Goal: Information Seeking & Learning: Learn about a topic

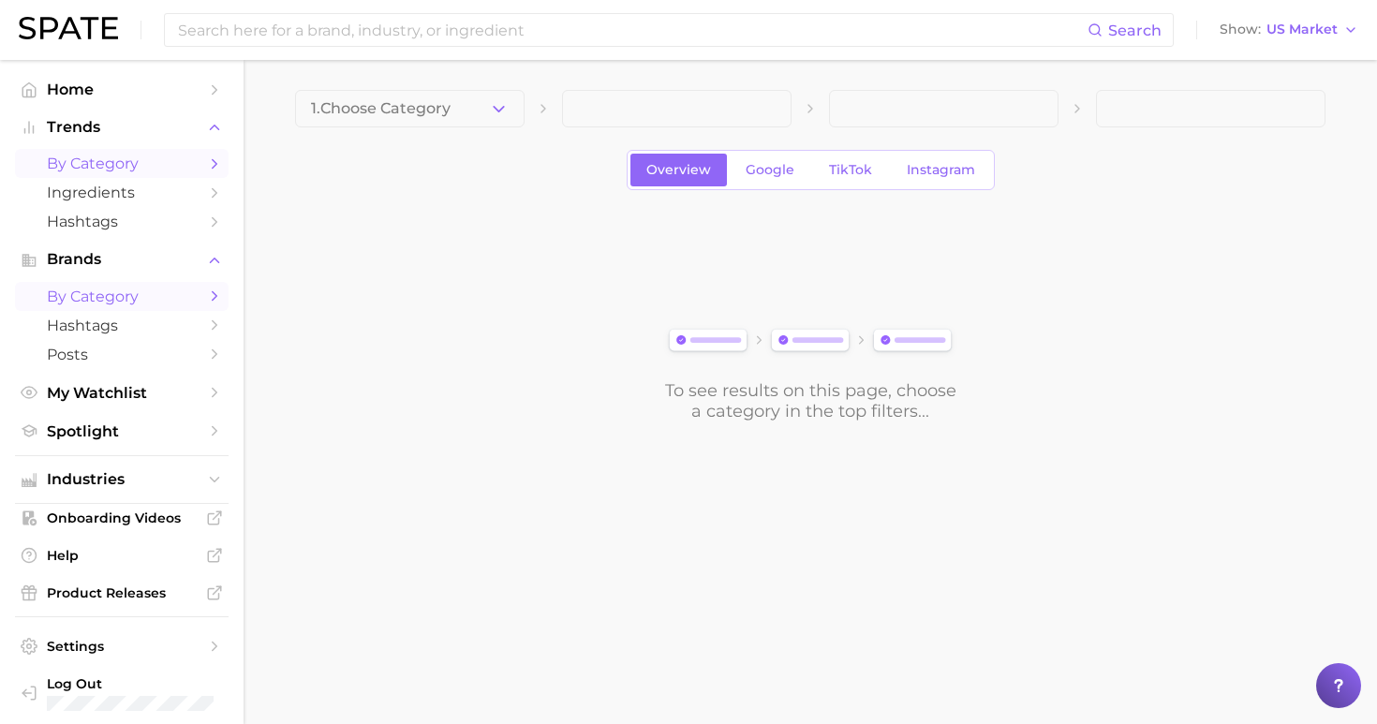
click at [162, 282] on link "by Category" at bounding box center [121, 296] width 213 height 29
click at [412, 121] on button "Choose Category" at bounding box center [409, 108] width 229 height 37
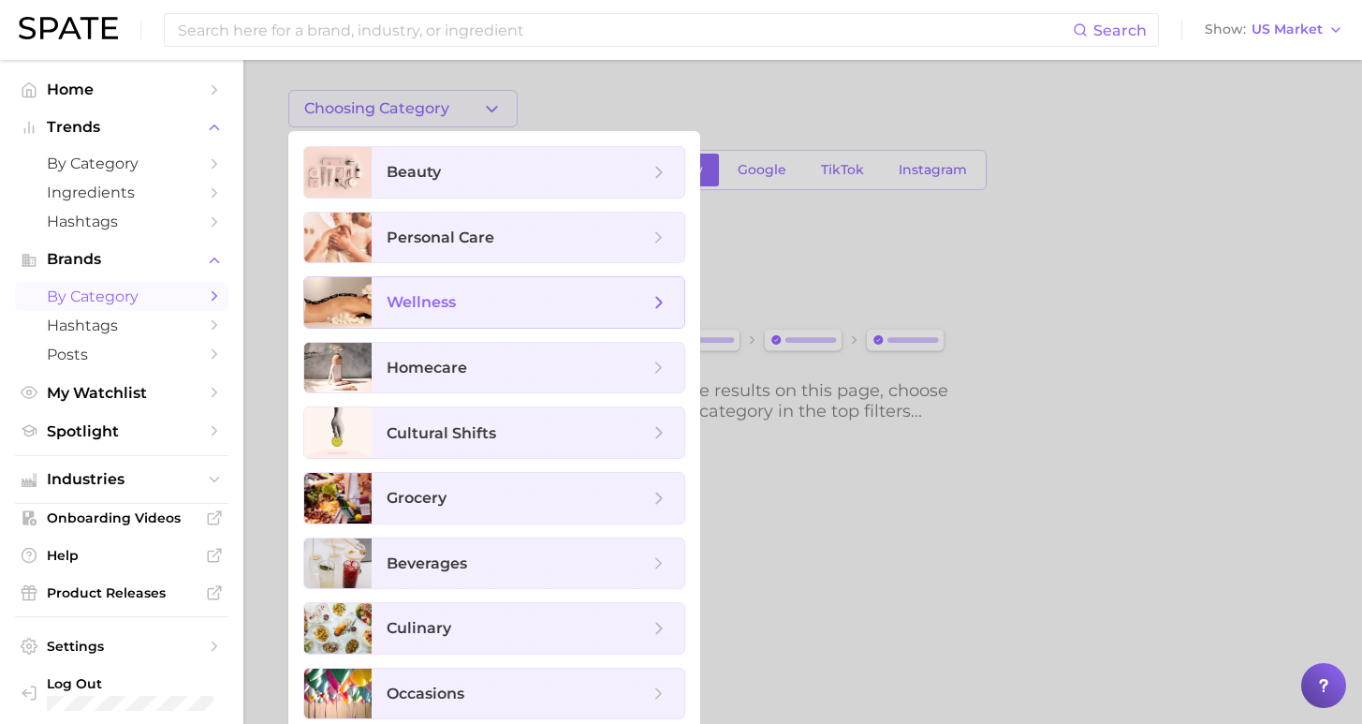
click at [463, 316] on span "wellness" at bounding box center [528, 302] width 313 height 51
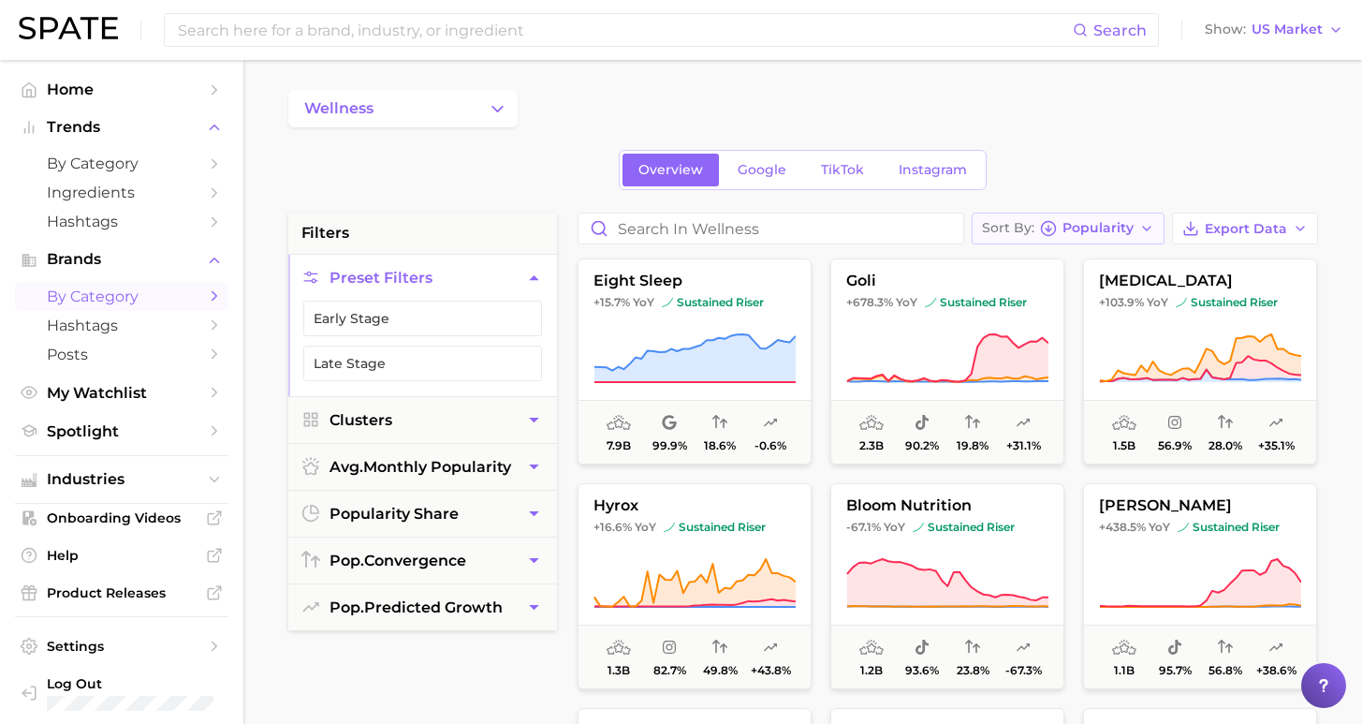
click at [1089, 232] on span "Popularity" at bounding box center [1098, 228] width 71 height 10
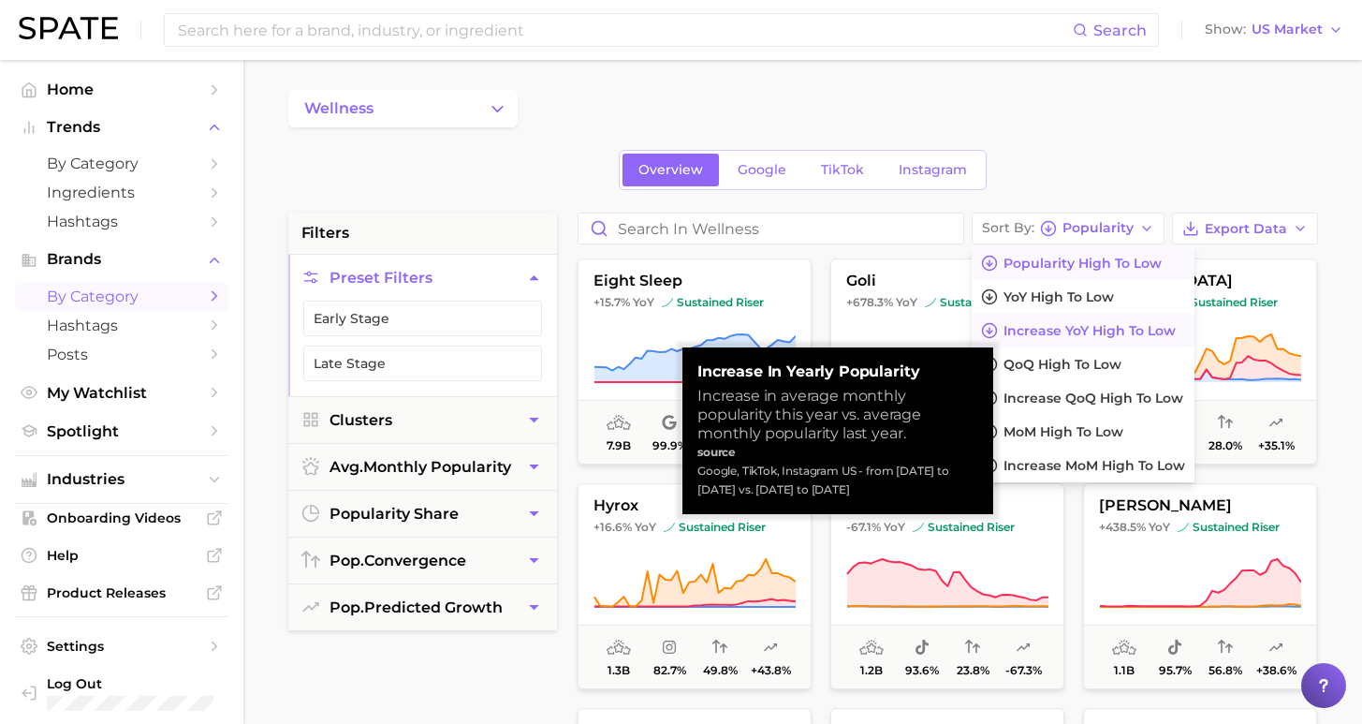
click at [1078, 331] on span "Increase YoY high to low" at bounding box center [1090, 331] width 172 height 16
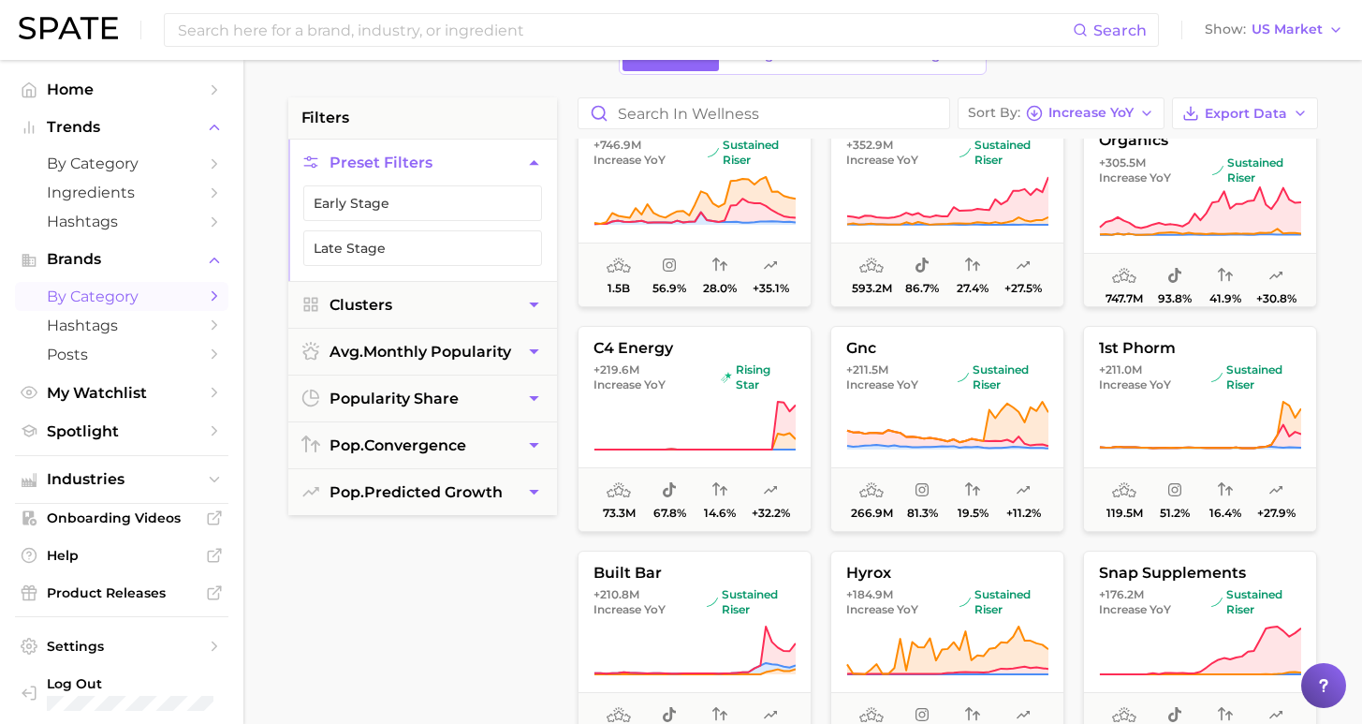
scroll to position [356, 0]
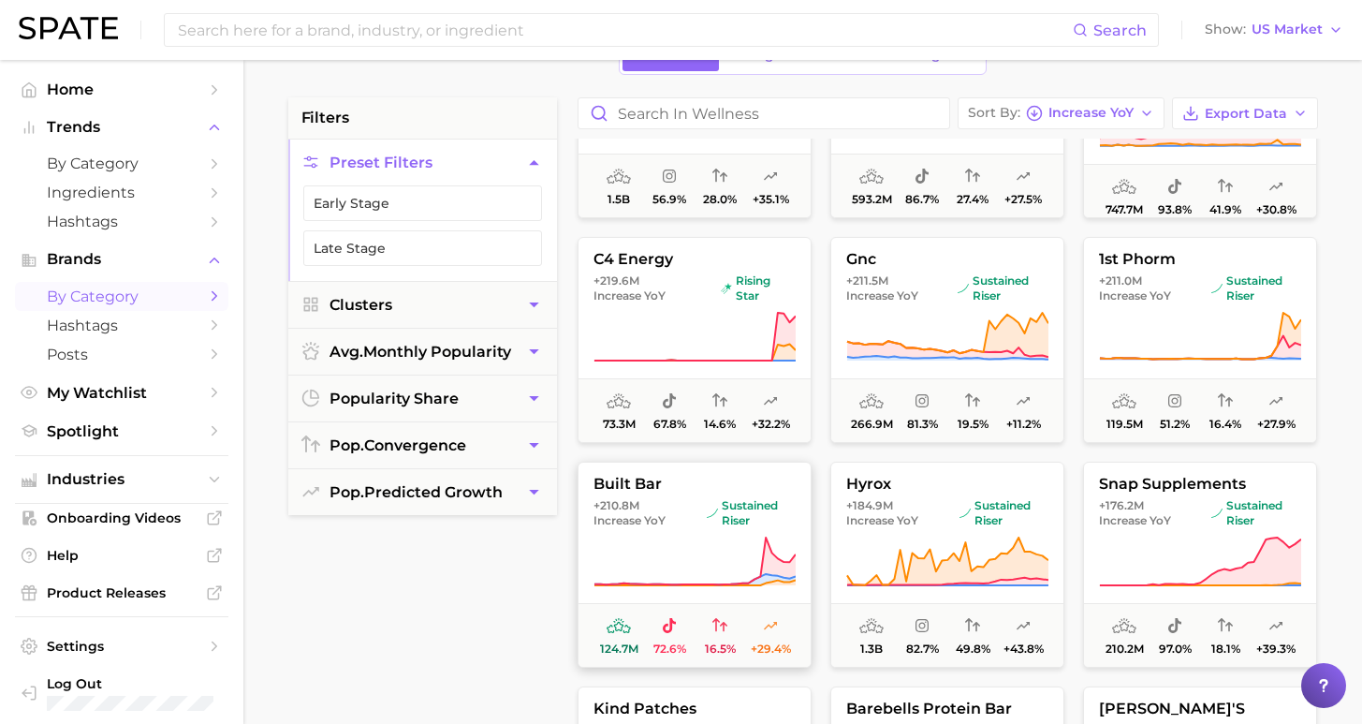
click at [707, 512] on img at bounding box center [711, 513] width 11 height 11
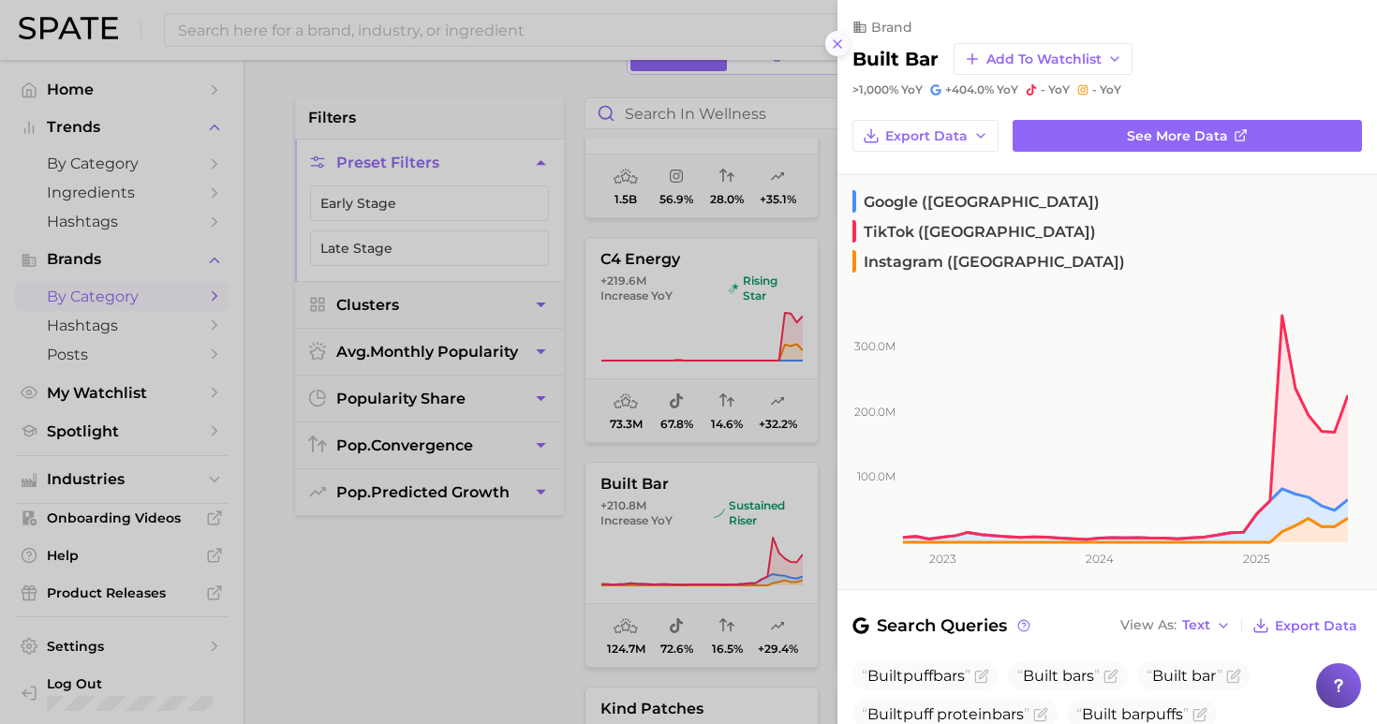
click at [840, 37] on icon at bounding box center [837, 44] width 15 height 15
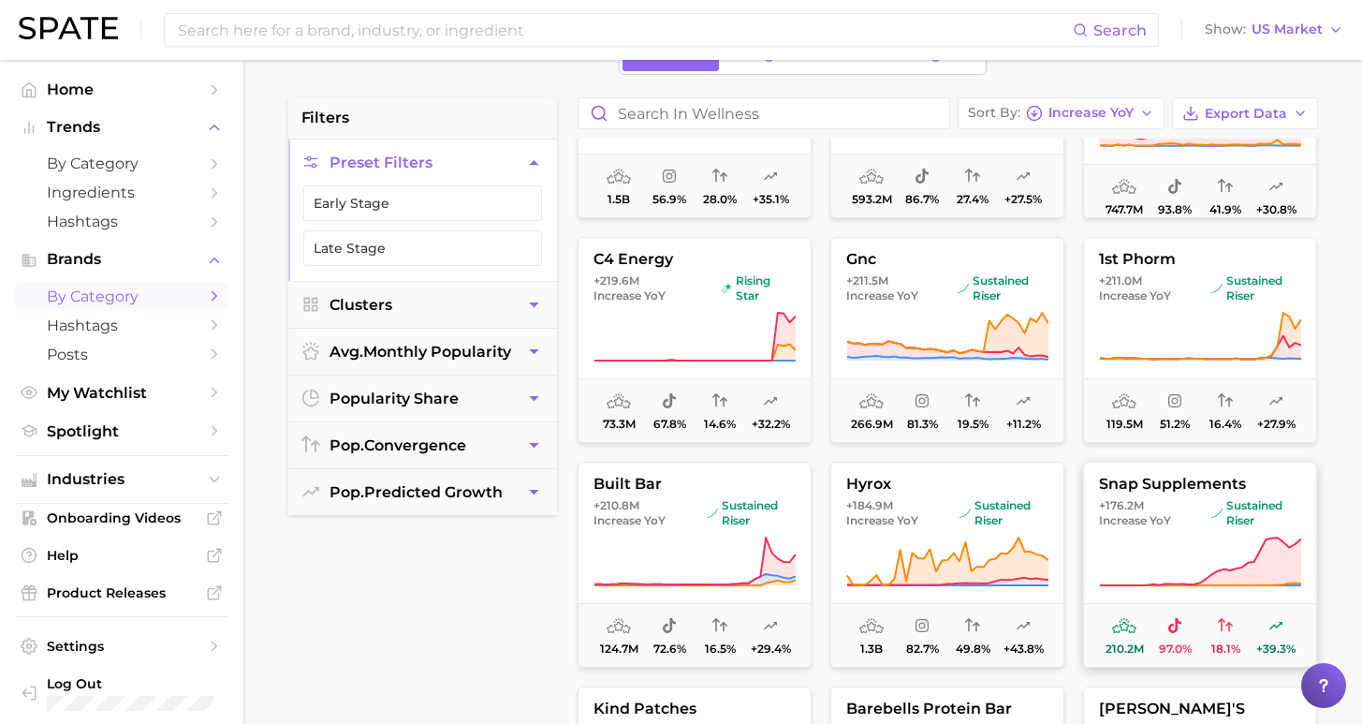
click at [1237, 523] on span "sustained riser" at bounding box center [1257, 513] width 90 height 30
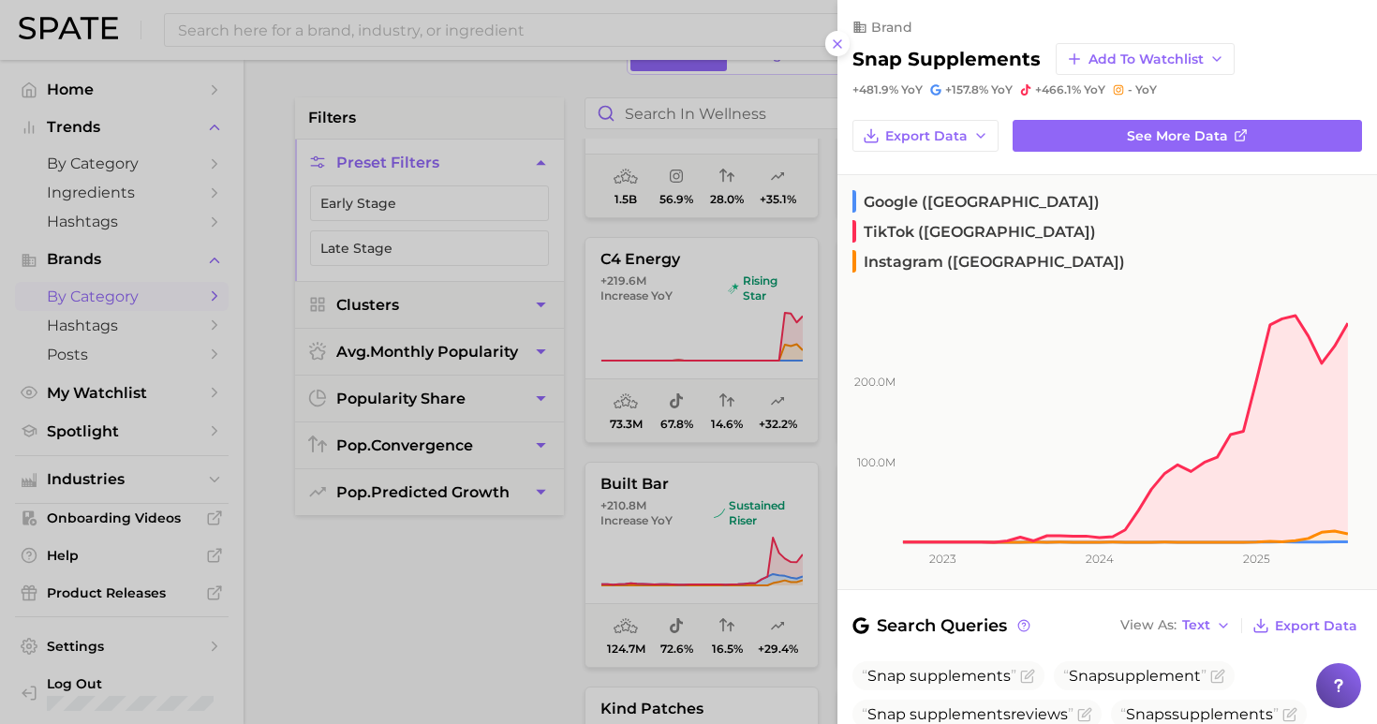
click at [388, 670] on div at bounding box center [688, 362] width 1377 height 724
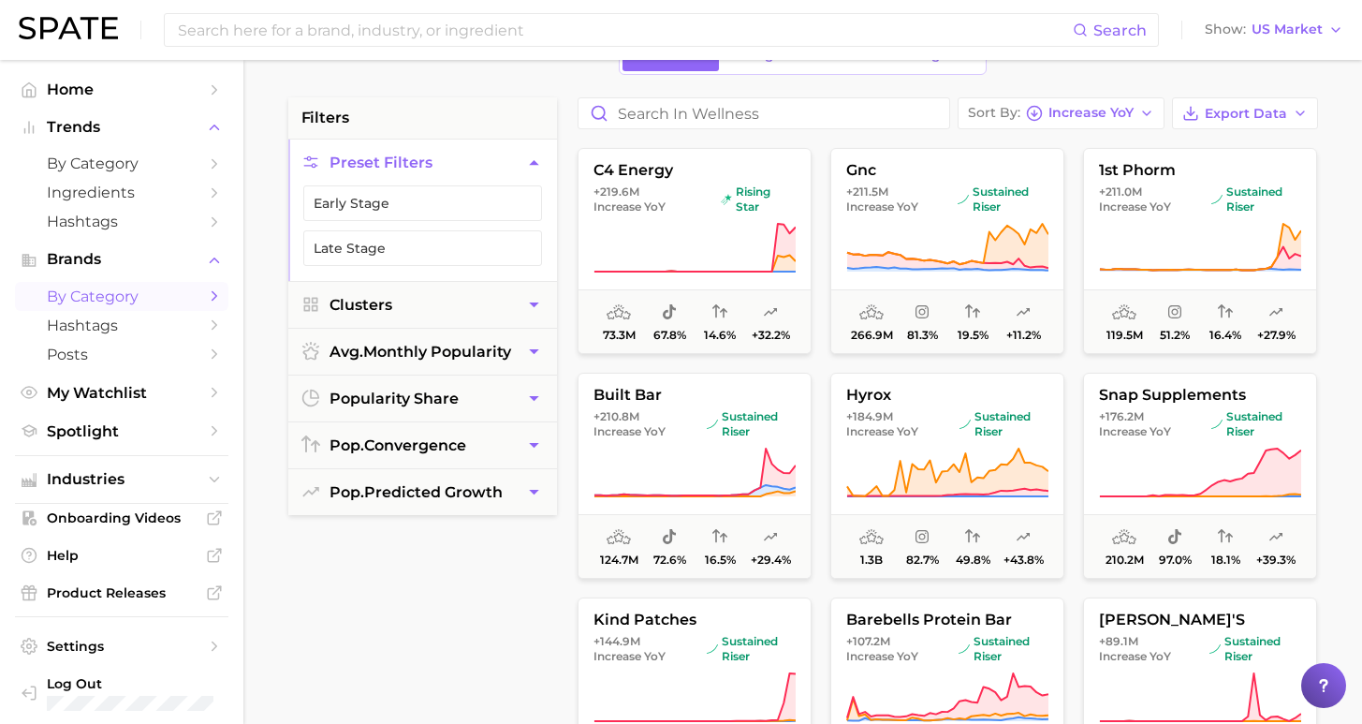
scroll to position [534, 0]
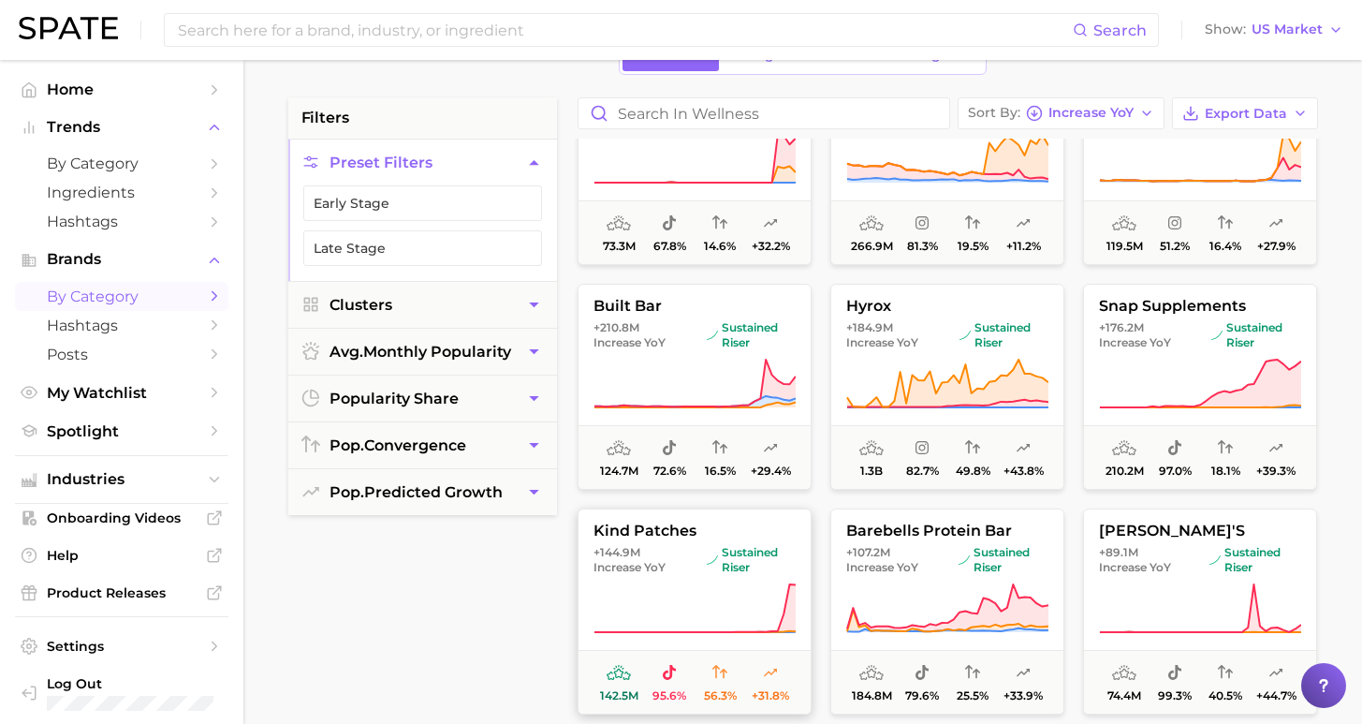
click at [674, 555] on span "+144.9m Increase YoY" at bounding box center [647, 560] width 106 height 30
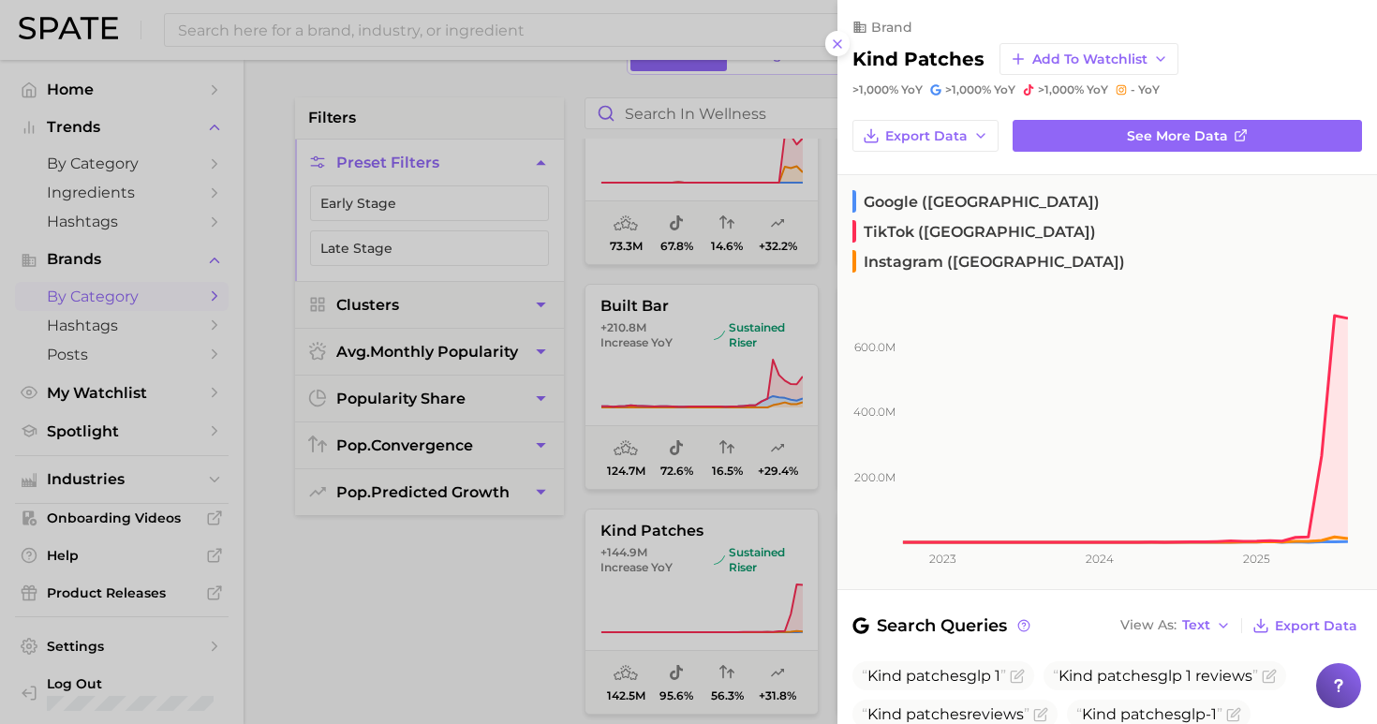
click at [475, 633] on div at bounding box center [688, 362] width 1377 height 724
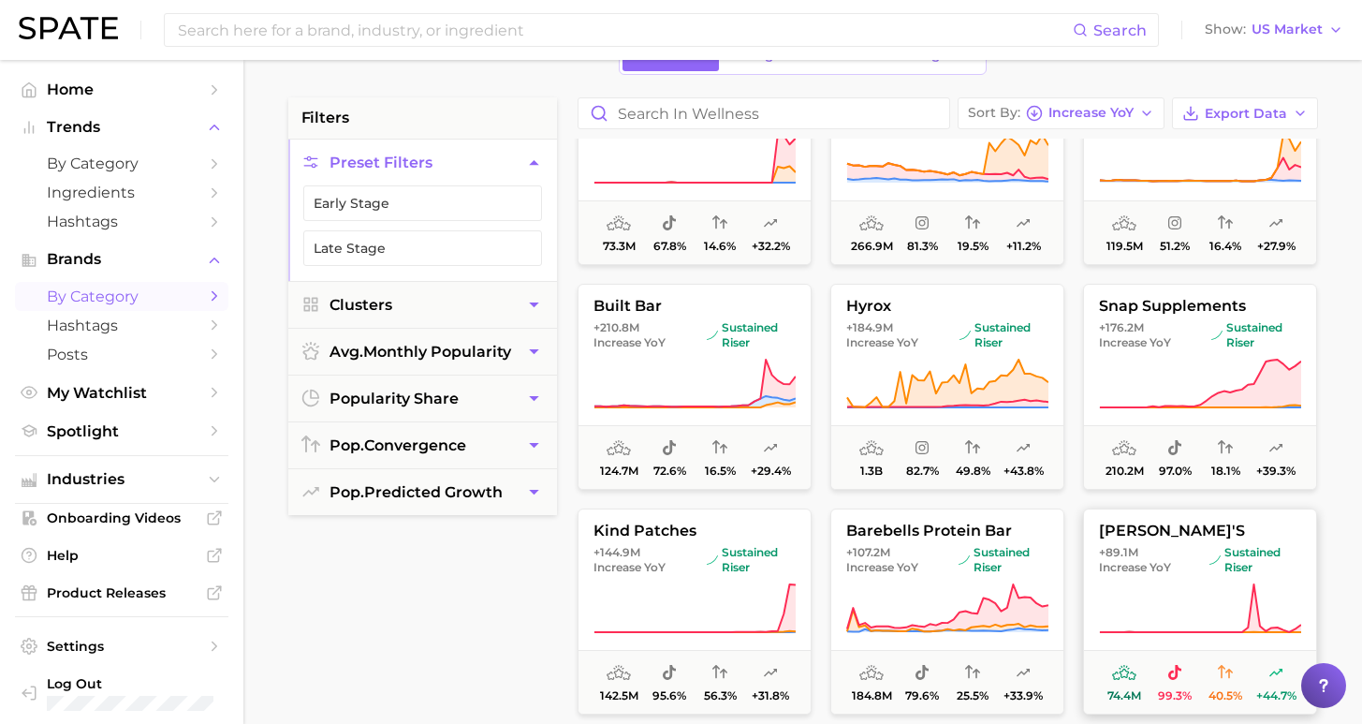
click at [1202, 558] on span "+89.1m Increase YoY sustained riser" at bounding box center [1200, 560] width 232 height 30
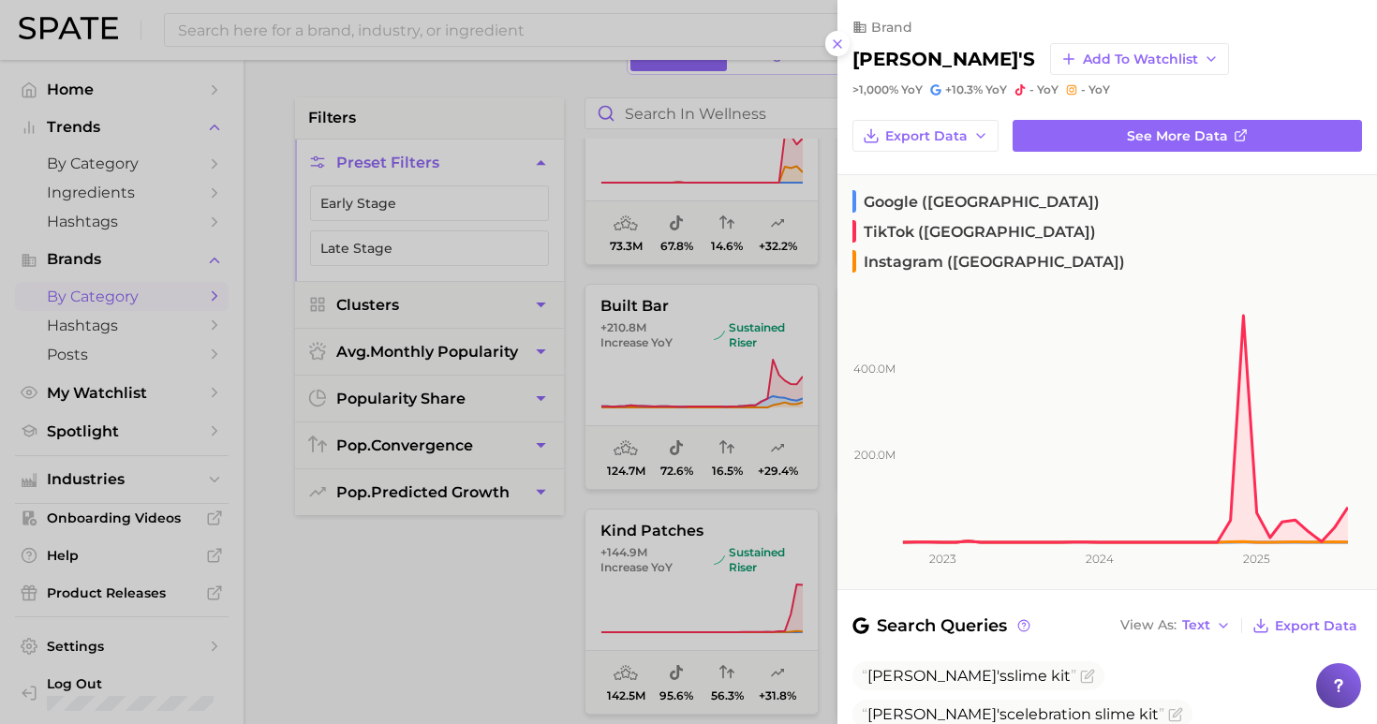
click at [446, 664] on div at bounding box center [688, 362] width 1377 height 724
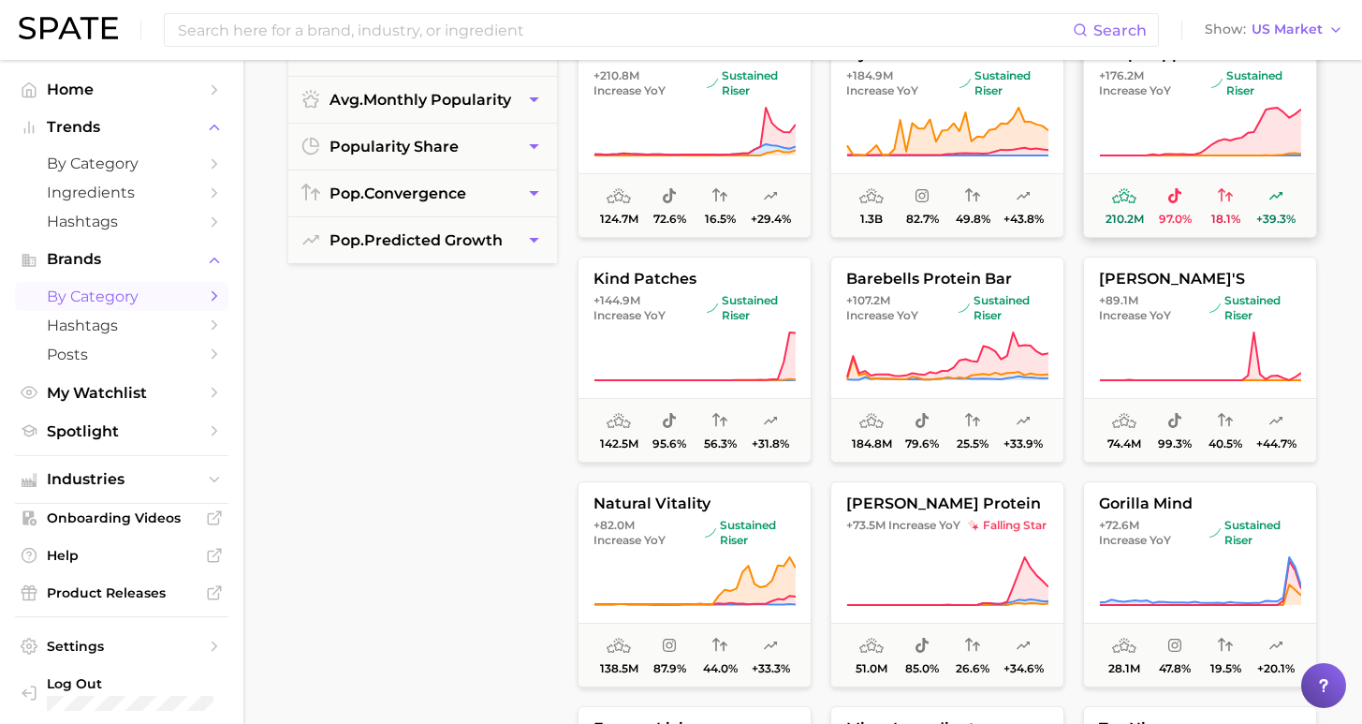
scroll to position [370, 0]
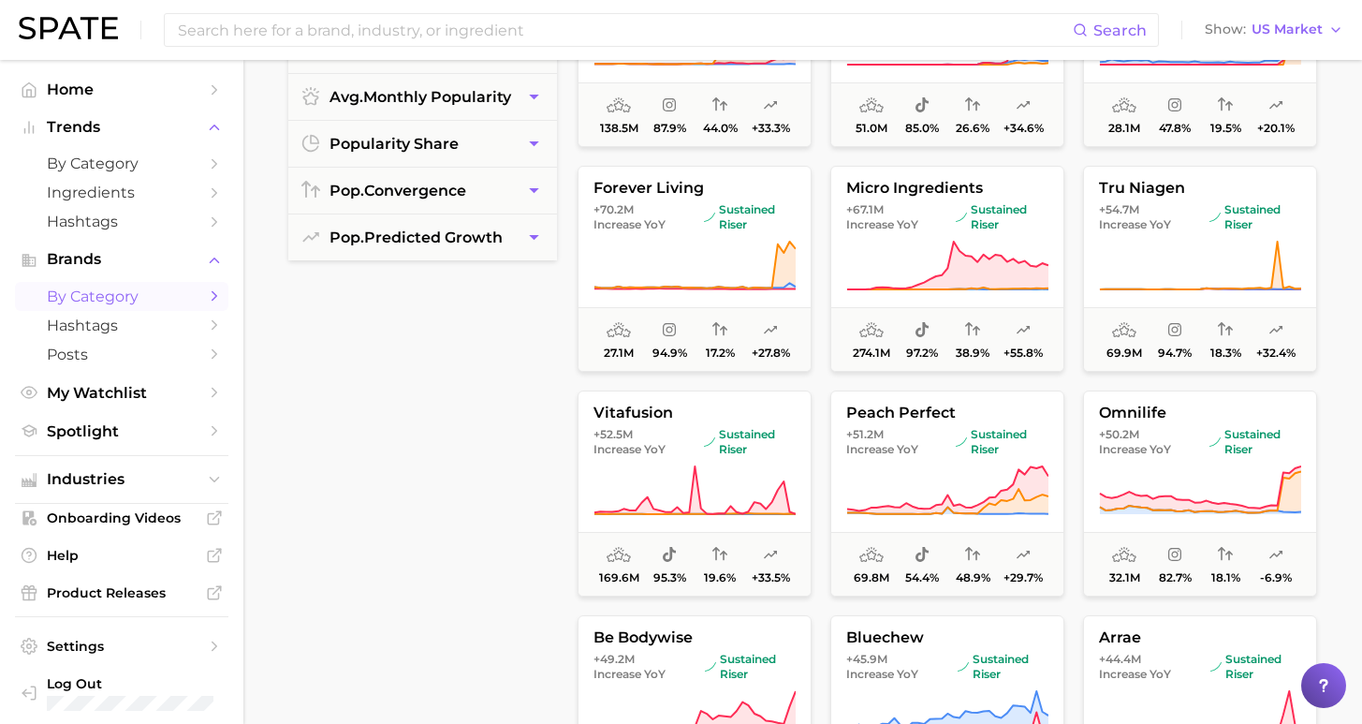
scroll to position [1079, 0]
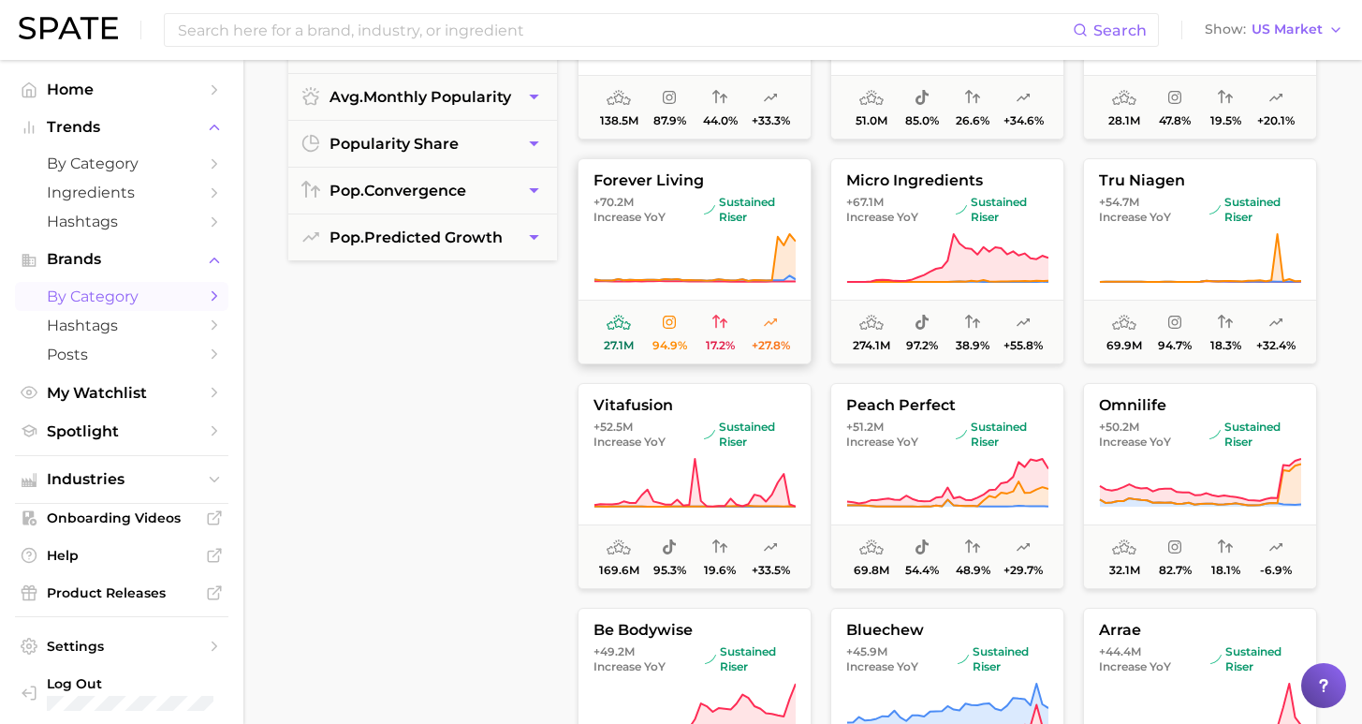
click at [699, 246] on icon at bounding box center [695, 258] width 202 height 52
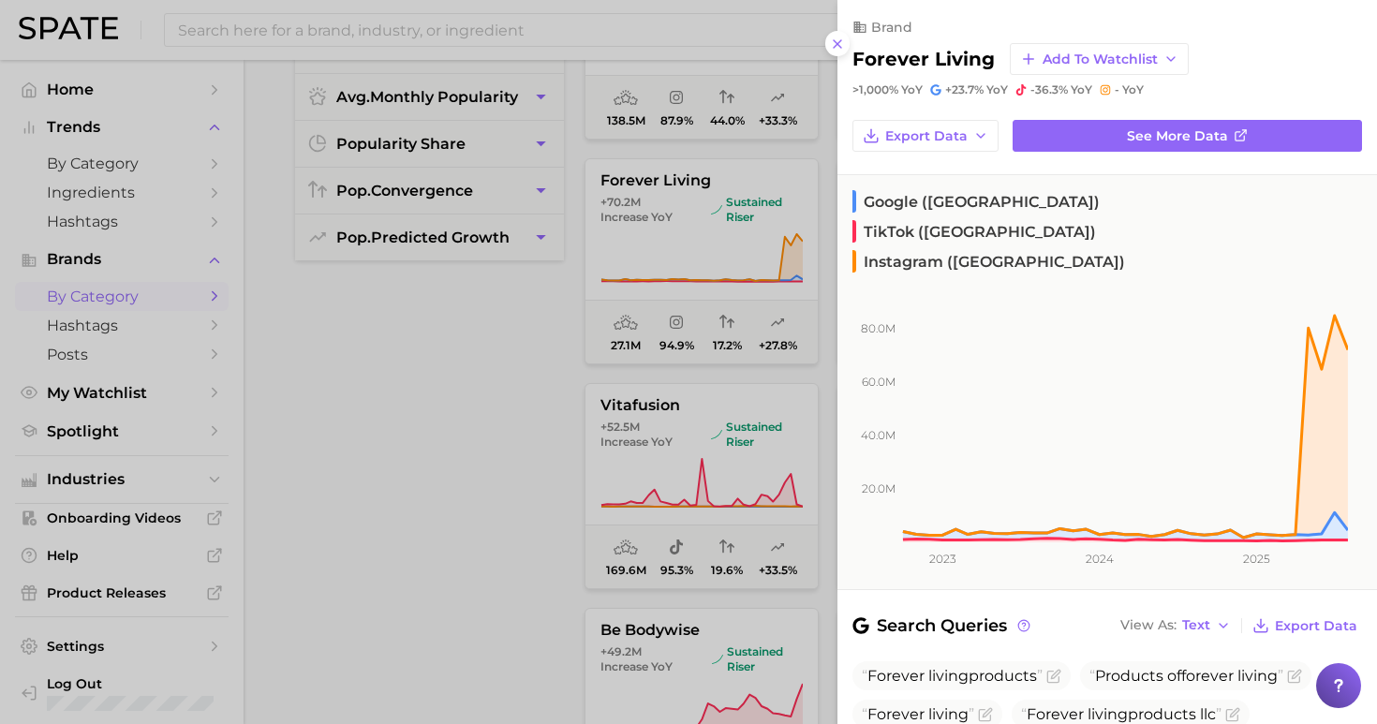
click at [382, 430] on div at bounding box center [688, 362] width 1377 height 724
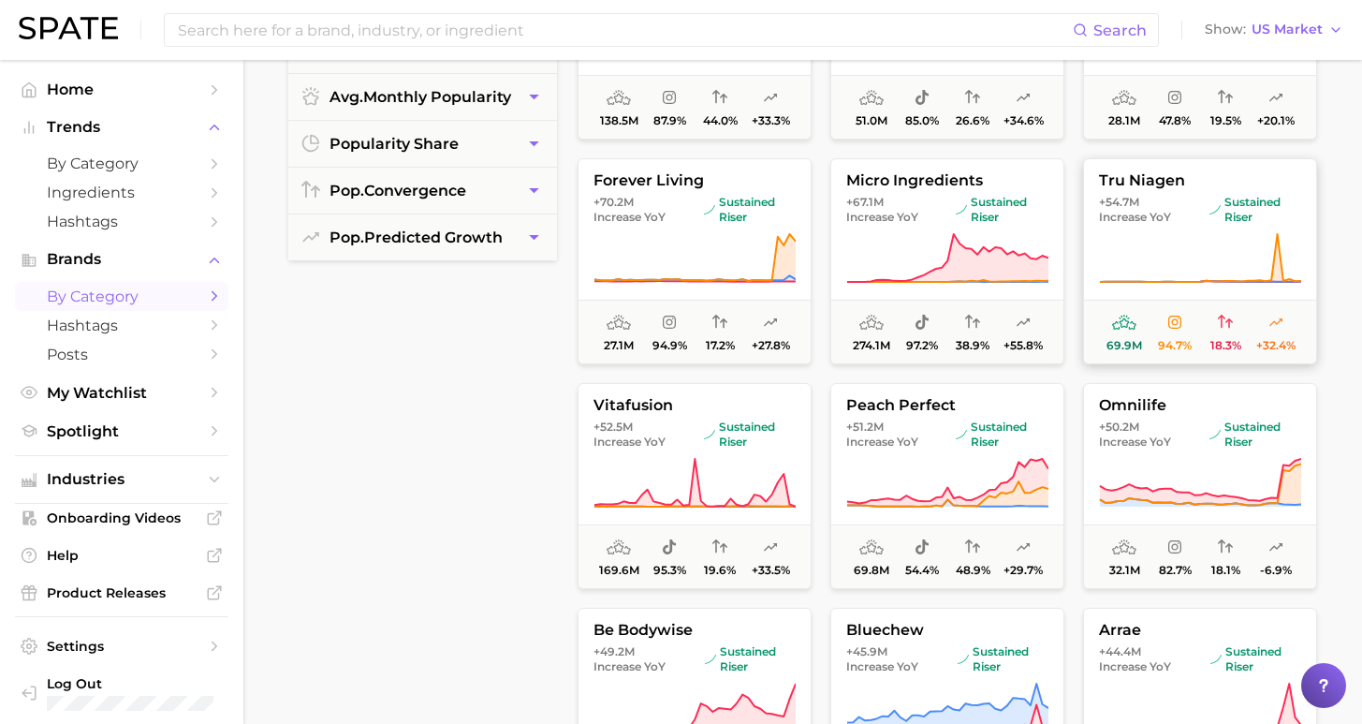
click at [1170, 230] on button "tru niagen +54.7m Increase YoY sustained riser 69.9m 94.7% 18.3% +32.4%" at bounding box center [1200, 261] width 234 height 206
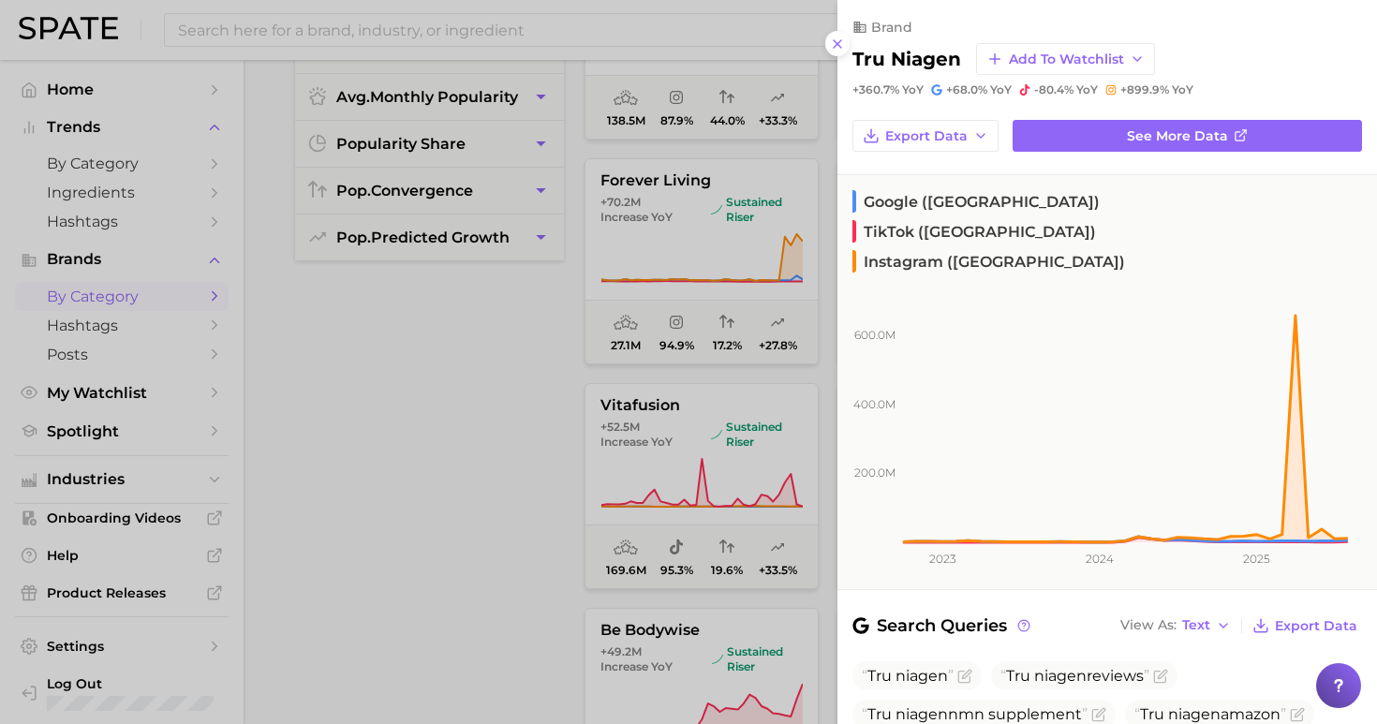
click at [384, 555] on div at bounding box center [688, 362] width 1377 height 724
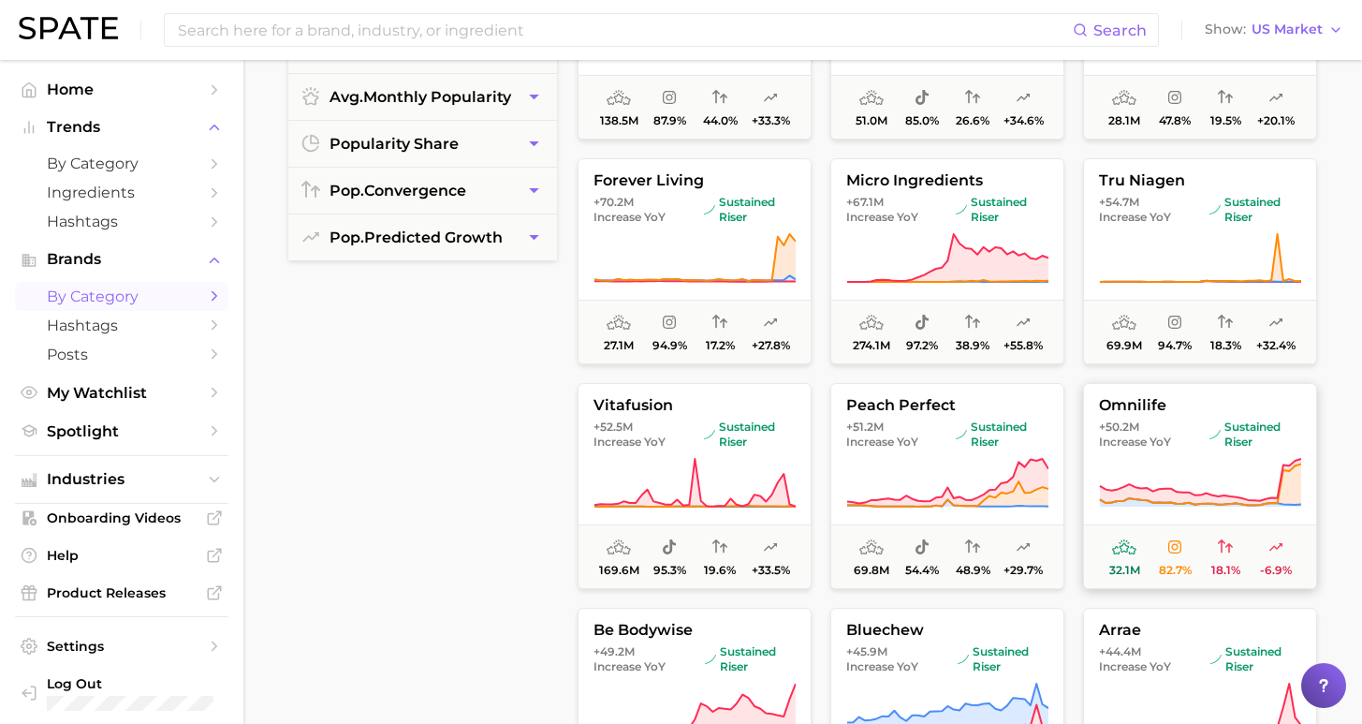
click at [1164, 440] on span "Increase YoY" at bounding box center [1135, 441] width 72 height 15
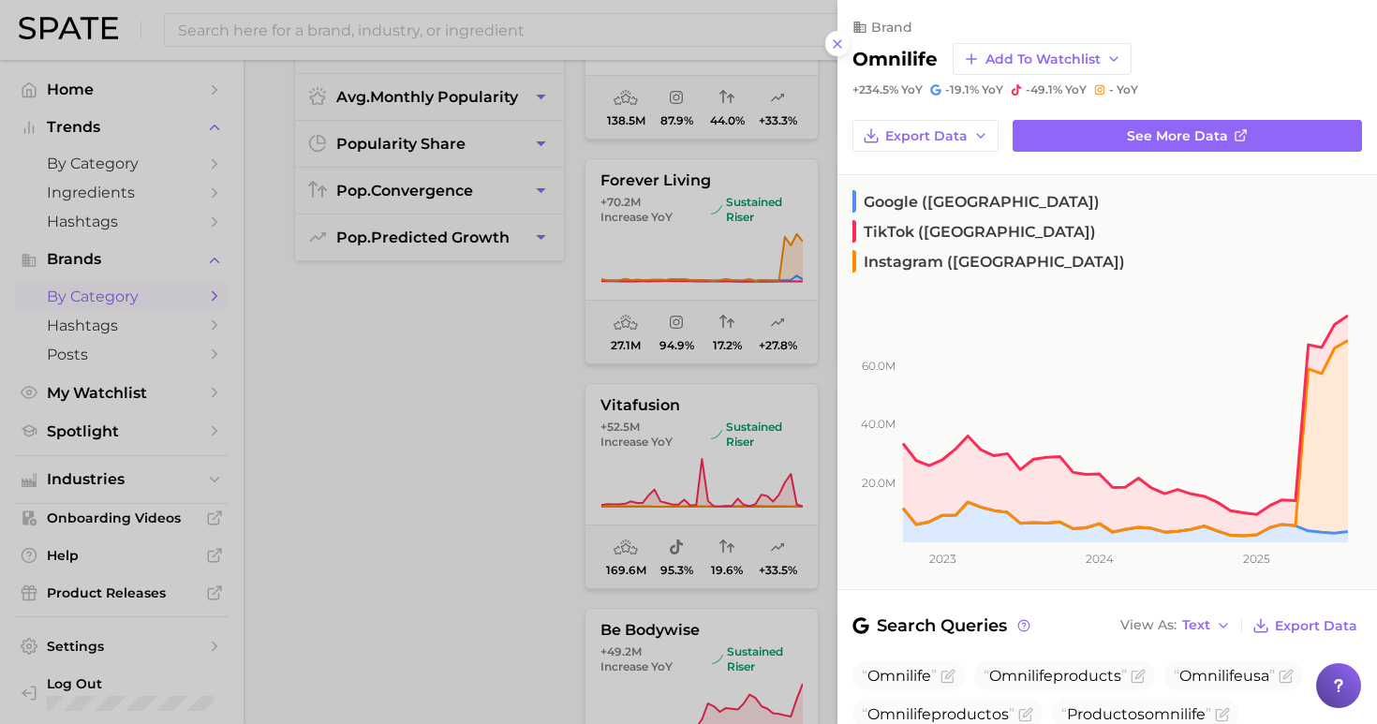
click at [544, 463] on div at bounding box center [688, 362] width 1377 height 724
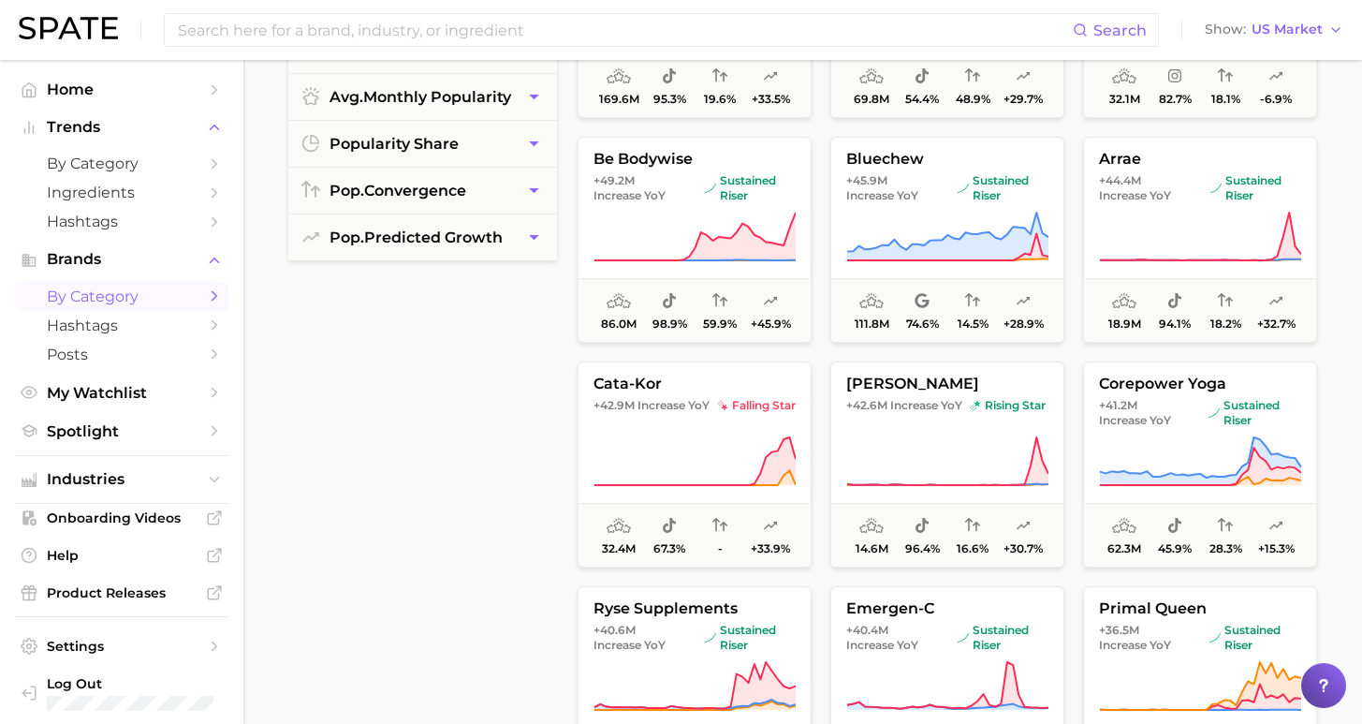
scroll to position [1549, 0]
click at [661, 406] on span "Increase YoY" at bounding box center [674, 406] width 72 height 15
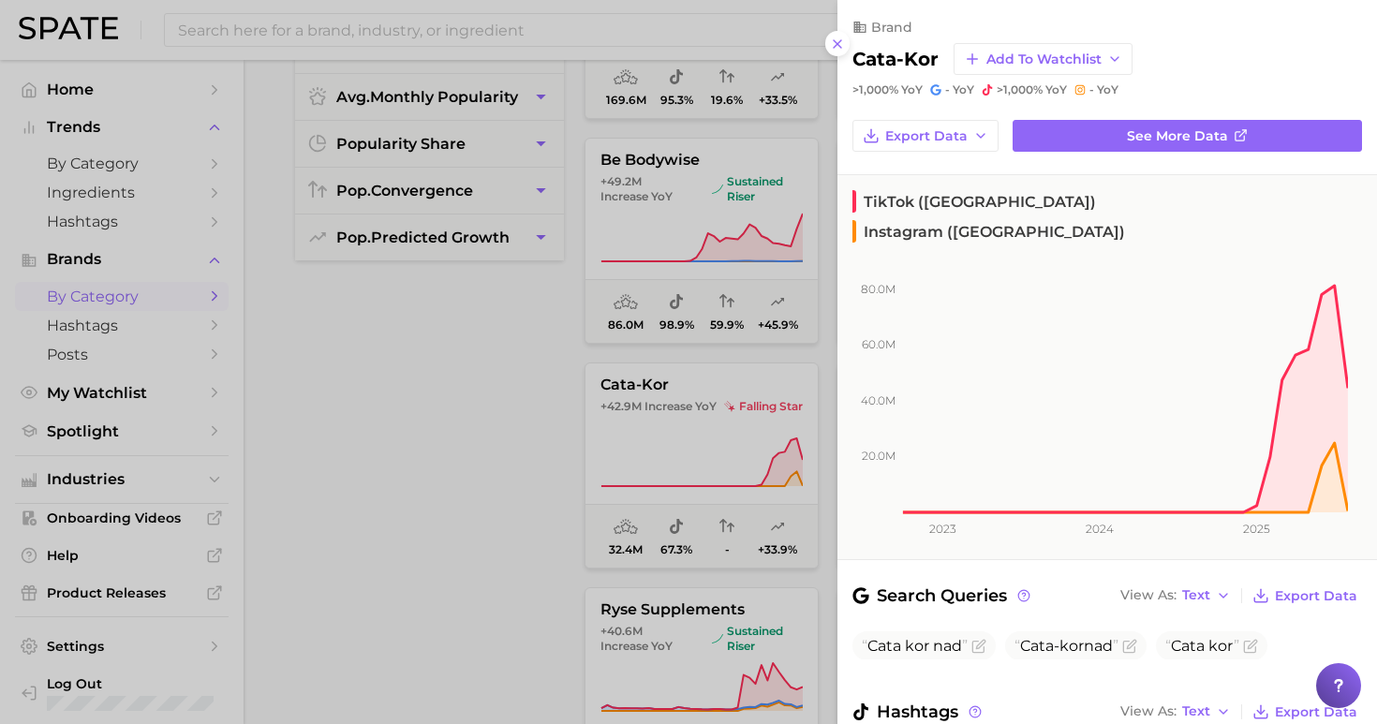
click at [540, 411] on div at bounding box center [688, 362] width 1377 height 724
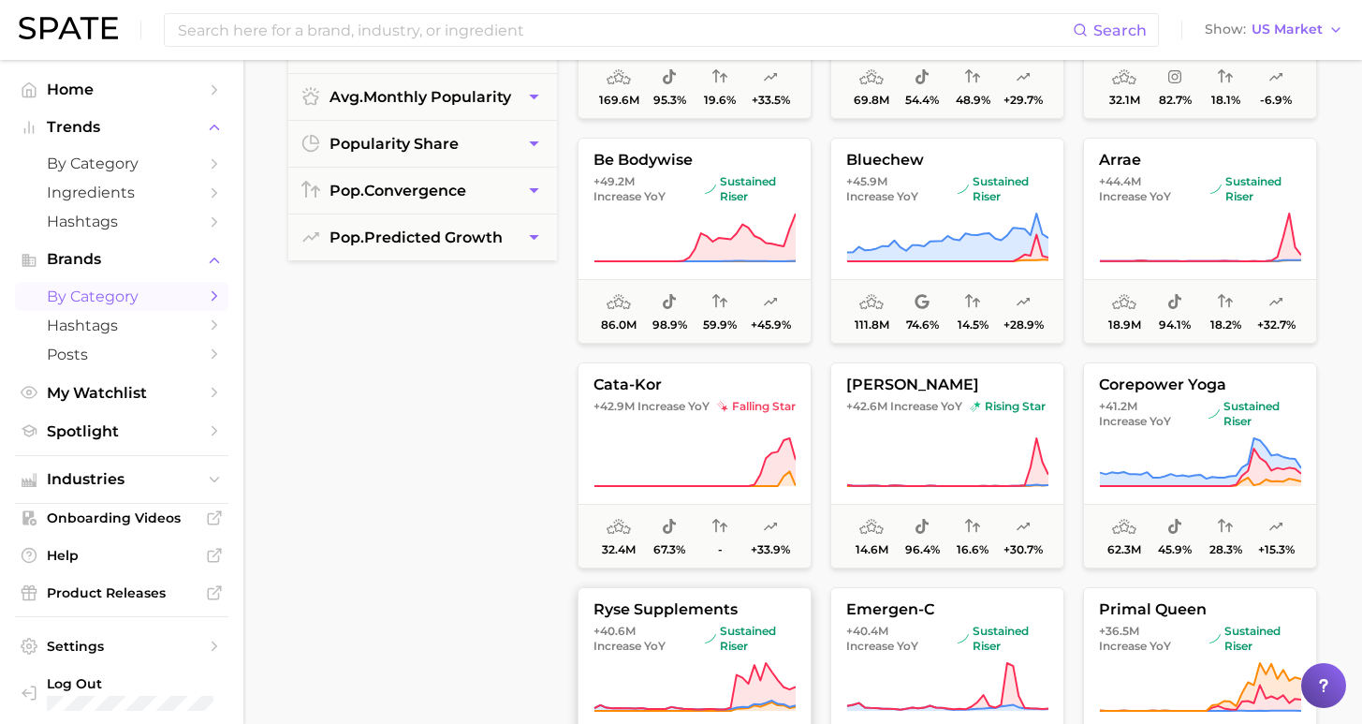
click at [669, 619] on button "ryse supplements +40.6m Increase YoY sustained riser 42.9m 80.4% 29.5% +28.6%" at bounding box center [695, 690] width 234 height 206
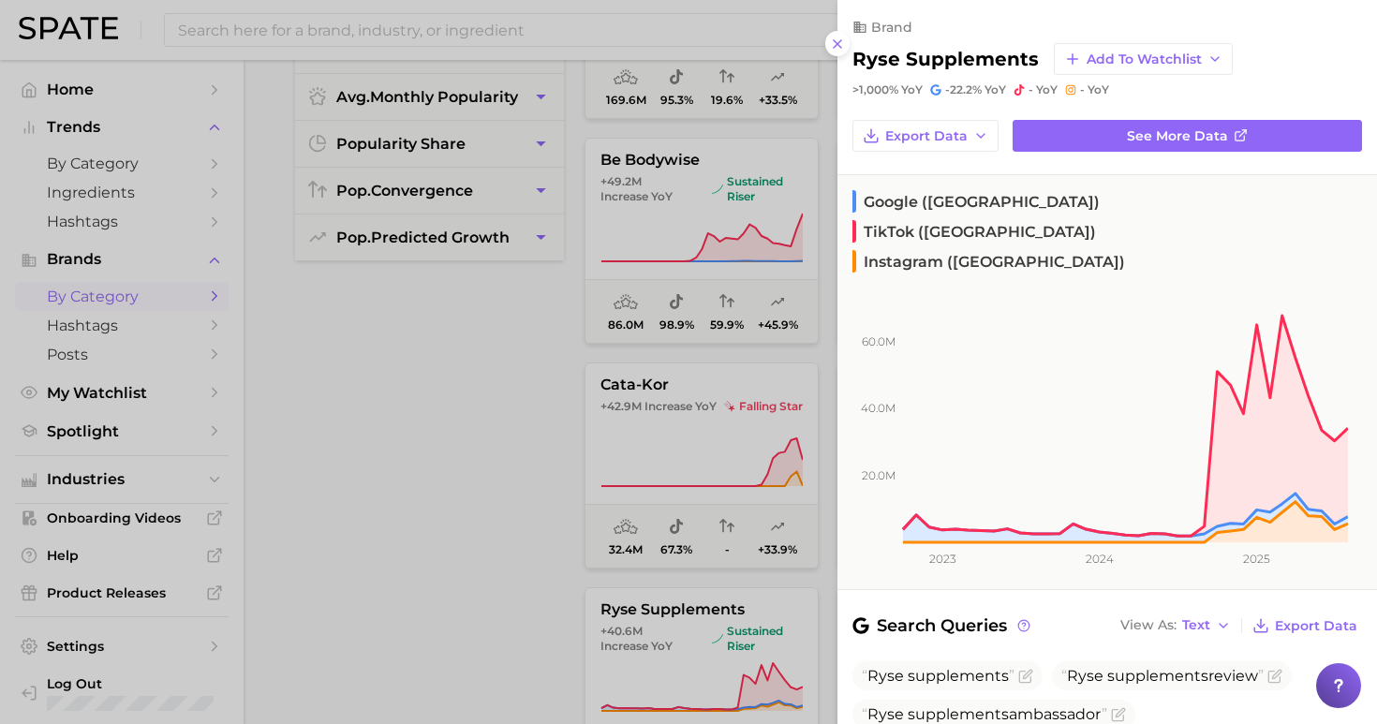
click at [397, 424] on div at bounding box center [688, 362] width 1377 height 724
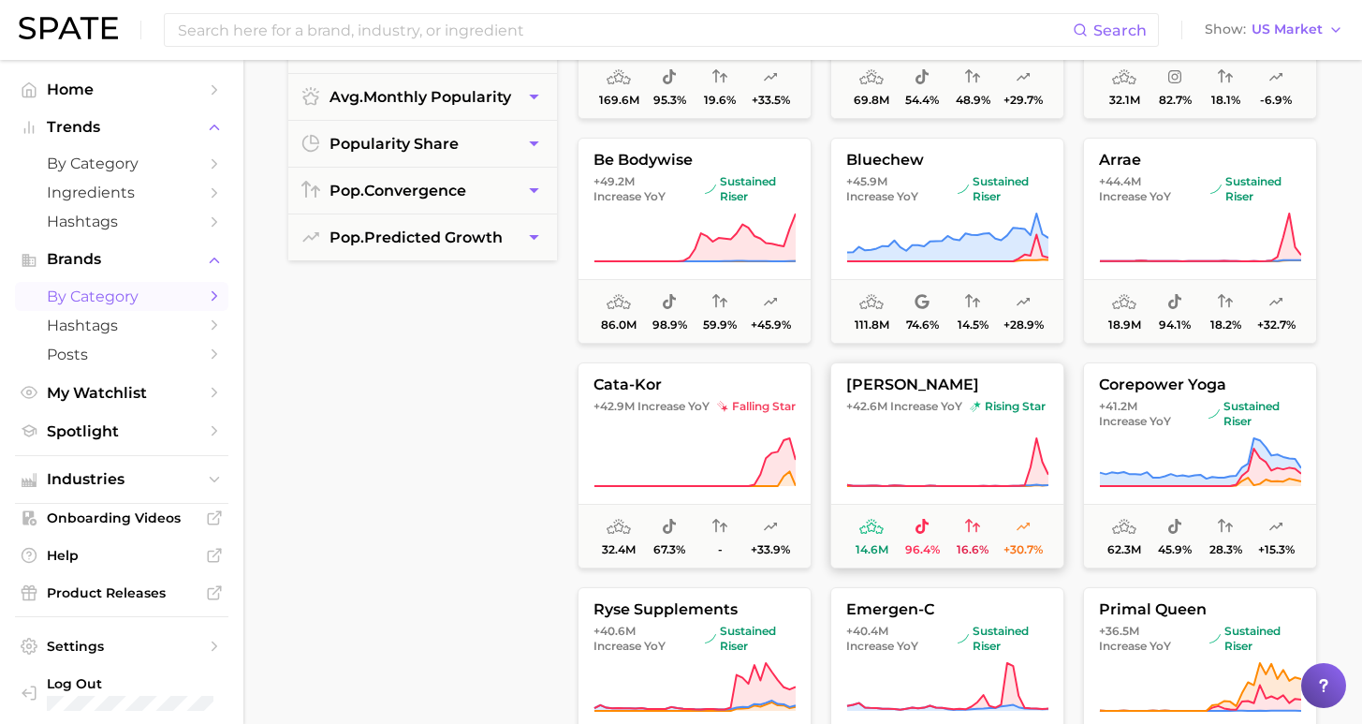
click at [987, 404] on span "rising star" at bounding box center [1008, 406] width 76 height 15
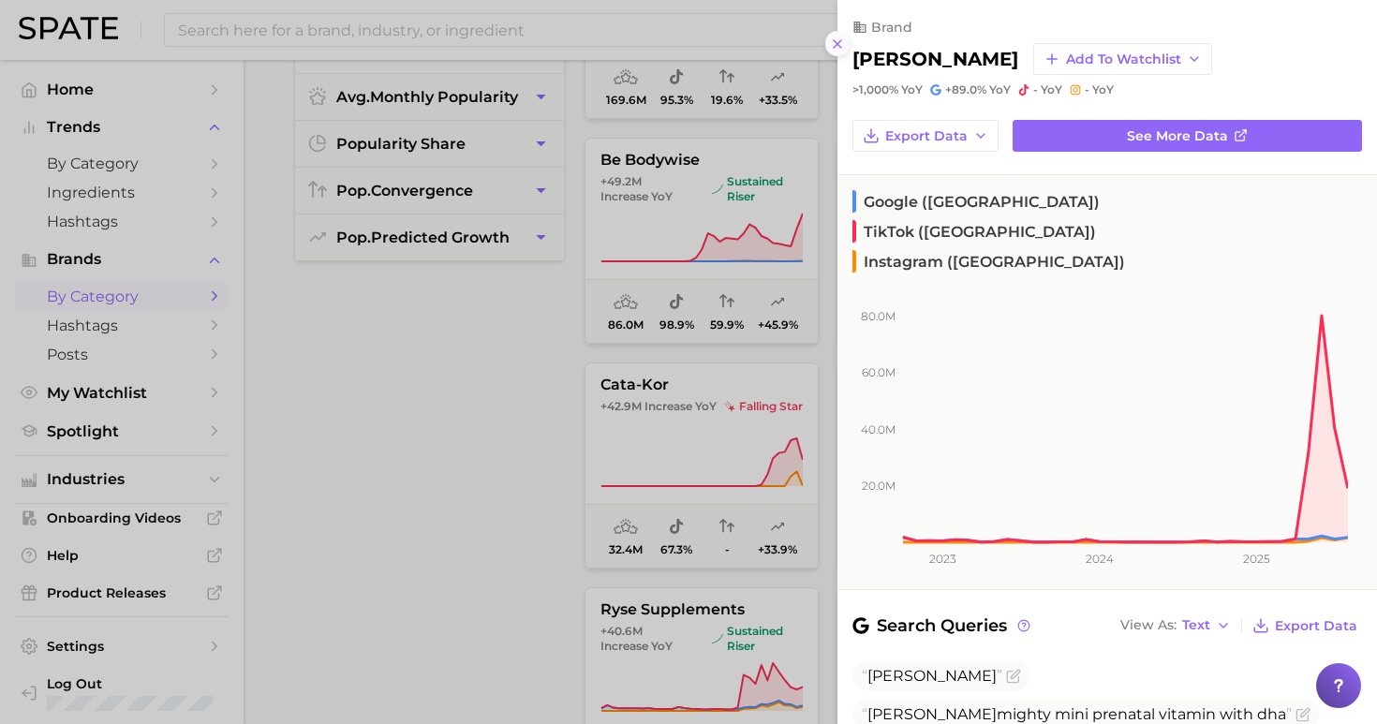
click at [840, 37] on icon at bounding box center [837, 44] width 15 height 15
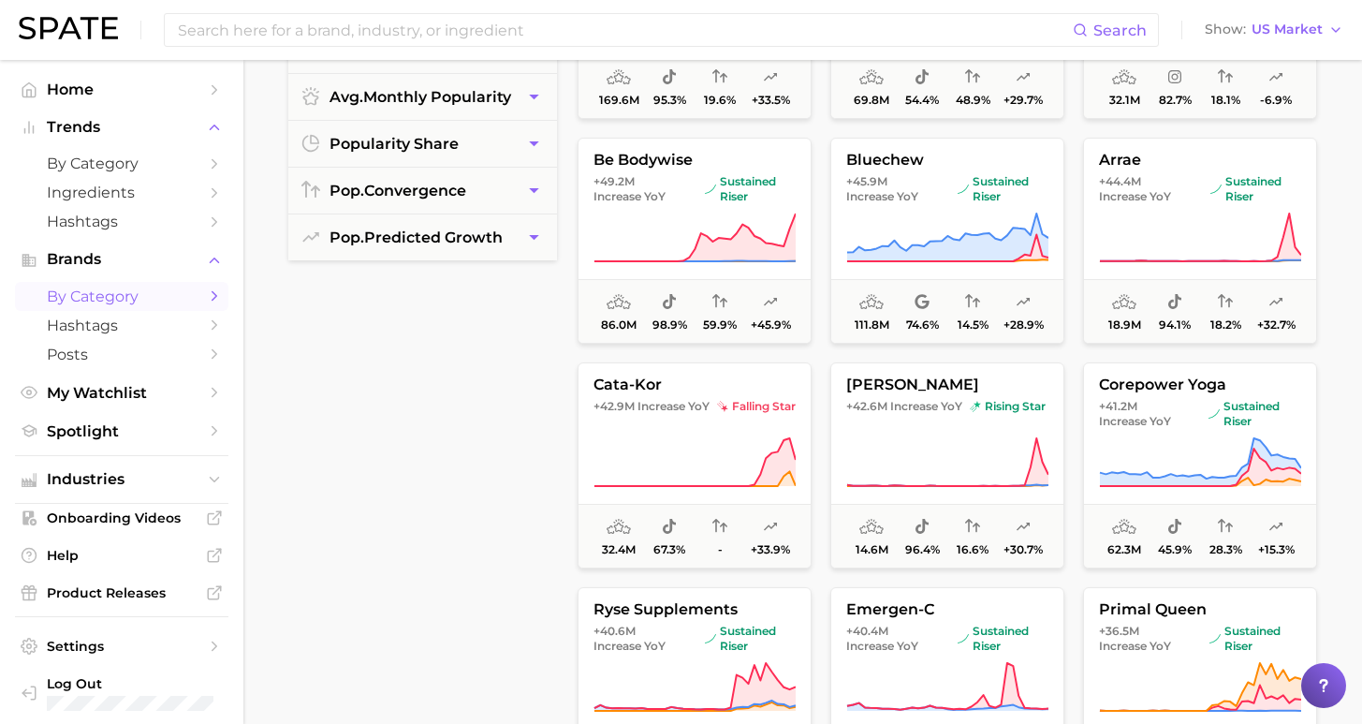
click at [538, 358] on div "filters Preset Filters Early Stage Late Stage Clusters avg. monthly popularity …" at bounding box center [422, 318] width 269 height 950
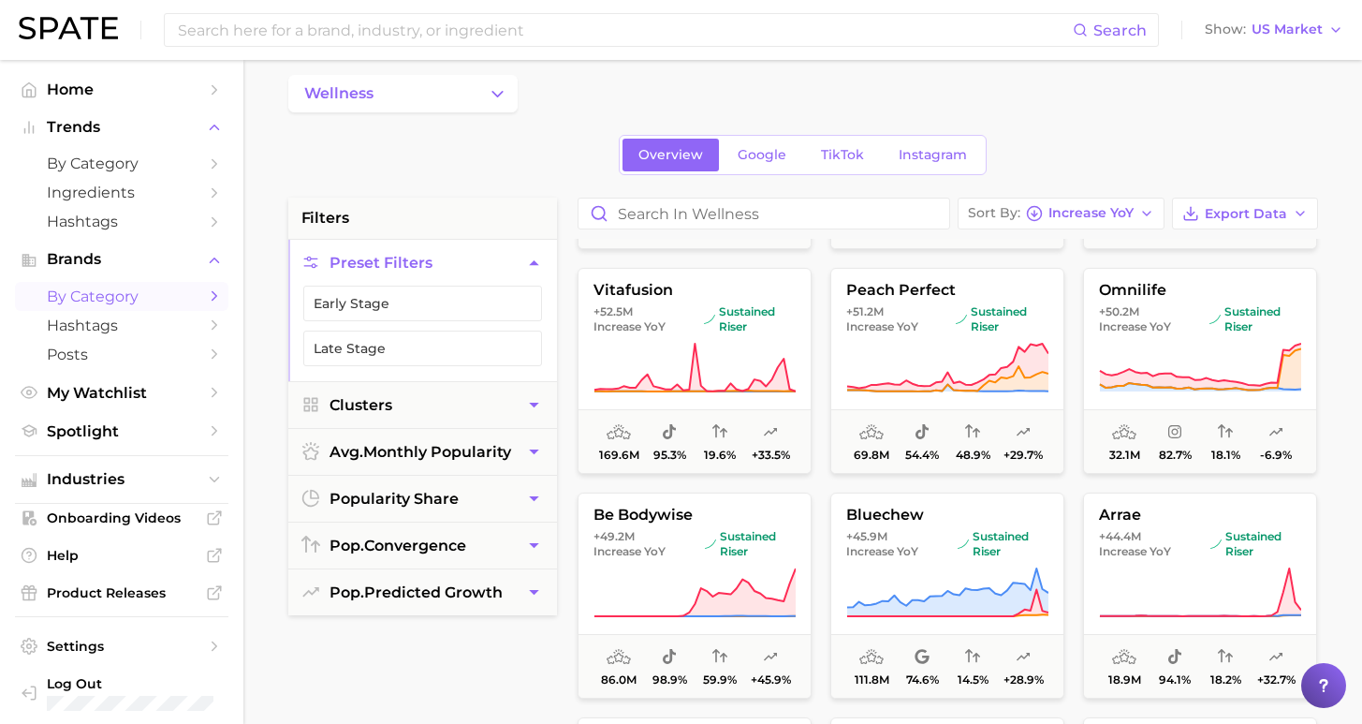
scroll to position [0, 0]
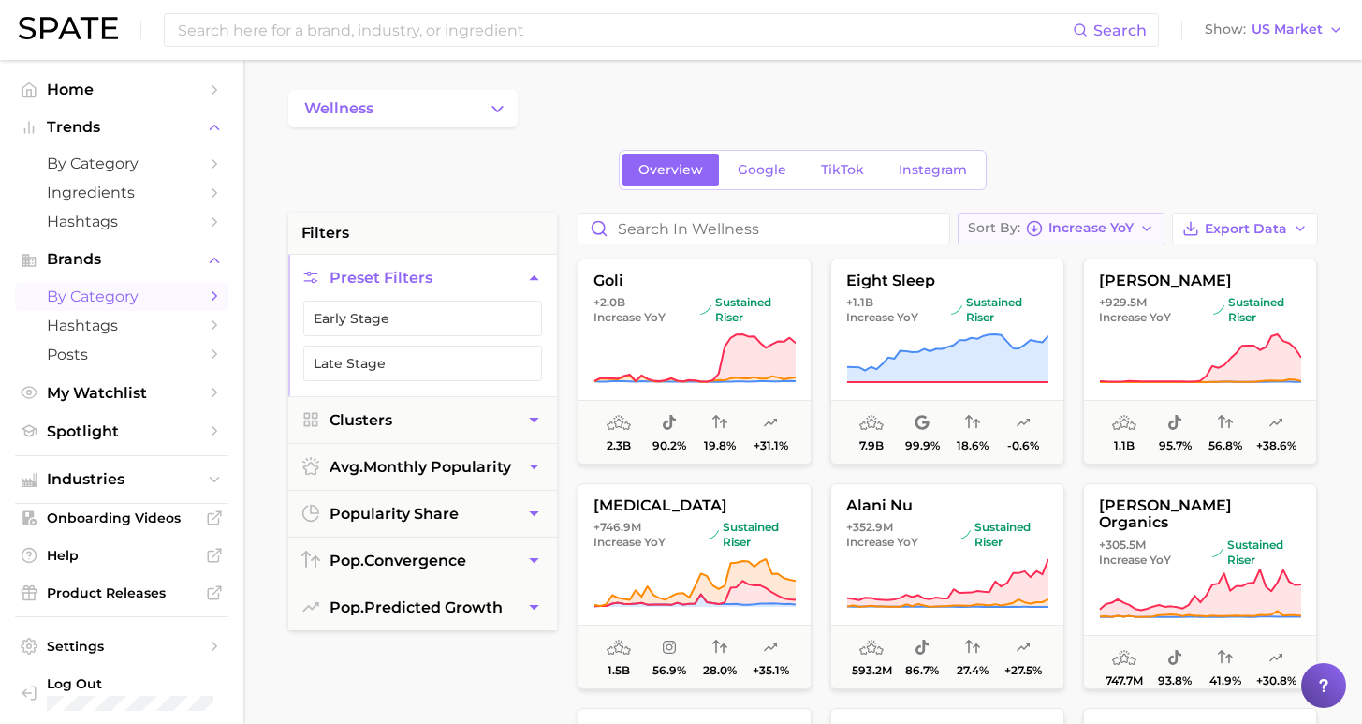
click at [1130, 227] on span "Increase YoY" at bounding box center [1091, 228] width 85 height 10
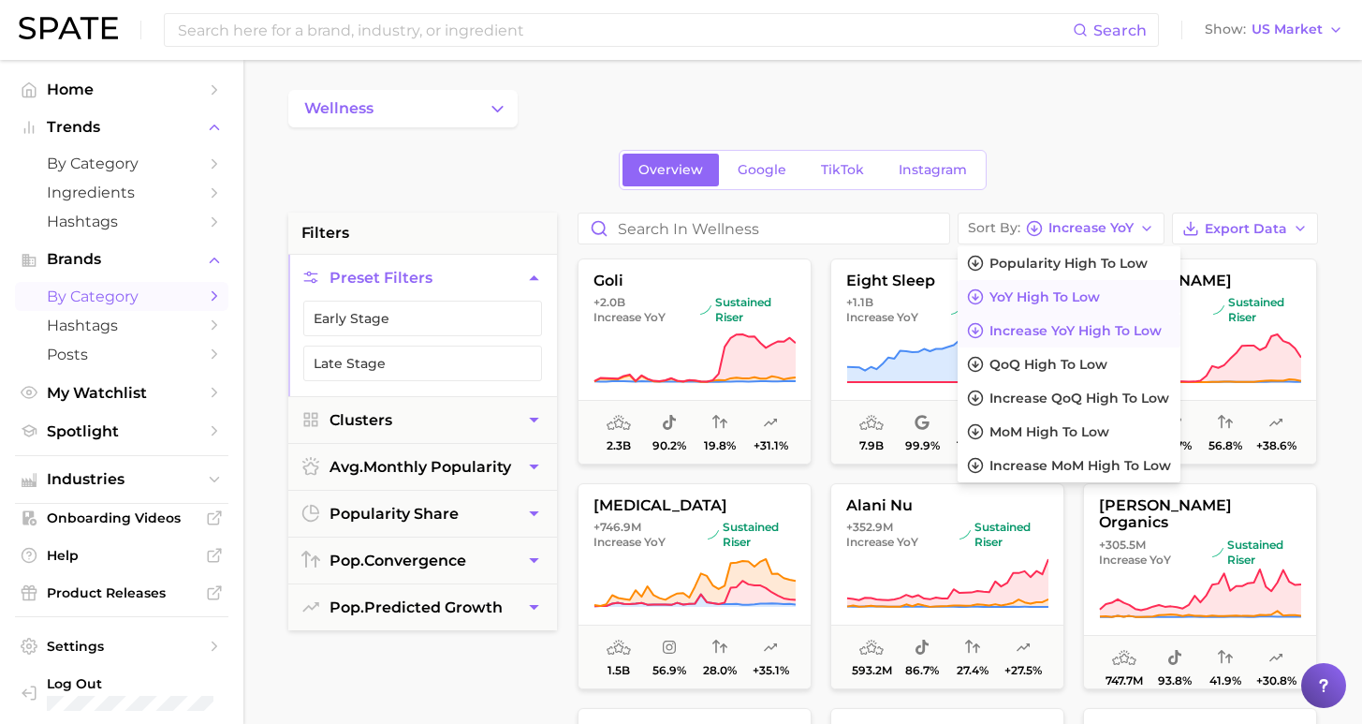
click at [1085, 299] on span "YoY high to low" at bounding box center [1045, 297] width 110 height 16
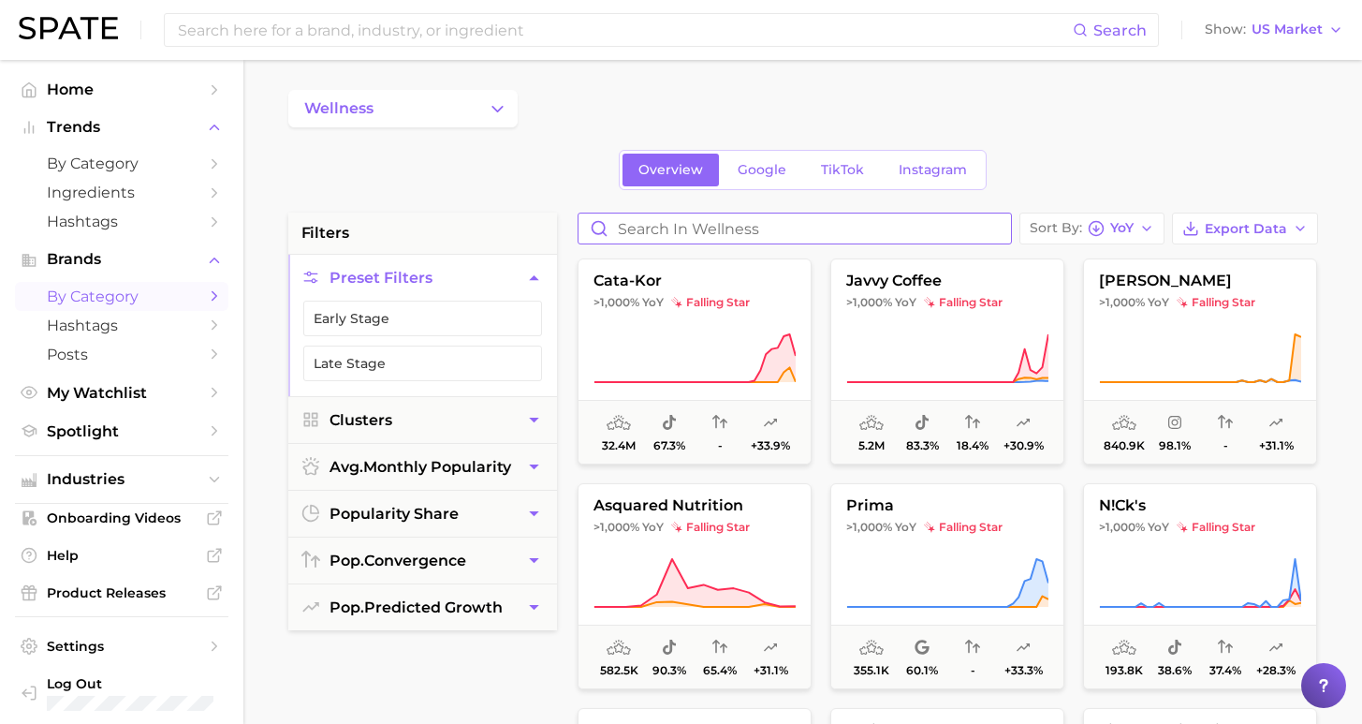
click at [833, 235] on input "Search in wellness" at bounding box center [795, 228] width 433 height 30
type input "goli"
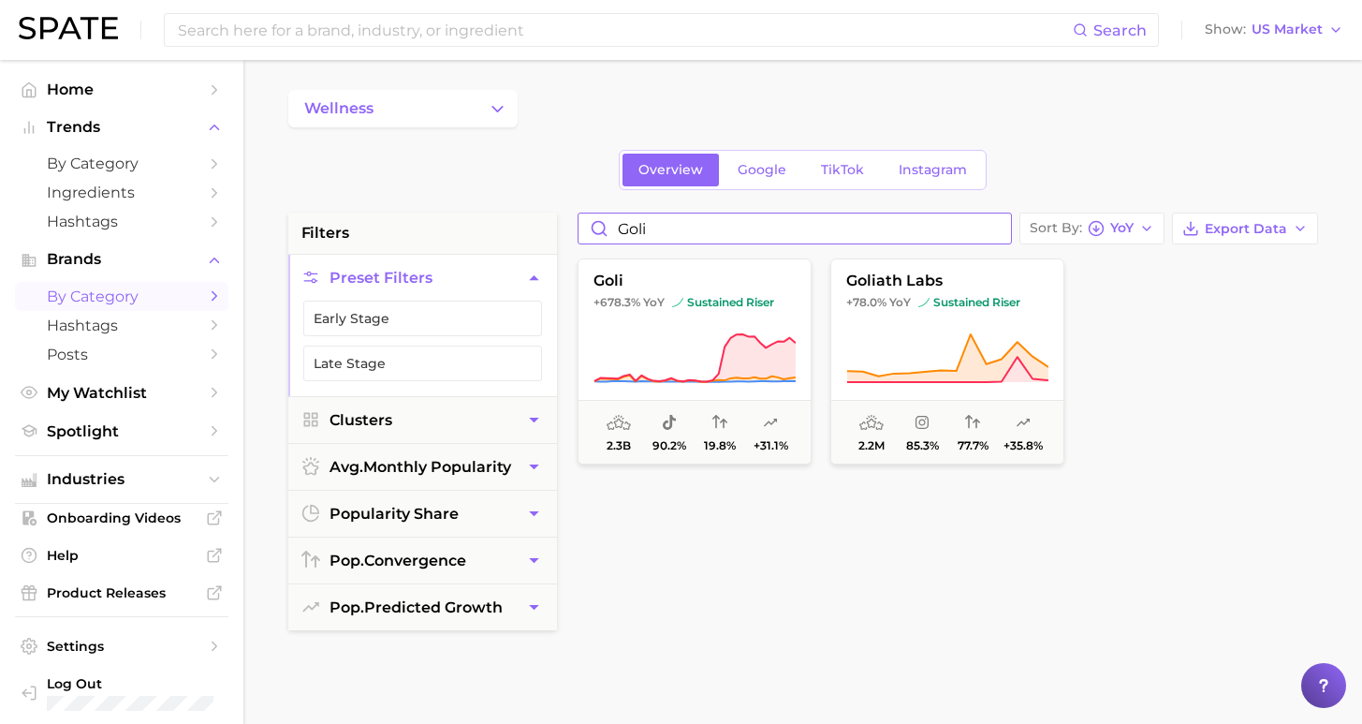
click at [999, 234] on input "goli" at bounding box center [795, 228] width 433 height 30
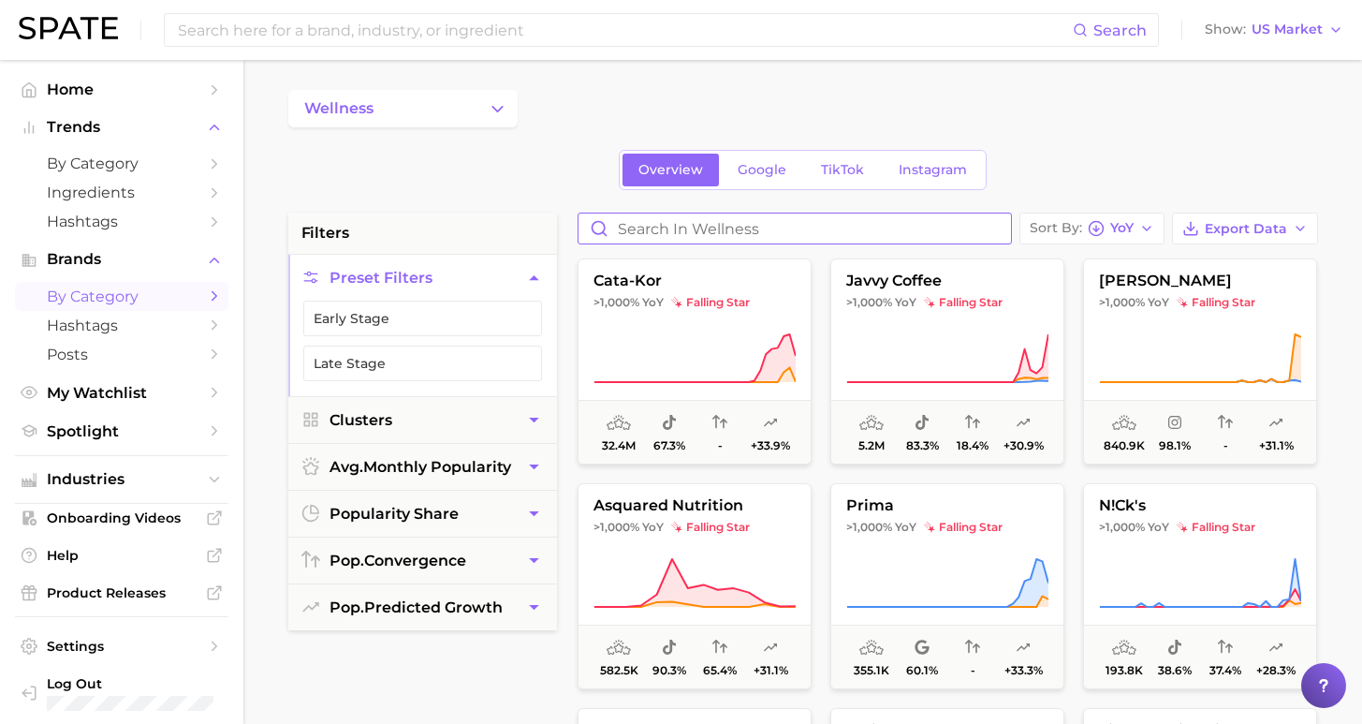
click at [936, 235] on input "Search in wellness" at bounding box center [795, 228] width 433 height 30
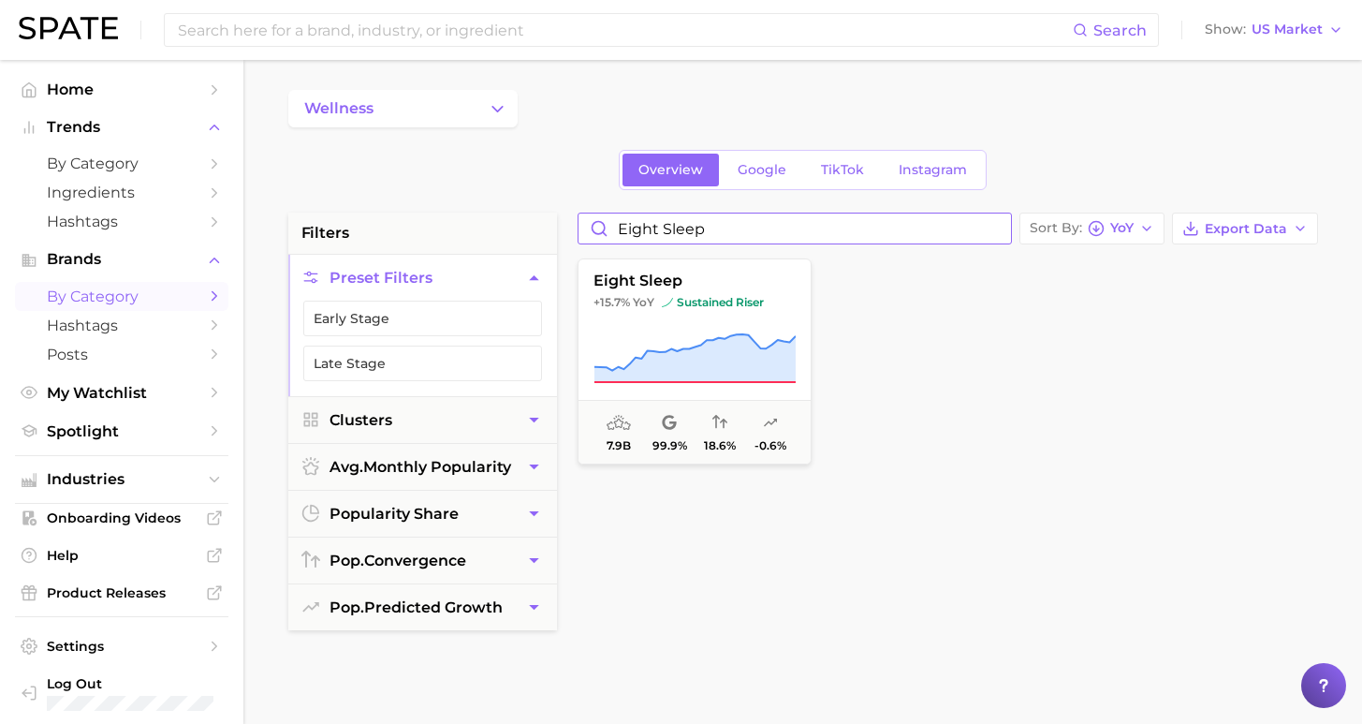
drag, startPoint x: 736, startPoint y: 223, endPoint x: 613, endPoint y: 221, distance: 122.7
click at [613, 221] on input "Eight sleep" at bounding box center [795, 228] width 433 height 30
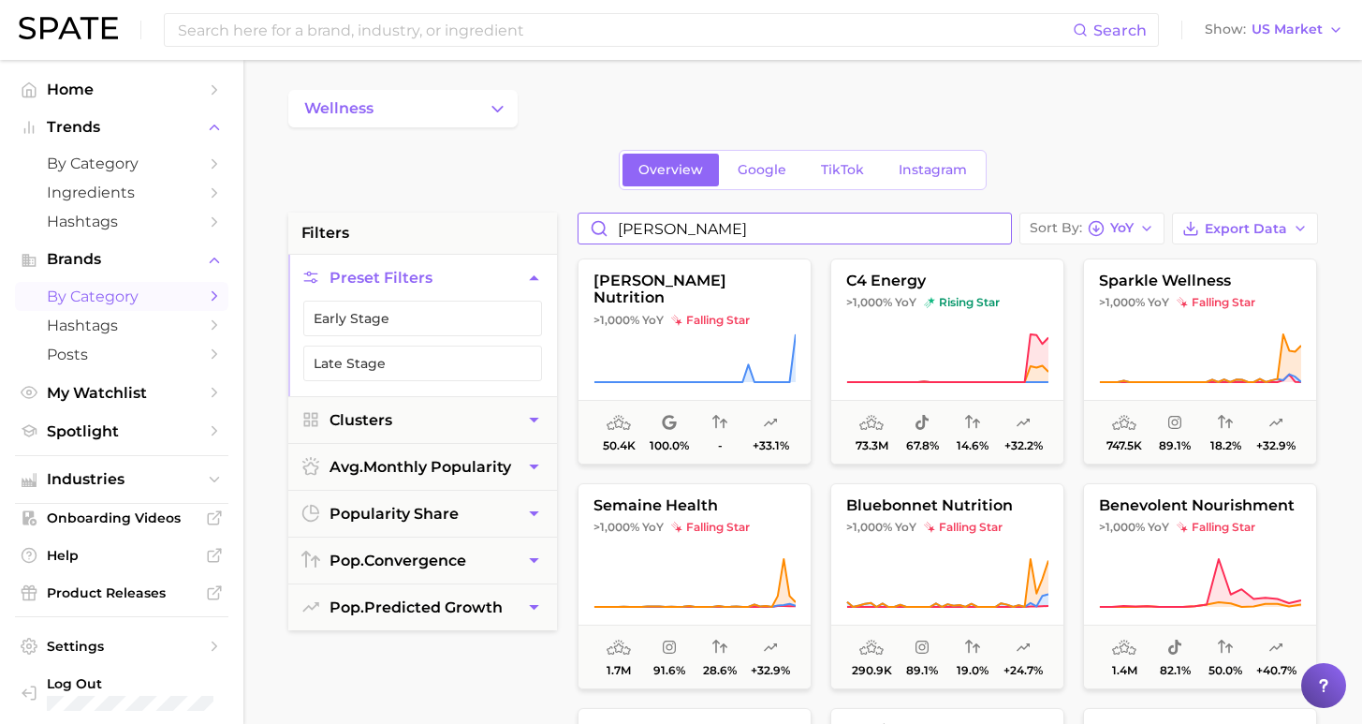
type input "[PERSON_NAME]"
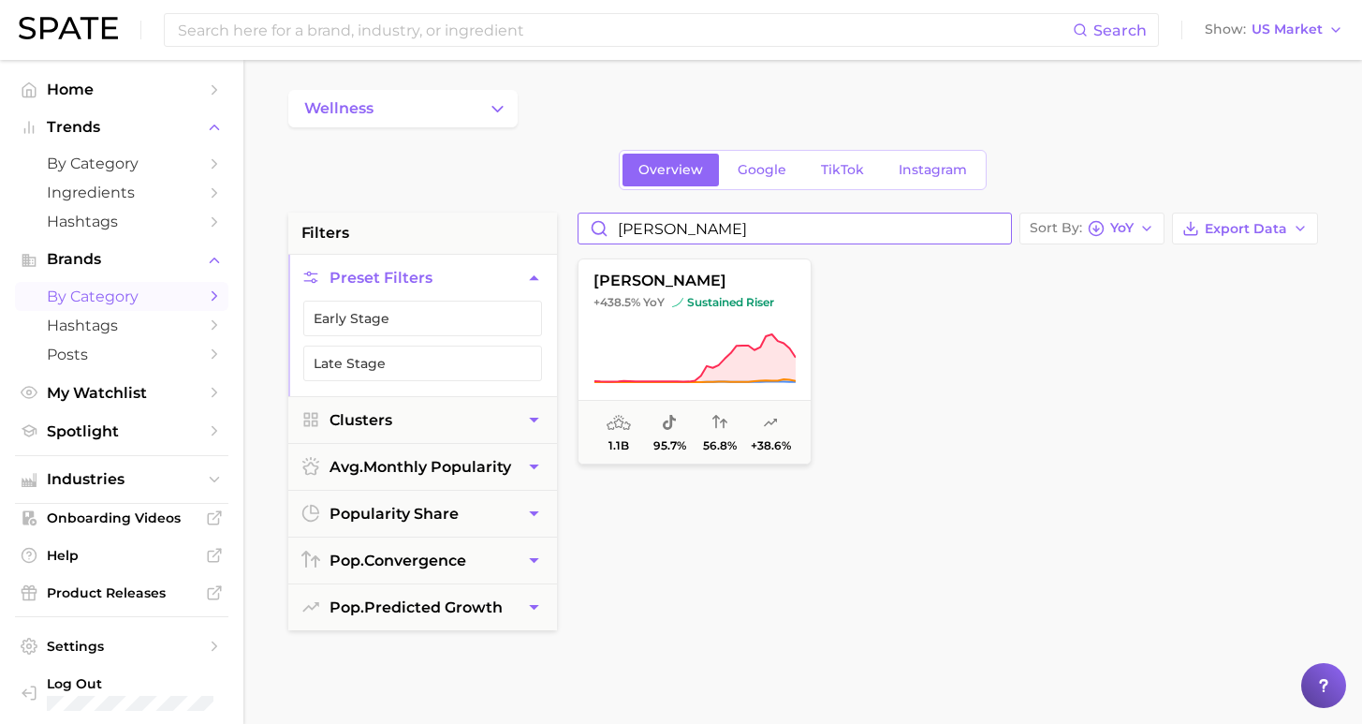
click at [1006, 228] on input "[PERSON_NAME]" at bounding box center [795, 228] width 433 height 30
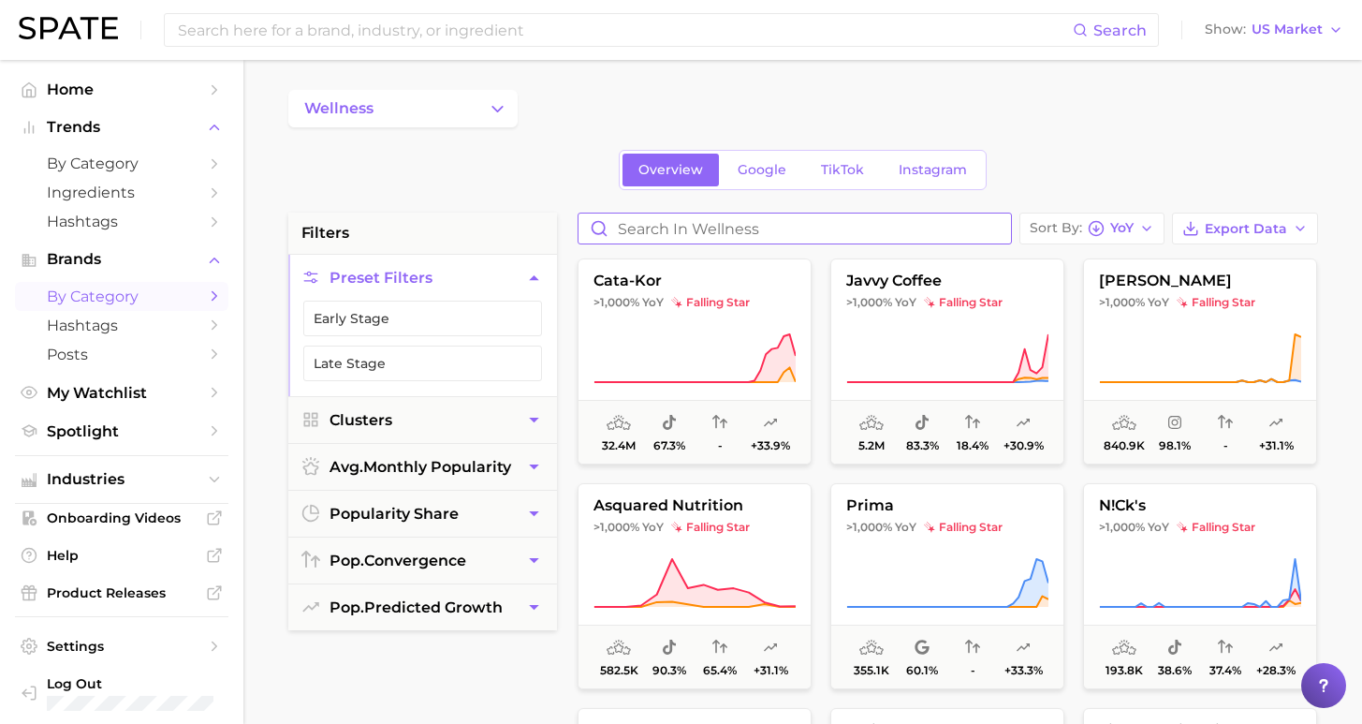
click at [717, 226] on input "Search in wellness" at bounding box center [795, 228] width 433 height 30
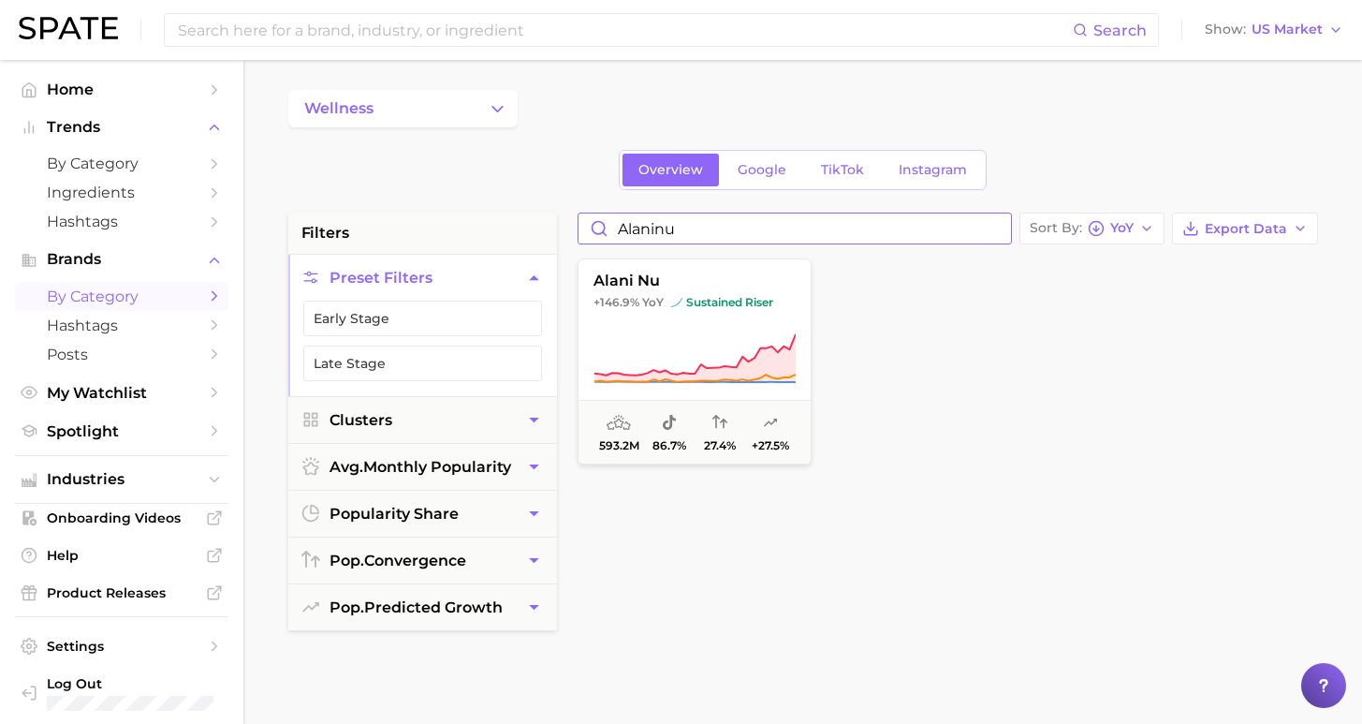
type input "Alanine"
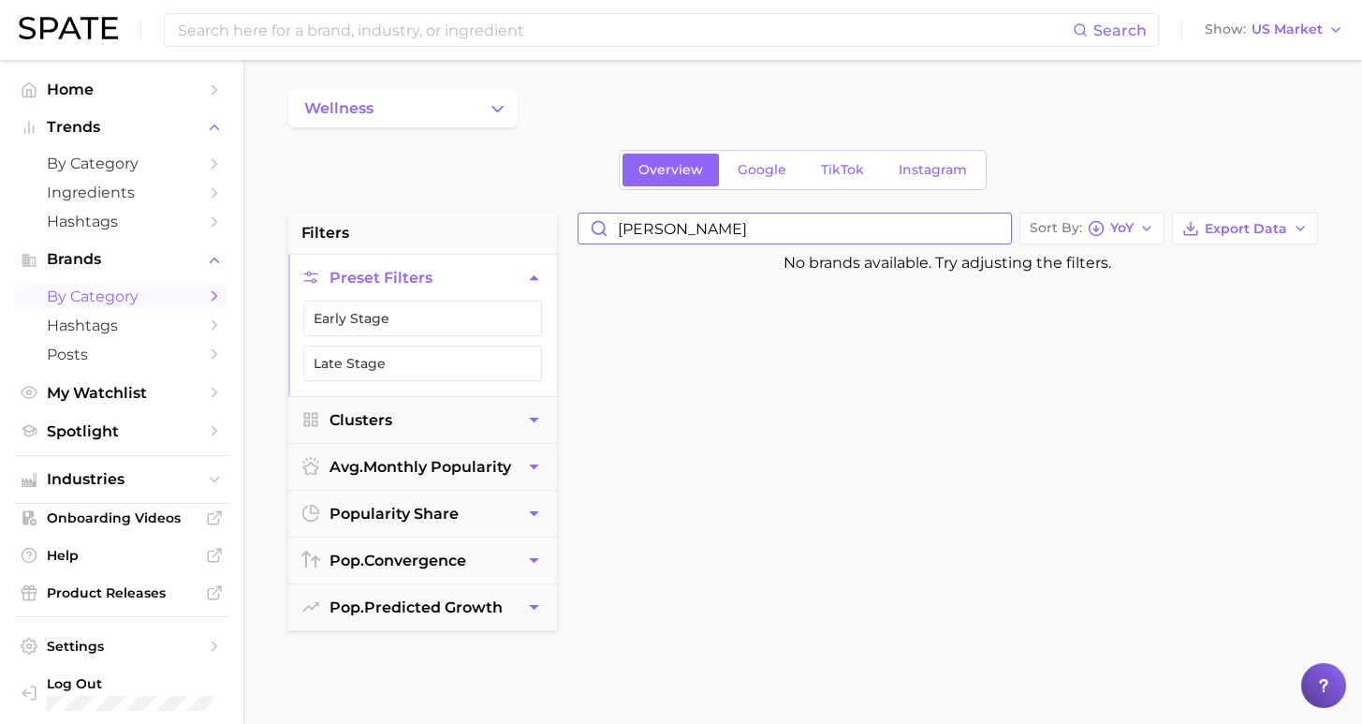
click at [1009, 224] on input "Alanine" at bounding box center [795, 228] width 433 height 30
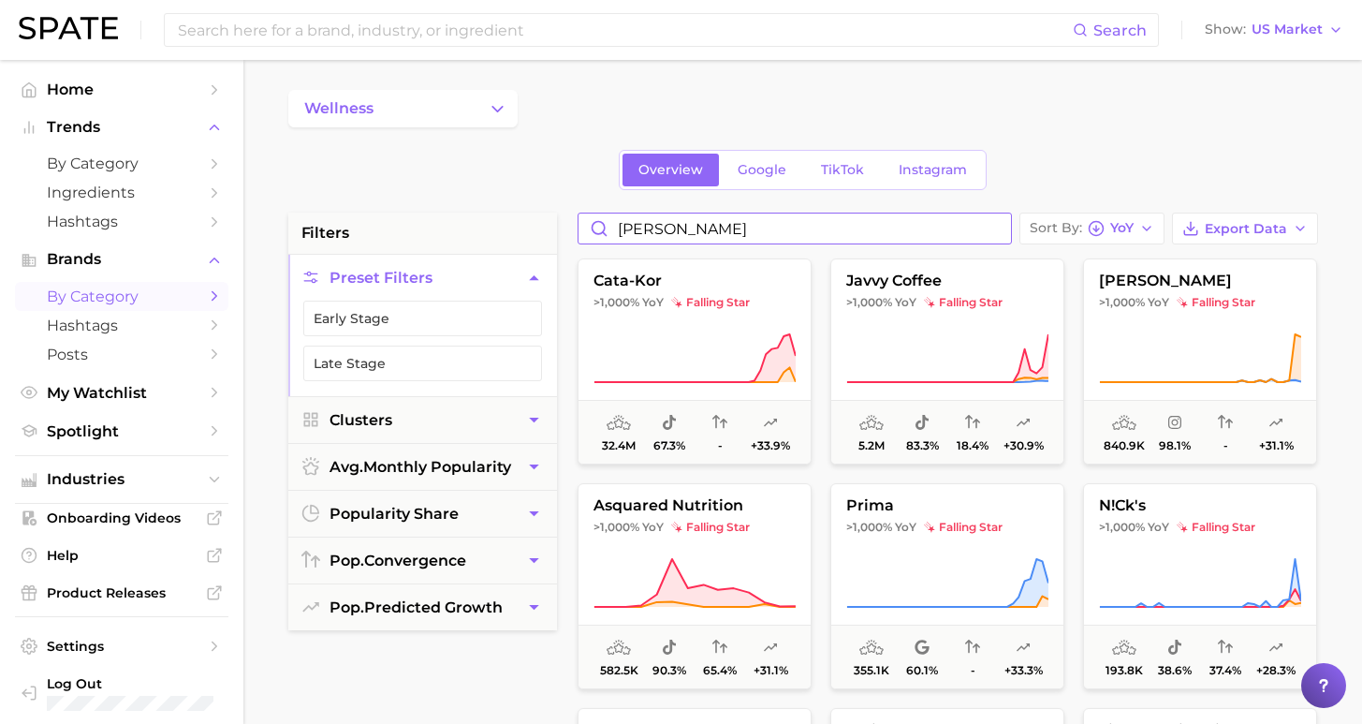
type input "alani"
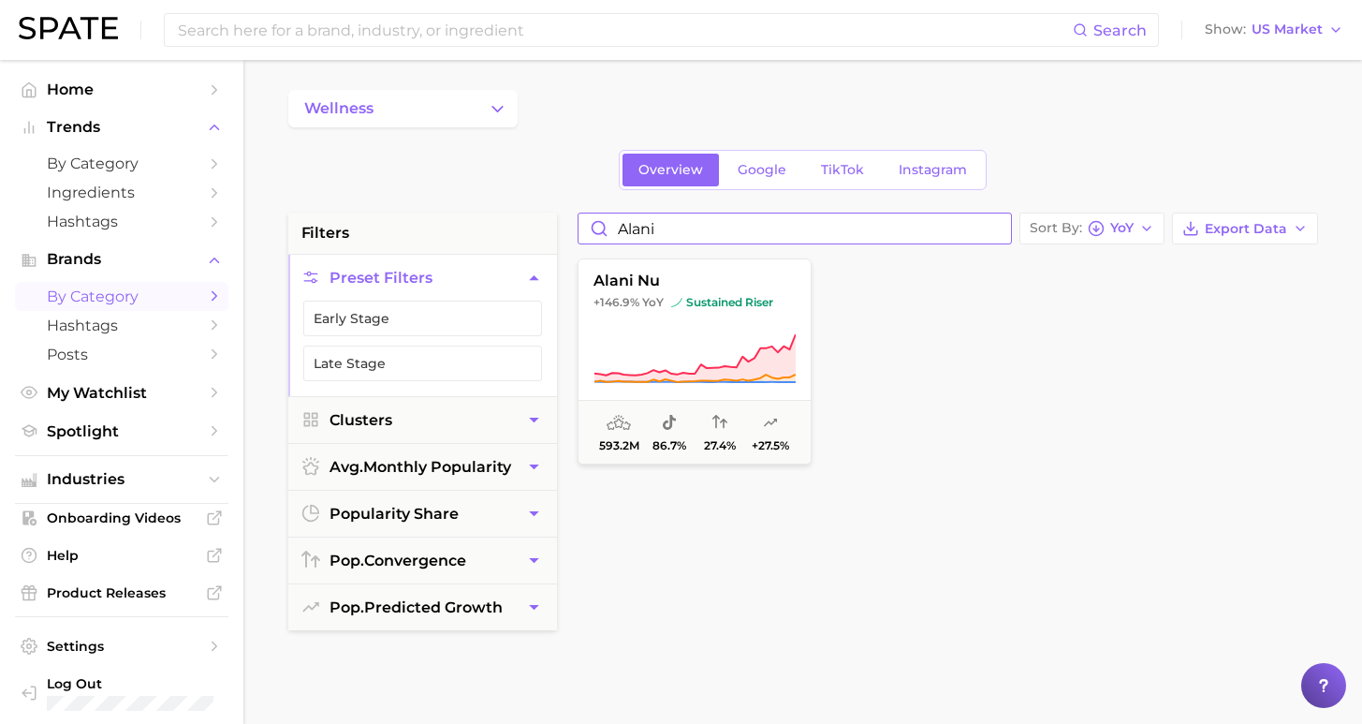
click at [999, 231] on input "alani" at bounding box center [795, 228] width 433 height 30
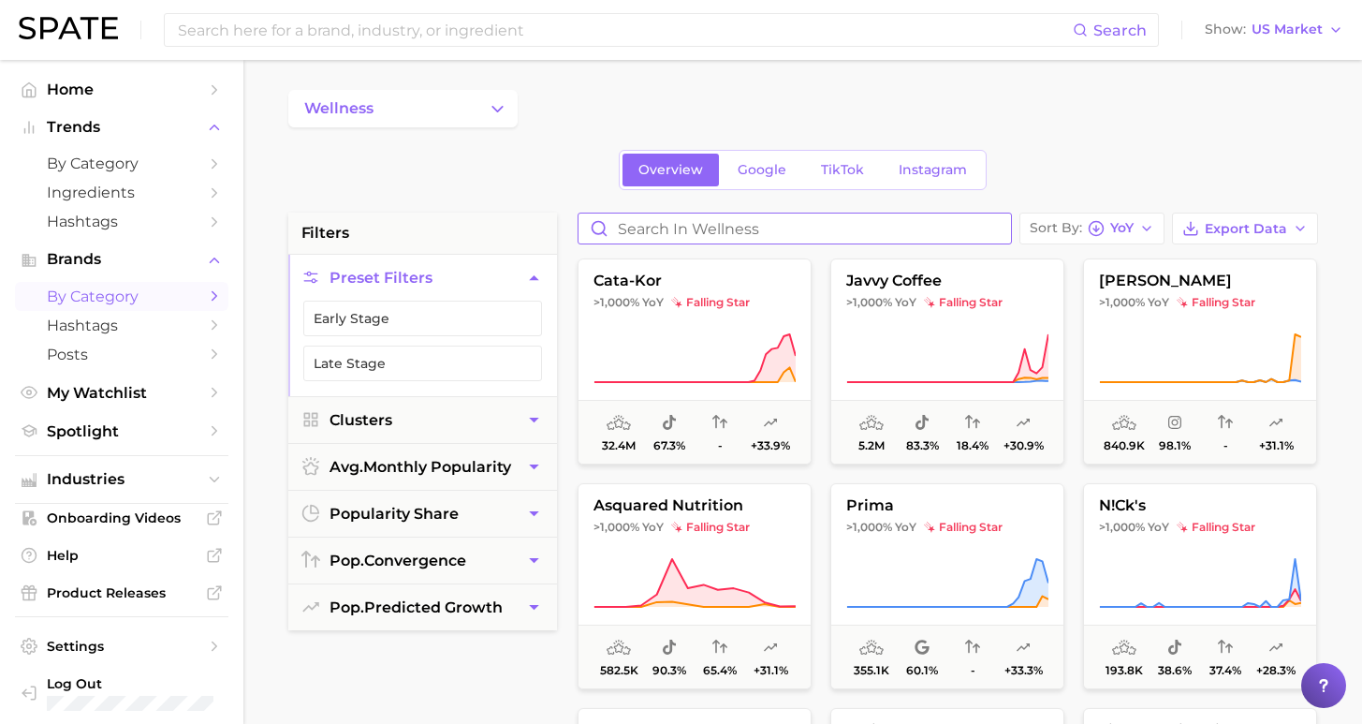
click at [943, 237] on input "Search in wellness" at bounding box center [795, 228] width 433 height 30
type input "mary"
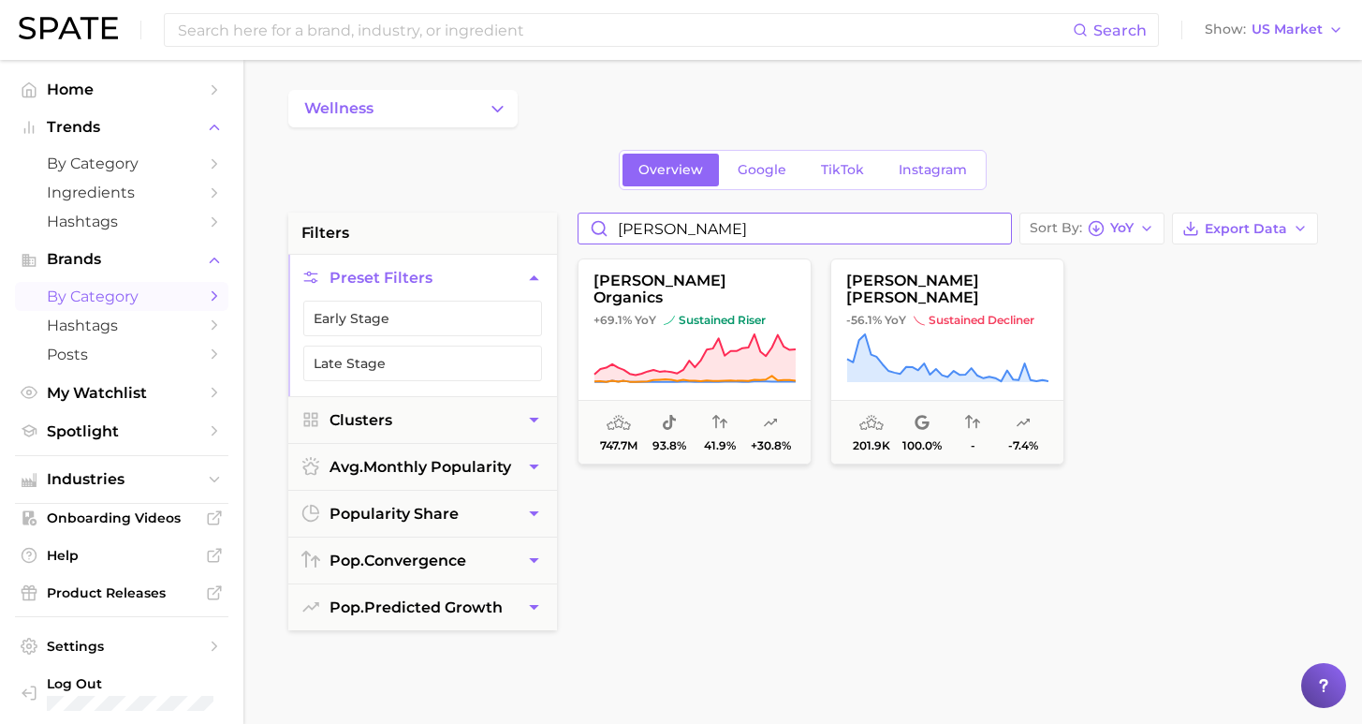
click at [1008, 229] on input "mary" at bounding box center [795, 228] width 433 height 30
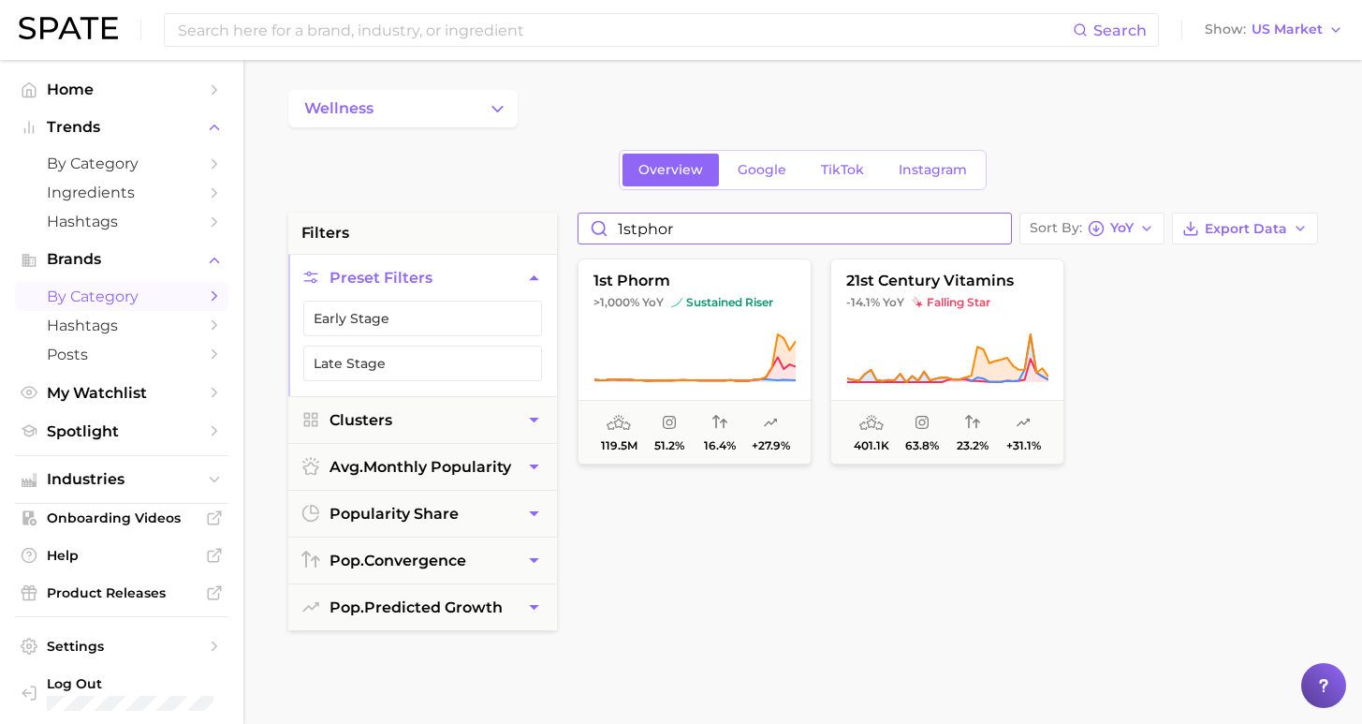
type input "1stphorm"
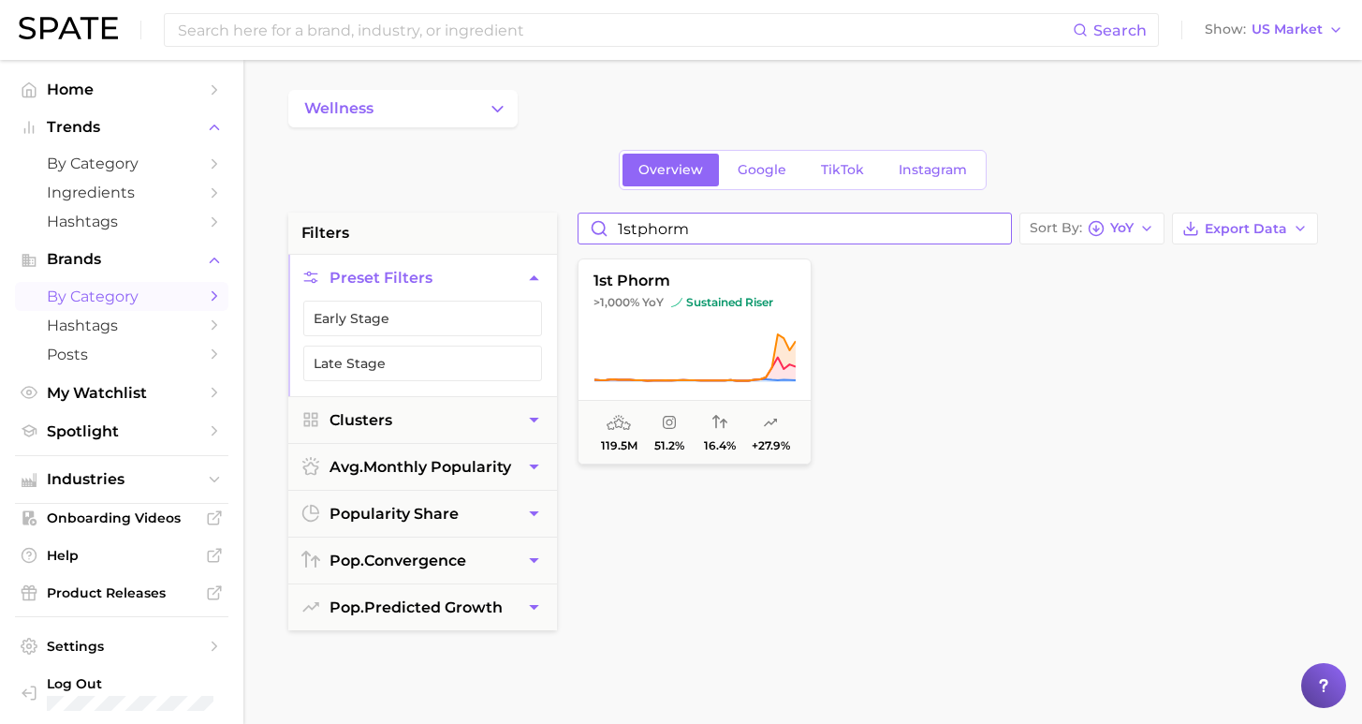
click at [1011, 236] on input "1stphorm" at bounding box center [795, 228] width 433 height 30
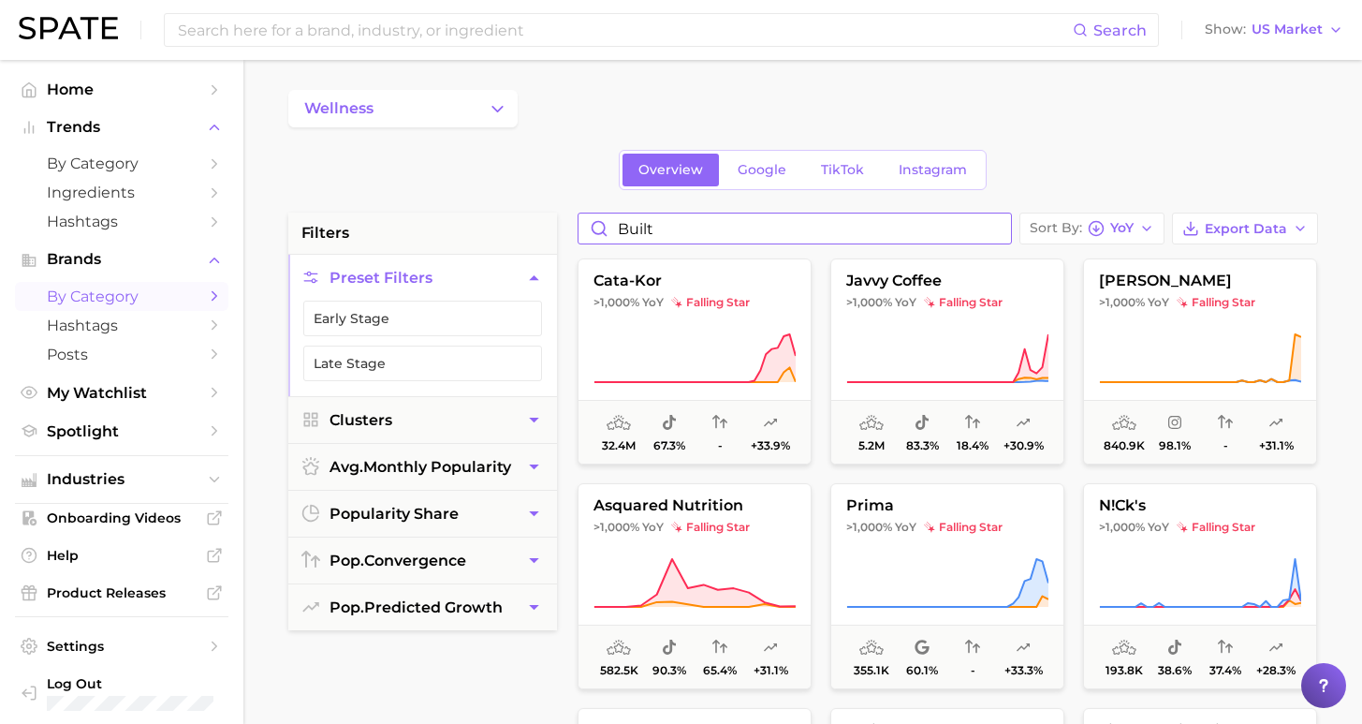
type input "built"
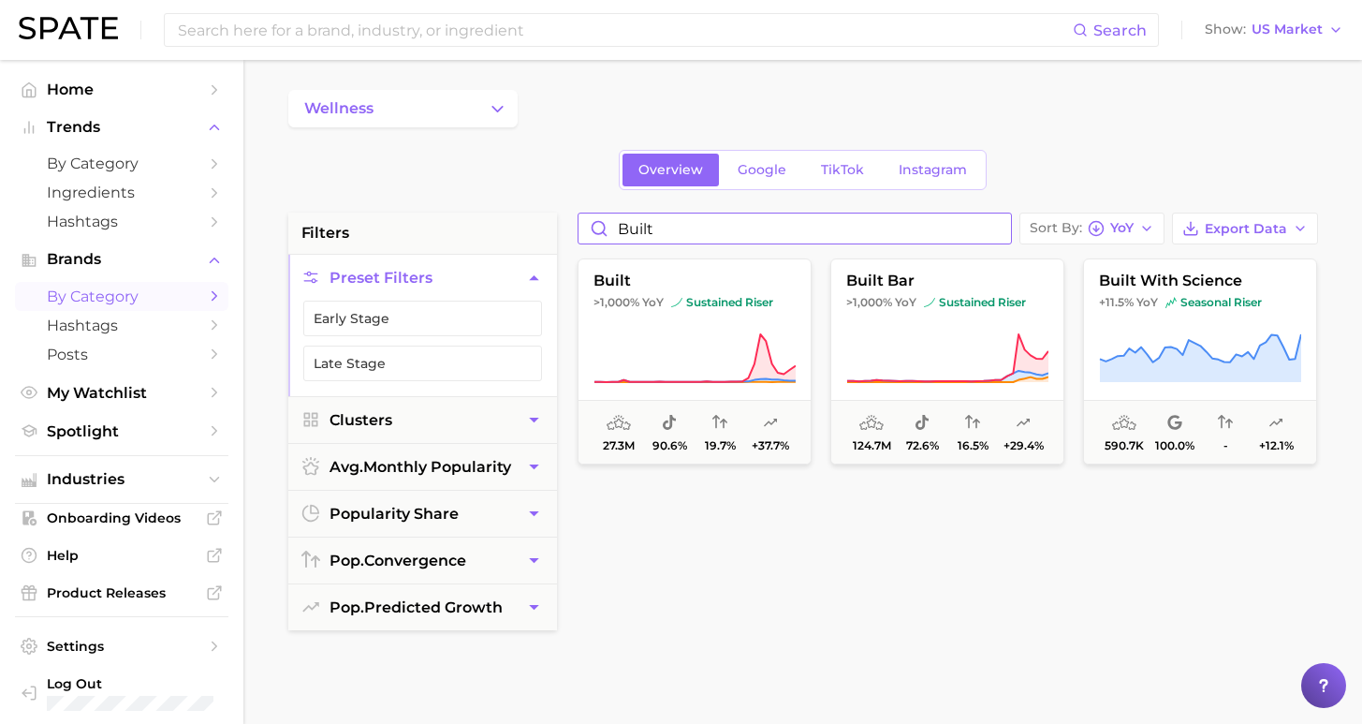
click at [1002, 229] on input "built" at bounding box center [795, 228] width 433 height 30
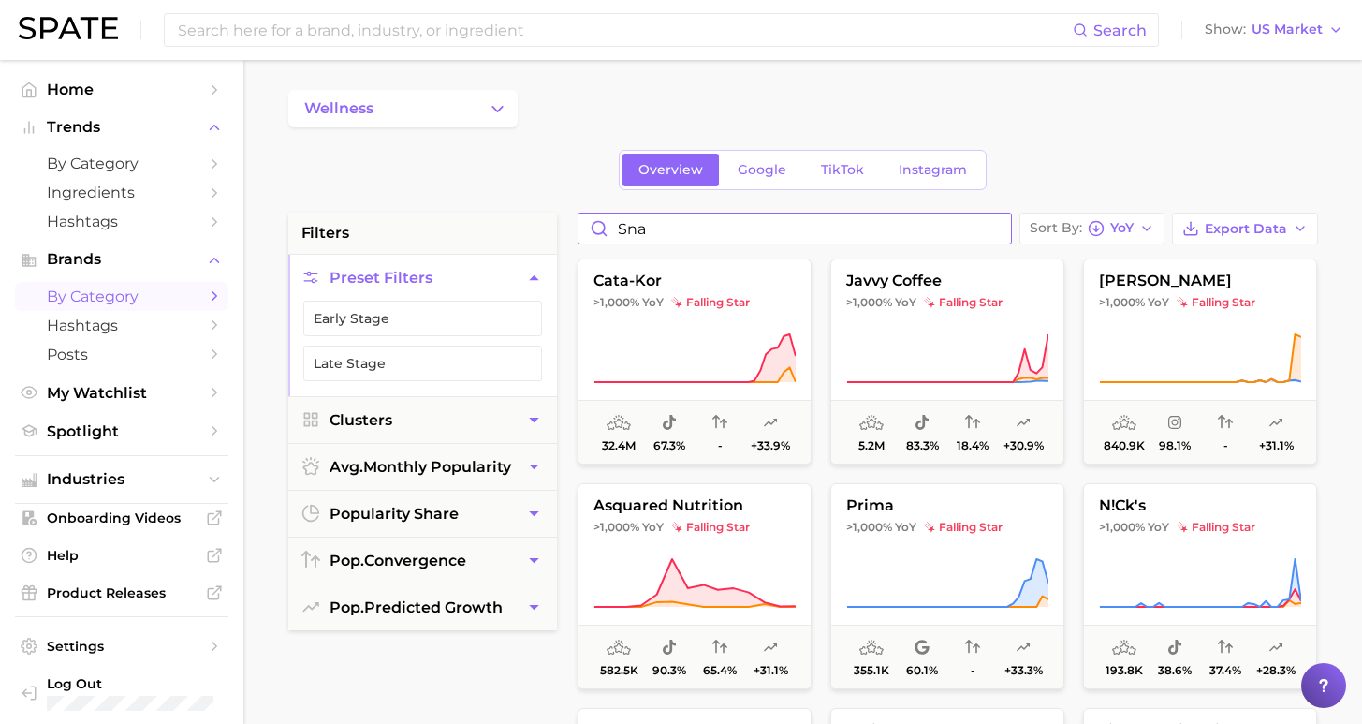
type input "snap"
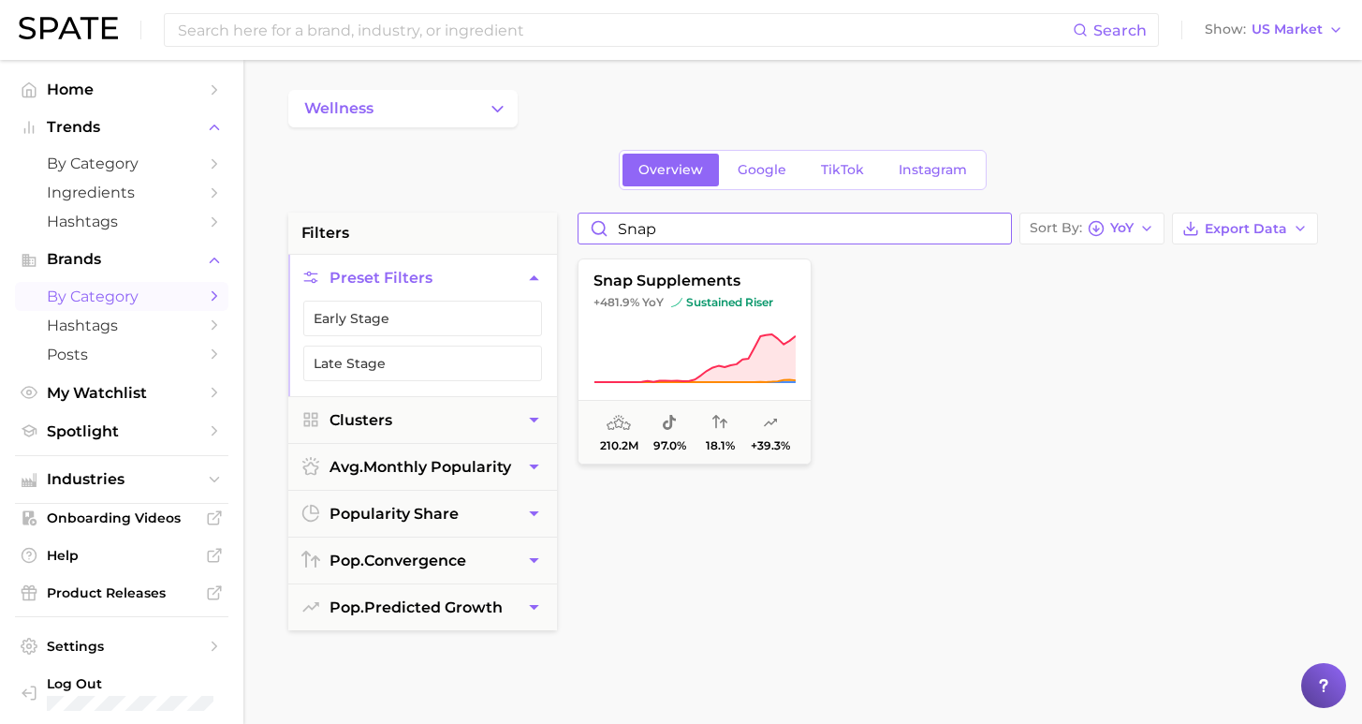
click at [998, 230] on input "snap" at bounding box center [795, 228] width 433 height 30
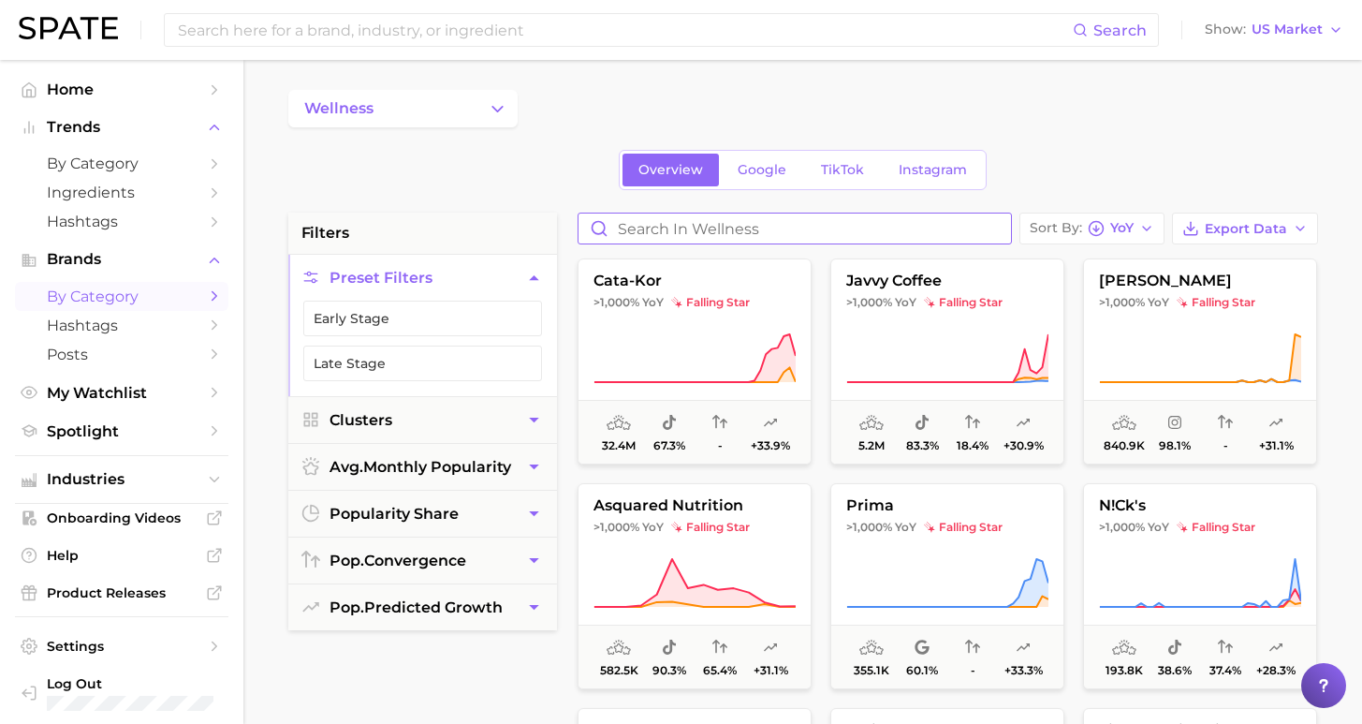
click at [957, 236] on input "Search in wellness" at bounding box center [795, 228] width 433 height 30
type input "kind pa"
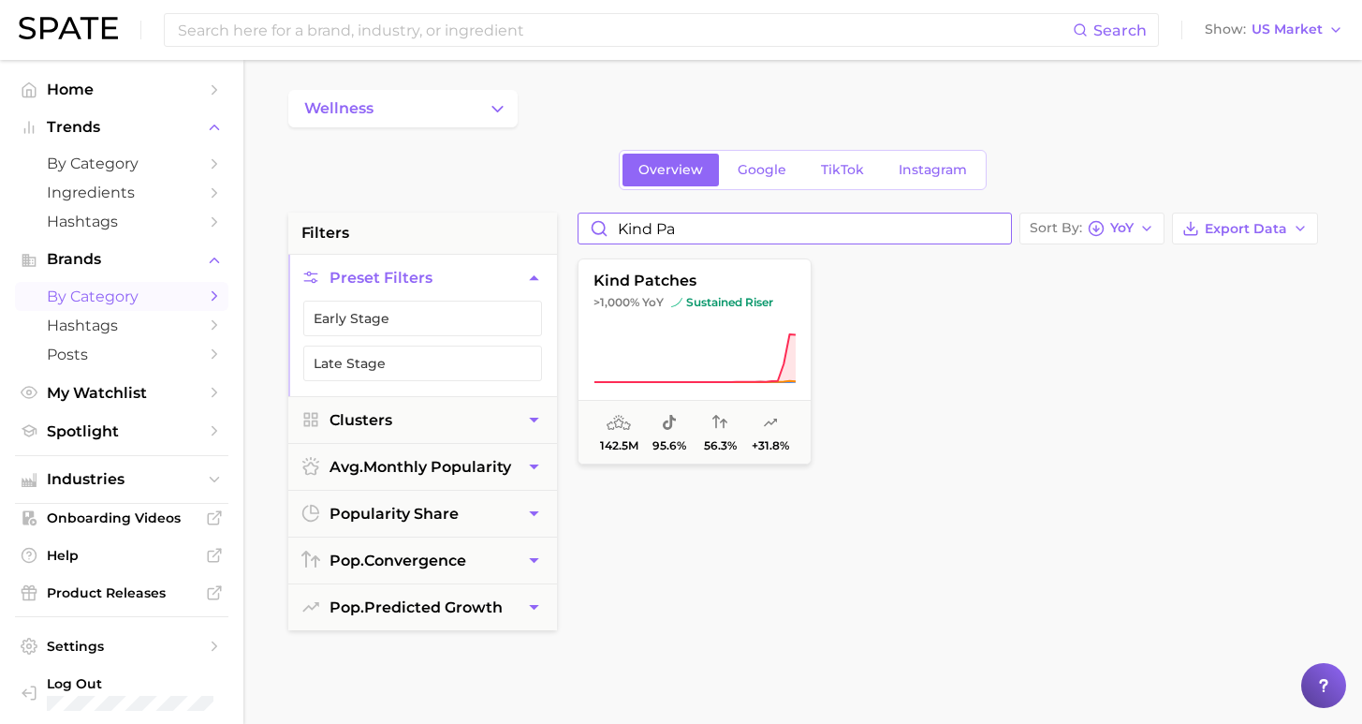
click at [1006, 232] on input "kind pa" at bounding box center [795, 228] width 433 height 30
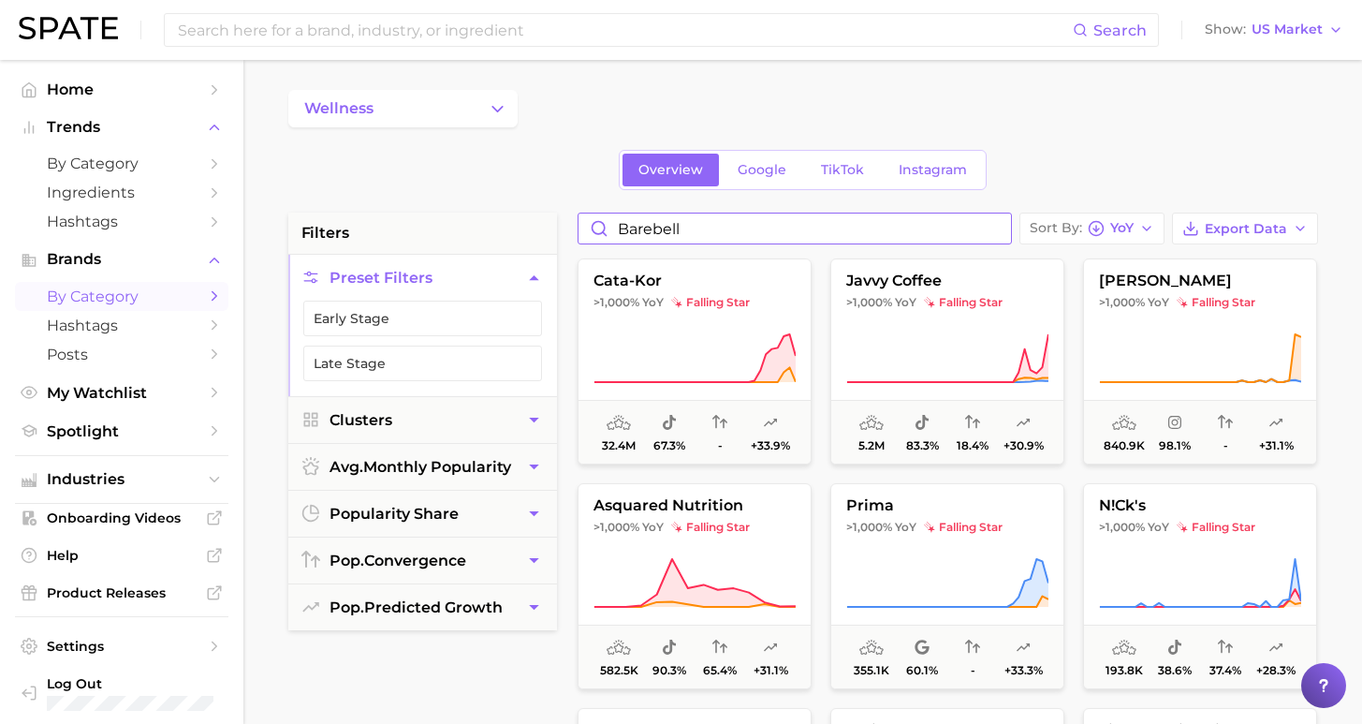
type input "barebells"
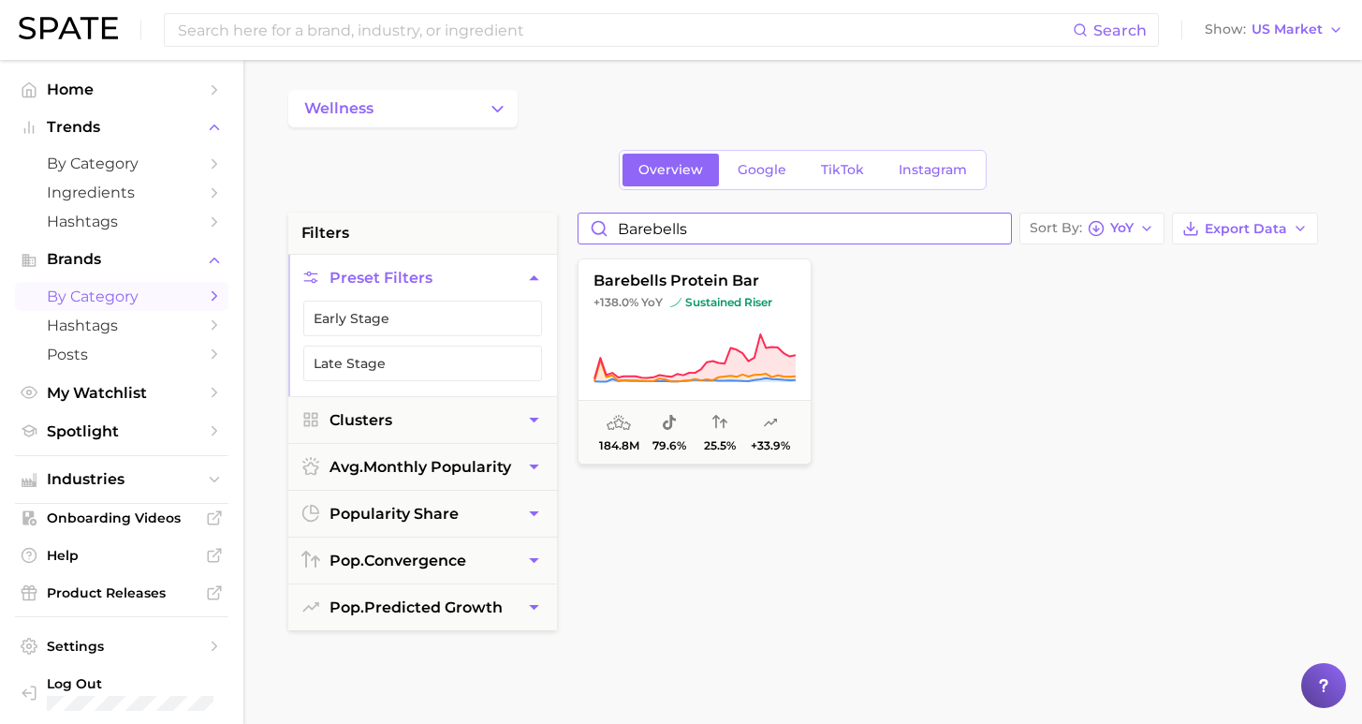
click at [1003, 231] on input "barebells" at bounding box center [795, 228] width 433 height 30
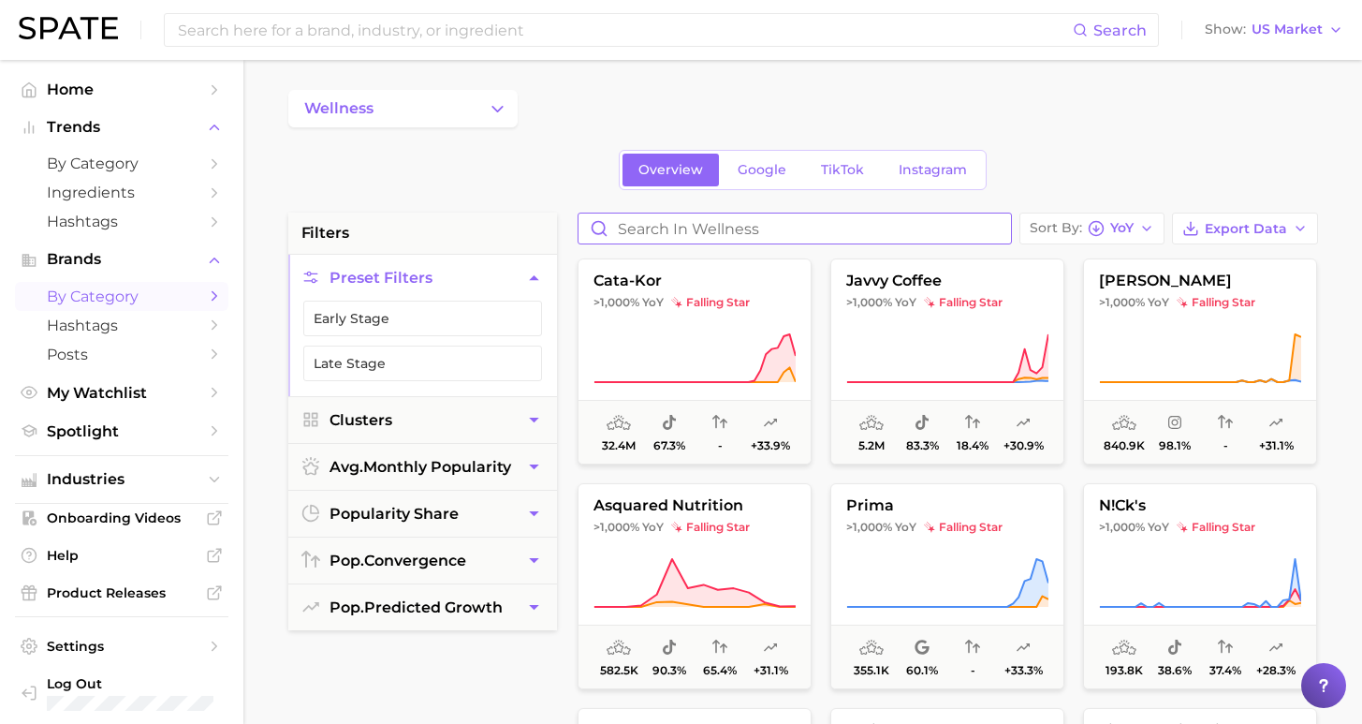
click at [964, 229] on input "Search in wellness" at bounding box center [795, 228] width 433 height 30
type input "natural vit"
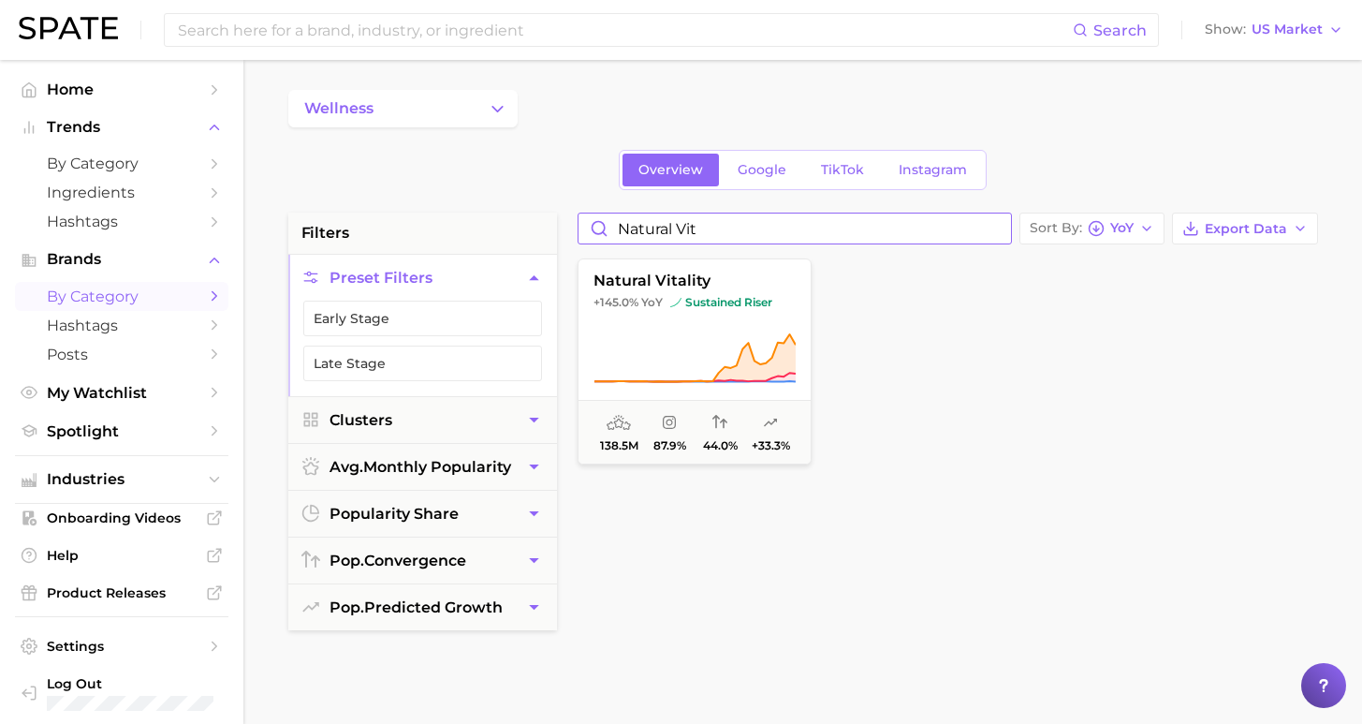
click at [1002, 228] on input "natural vit" at bounding box center [795, 228] width 433 height 30
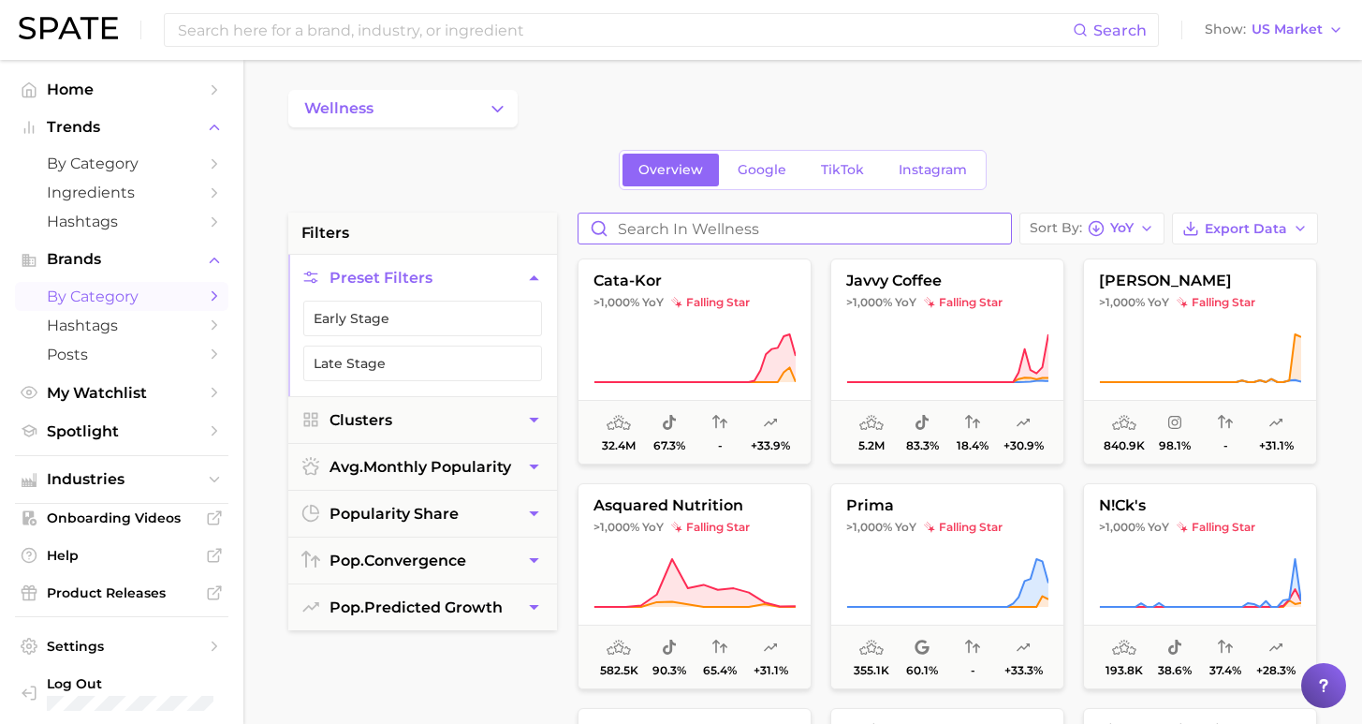
click at [933, 228] on input "Search in wellness" at bounding box center [795, 228] width 433 height 30
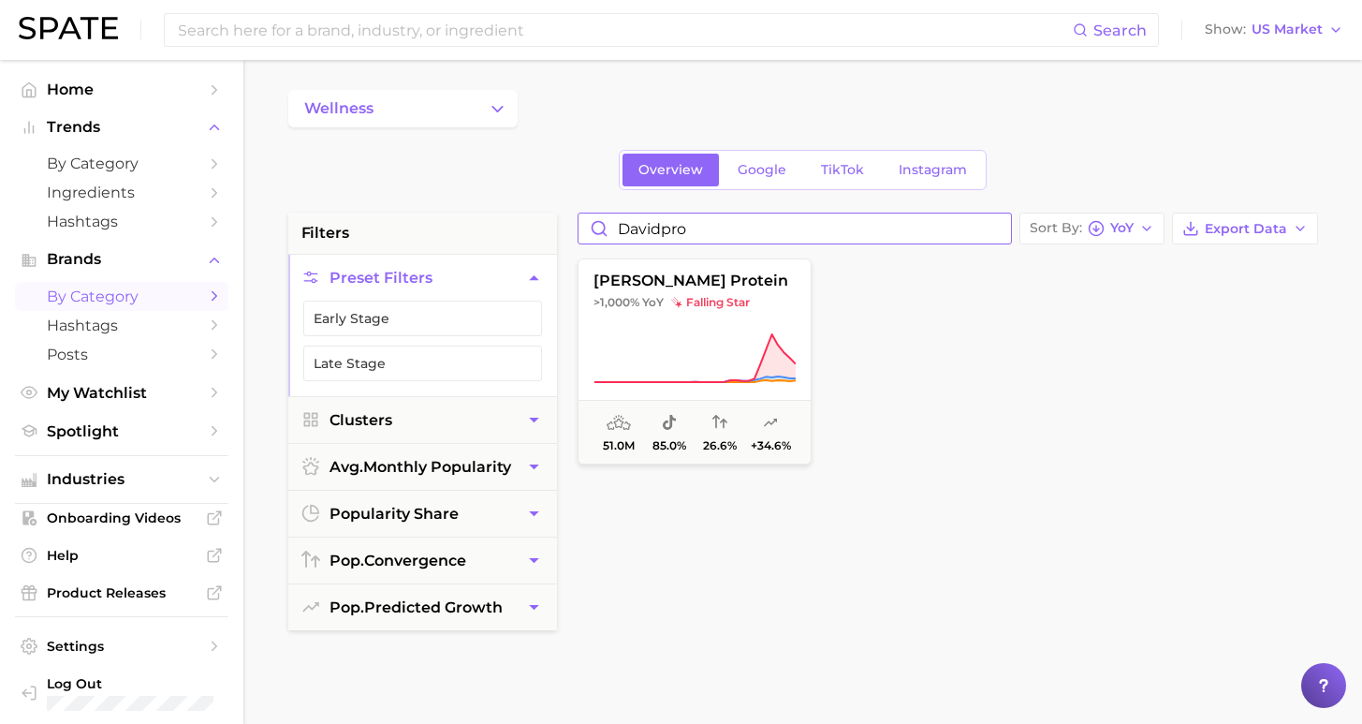
type input "davidprot"
click at [1004, 228] on input "davidprot" at bounding box center [795, 228] width 433 height 30
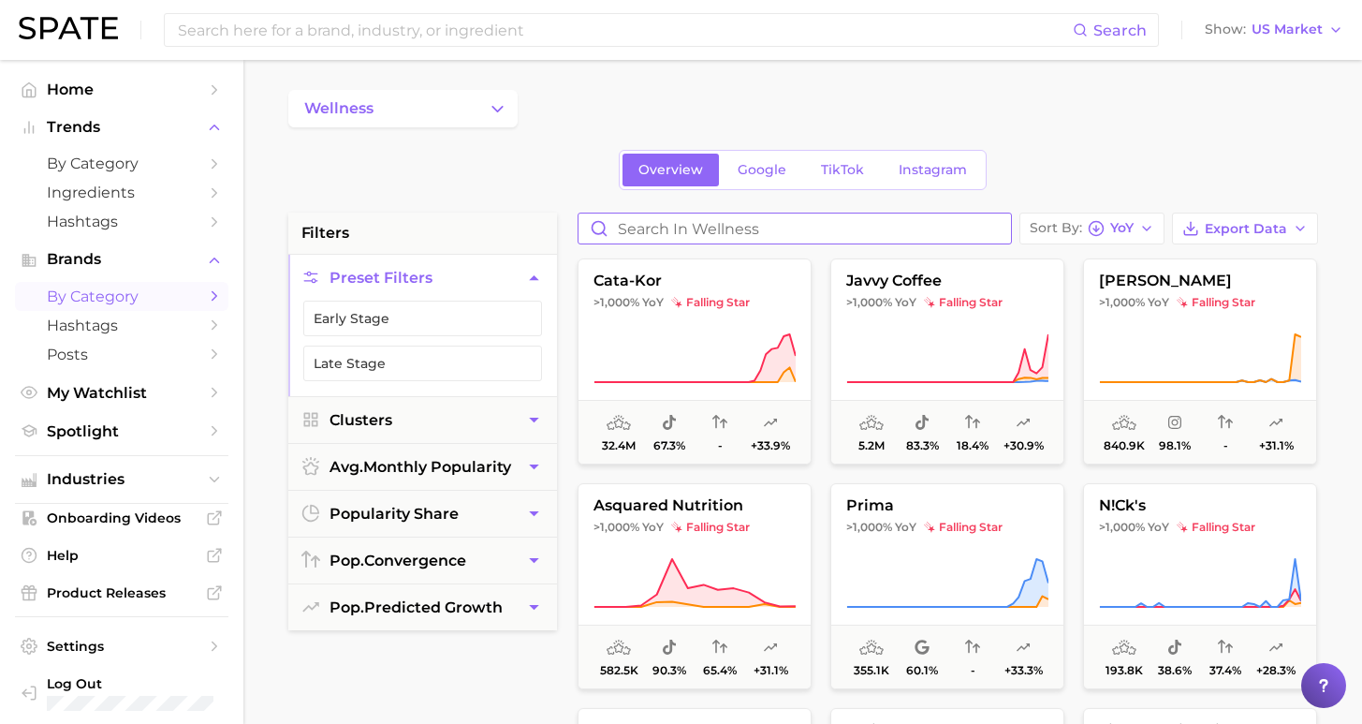
click at [969, 228] on input "Search in wellness" at bounding box center [795, 228] width 433 height 30
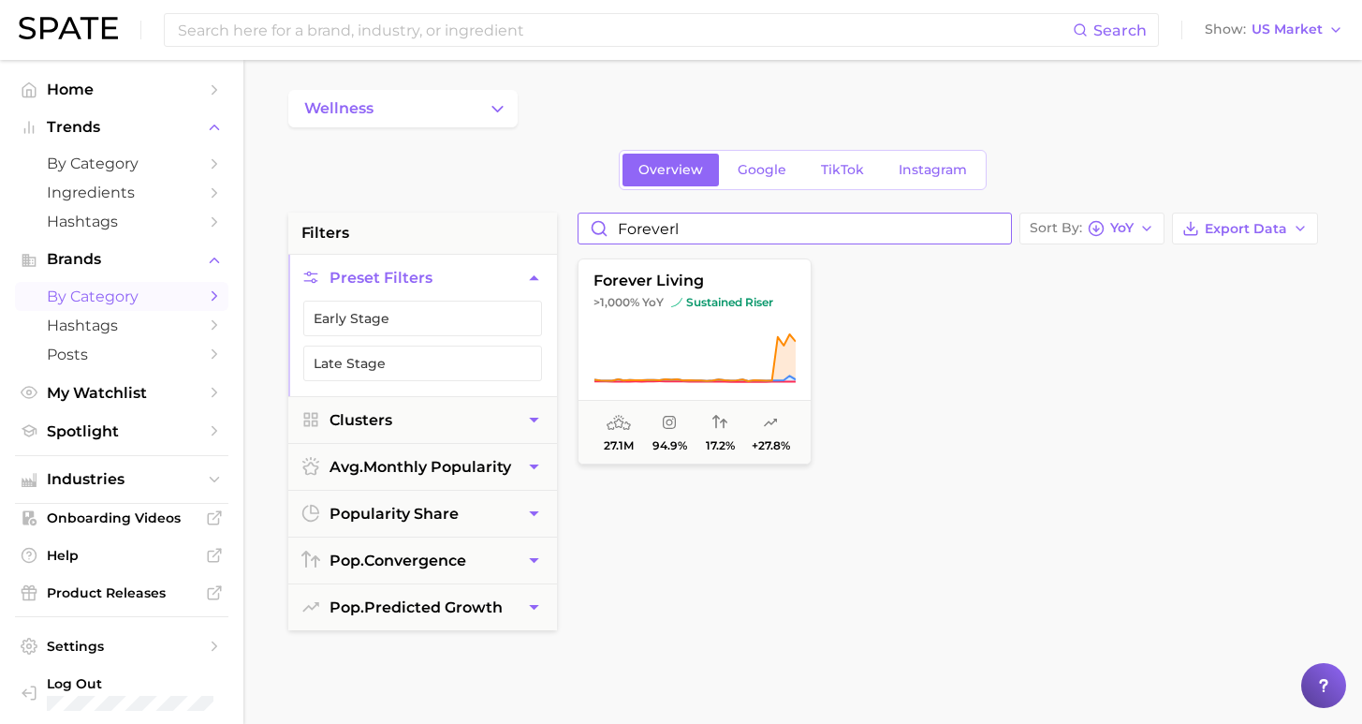
type input "Forever"
click at [1003, 226] on input "Forever" at bounding box center [795, 228] width 433 height 30
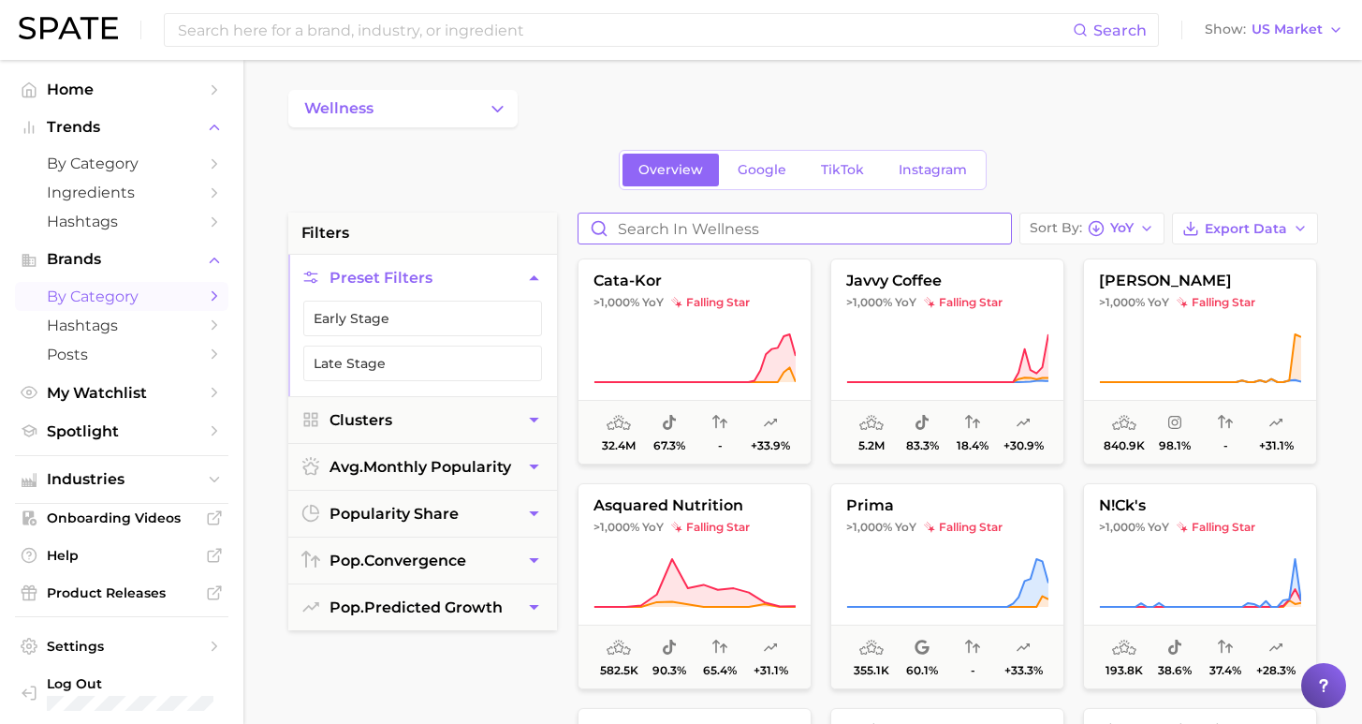
click at [955, 231] on input "Search in wellness" at bounding box center [795, 228] width 433 height 30
type input "micro ingredient"
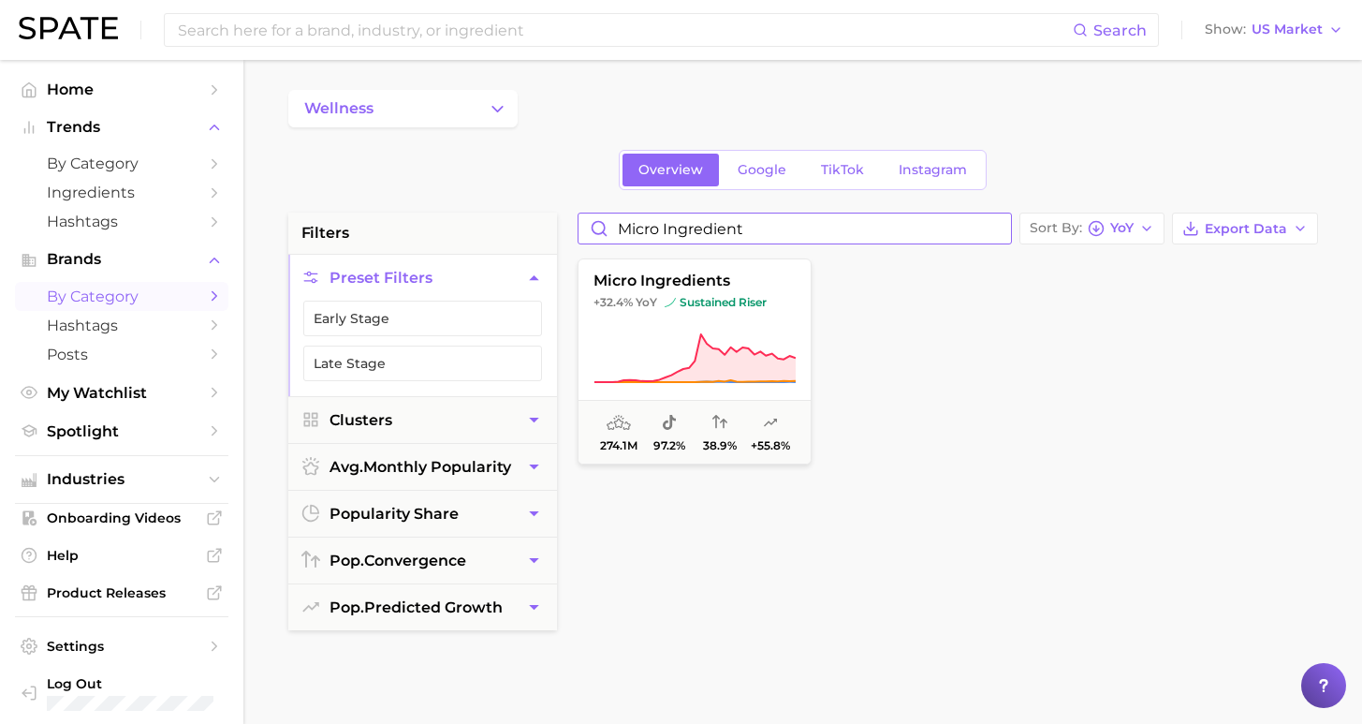
click at [1000, 232] on input "micro ingredient" at bounding box center [795, 228] width 433 height 30
type input "tru [MEDICAL_DATA]"
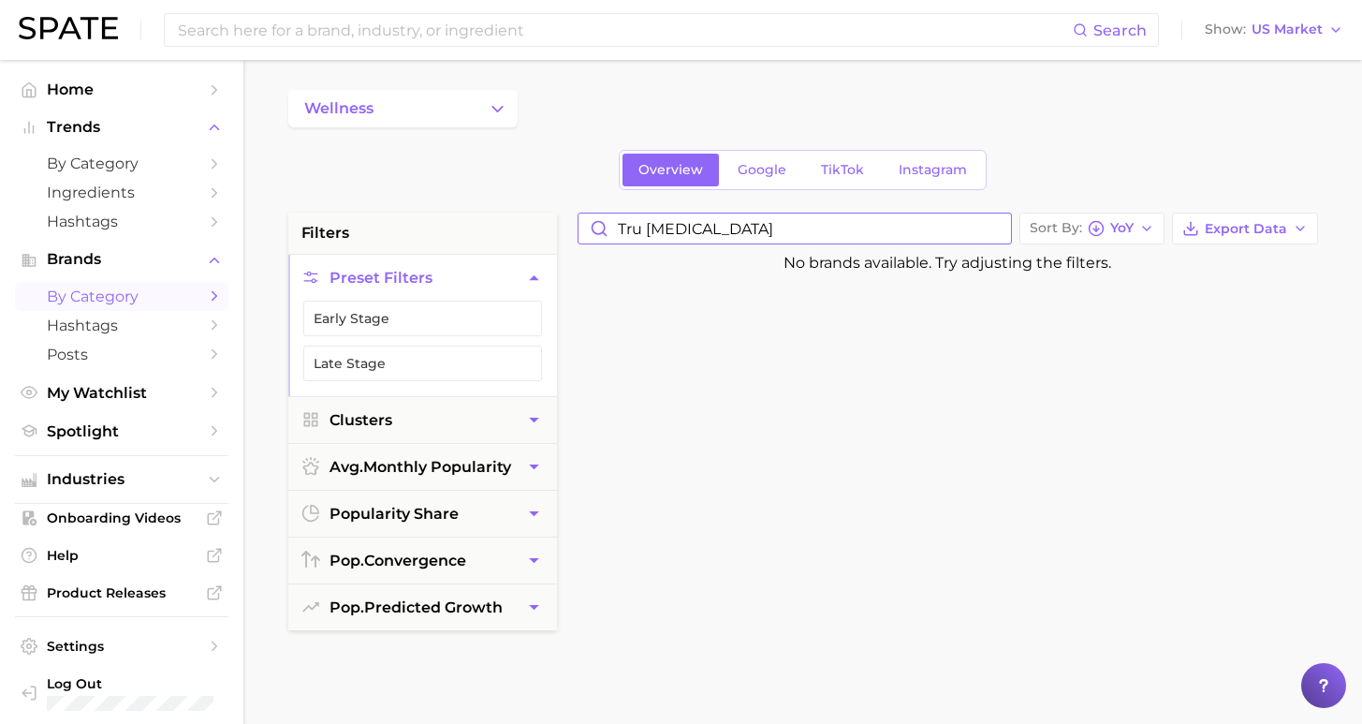
click at [1001, 232] on input "tru [MEDICAL_DATA]" at bounding box center [795, 228] width 433 height 30
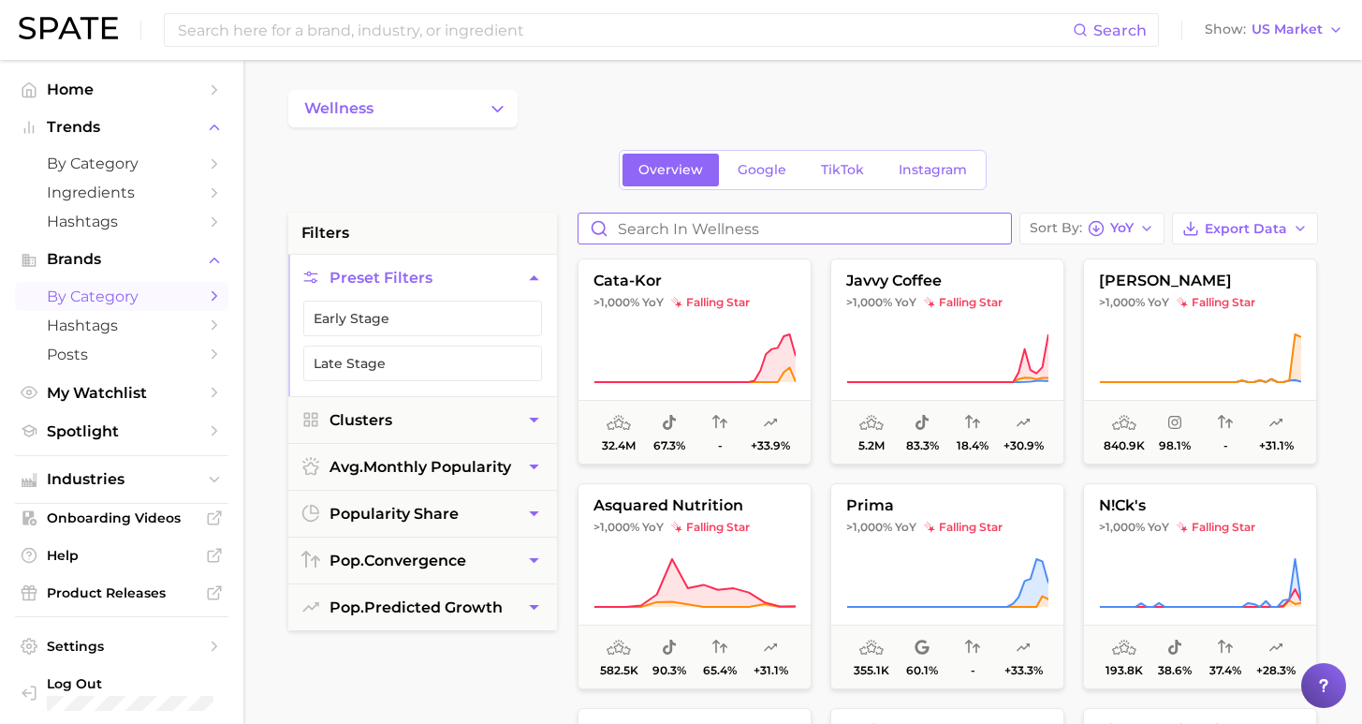
click at [968, 229] on input "Search in wellness" at bounding box center [795, 228] width 433 height 30
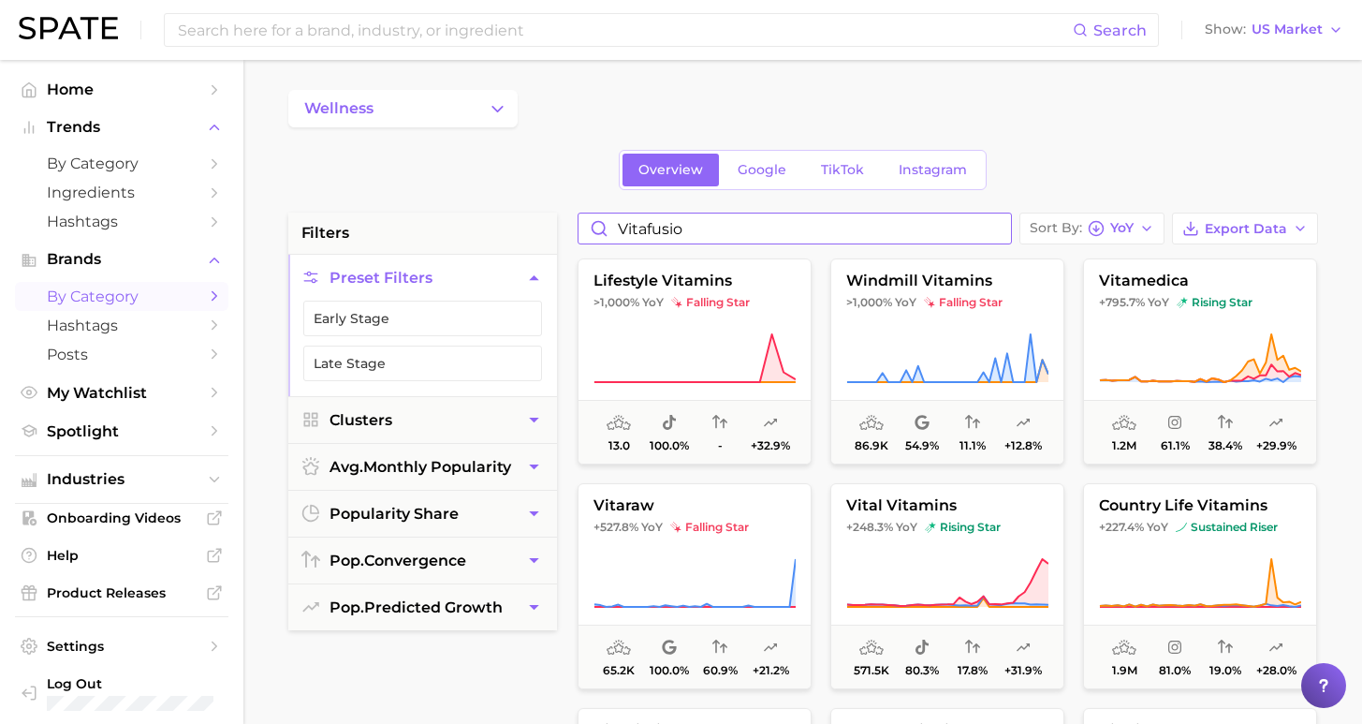
type input "vitafusion"
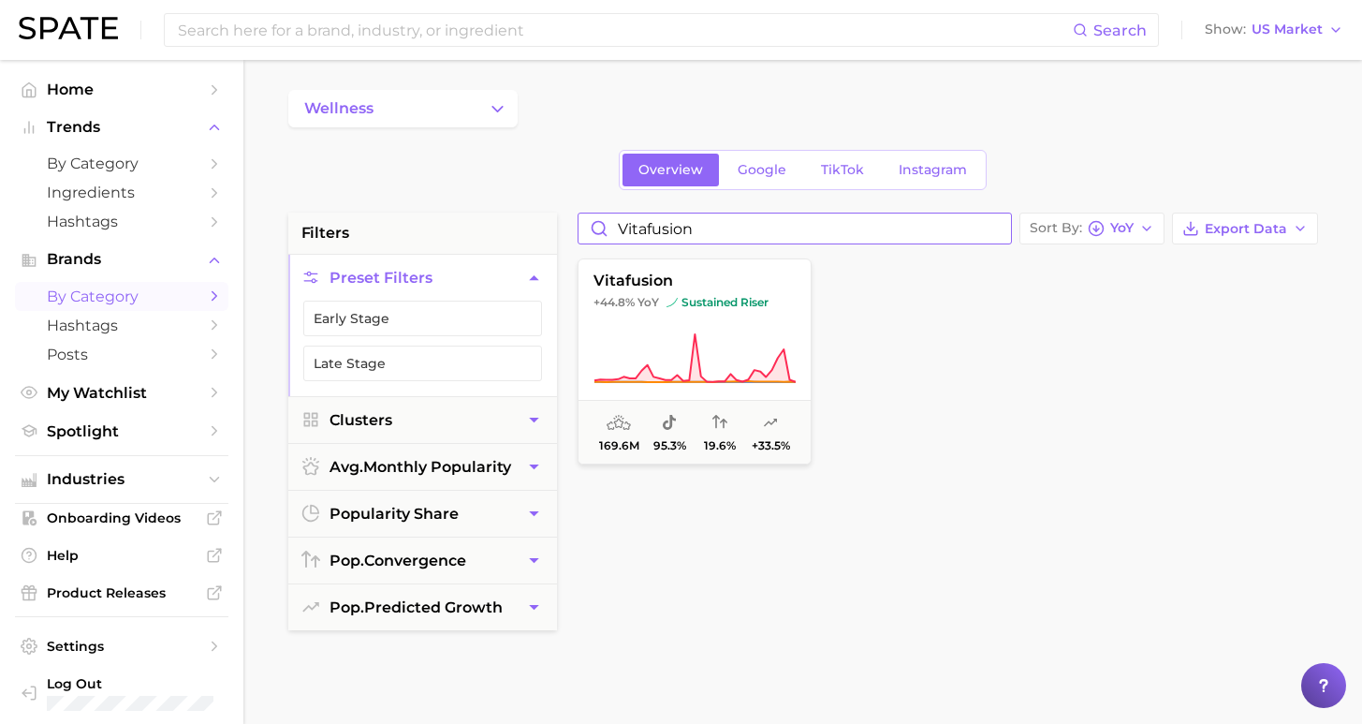
click at [998, 237] on input "vitafusion" at bounding box center [795, 228] width 433 height 30
drag, startPoint x: 725, startPoint y: 222, endPoint x: 567, endPoint y: 222, distance: 158.3
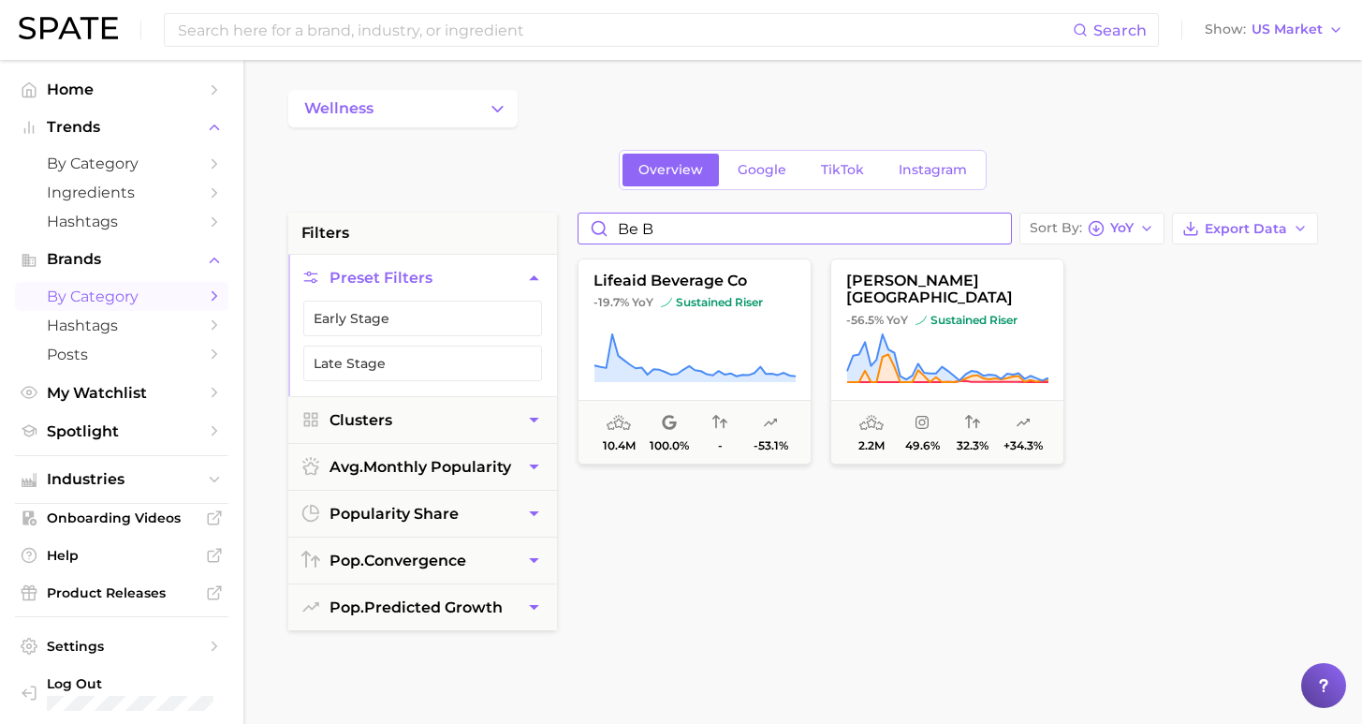
type input "be bo"
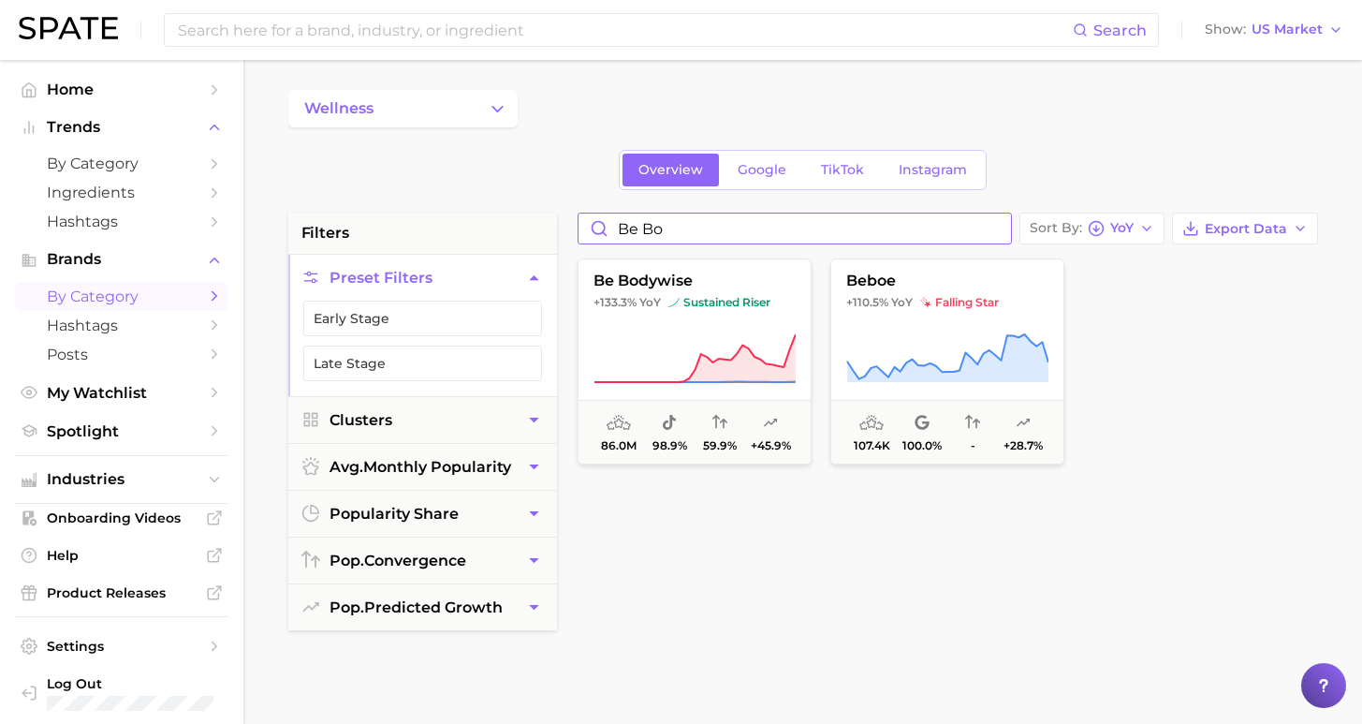
click at [1008, 232] on input "be bo" at bounding box center [795, 228] width 433 height 30
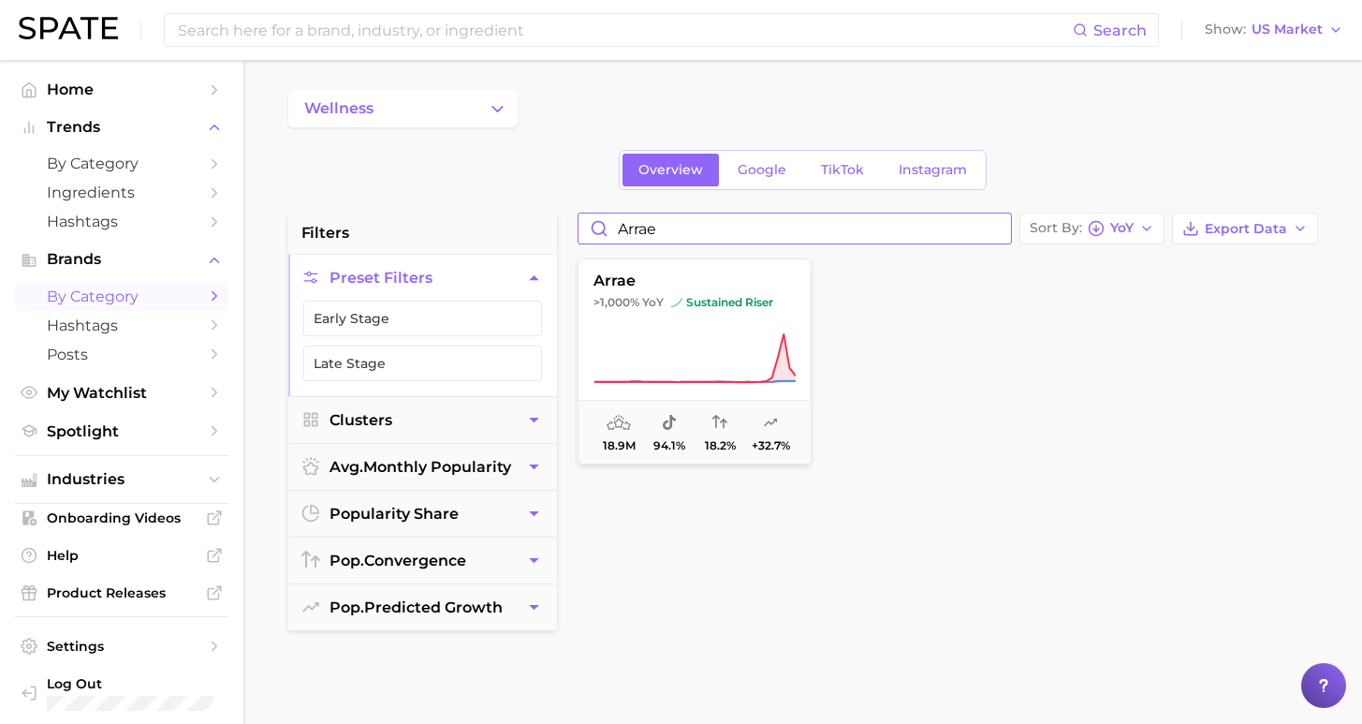
type input "Are"
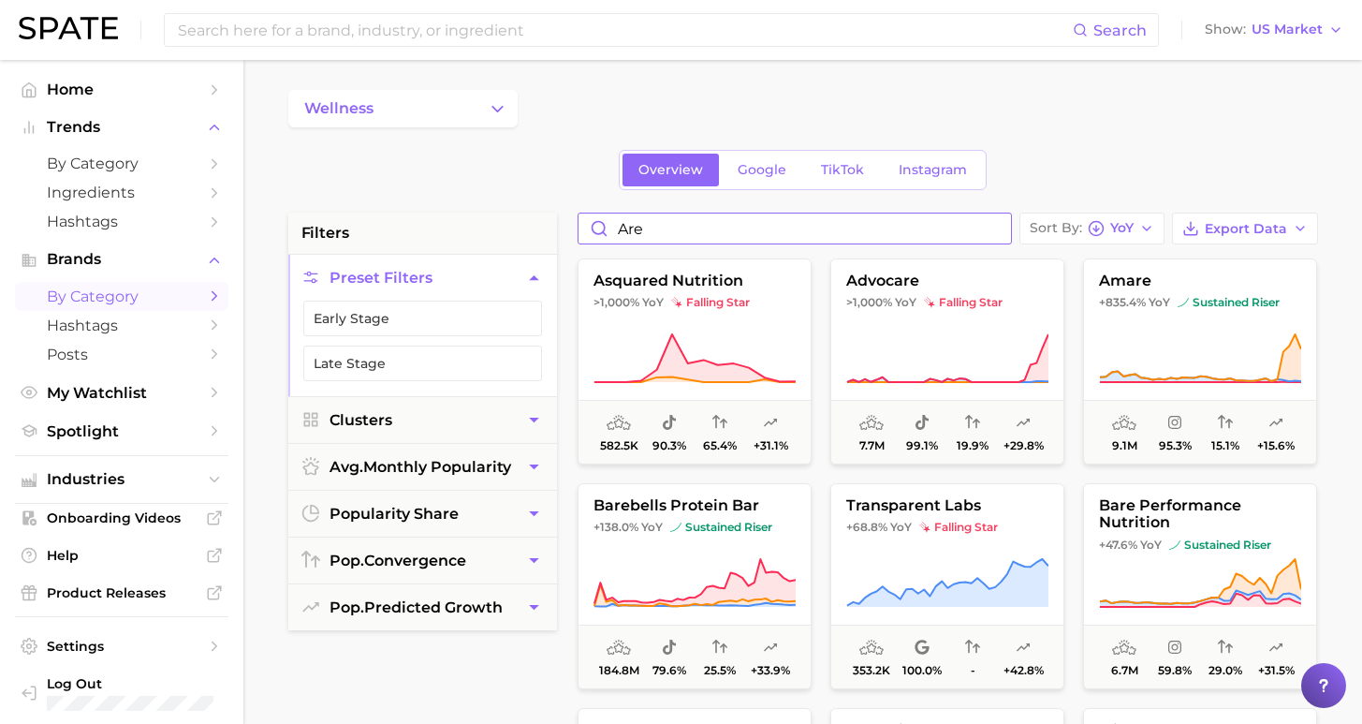
click at [1008, 232] on input "Are" at bounding box center [795, 228] width 433 height 30
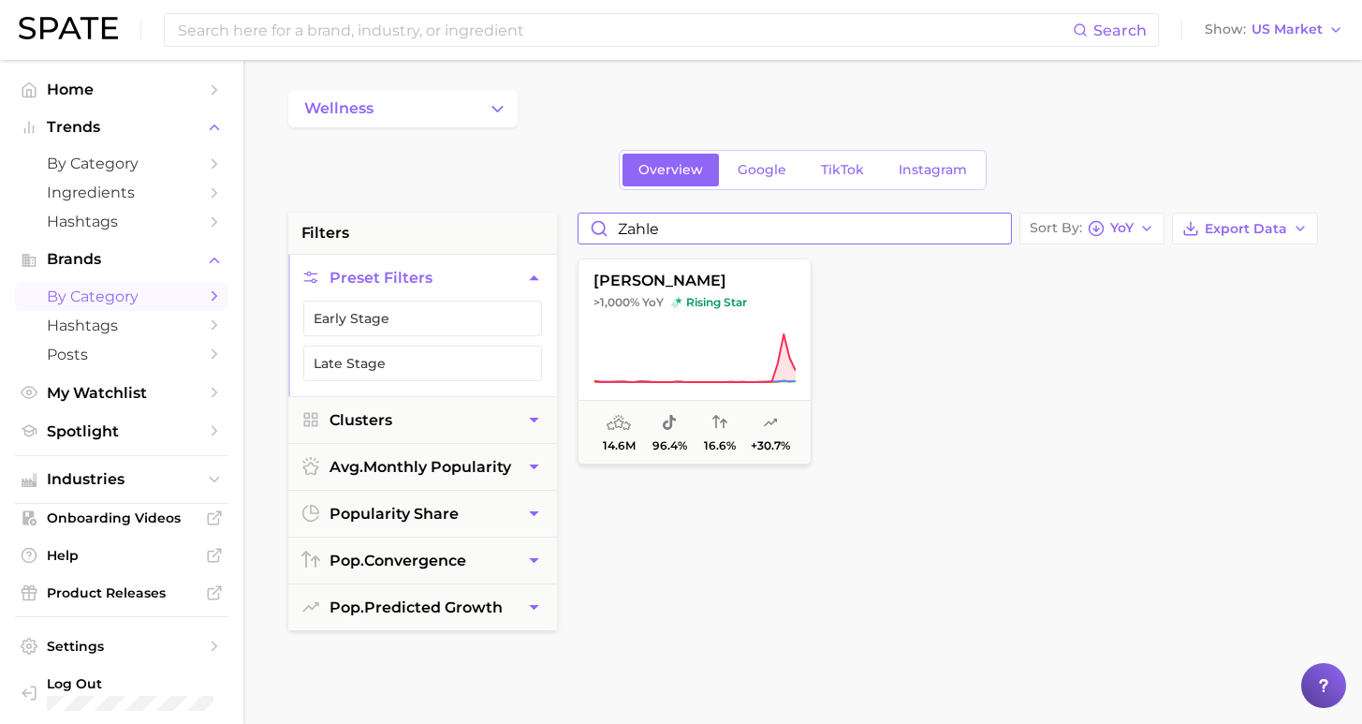
type input "[PERSON_NAME]"
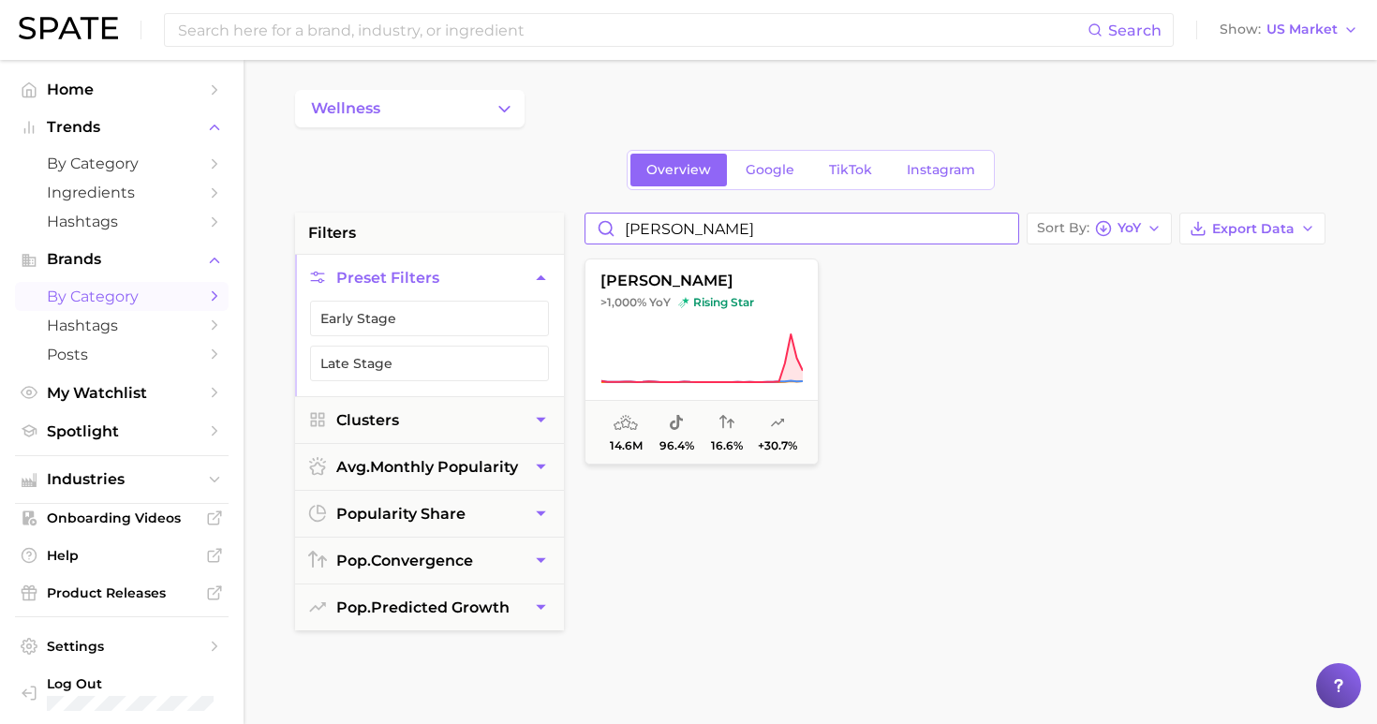
click at [1018, 233] on input "[PERSON_NAME]" at bounding box center [801, 228] width 433 height 30
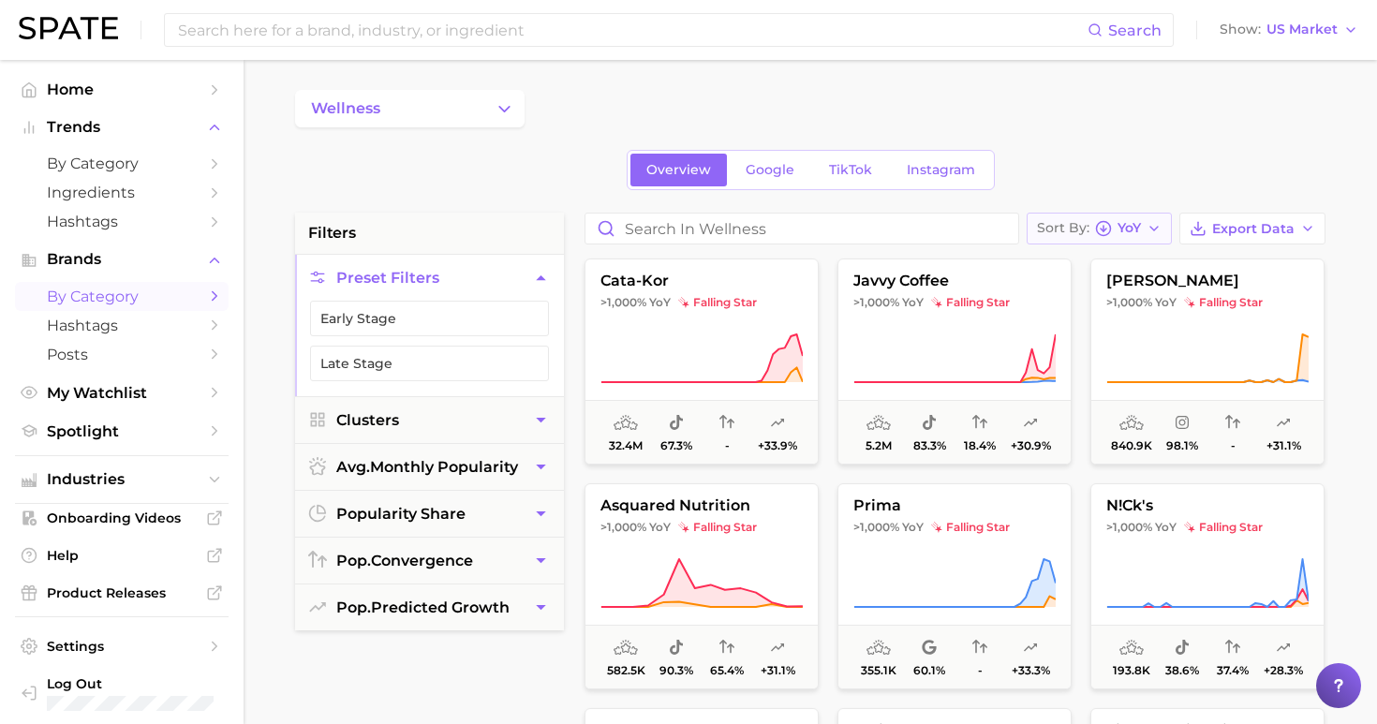
click at [1124, 233] on div "Sort By [PERSON_NAME]" at bounding box center [1089, 228] width 104 height 17
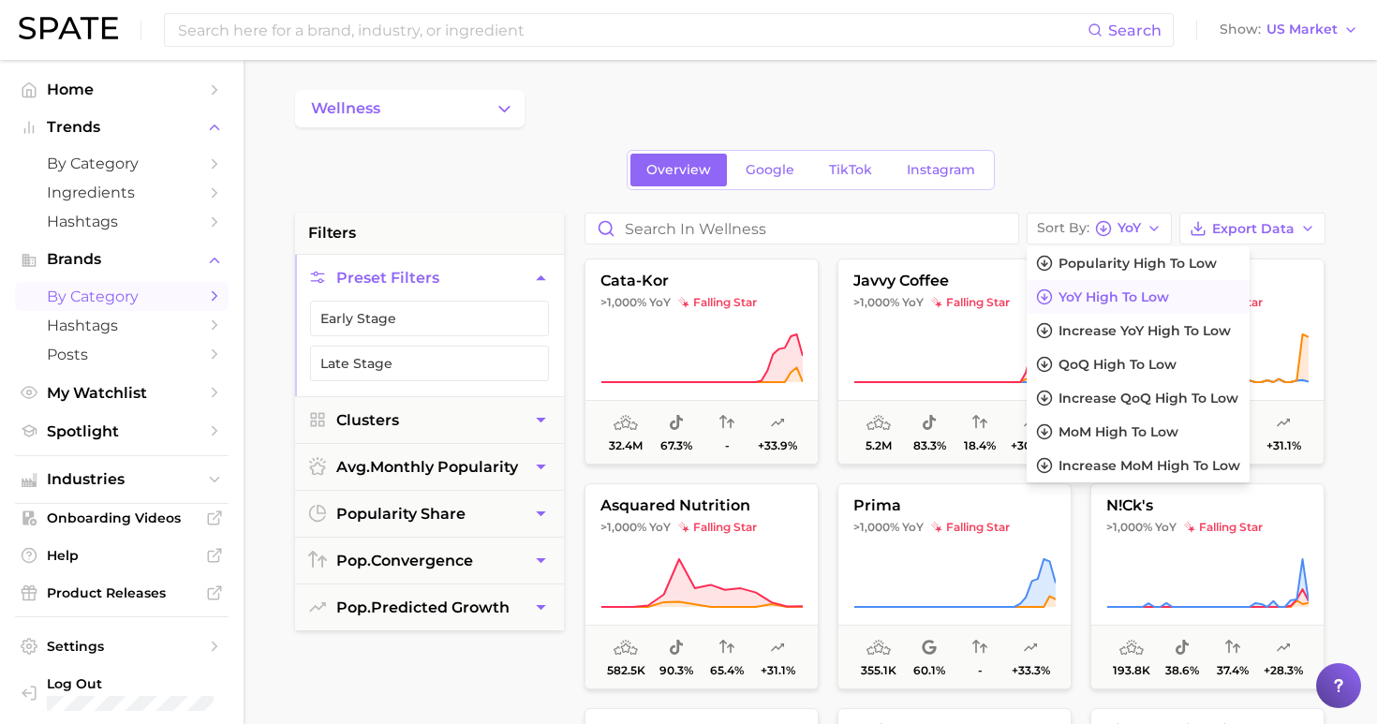
click at [1116, 299] on span "YoY high to low" at bounding box center [1113, 297] width 110 height 16
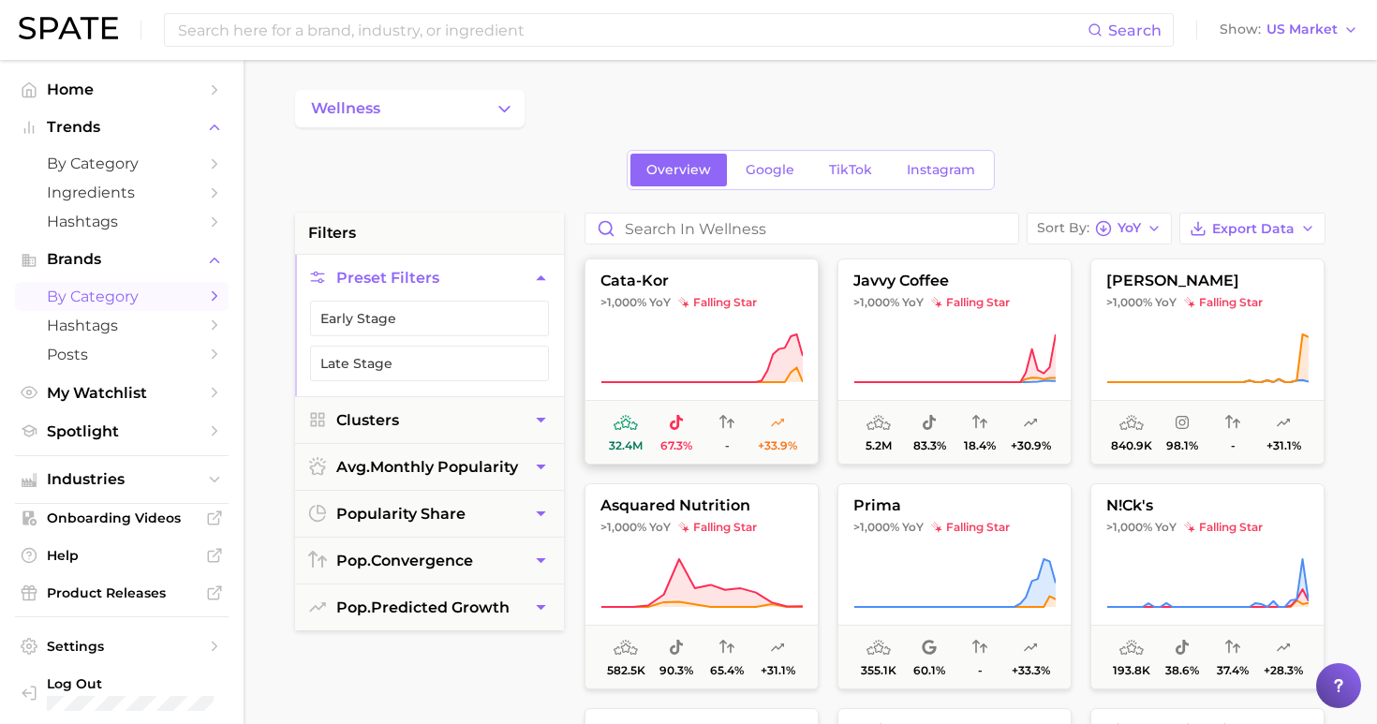
click at [709, 344] on icon at bounding box center [701, 358] width 202 height 52
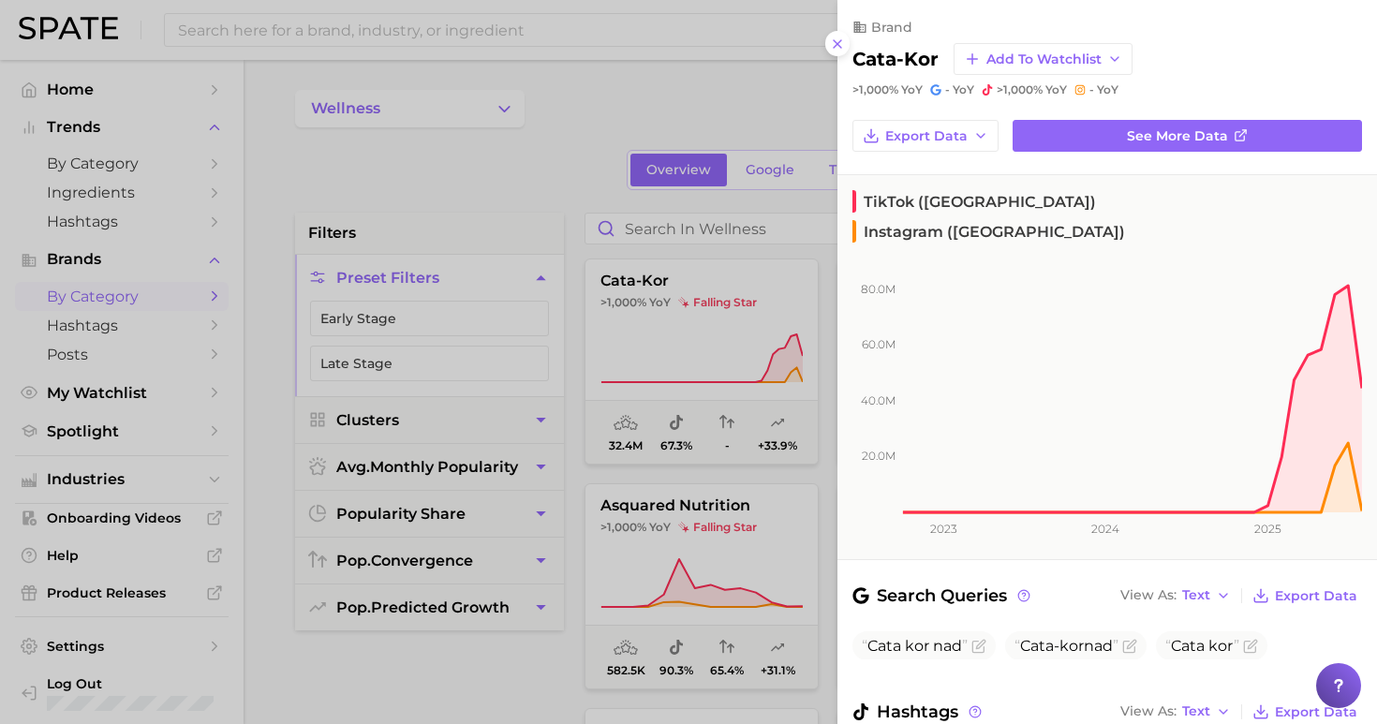
click at [600, 118] on div at bounding box center [688, 362] width 1377 height 724
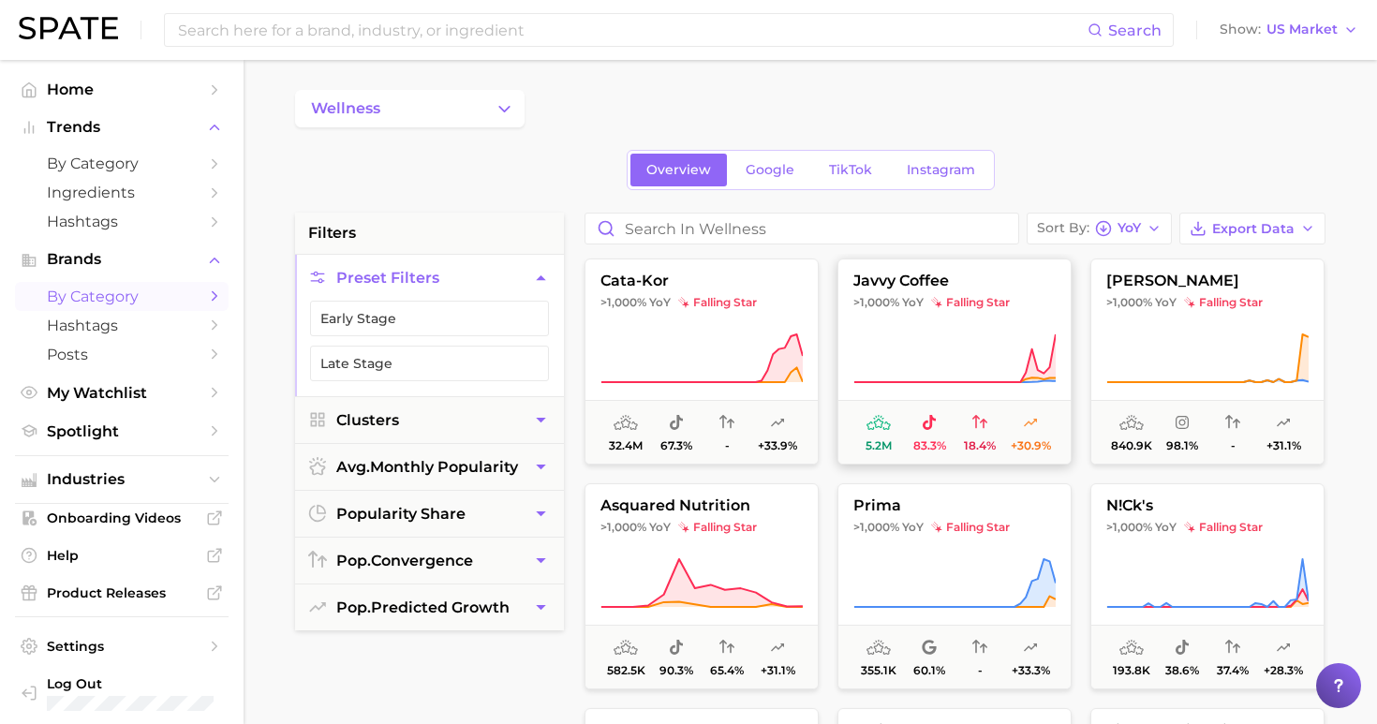
click at [982, 349] on icon at bounding box center [954, 358] width 202 height 52
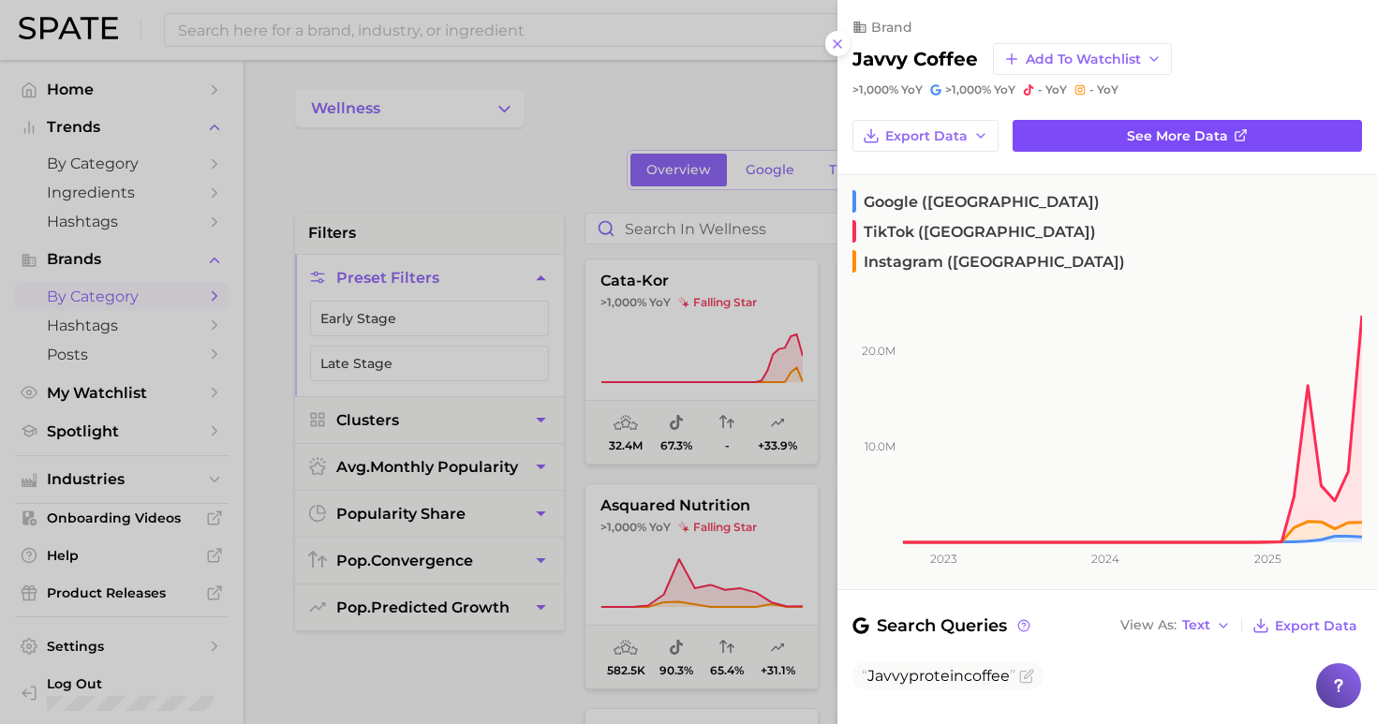
click at [1048, 138] on link "See more data" at bounding box center [1186, 136] width 349 height 32
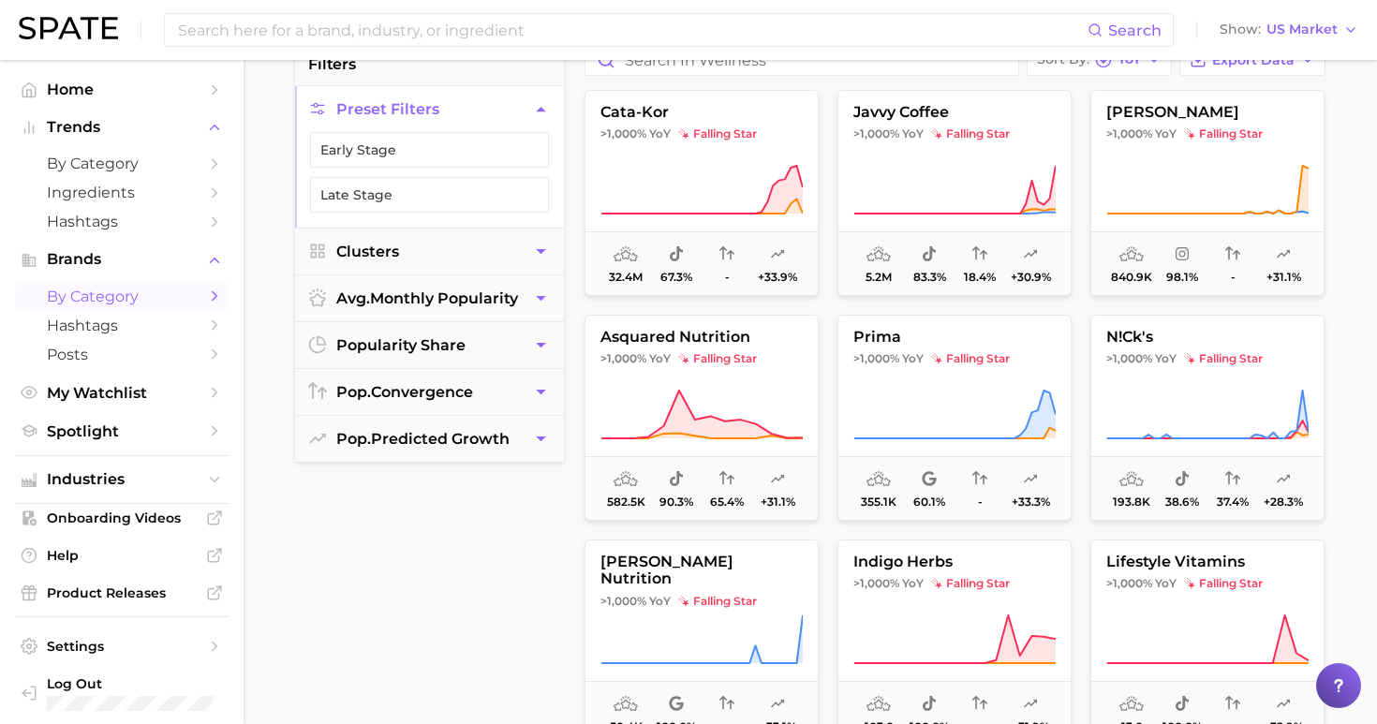
scroll to position [184, 0]
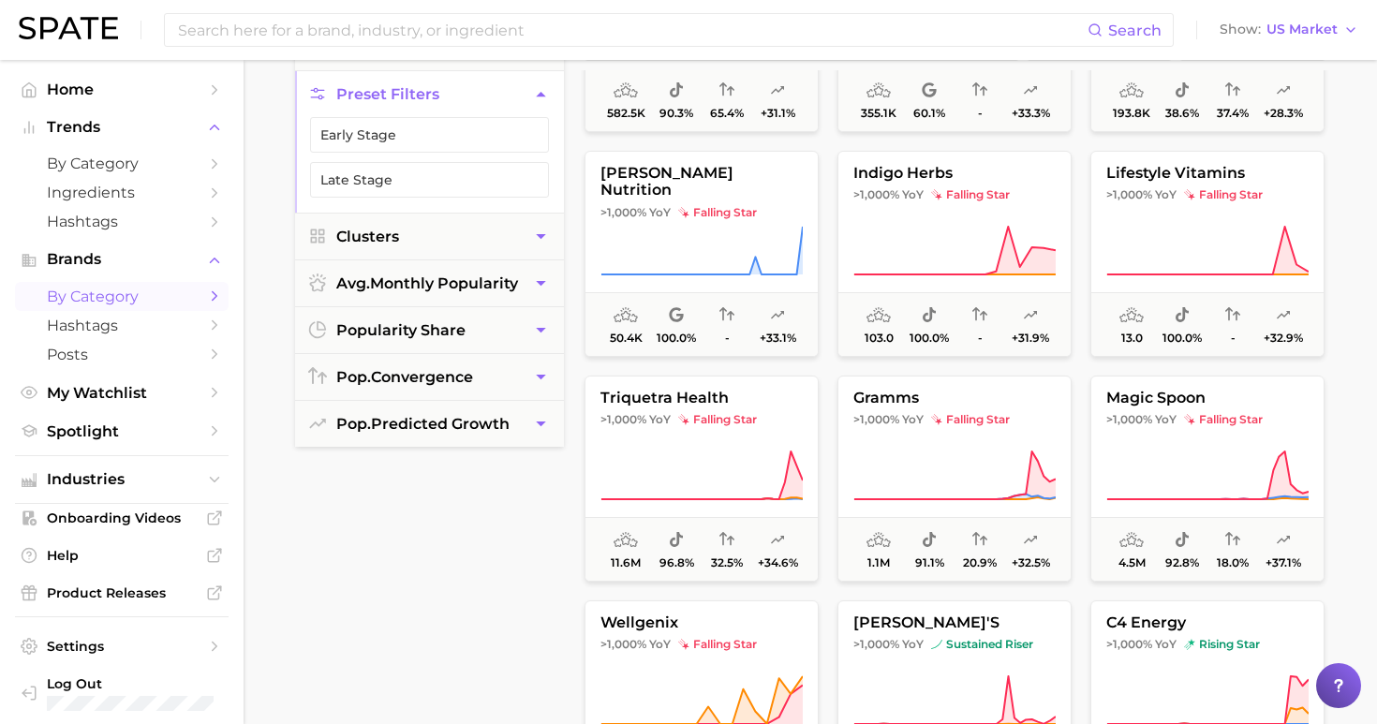
scroll to position [364, 0]
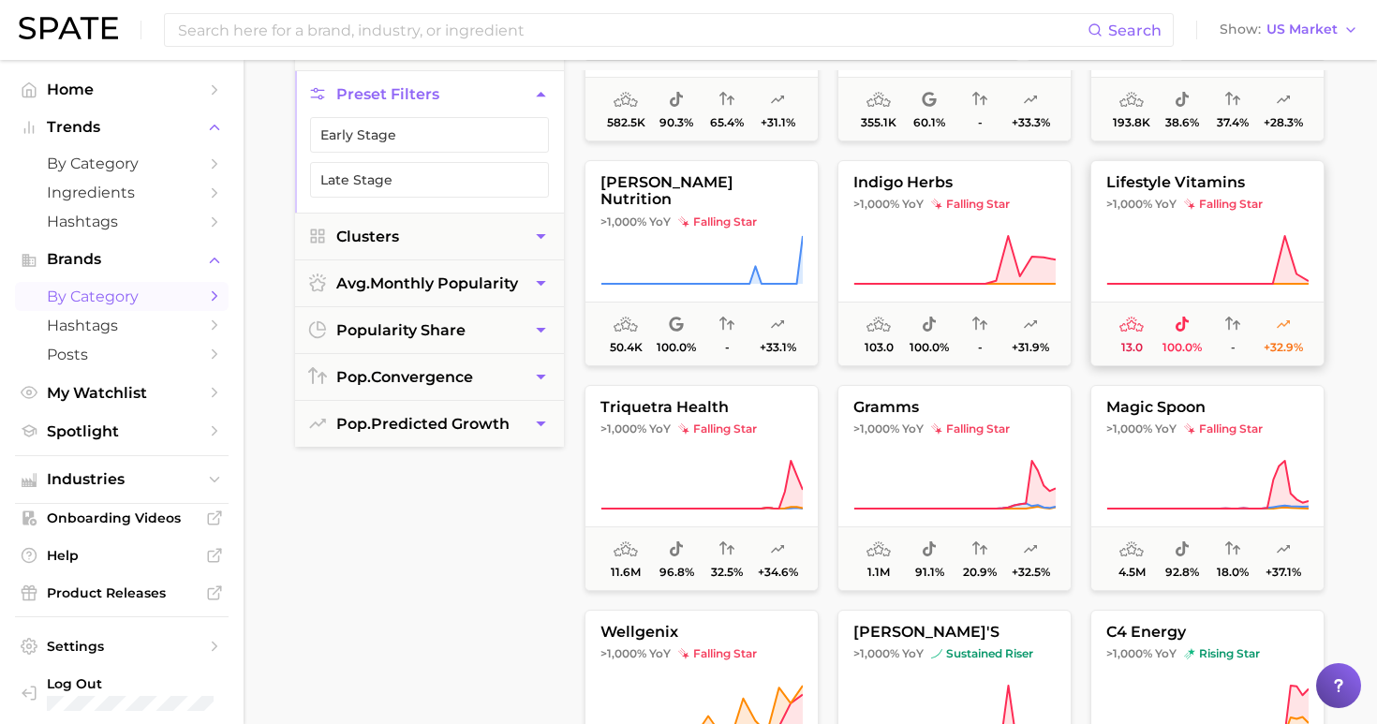
click at [1204, 200] on span "falling star" at bounding box center [1223, 204] width 79 height 15
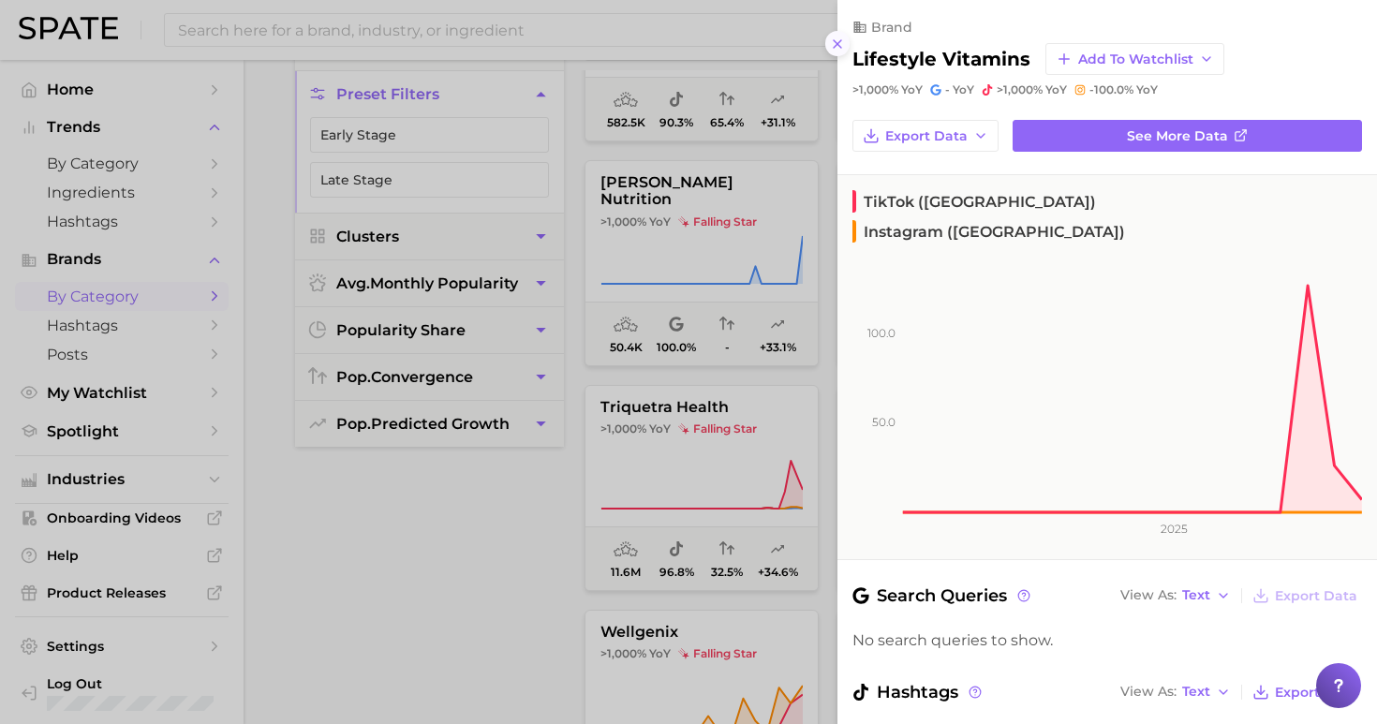
click at [832, 37] on icon at bounding box center [837, 44] width 15 height 15
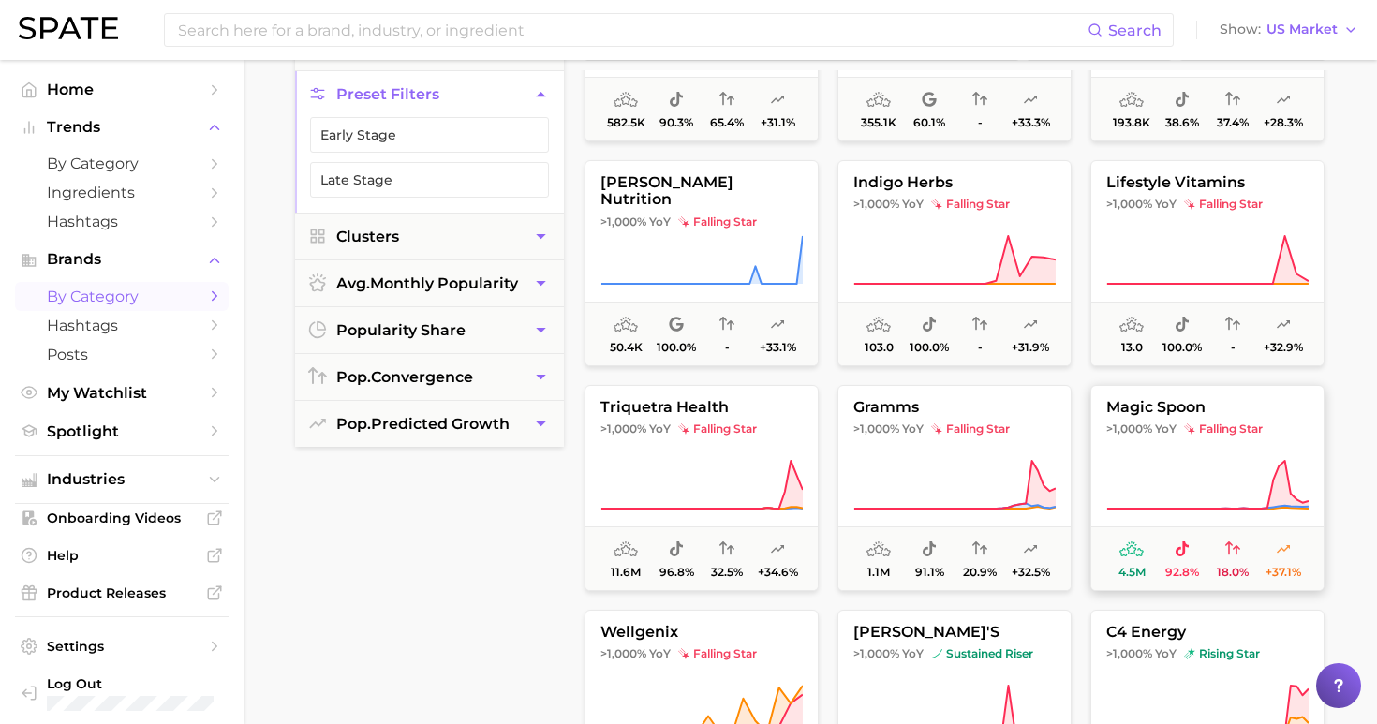
click at [1226, 480] on icon at bounding box center [1207, 485] width 202 height 52
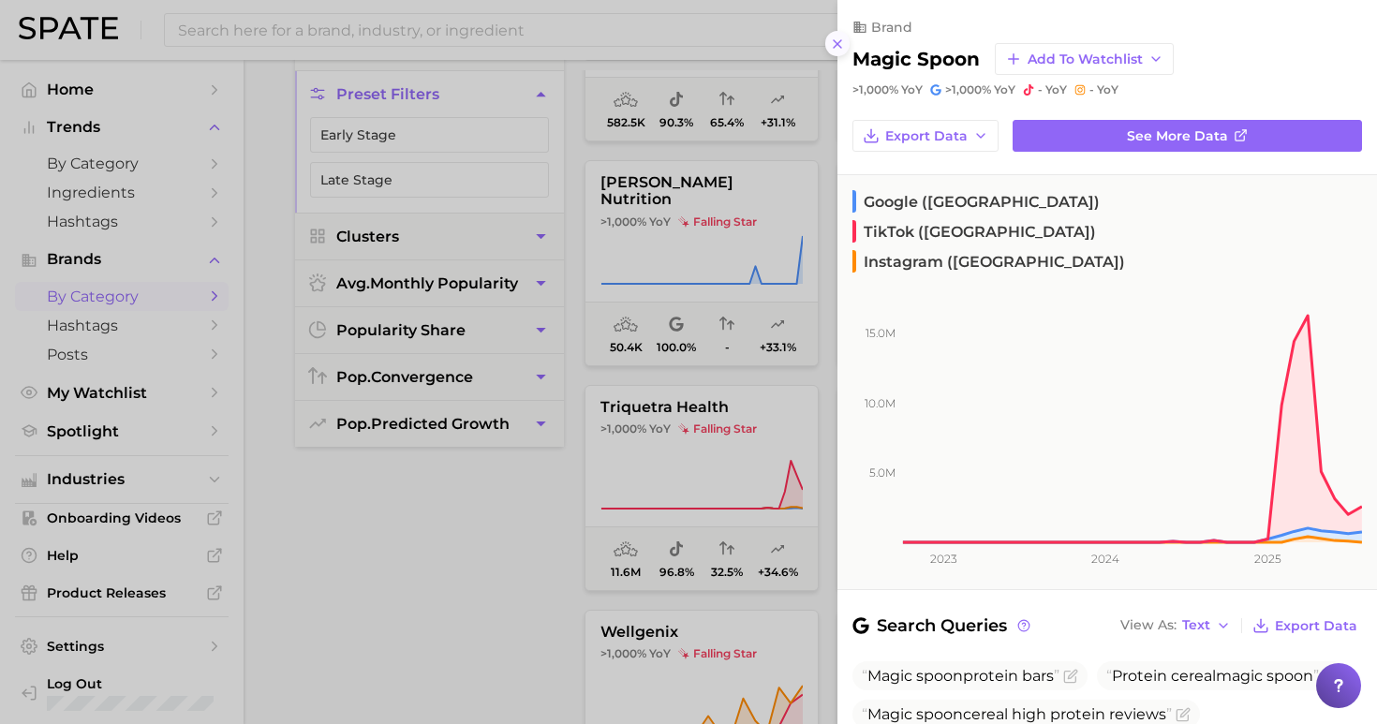
click at [839, 40] on line at bounding box center [836, 43] width 7 height 7
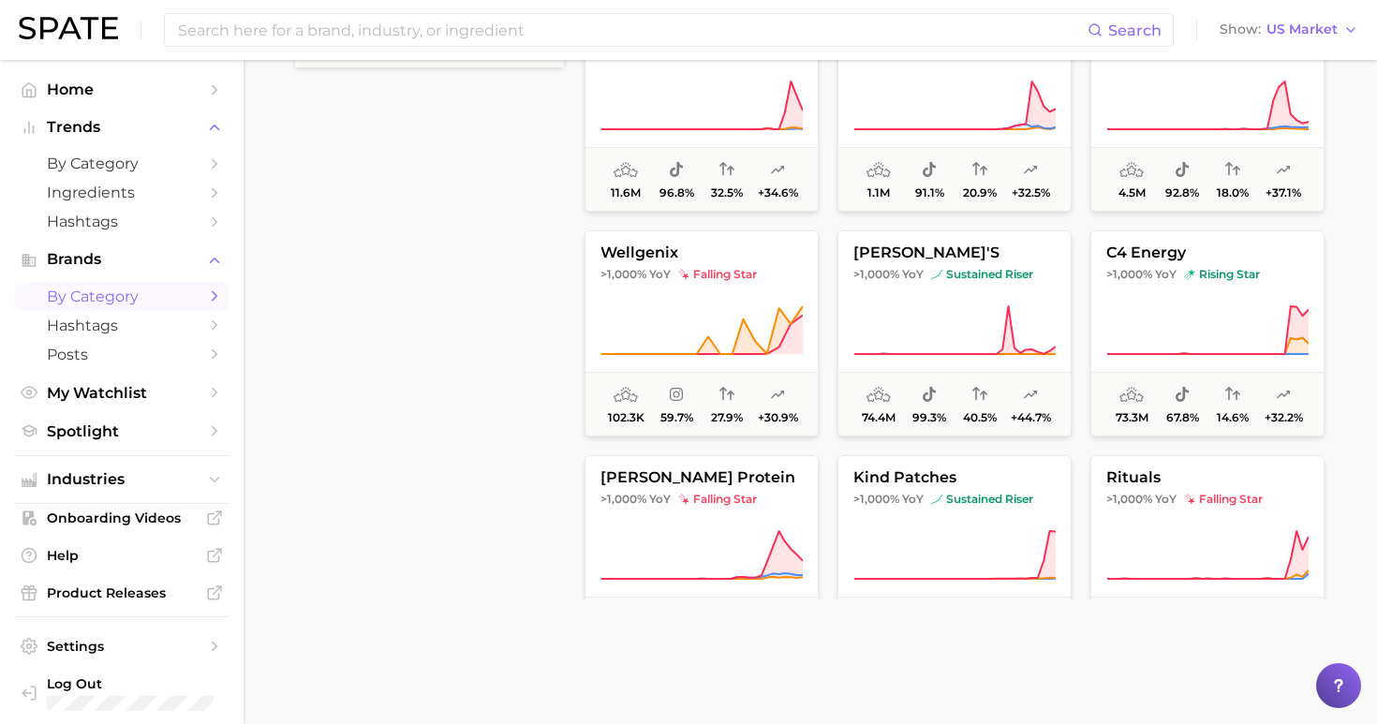
scroll to position [570, 0]
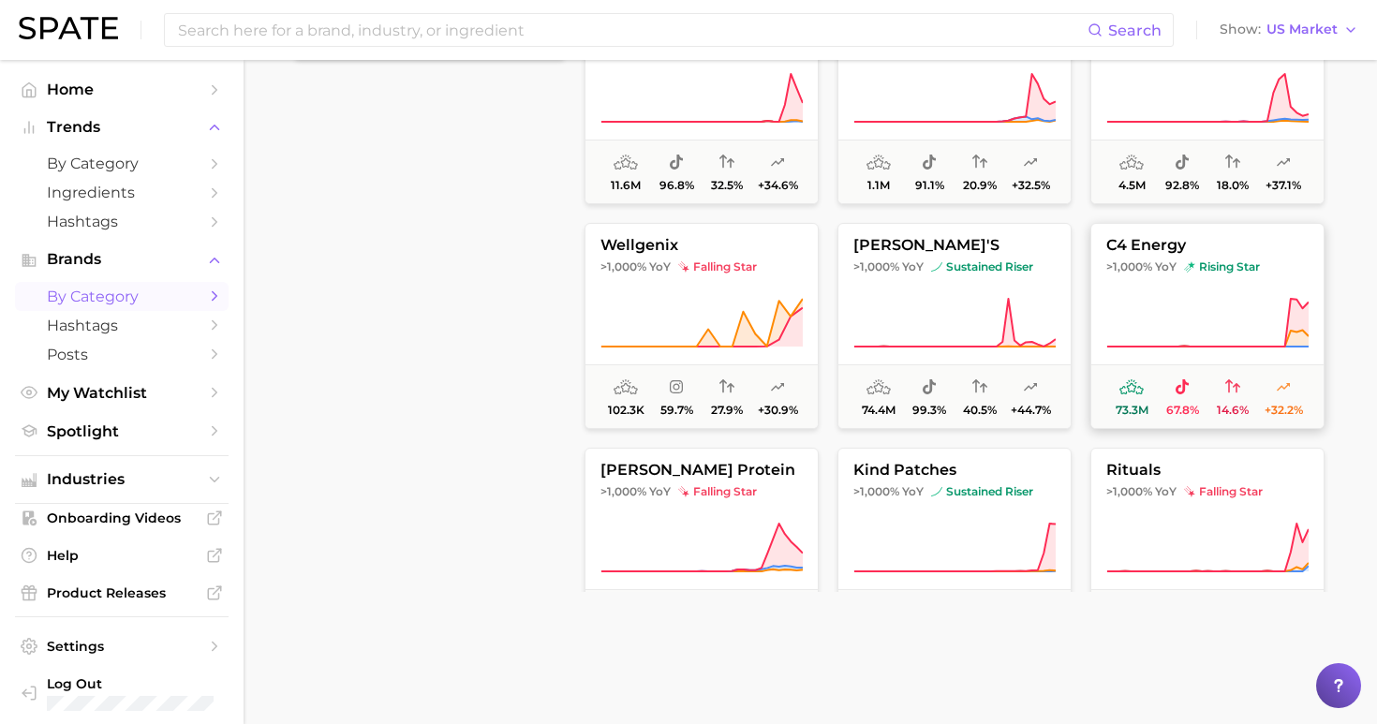
click at [1203, 287] on button "c4 energy >1,000% YoY rising star 73.3m 67.8% 14.6% +32.2%" at bounding box center [1207, 326] width 234 height 206
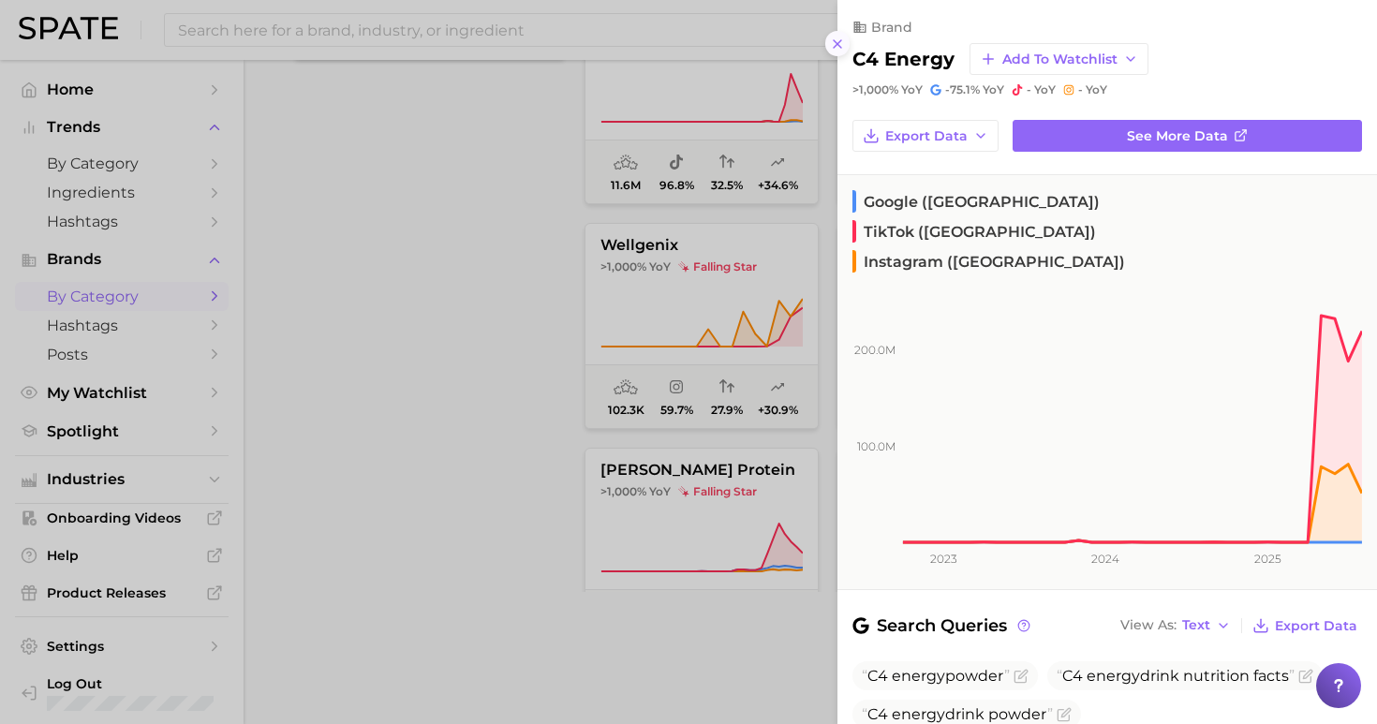
click at [839, 40] on icon at bounding box center [837, 44] width 15 height 15
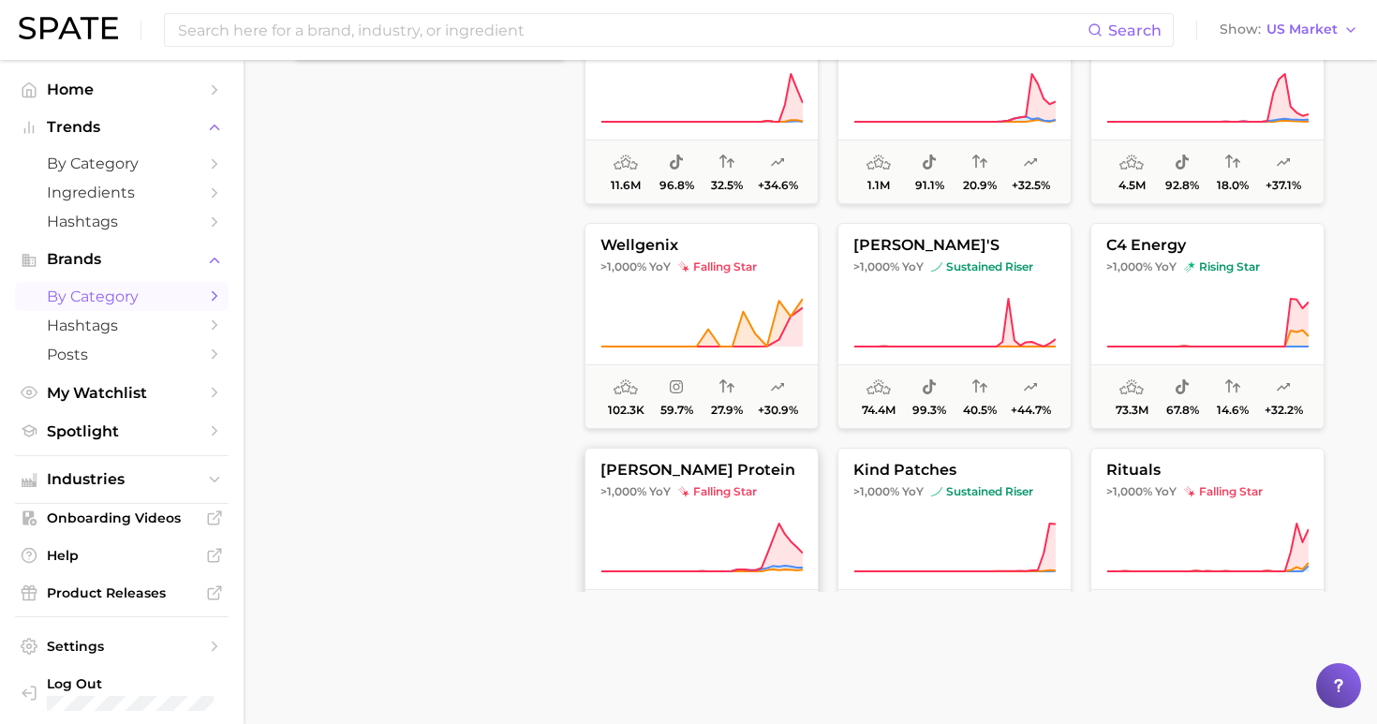
click at [719, 491] on span "falling star" at bounding box center [717, 491] width 79 height 15
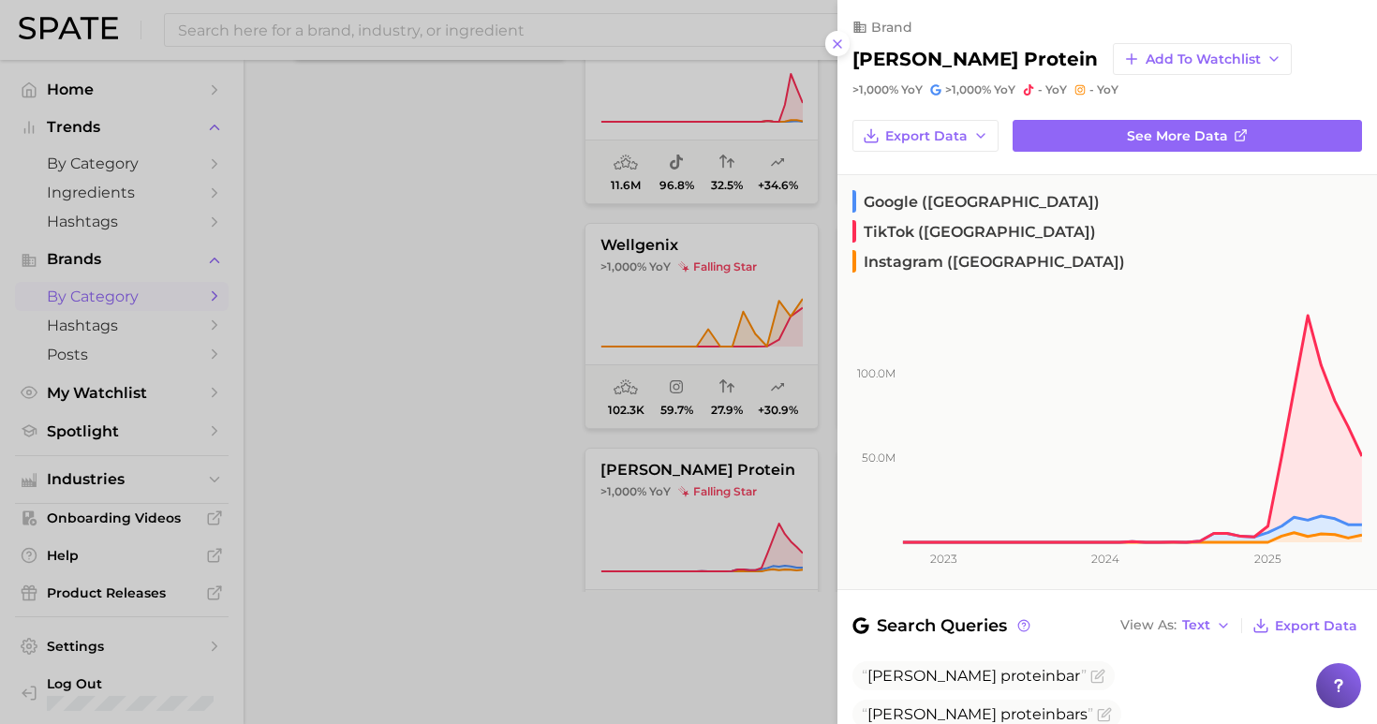
click at [521, 438] on div at bounding box center [688, 362] width 1377 height 724
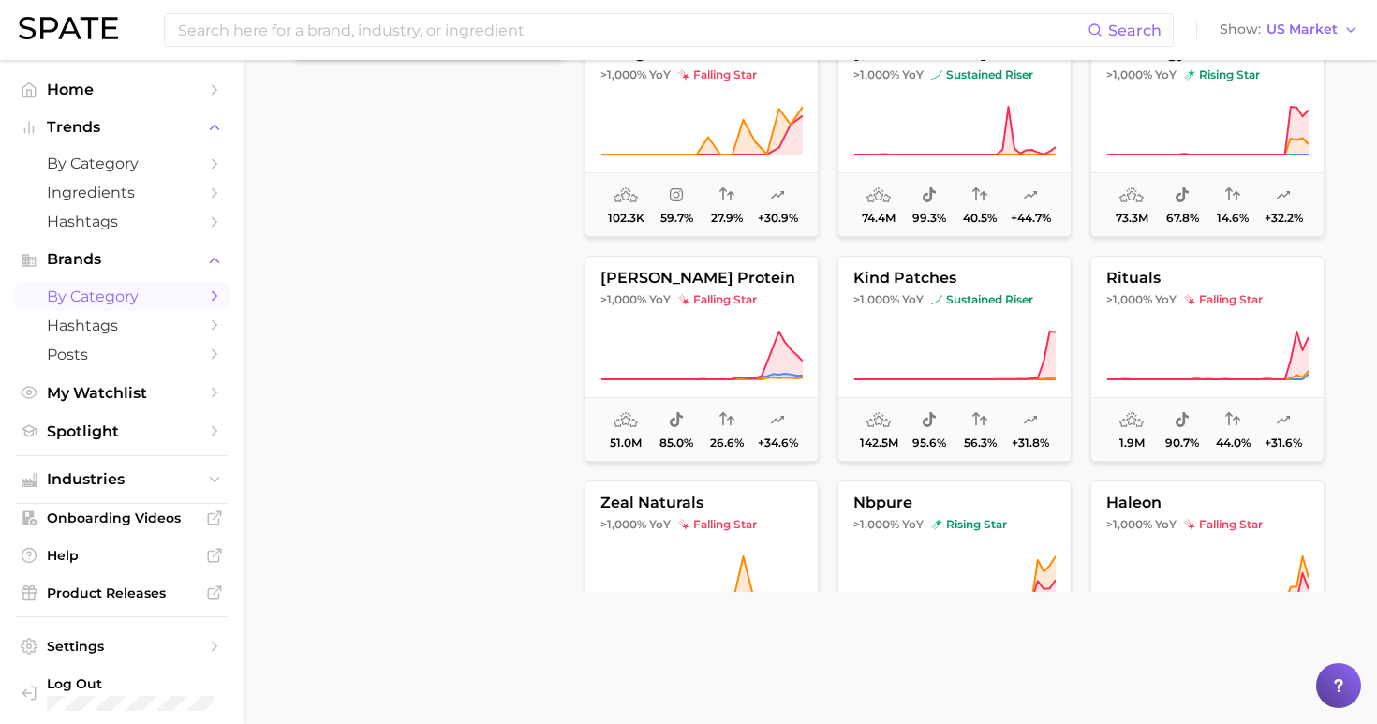
scroll to position [557, 0]
click at [1214, 309] on button "rituals >1,000% YoY falling star 1.9m 90.7% 44.0% +31.6%" at bounding box center [1207, 358] width 234 height 206
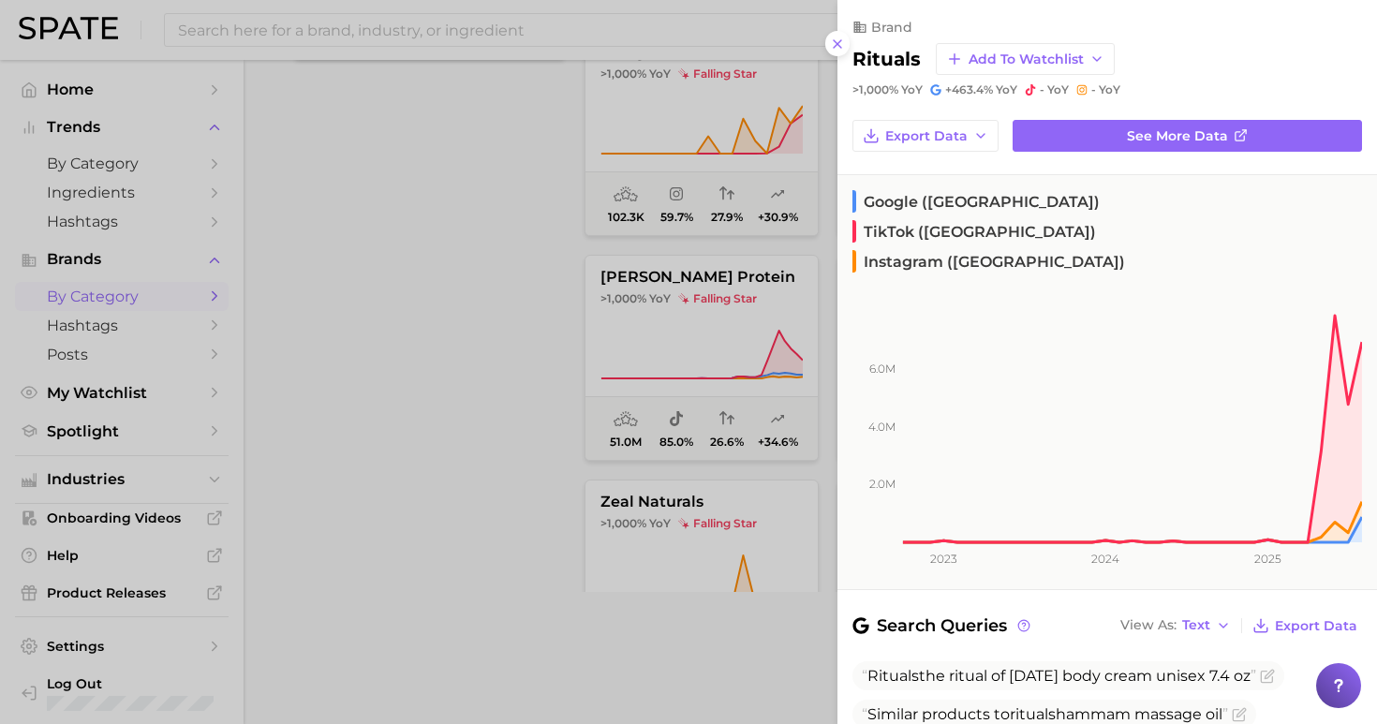
click at [502, 342] on div at bounding box center [688, 362] width 1377 height 724
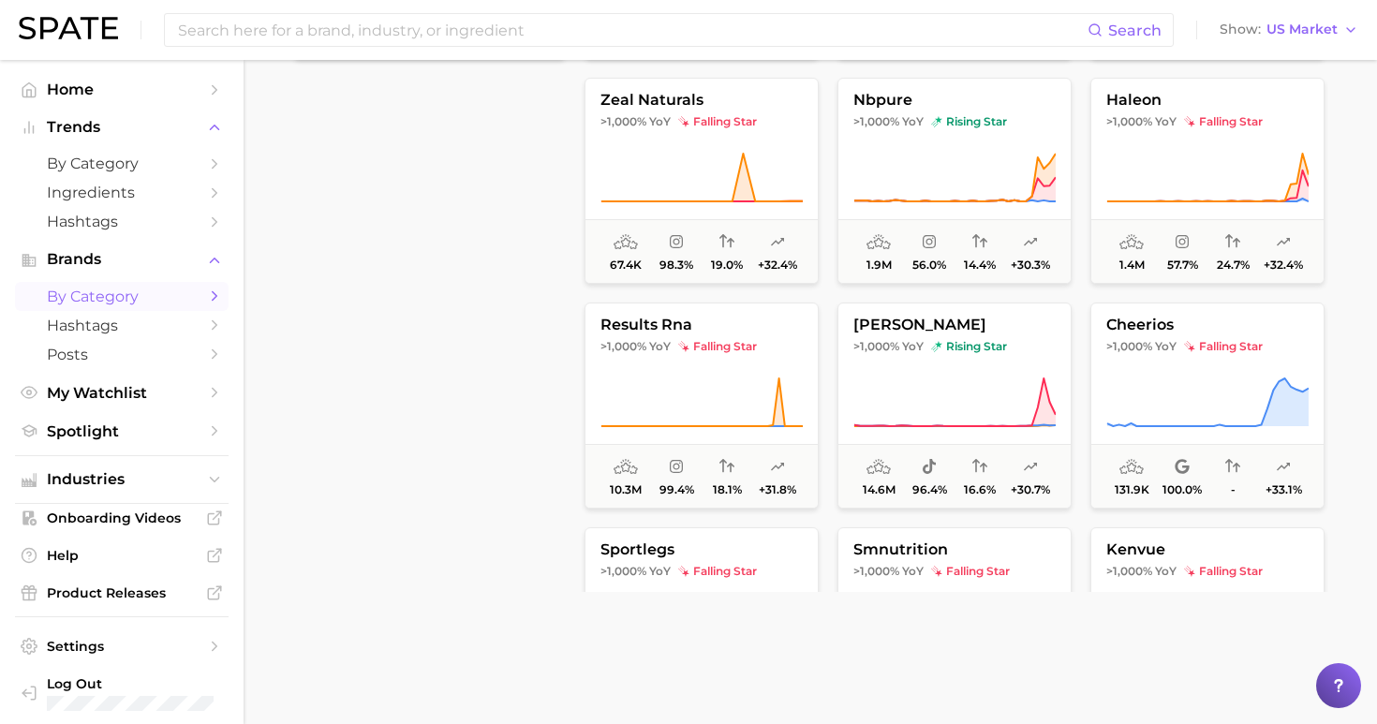
scroll to position [961, 0]
click at [506, 395] on div "filters Preset Filters Early Stage Late Stage Clusters avg. monthly popularity …" at bounding box center [429, 117] width 269 height 950
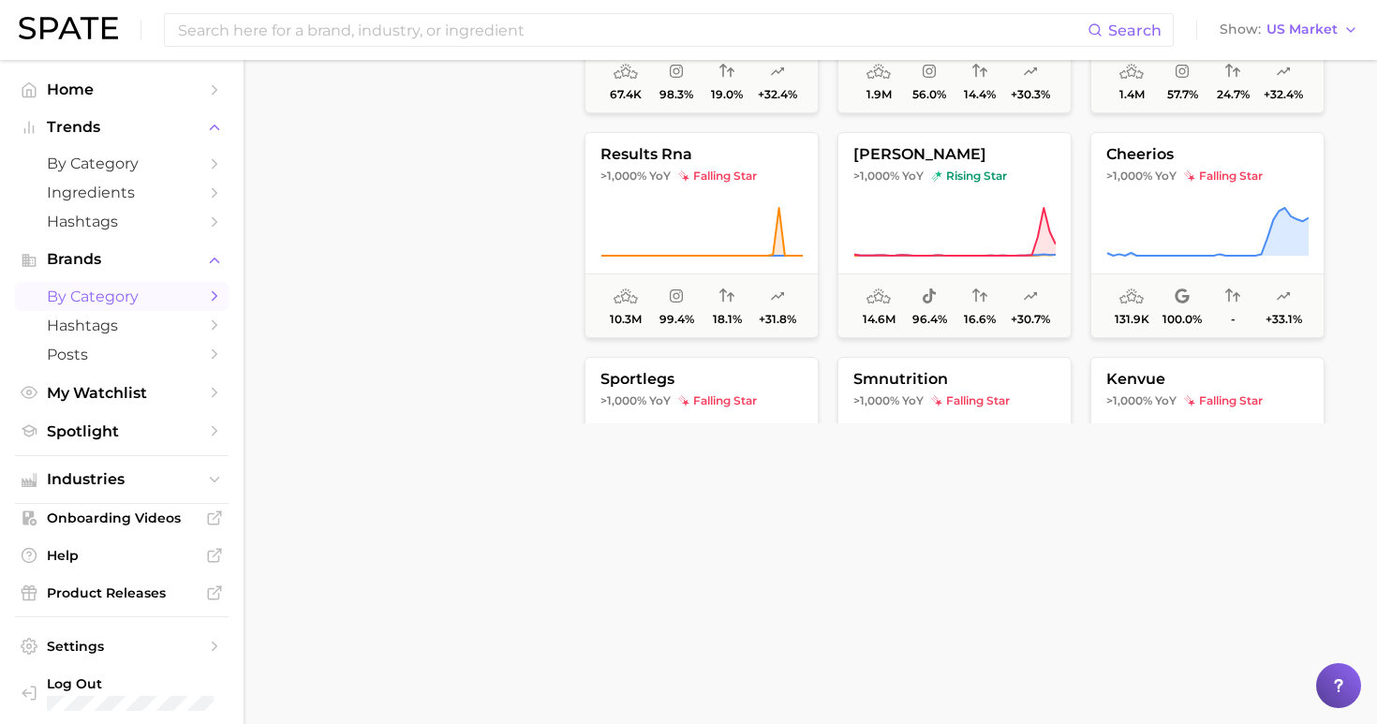
scroll to position [744, 0]
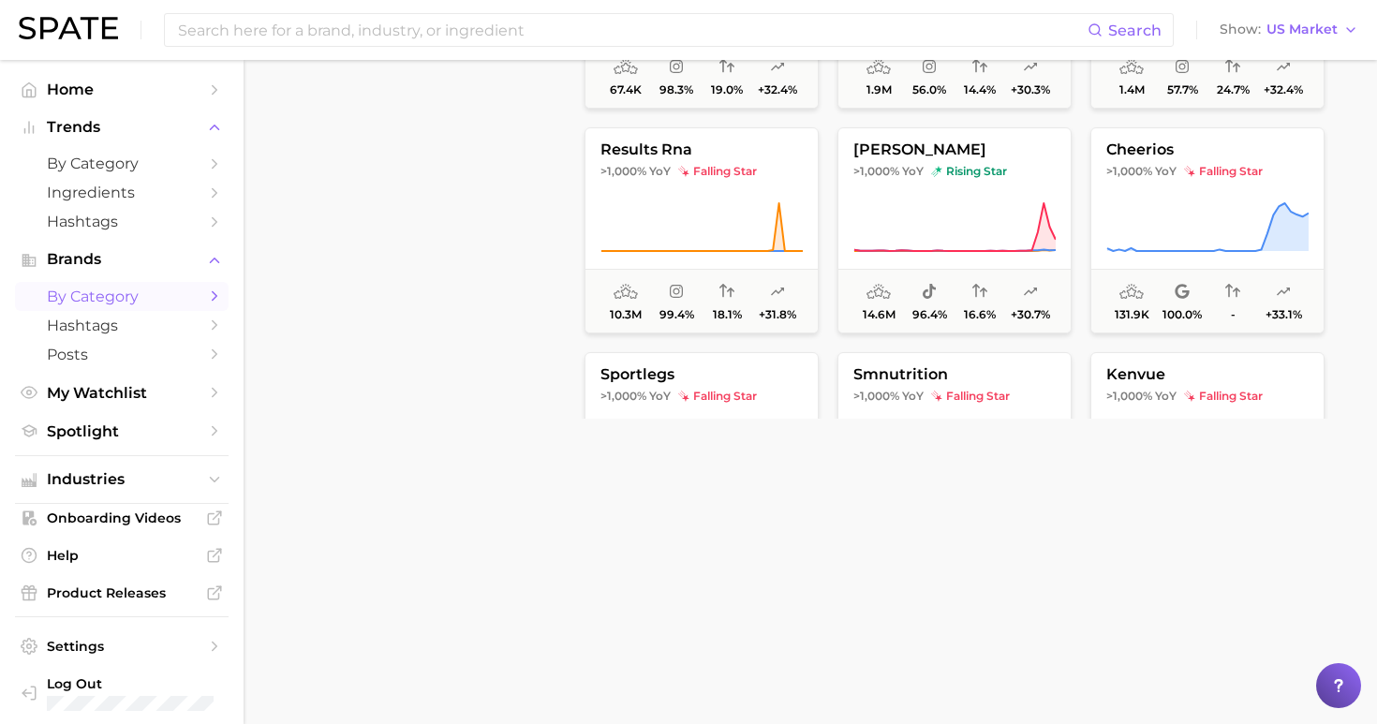
click at [572, 340] on div "filters Preset Filters Early Stage Late Stage Clusters avg. monthly popularity …" at bounding box center [814, 56] width 1039 height 1174
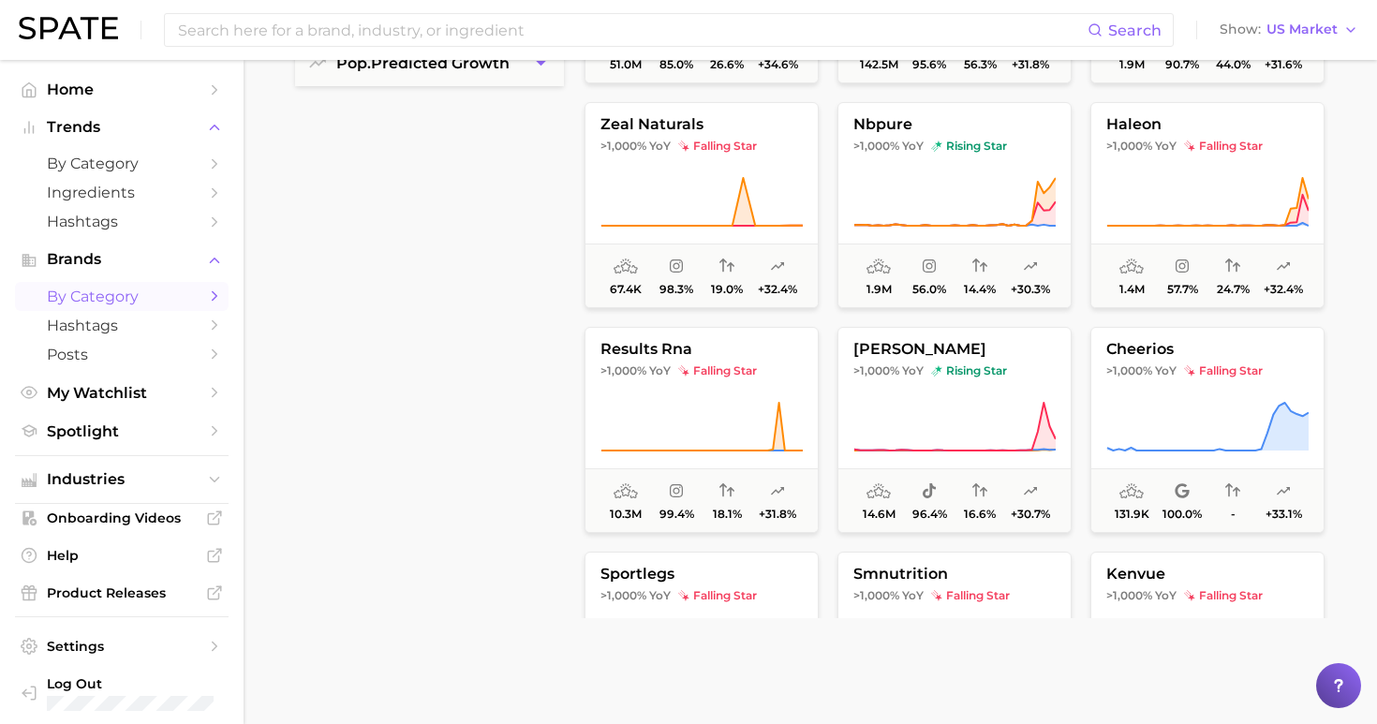
scroll to position [523, 0]
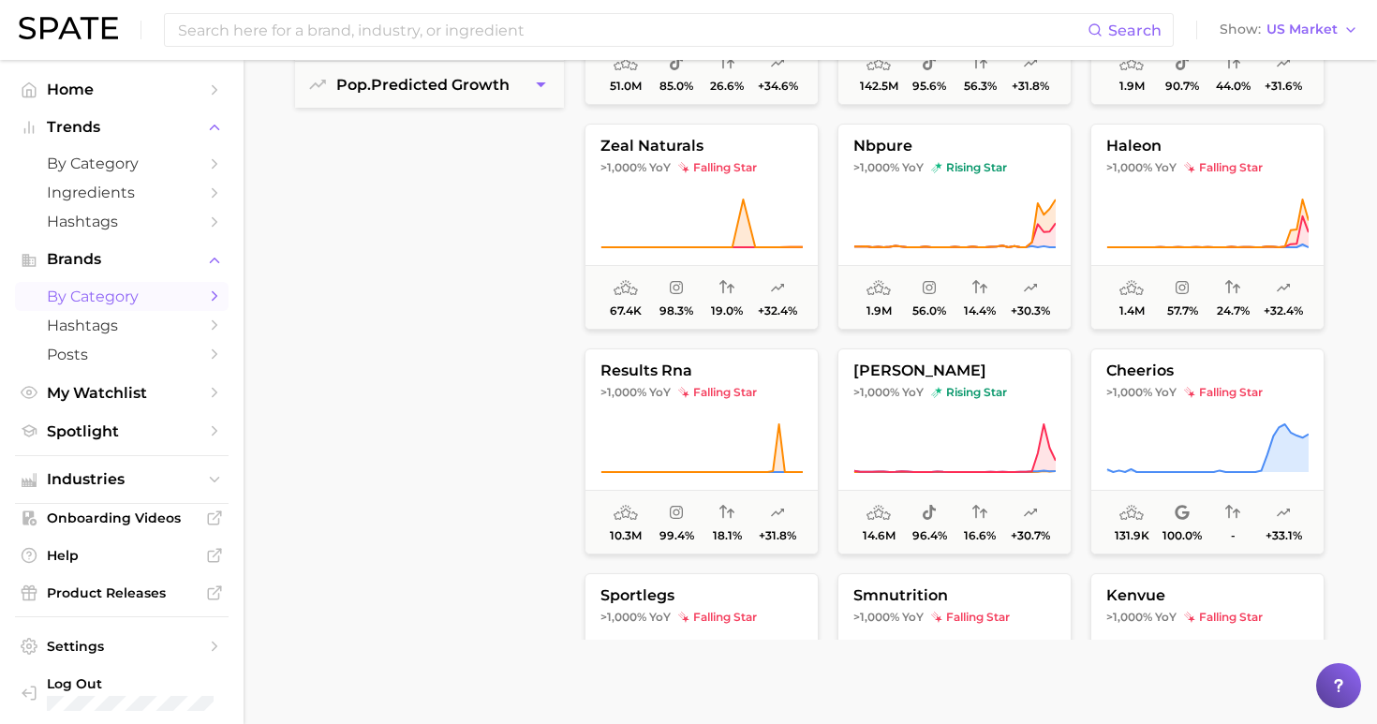
click at [1338, 335] on main "wellness Overview Google TikTok Instagram filters Preset Filters Early Stage La…" at bounding box center [809, 247] width 1133 height 1421
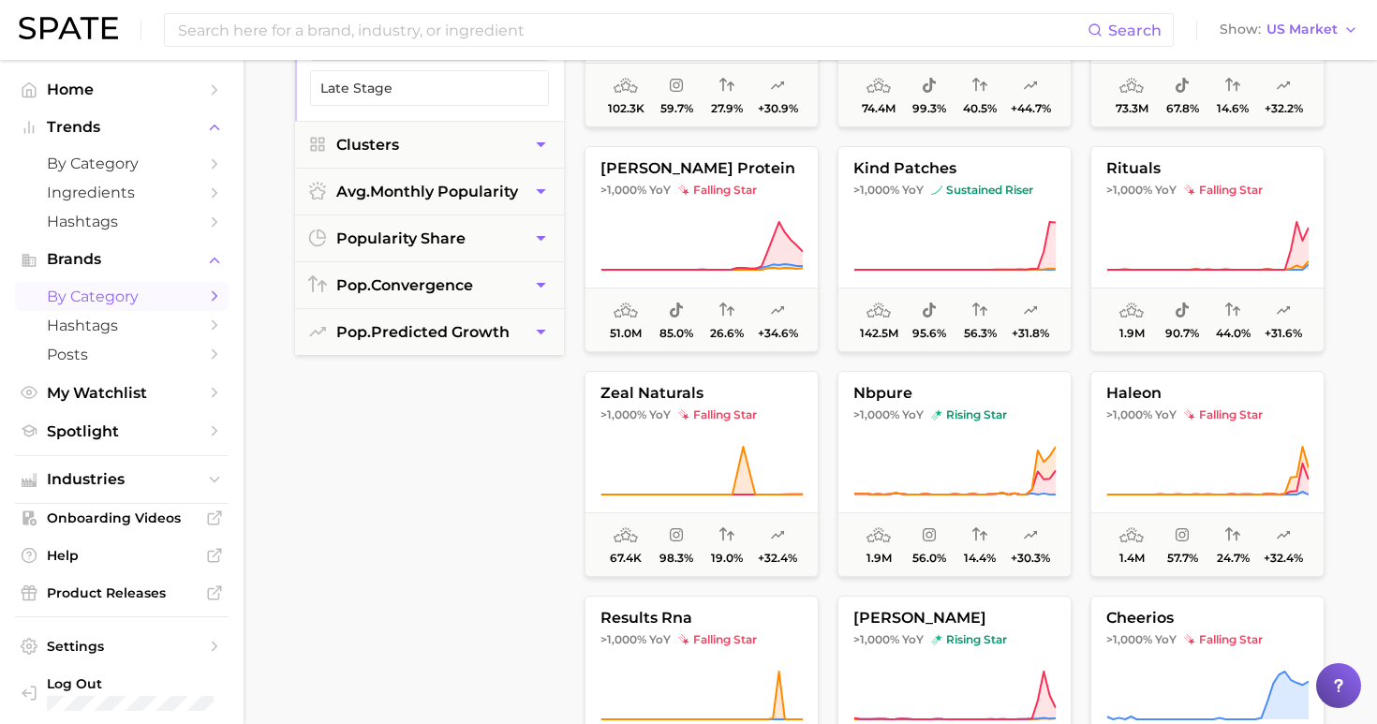
scroll to position [265, 0]
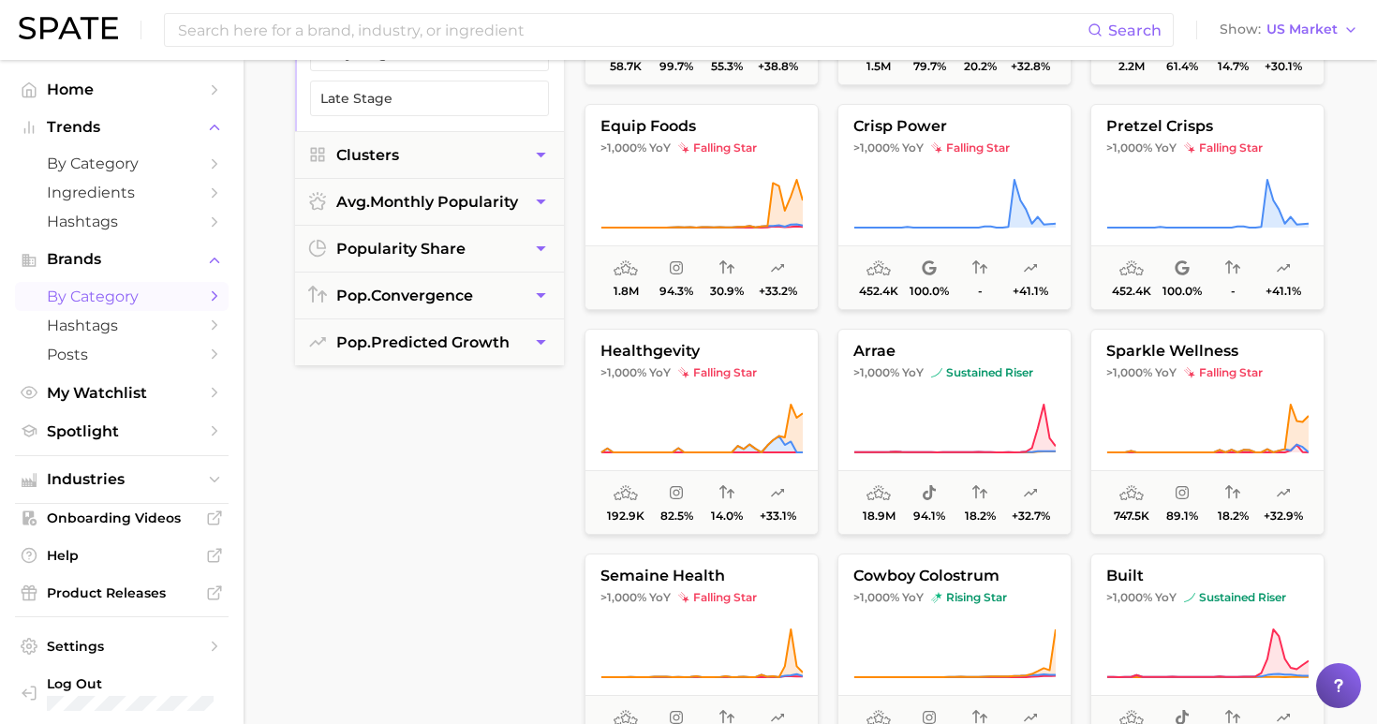
scroll to position [1914, 0]
click at [1209, 365] on span "falling star" at bounding box center [1223, 370] width 79 height 15
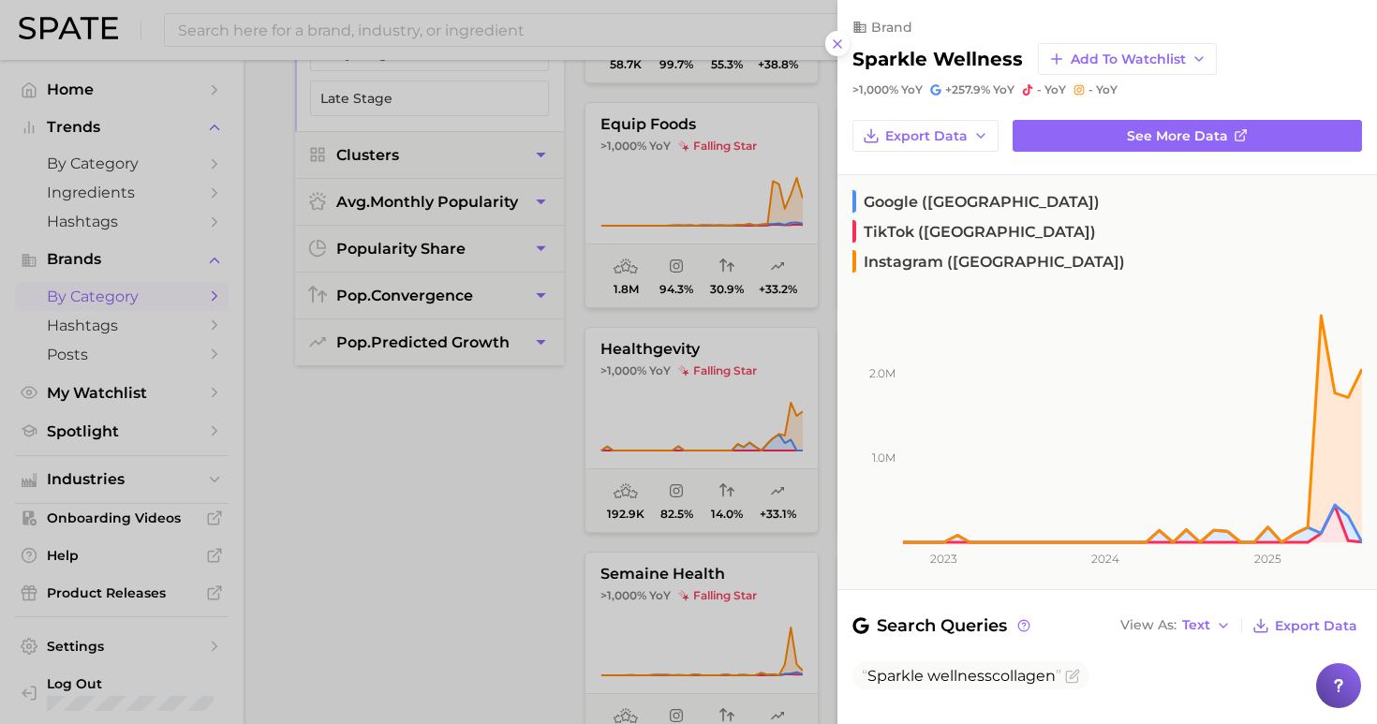
click at [547, 486] on div at bounding box center [688, 362] width 1377 height 724
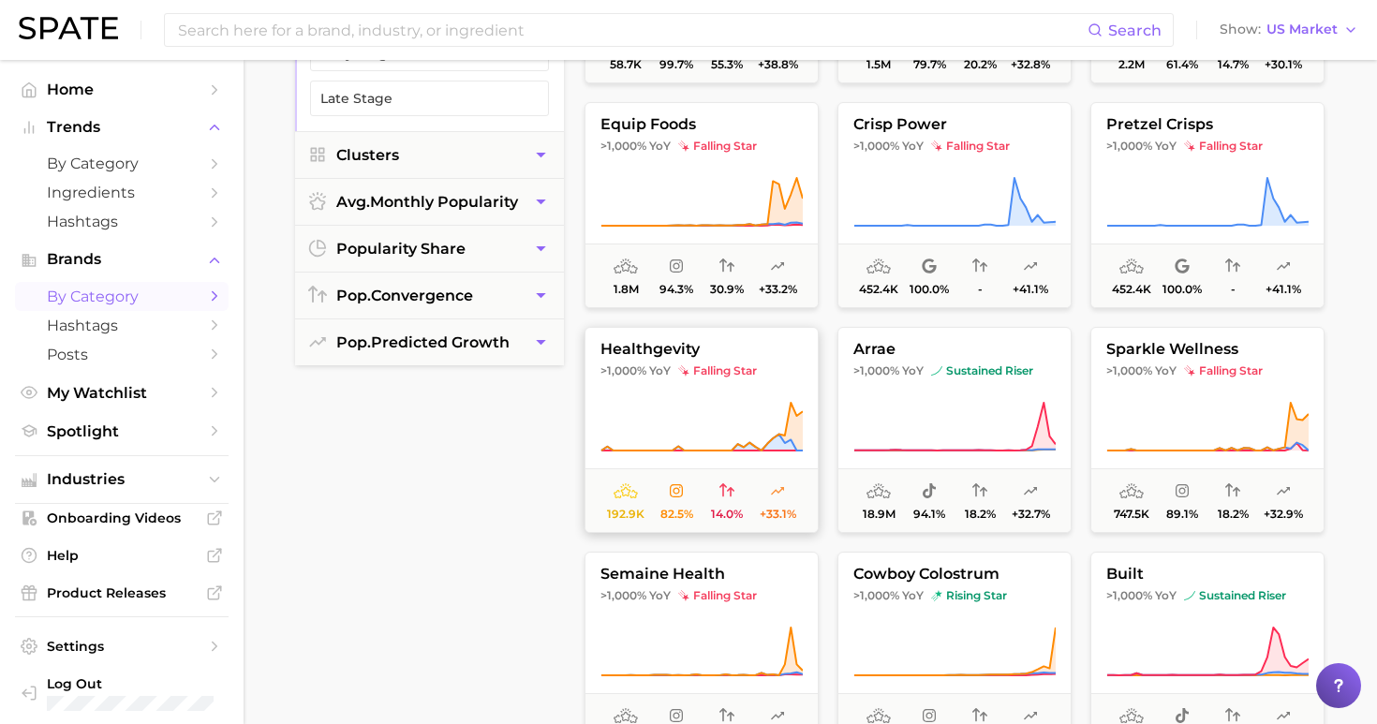
click at [644, 377] on span ">1,000% YoY" at bounding box center [635, 370] width 70 height 15
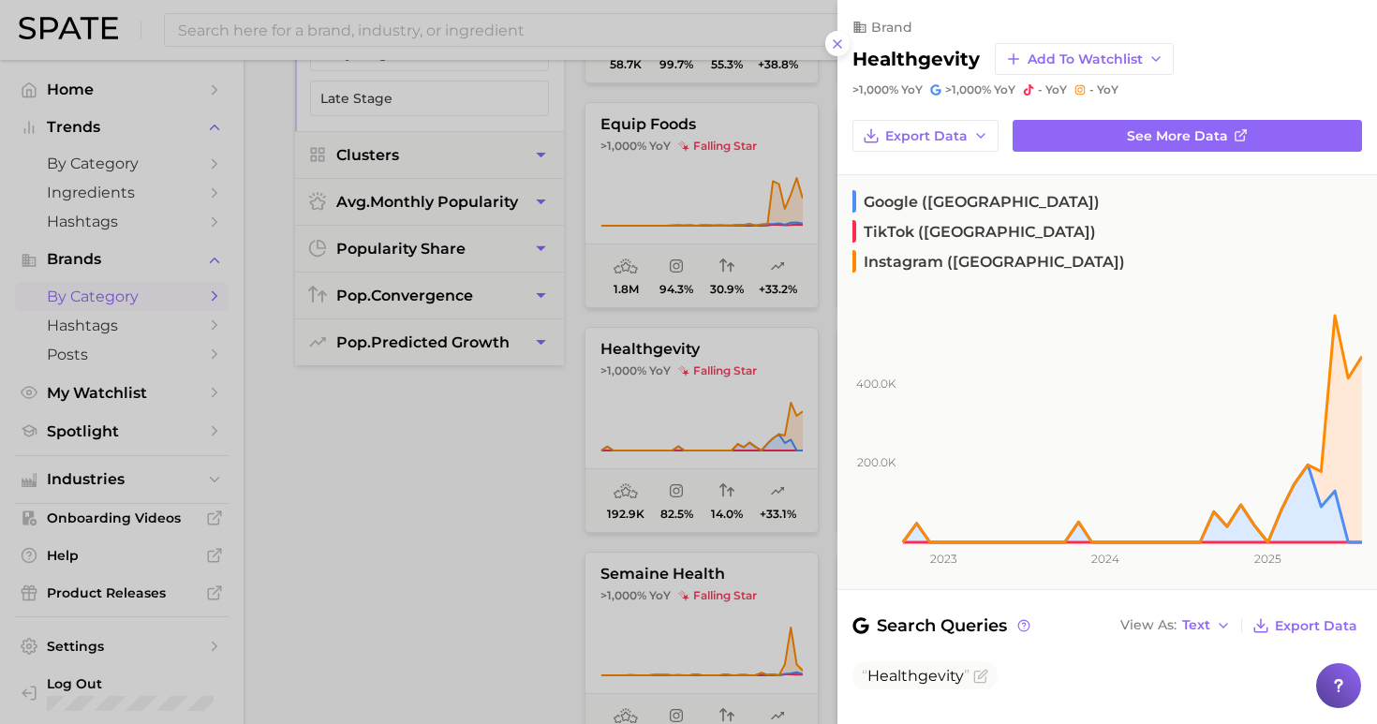
click at [468, 454] on div at bounding box center [688, 362] width 1377 height 724
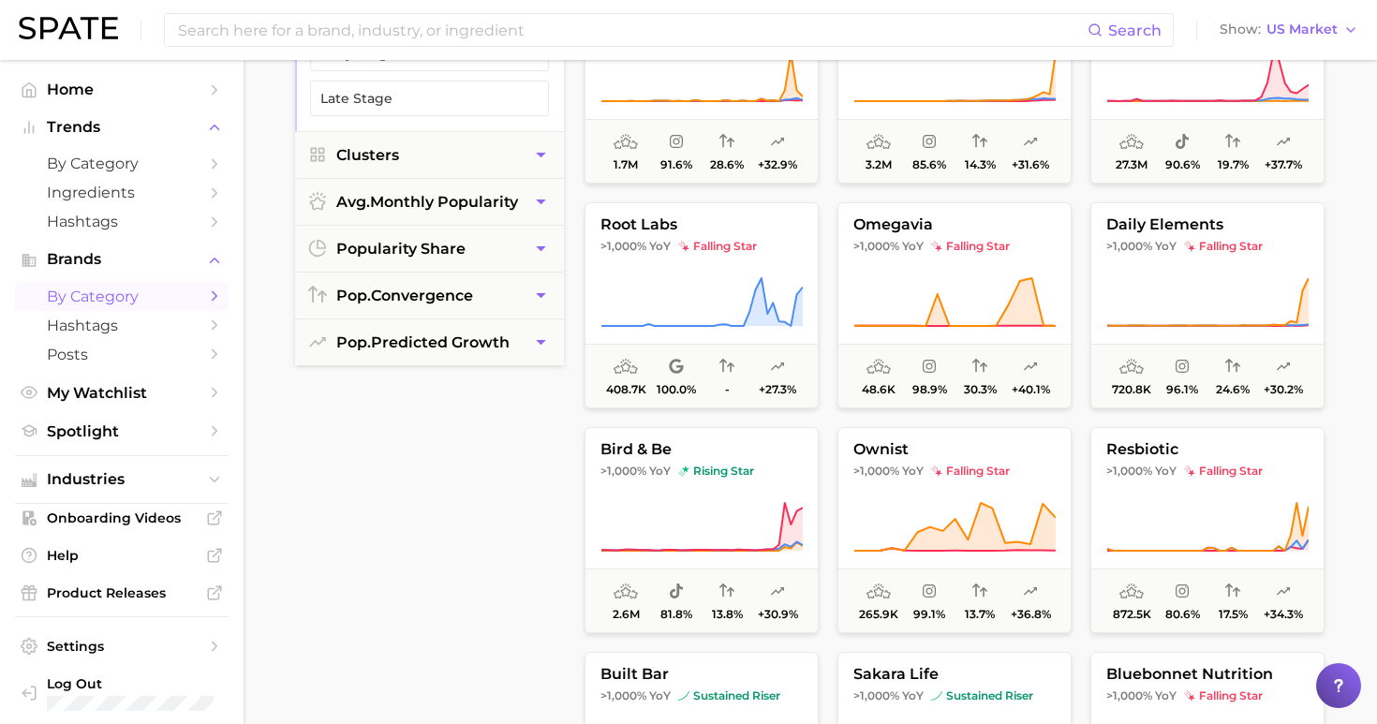
scroll to position [2526, 0]
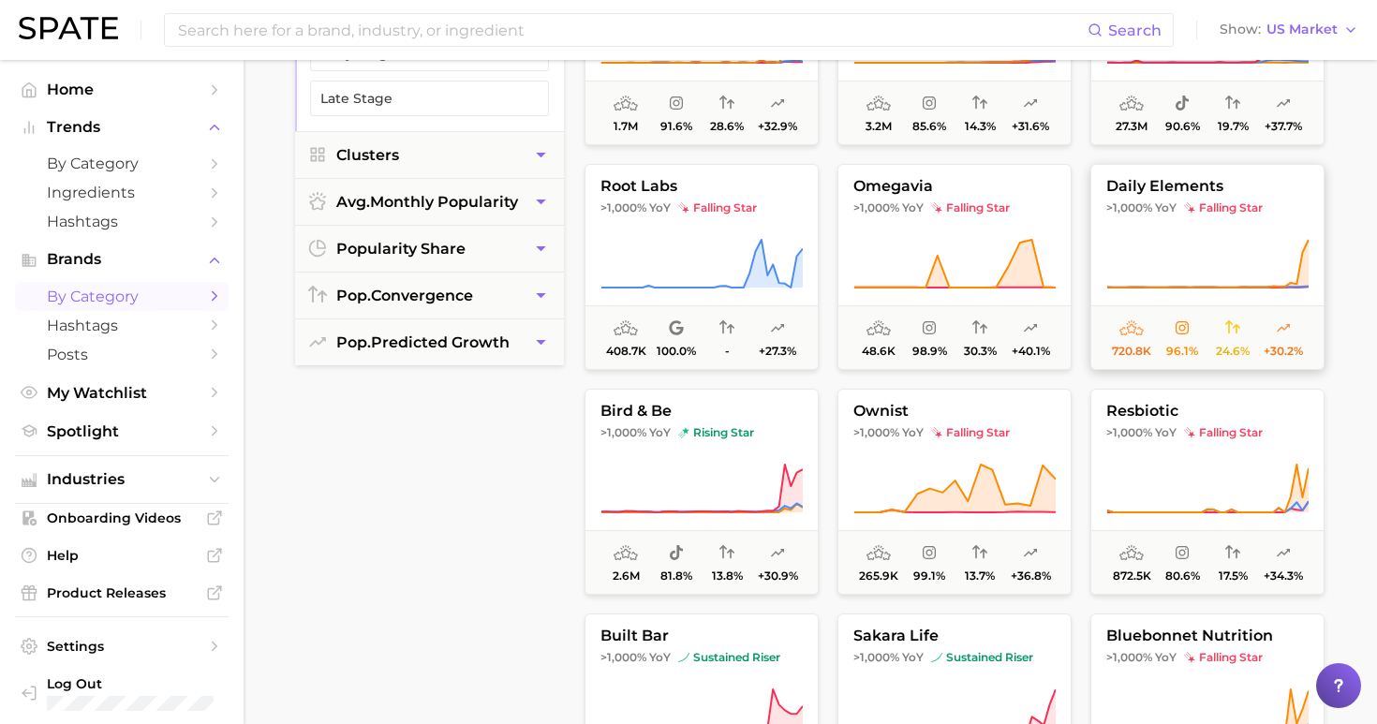
click at [1196, 211] on span "falling star" at bounding box center [1223, 207] width 79 height 15
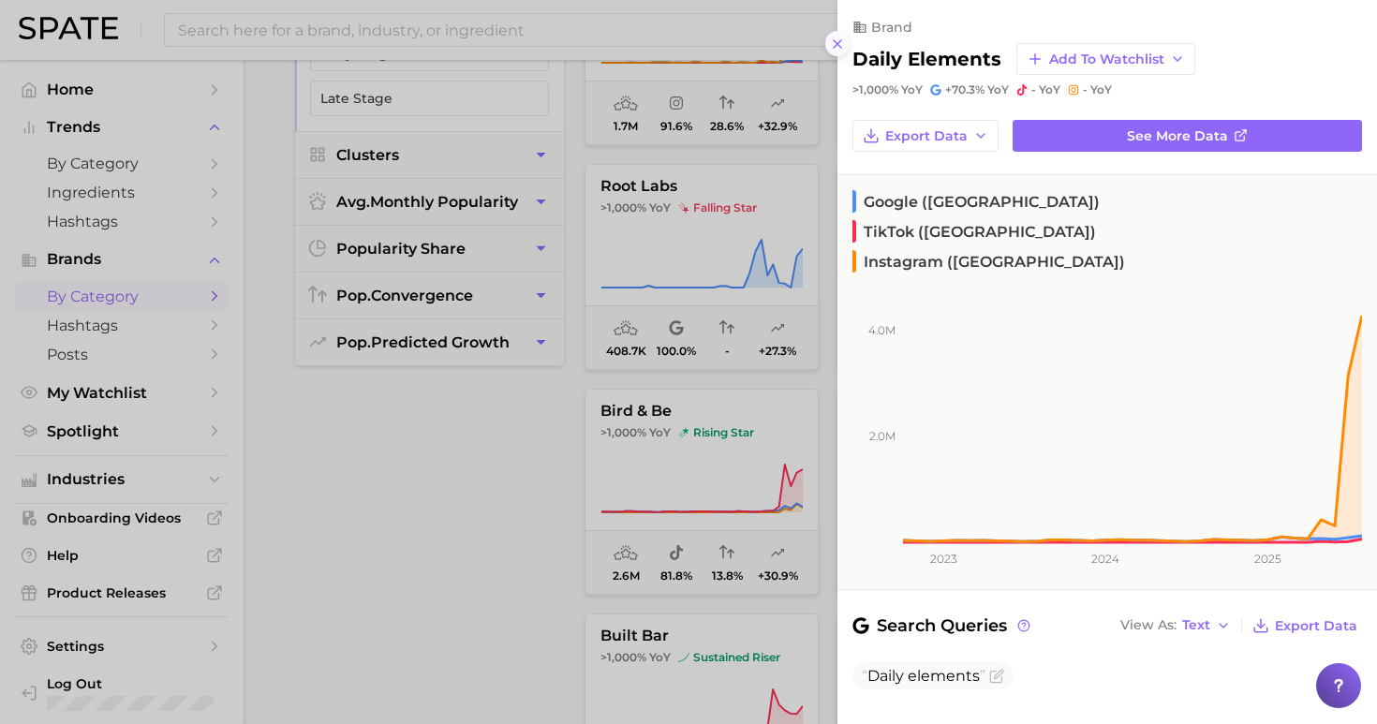
click at [842, 40] on icon at bounding box center [837, 44] width 15 height 15
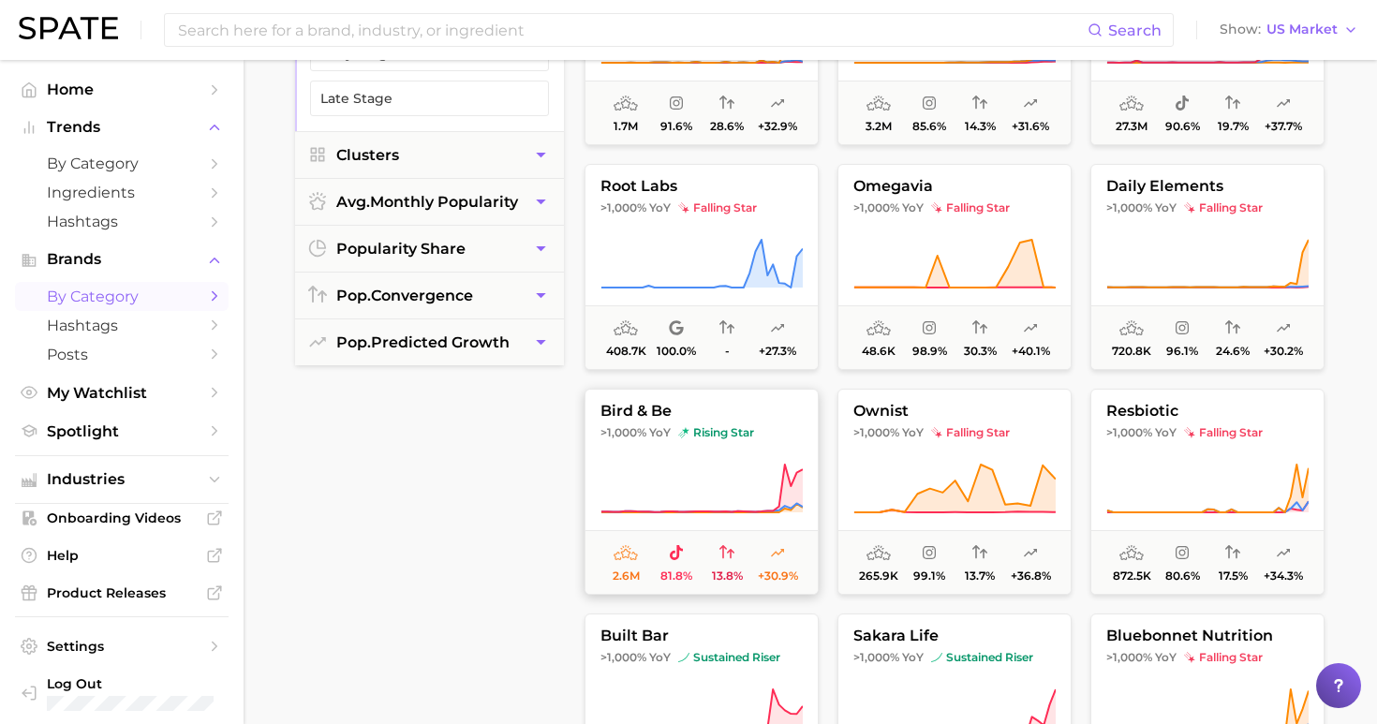
click at [642, 478] on icon at bounding box center [701, 489] width 202 height 52
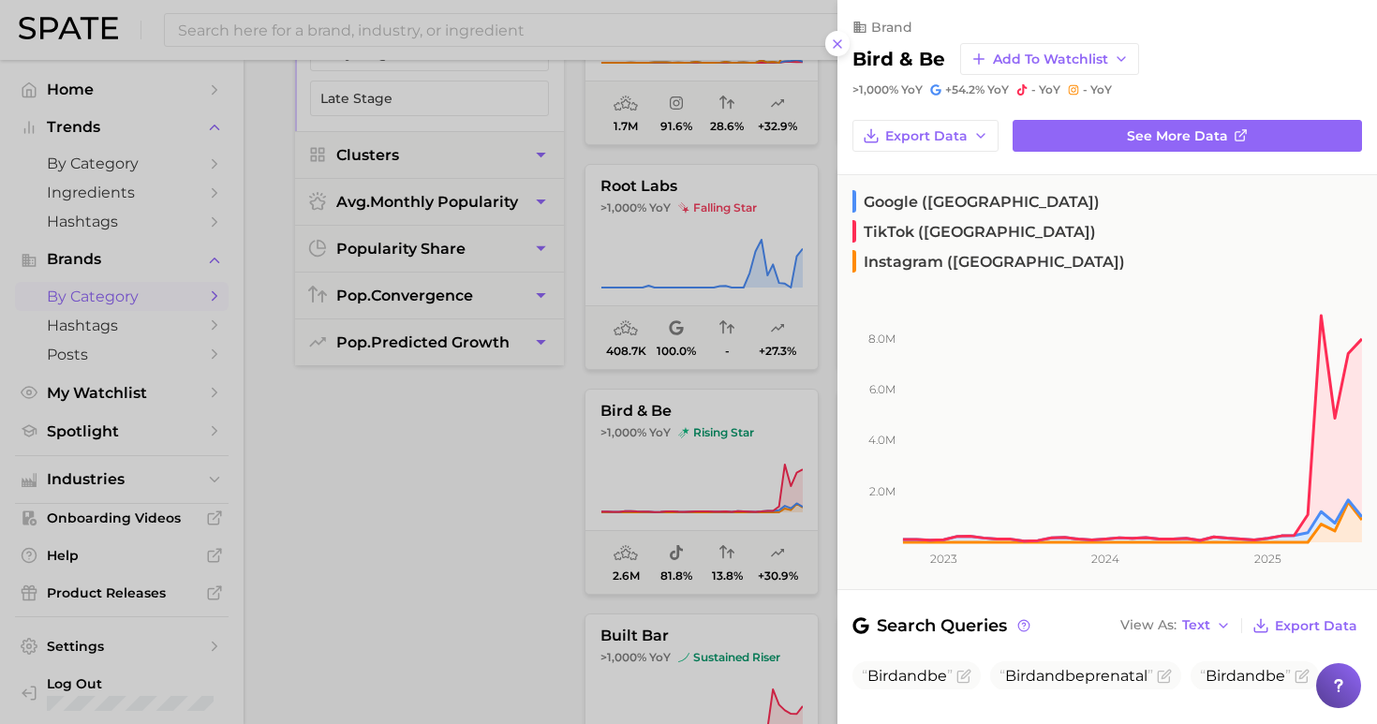
click at [449, 541] on div at bounding box center [688, 362] width 1377 height 724
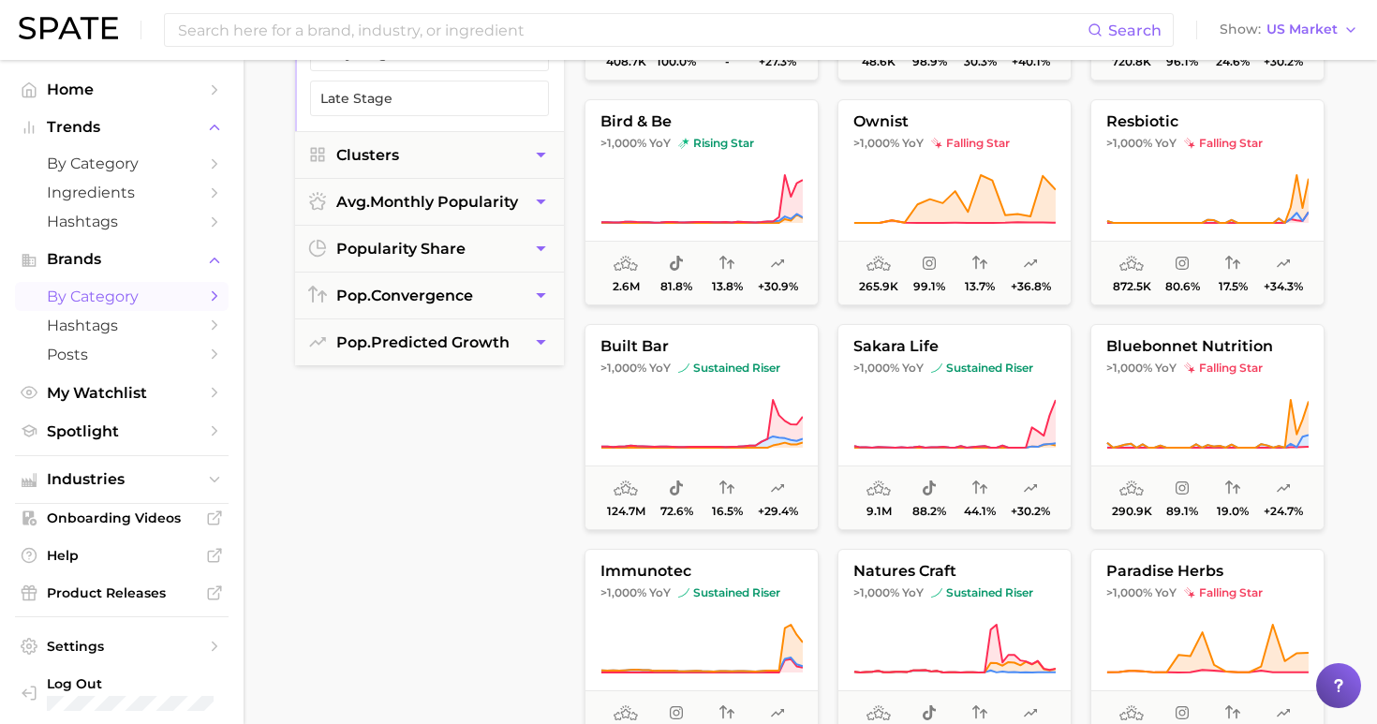
scroll to position [2849, 0]
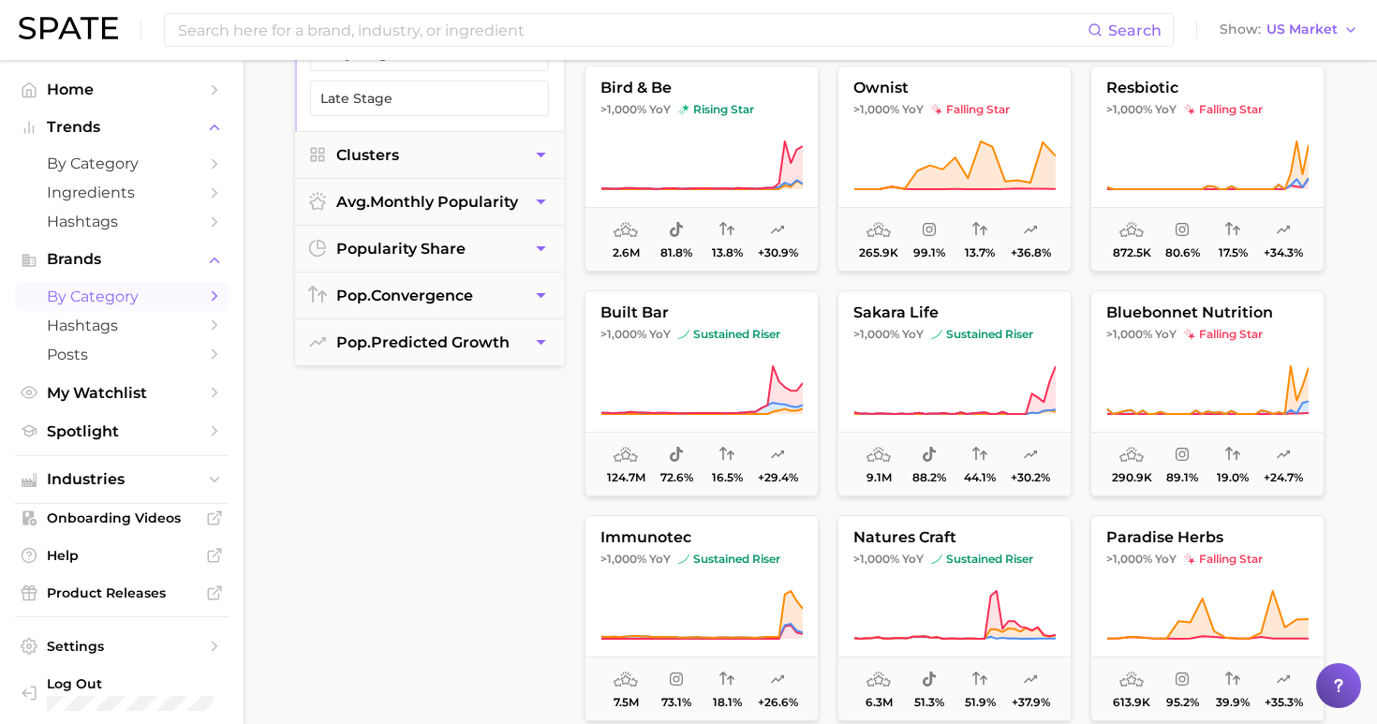
click at [537, 485] on div "filters Preset Filters Early Stage Late Stage Clusters avg. monthly popularity …" at bounding box center [429, 423] width 269 height 950
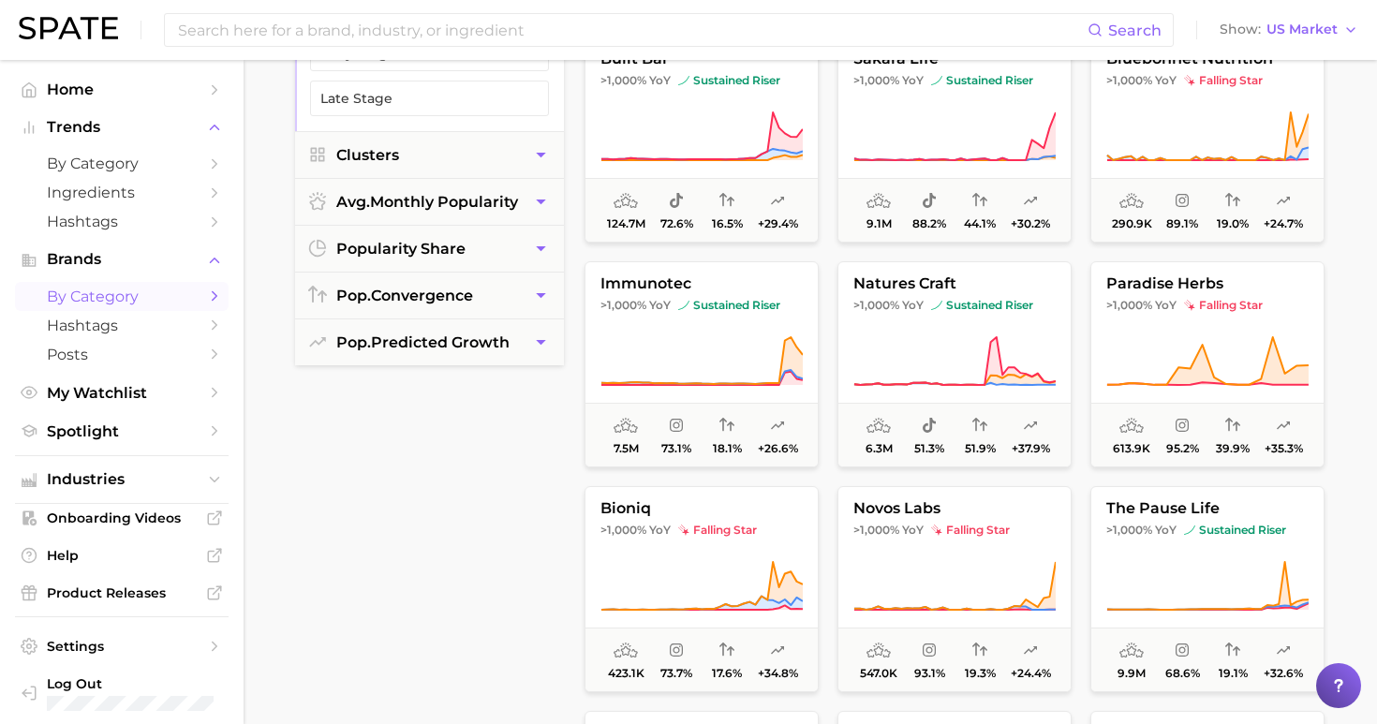
scroll to position [3129, 0]
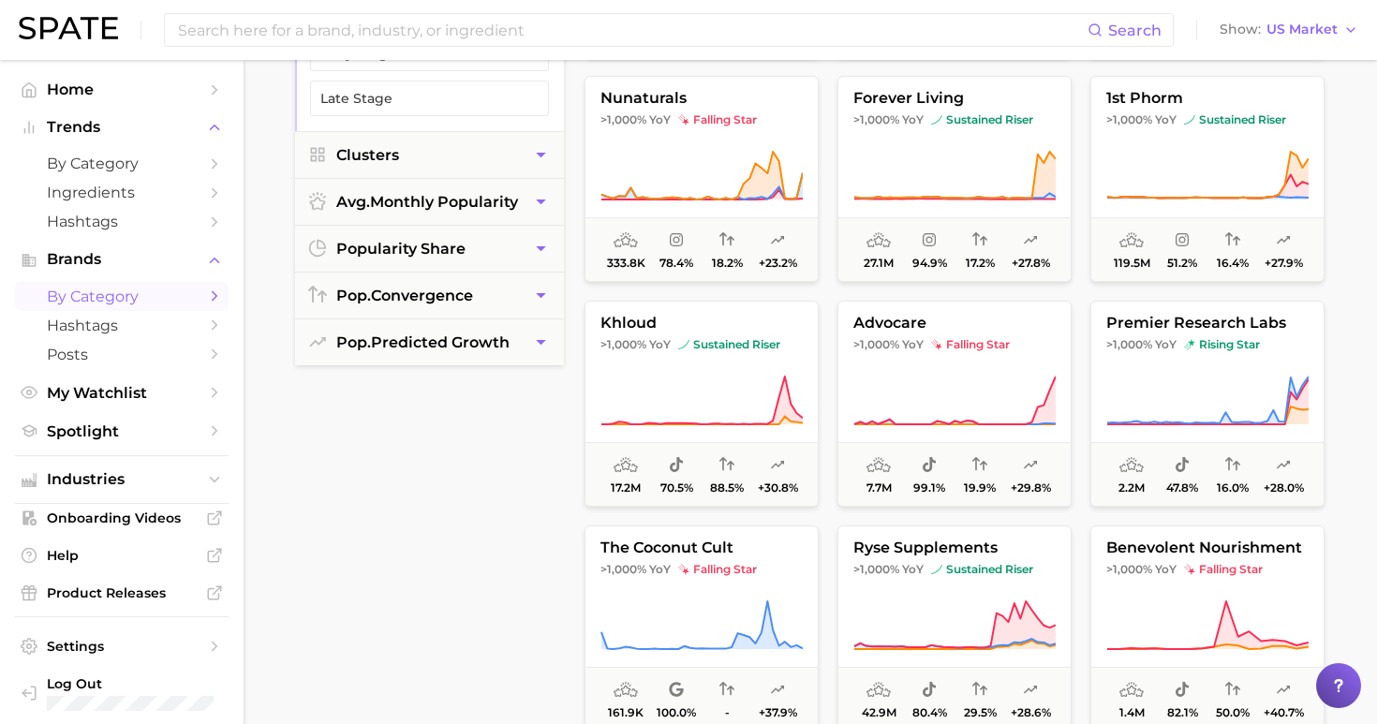
scroll to position [3740, 0]
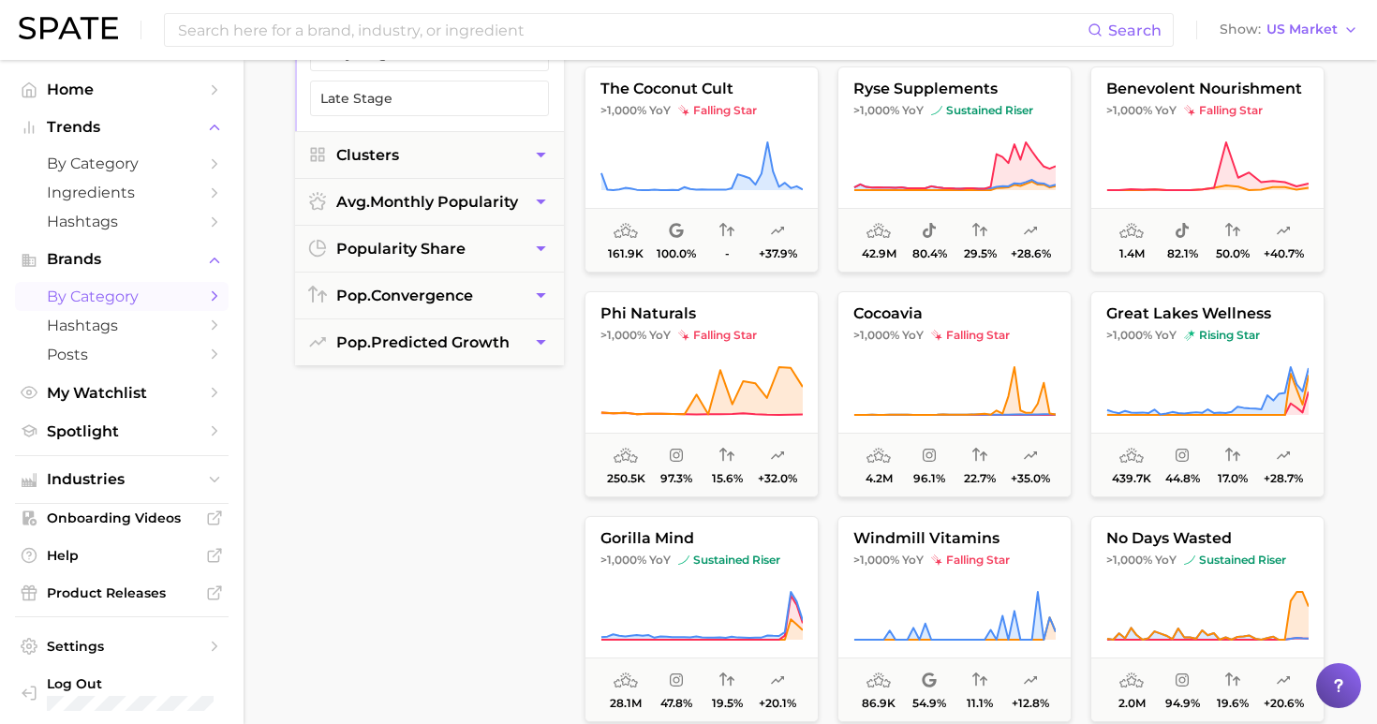
scroll to position [4203, 0]
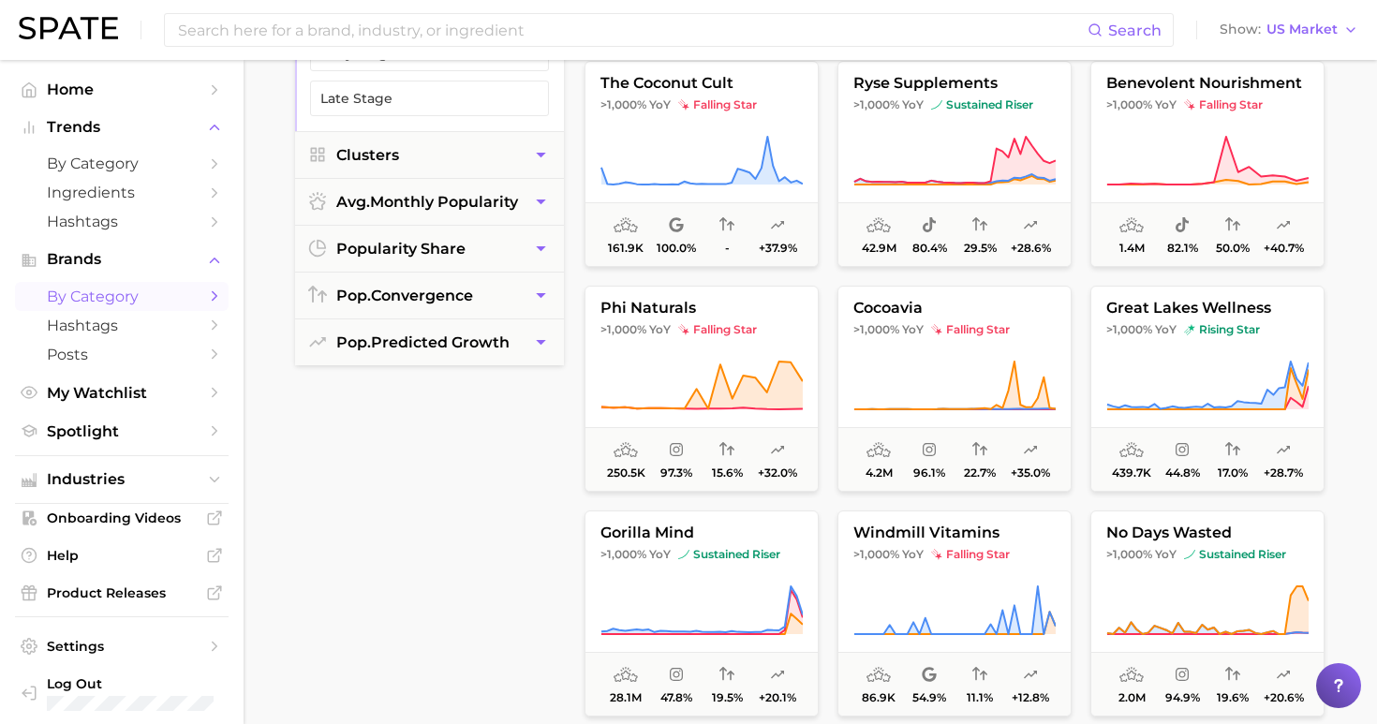
click at [1347, 365] on main "wellness Overview Google TikTok Instagram filters Preset Filters Early Stage La…" at bounding box center [809, 505] width 1133 height 1421
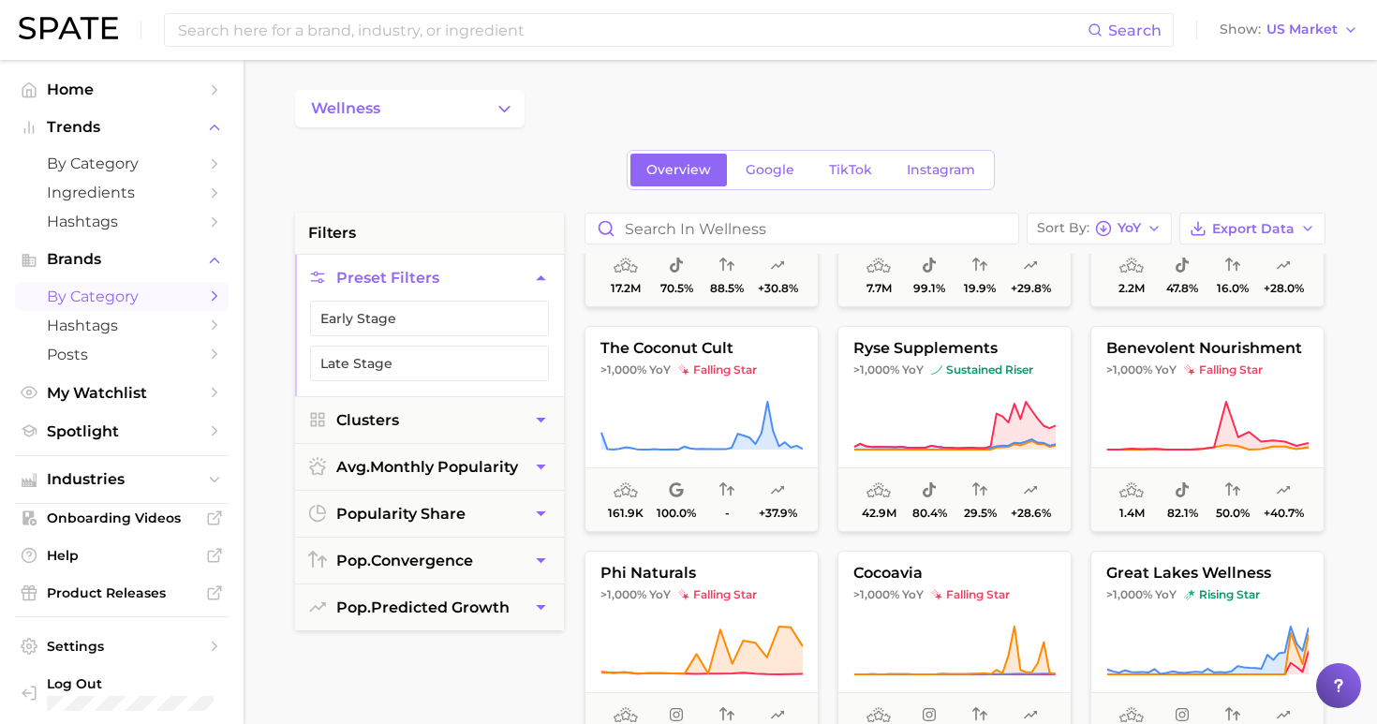
scroll to position [0, 0]
click at [883, 220] on input "Search in wellness" at bounding box center [801, 228] width 433 height 30
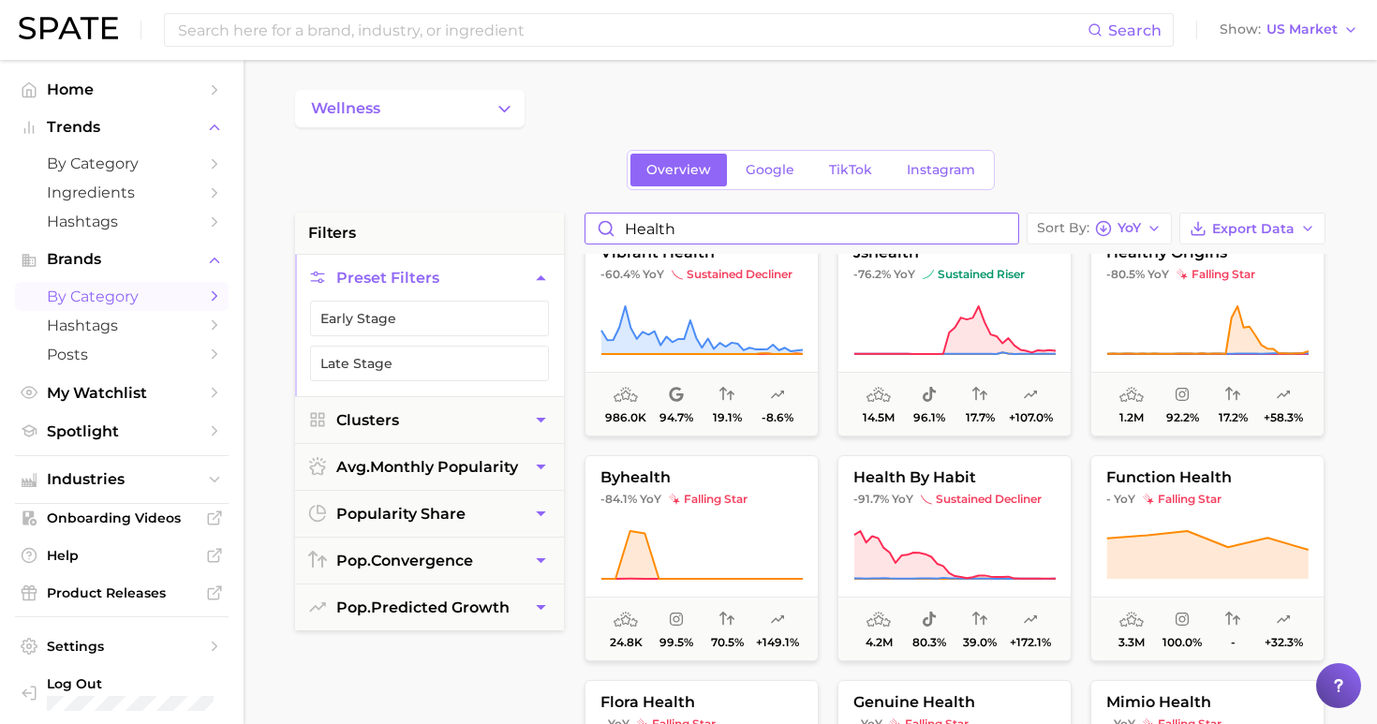
scroll to position [2275, 0]
click at [1123, 229] on div "Sort By [PERSON_NAME]" at bounding box center [1089, 228] width 104 height 17
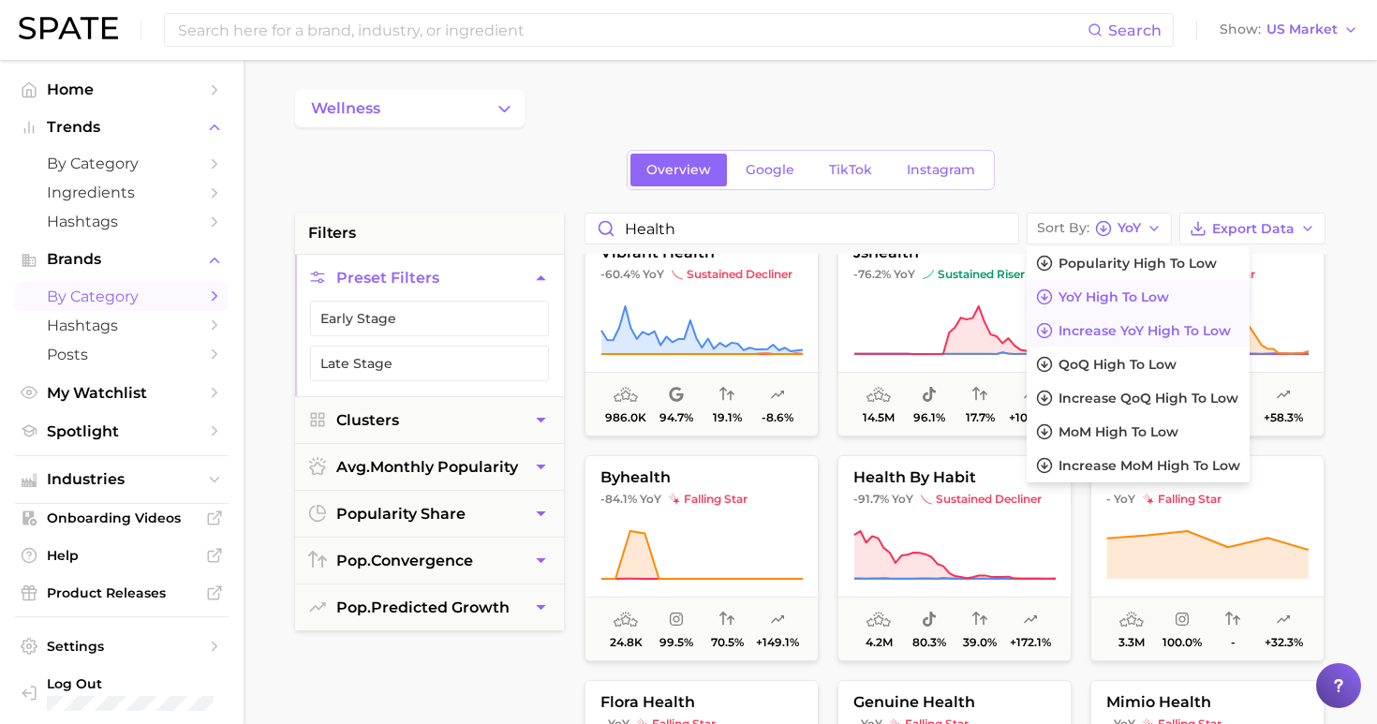
click at [1106, 338] on span "Increase YoY high to low" at bounding box center [1144, 331] width 172 height 16
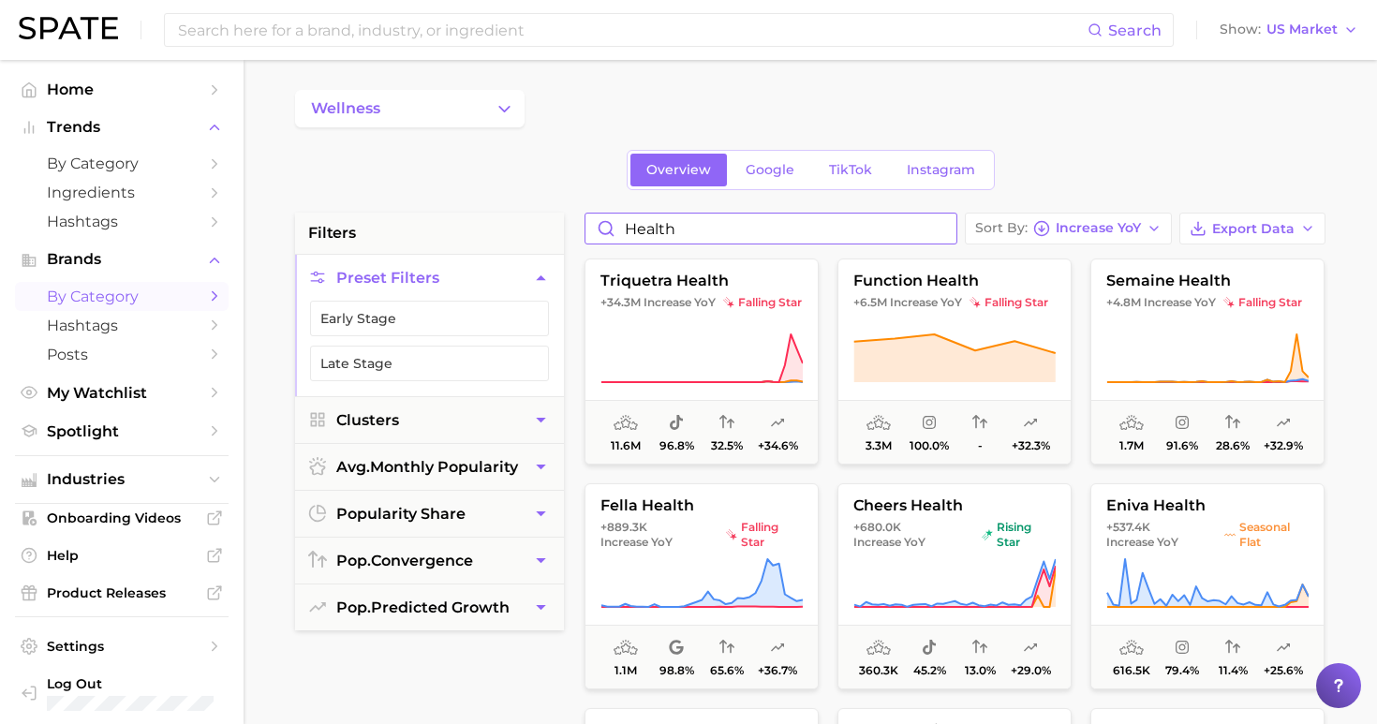
click at [847, 241] on input "health" at bounding box center [770, 228] width 371 height 30
type input "healthgev"
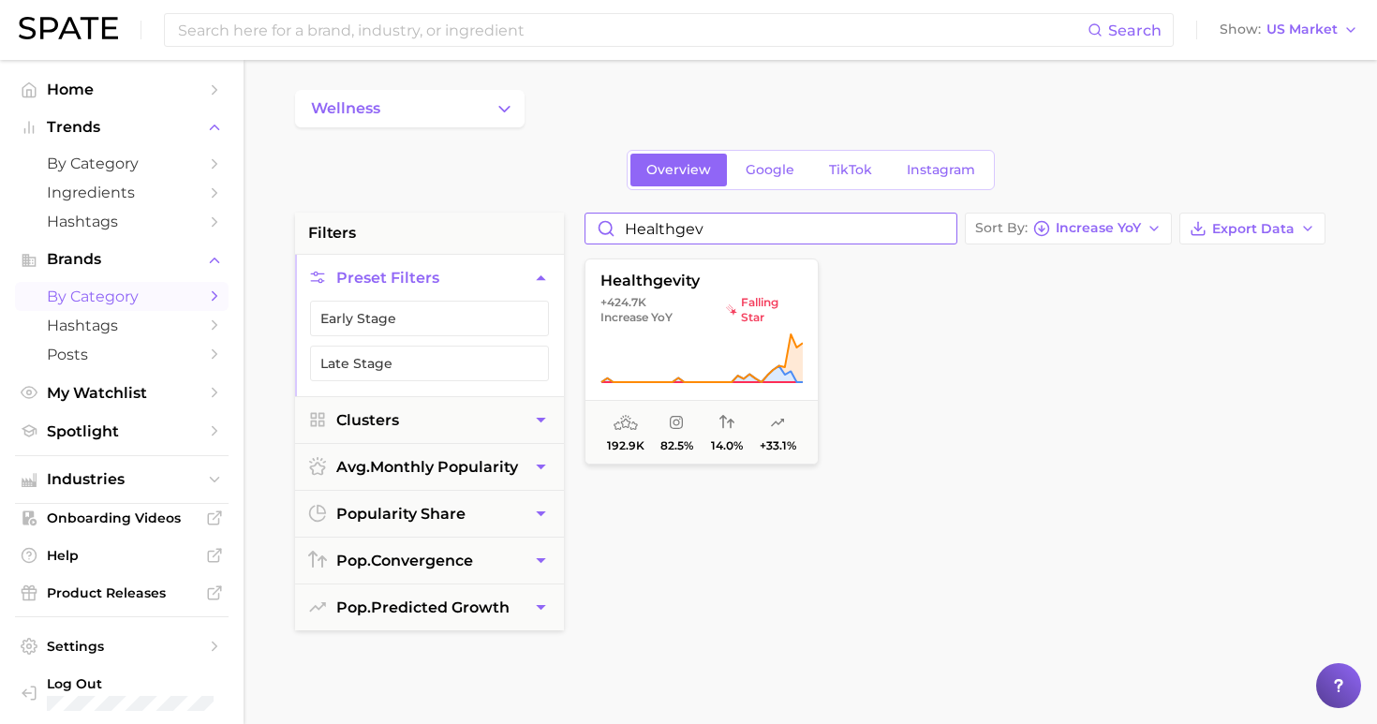
click at [956, 236] on input "healthgev" at bounding box center [770, 228] width 371 height 30
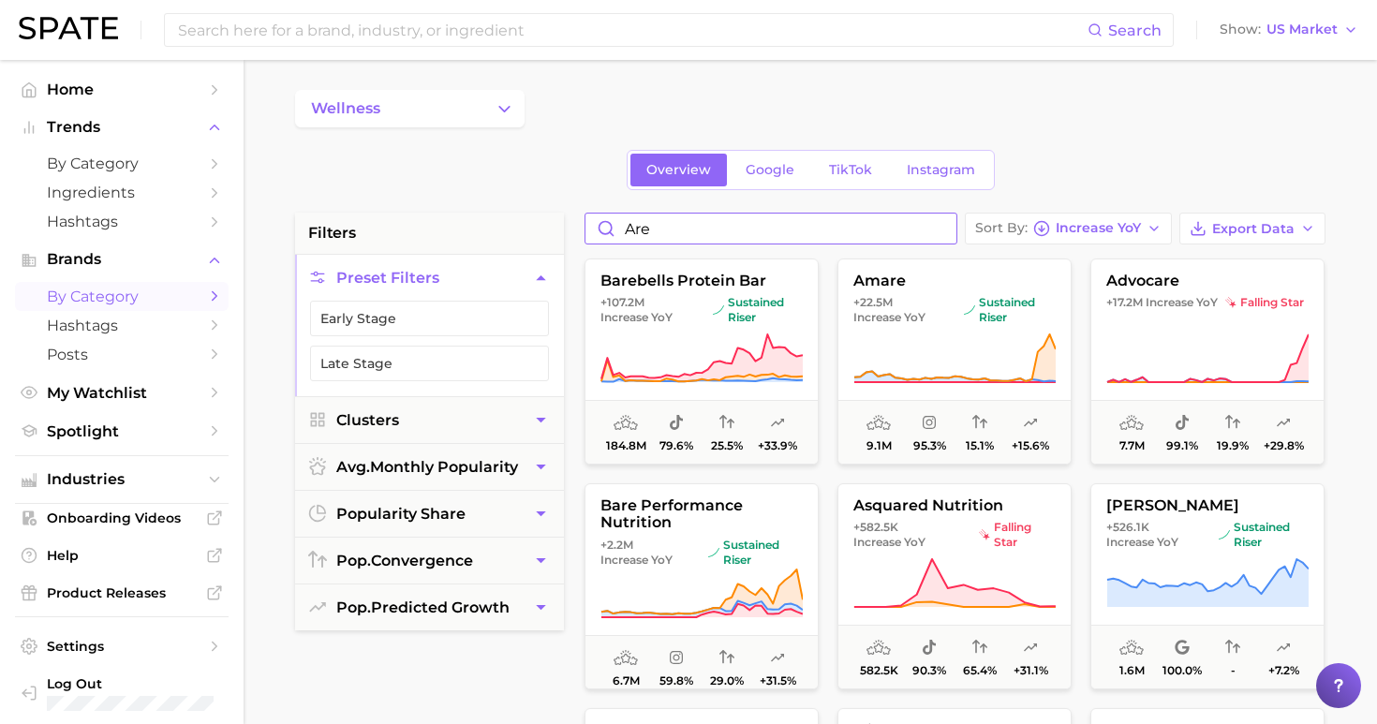
drag, startPoint x: 701, startPoint y: 237, endPoint x: 588, endPoint y: 239, distance: 113.3
click at [588, 239] on input "Are" at bounding box center [770, 228] width 371 height 30
drag, startPoint x: 626, startPoint y: 238, endPoint x: 589, endPoint y: 224, distance: 40.0
click at [589, 224] on input "Are" at bounding box center [770, 228] width 371 height 30
type input "A"
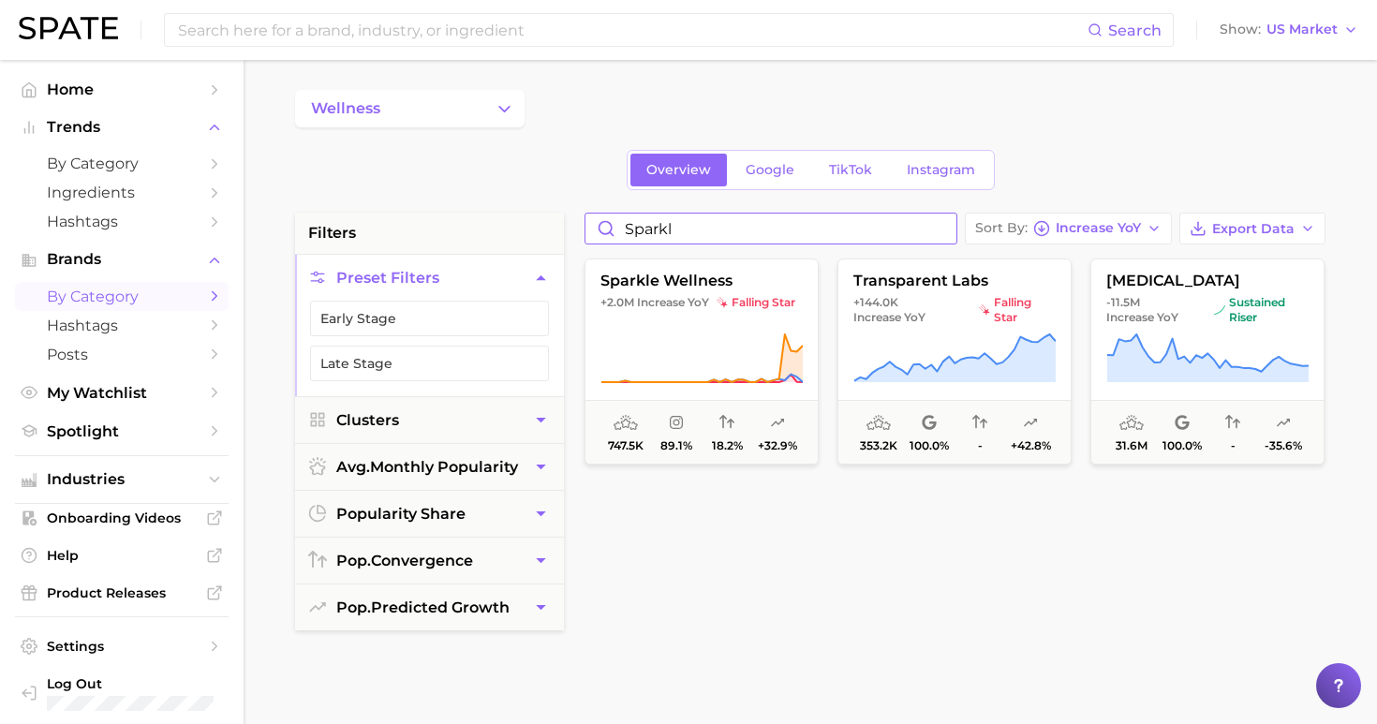
type input "sparkle"
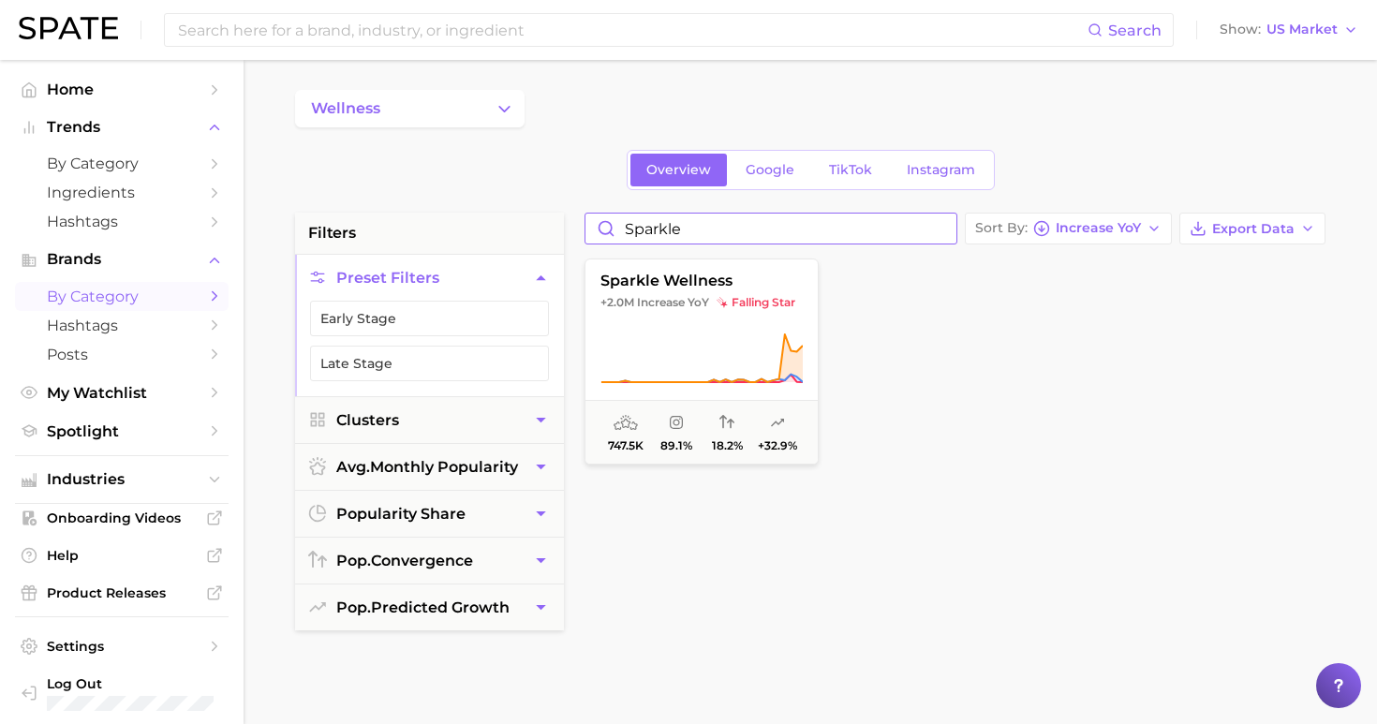
click at [956, 230] on input "sparkle" at bounding box center [770, 228] width 371 height 30
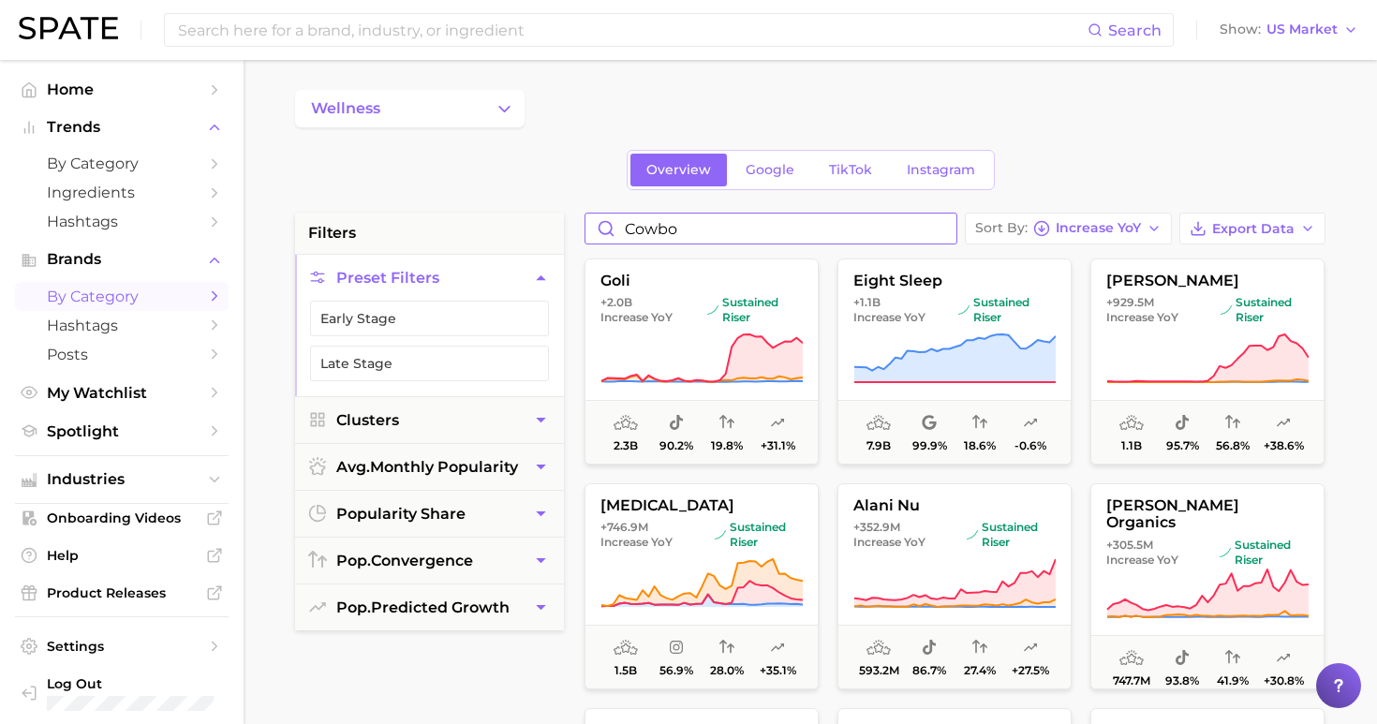
type input "cowboy"
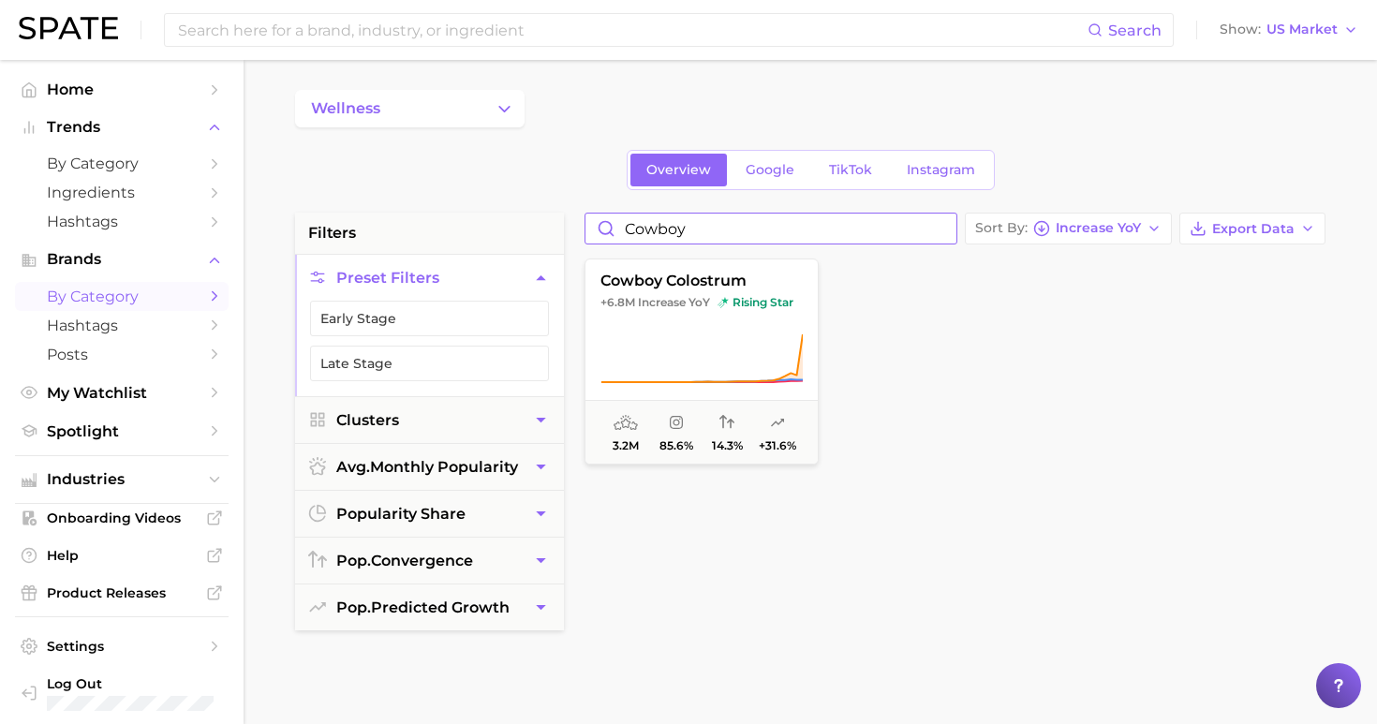
click at [956, 228] on input "cowboy" at bounding box center [770, 228] width 371 height 30
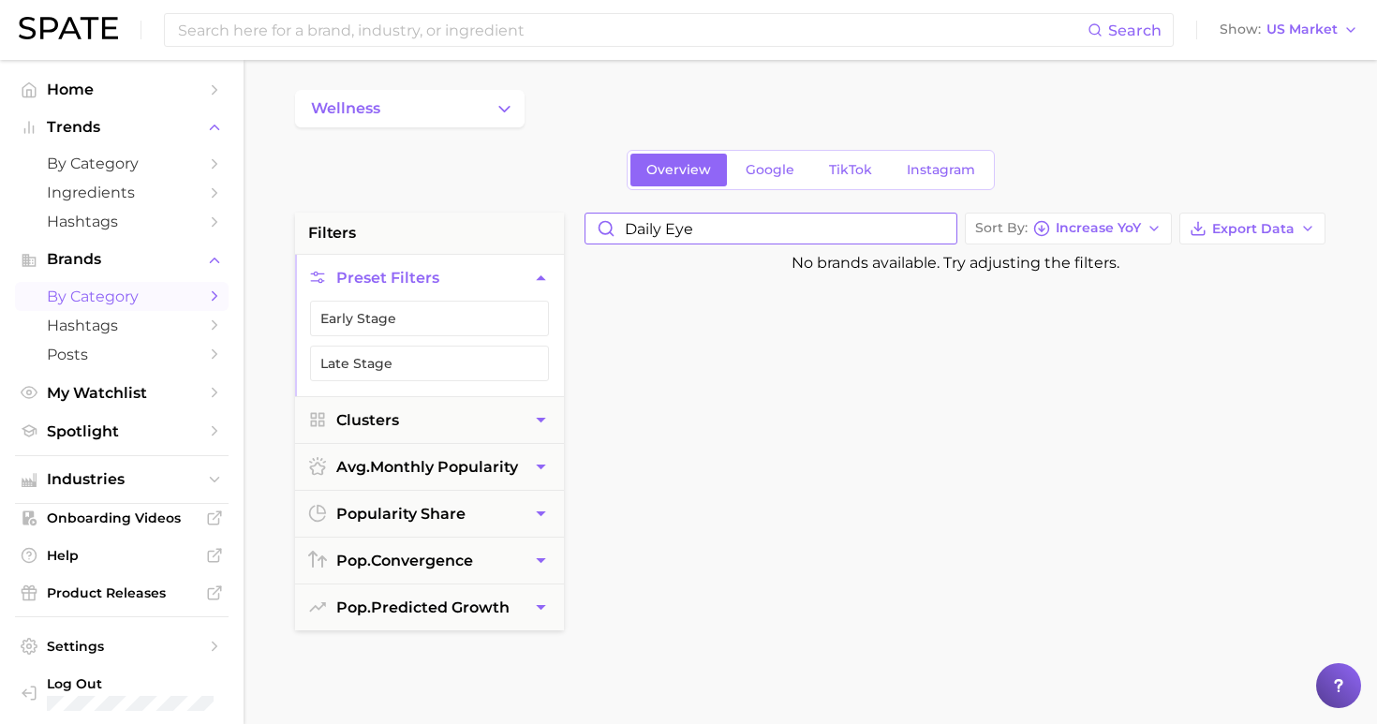
drag, startPoint x: 694, startPoint y: 226, endPoint x: 560, endPoint y: 226, distance: 133.9
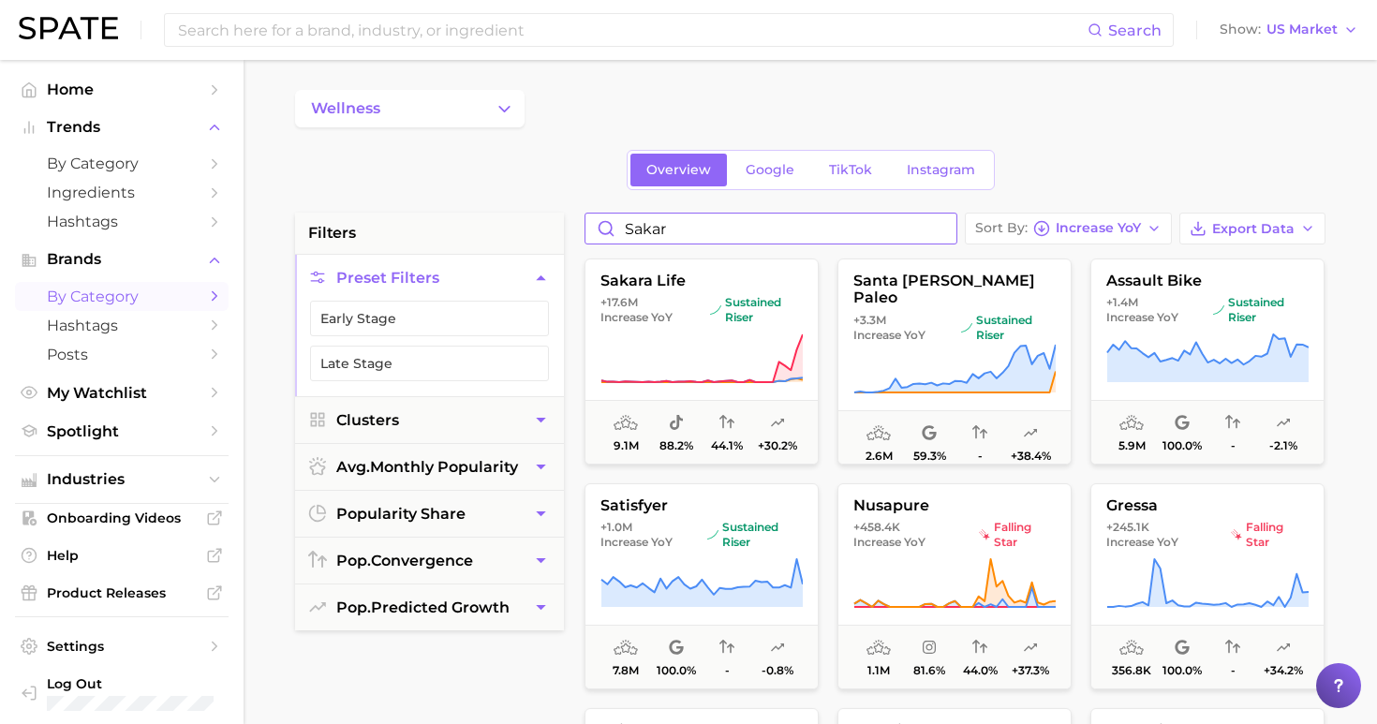
type input "sakara"
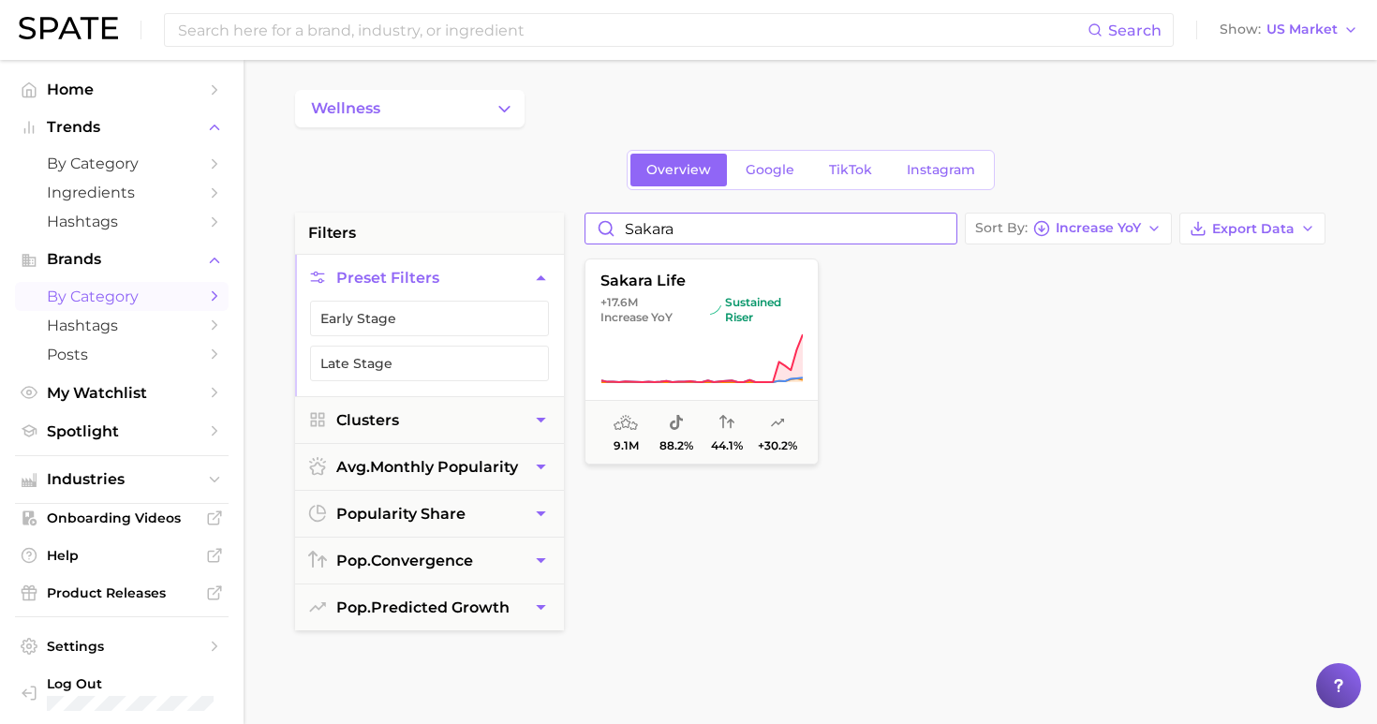
click at [950, 229] on input "sakara" at bounding box center [770, 228] width 371 height 30
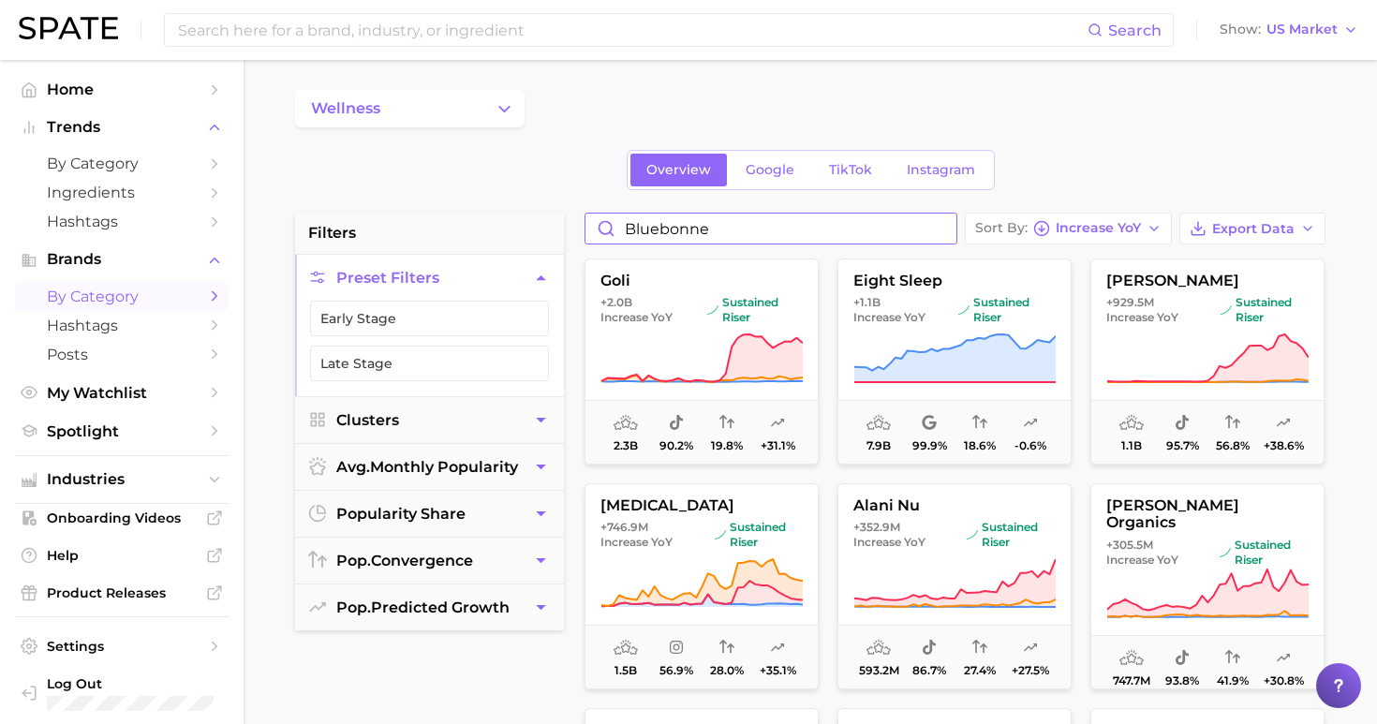
type input "bluebonnet"
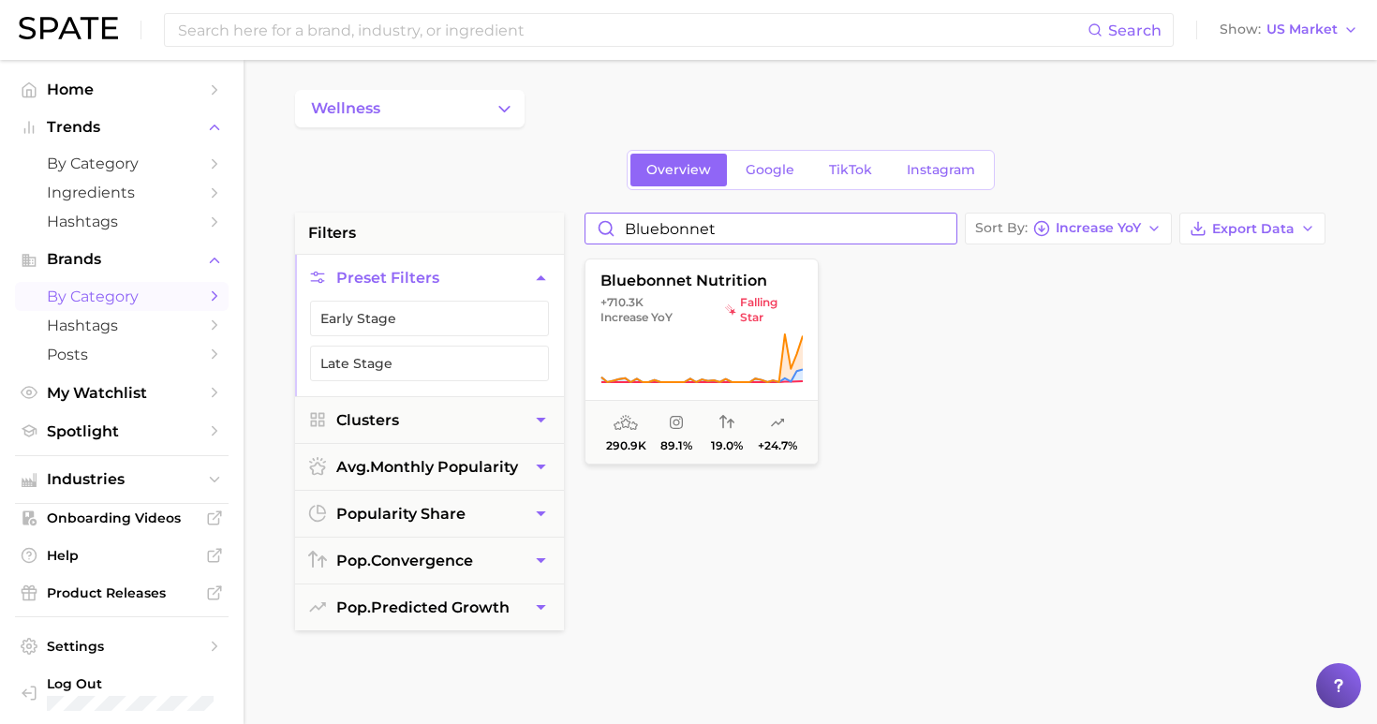
click at [951, 226] on input "bluebonnet" at bounding box center [770, 228] width 371 height 30
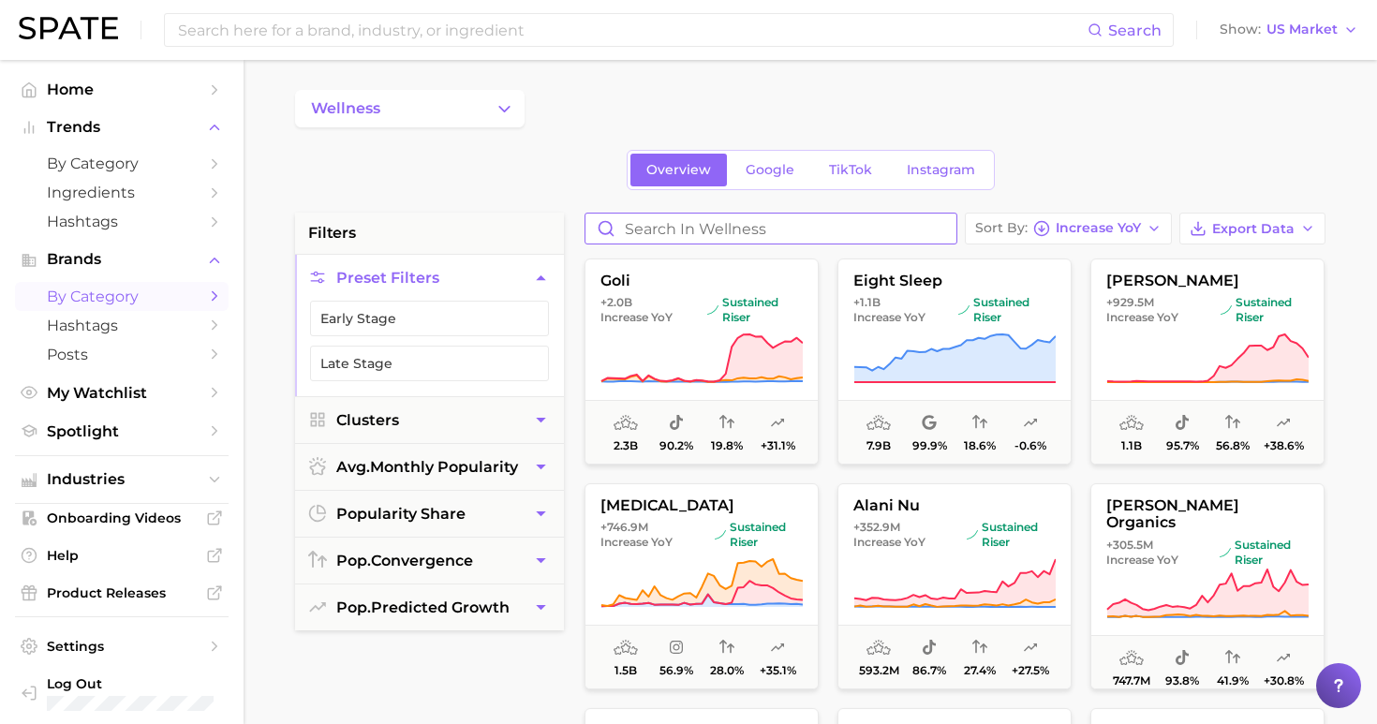
click at [866, 233] on input "Search in wellness" at bounding box center [770, 228] width 371 height 30
type input "immunotec"
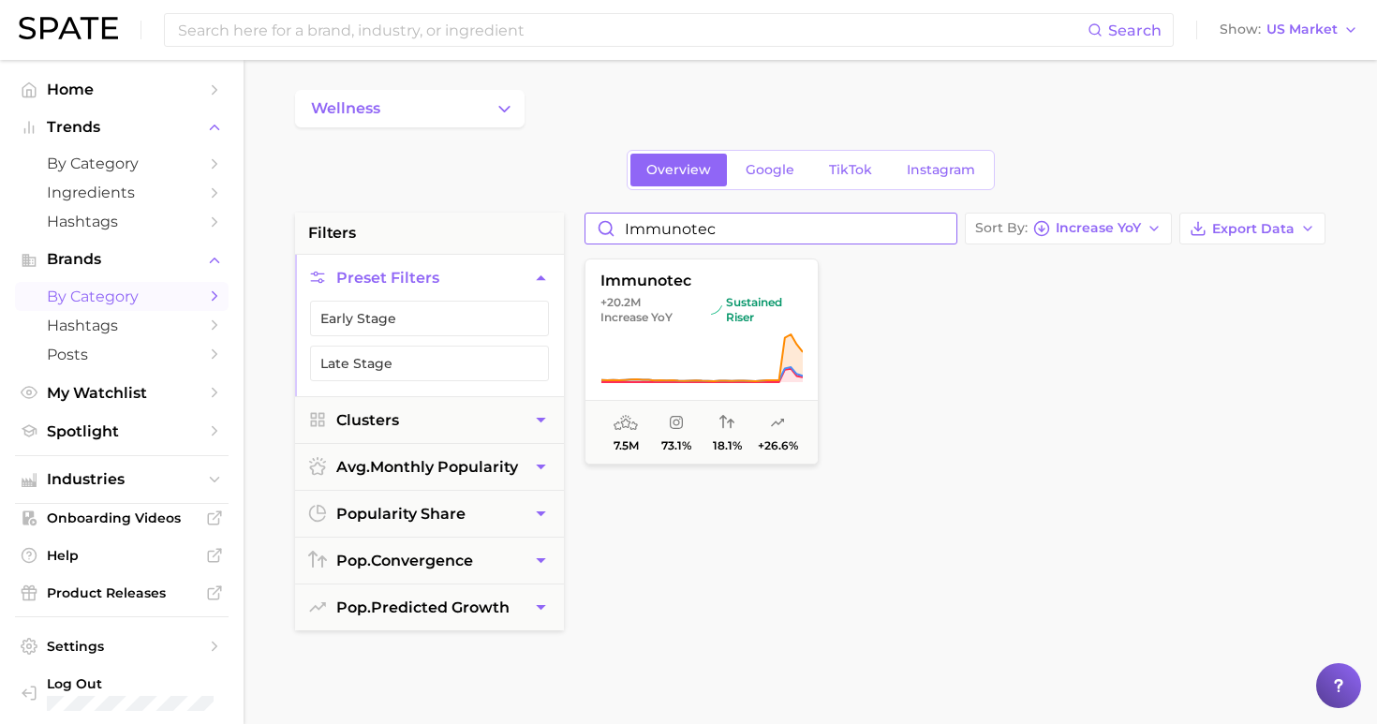
click at [956, 235] on input "immunotec" at bounding box center [770, 228] width 371 height 30
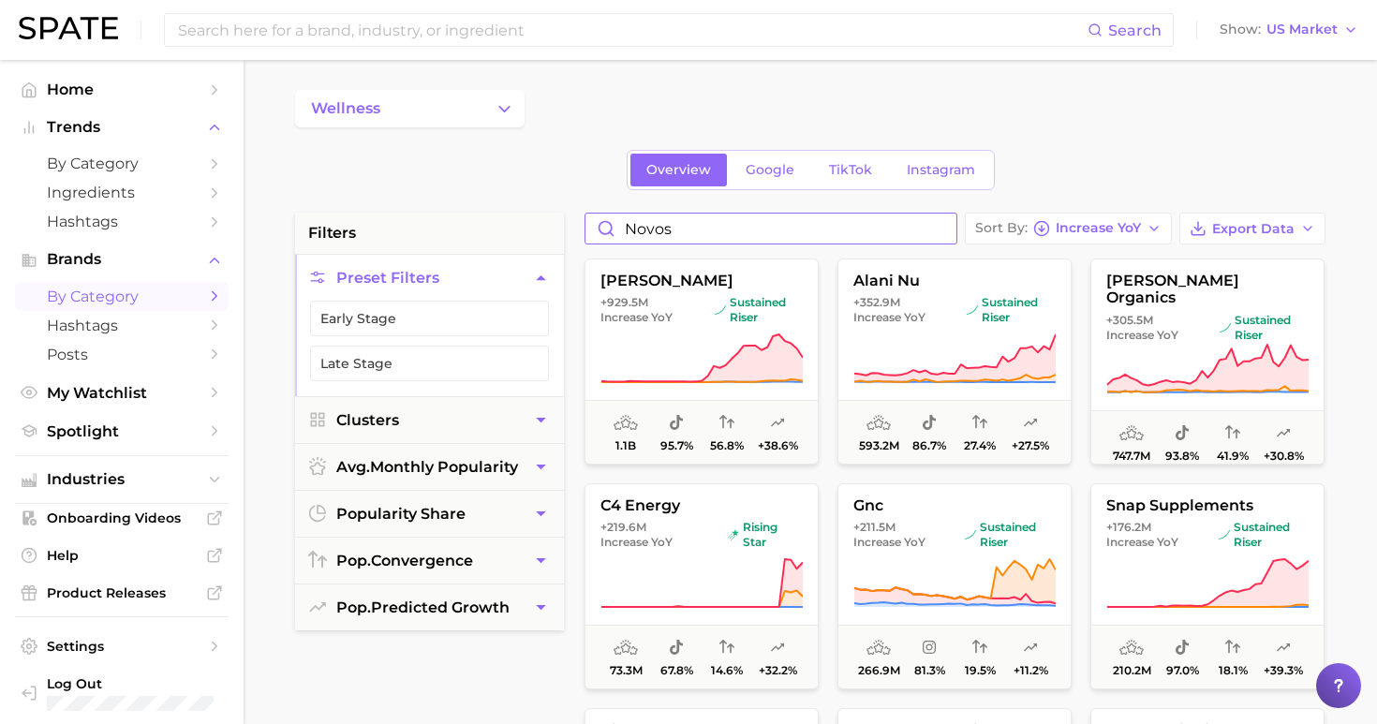
type input "novos"
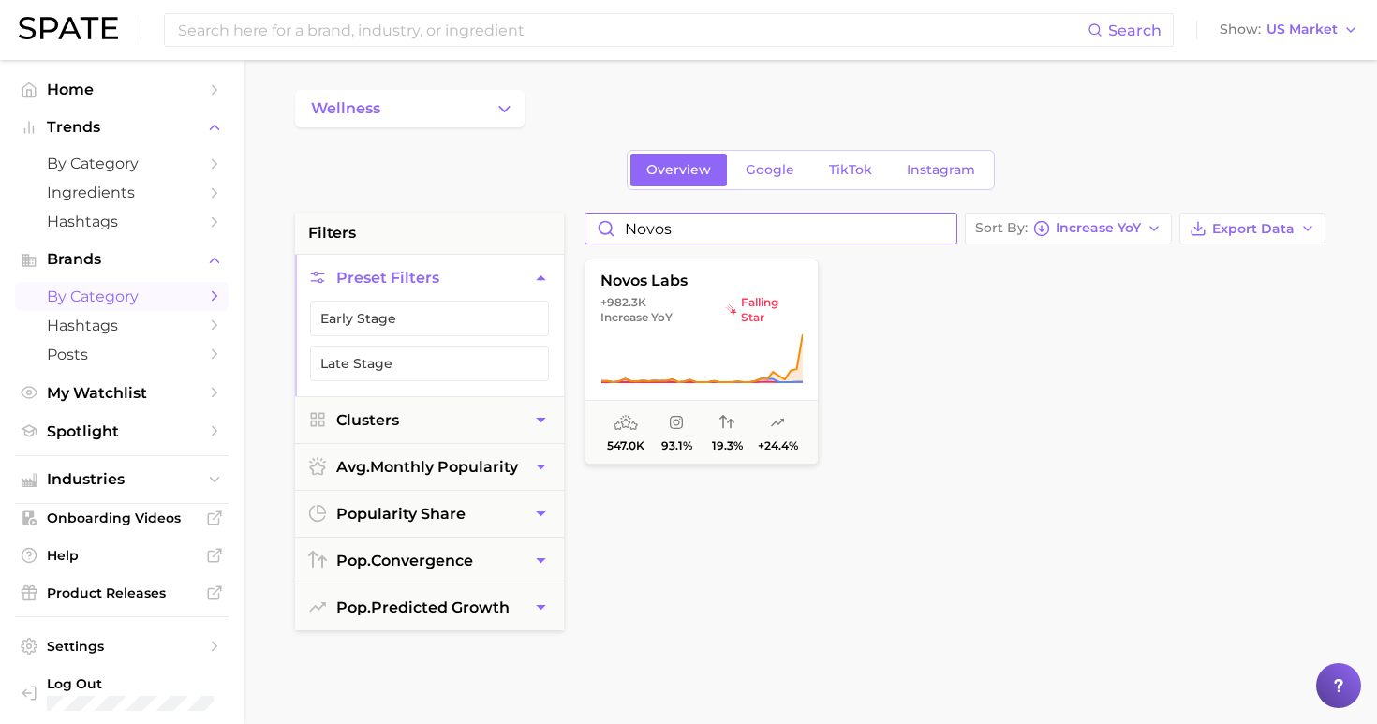
click at [948, 233] on input "novos" at bounding box center [770, 228] width 371 height 30
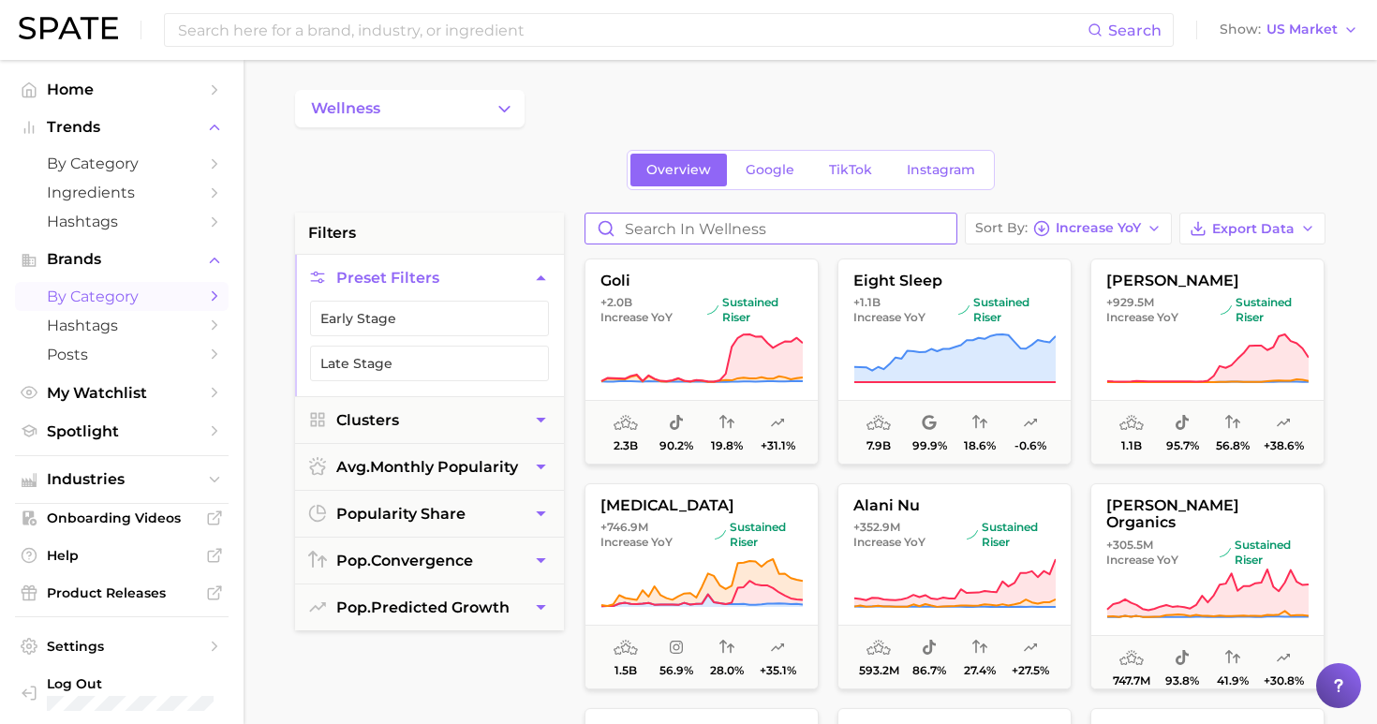
click at [907, 227] on input "Search in wellness" at bounding box center [770, 228] width 371 height 30
type input "nunat"
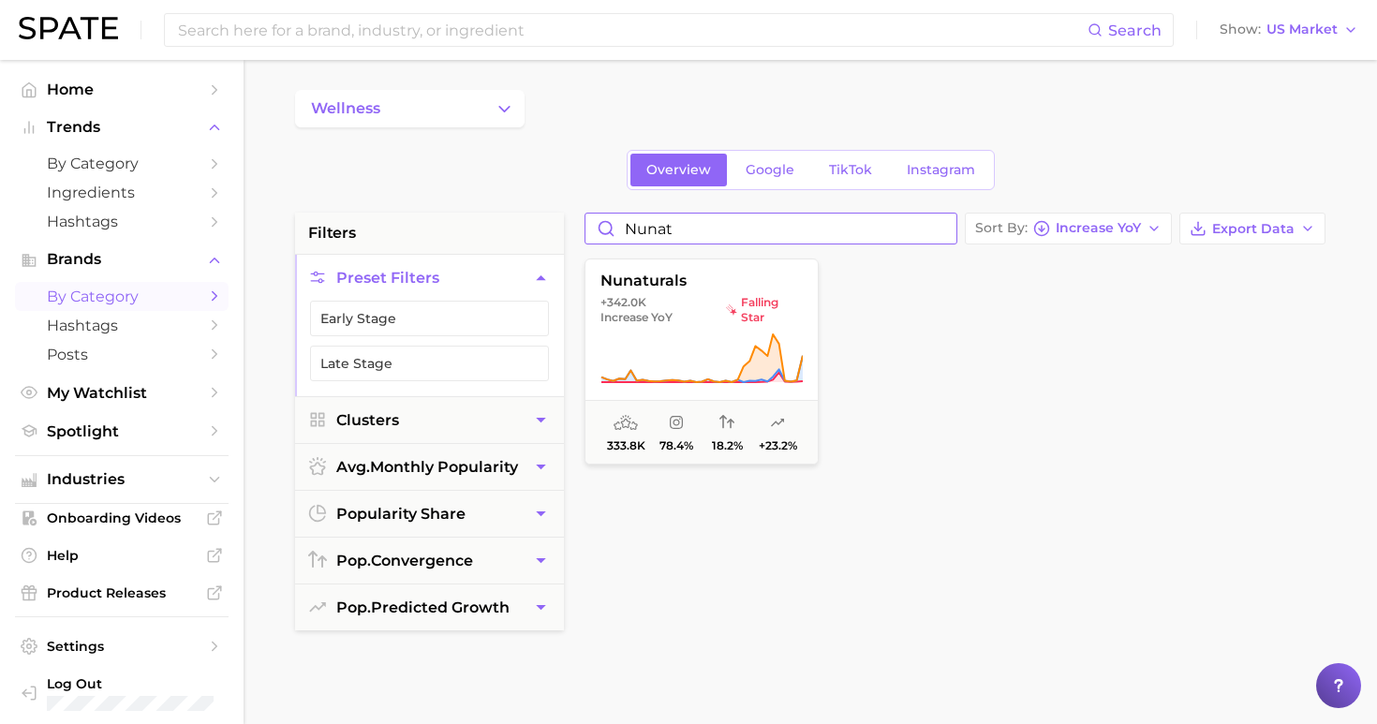
click at [953, 228] on input "nunat" at bounding box center [770, 228] width 371 height 30
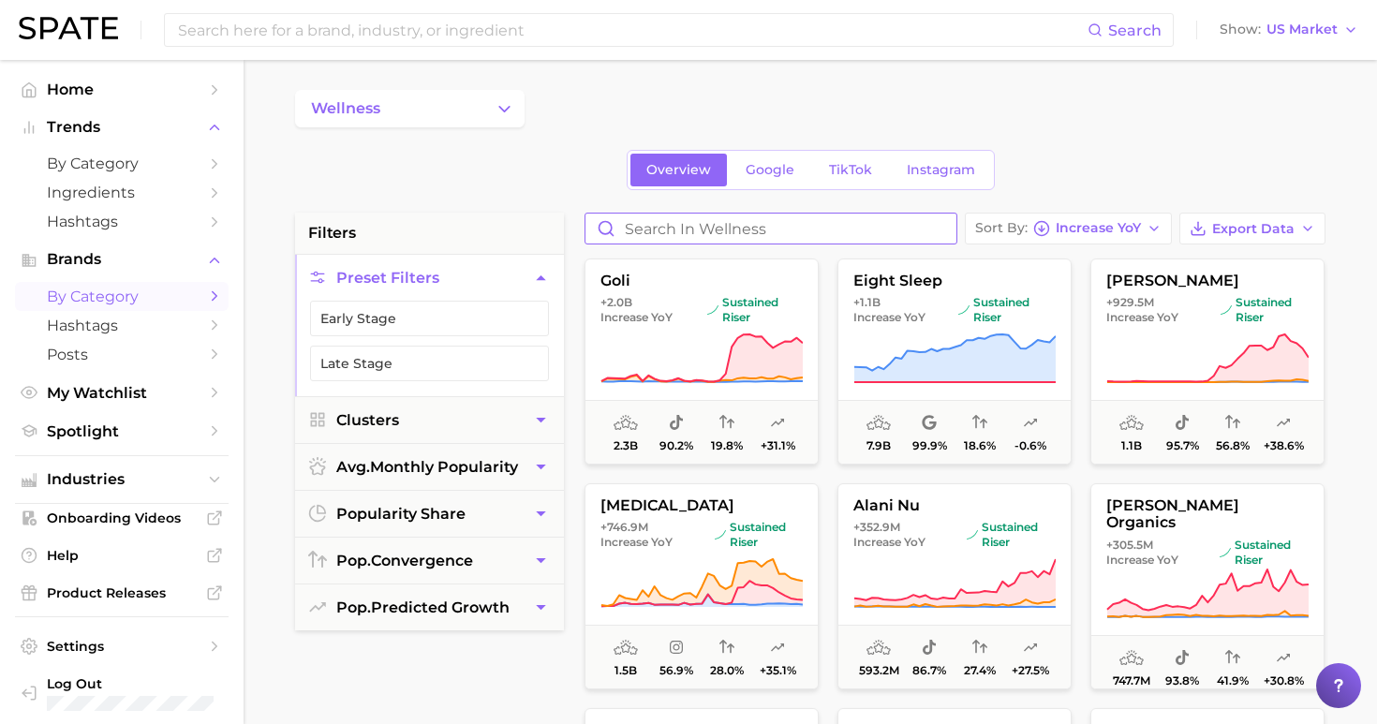
click at [875, 228] on input "Search in wellness" at bounding box center [770, 228] width 371 height 30
type input "forever l"
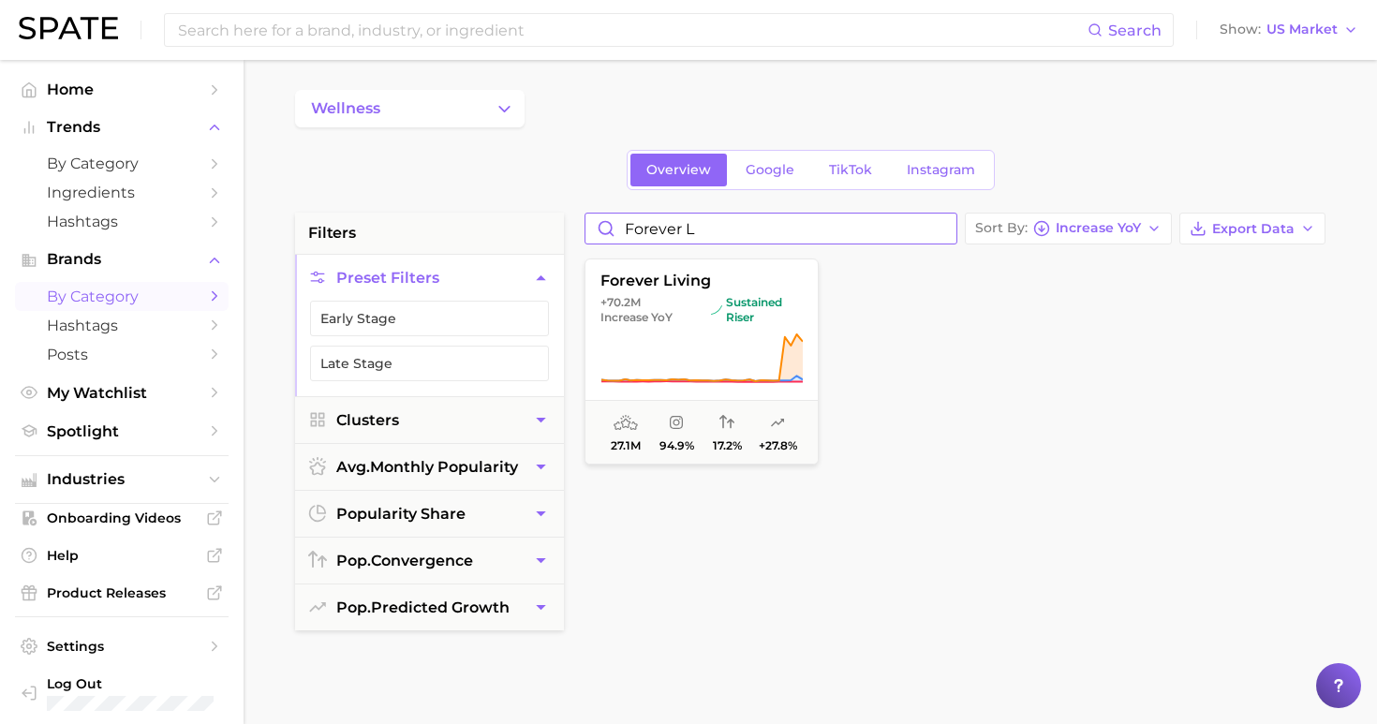
click at [954, 226] on input "forever l" at bounding box center [770, 228] width 371 height 30
drag, startPoint x: 672, startPoint y: 218, endPoint x: 565, endPoint y: 215, distance: 107.7
drag, startPoint x: 679, startPoint y: 229, endPoint x: 596, endPoint y: 228, distance: 82.4
click at [596, 228] on input "1stp" at bounding box center [770, 228] width 371 height 30
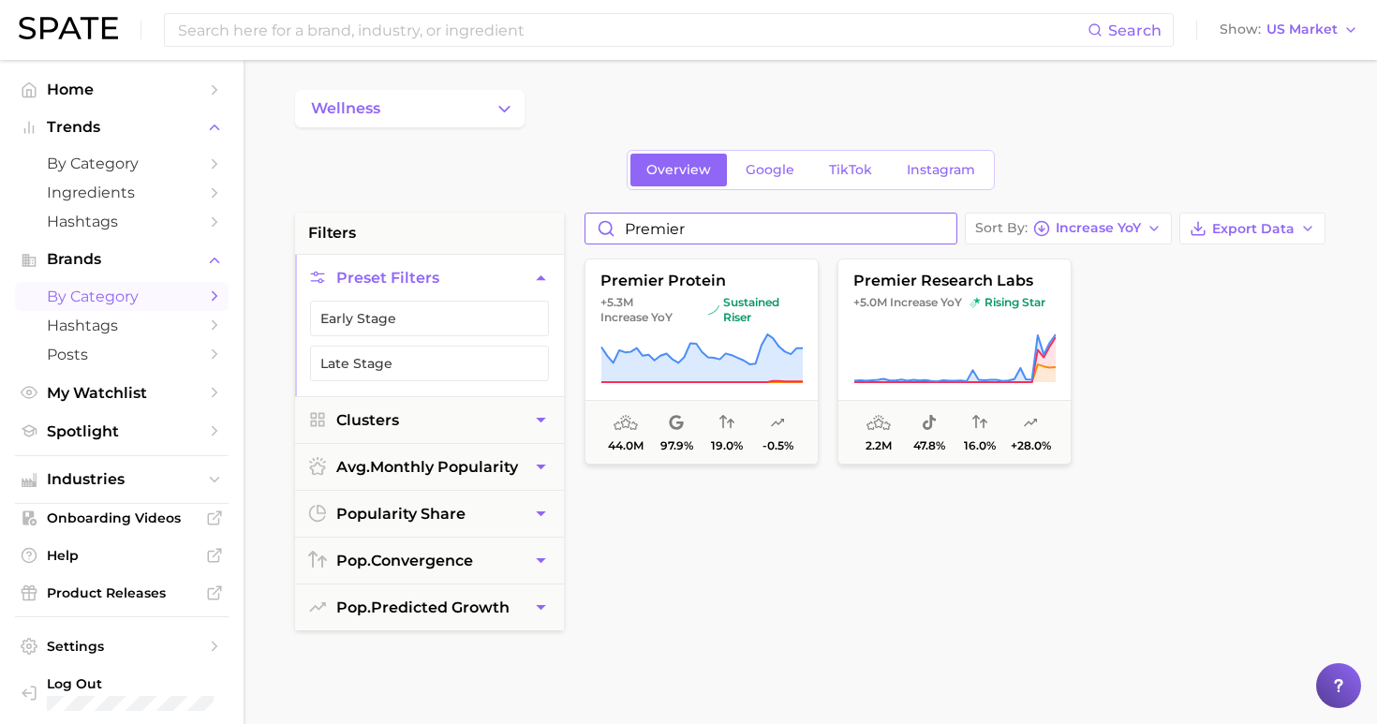
drag, startPoint x: 695, startPoint y: 231, endPoint x: 525, endPoint y: 231, distance: 169.5
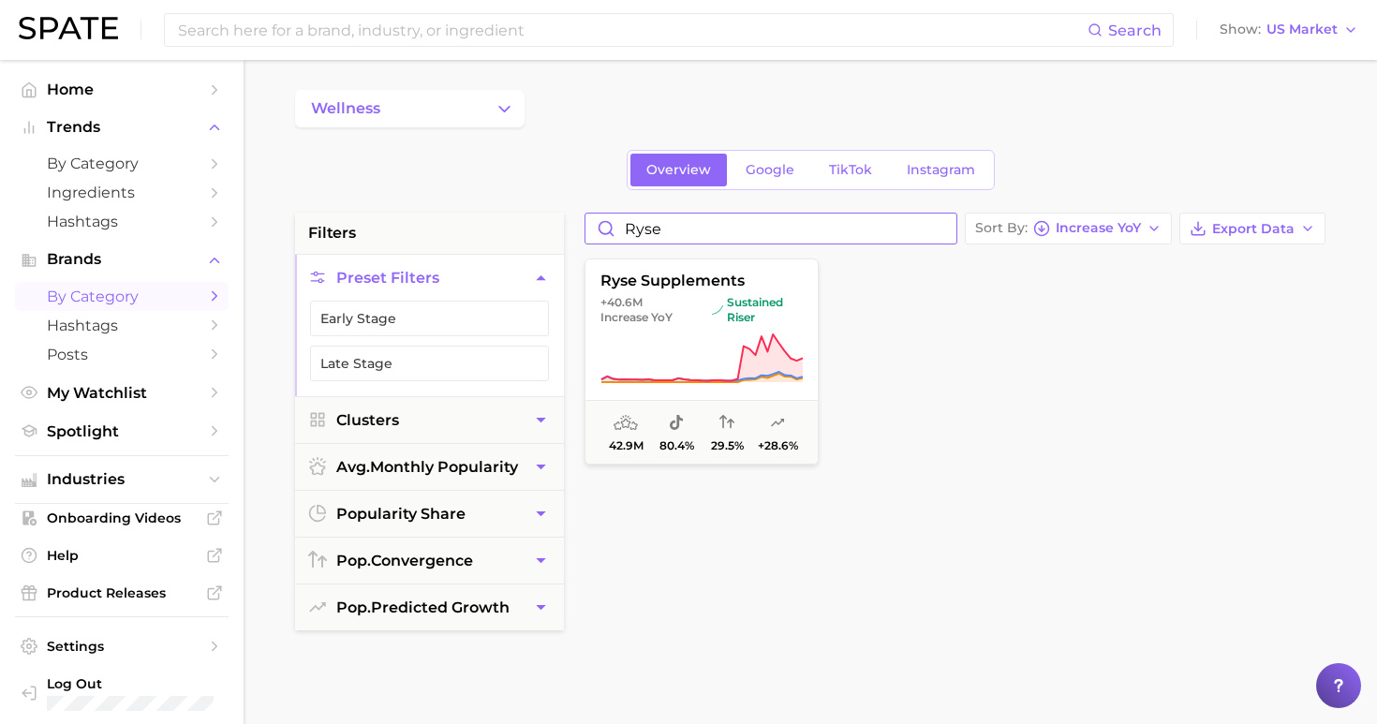
type input "Rise"
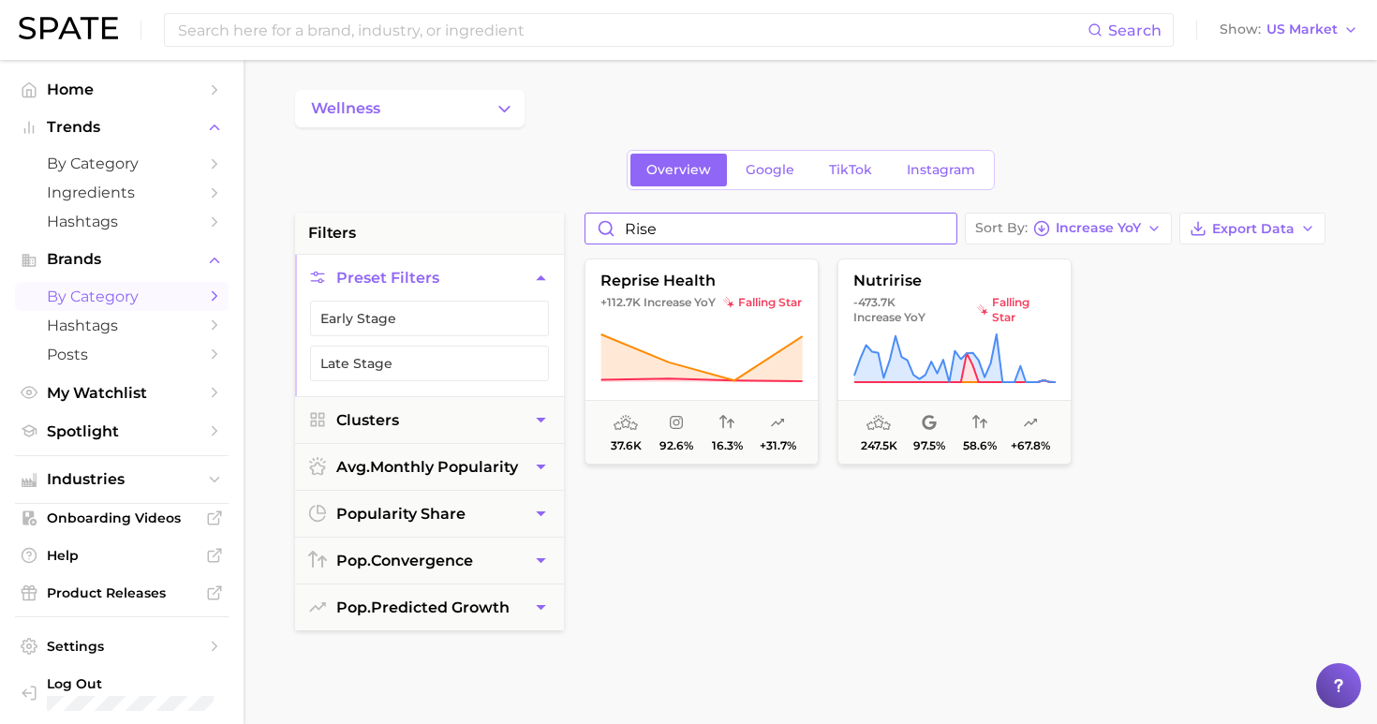
click at [951, 228] on input "Rise" at bounding box center [770, 228] width 371 height 30
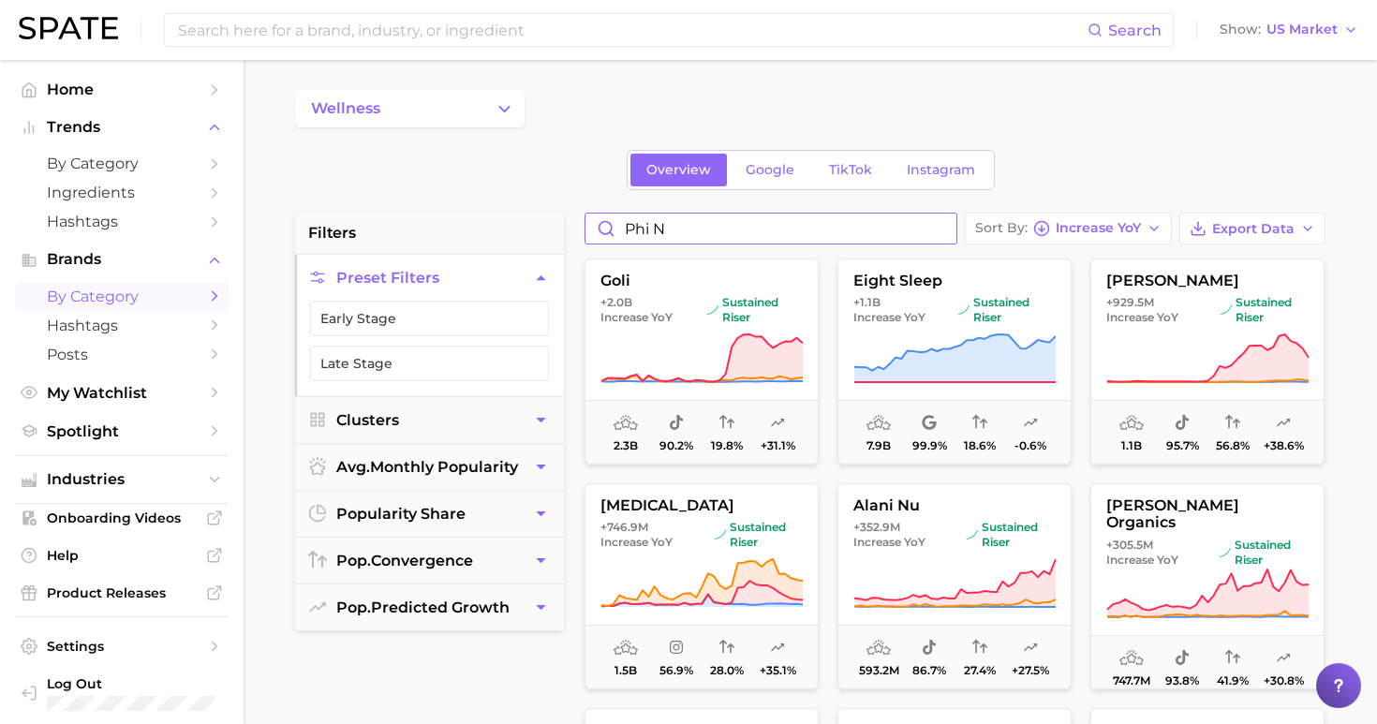
type input "phi na"
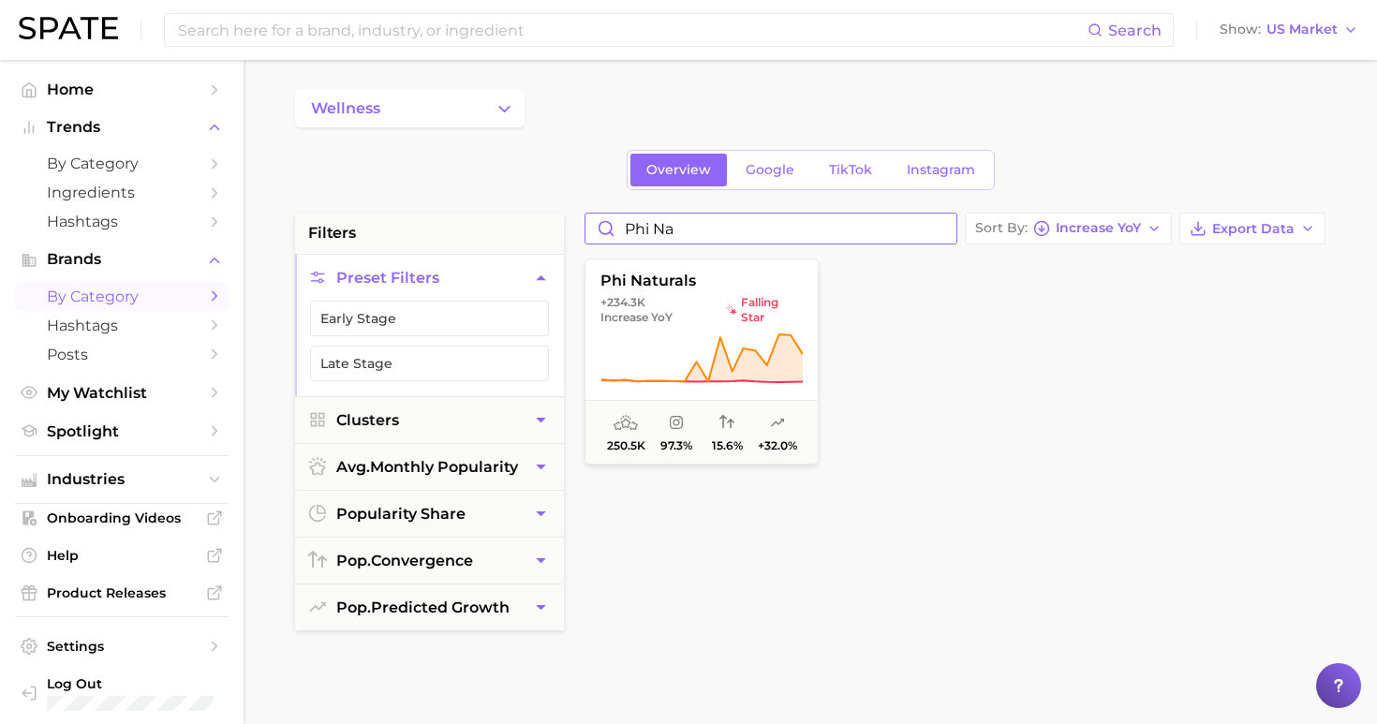
click at [943, 228] on input "phi na" at bounding box center [770, 228] width 371 height 30
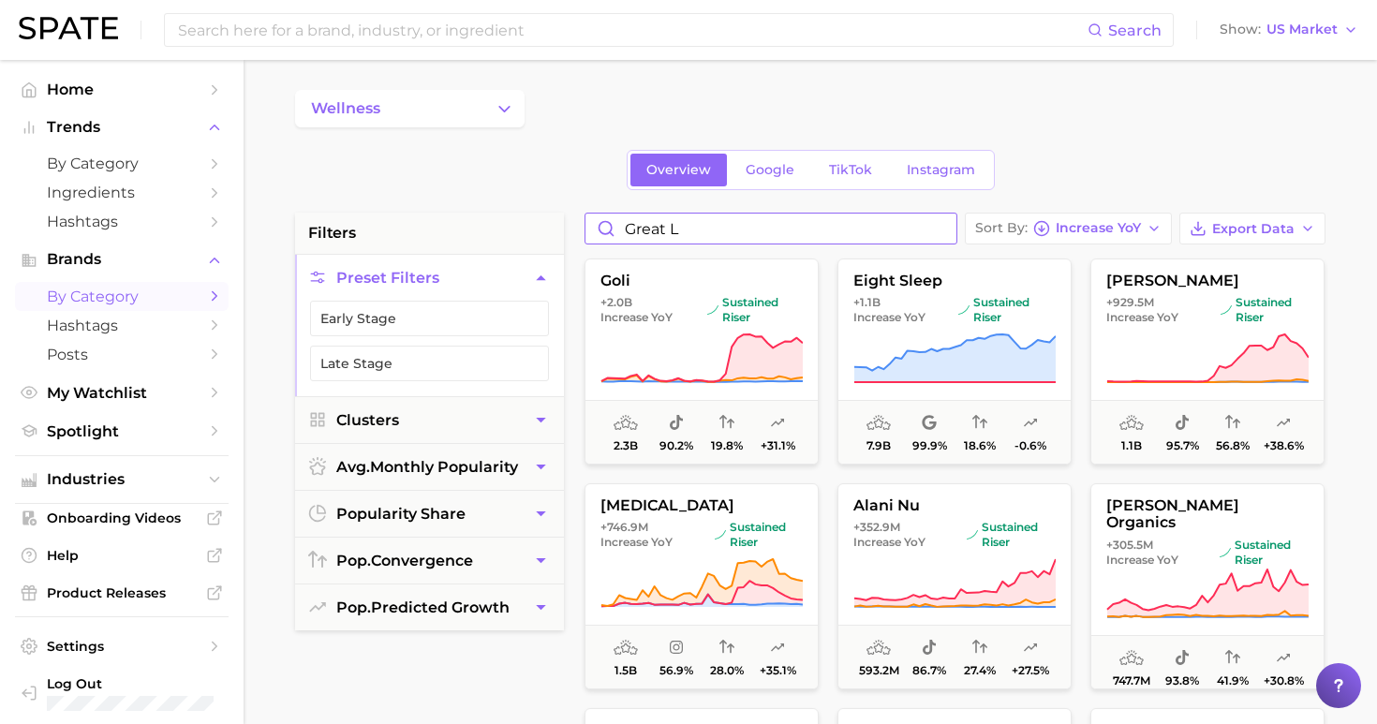
type input "great la"
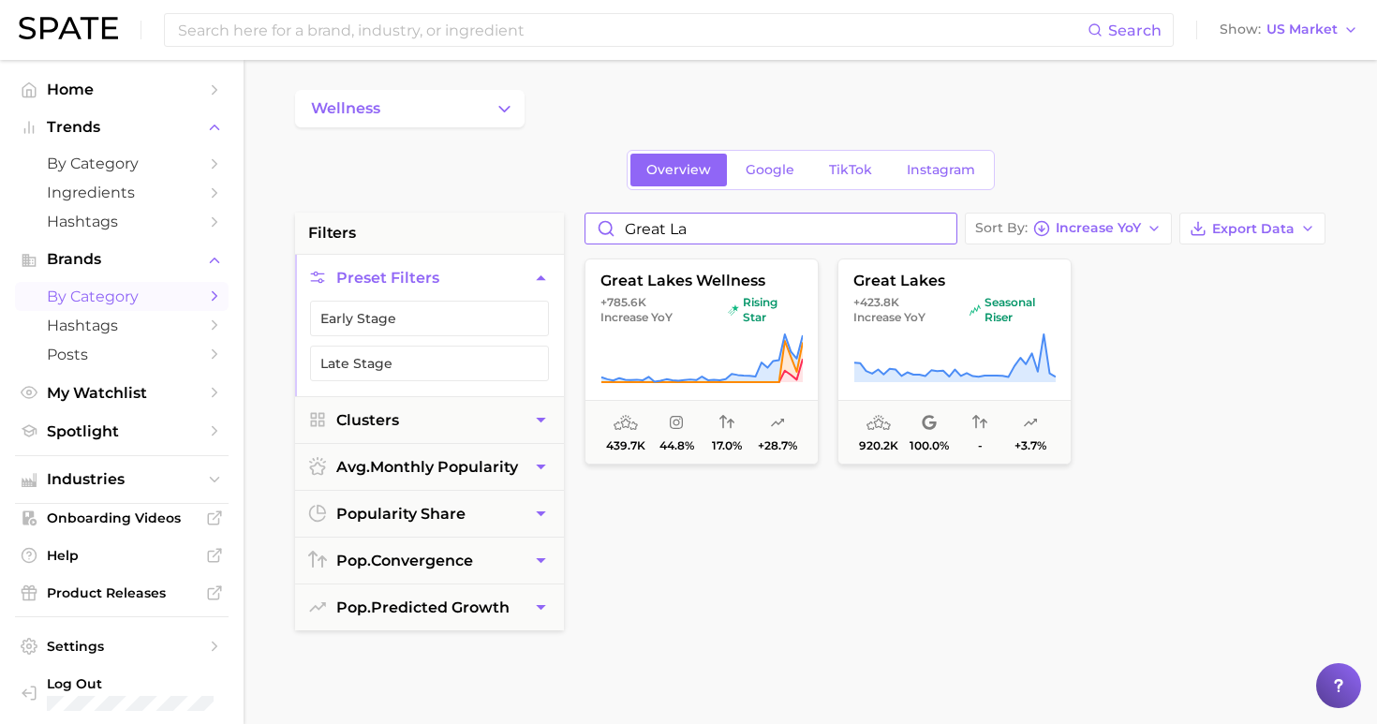
click at [956, 228] on input "great la" at bounding box center [770, 228] width 371 height 30
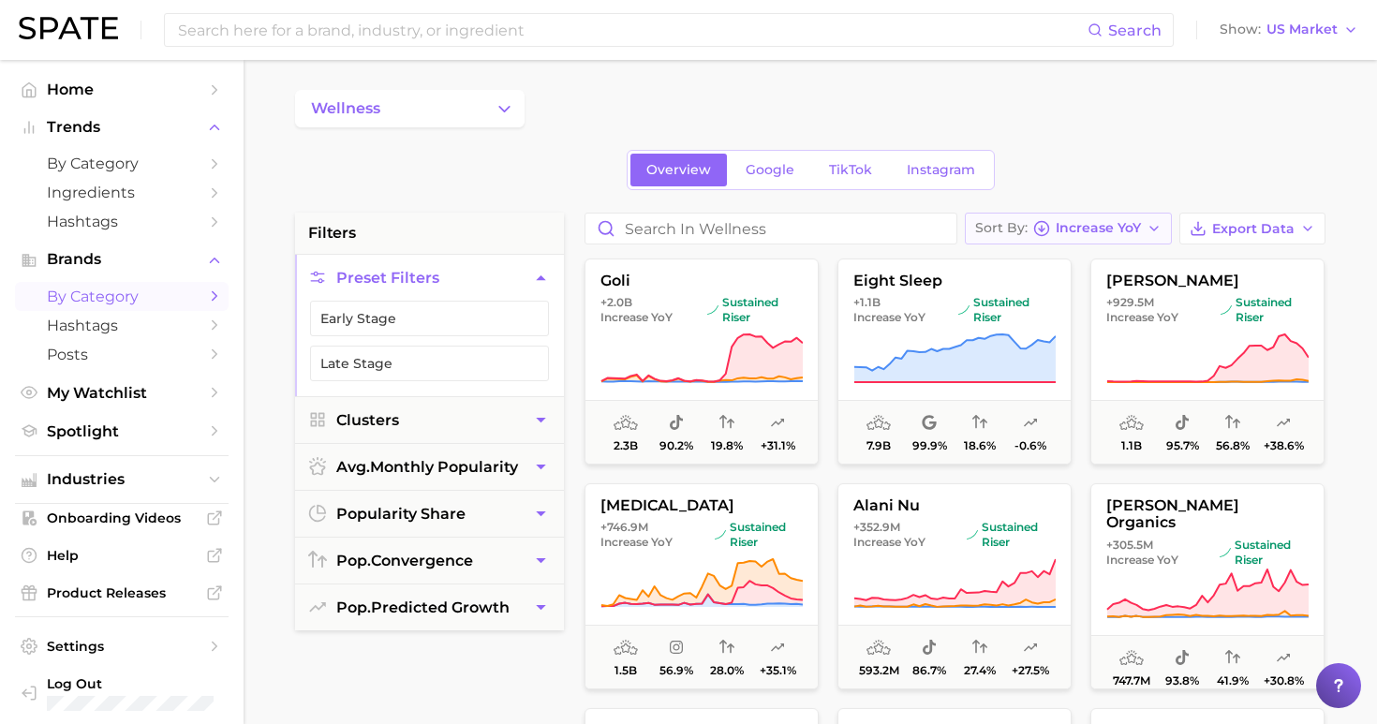
click at [1127, 231] on span "Increase YoY" at bounding box center [1097, 228] width 85 height 10
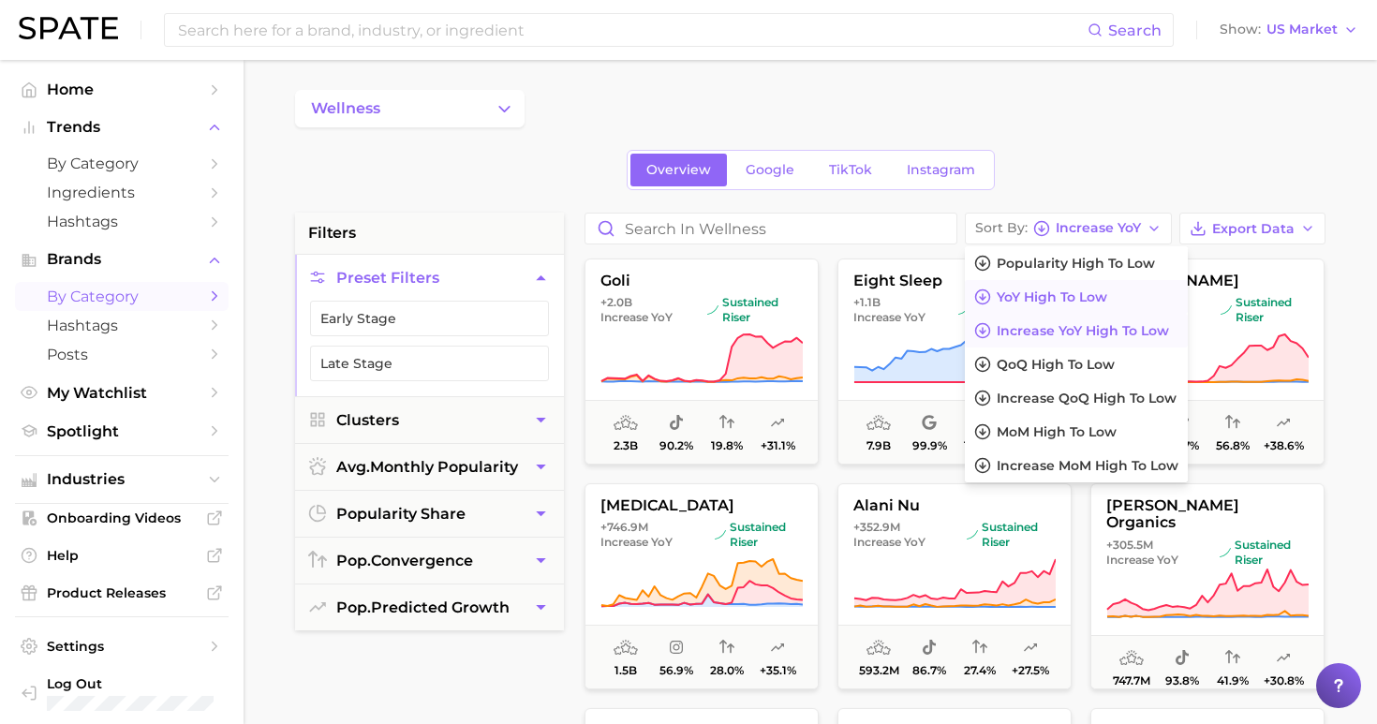
click at [1090, 299] on span "YoY high to low" at bounding box center [1051, 297] width 110 height 16
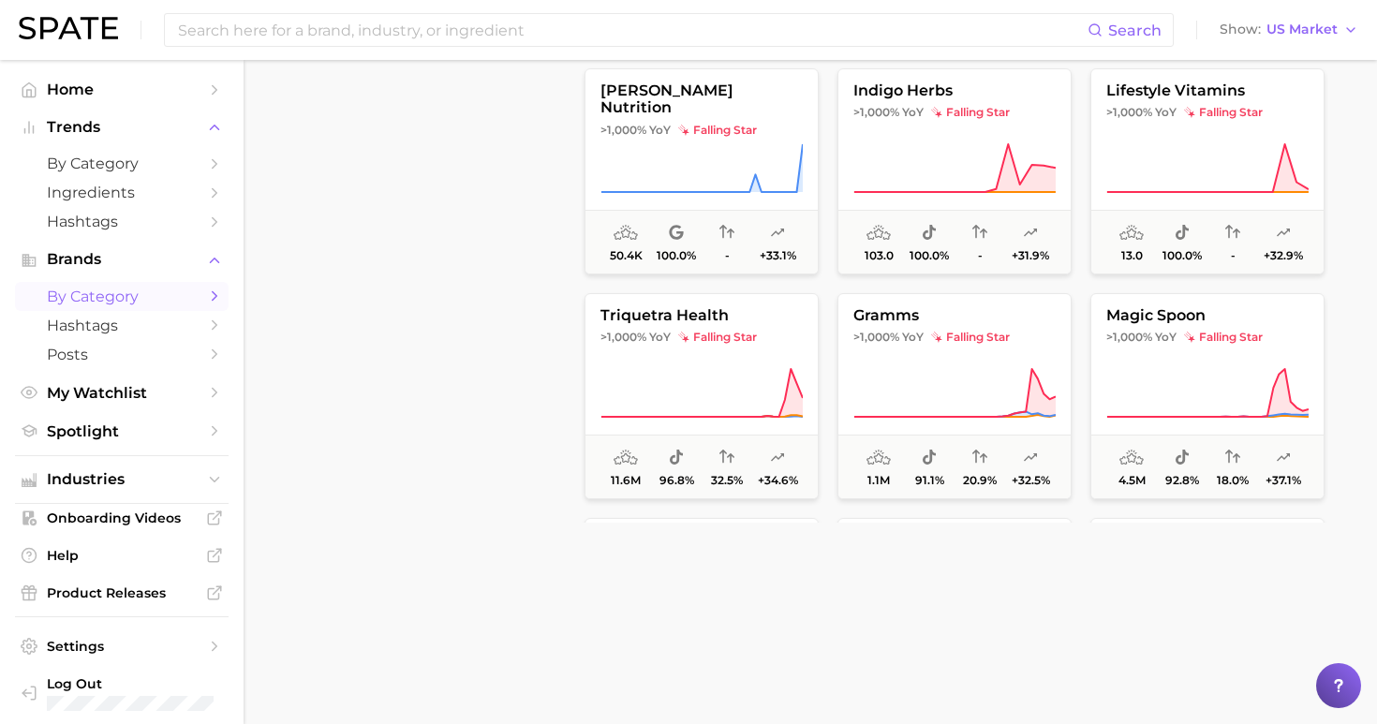
scroll to position [640, 0]
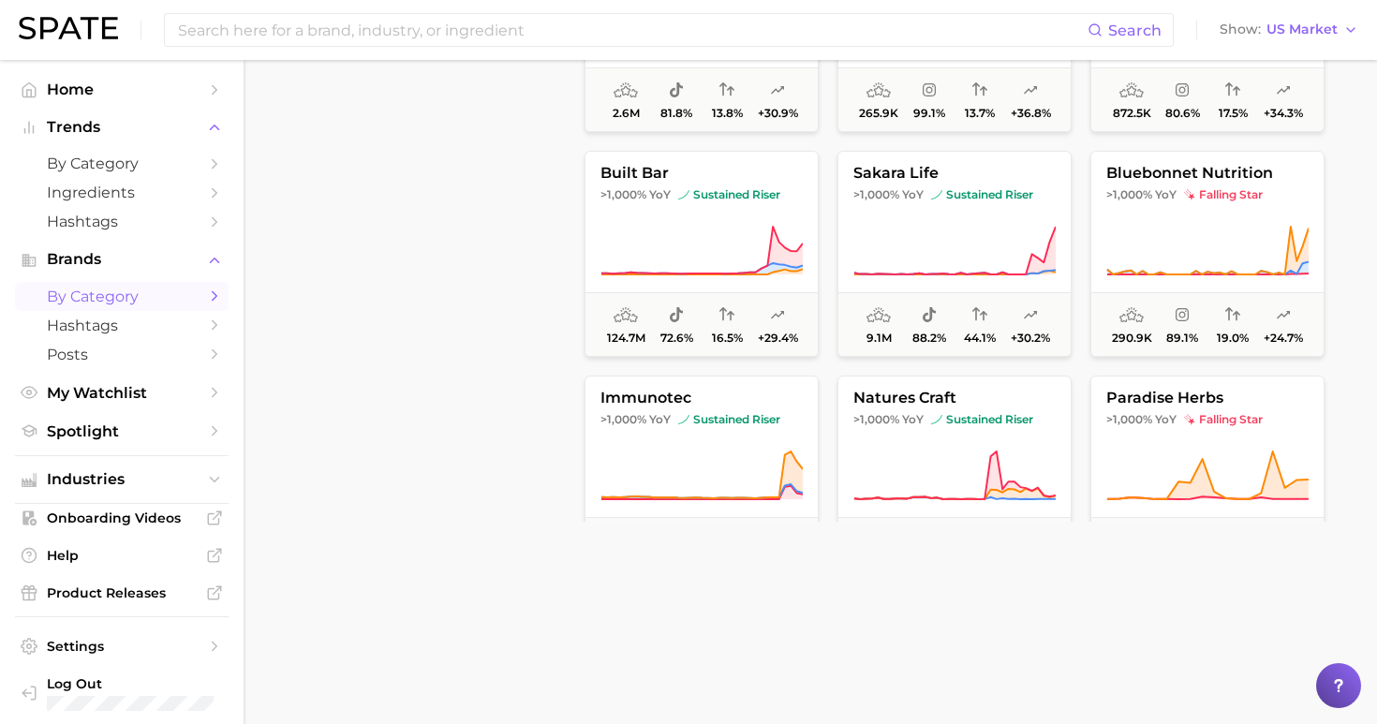
scroll to position [2635, 0]
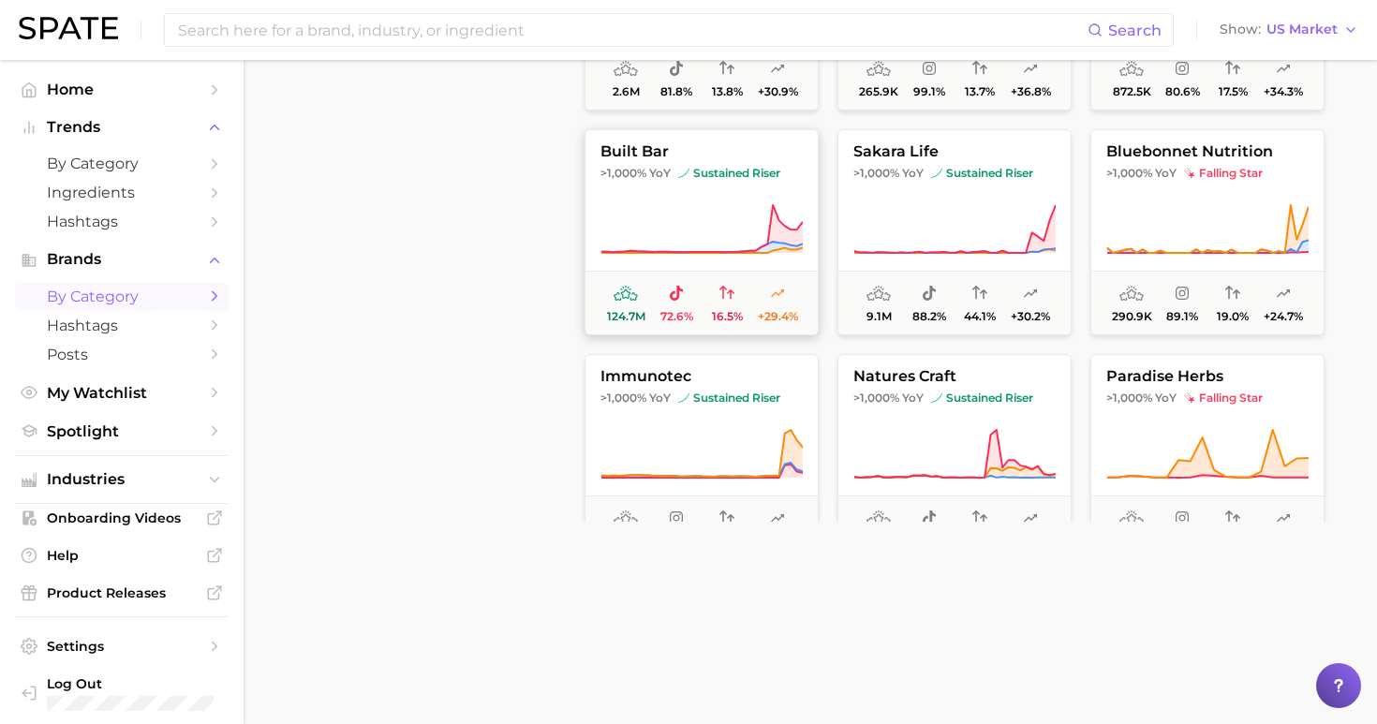
click at [685, 184] on button "built bar >1,000% YoY sustained riser 124.7m 72.6% 16.5% +29.4%" at bounding box center [701, 232] width 234 height 206
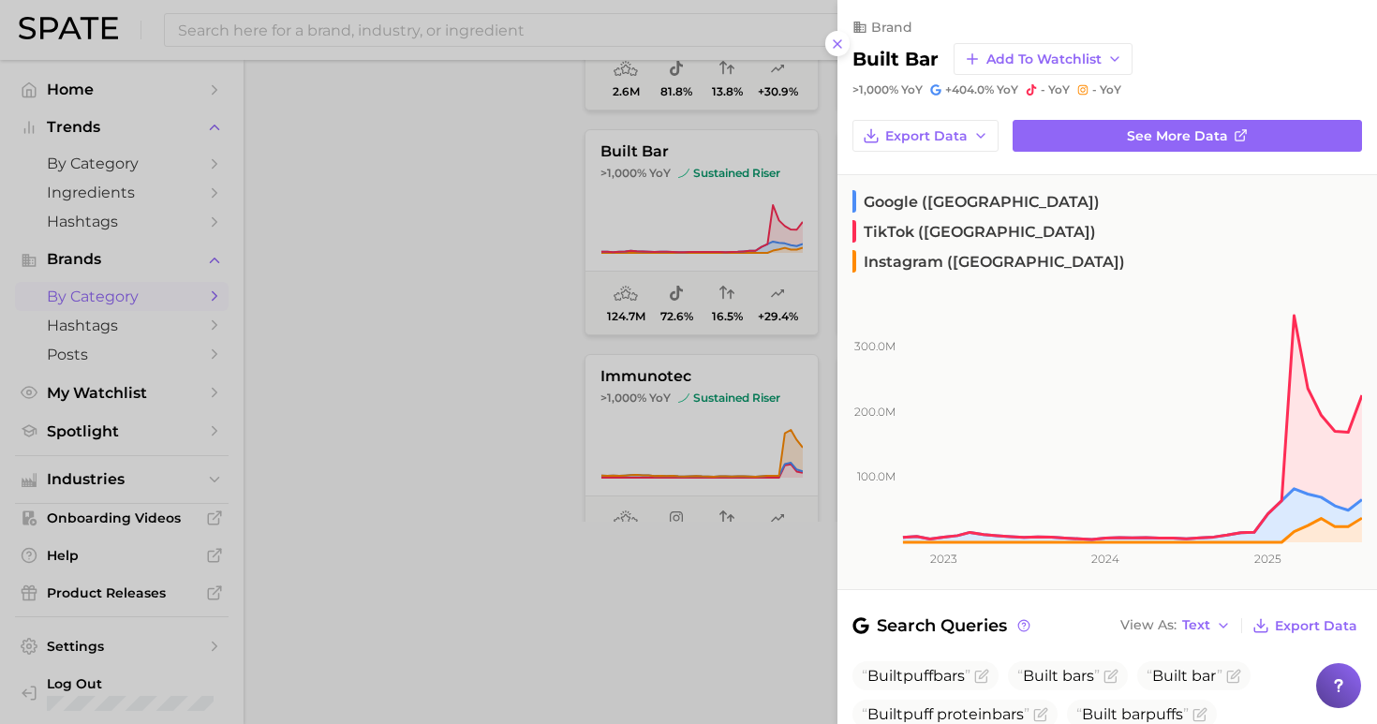
click at [493, 206] on div at bounding box center [688, 362] width 1377 height 724
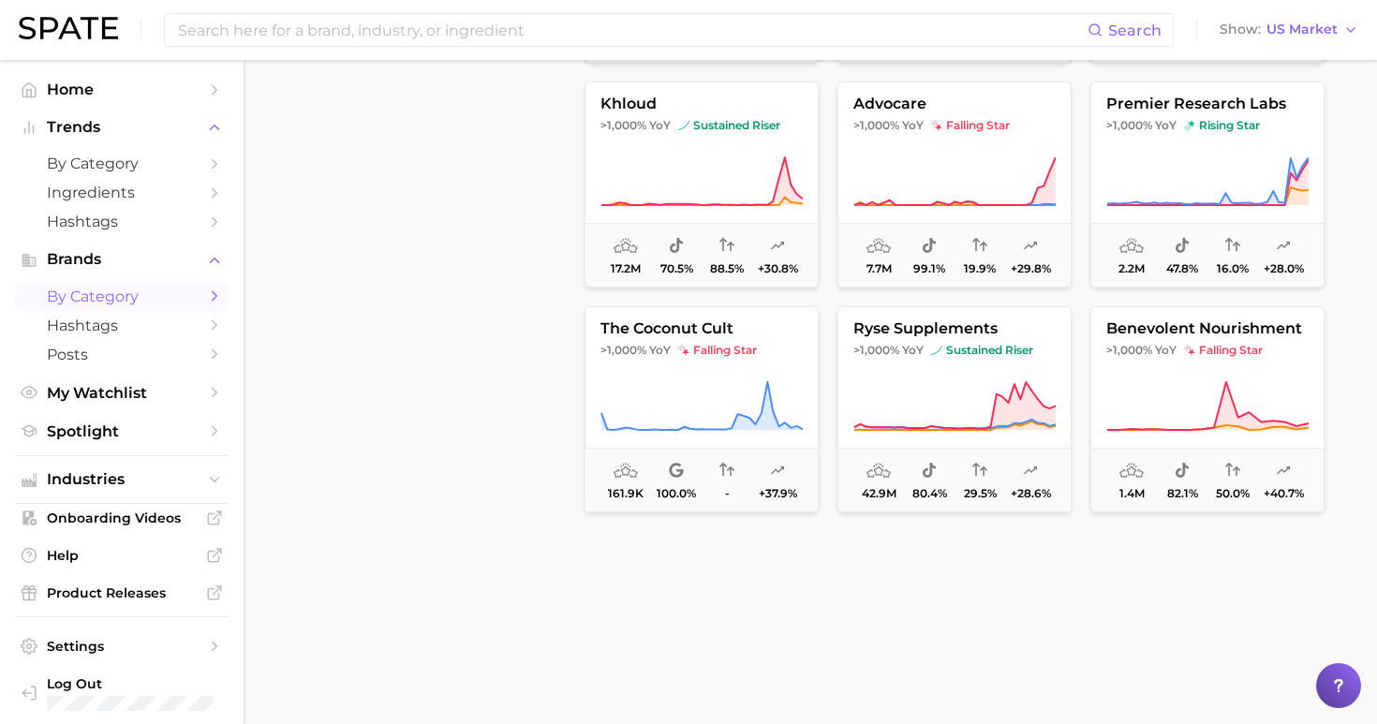
scroll to position [3602, 0]
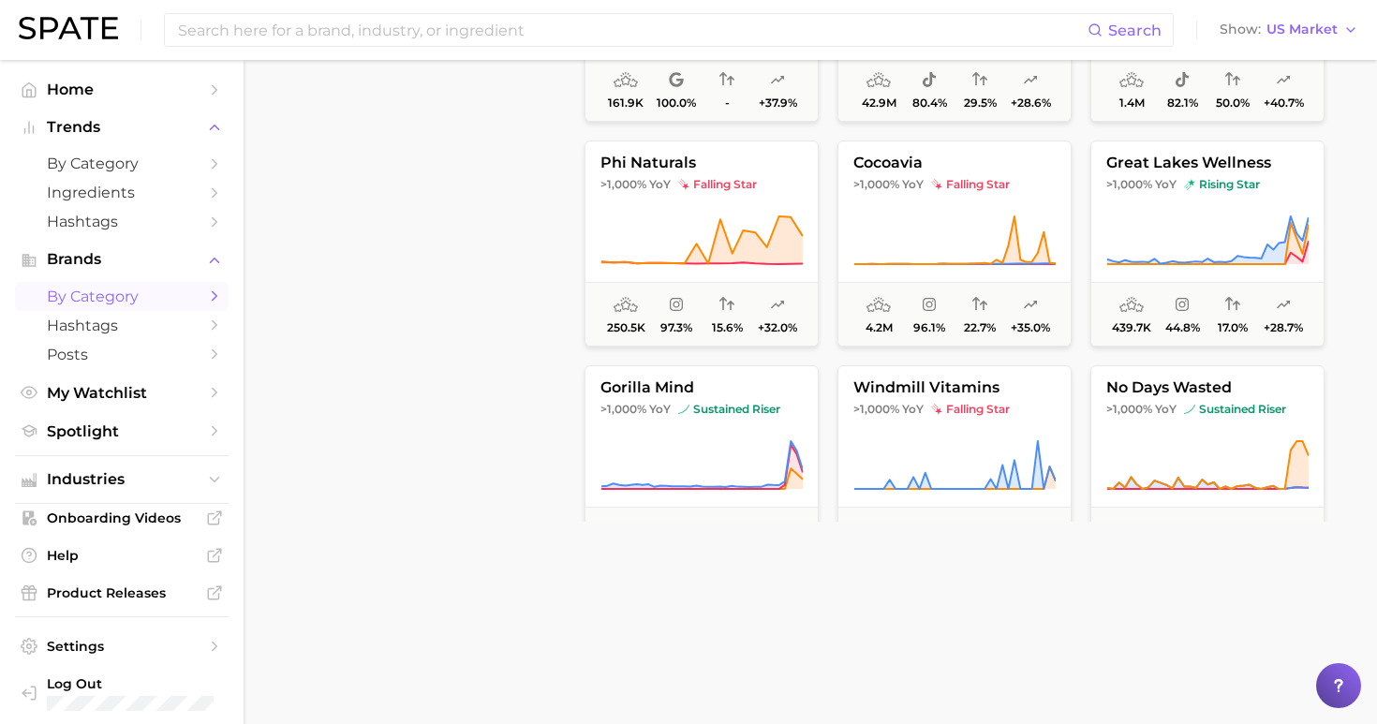
scroll to position [4050, 0]
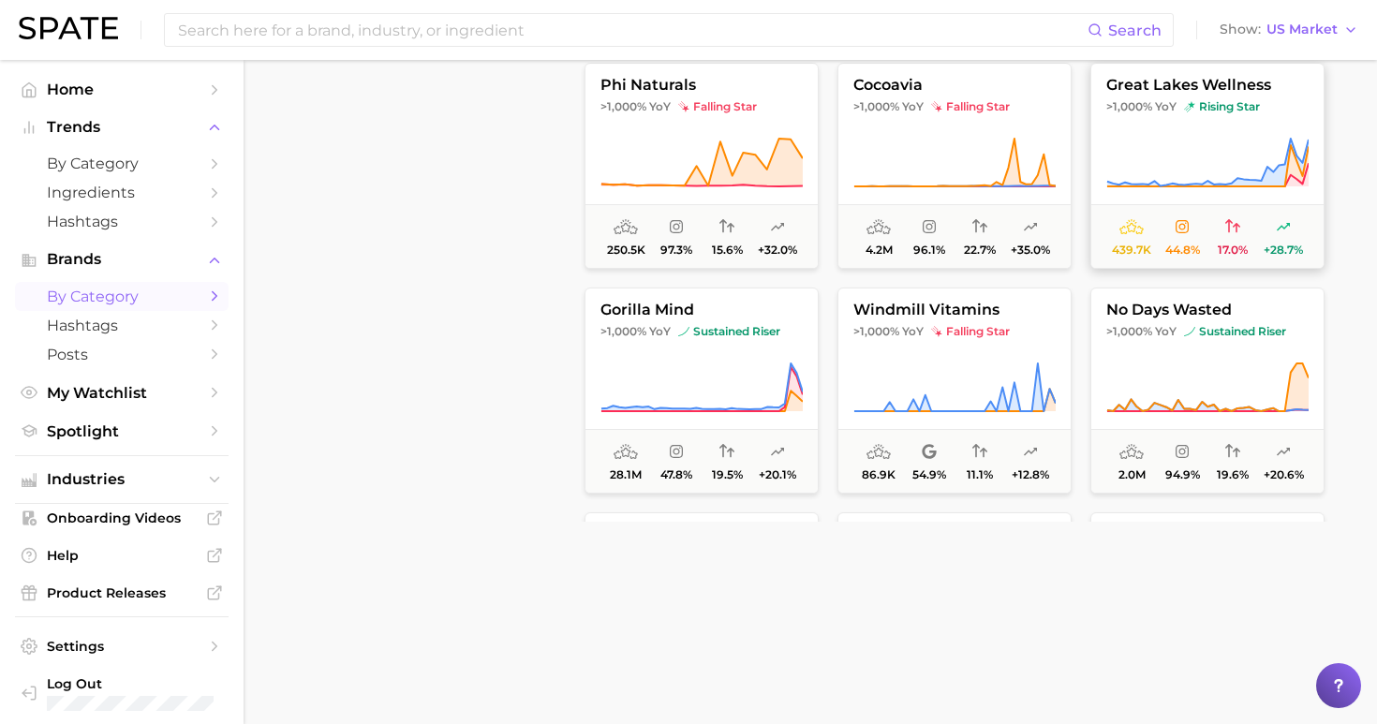
click at [1269, 149] on icon at bounding box center [1207, 163] width 202 height 52
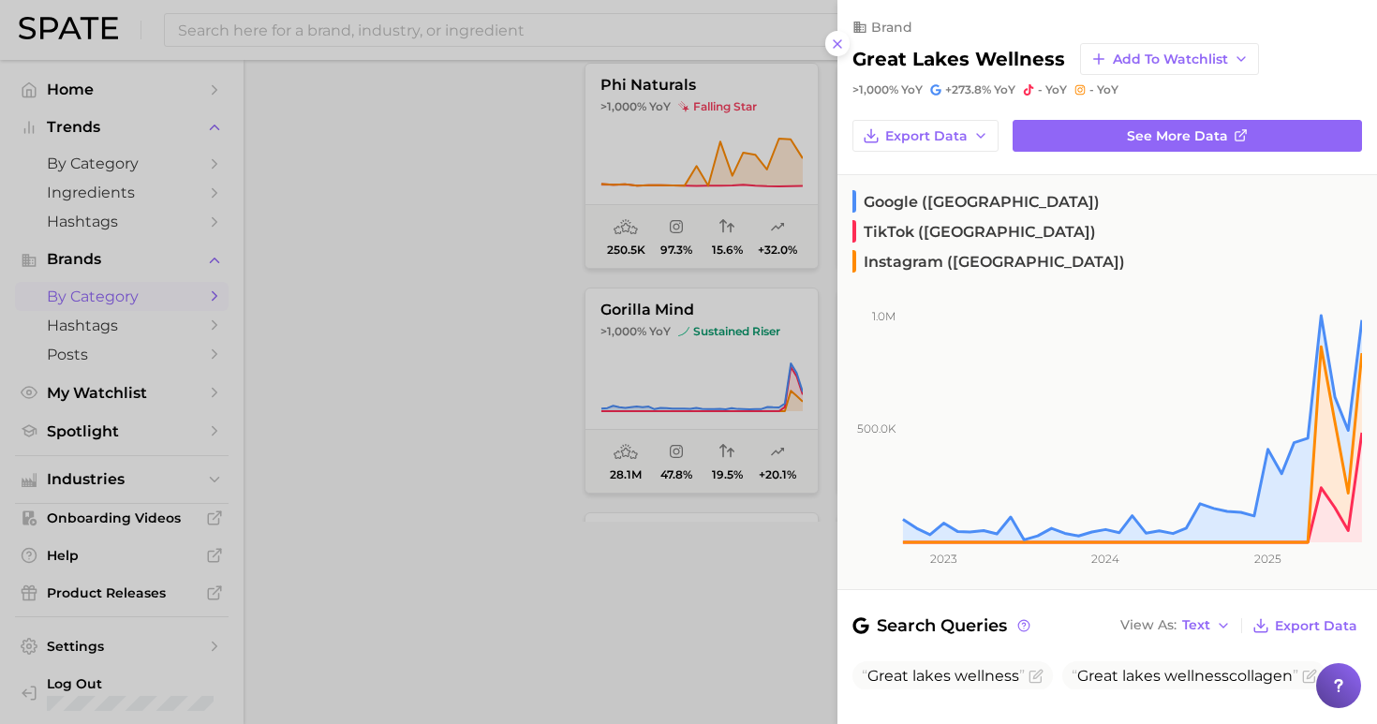
click at [821, 280] on div at bounding box center [688, 362] width 1377 height 724
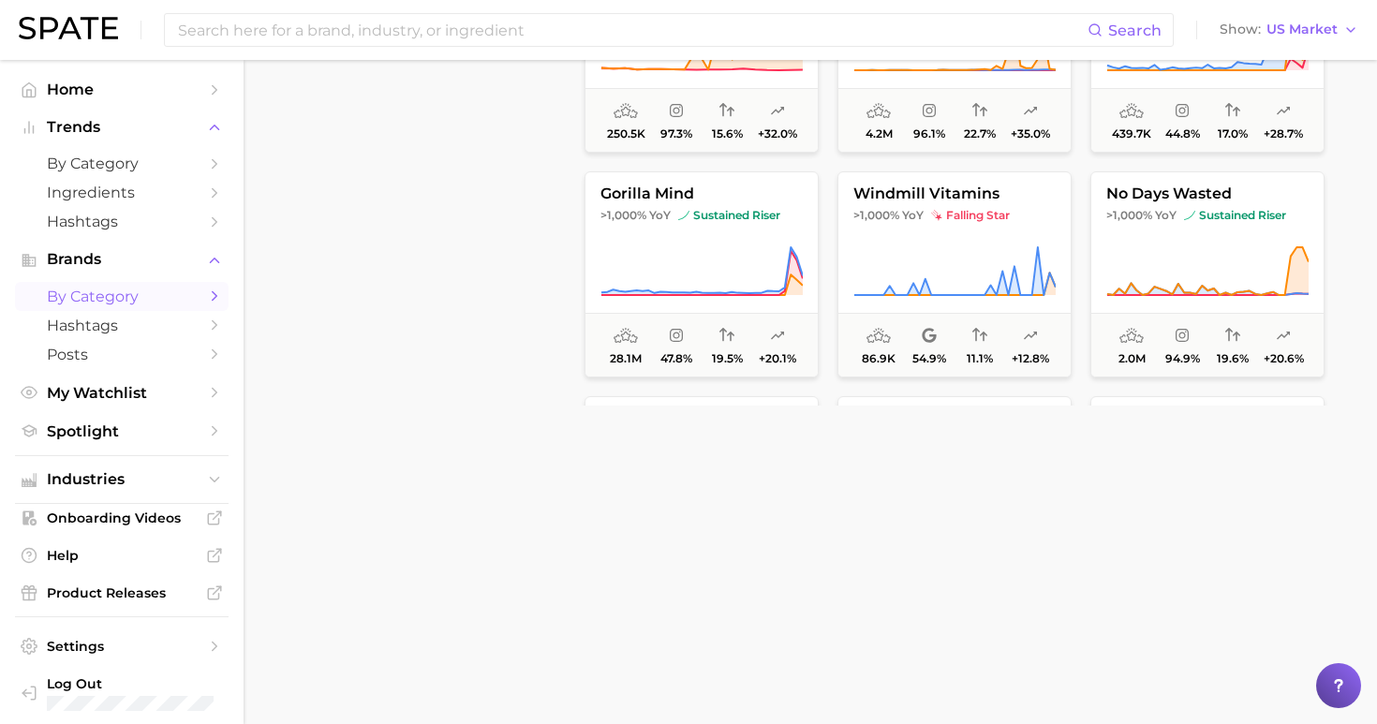
scroll to position [757, 0]
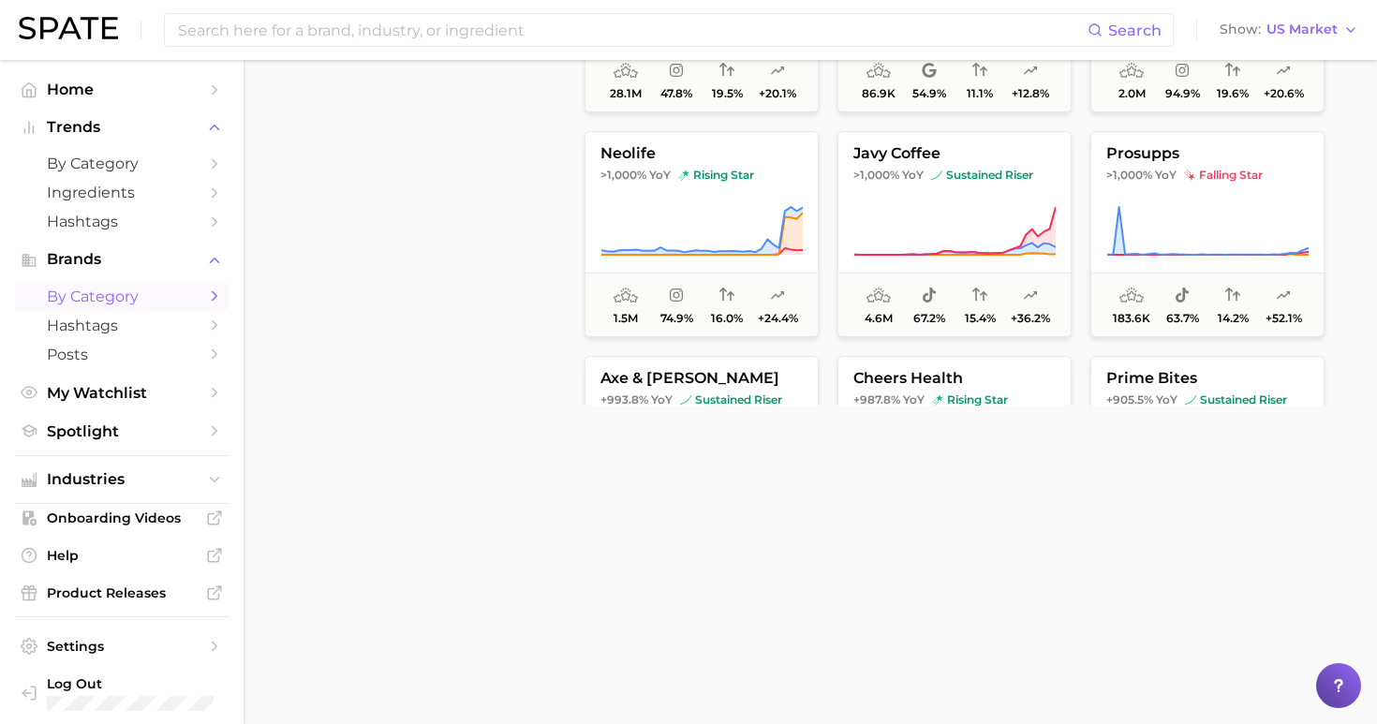
scroll to position [4314, 0]
click at [759, 209] on icon at bounding box center [701, 232] width 202 height 52
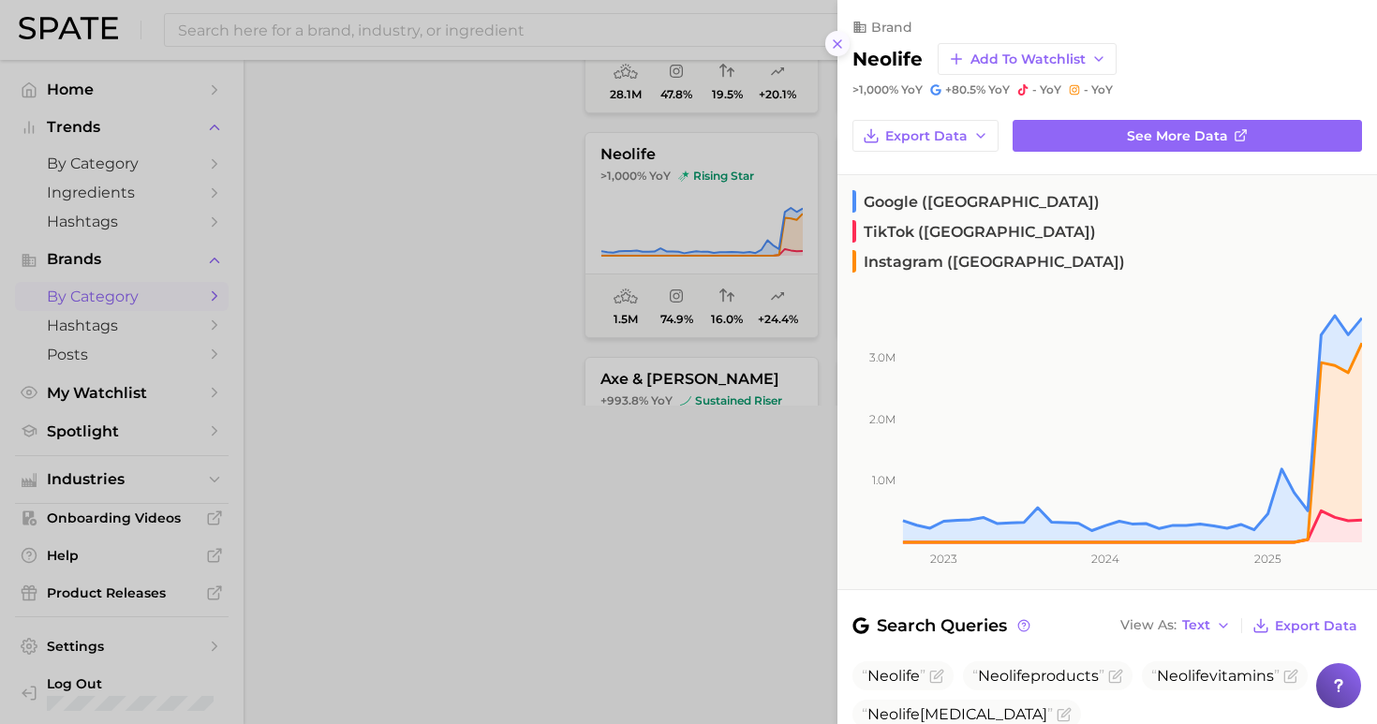
click at [835, 41] on icon at bounding box center [837, 44] width 15 height 15
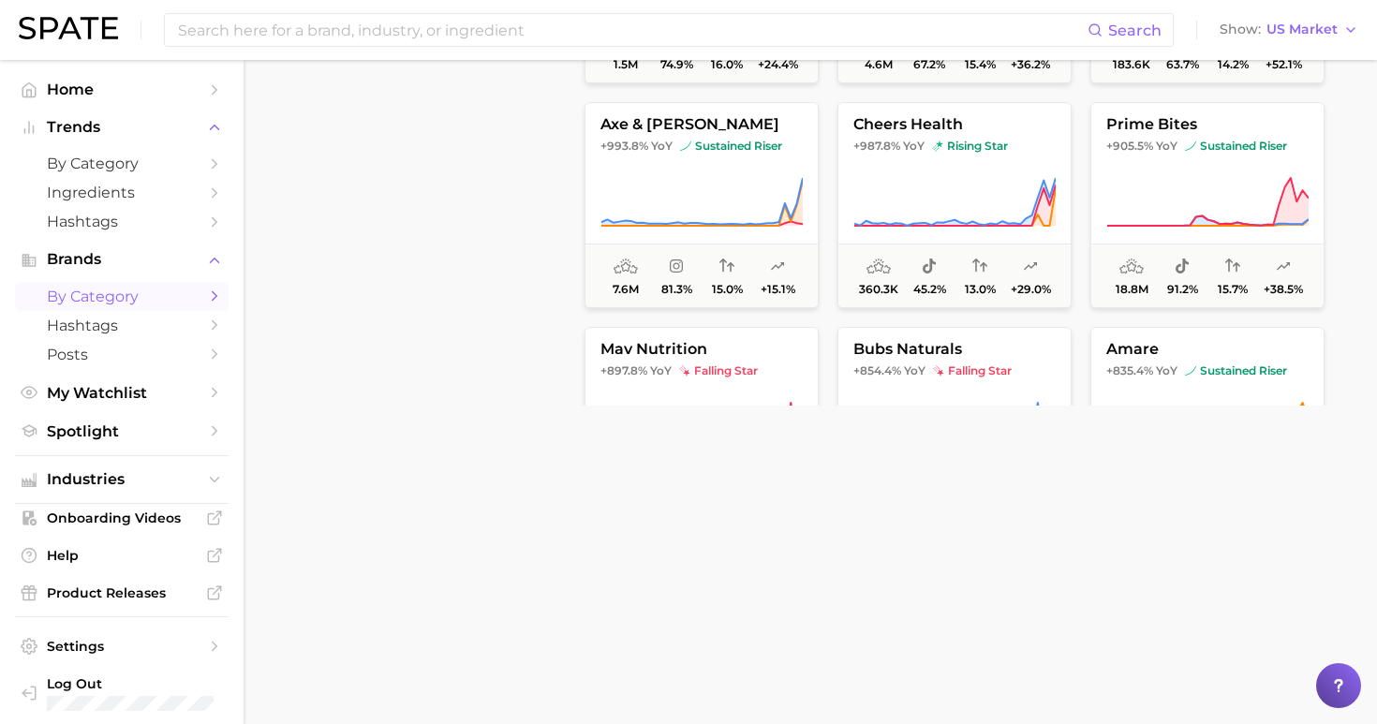
scroll to position [4571, 0]
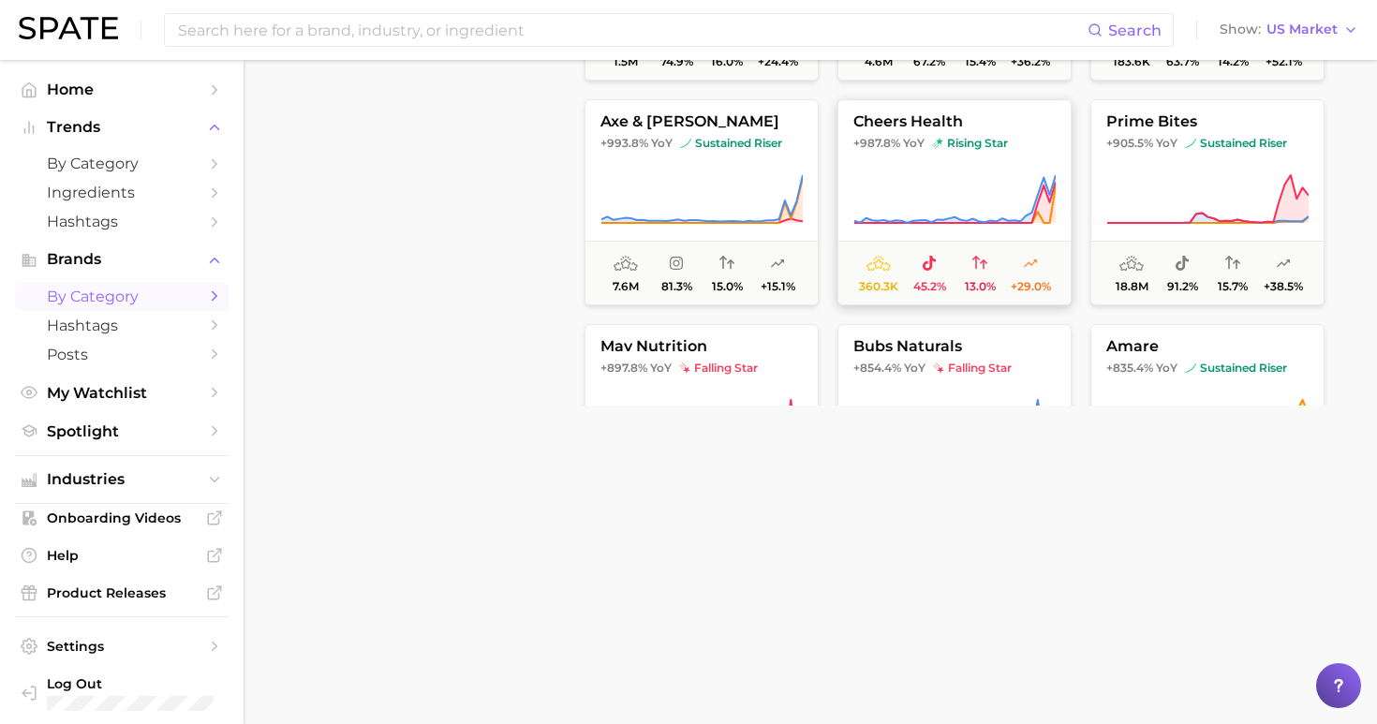
click at [994, 177] on icon at bounding box center [954, 199] width 202 height 52
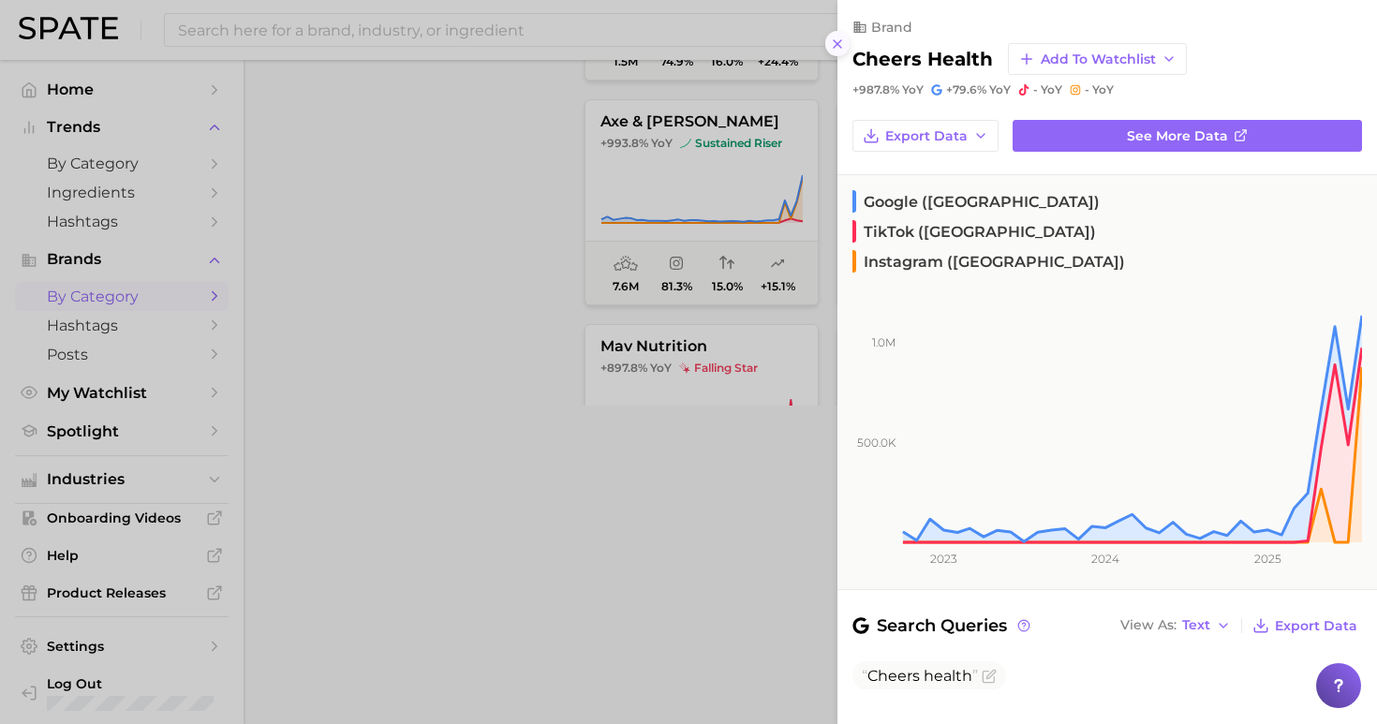
click at [833, 37] on icon at bounding box center [837, 44] width 15 height 15
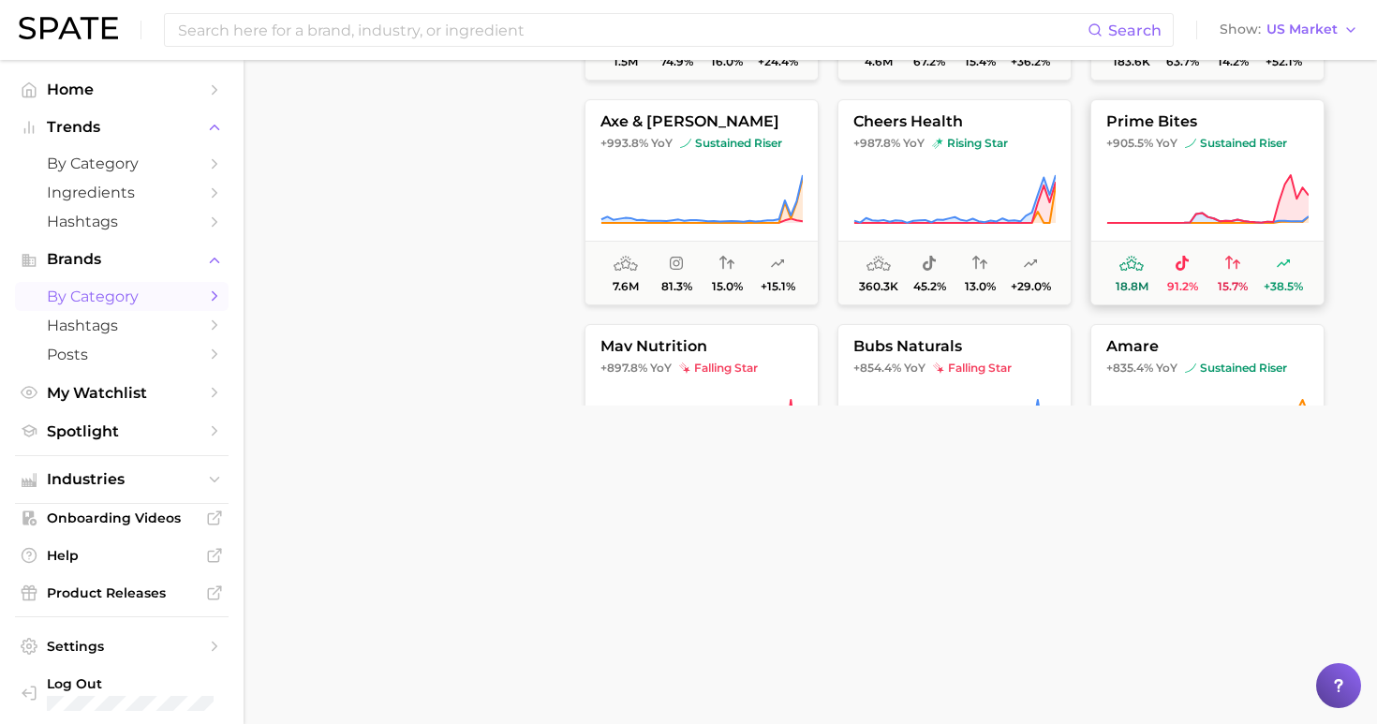
click at [1219, 212] on icon at bounding box center [1207, 199] width 202 height 52
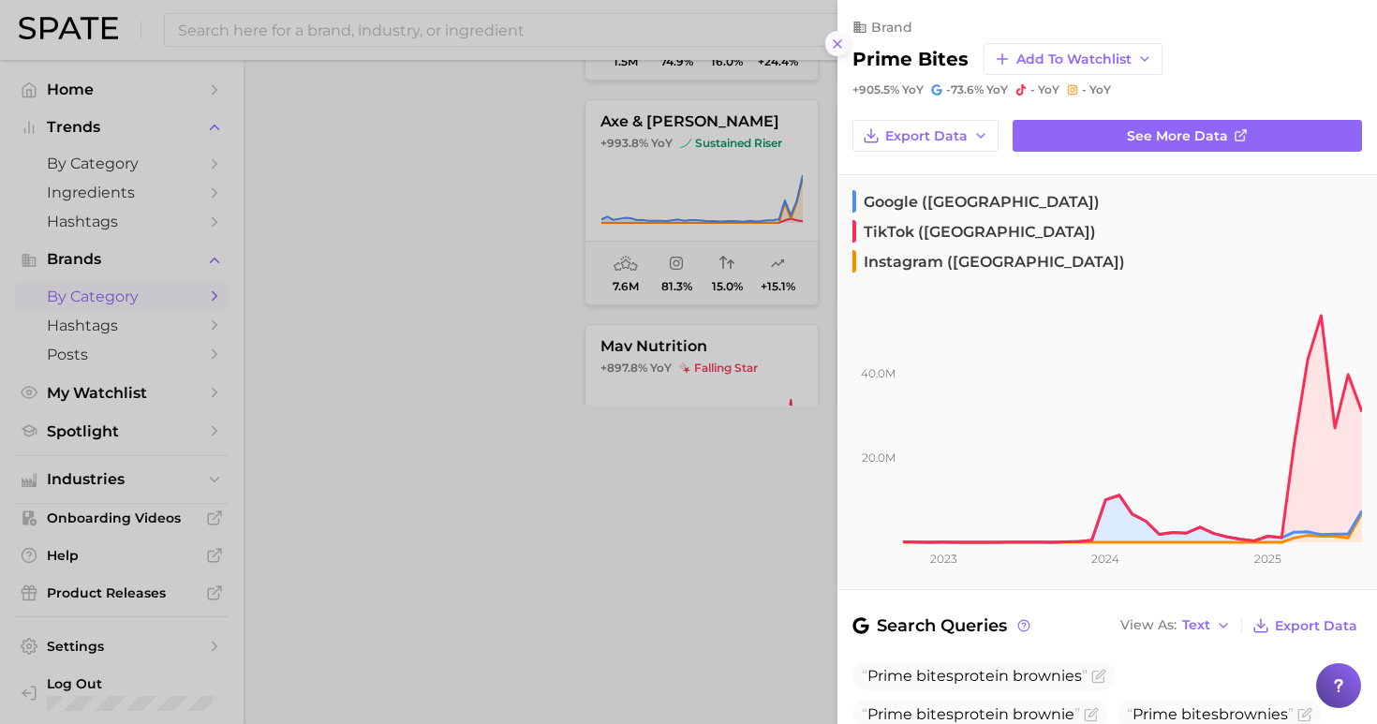
click at [843, 41] on icon at bounding box center [837, 44] width 15 height 15
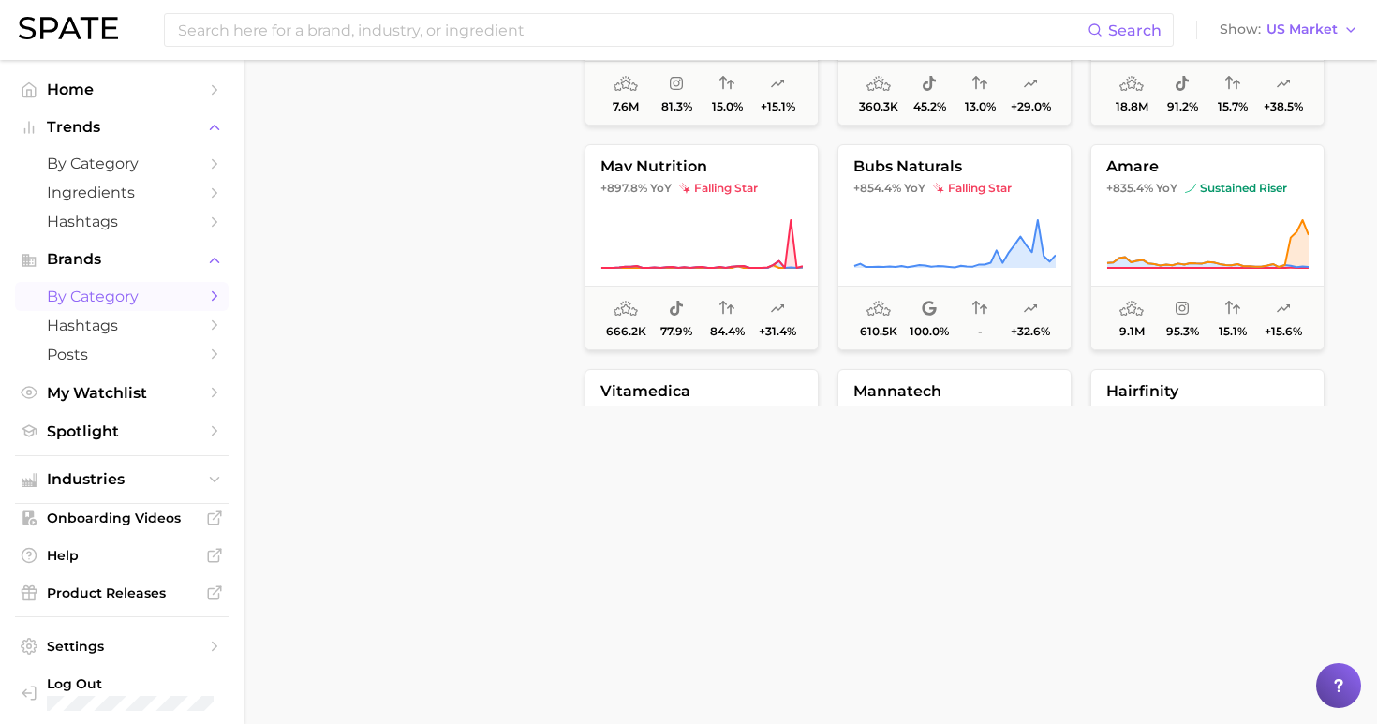
scroll to position [4752, 0]
click at [1216, 218] on icon at bounding box center [1207, 243] width 202 height 52
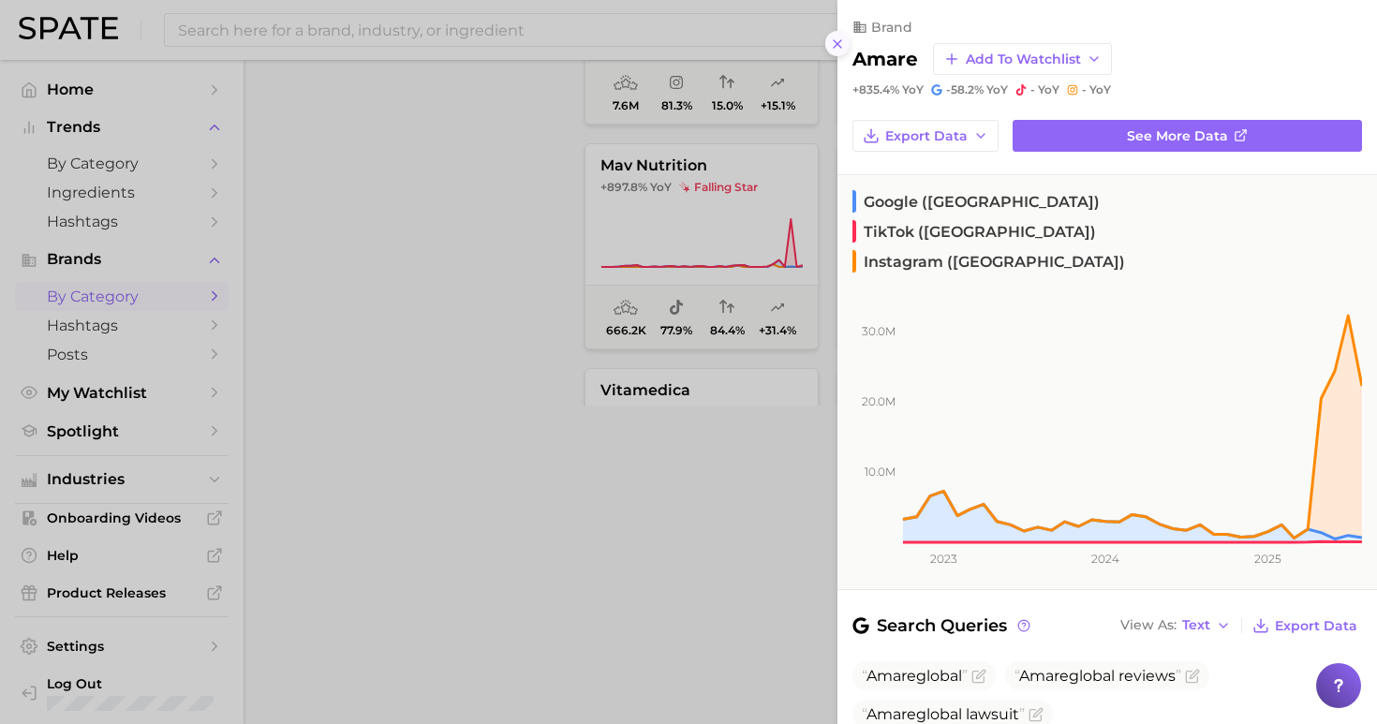
click at [832, 37] on icon at bounding box center [837, 44] width 15 height 15
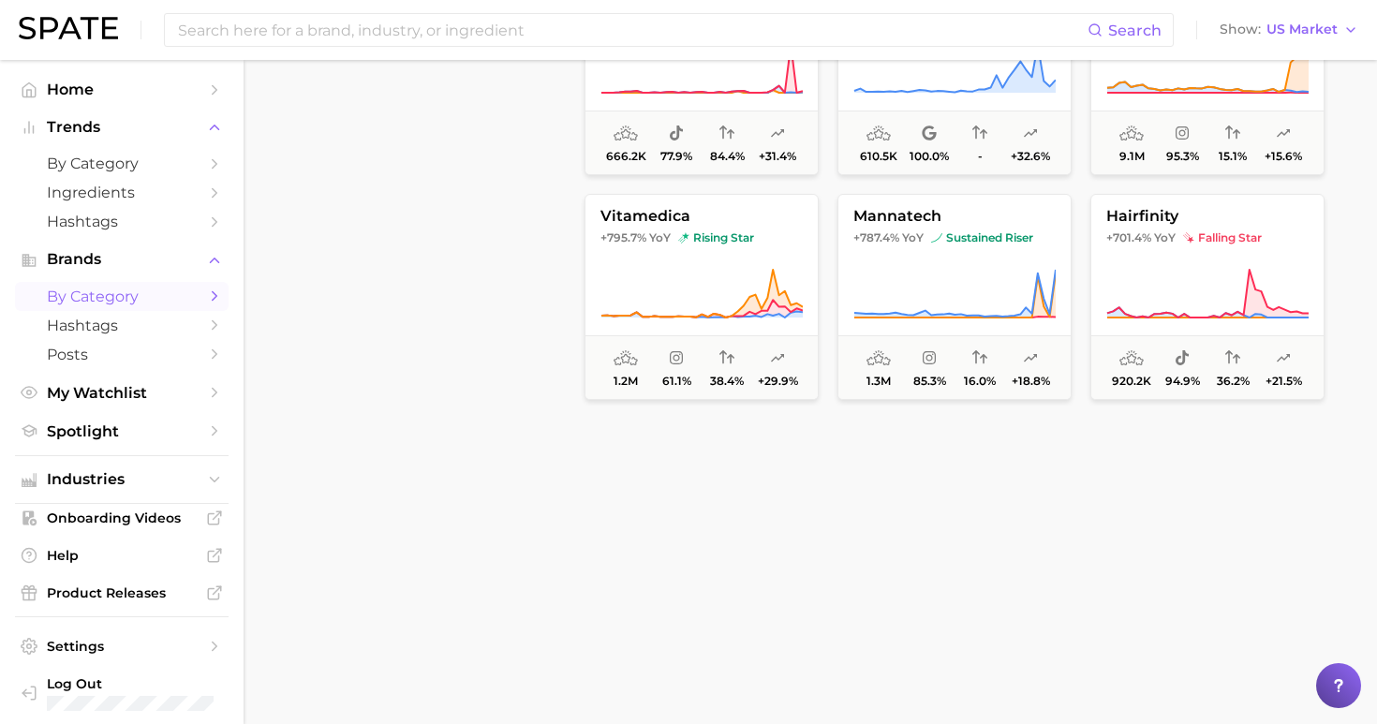
scroll to position [4939, 0]
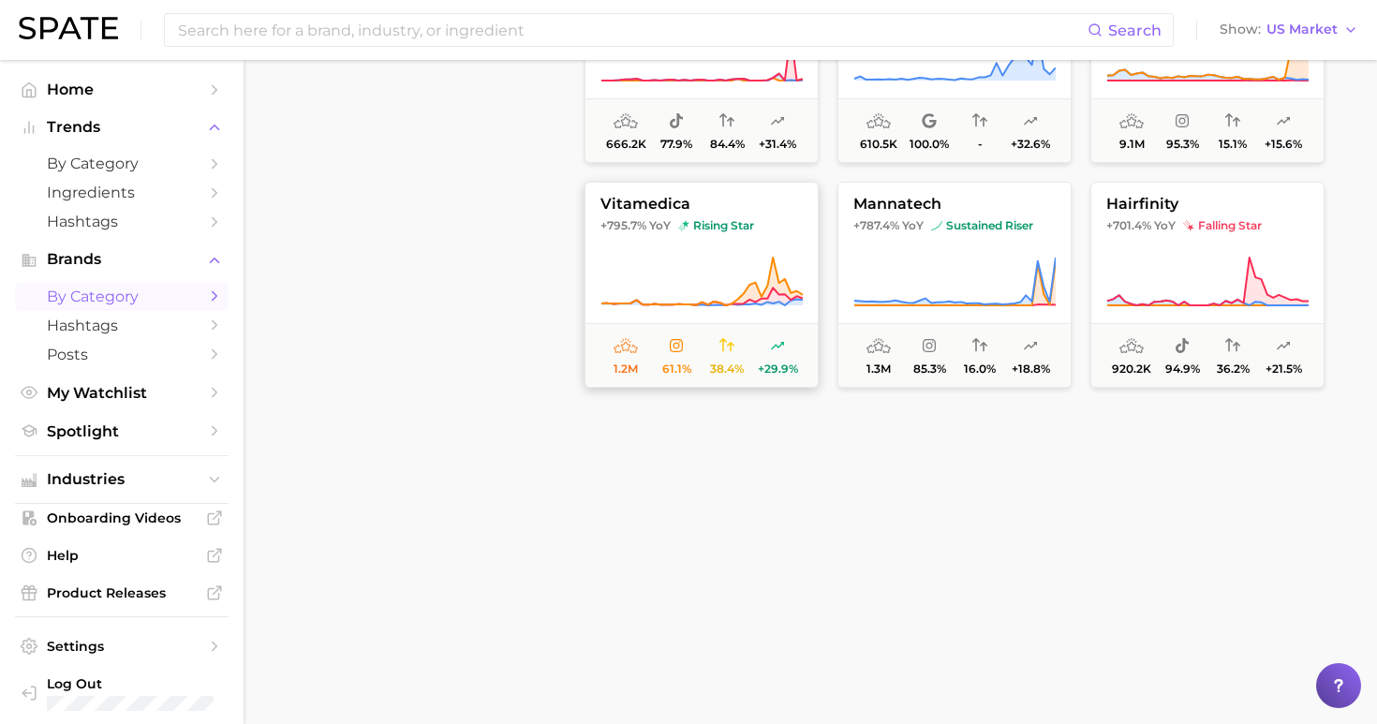
click at [685, 263] on icon at bounding box center [701, 282] width 202 height 52
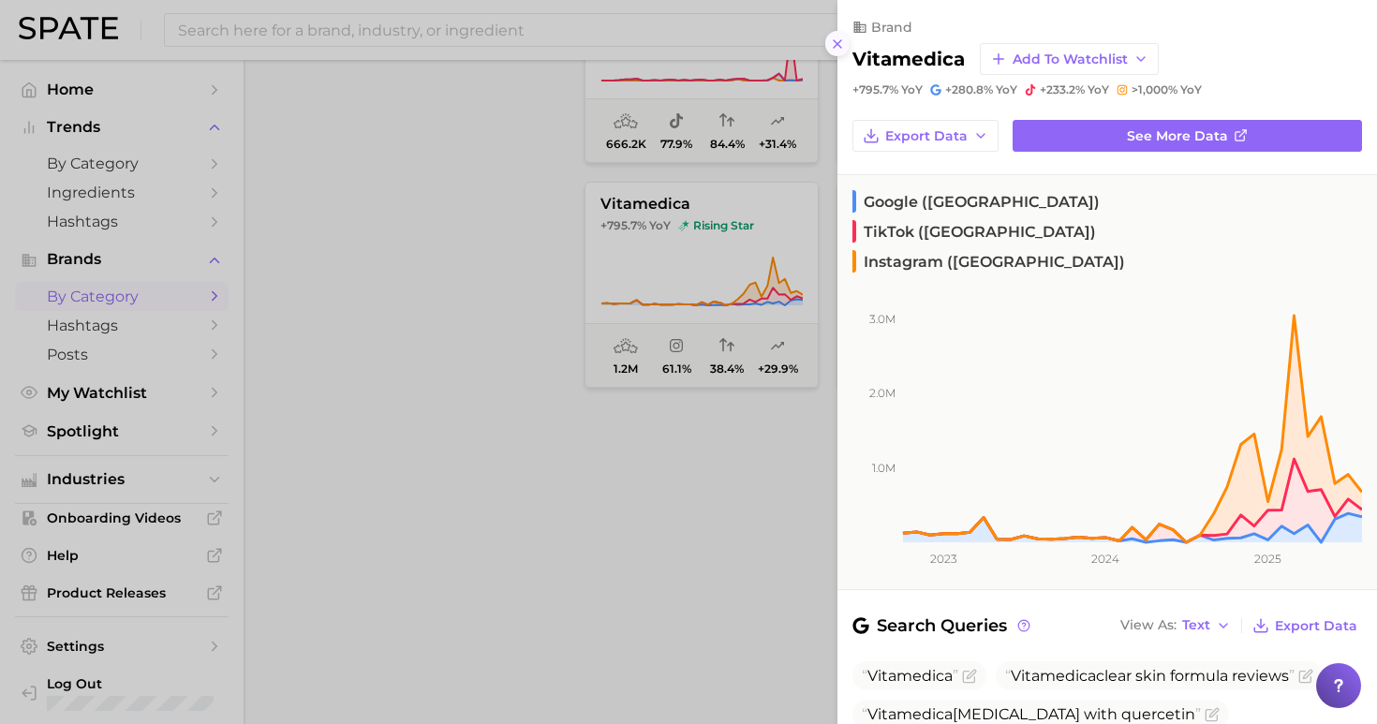
click at [832, 37] on icon at bounding box center [837, 44] width 15 height 15
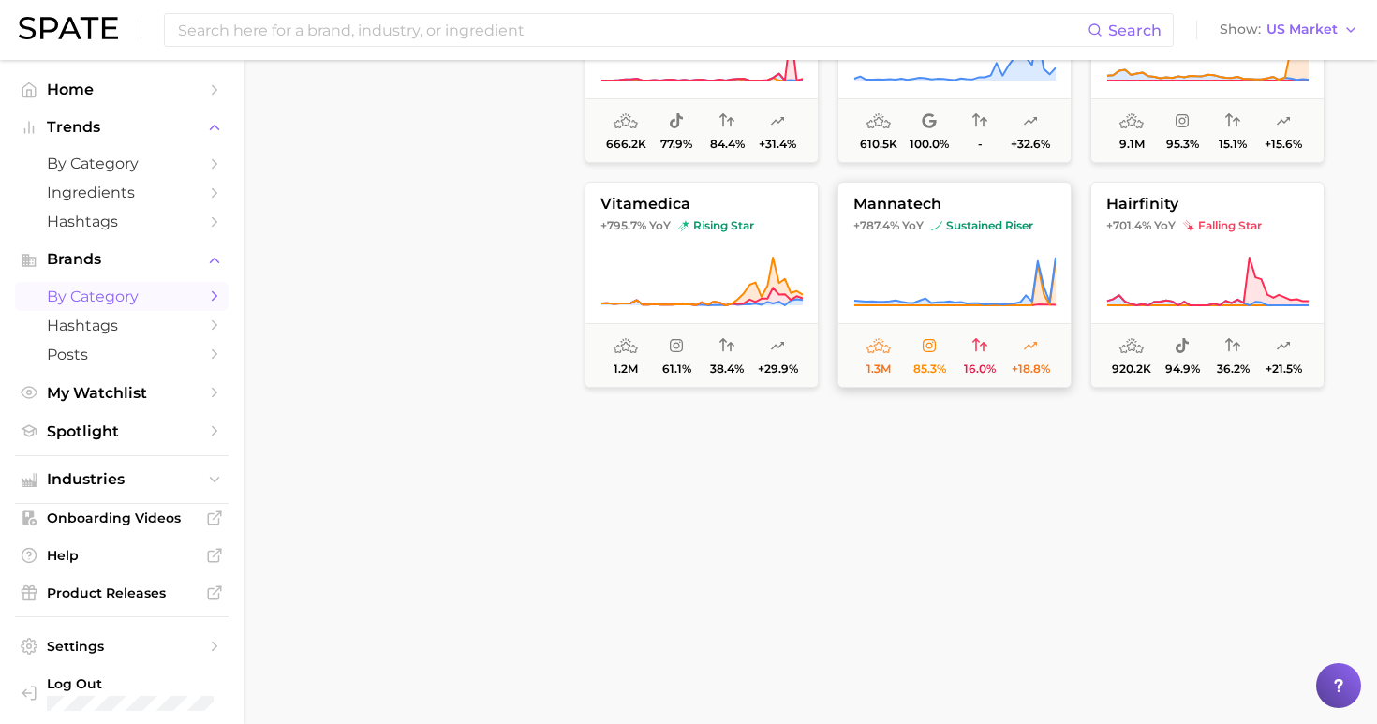
click at [973, 272] on icon at bounding box center [954, 282] width 202 height 52
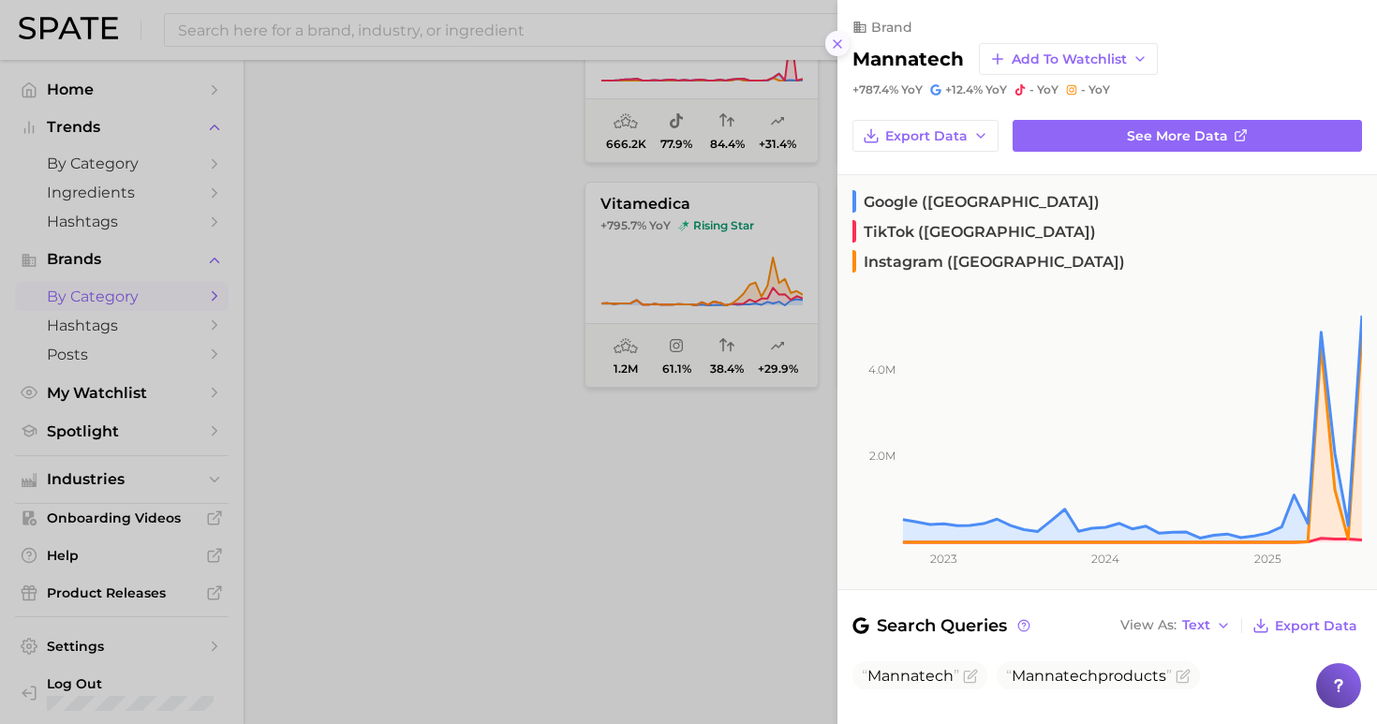
click at [836, 43] on icon at bounding box center [837, 44] width 15 height 15
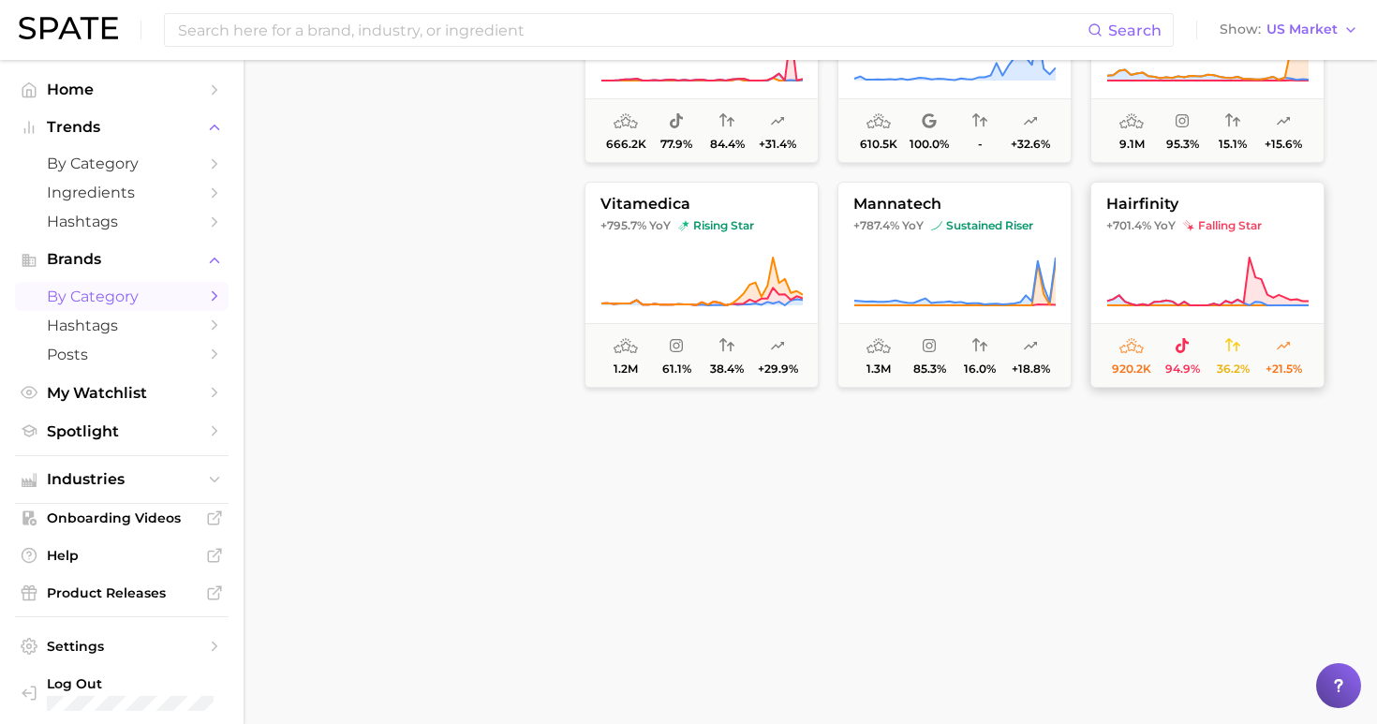
click at [1126, 254] on button "hairfinity +701.4% YoY falling star 920.2k 94.9% 36.2% +21.5%" at bounding box center [1207, 285] width 234 height 206
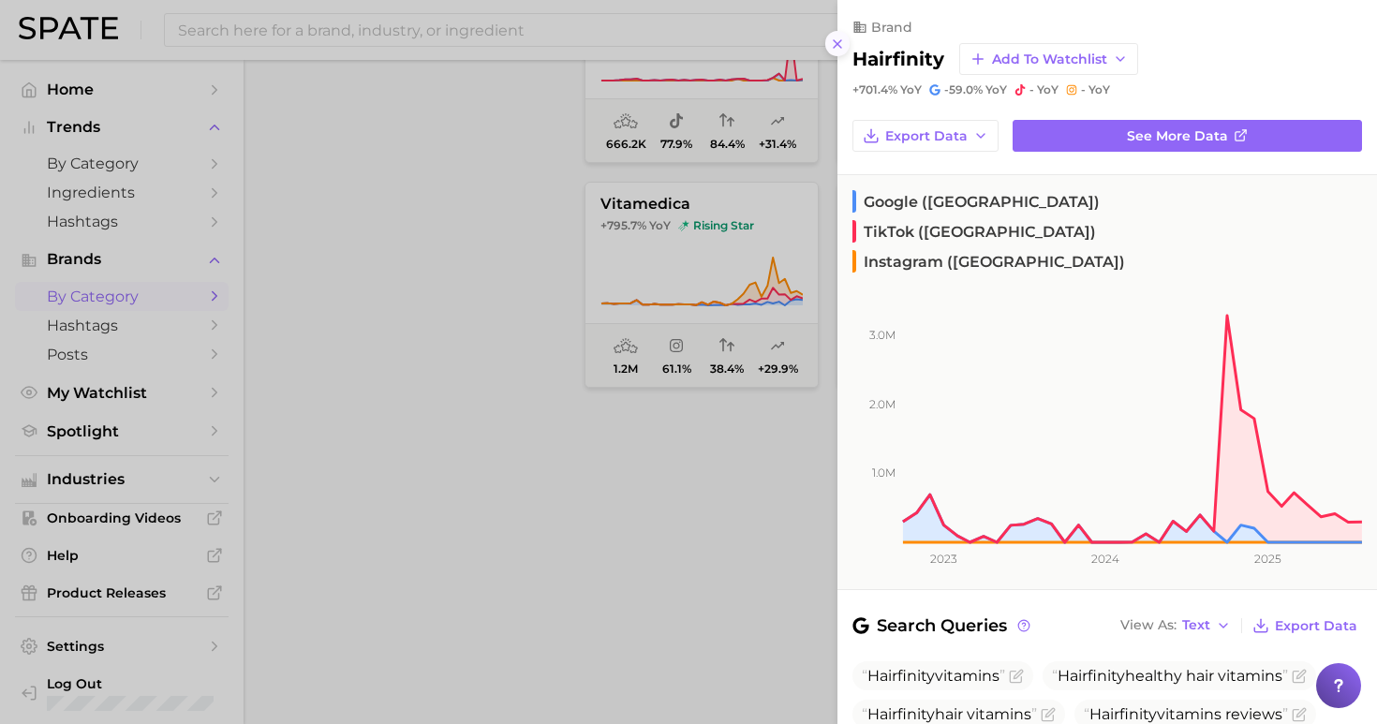
click at [837, 38] on icon at bounding box center [837, 44] width 15 height 15
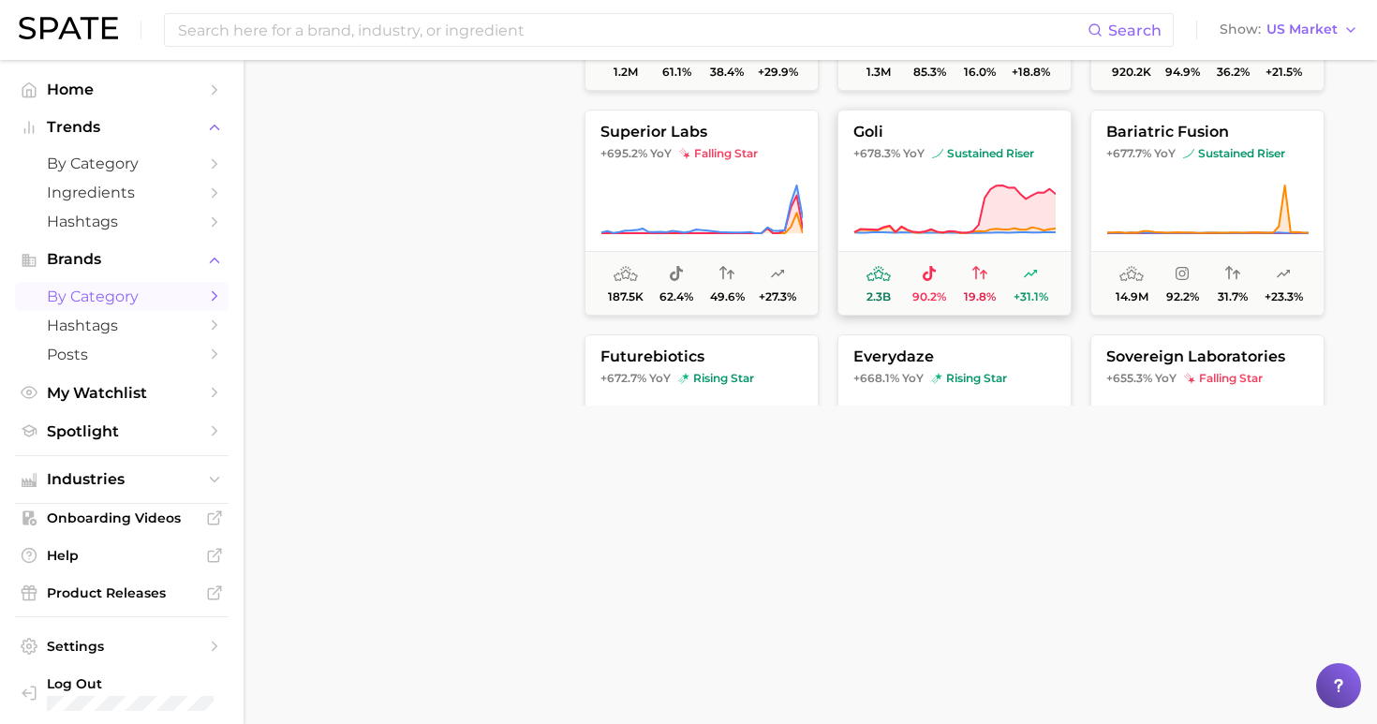
scroll to position [5236, 0]
click at [679, 177] on button "superior labs +695.2% YoY falling star 187.5k 62.4% 49.6% +27.3%" at bounding box center [701, 212] width 234 height 206
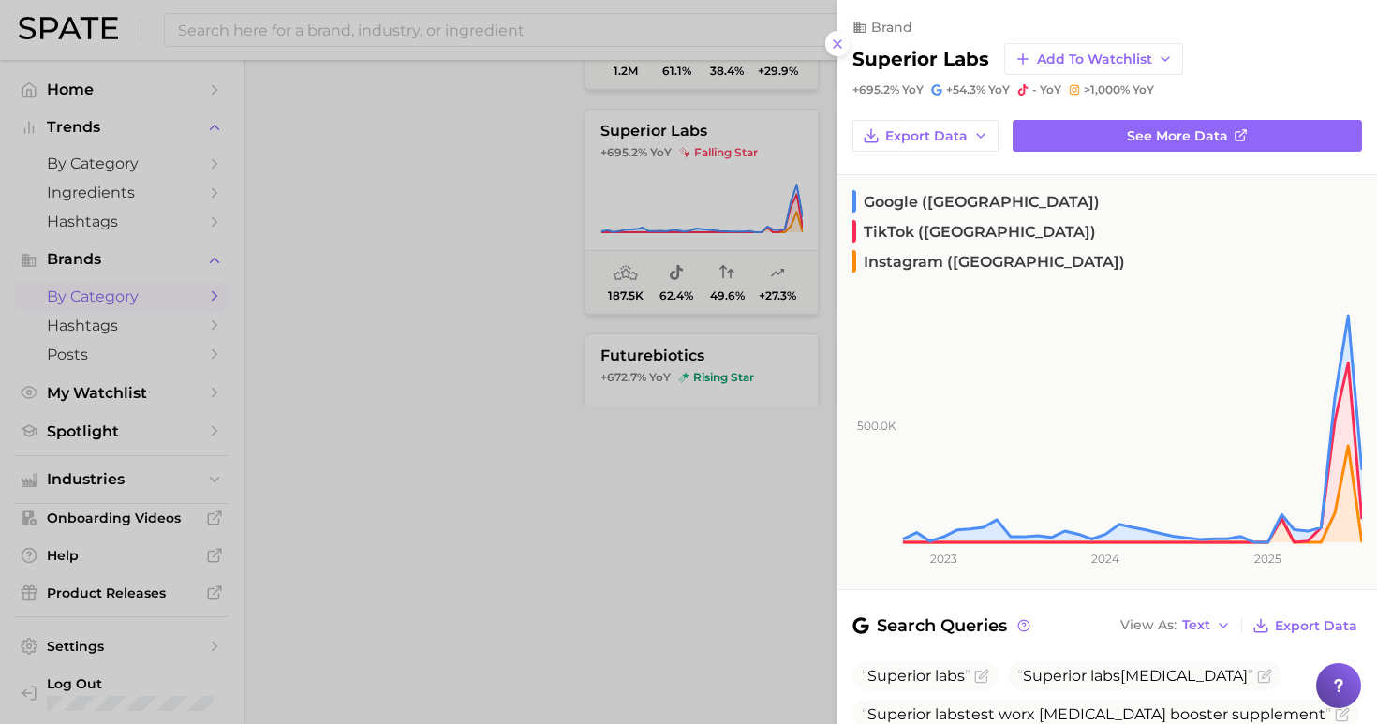
click at [624, 102] on div at bounding box center [688, 362] width 1377 height 724
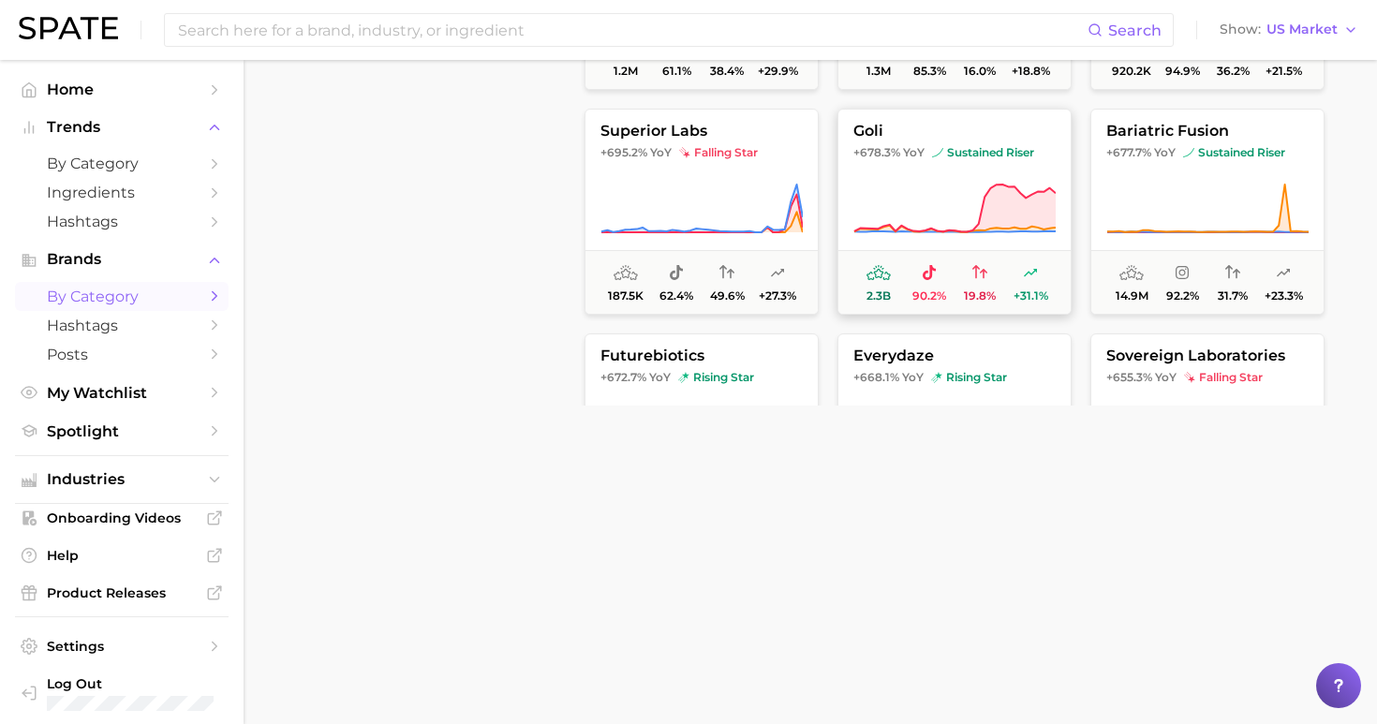
click at [990, 203] on icon at bounding box center [954, 208] width 201 height 48
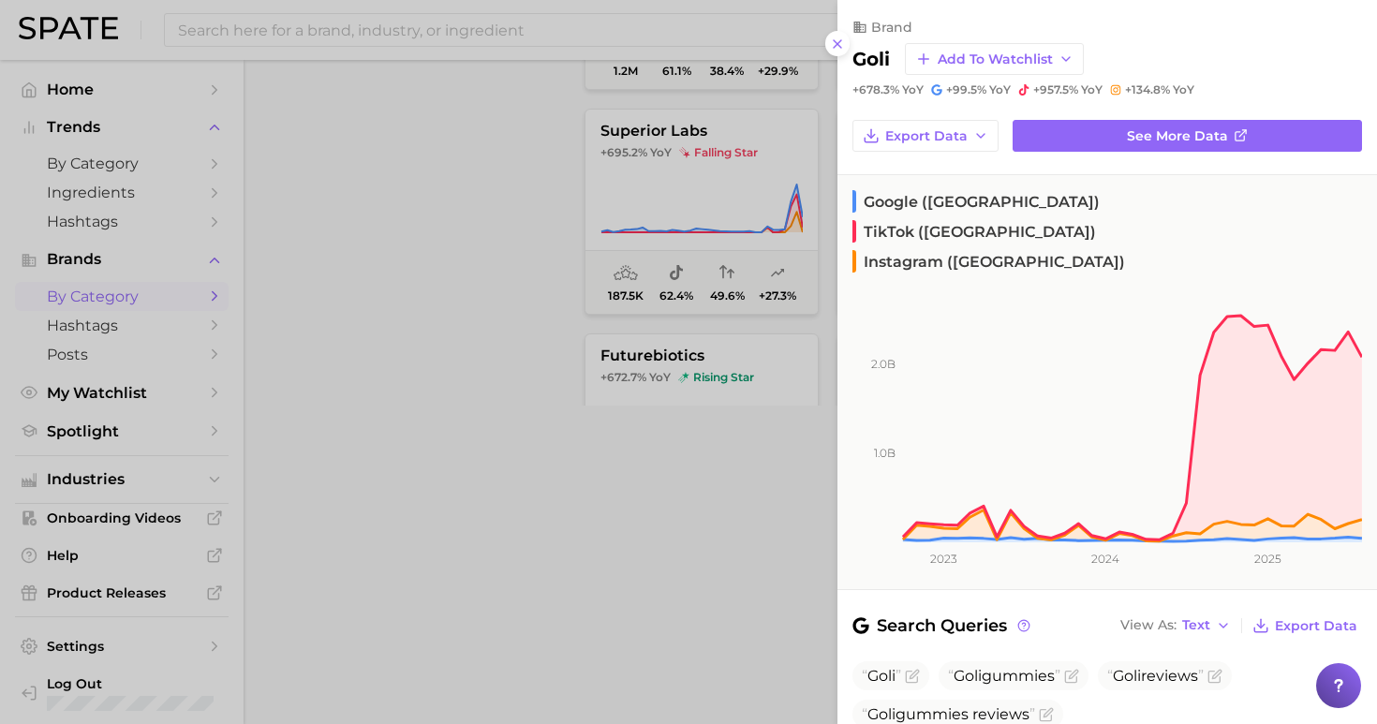
click at [814, 302] on div at bounding box center [688, 362] width 1377 height 724
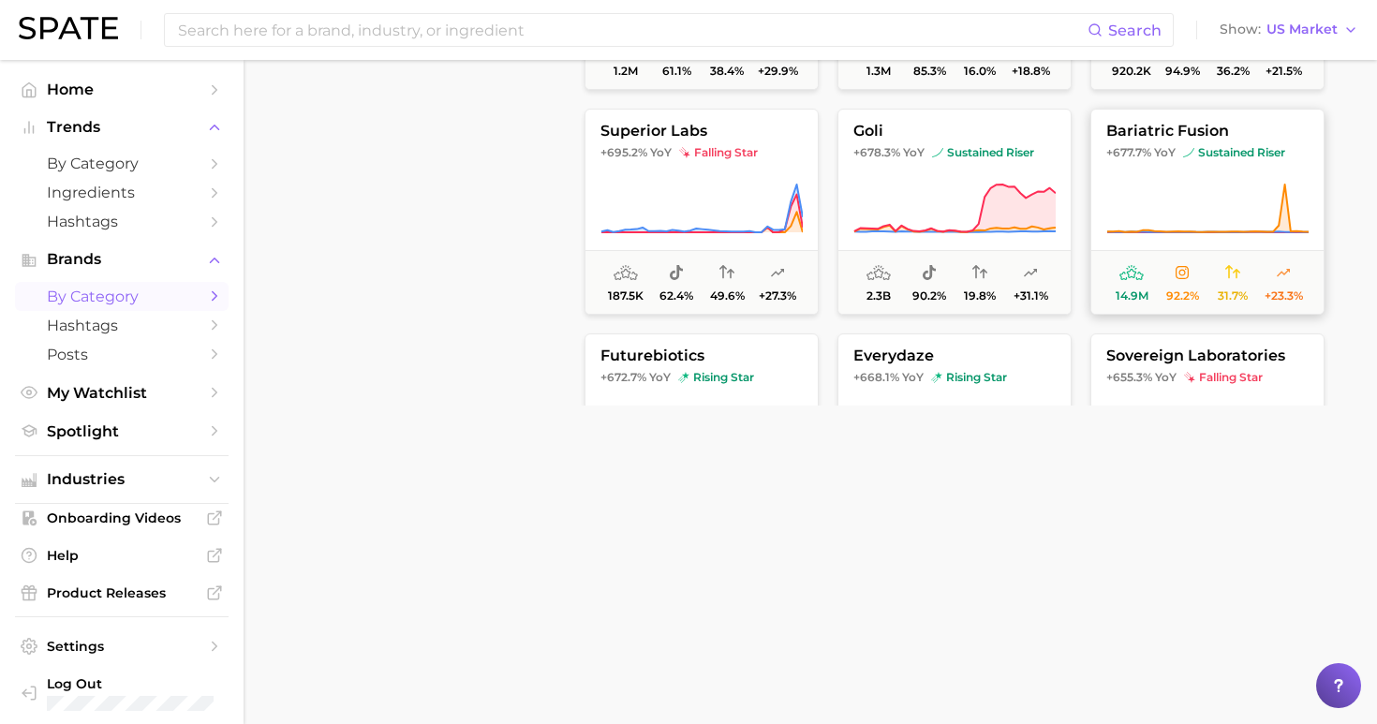
click at [1230, 192] on icon at bounding box center [1207, 209] width 202 height 52
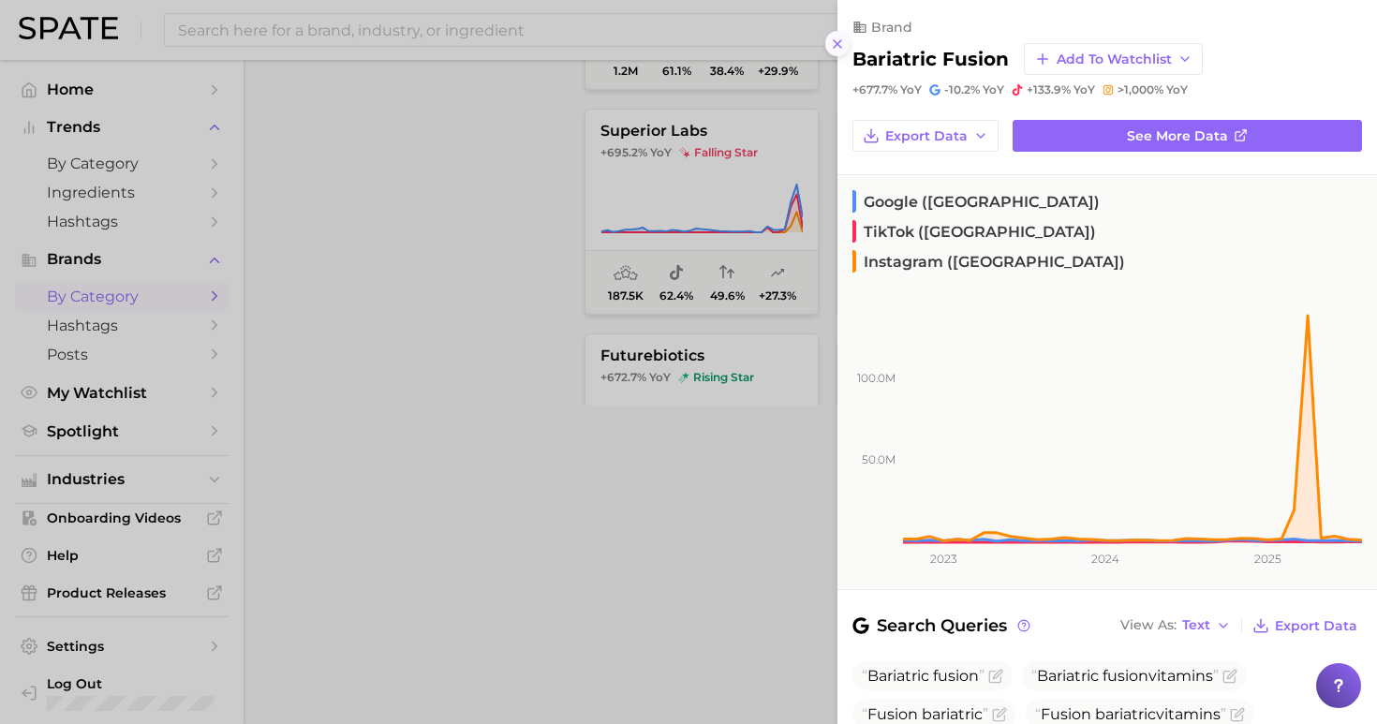
click at [837, 37] on icon at bounding box center [837, 44] width 15 height 15
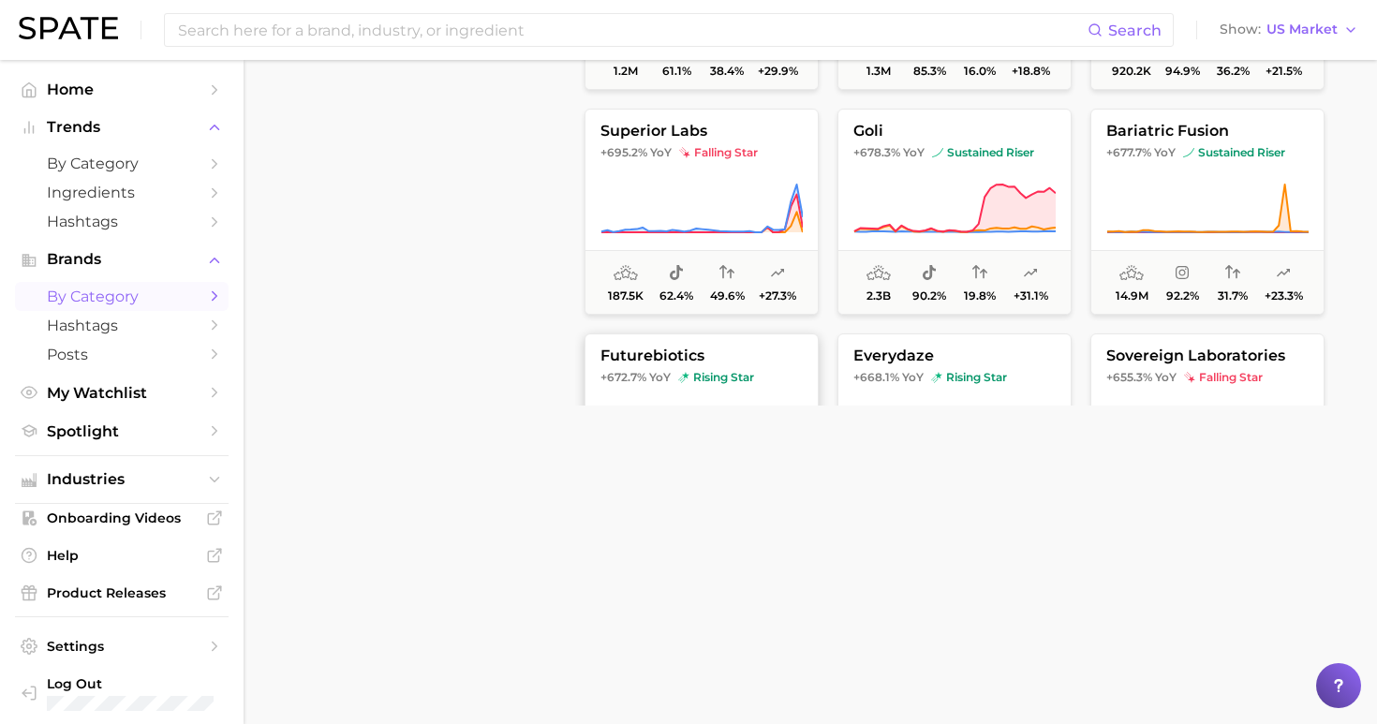
click at [722, 355] on span "futurebiotics" at bounding box center [701, 355] width 232 height 17
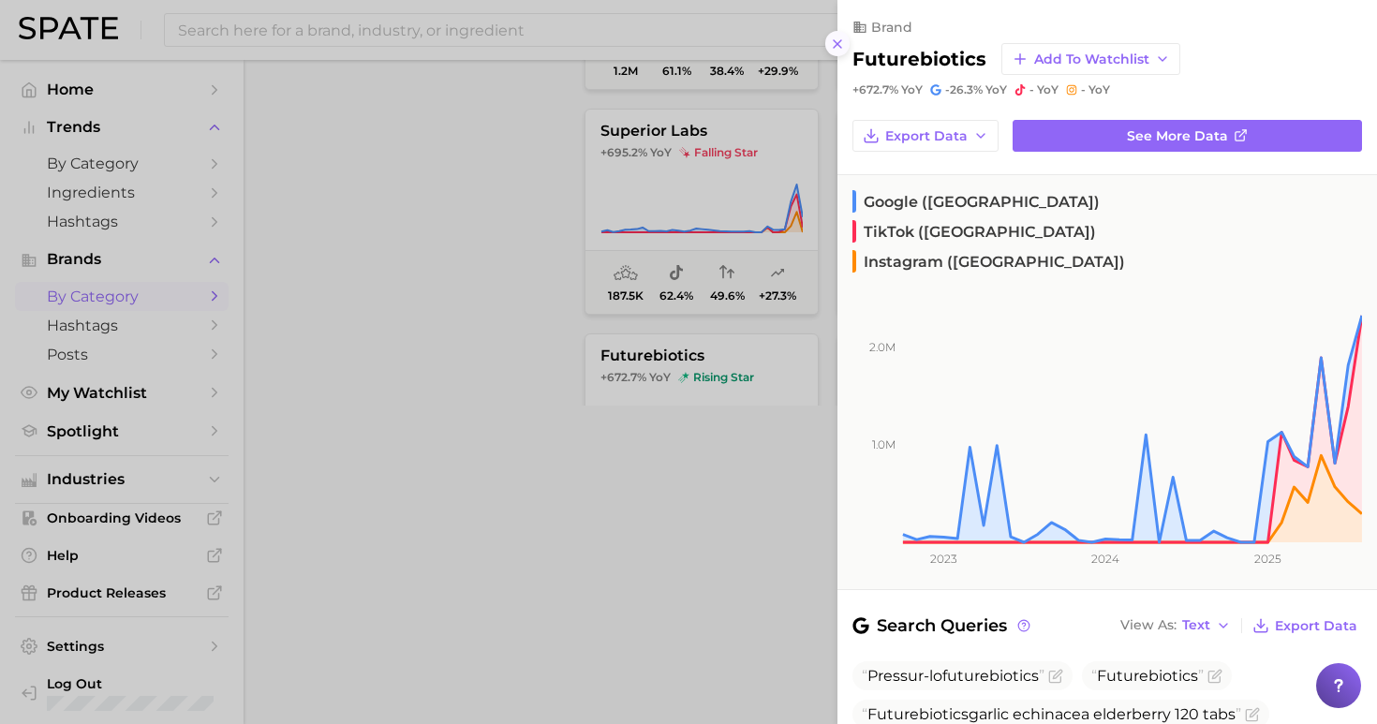
click at [833, 37] on icon at bounding box center [837, 44] width 15 height 15
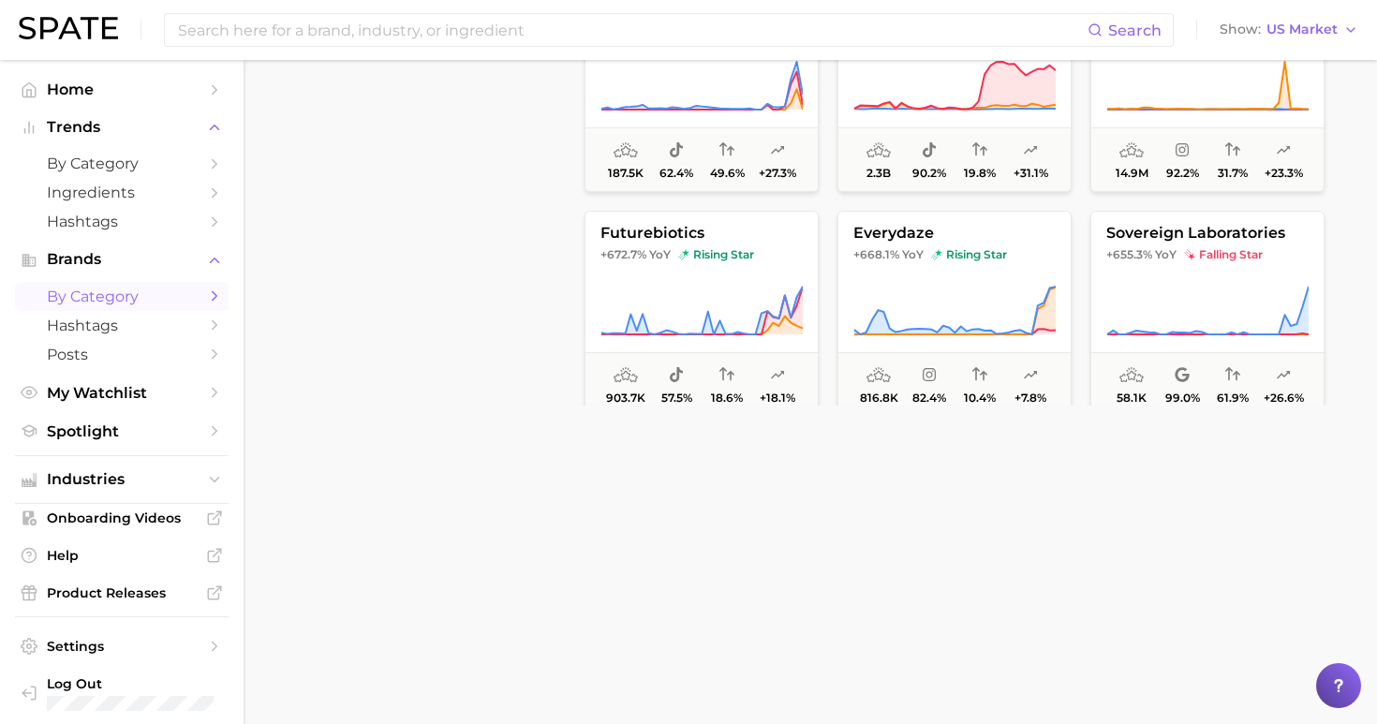
scroll to position [5368, 0]
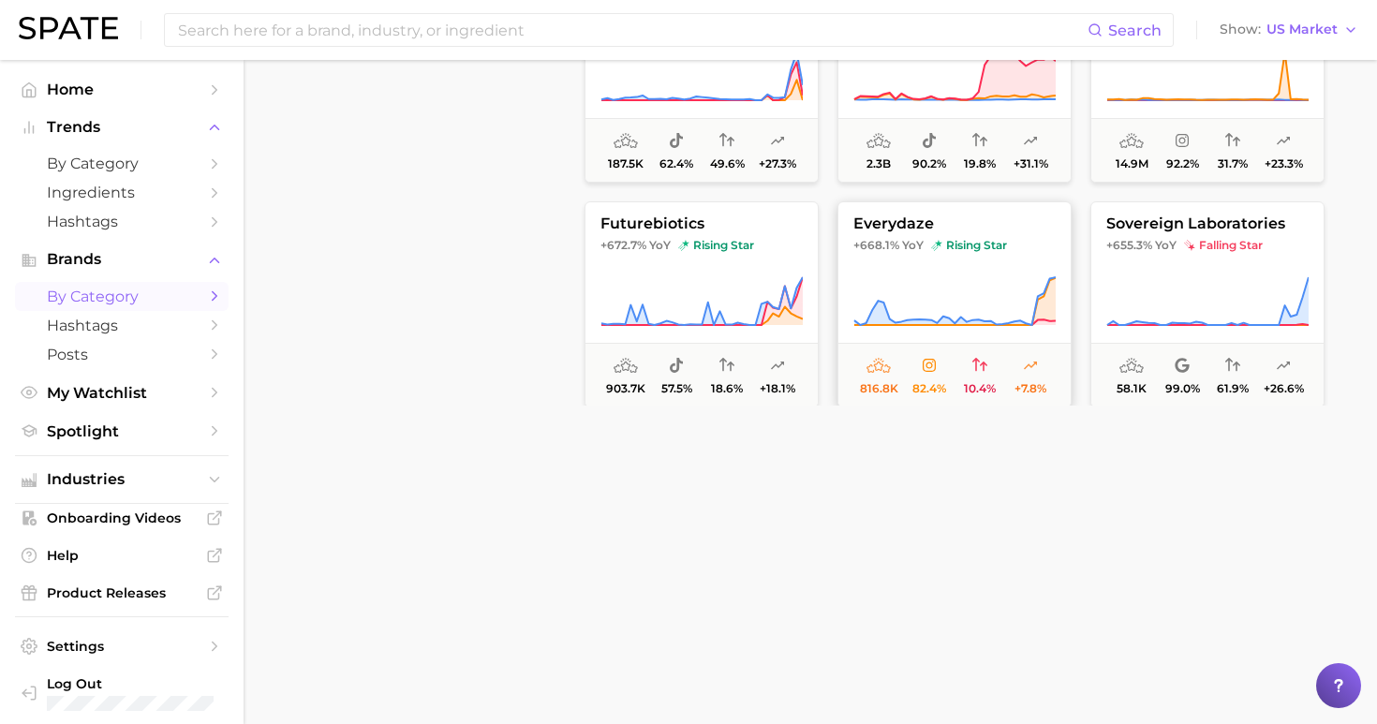
click at [945, 235] on button "everydaze +668.1% YoY rising star 816.8k 82.4% 10.4% +7.8%" at bounding box center [954, 304] width 234 height 206
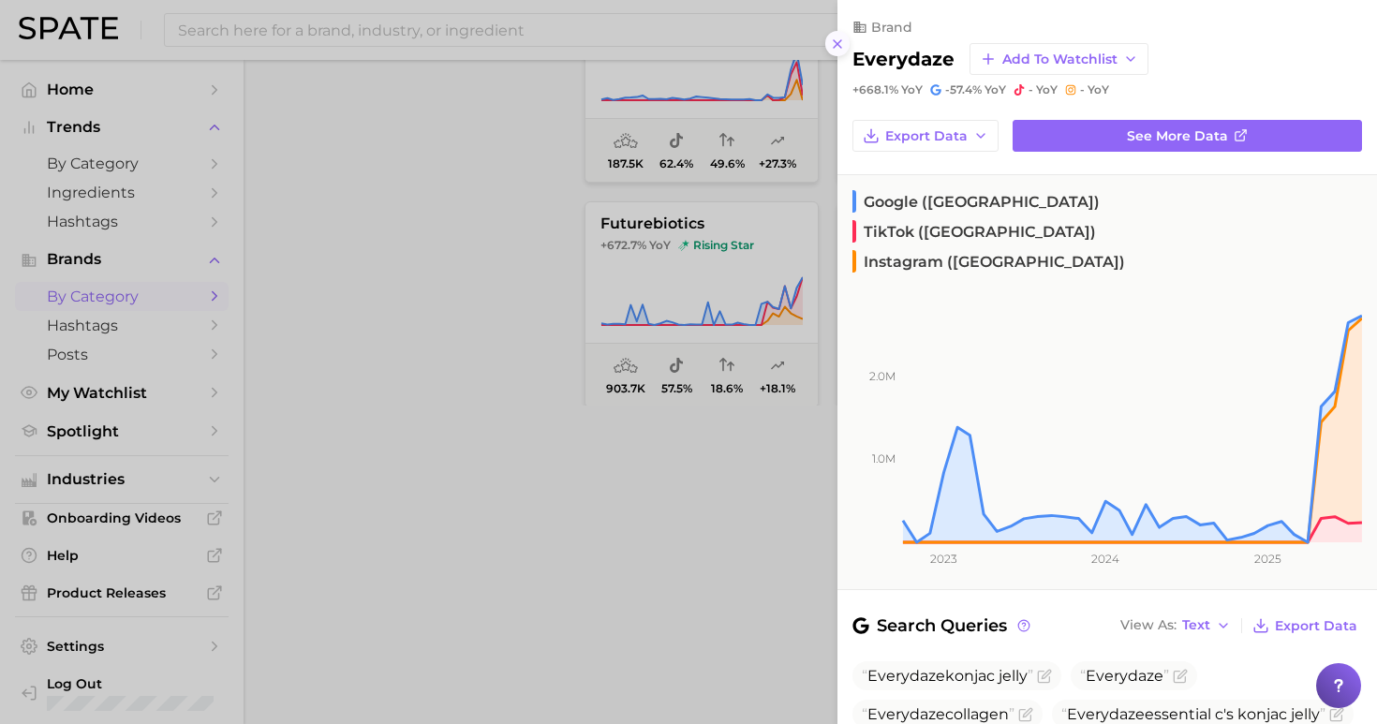
click at [833, 37] on icon at bounding box center [837, 44] width 15 height 15
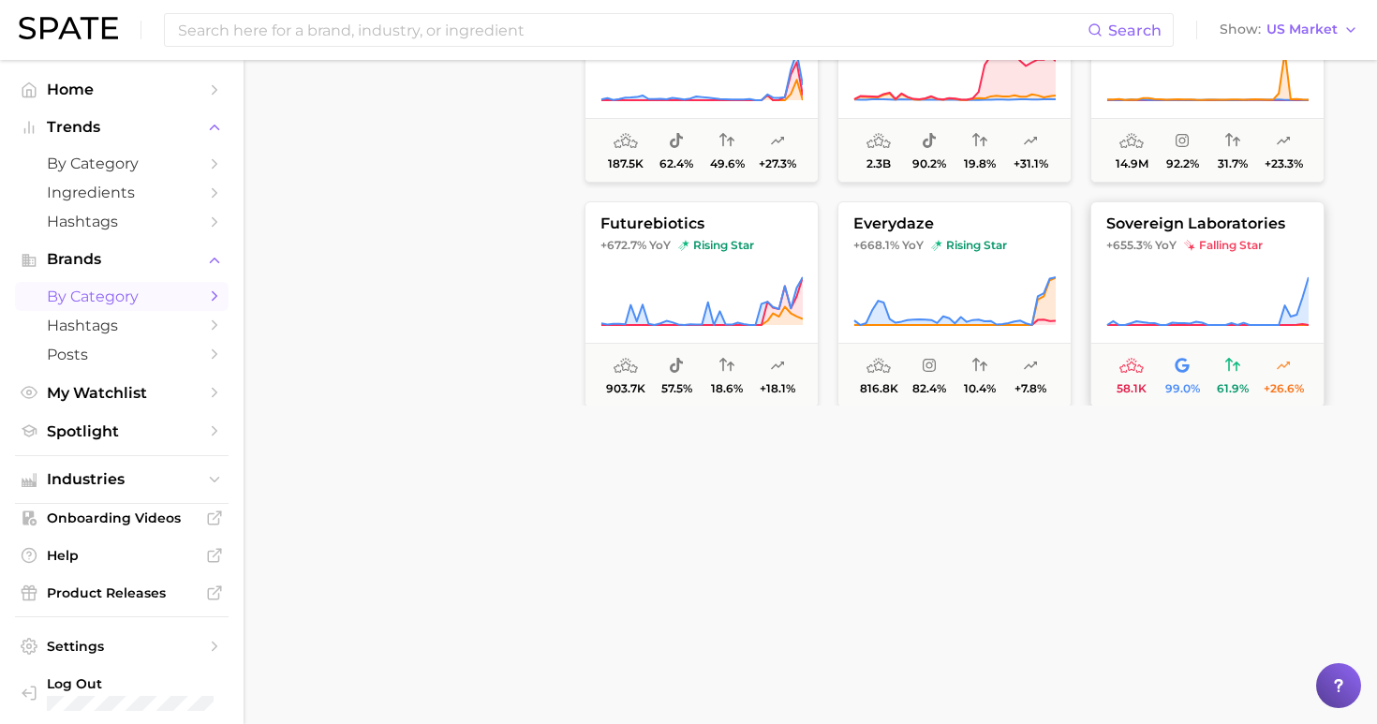
click at [1150, 263] on button "sovereign laboratories +655.3% YoY falling star 58.1k 99.0% 61.9% +26.6%" at bounding box center [1207, 304] width 234 height 206
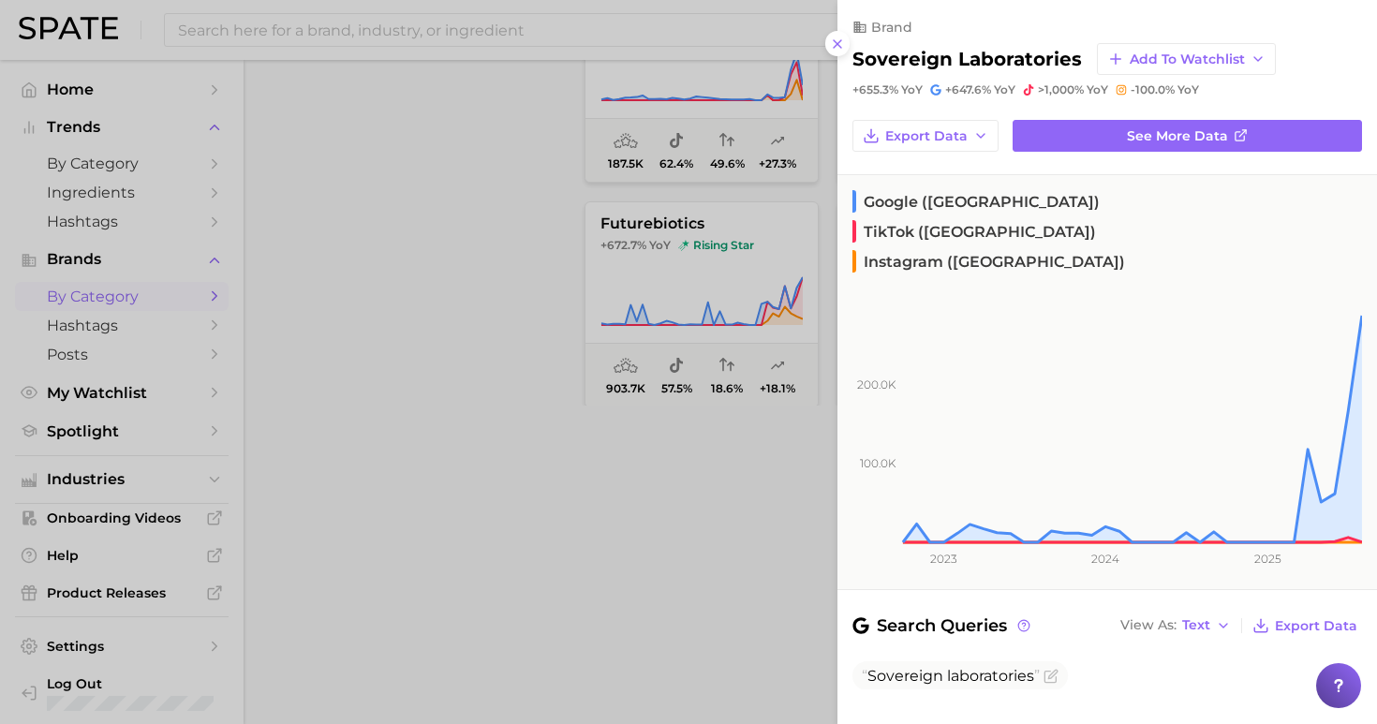
click at [523, 178] on div at bounding box center [688, 362] width 1377 height 724
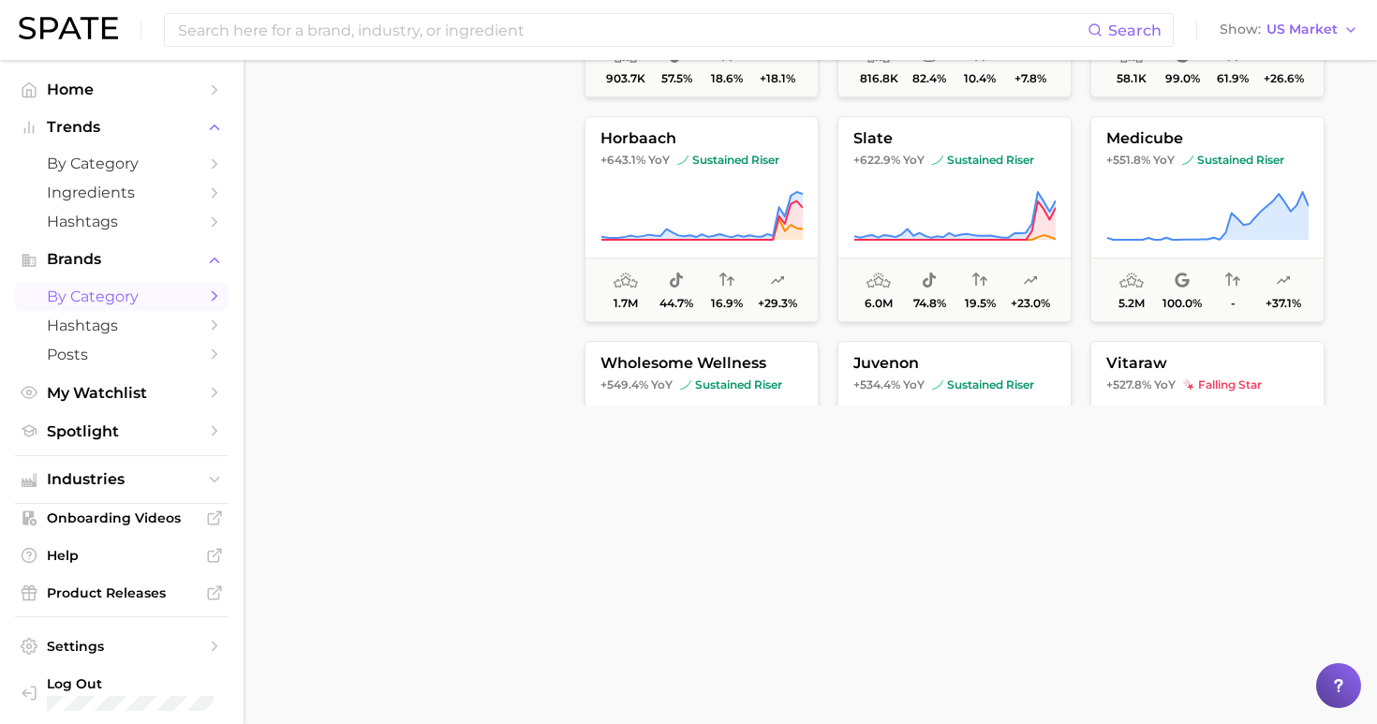
scroll to position [5698, 0]
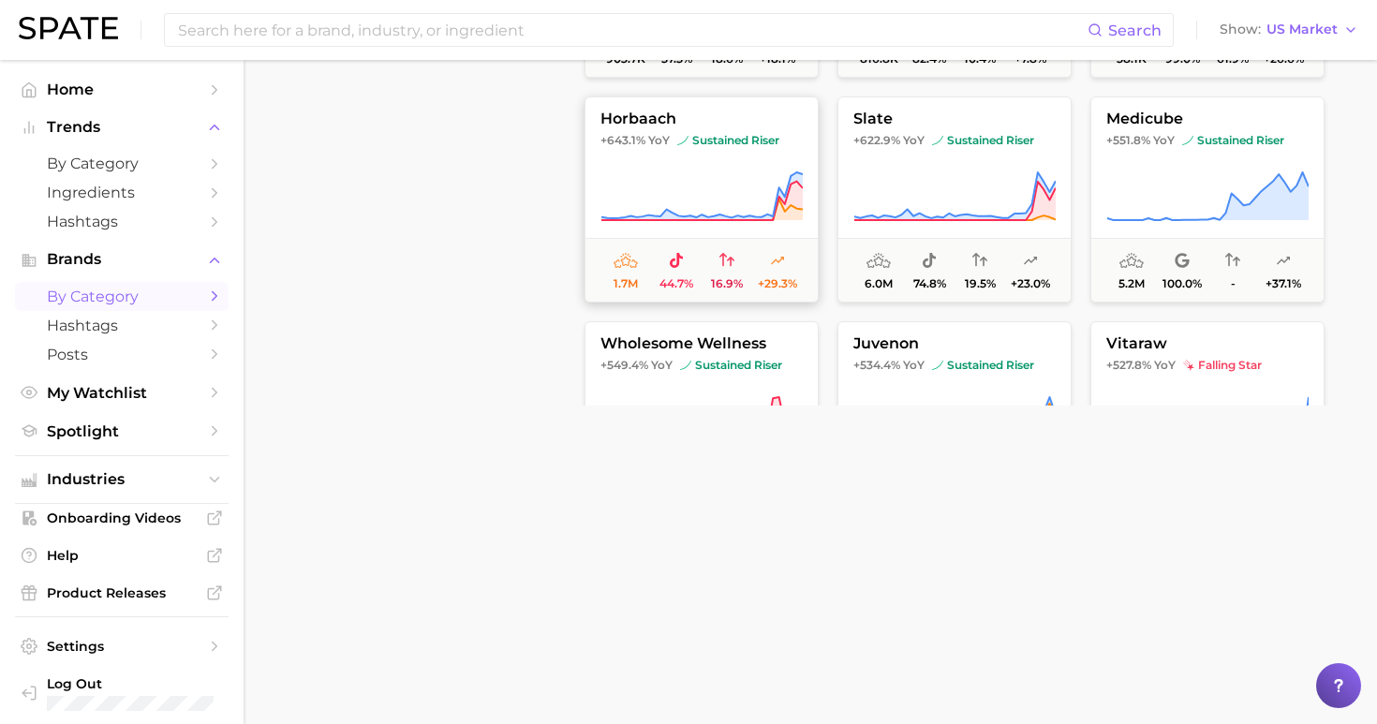
click at [725, 170] on icon at bounding box center [701, 196] width 202 height 52
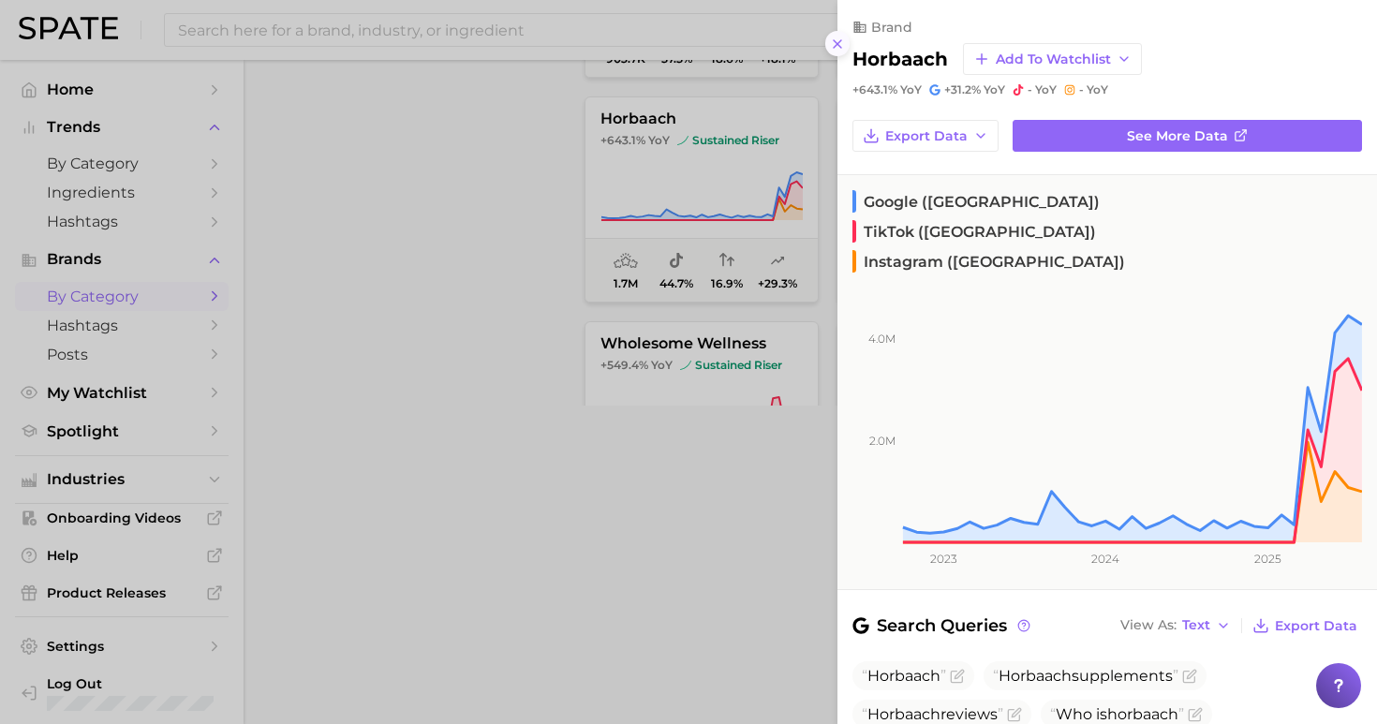
click at [842, 37] on icon at bounding box center [837, 44] width 15 height 15
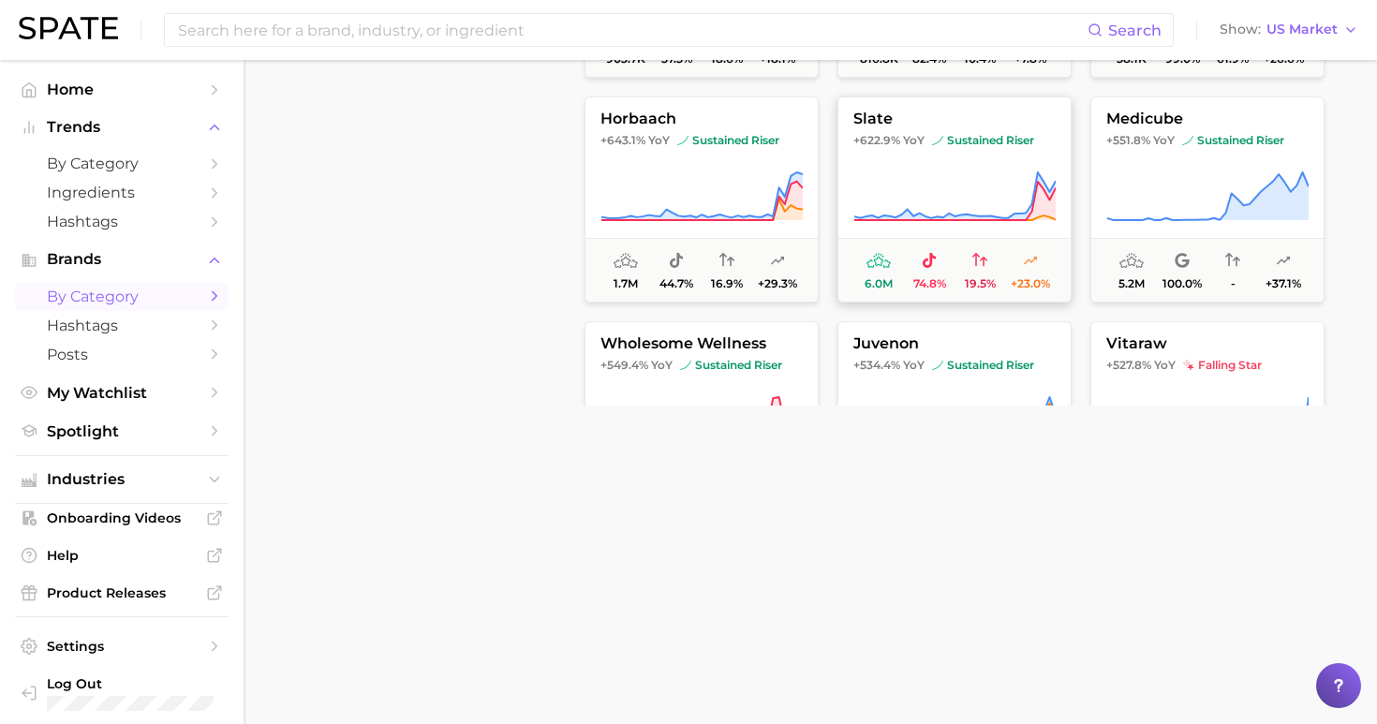
click at [959, 146] on span "sustained riser" at bounding box center [983, 140] width 102 height 15
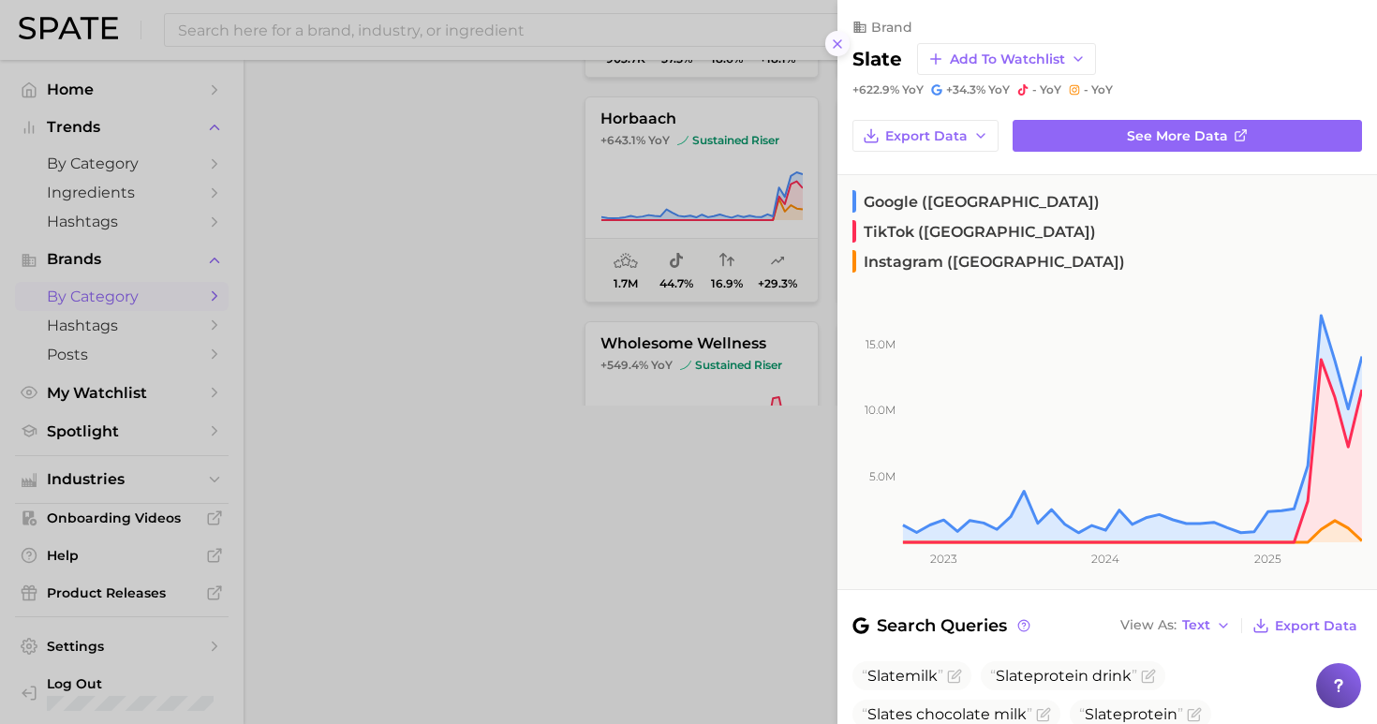
click at [837, 44] on button at bounding box center [837, 43] width 25 height 25
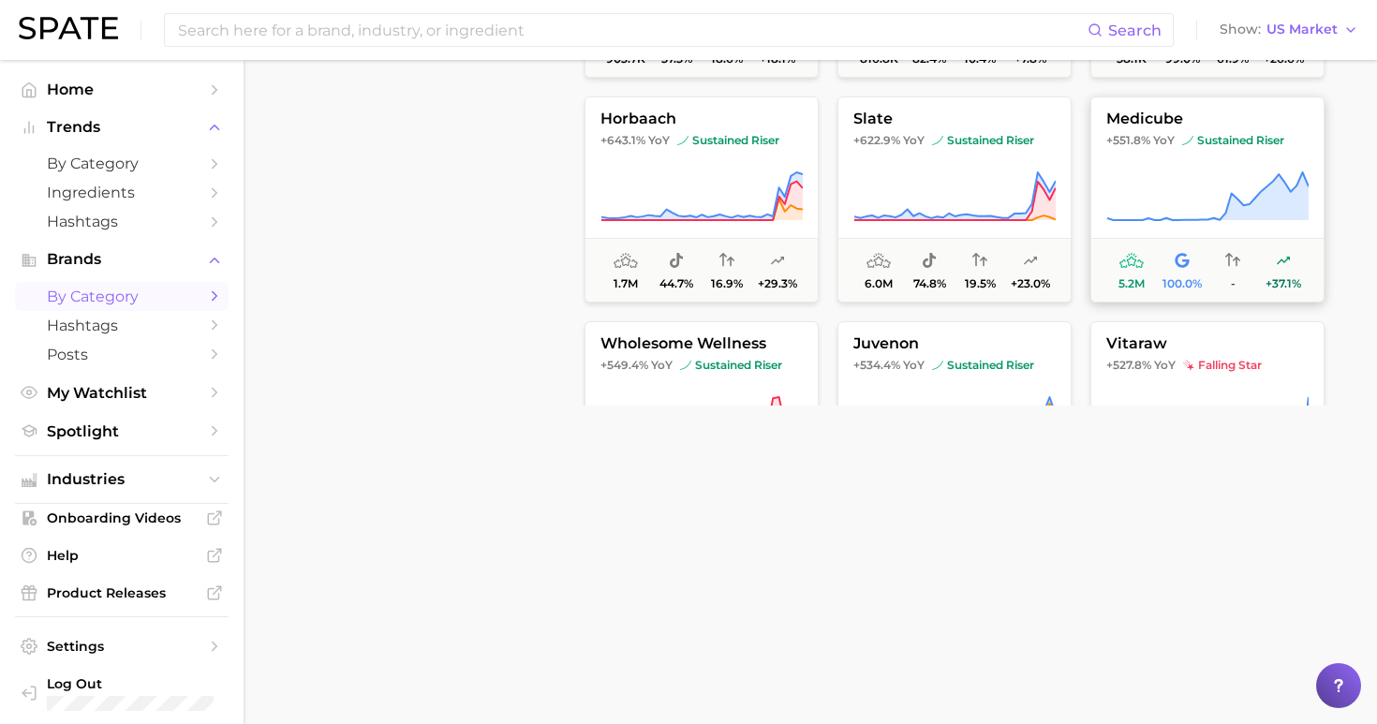
click at [1170, 167] on button "medicube +551.8% YoY sustained riser 5.2m 100.0% - +37.1%" at bounding box center [1207, 199] width 234 height 206
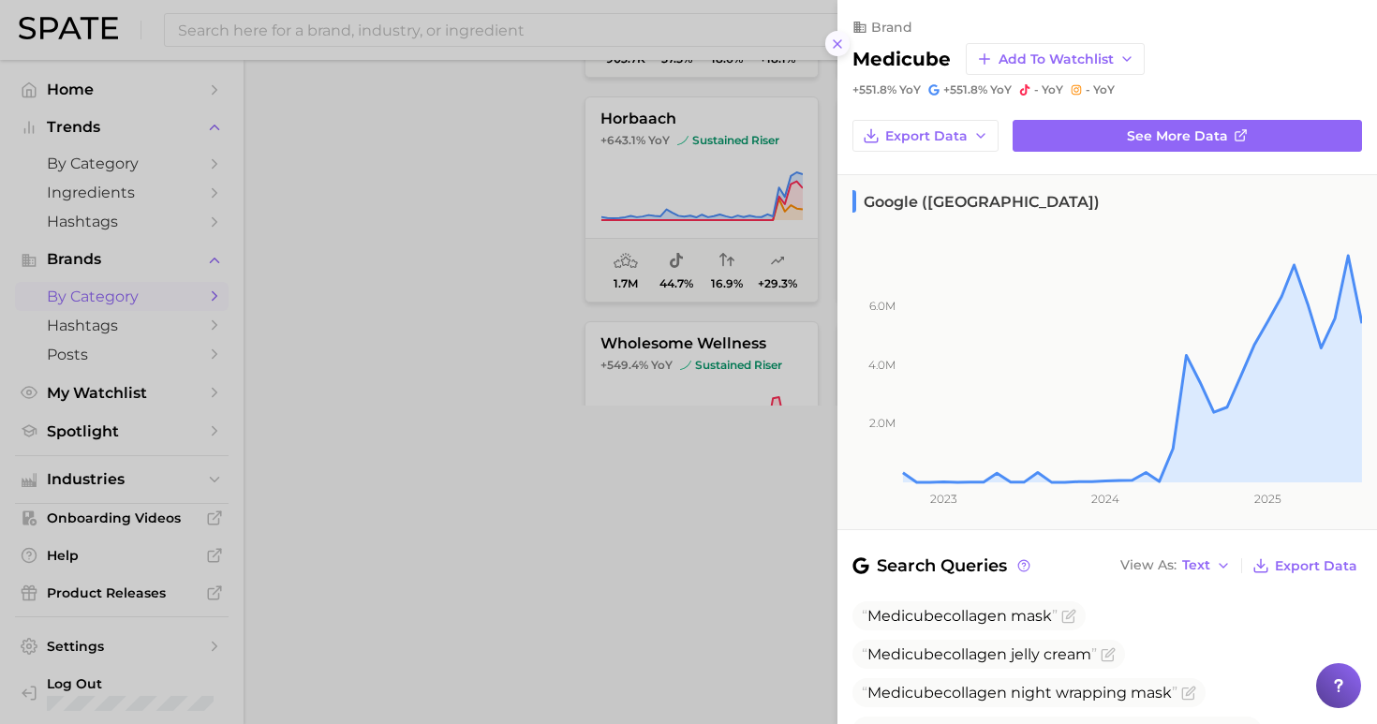
click at [840, 40] on line at bounding box center [836, 43] width 7 height 7
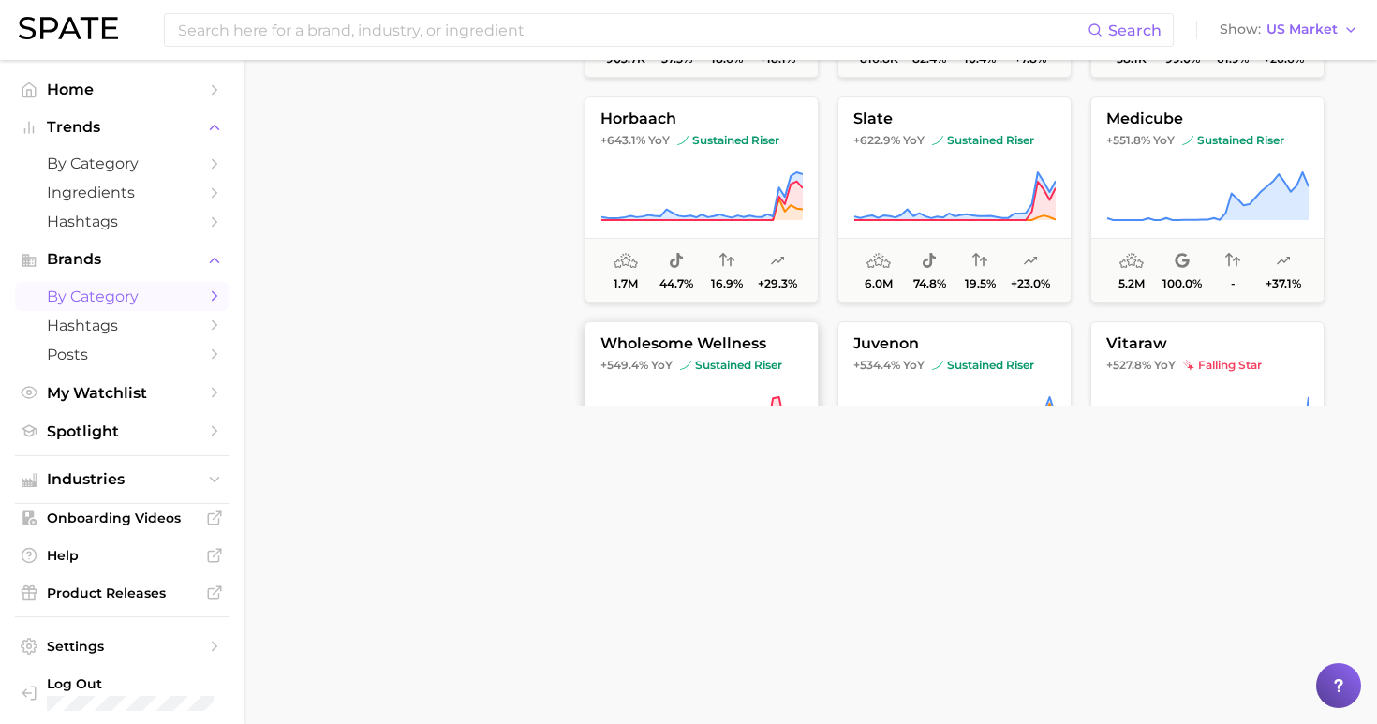
click at [735, 346] on span "wholesome wellness" at bounding box center [701, 343] width 232 height 17
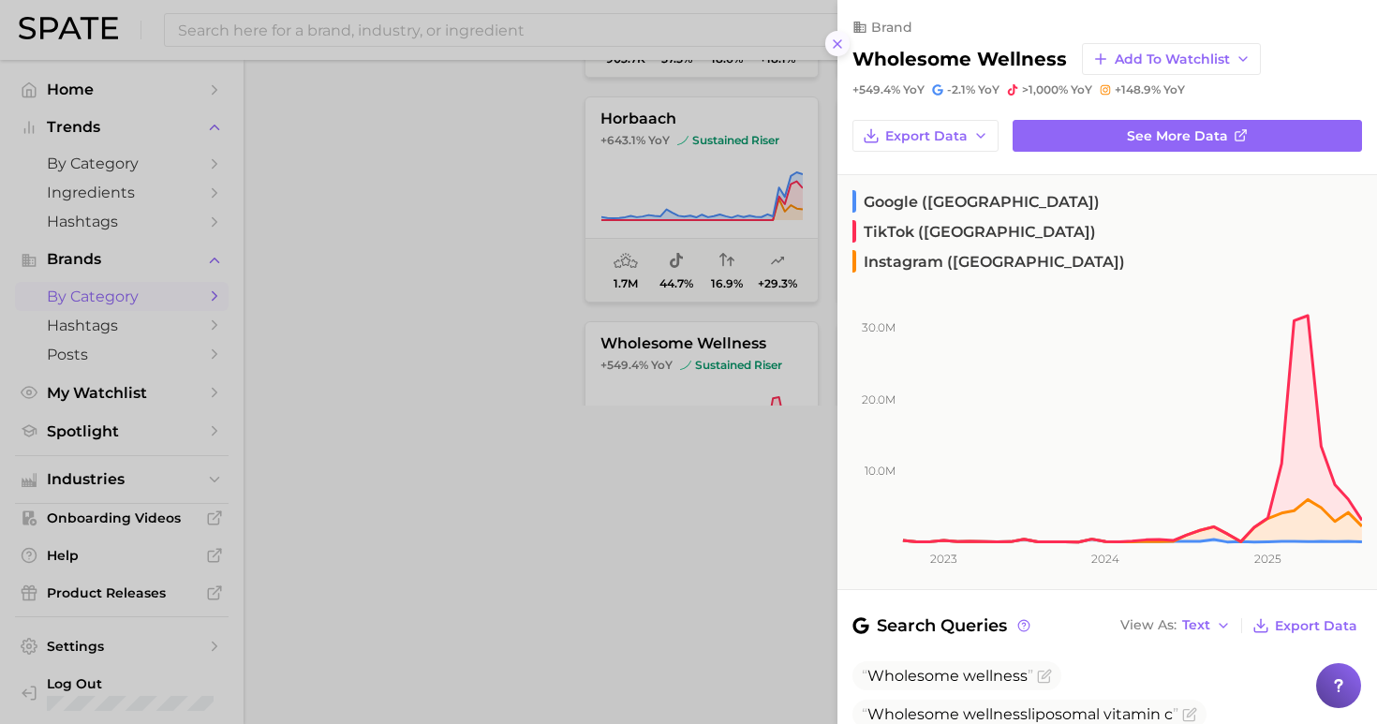
click at [838, 38] on icon at bounding box center [837, 44] width 15 height 15
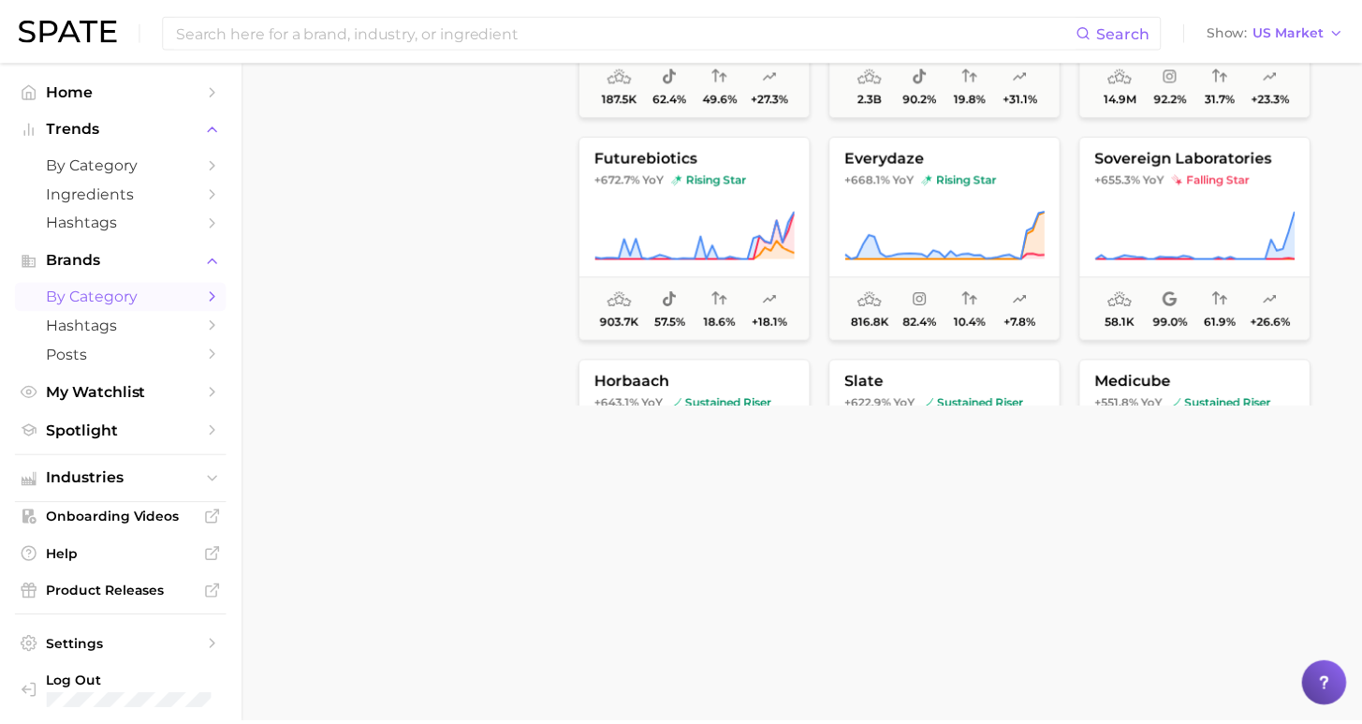
scroll to position [5394, 0]
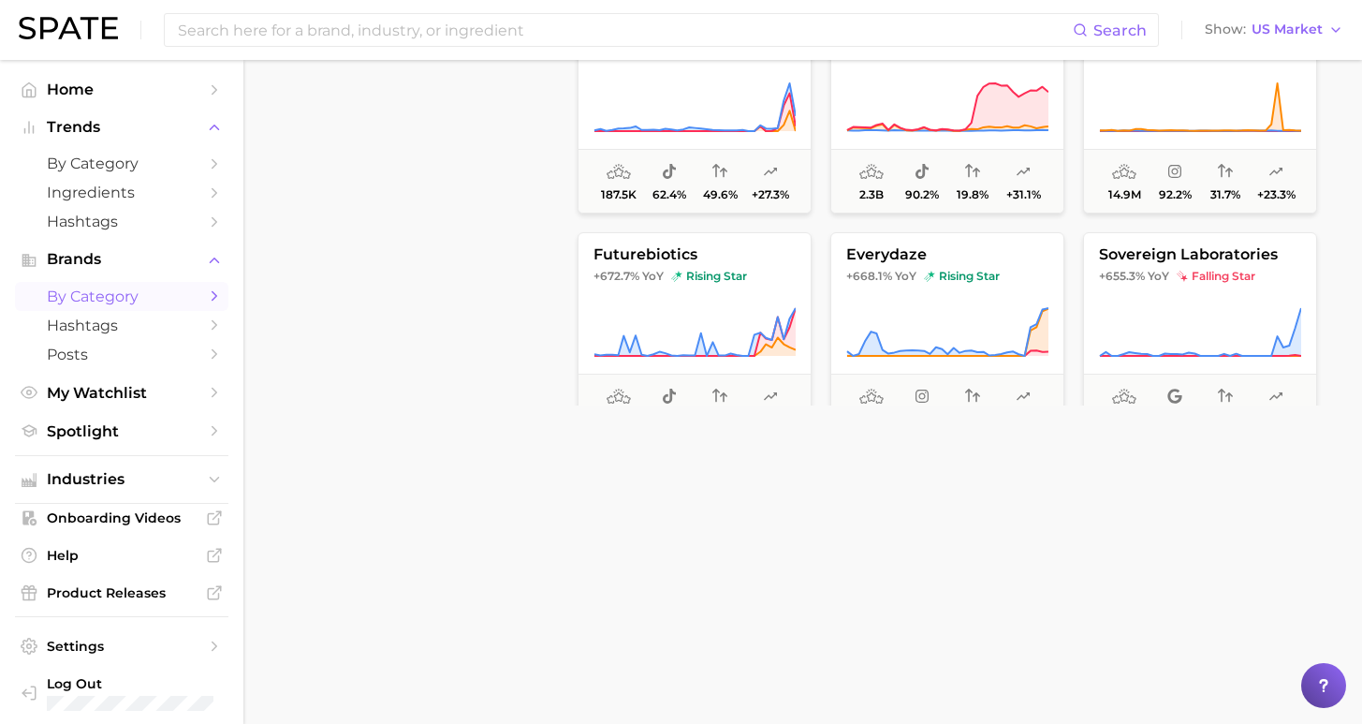
scroll to position [5340, 0]
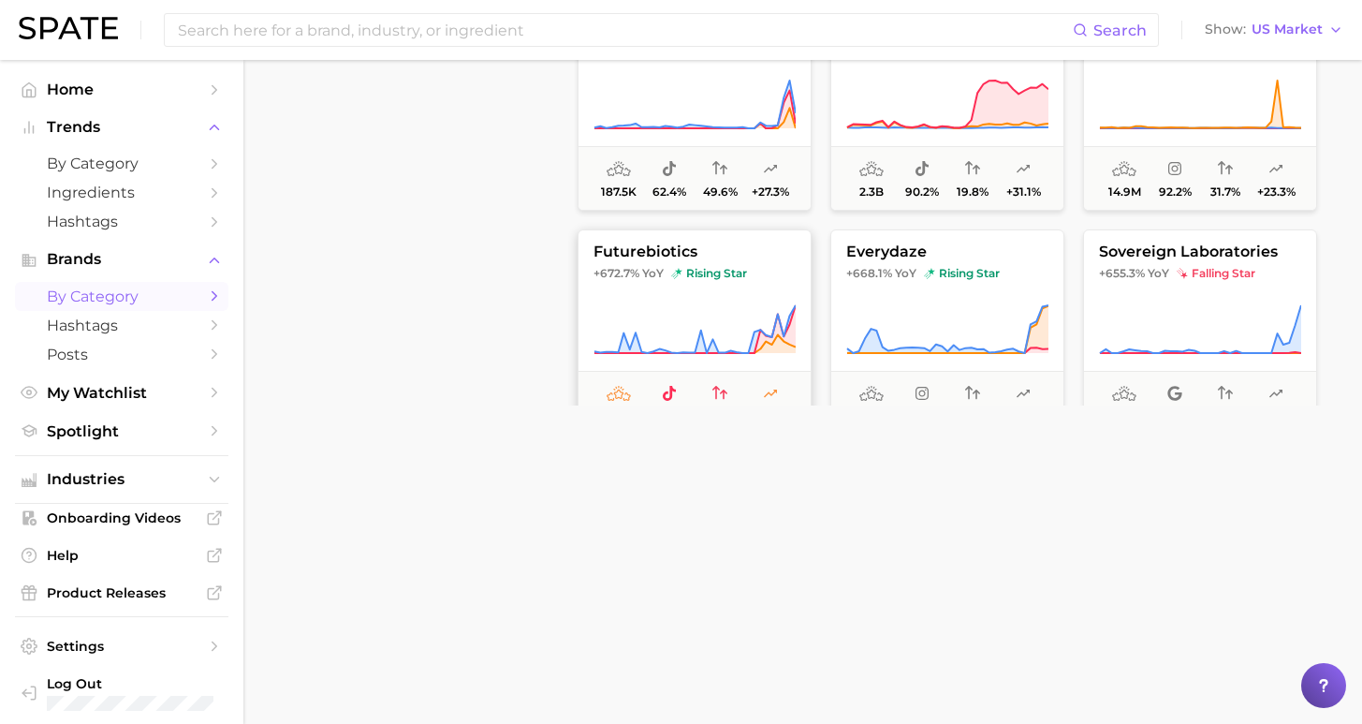
click at [695, 287] on button "futurebiotics +672.7% YoY rising star 903.7k 57.5% 18.6% +18.1%" at bounding box center [695, 332] width 234 height 206
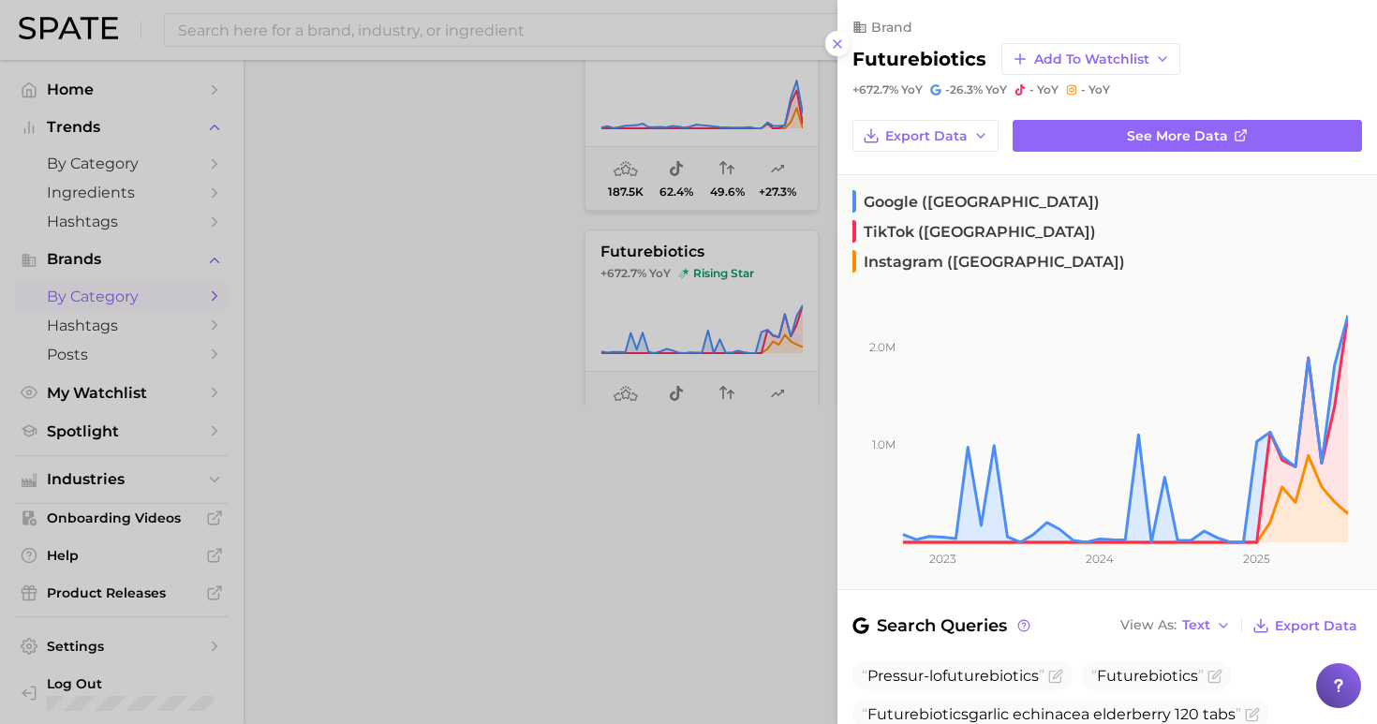
click at [557, 228] on div at bounding box center [688, 362] width 1377 height 724
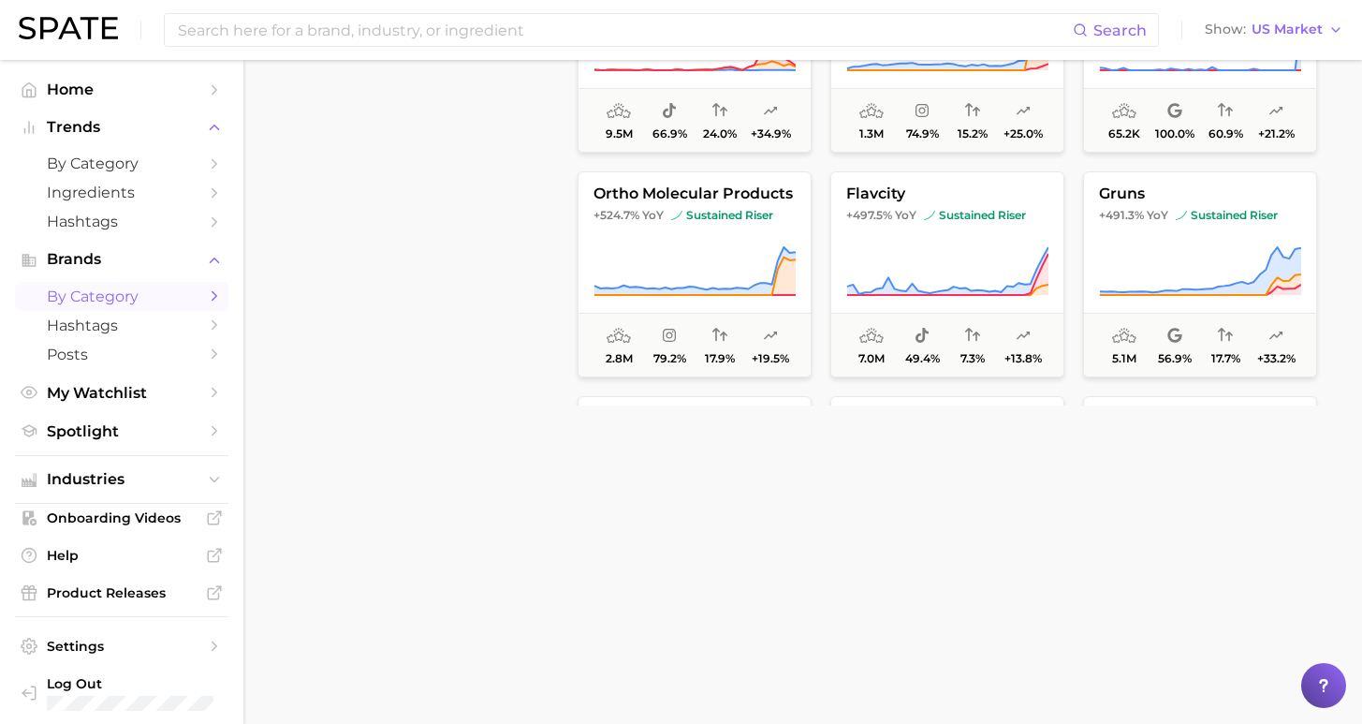
scroll to position [6074, 0]
click at [1113, 239] on button "gruns +491.3% YoY sustained riser 5.1m 56.9% 17.7% +33.2%" at bounding box center [1200, 272] width 234 height 206
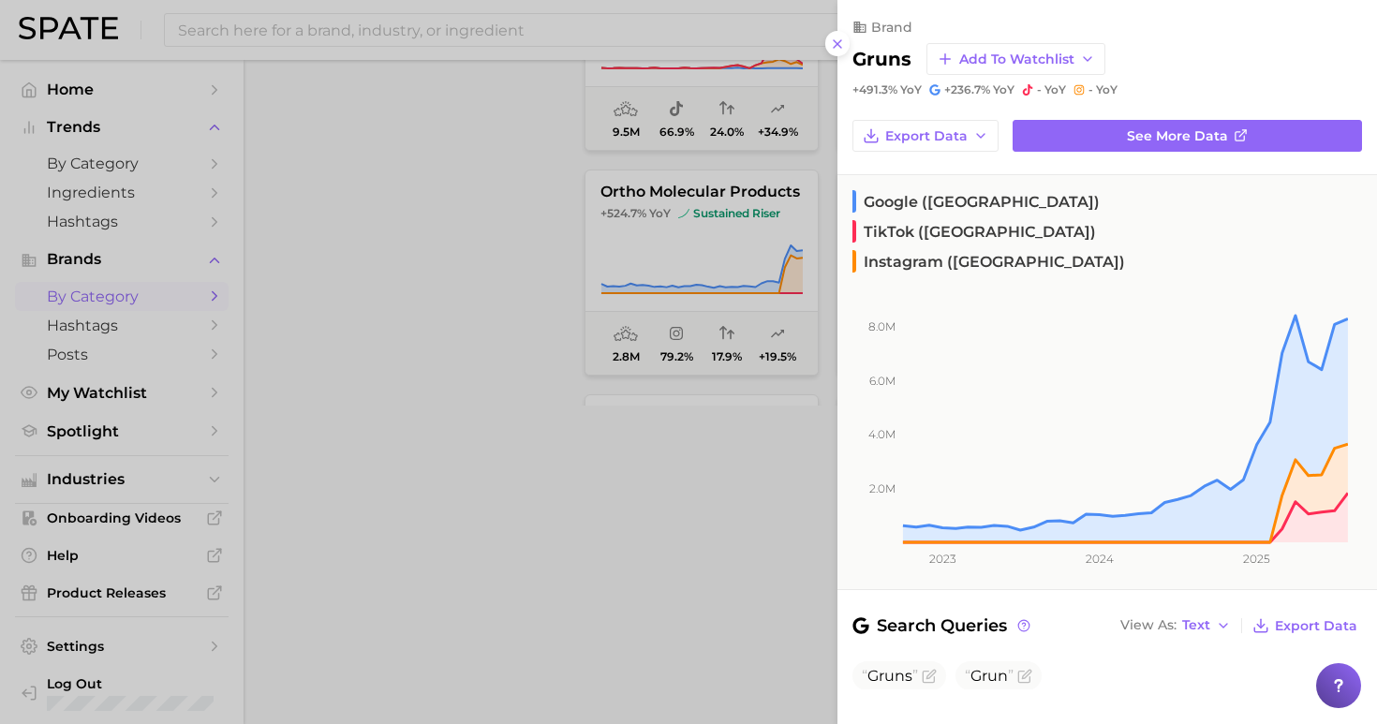
click at [826, 156] on div at bounding box center [688, 362] width 1377 height 724
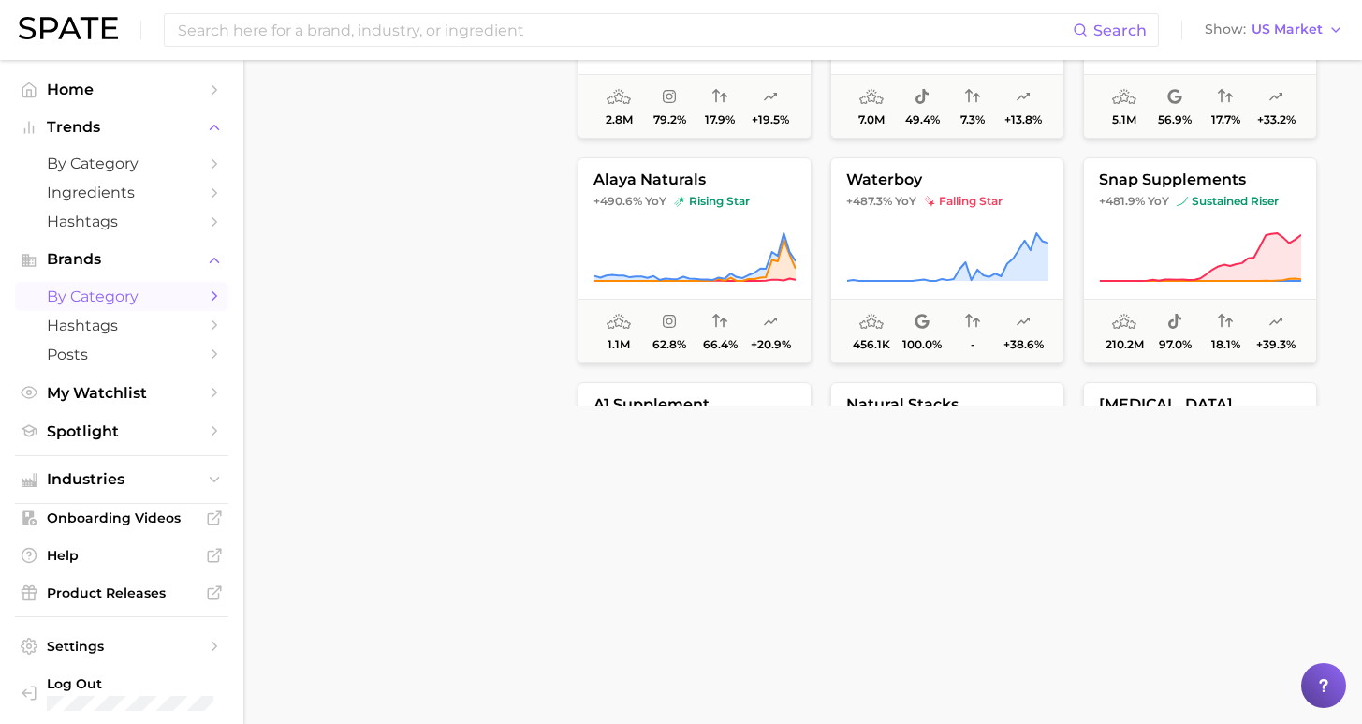
scroll to position [6323, 0]
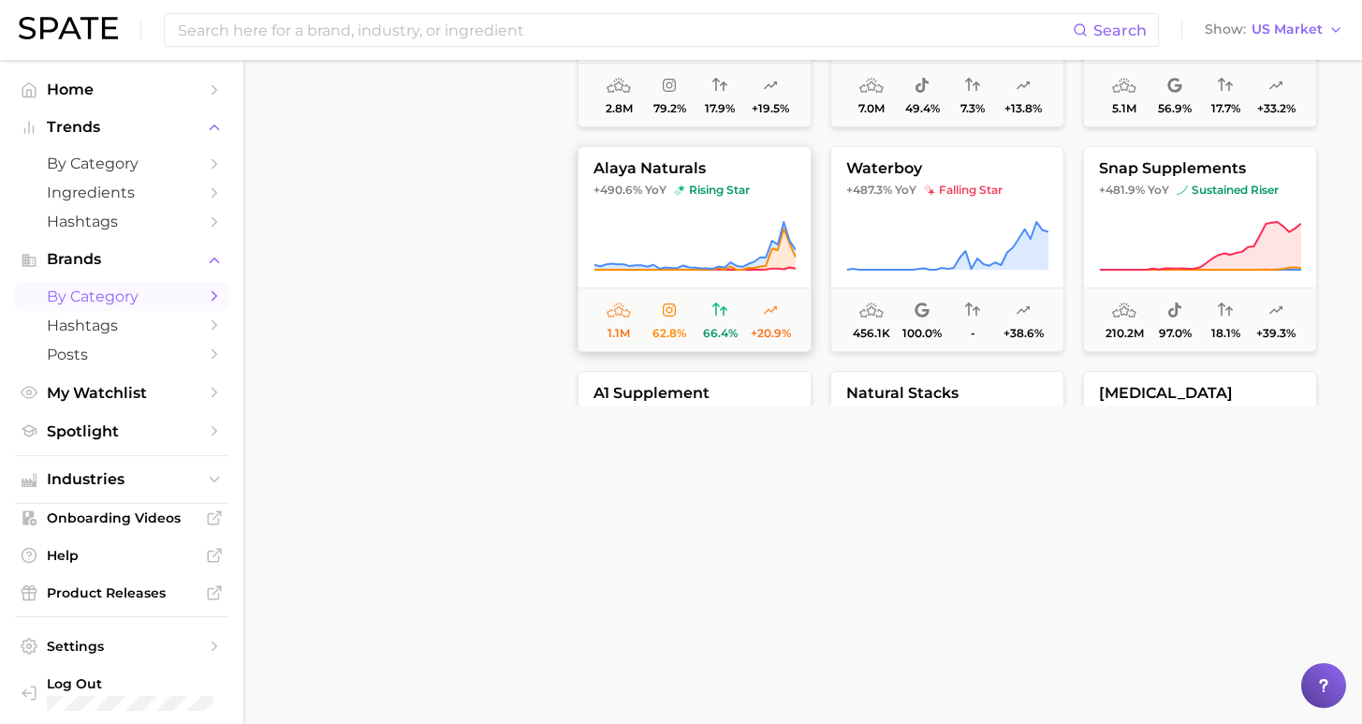
click at [655, 190] on span "YoY" at bounding box center [656, 190] width 22 height 15
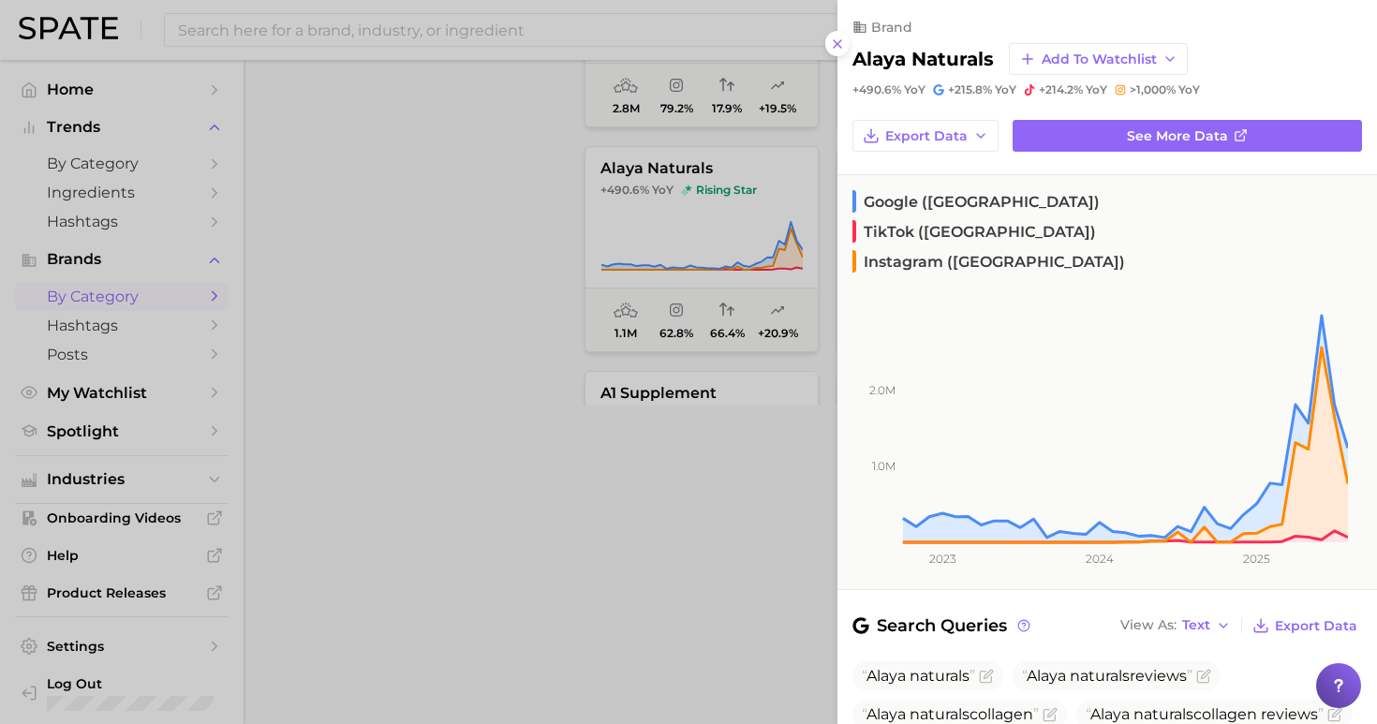
click at [822, 139] on div at bounding box center [688, 362] width 1377 height 724
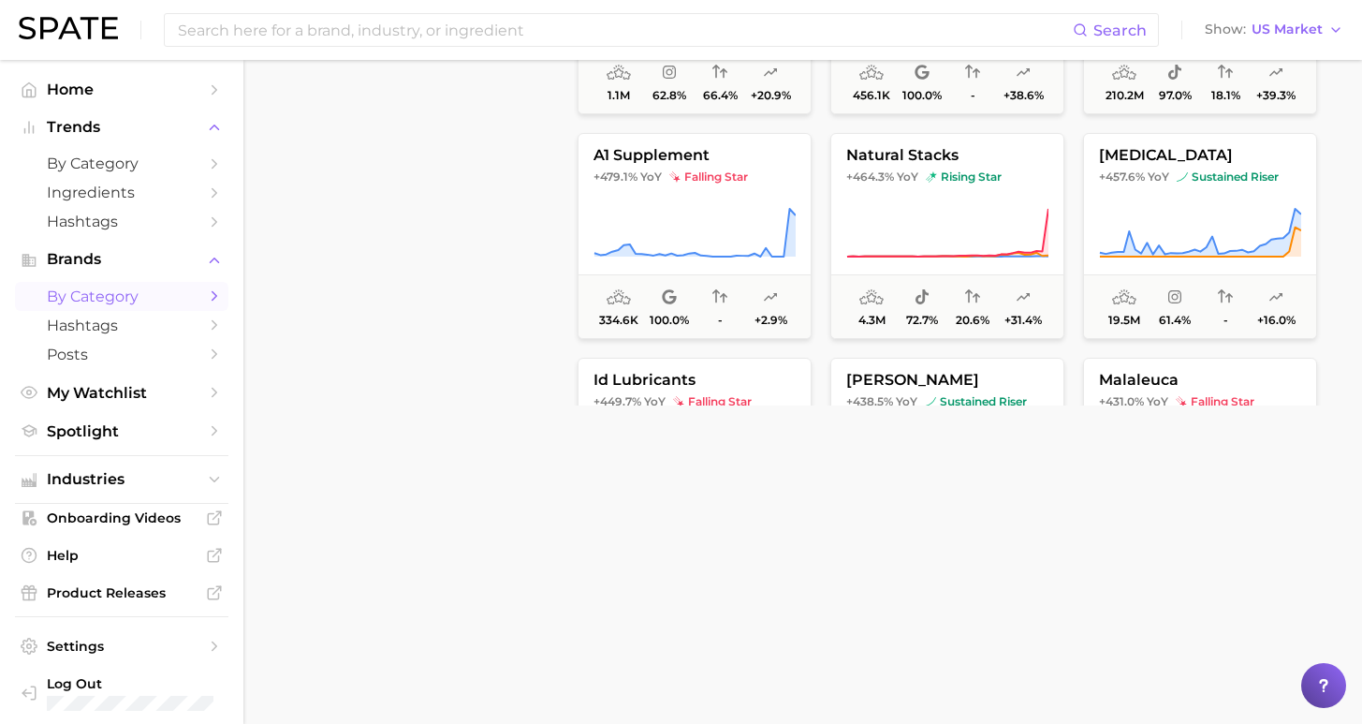
scroll to position [6566, 0]
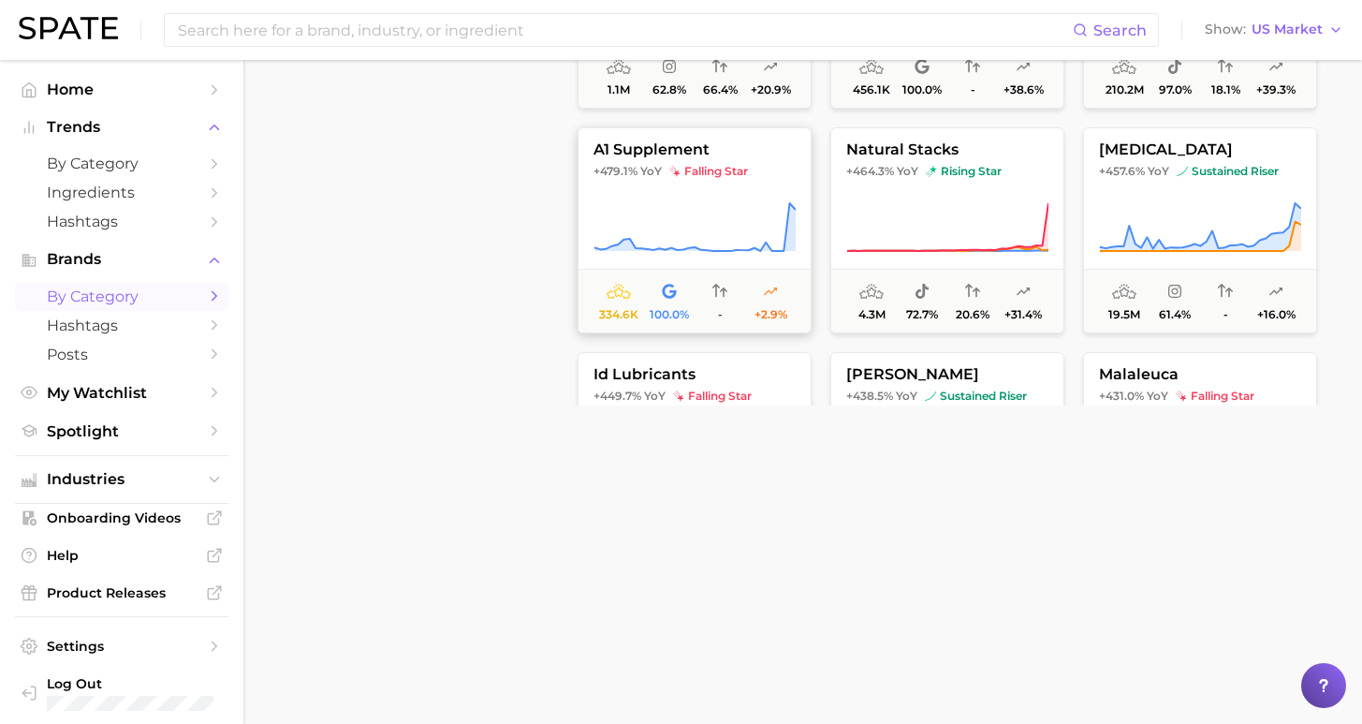
click at [704, 201] on icon at bounding box center [695, 227] width 202 height 52
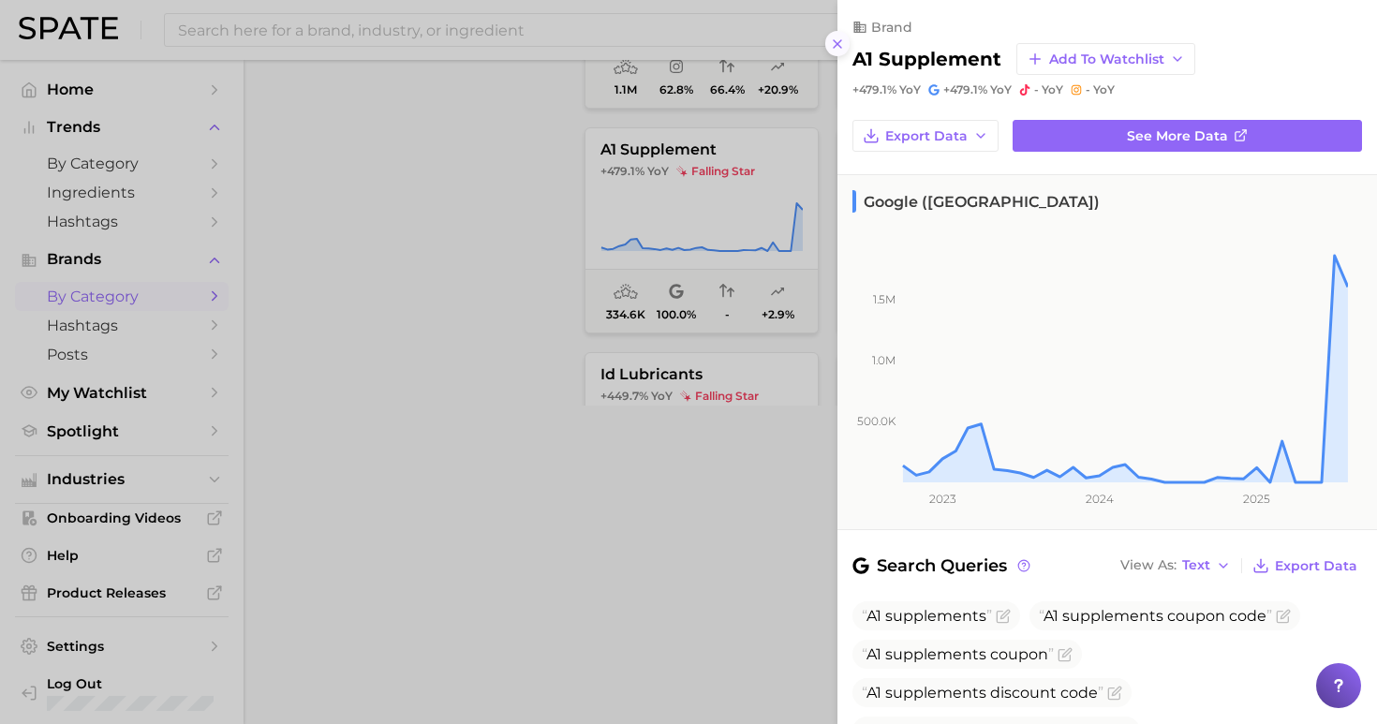
click at [834, 37] on icon at bounding box center [837, 44] width 15 height 15
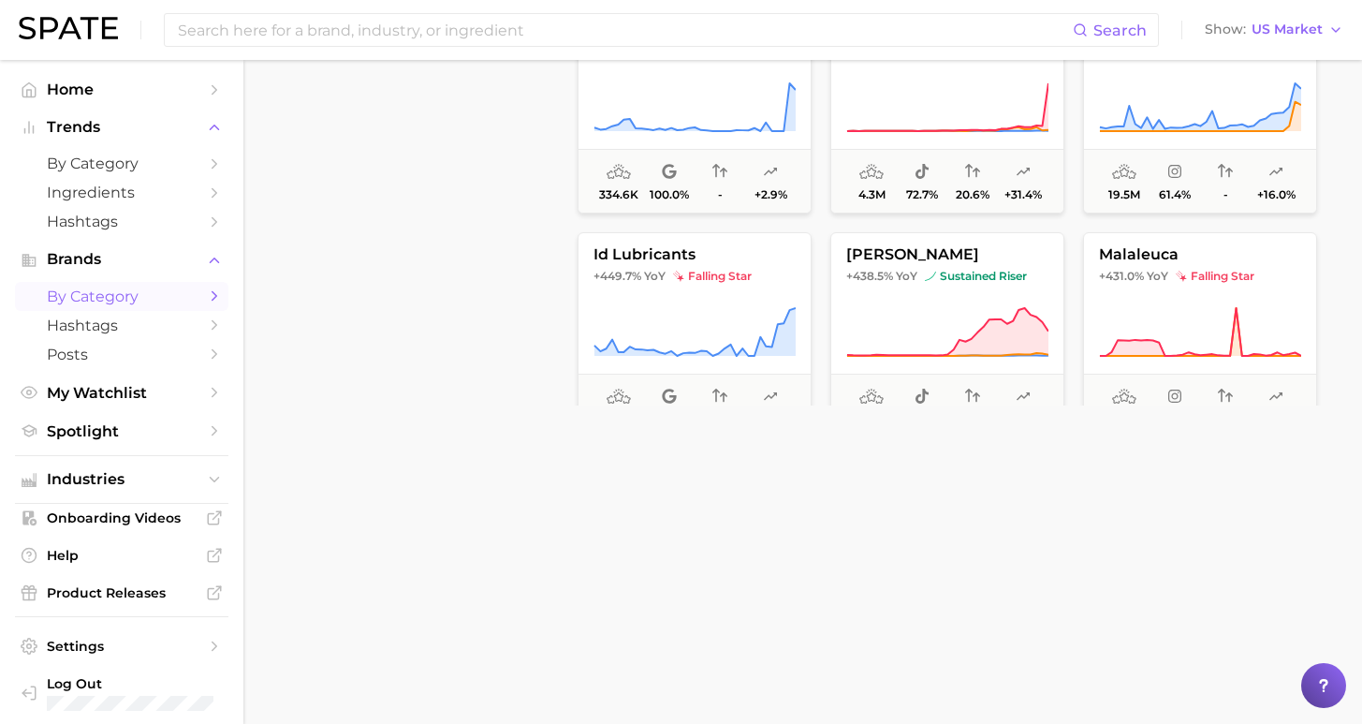
scroll to position [6710, 0]
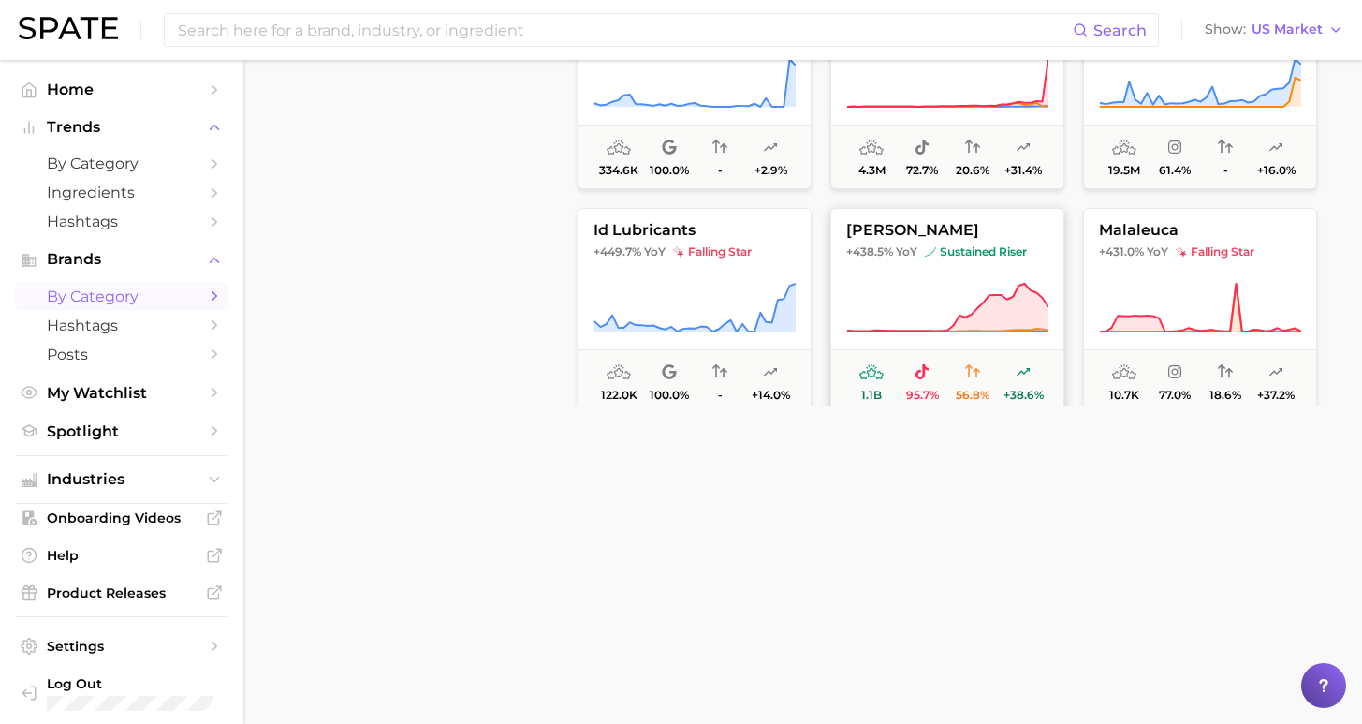
click at [883, 252] on span "+438.5%" at bounding box center [870, 251] width 47 height 14
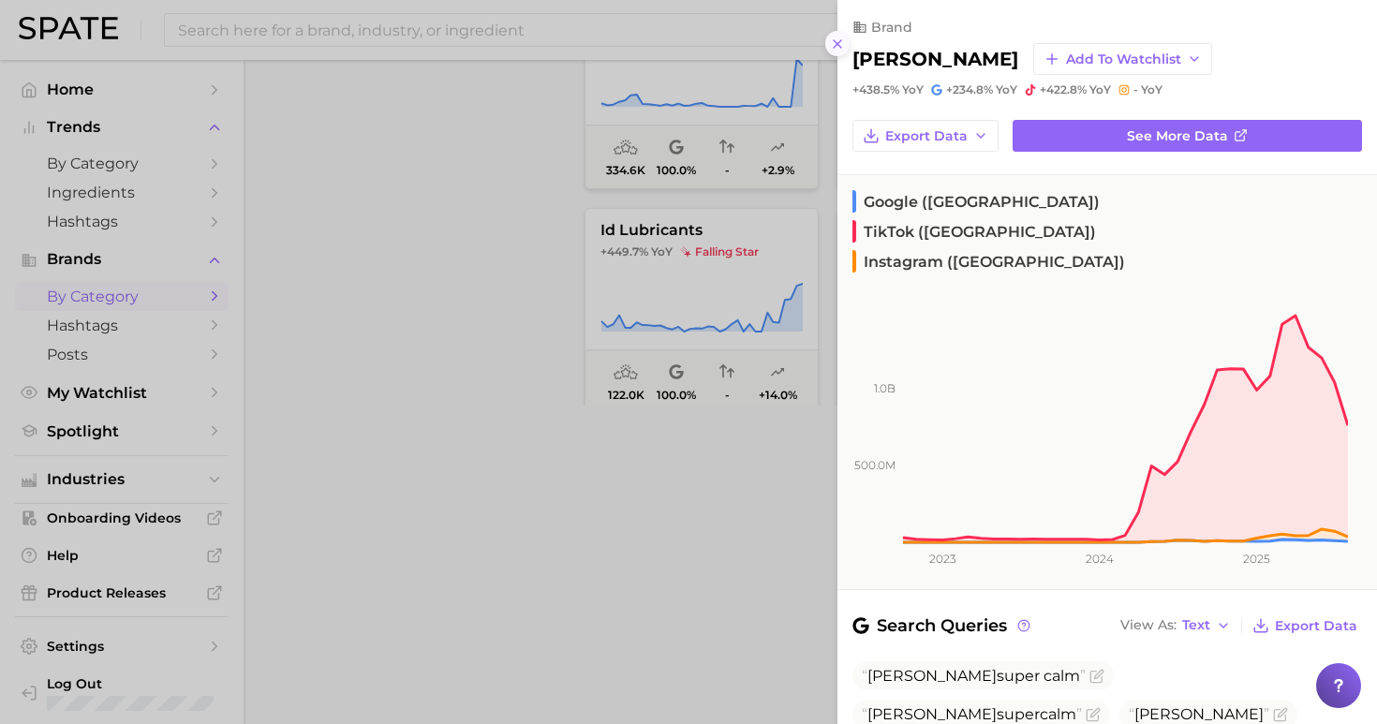
click at [834, 40] on line at bounding box center [836, 43] width 7 height 7
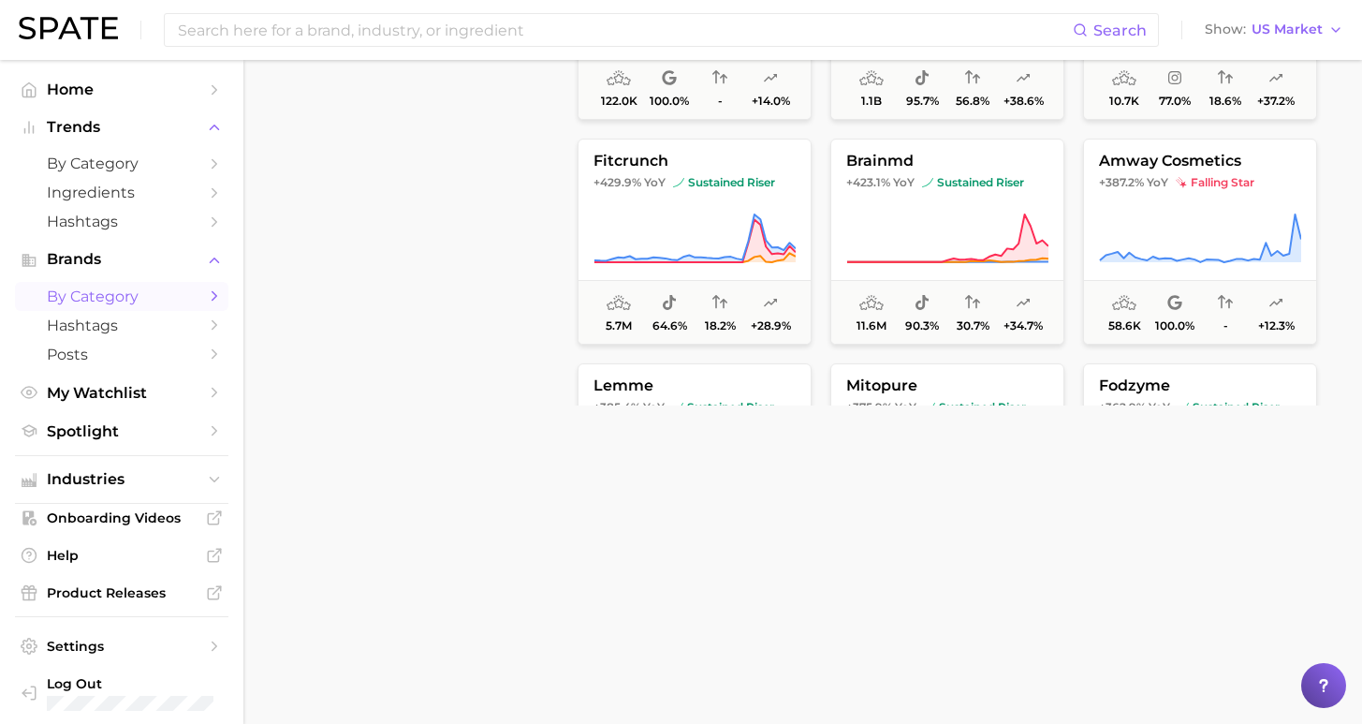
scroll to position [7010, 0]
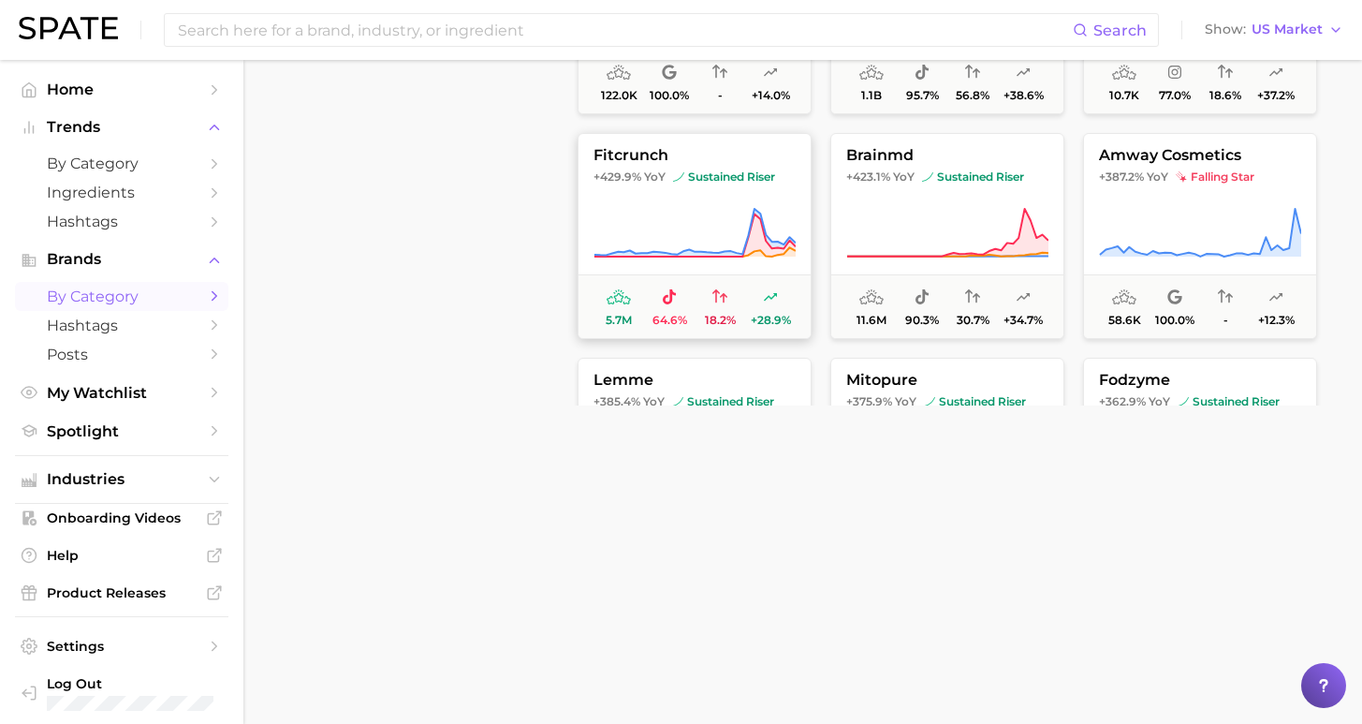
click at [750, 243] on icon at bounding box center [694, 234] width 201 height 43
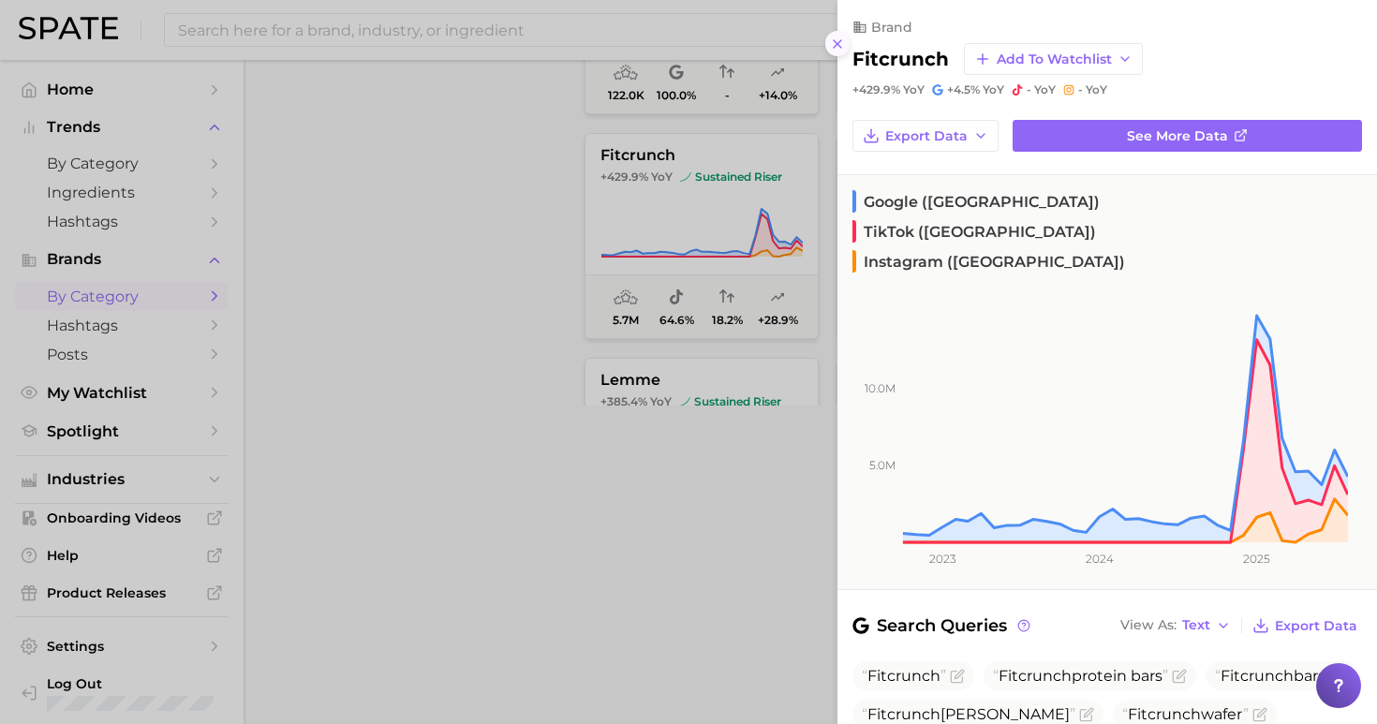
click at [842, 37] on icon at bounding box center [837, 44] width 15 height 15
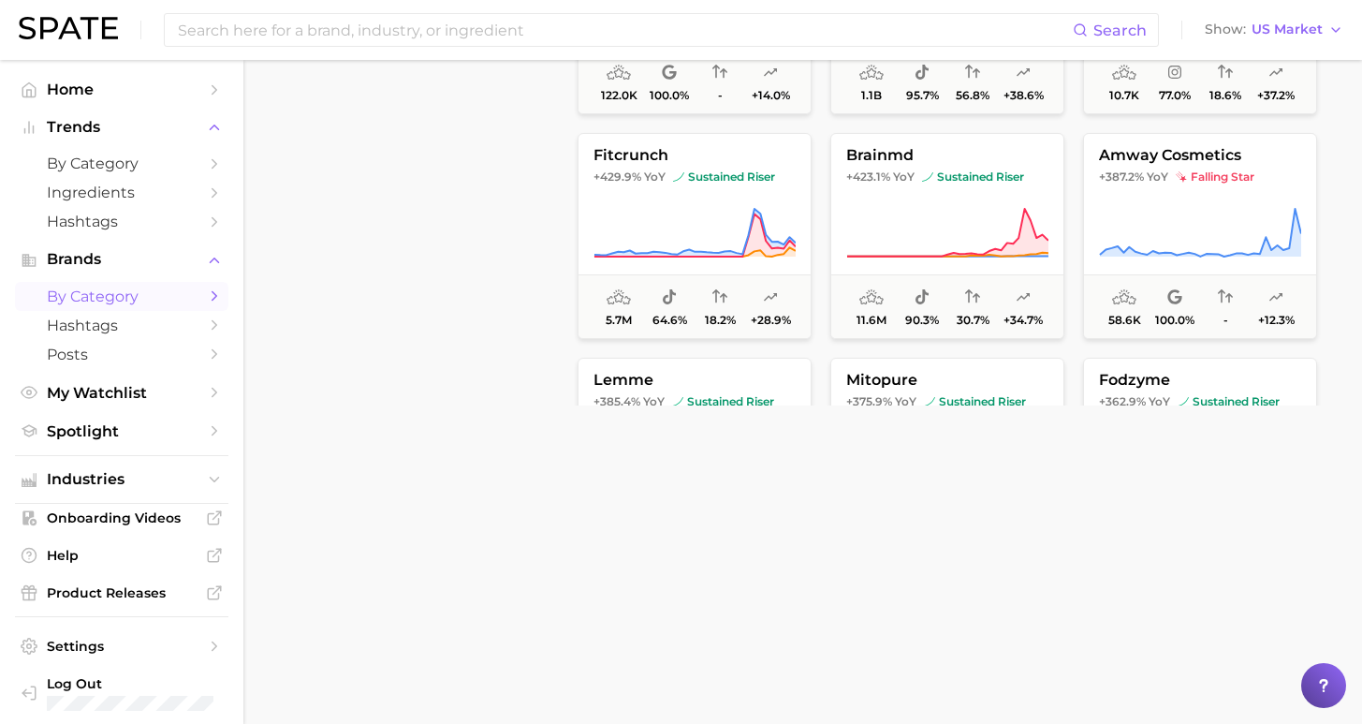
scroll to position [757, 0]
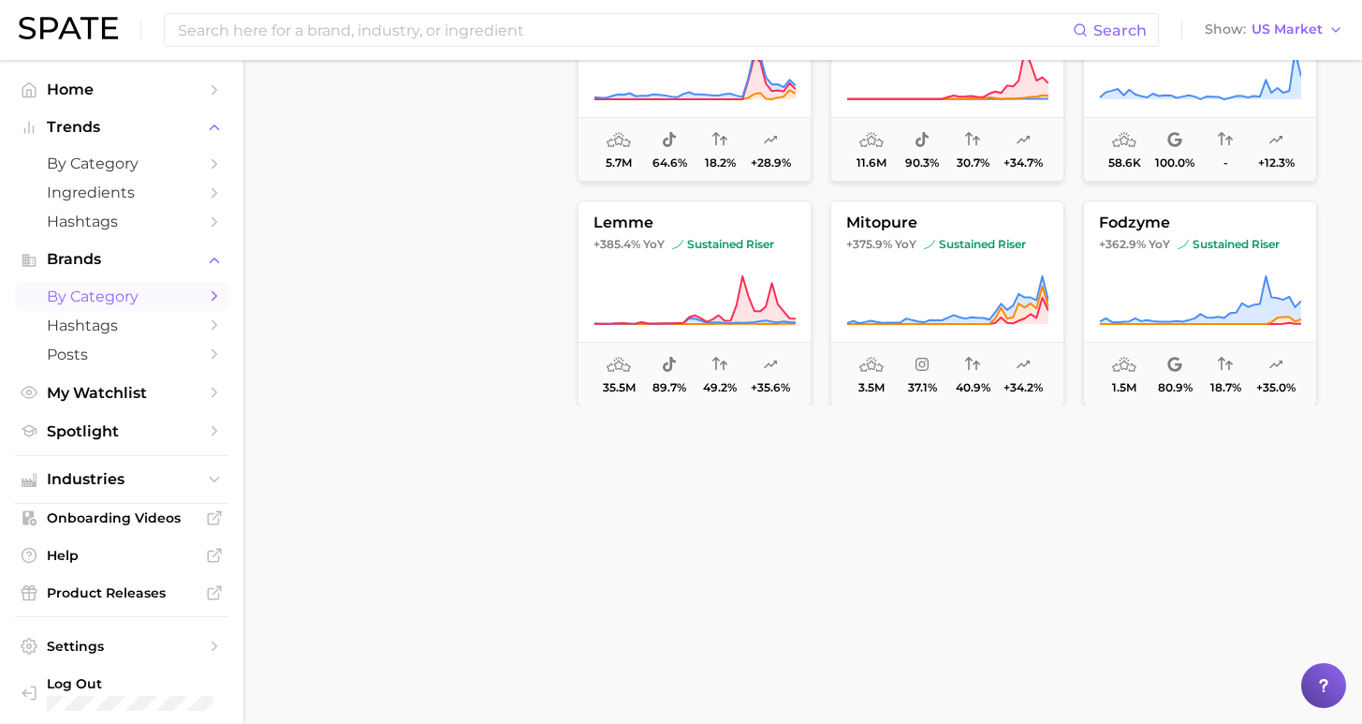
scroll to position [7205, 0]
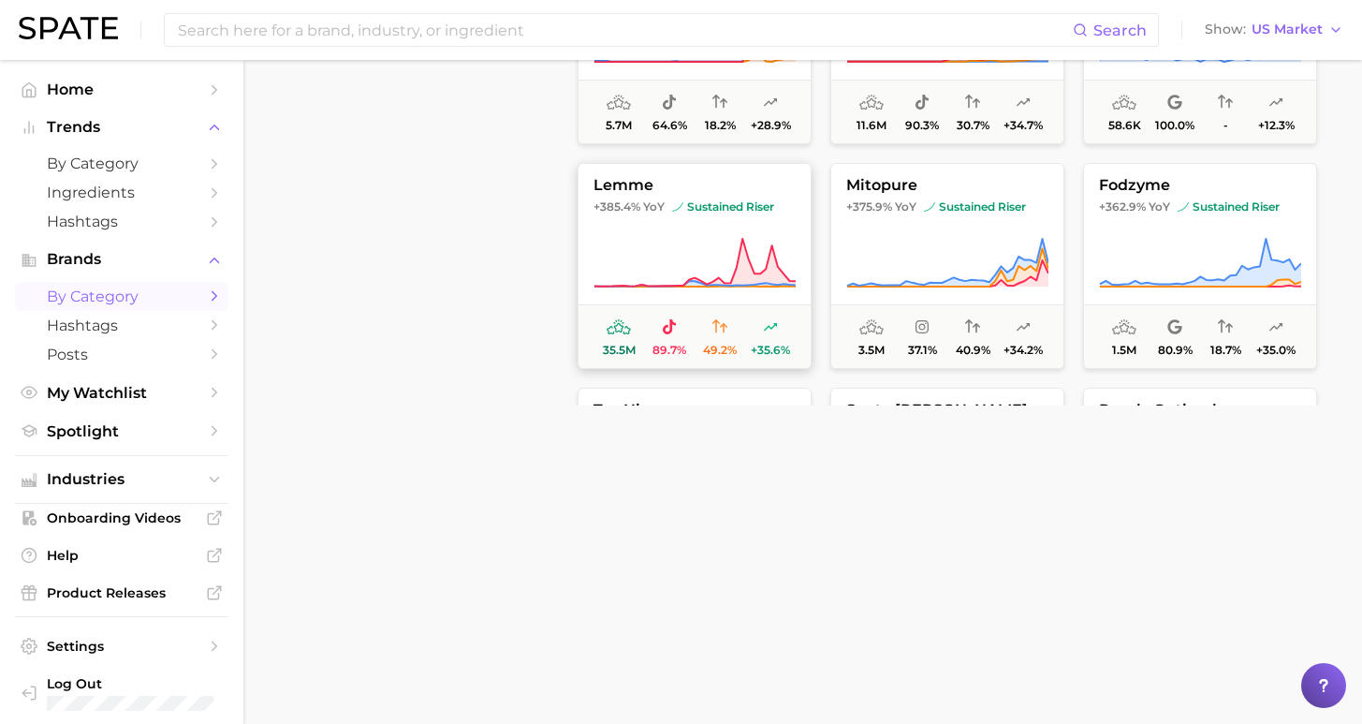
click at [704, 233] on button "lemme +385.4% YoY sustained riser 35.5m 89.7% 49.2% +35.6%" at bounding box center [695, 266] width 234 height 206
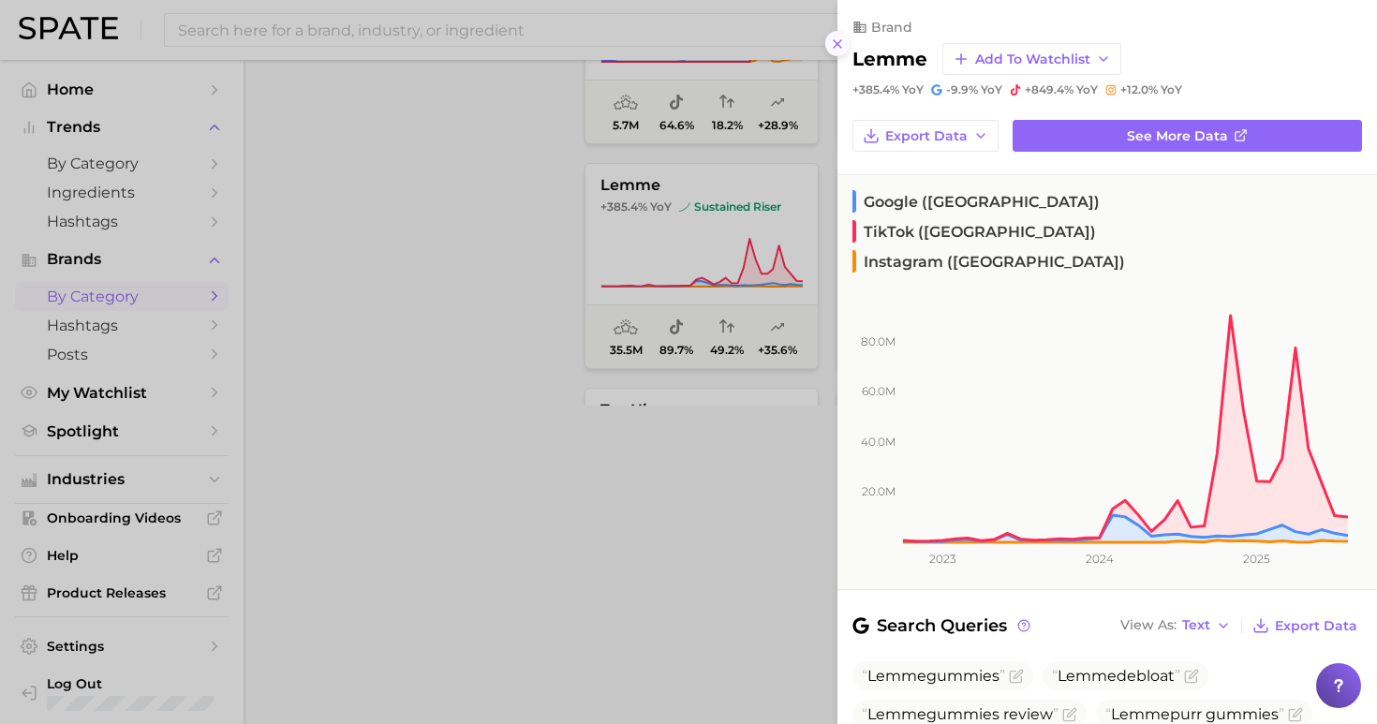
click at [838, 42] on icon at bounding box center [837, 44] width 15 height 15
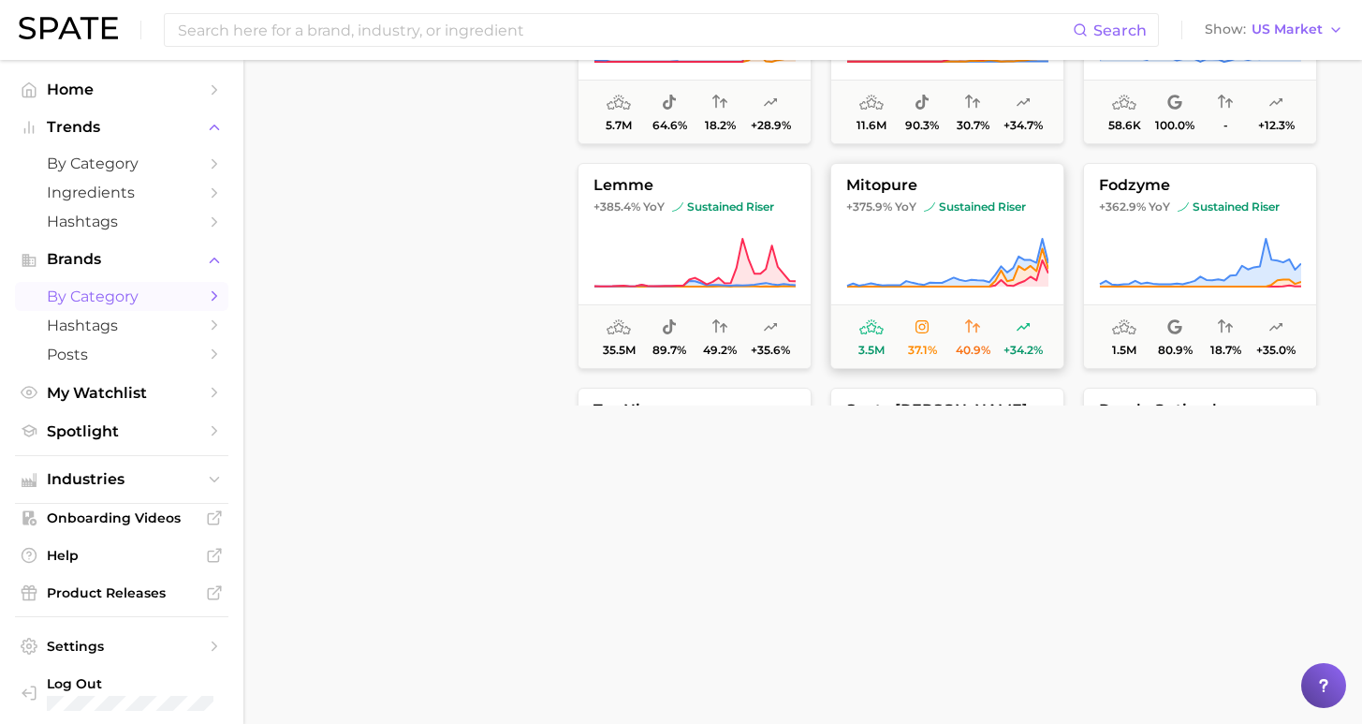
click at [861, 205] on span "+375.9%" at bounding box center [870, 206] width 46 height 14
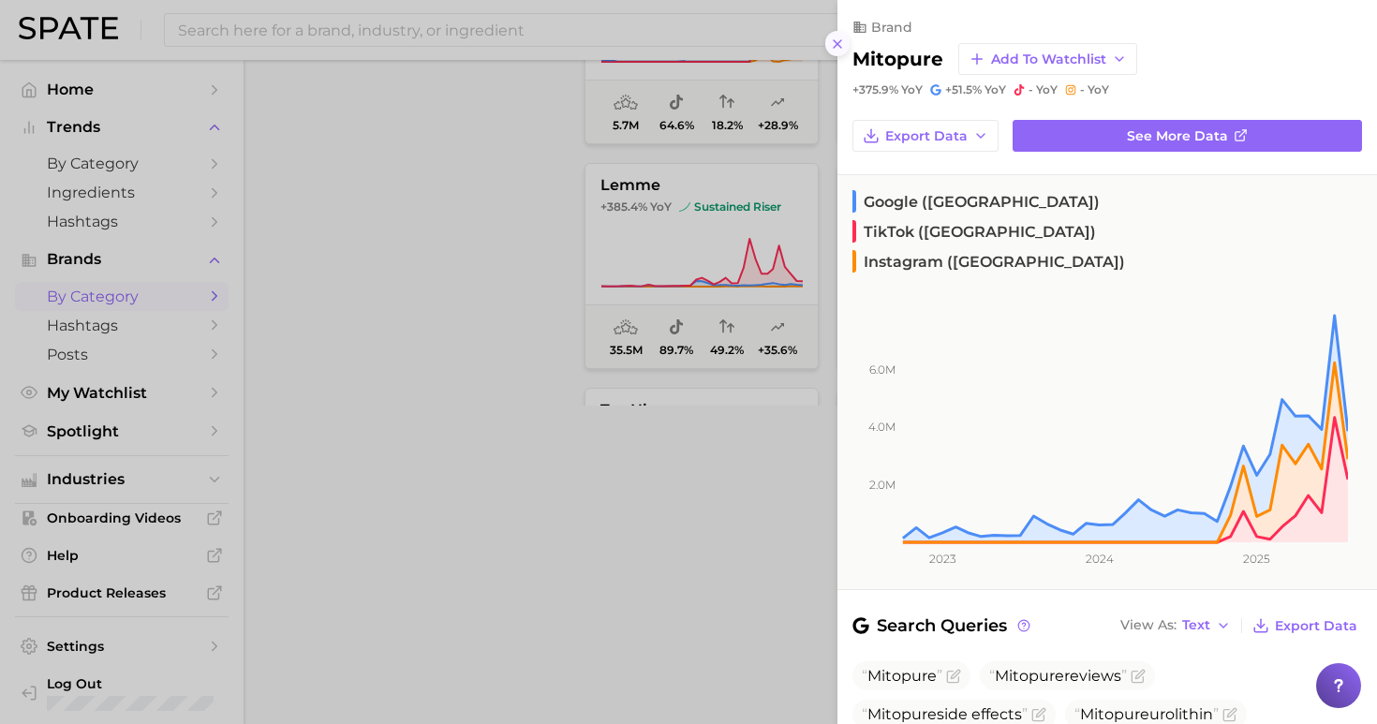
click at [842, 37] on icon at bounding box center [837, 44] width 15 height 15
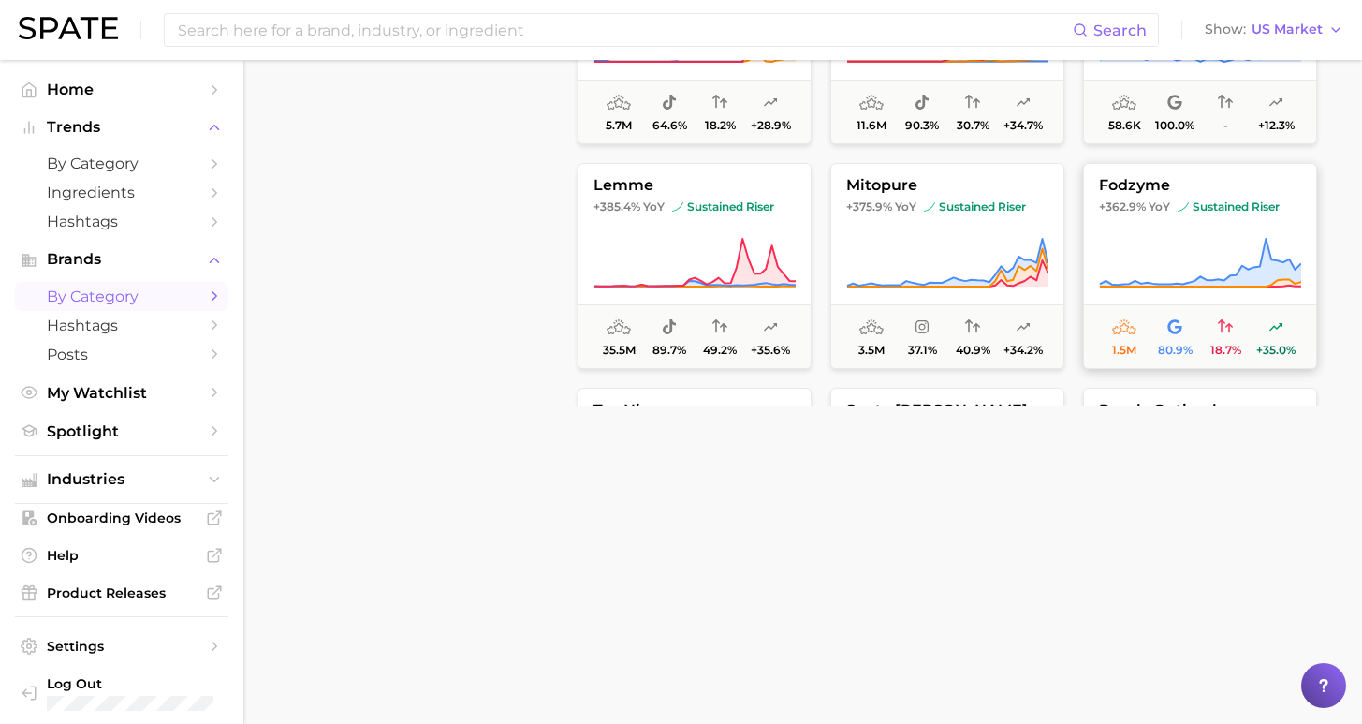
click at [1180, 208] on img at bounding box center [1183, 206] width 11 height 11
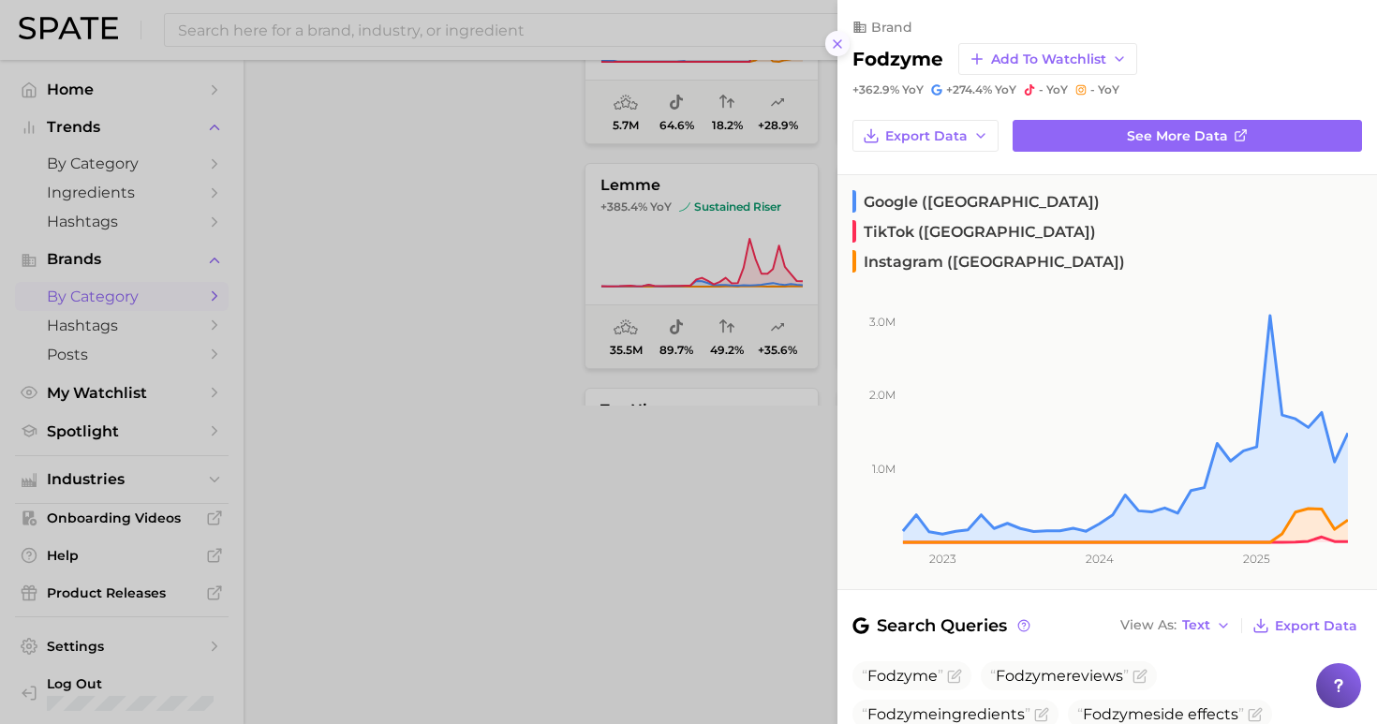
click at [835, 37] on icon at bounding box center [837, 44] width 15 height 15
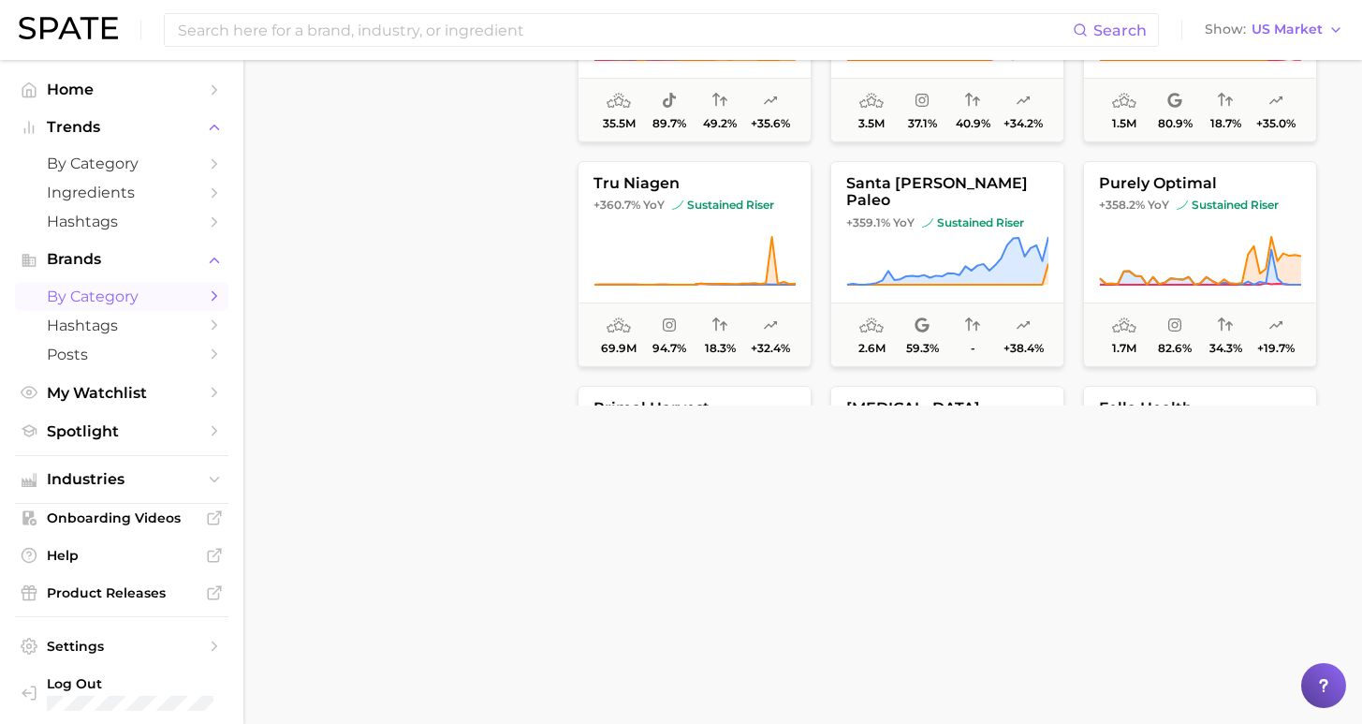
scroll to position [7438, 0]
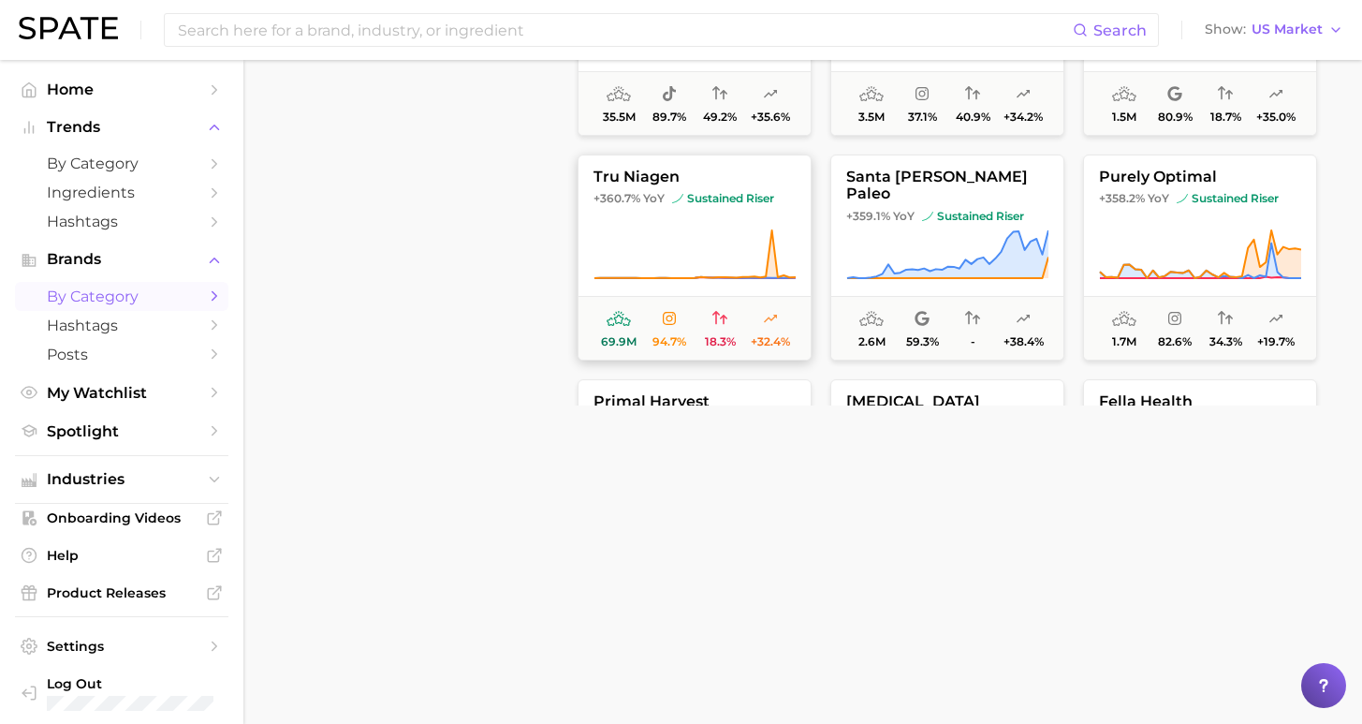
click at [585, 236] on span at bounding box center [695, 254] width 232 height 52
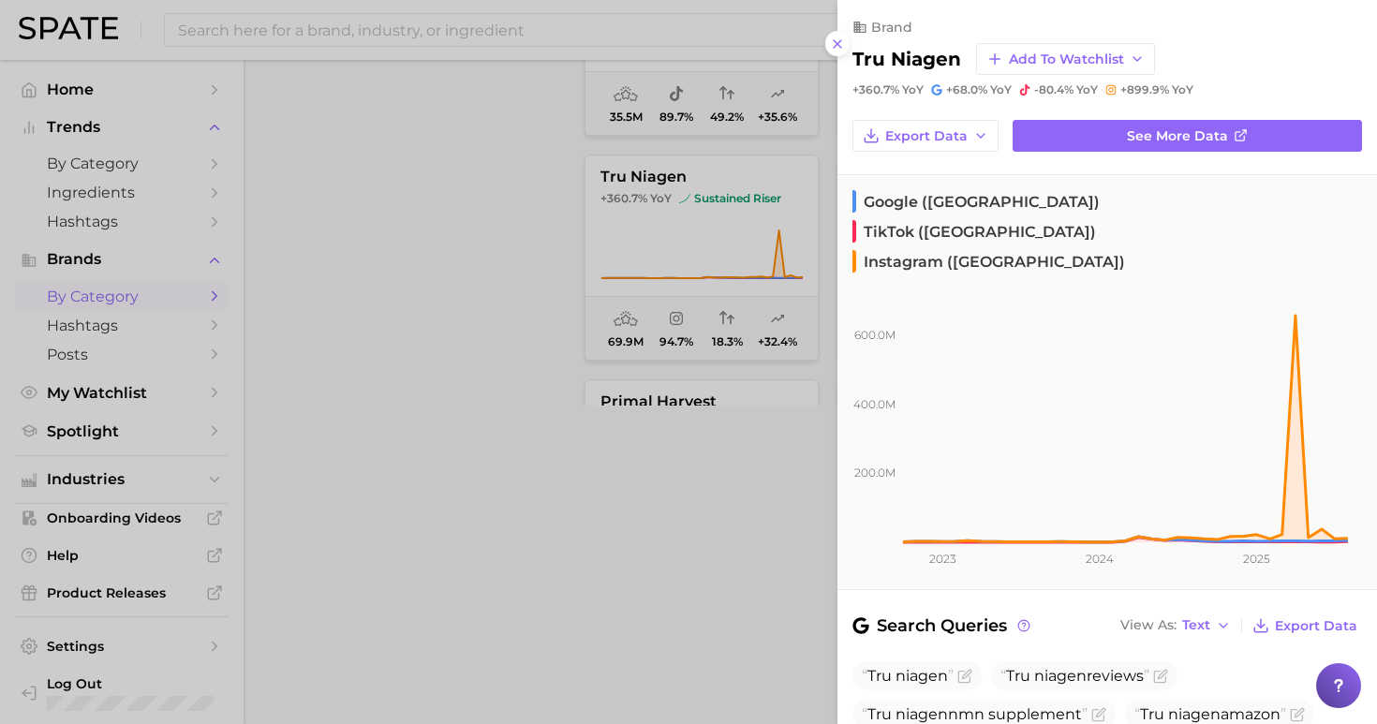
click at [833, 49] on div at bounding box center [688, 362] width 1377 height 724
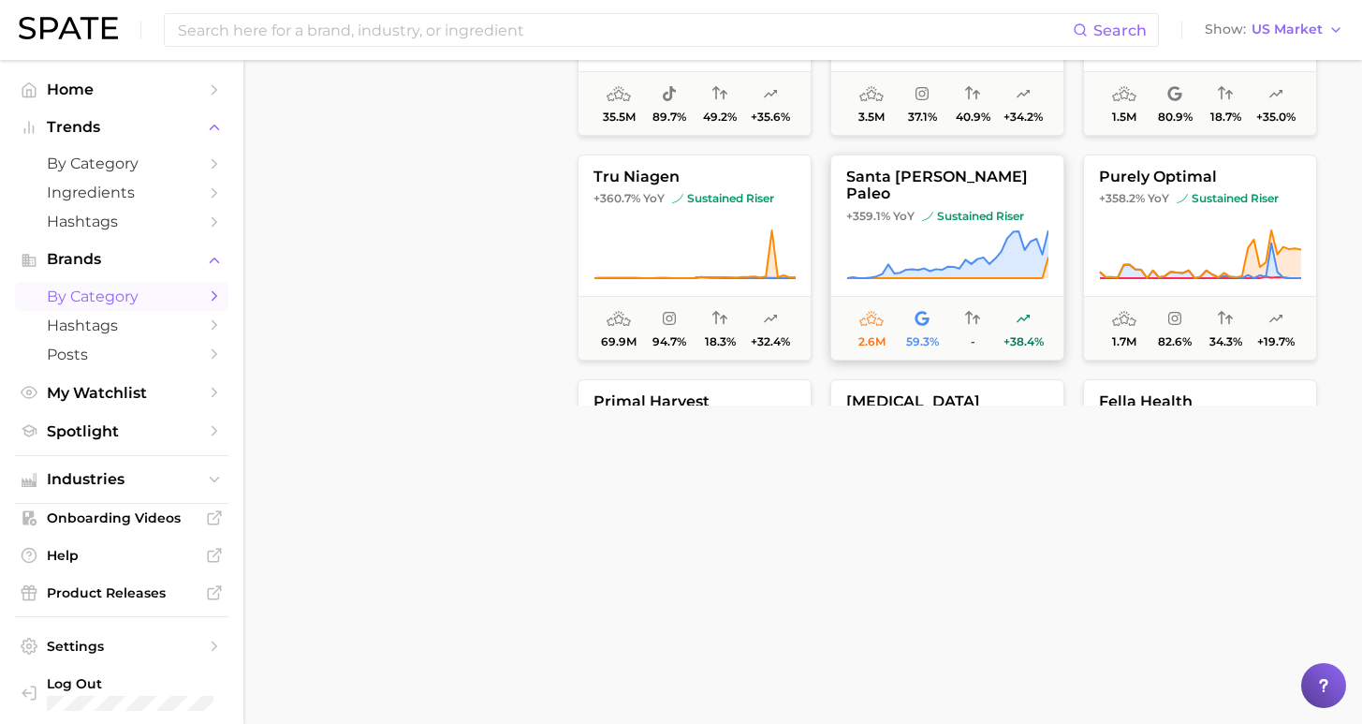
click at [992, 213] on button "santa [PERSON_NAME] paleo +359.1% YoY sustained riser 2.6m 59.3% - +38.4%" at bounding box center [948, 258] width 234 height 206
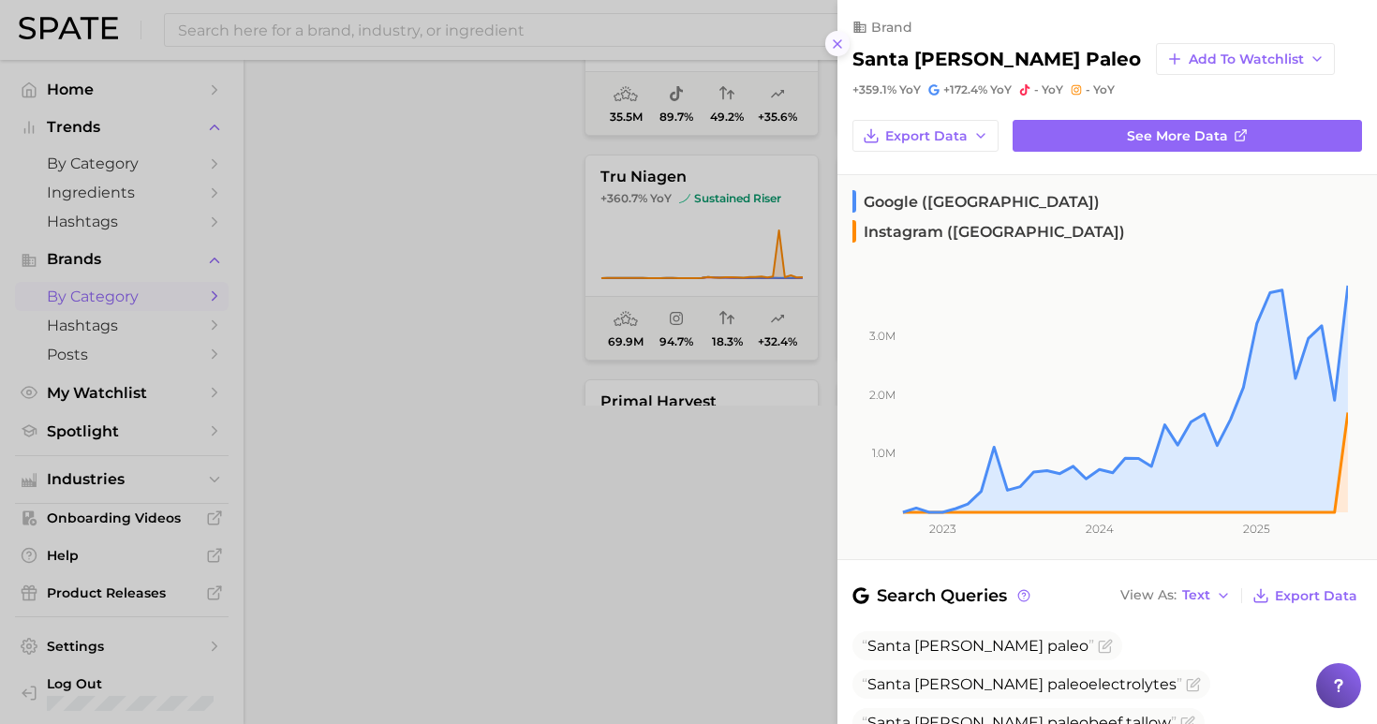
click at [837, 37] on icon at bounding box center [837, 44] width 15 height 15
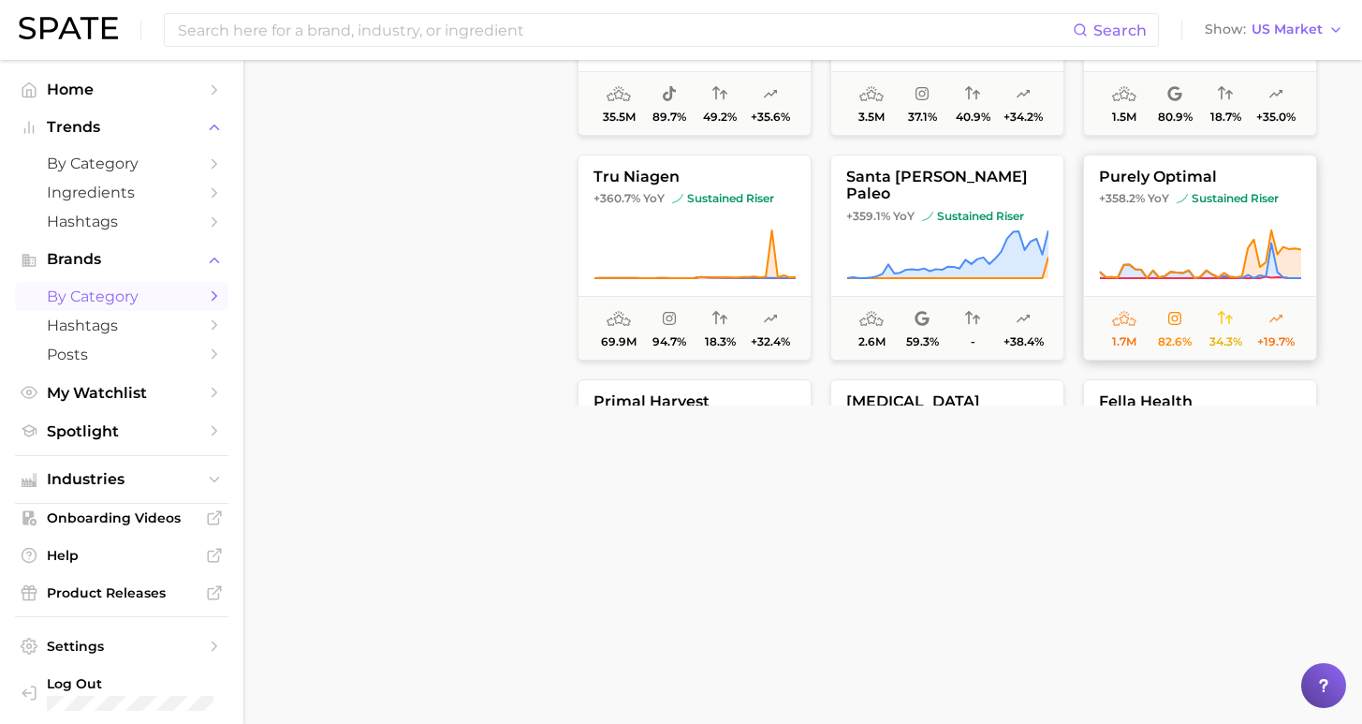
click at [1233, 236] on icon at bounding box center [1200, 254] width 202 height 52
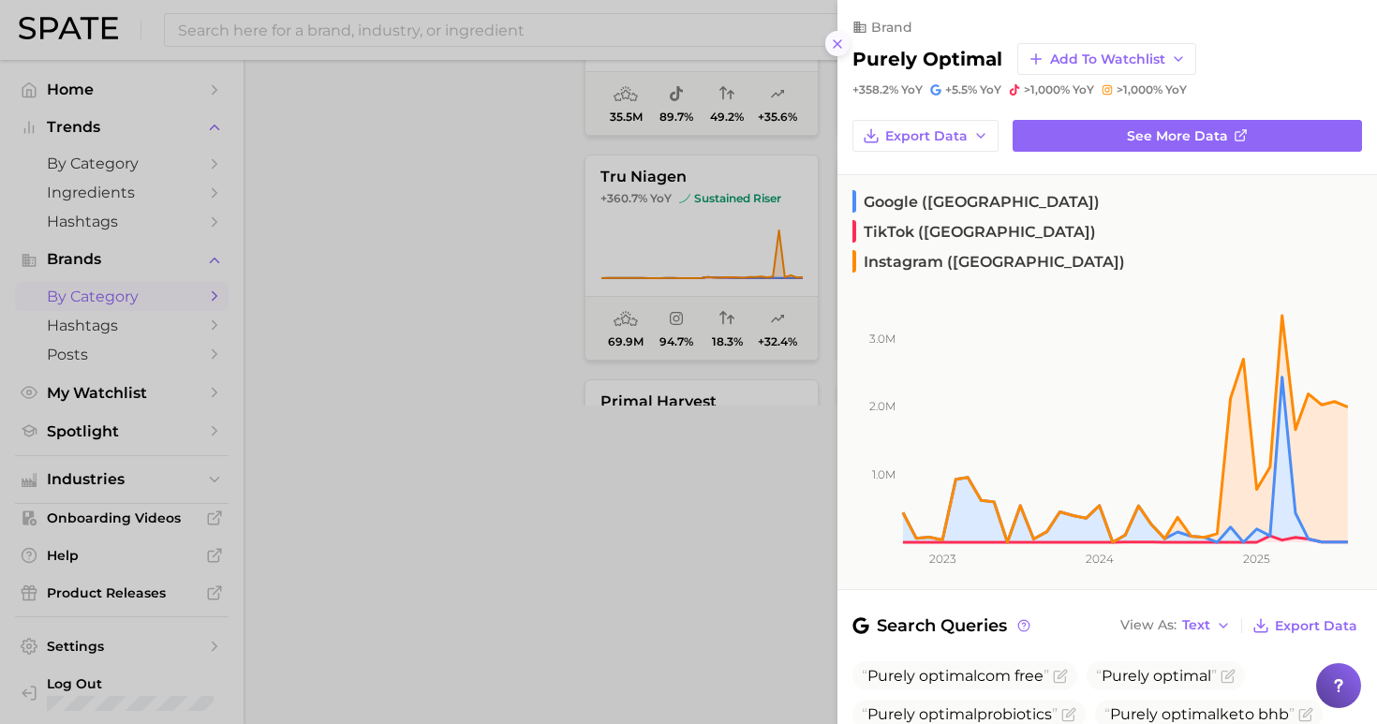
click at [832, 42] on icon at bounding box center [837, 44] width 15 height 15
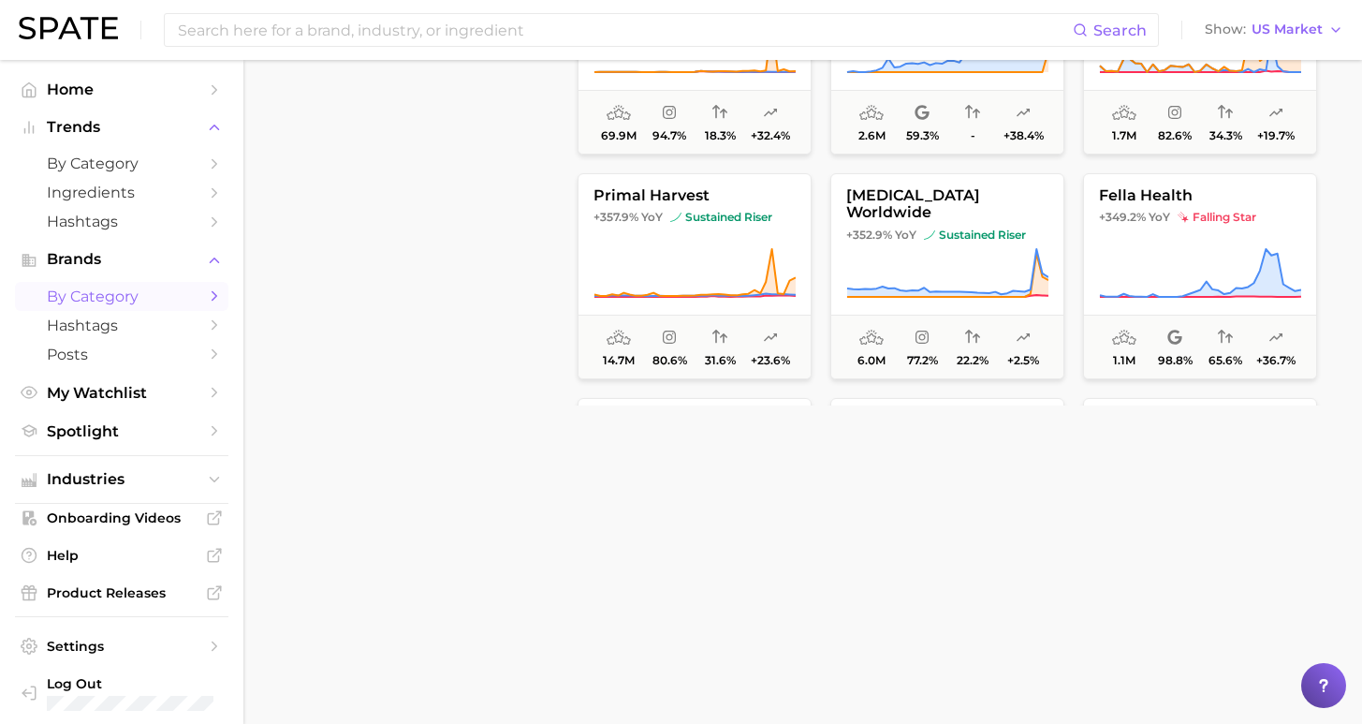
scroll to position [7653, 0]
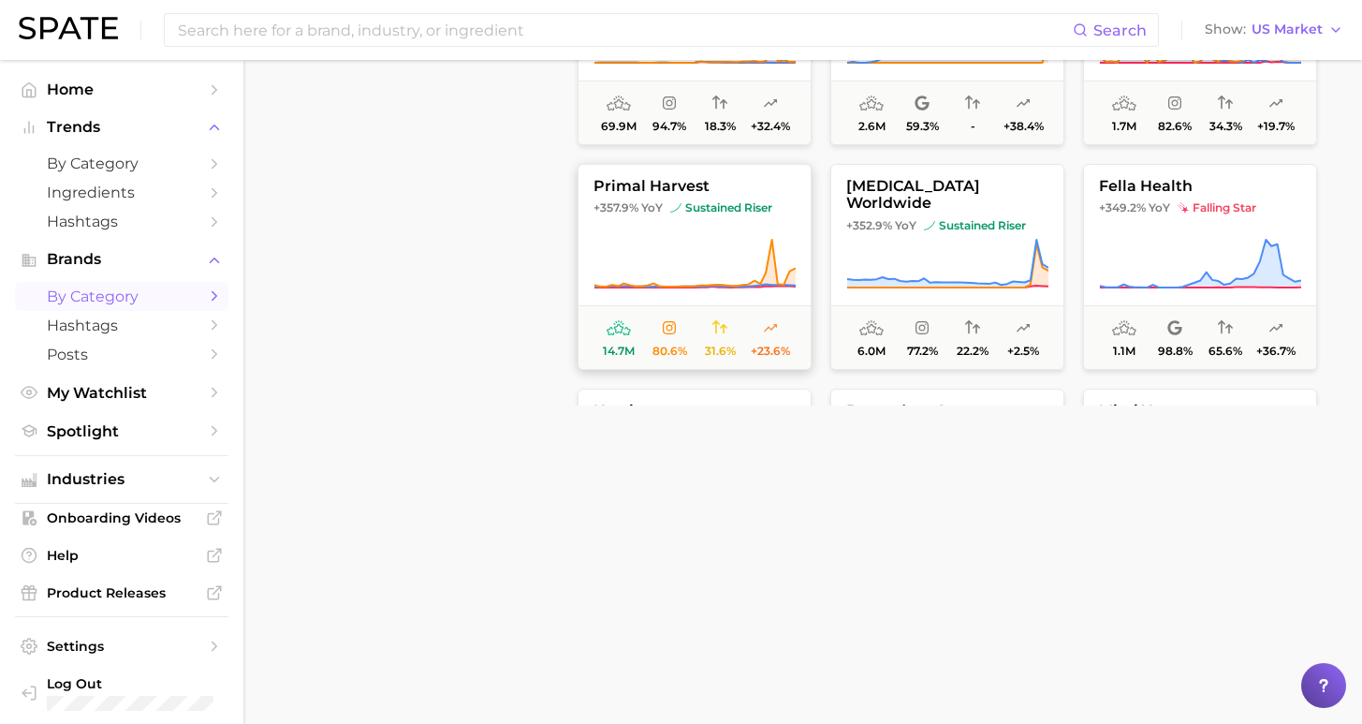
click at [758, 194] on span "primal harvest" at bounding box center [695, 186] width 232 height 17
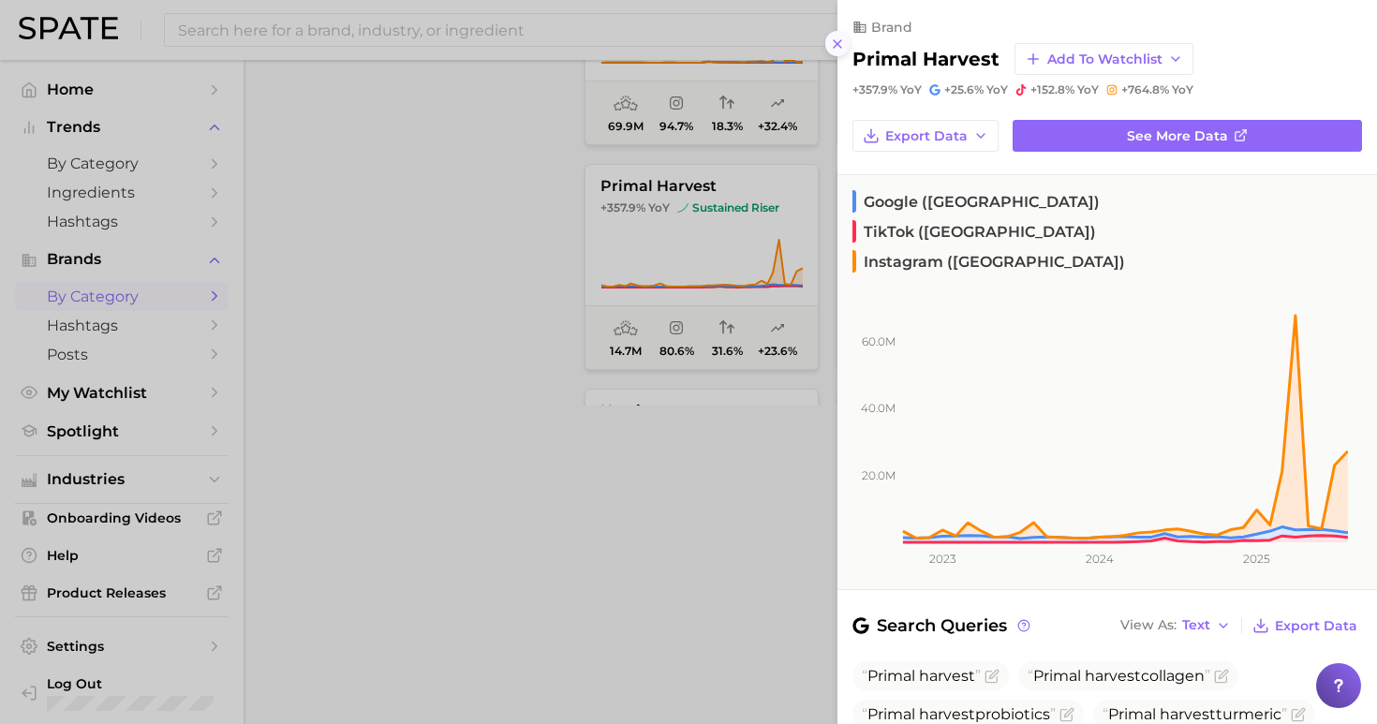
click at [841, 37] on icon at bounding box center [837, 44] width 15 height 15
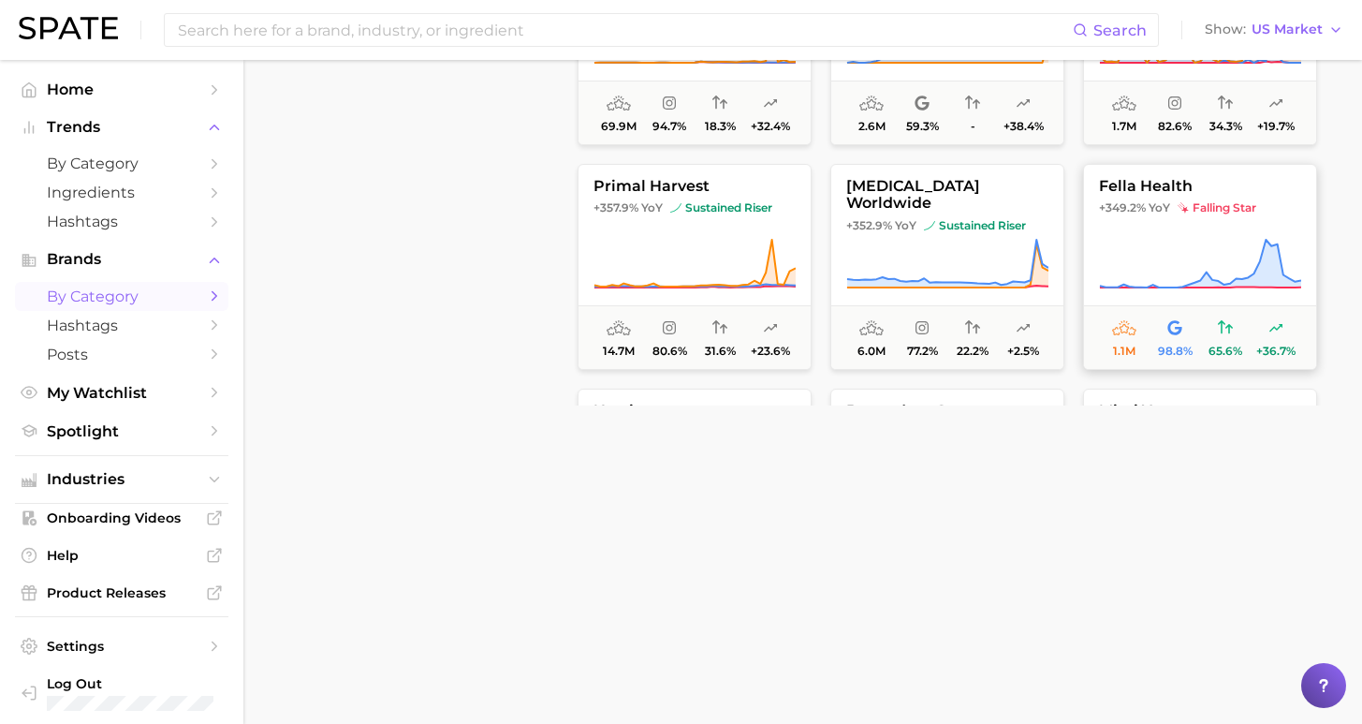
click at [1184, 203] on img at bounding box center [1183, 207] width 11 height 11
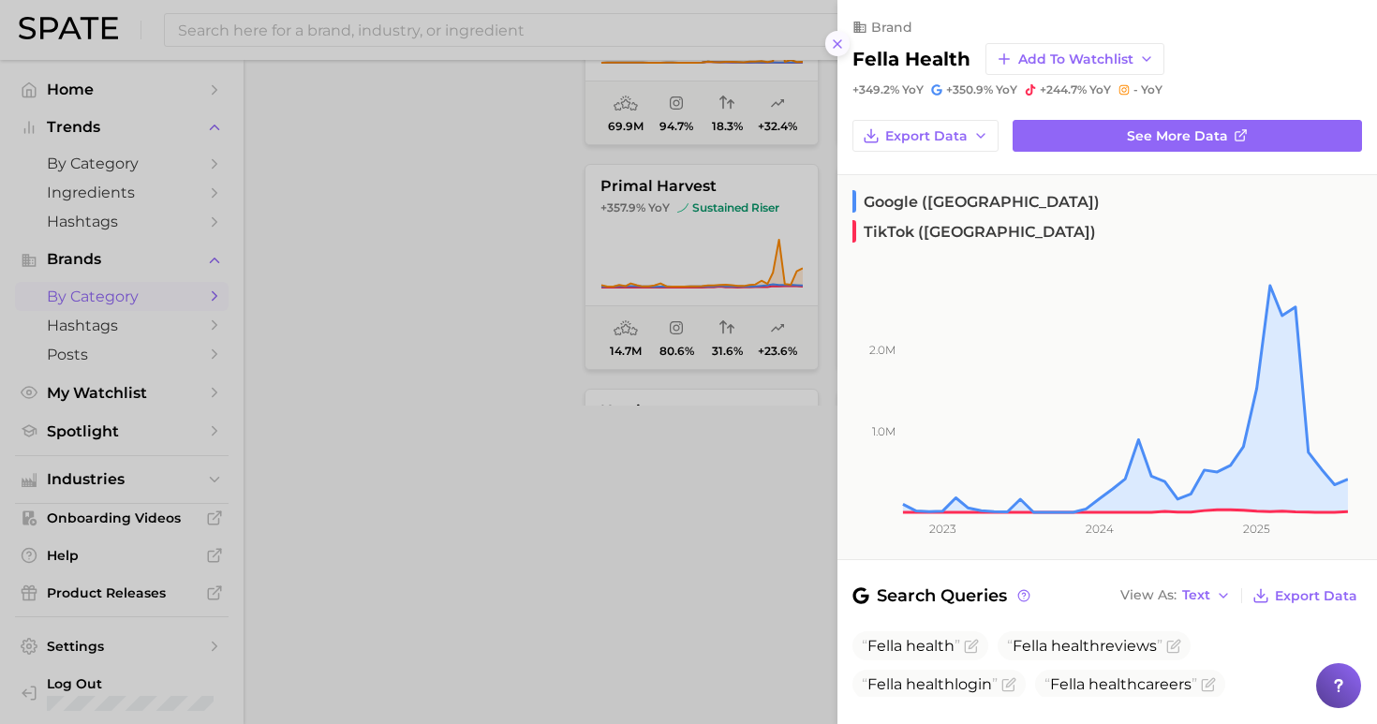
click at [838, 40] on line at bounding box center [836, 43] width 7 height 7
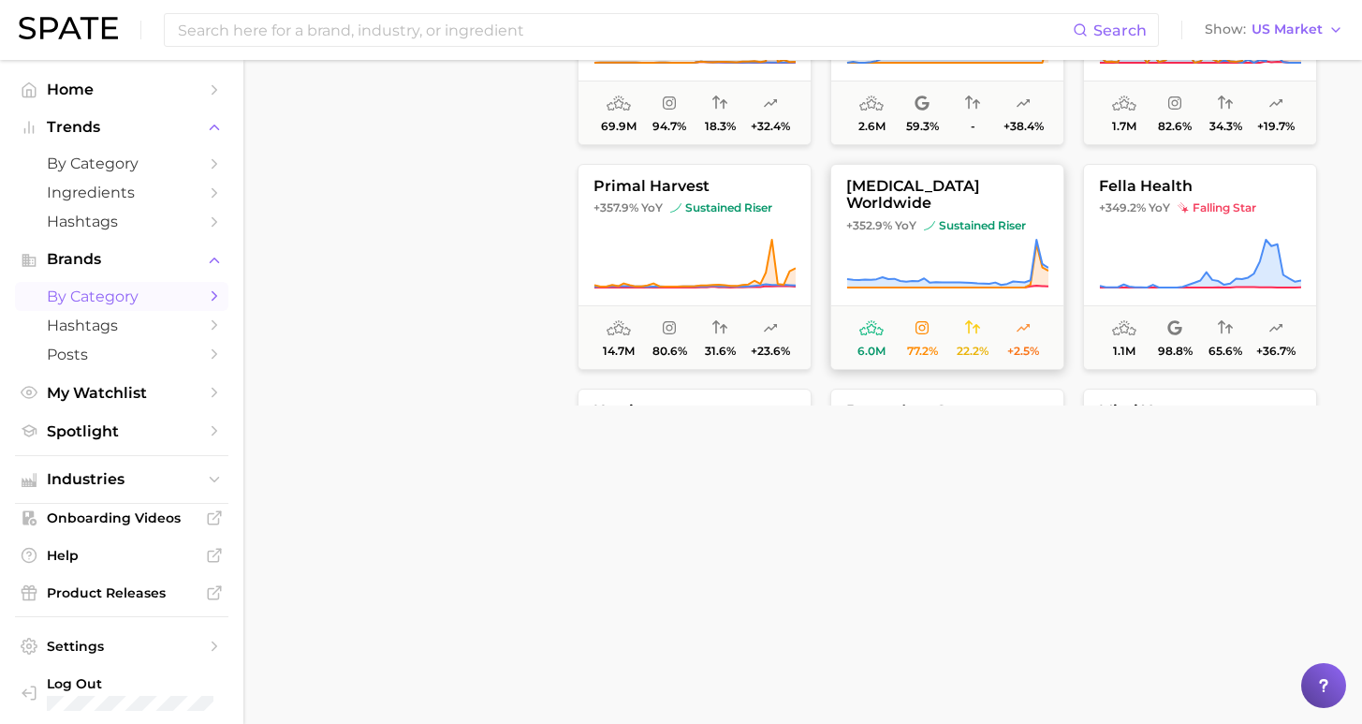
click at [921, 191] on span "[MEDICAL_DATA] worldwide" at bounding box center [948, 195] width 232 height 35
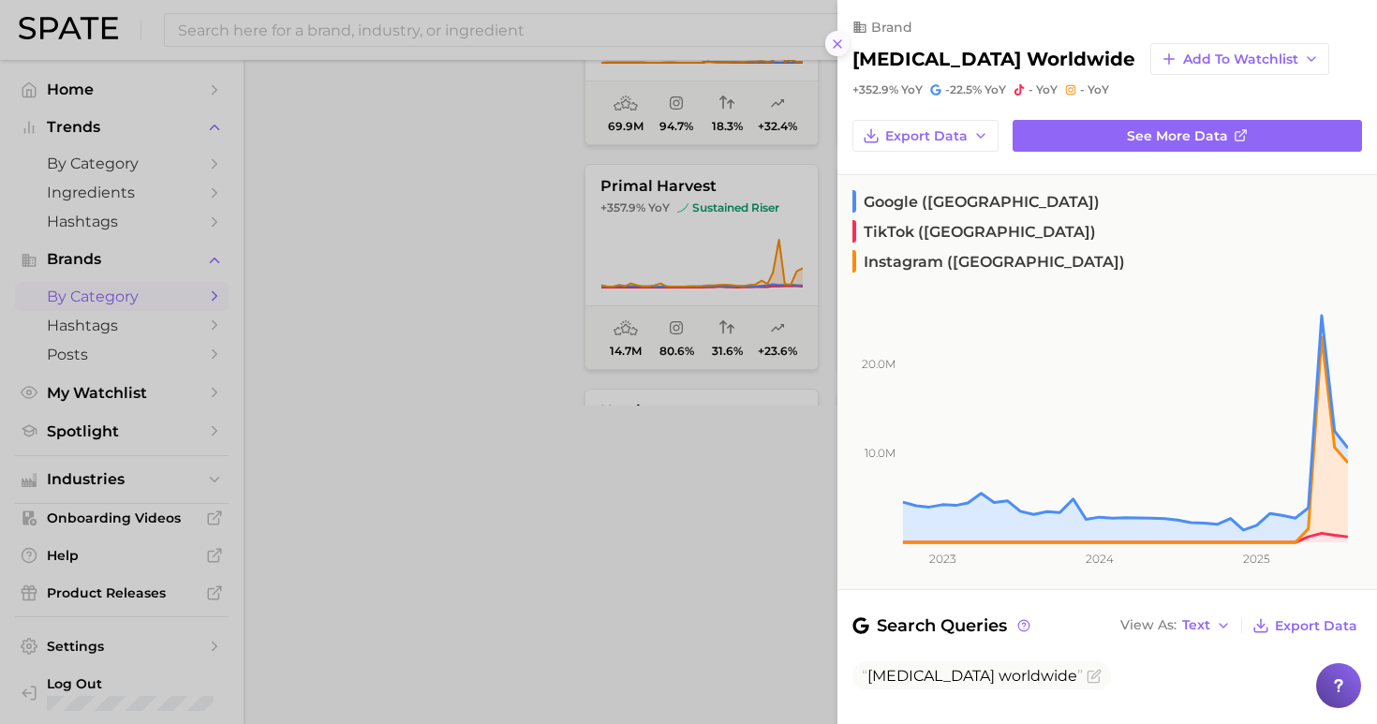
click at [838, 37] on icon at bounding box center [837, 44] width 15 height 15
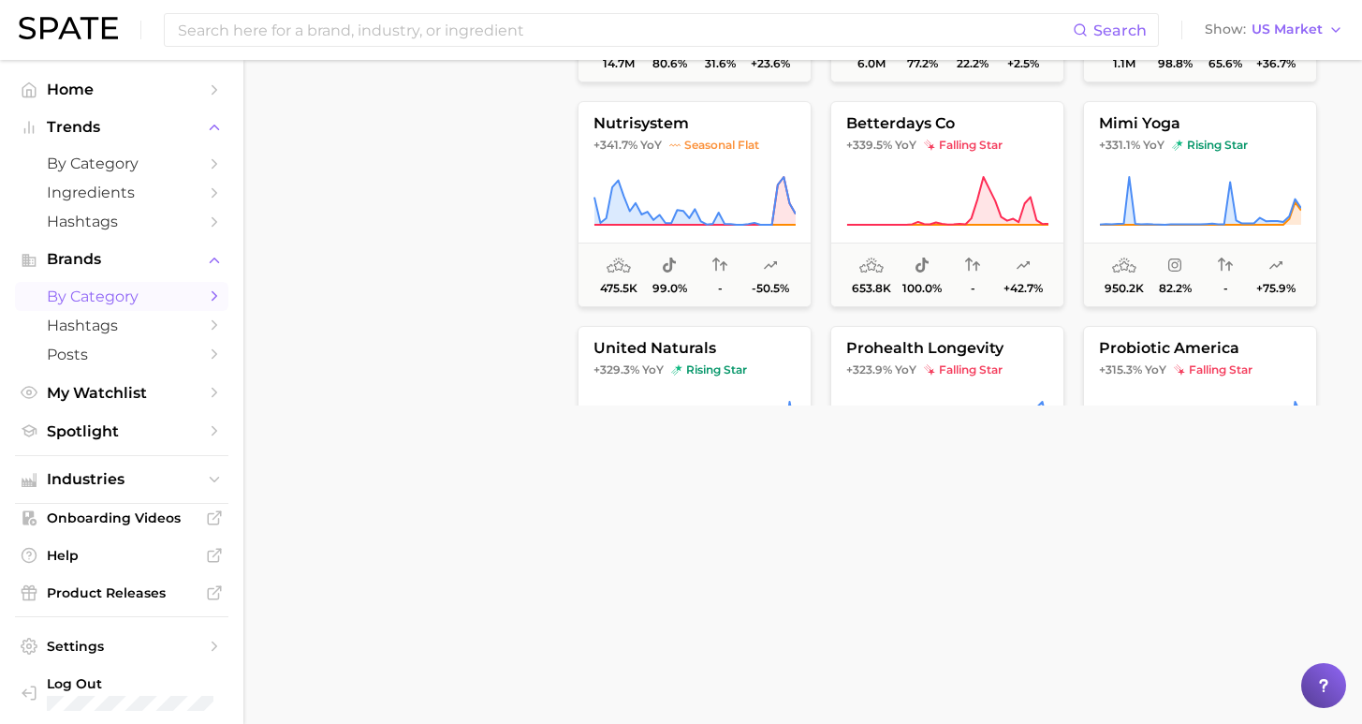
scroll to position [7943, 0]
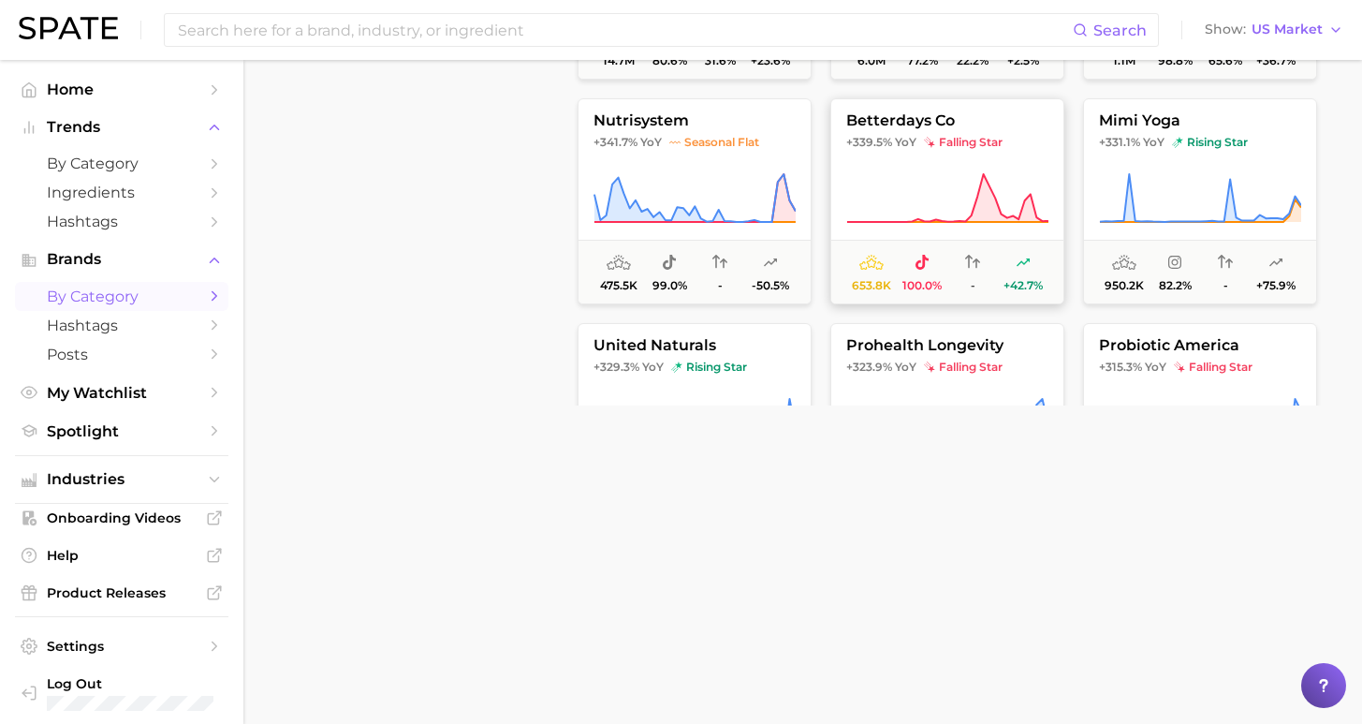
click at [916, 165] on button "betterdays co +339.5% YoY falling star 653.8k 100.0% - +42.7%" at bounding box center [948, 201] width 234 height 206
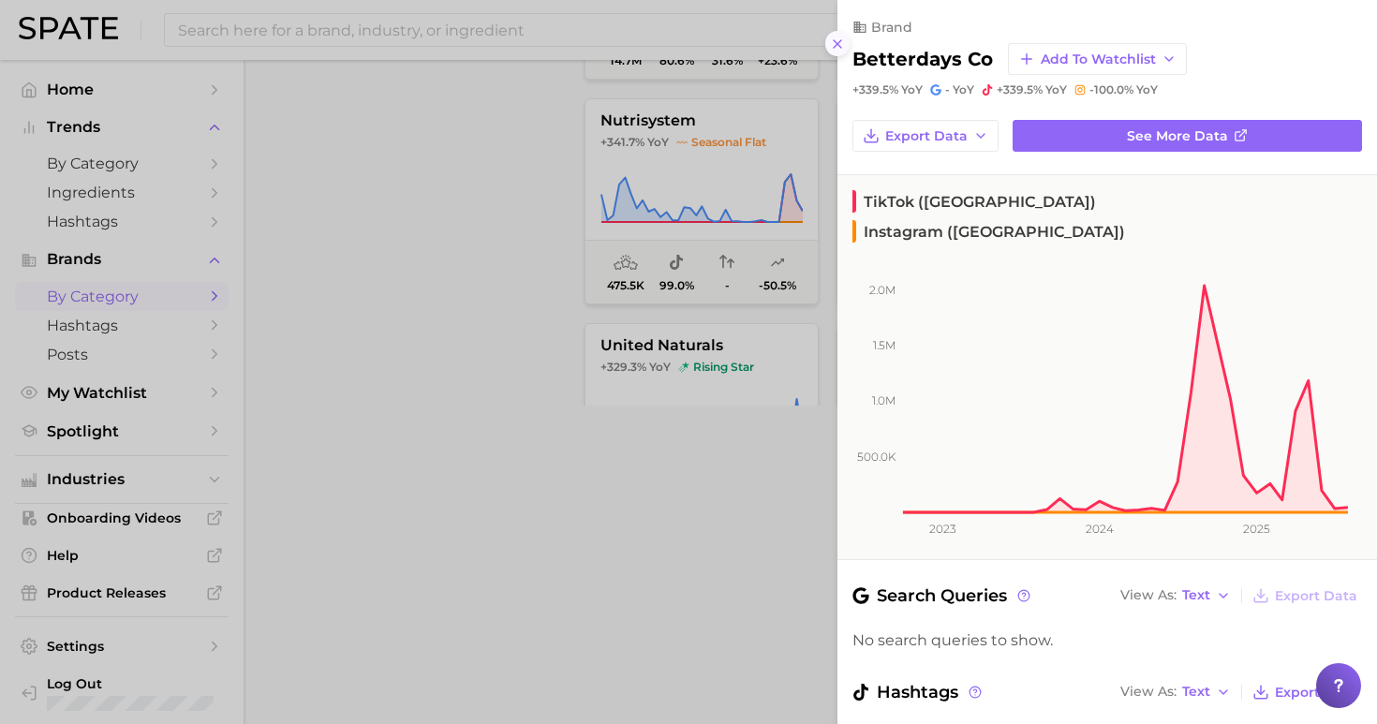
click at [839, 37] on icon at bounding box center [837, 44] width 15 height 15
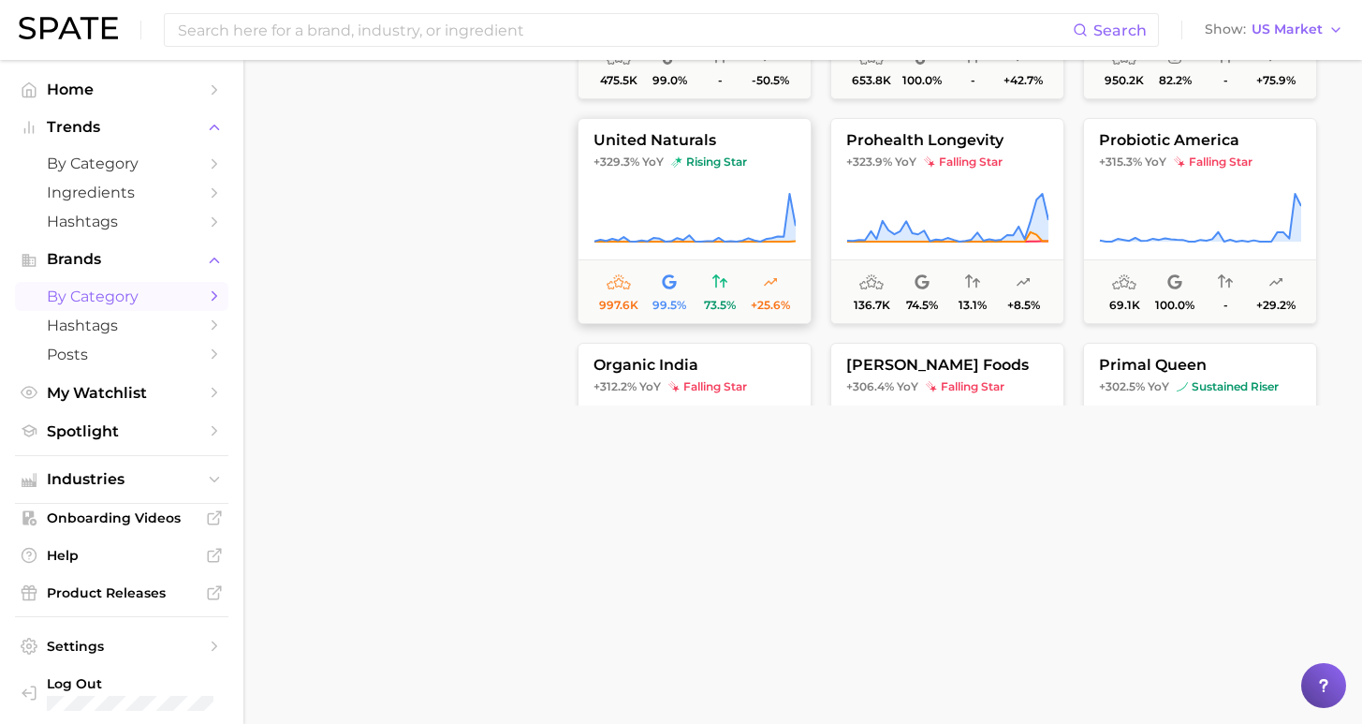
scroll to position [8149, 0]
click at [702, 191] on icon at bounding box center [695, 217] width 202 height 52
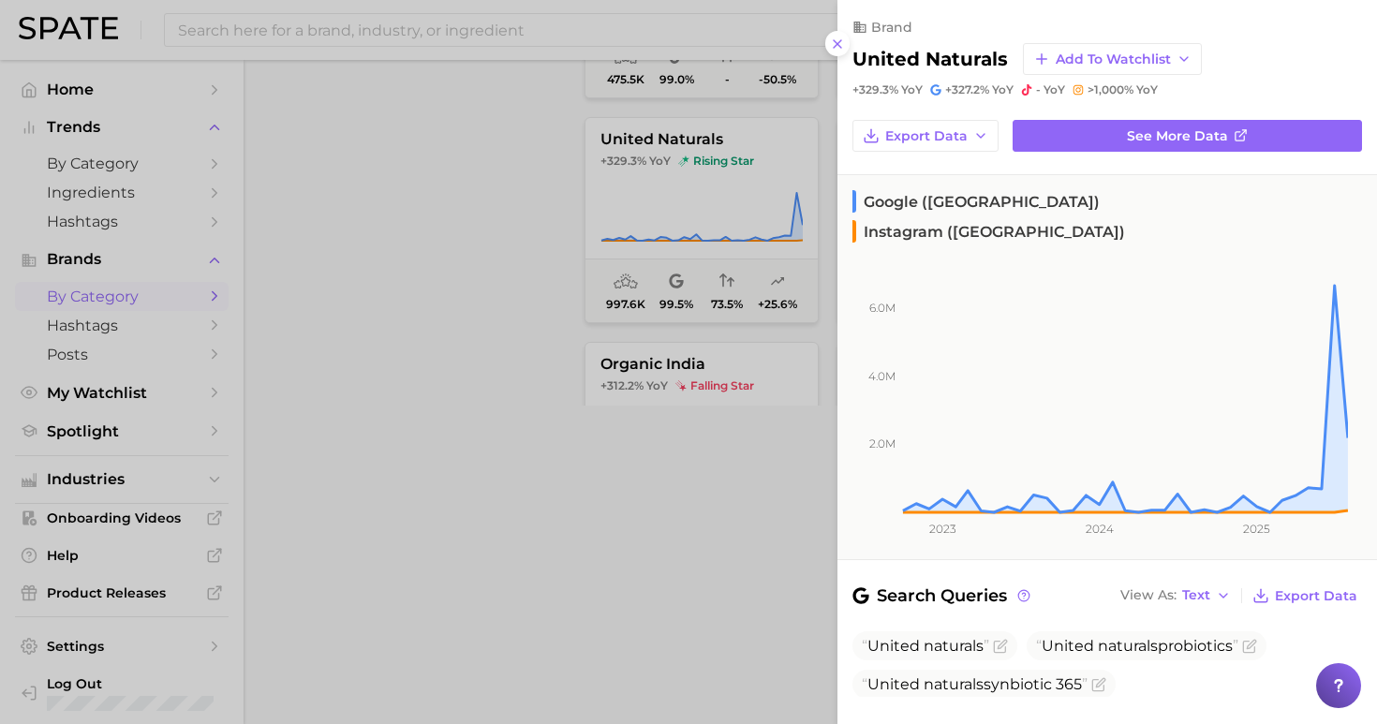
click at [845, 25] on div "brand united naturals Add to Watchlist +329.3% YoY +327.2% YoY - YoY >1,000% YoY" at bounding box center [1106, 48] width 539 height 97
click at [837, 37] on icon at bounding box center [837, 44] width 15 height 15
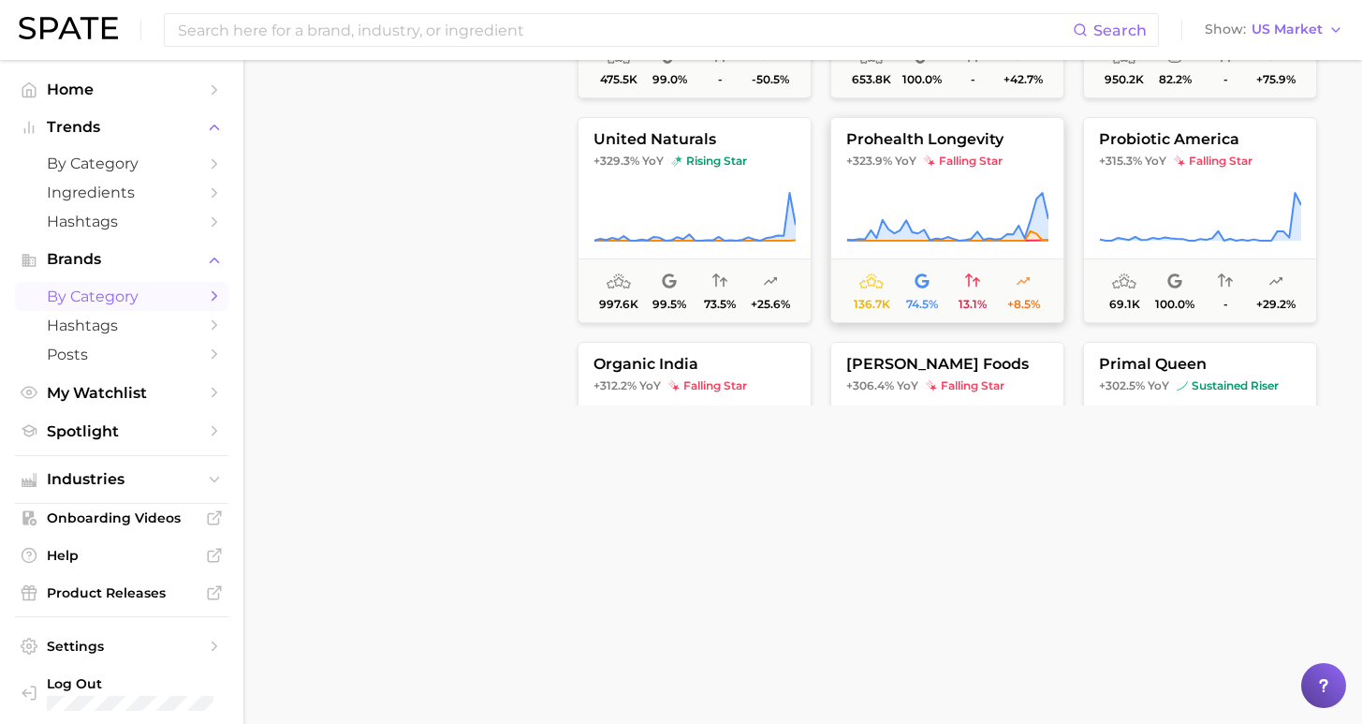
click at [930, 184] on button "prohealth longevity +323.9% YoY falling star 136.7k 74.5% 13.1% +8.5%" at bounding box center [948, 220] width 234 height 206
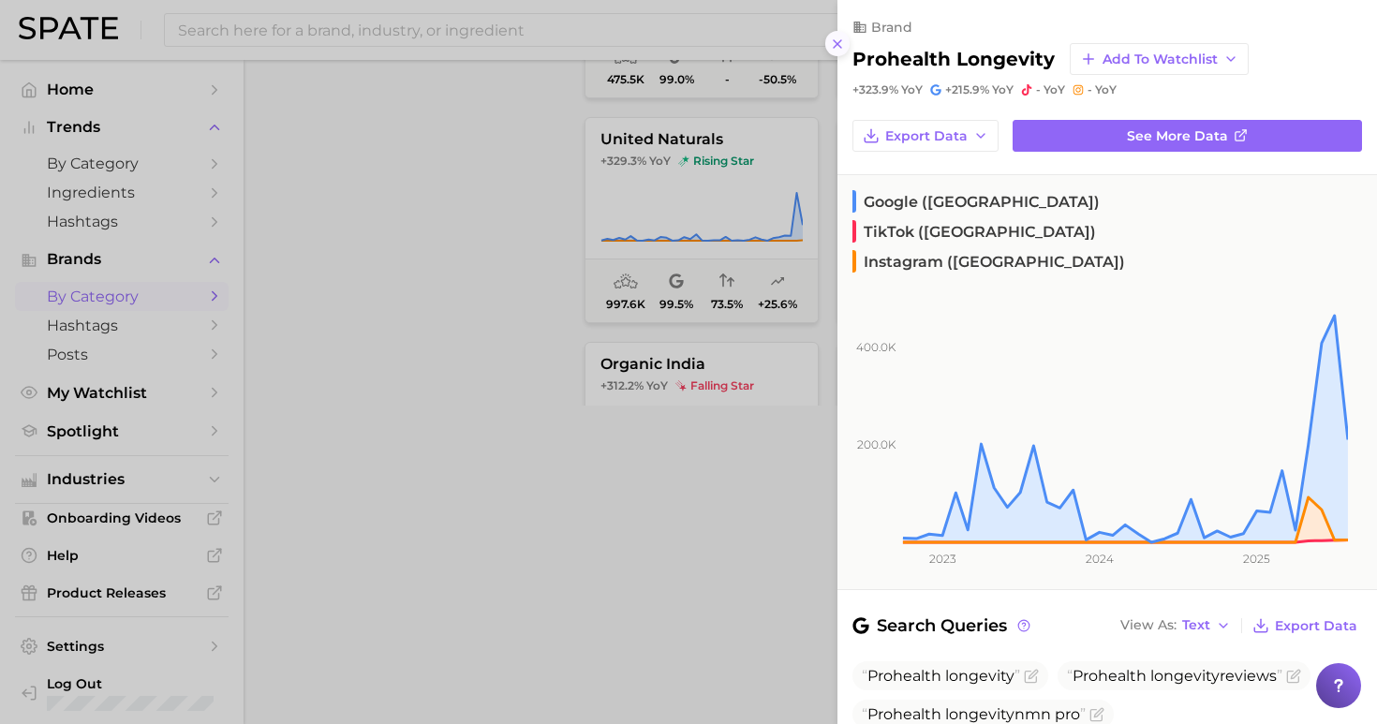
click at [842, 37] on icon at bounding box center [837, 44] width 15 height 15
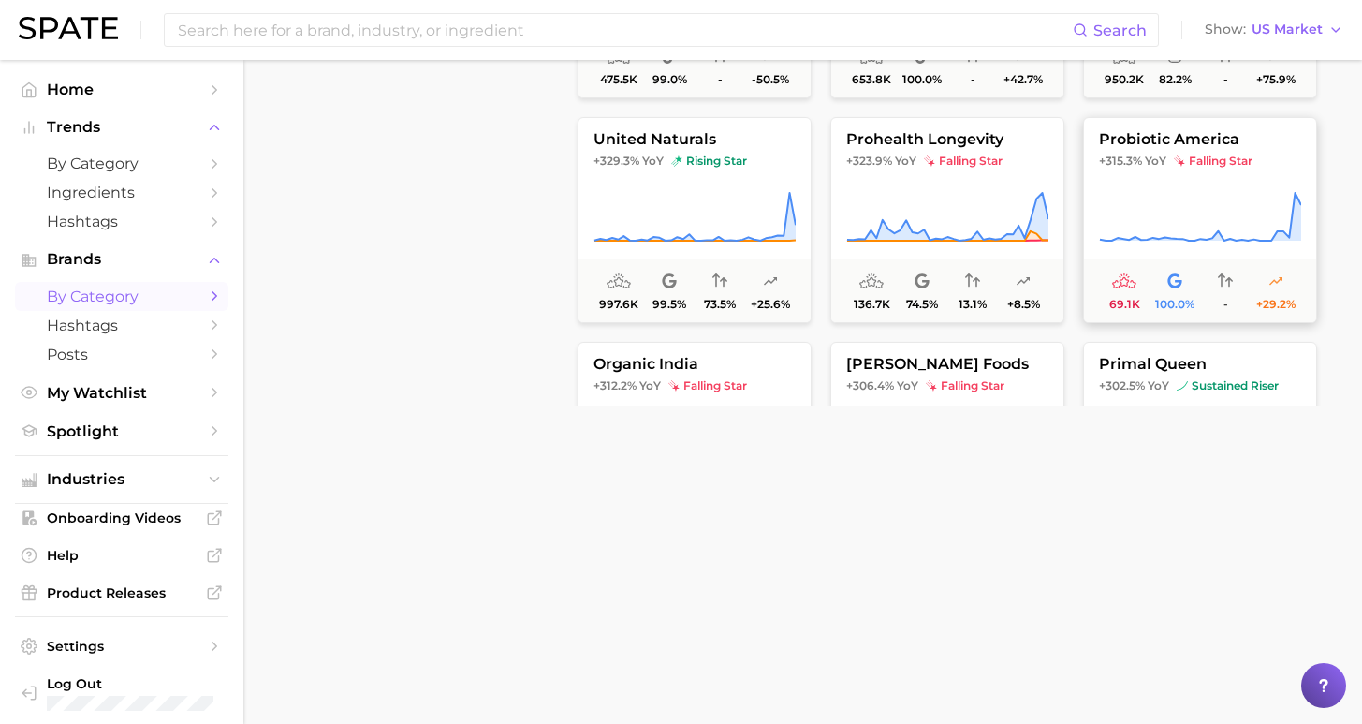
click at [1198, 172] on button "probiotic america +315.3% YoY falling star 69.1k 100.0% - +29.2%" at bounding box center [1200, 220] width 234 height 206
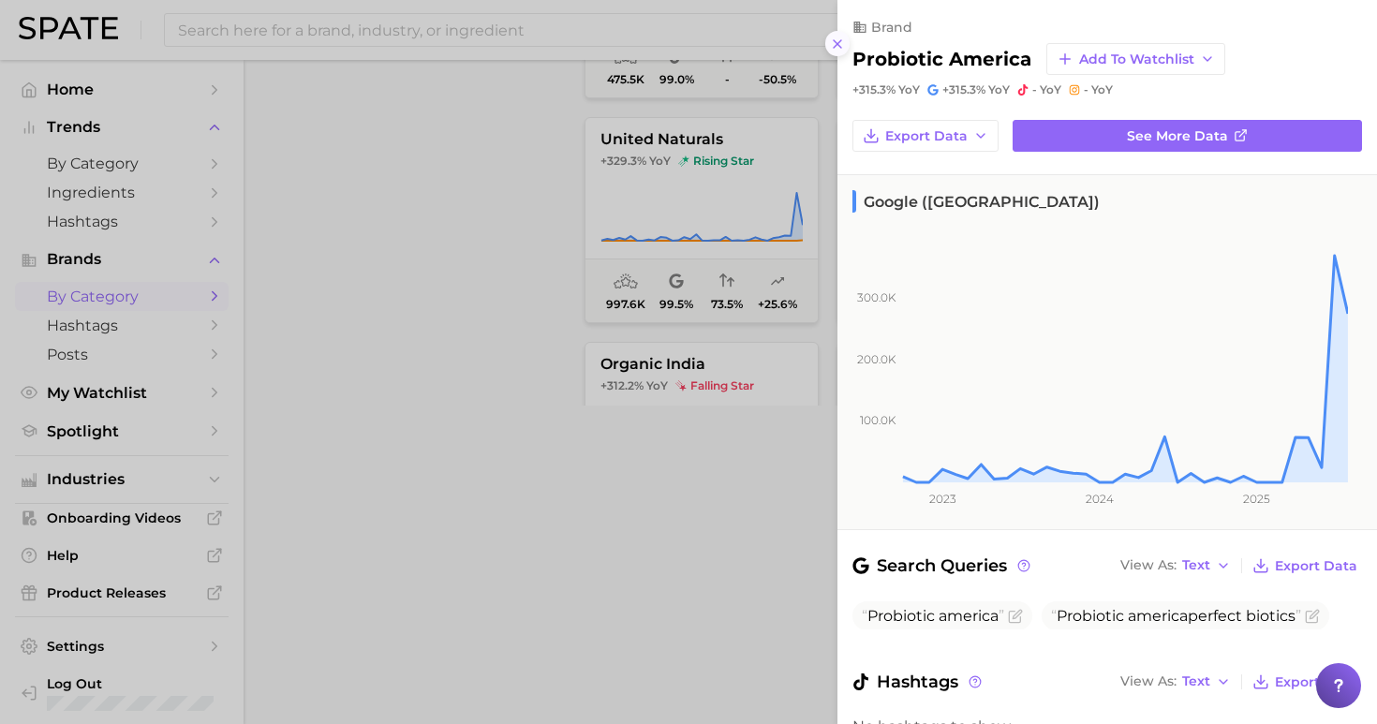
click at [841, 37] on icon at bounding box center [837, 44] width 15 height 15
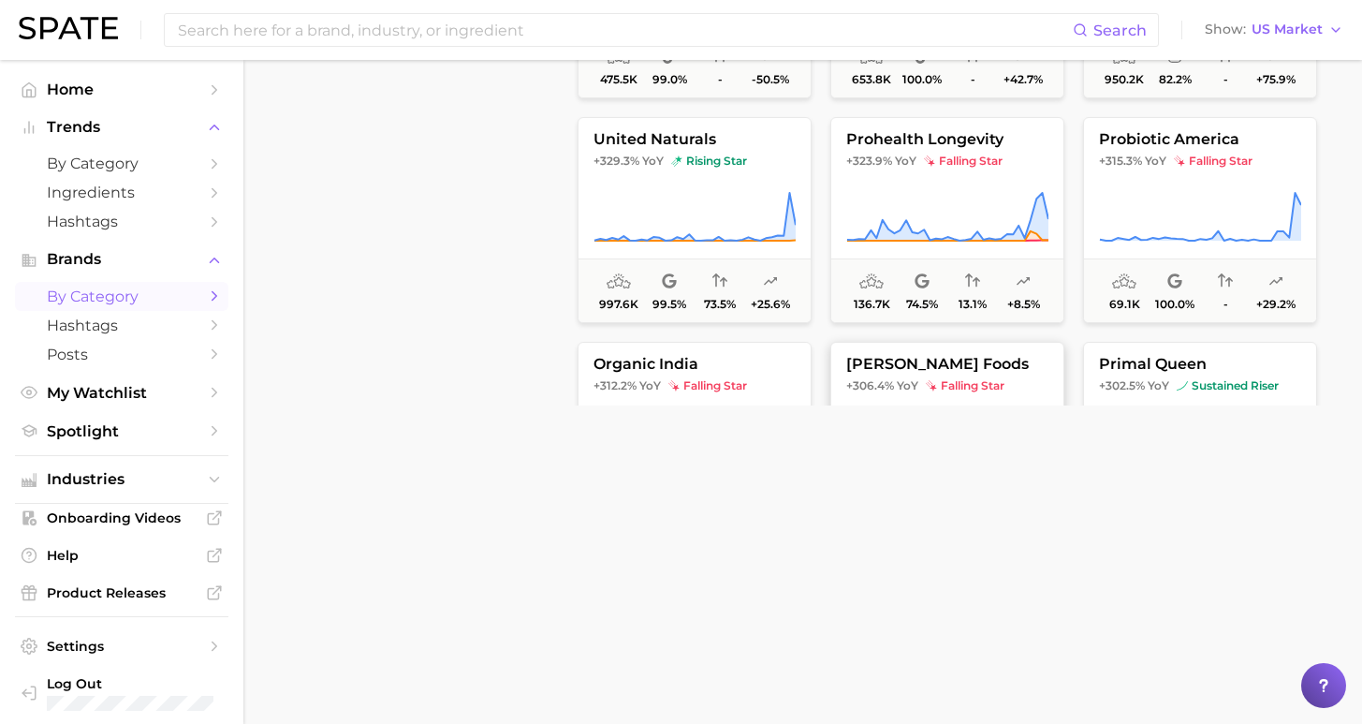
click at [1019, 364] on span "[PERSON_NAME] foods" at bounding box center [948, 364] width 232 height 17
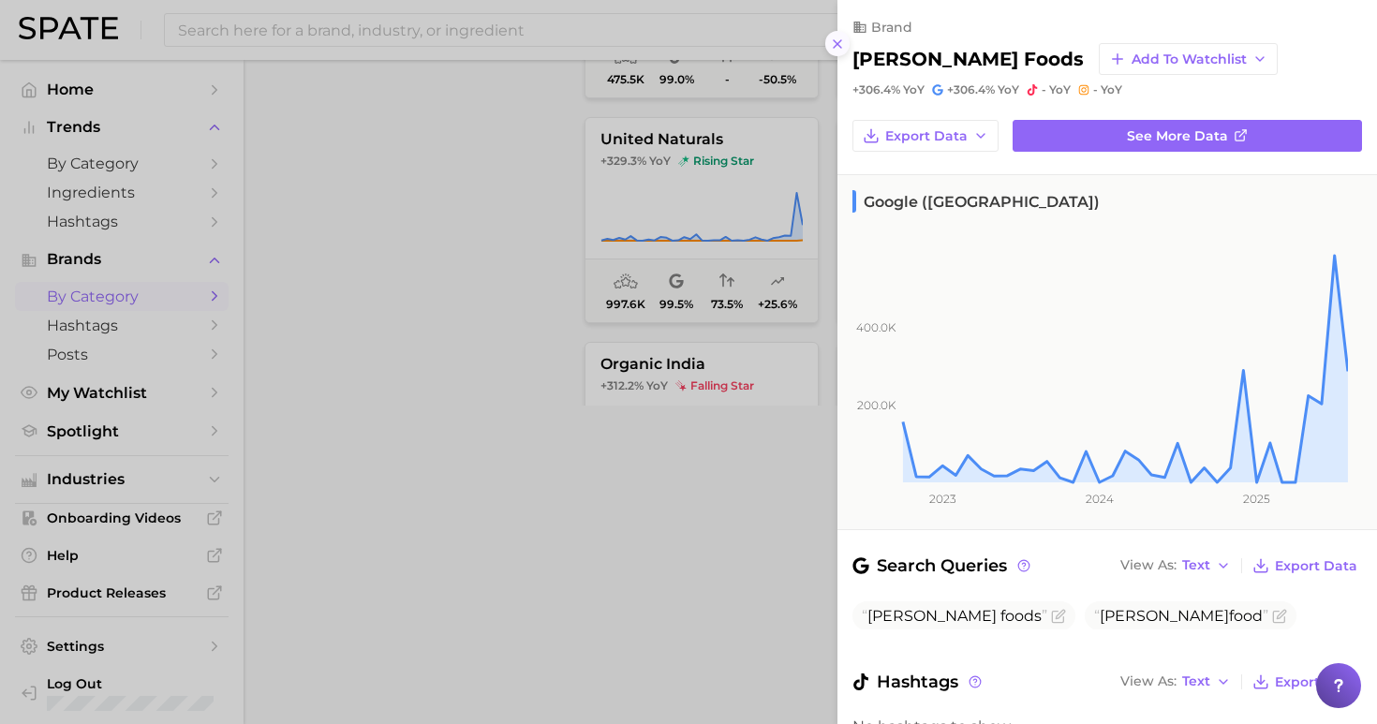
click at [841, 37] on icon at bounding box center [837, 44] width 15 height 15
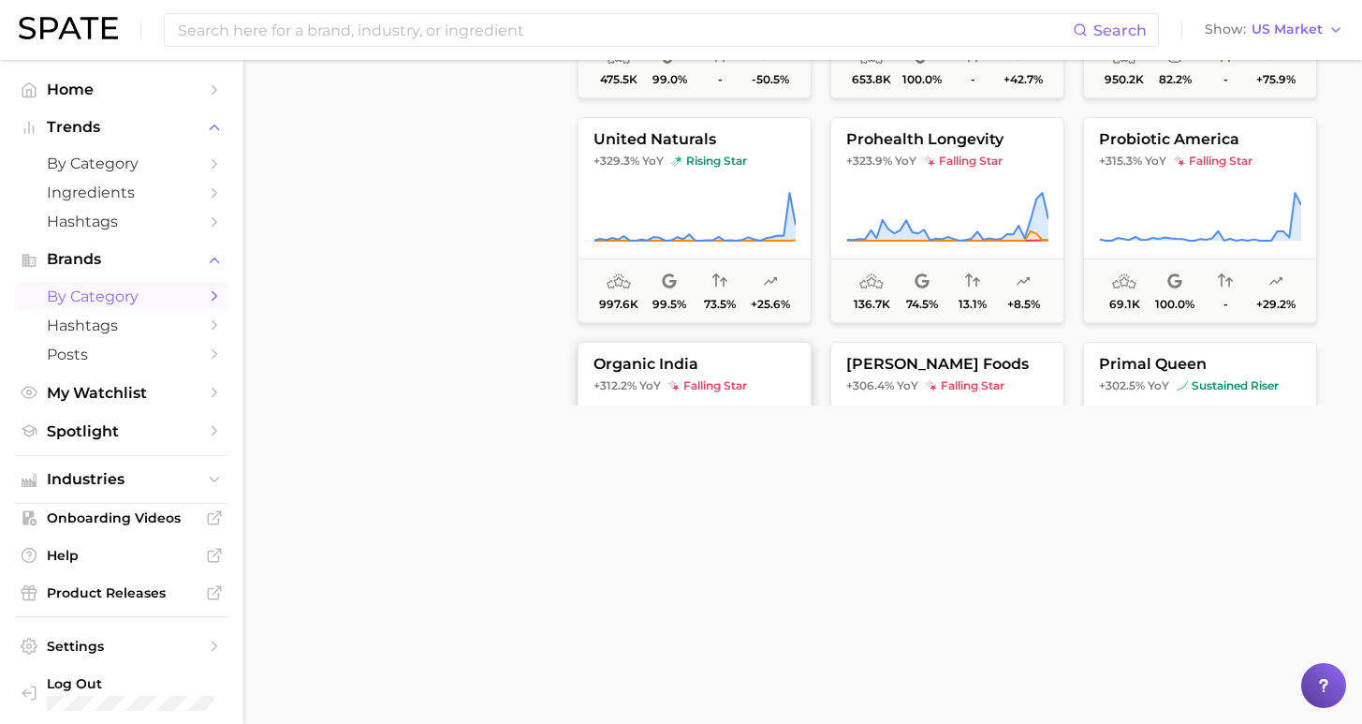
click at [756, 374] on button "organic india +312.2% YoY falling star 270.1k 100.0% - +16.5%" at bounding box center [695, 445] width 234 height 206
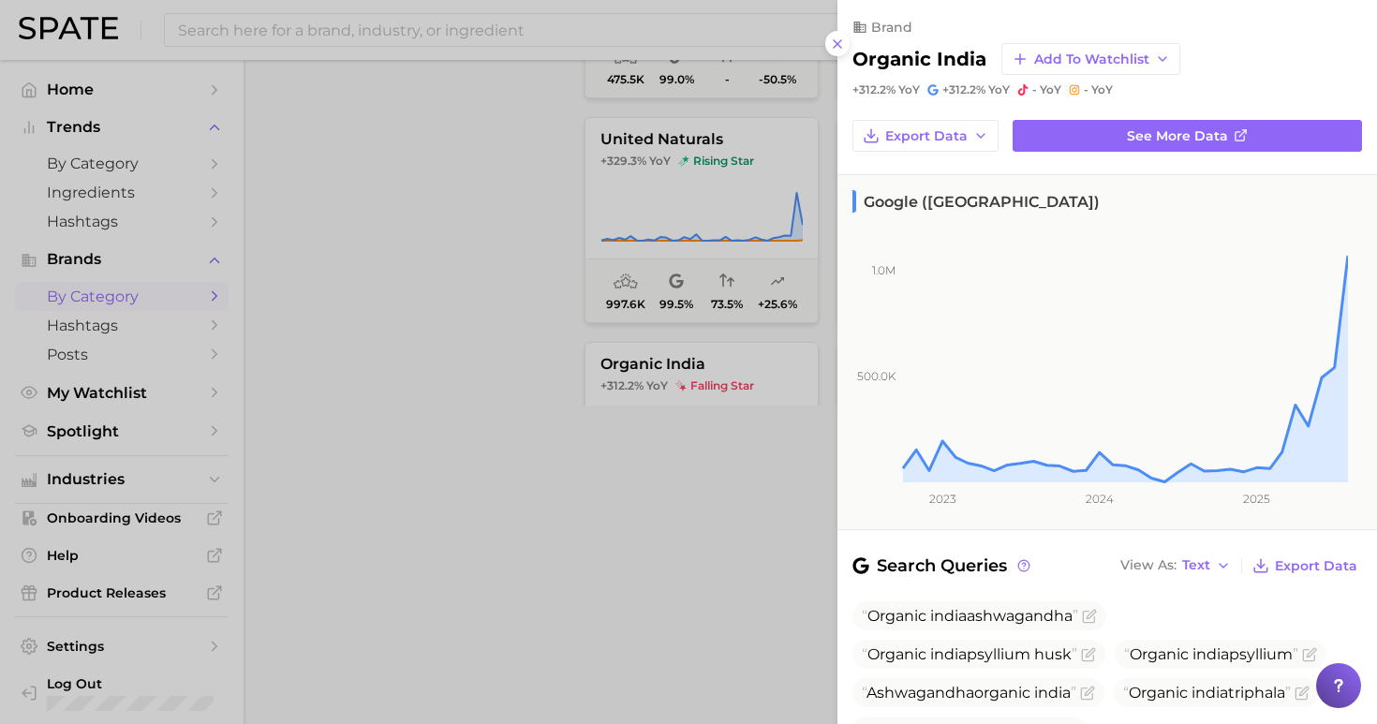
click at [826, 39] on div at bounding box center [688, 362] width 1377 height 724
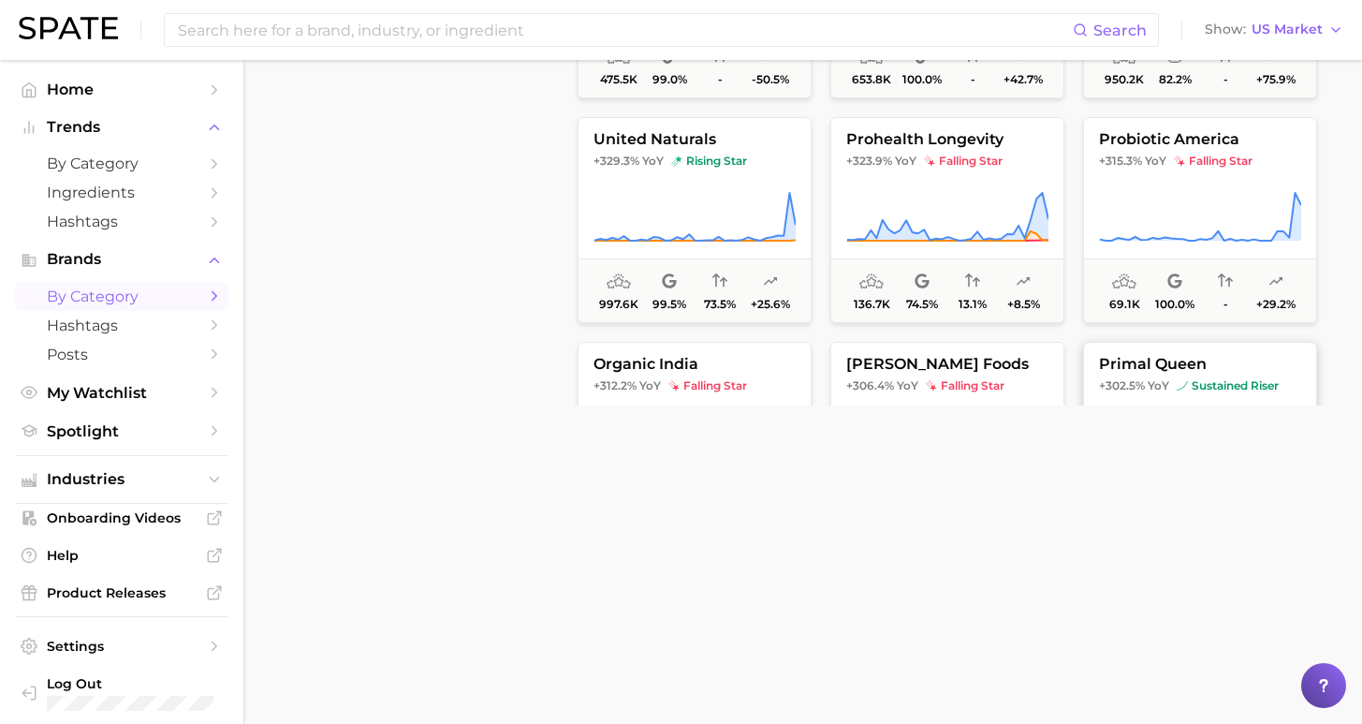
click at [1185, 359] on span "primal queen" at bounding box center [1200, 364] width 232 height 17
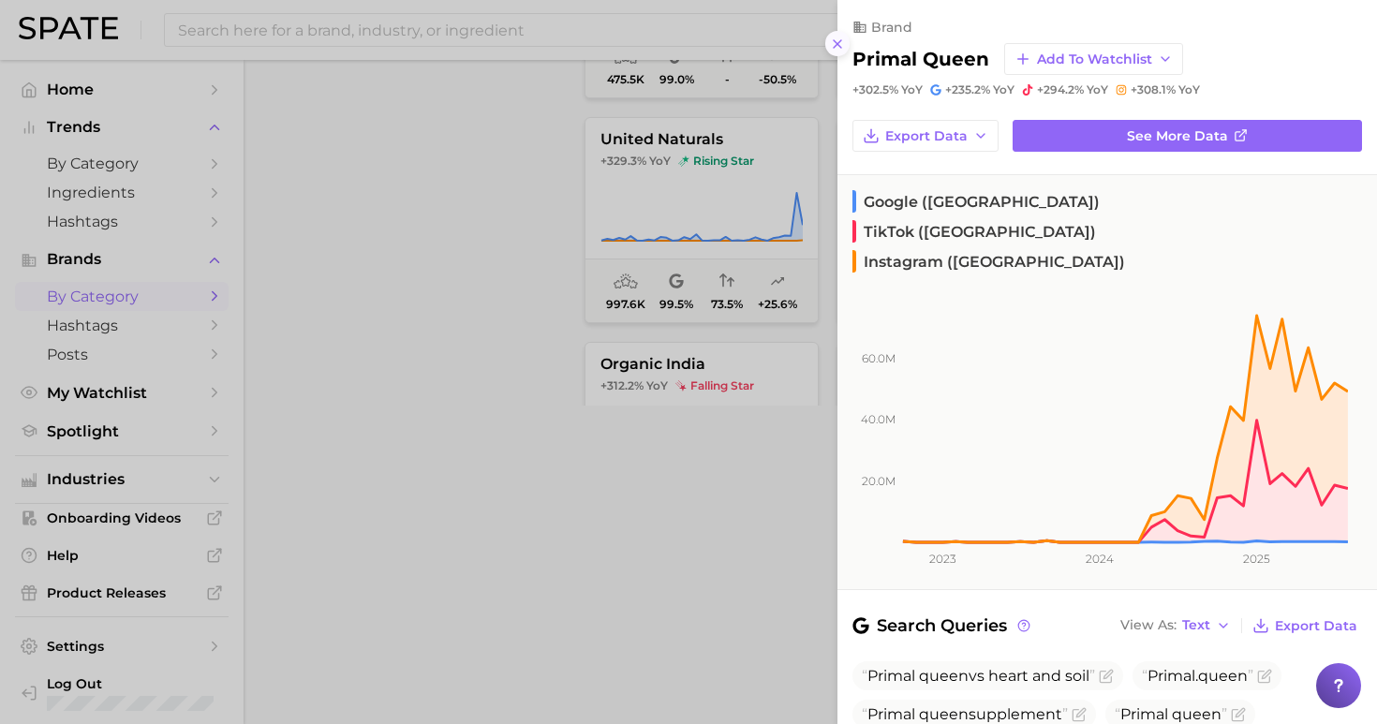
click at [832, 31] on button at bounding box center [837, 43] width 25 height 25
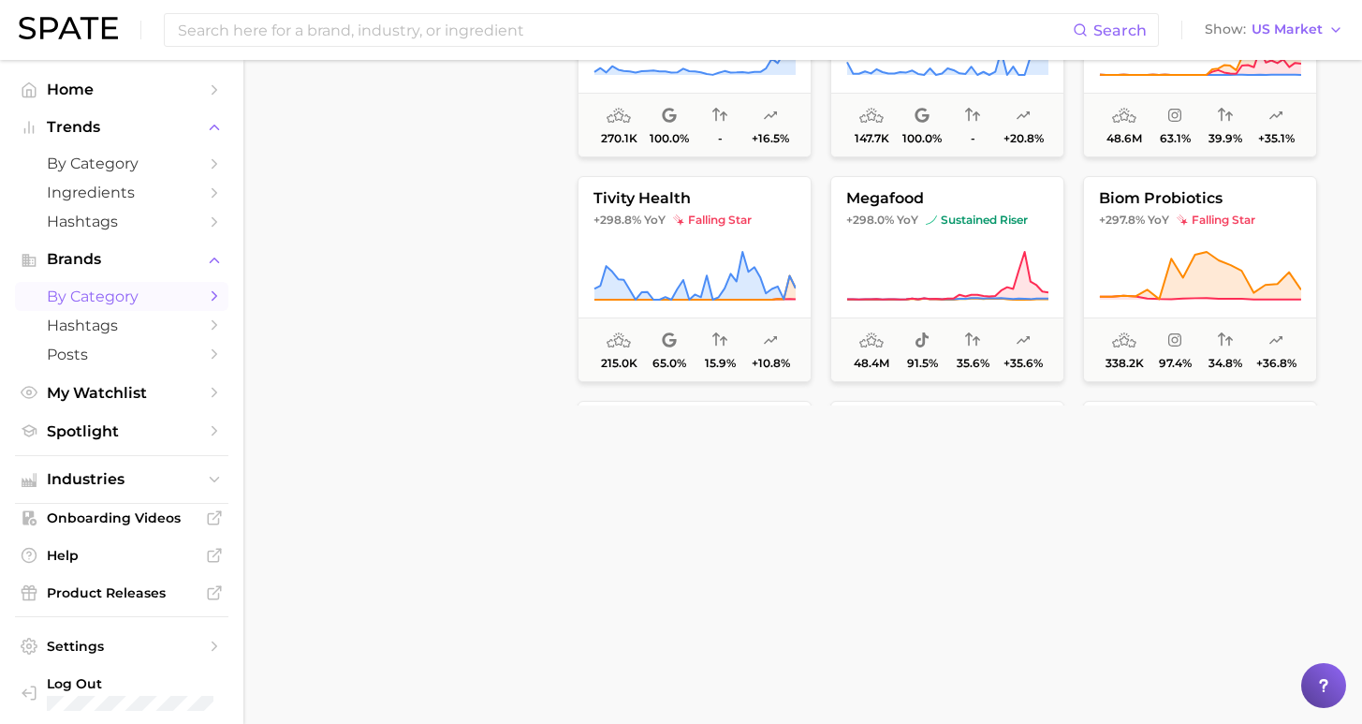
scroll to position [8547, 0]
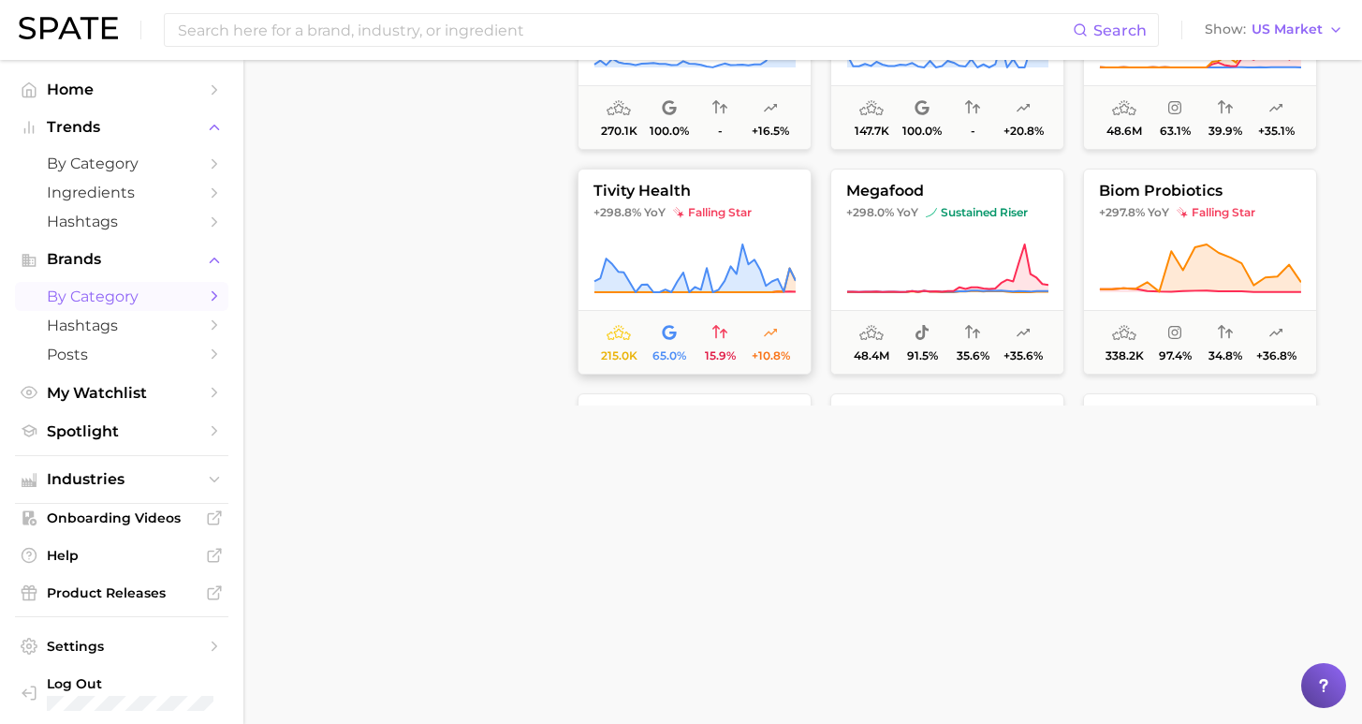
click at [678, 246] on icon at bounding box center [695, 269] width 202 height 52
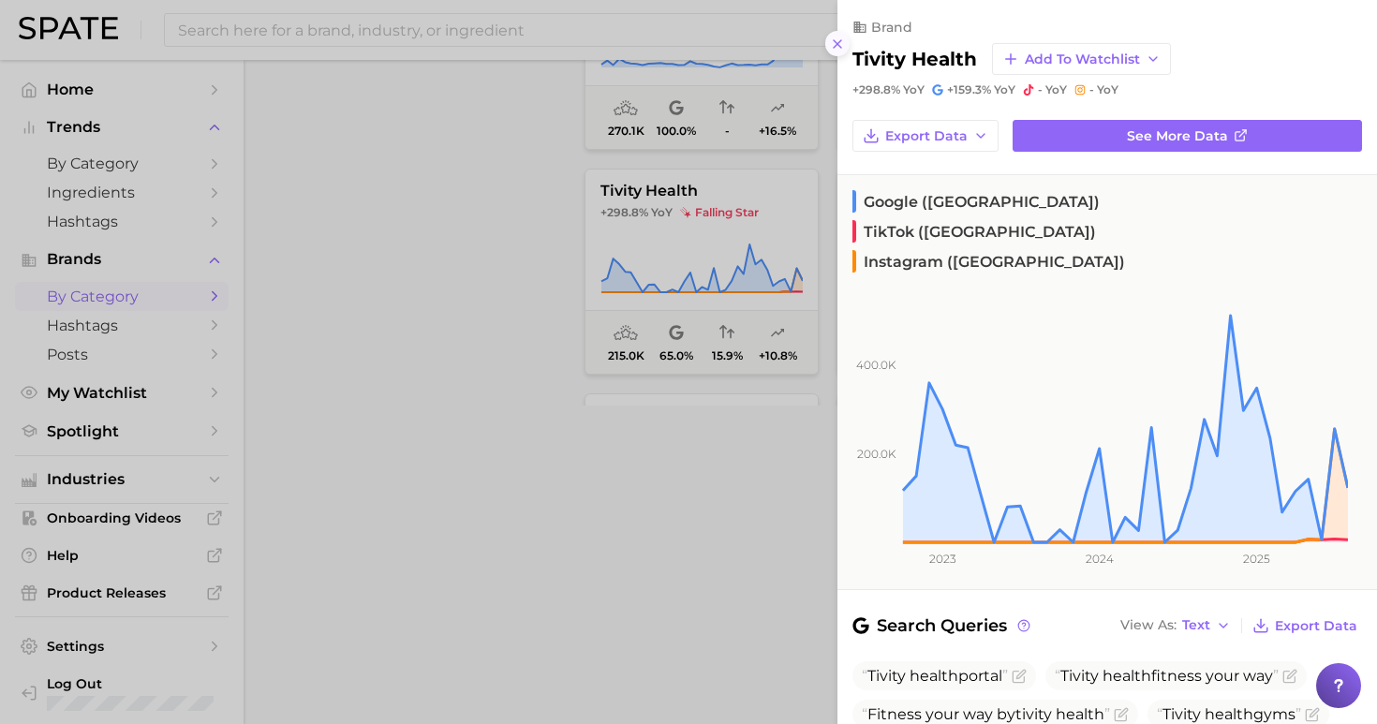
click at [844, 37] on icon at bounding box center [837, 44] width 15 height 15
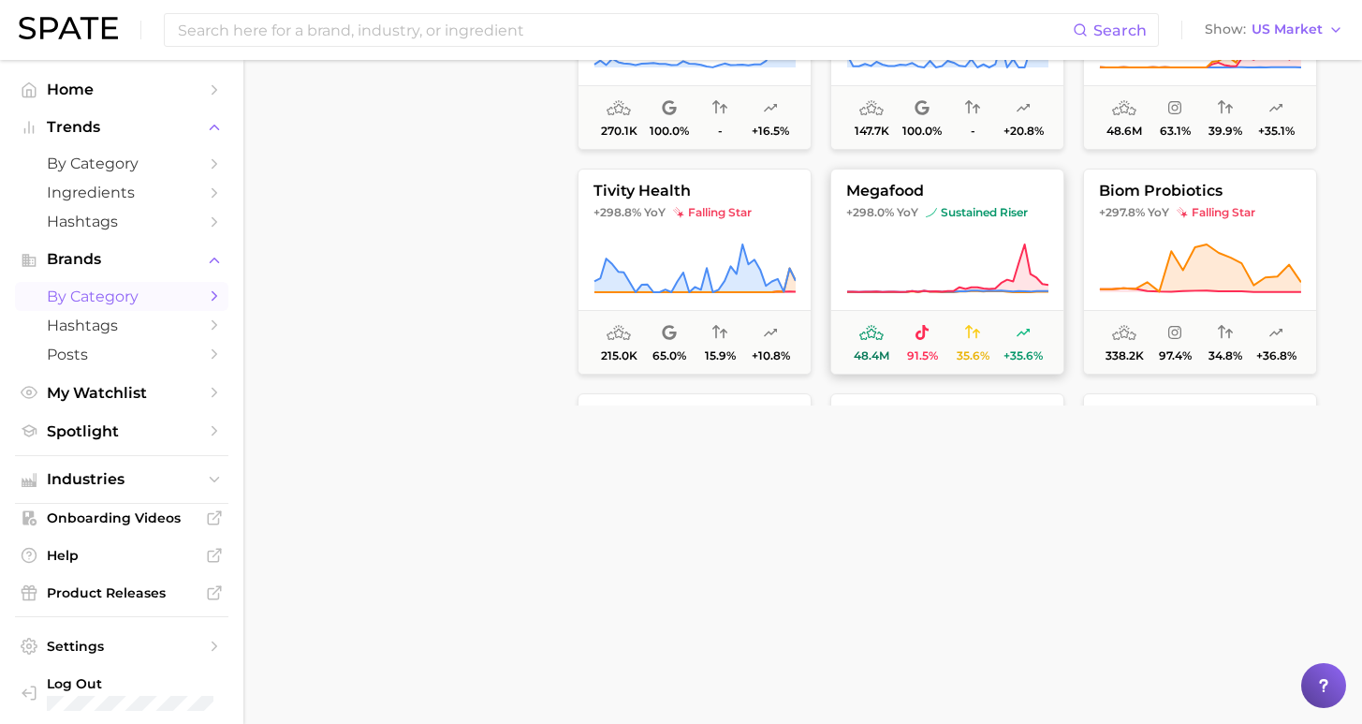
click at [943, 209] on span "sustained riser" at bounding box center [977, 212] width 102 height 15
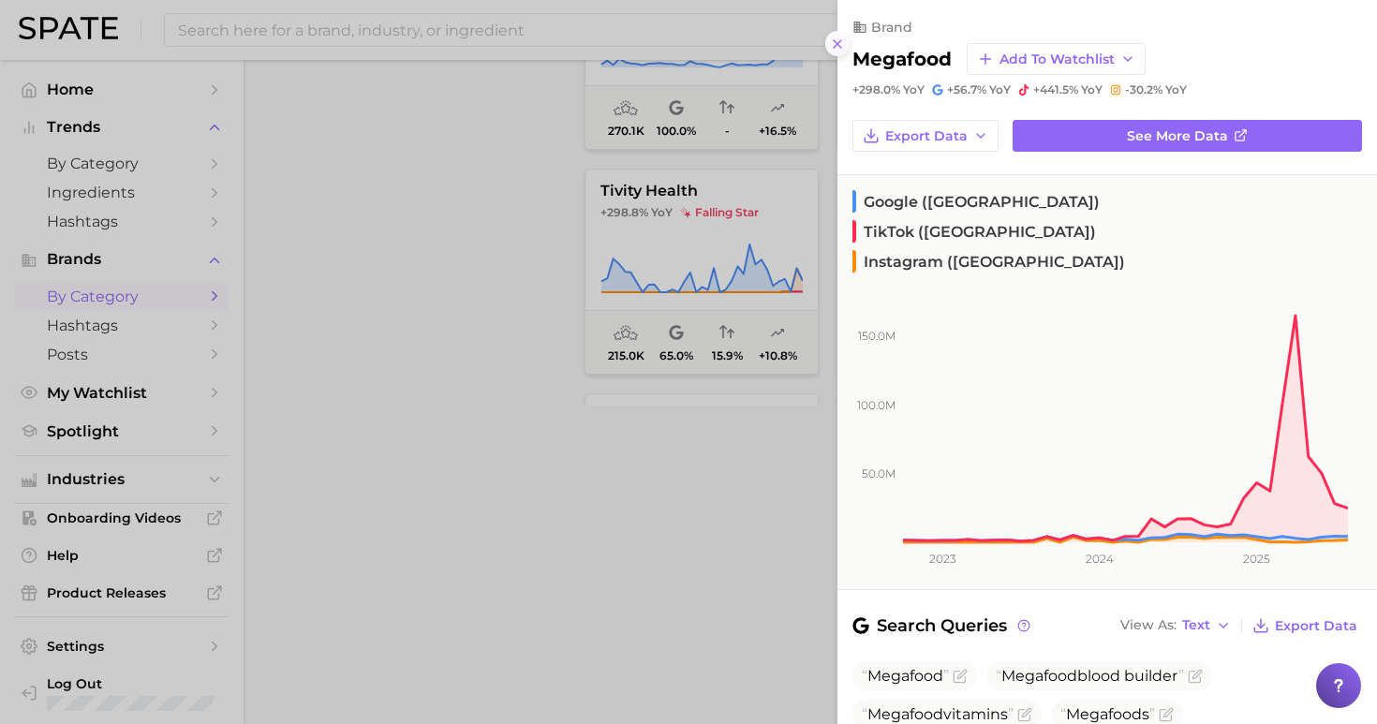
click at [833, 40] on line at bounding box center [836, 43] width 7 height 7
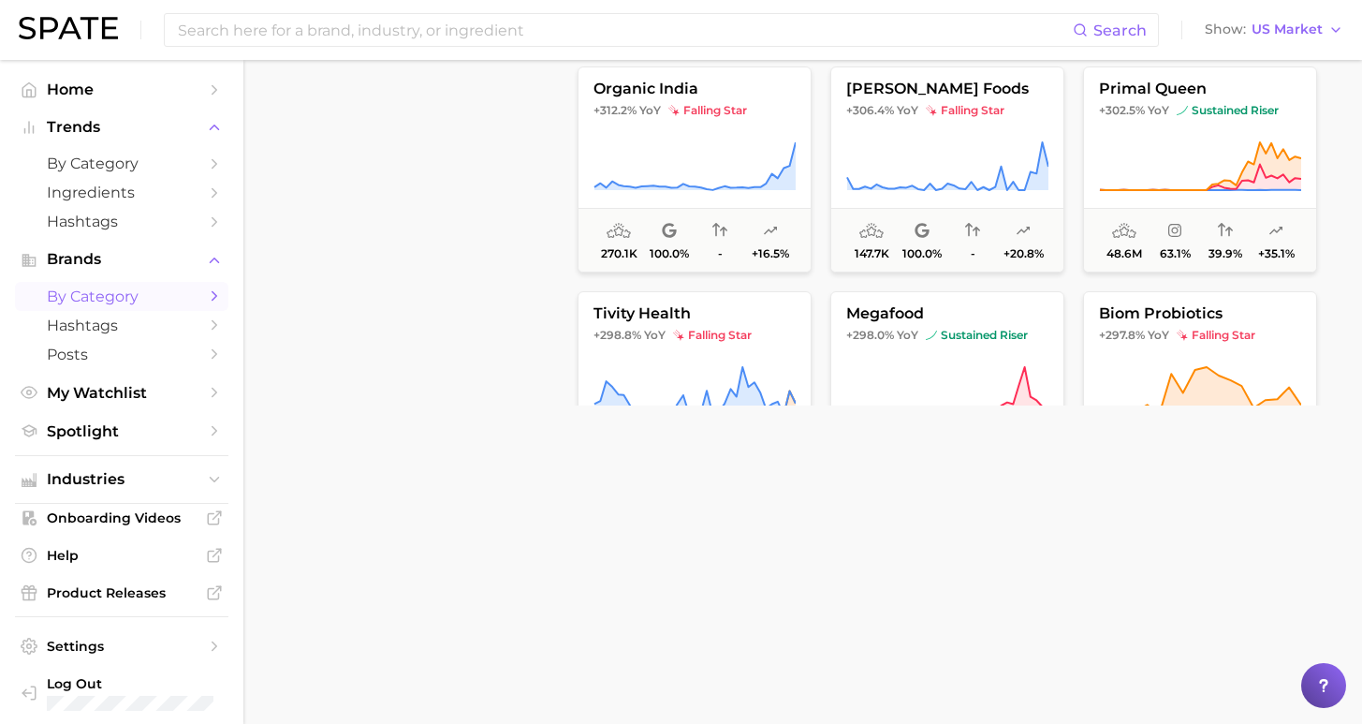
scroll to position [8395, 0]
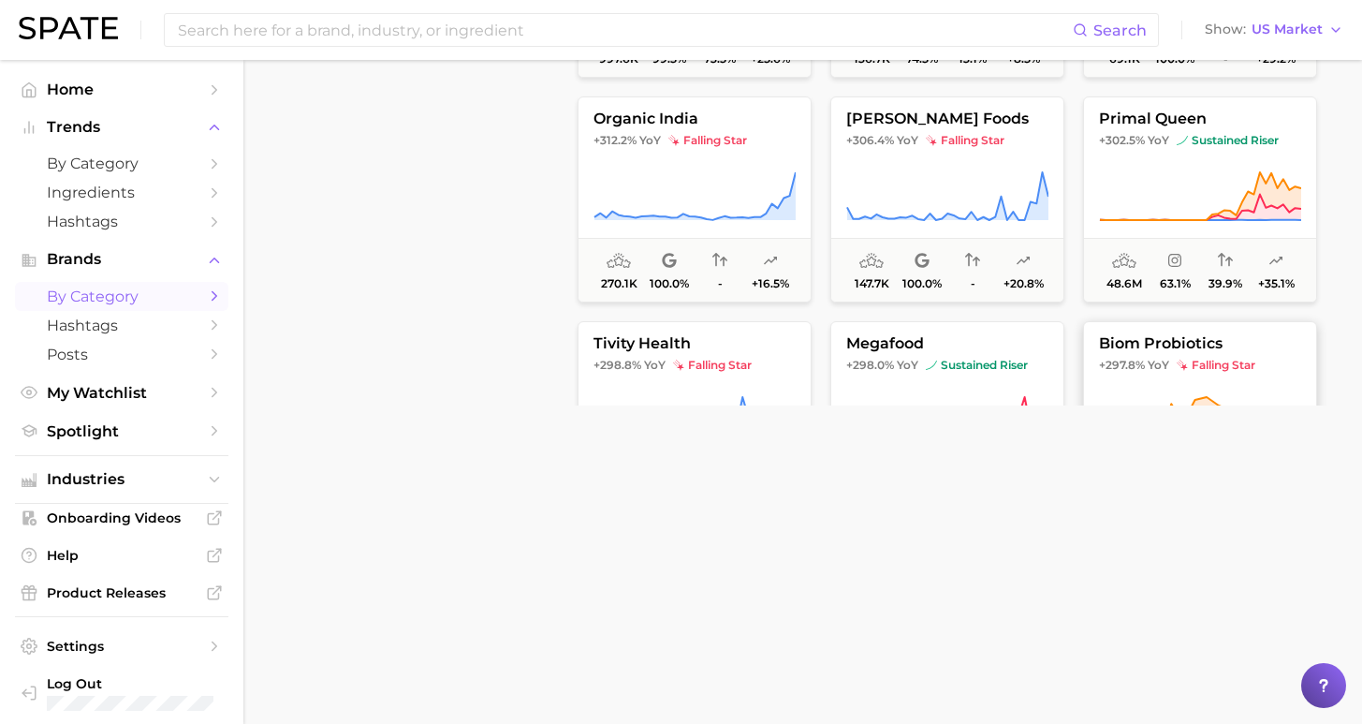
click at [1122, 341] on span "biom probiotics" at bounding box center [1200, 343] width 232 height 17
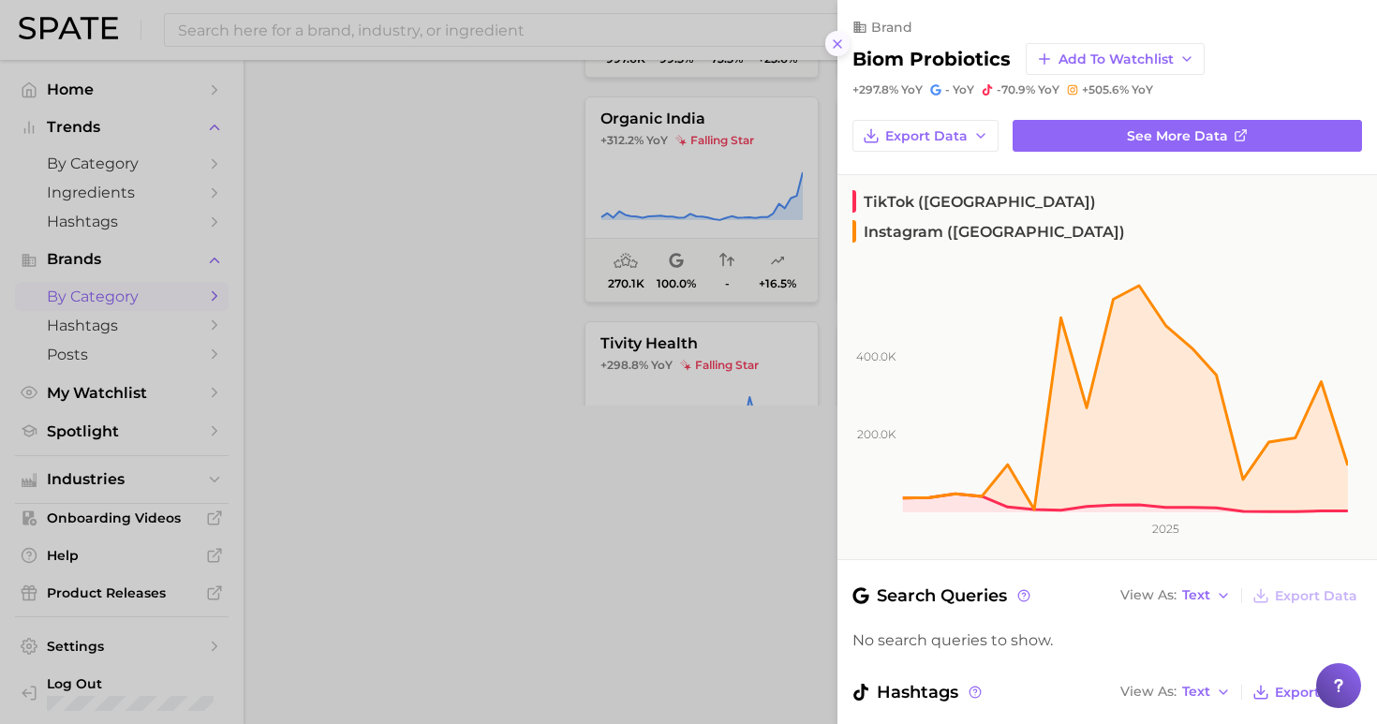
click at [841, 37] on icon at bounding box center [837, 44] width 15 height 15
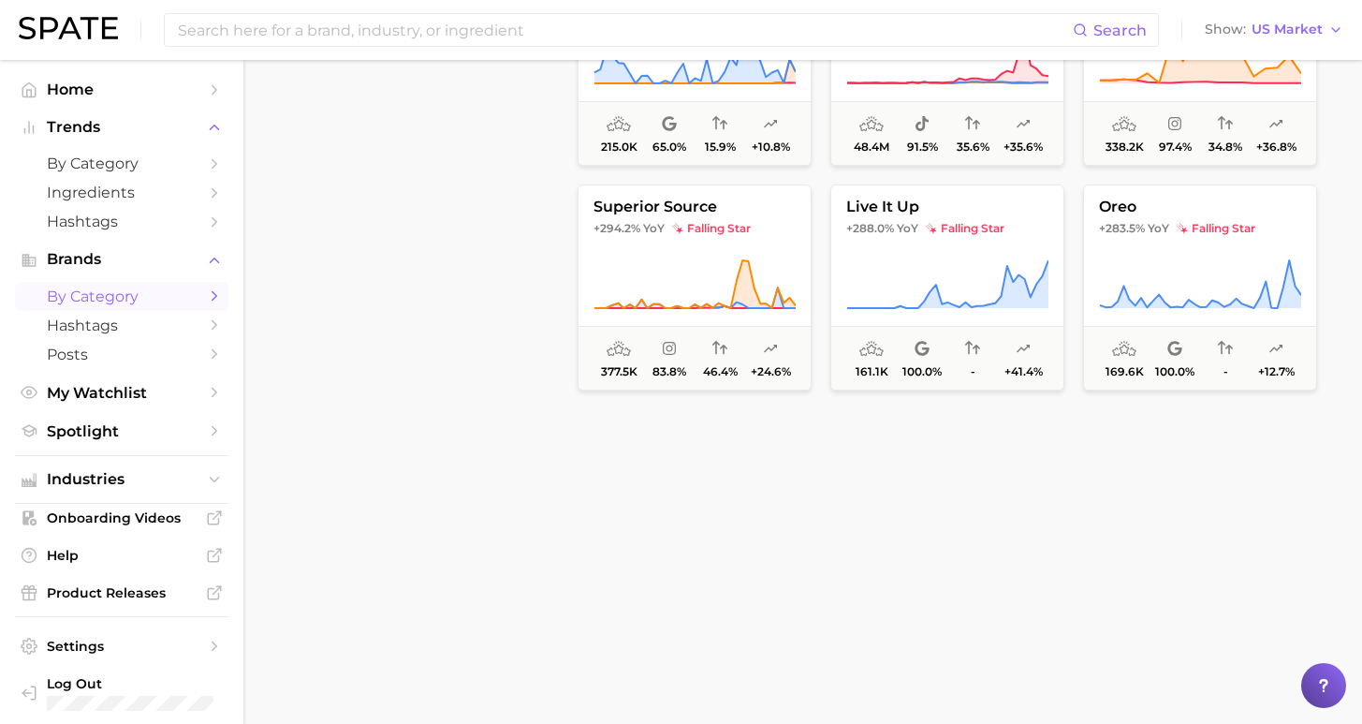
scroll to position [8757, 0]
click at [719, 222] on span "falling star" at bounding box center [711, 227] width 79 height 15
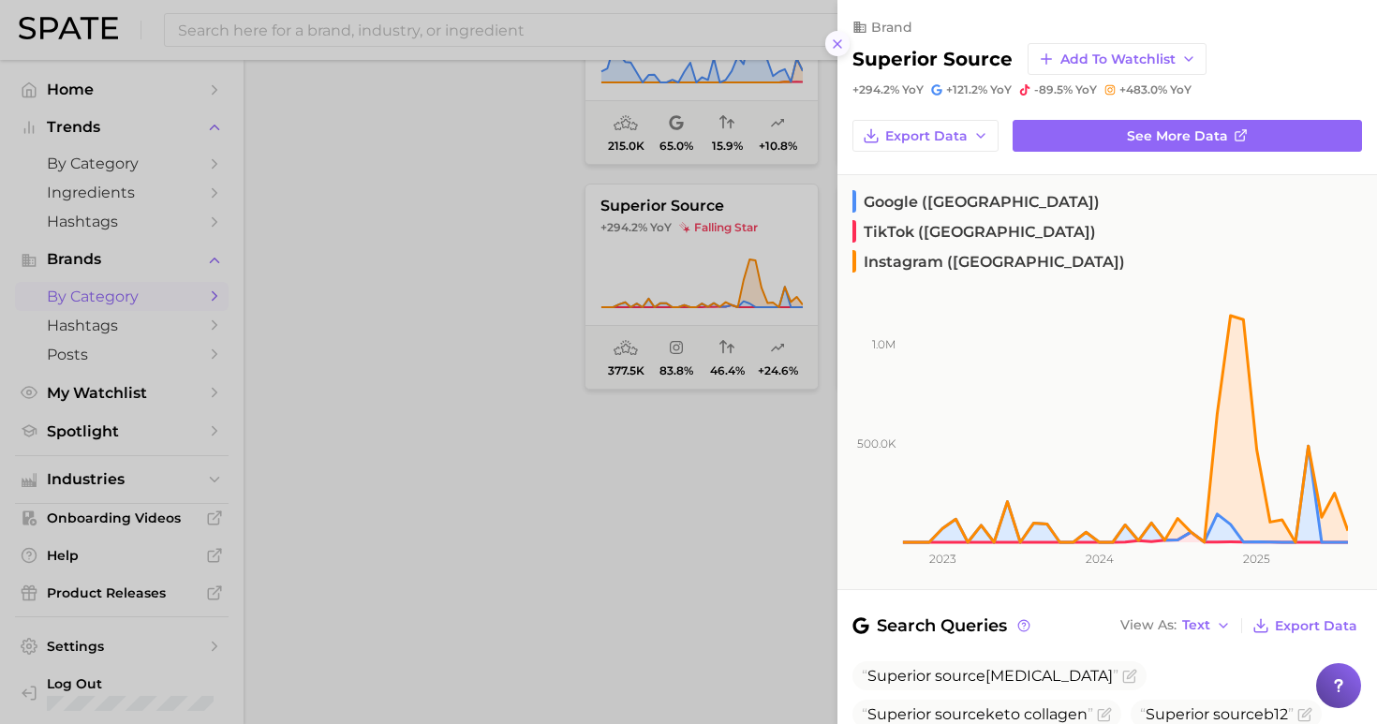
click at [836, 37] on icon at bounding box center [837, 44] width 15 height 15
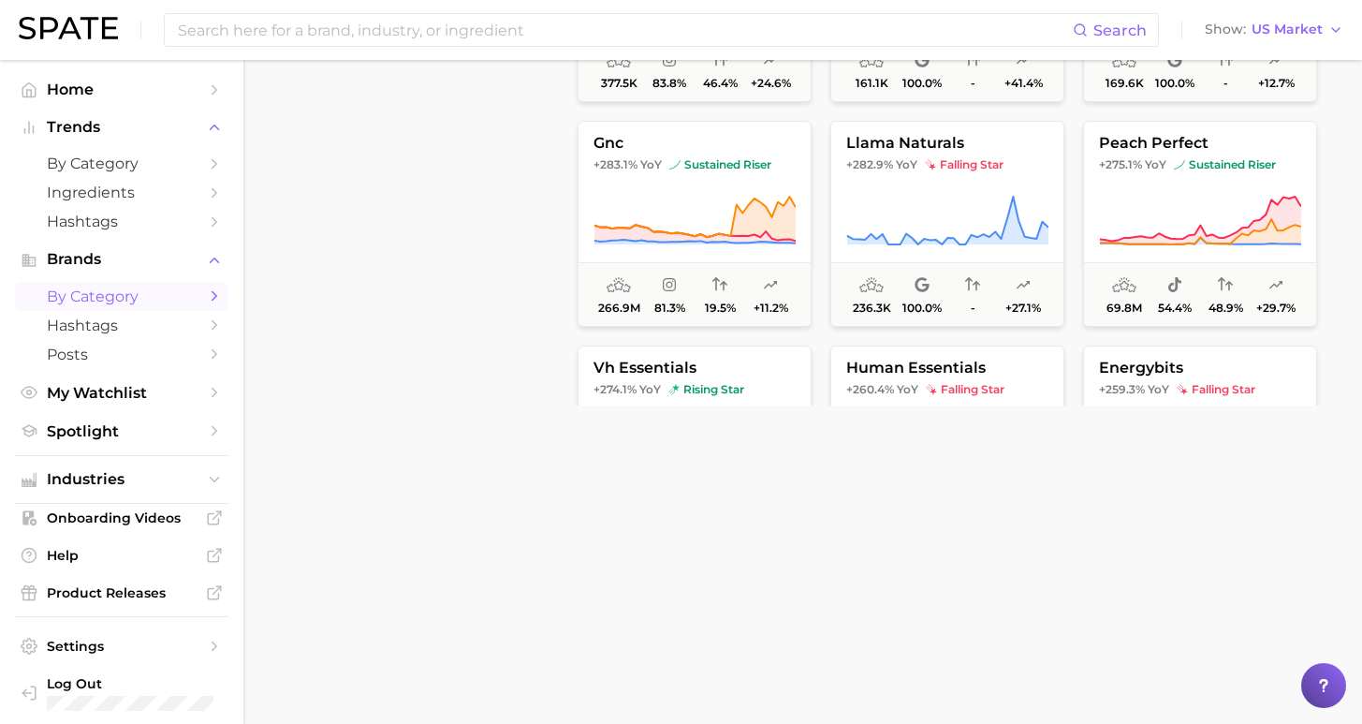
scroll to position [9054, 0]
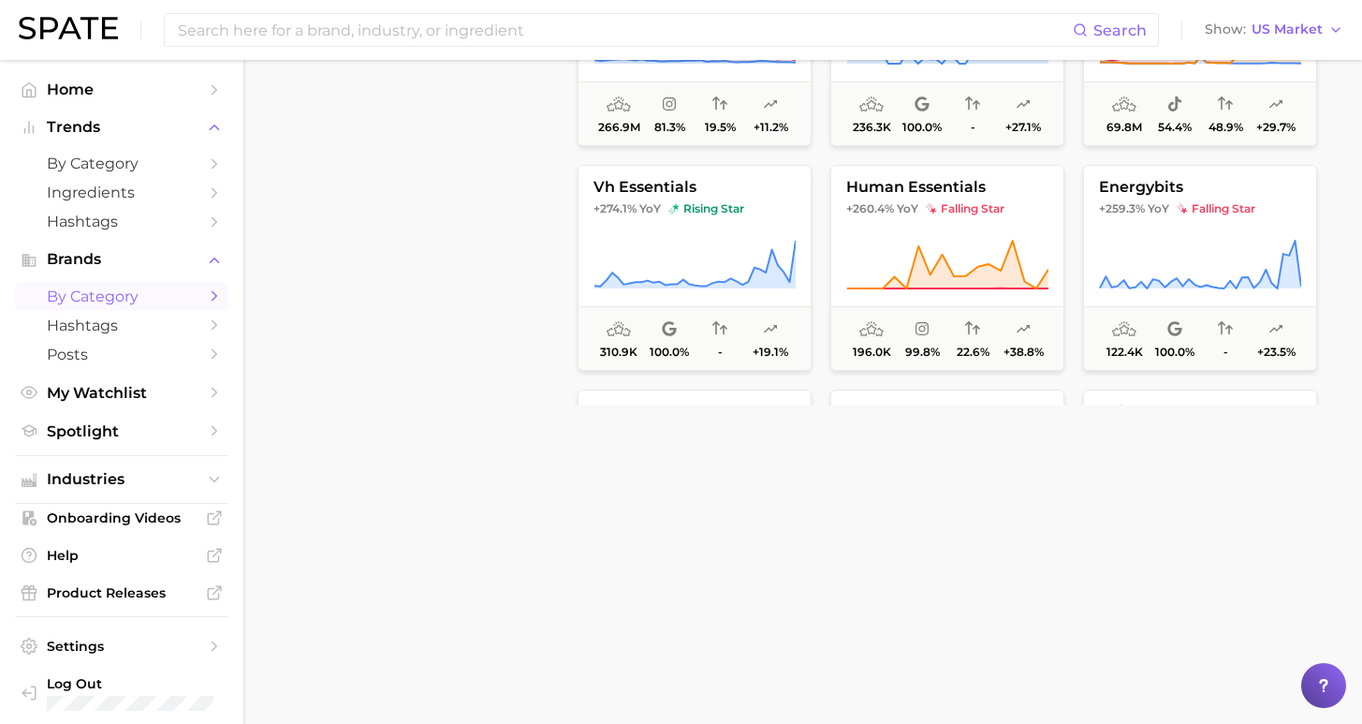
scroll to position [9233, 0]
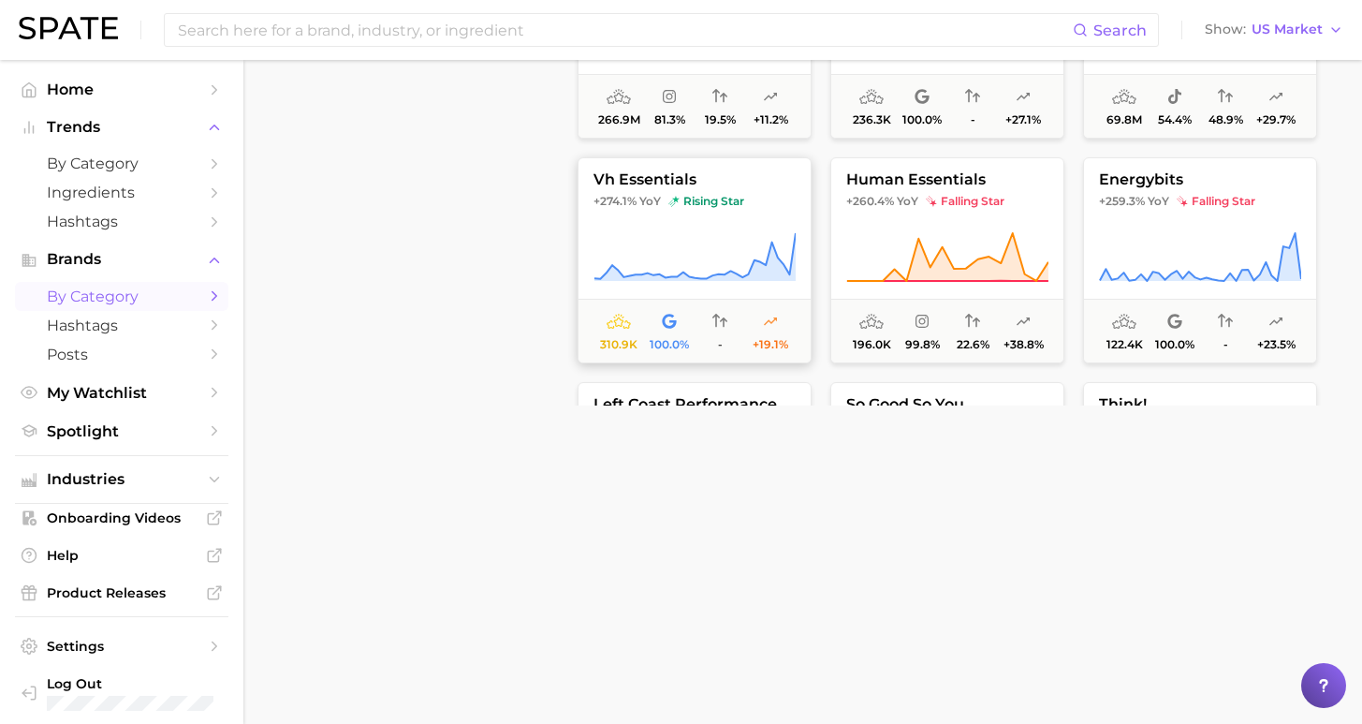
click at [648, 243] on icon at bounding box center [695, 257] width 202 height 52
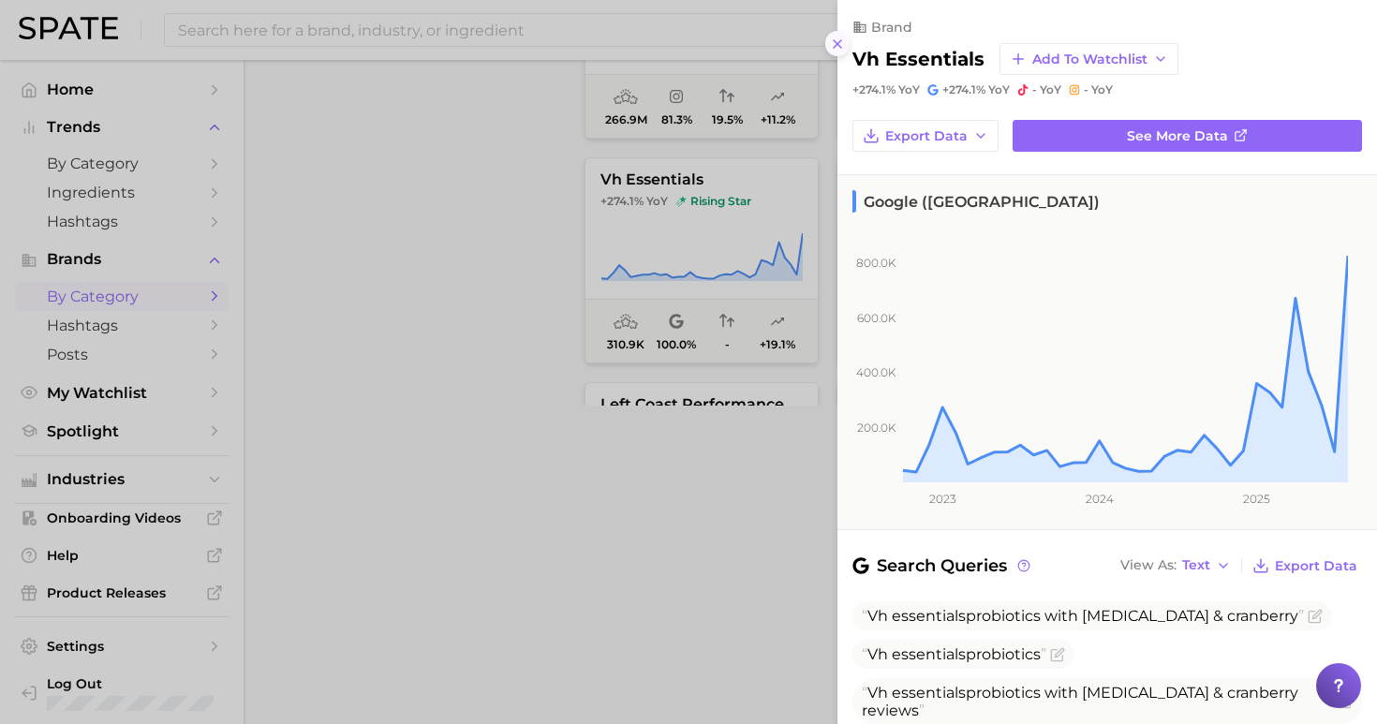
click at [837, 40] on icon at bounding box center [837, 44] width 15 height 15
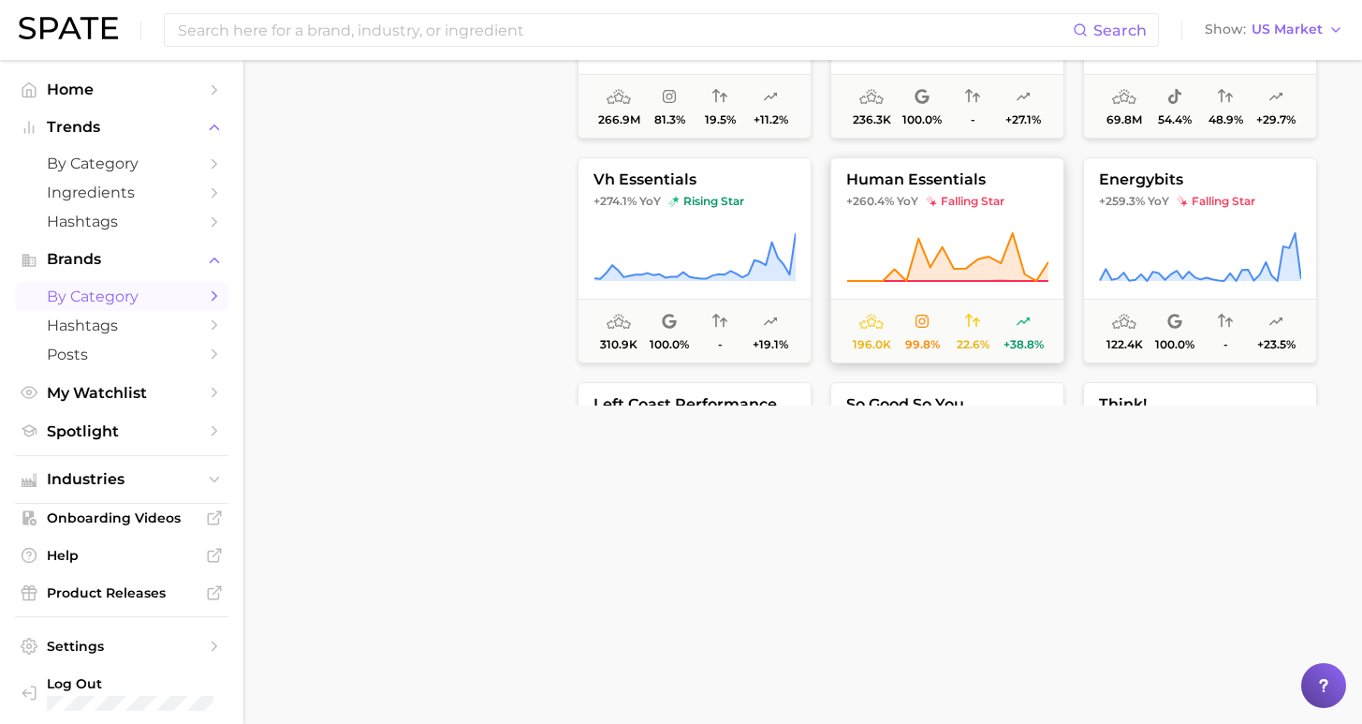
click at [921, 211] on button "human essentials +260.4% YoY falling star 196.0k 99.8% 22.6% +38.8%" at bounding box center [948, 260] width 234 height 206
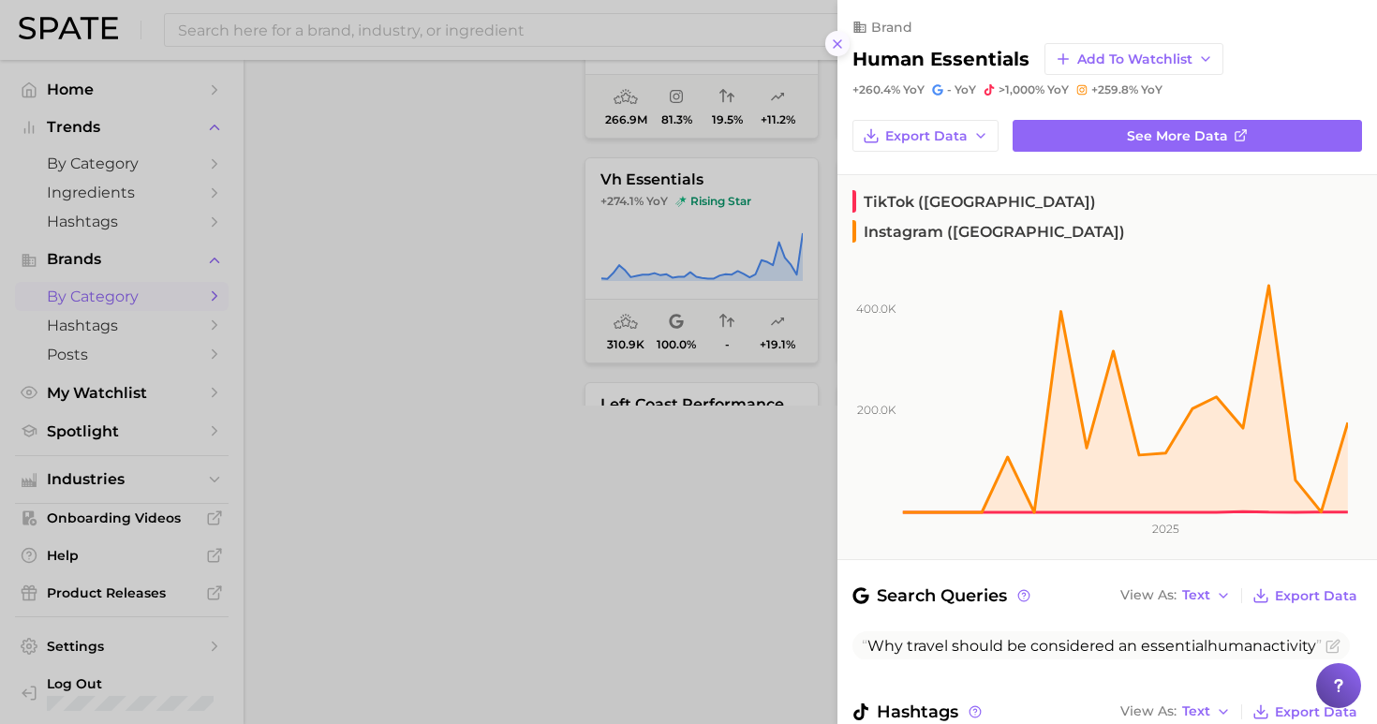
click at [840, 41] on icon at bounding box center [837, 44] width 15 height 15
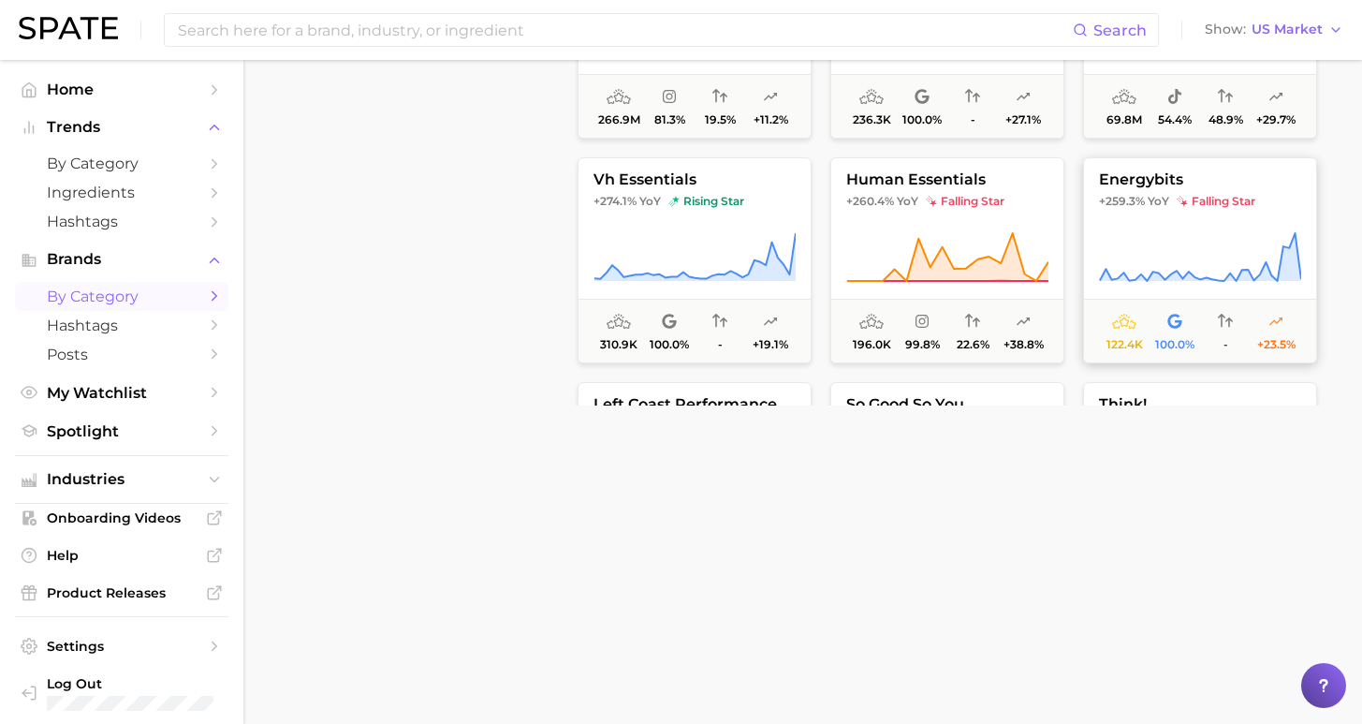
click at [1202, 216] on button "energybits +259.3% YoY falling star 122.4k 100.0% - +23.5%" at bounding box center [1200, 260] width 234 height 206
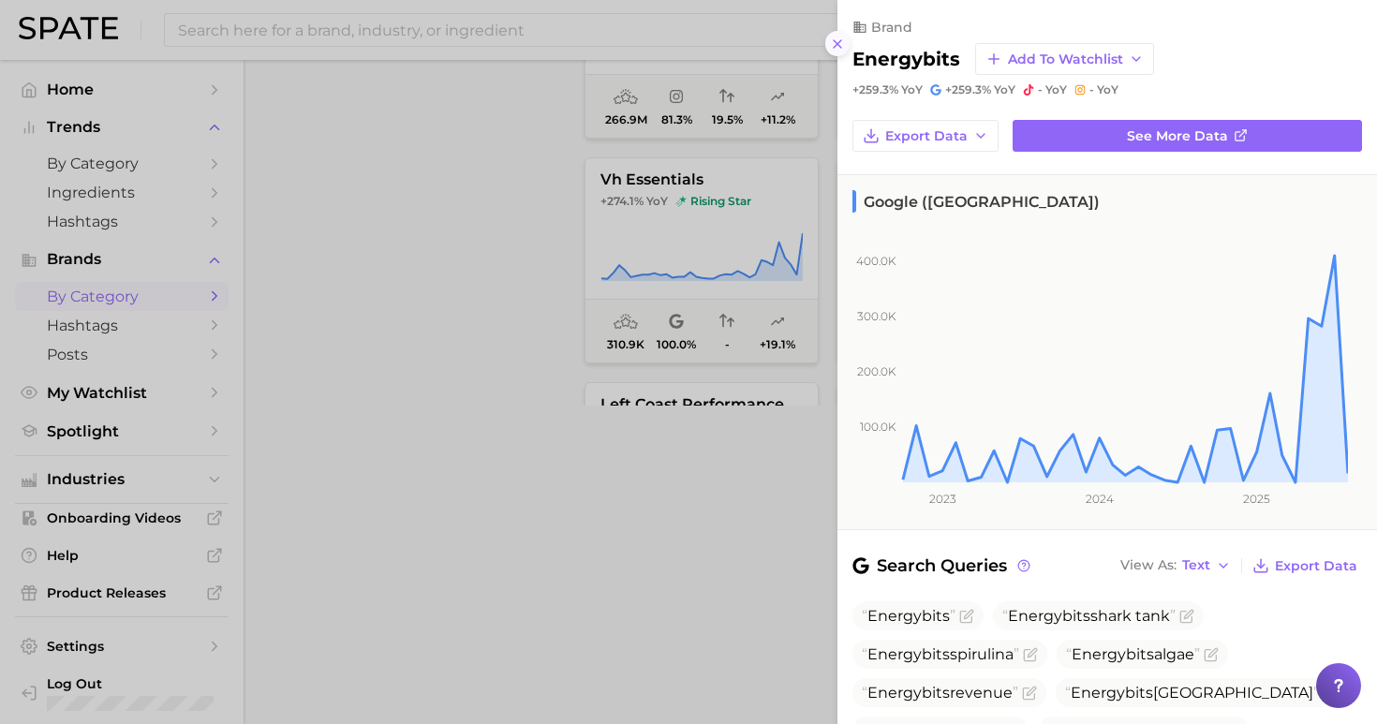
click at [832, 38] on icon at bounding box center [837, 44] width 15 height 15
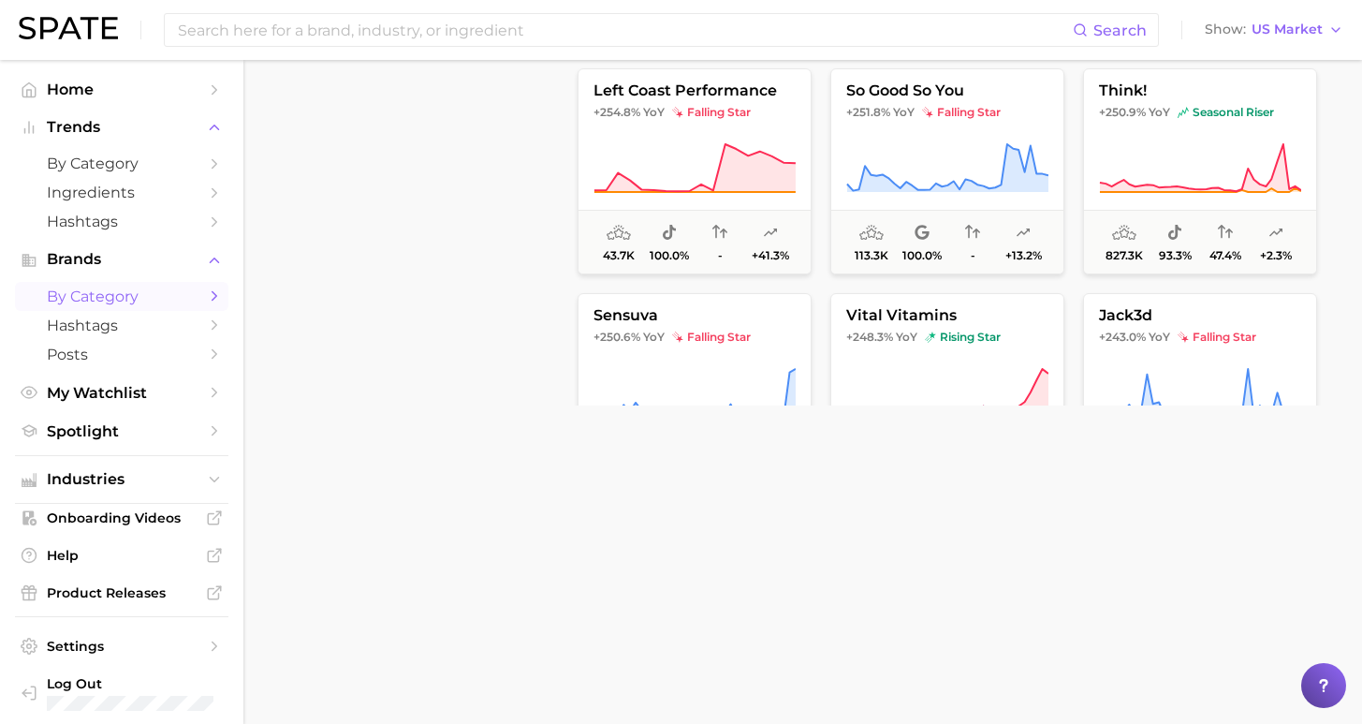
scroll to position [9548, 0]
click at [1096, 145] on span at bounding box center [1200, 166] width 232 height 52
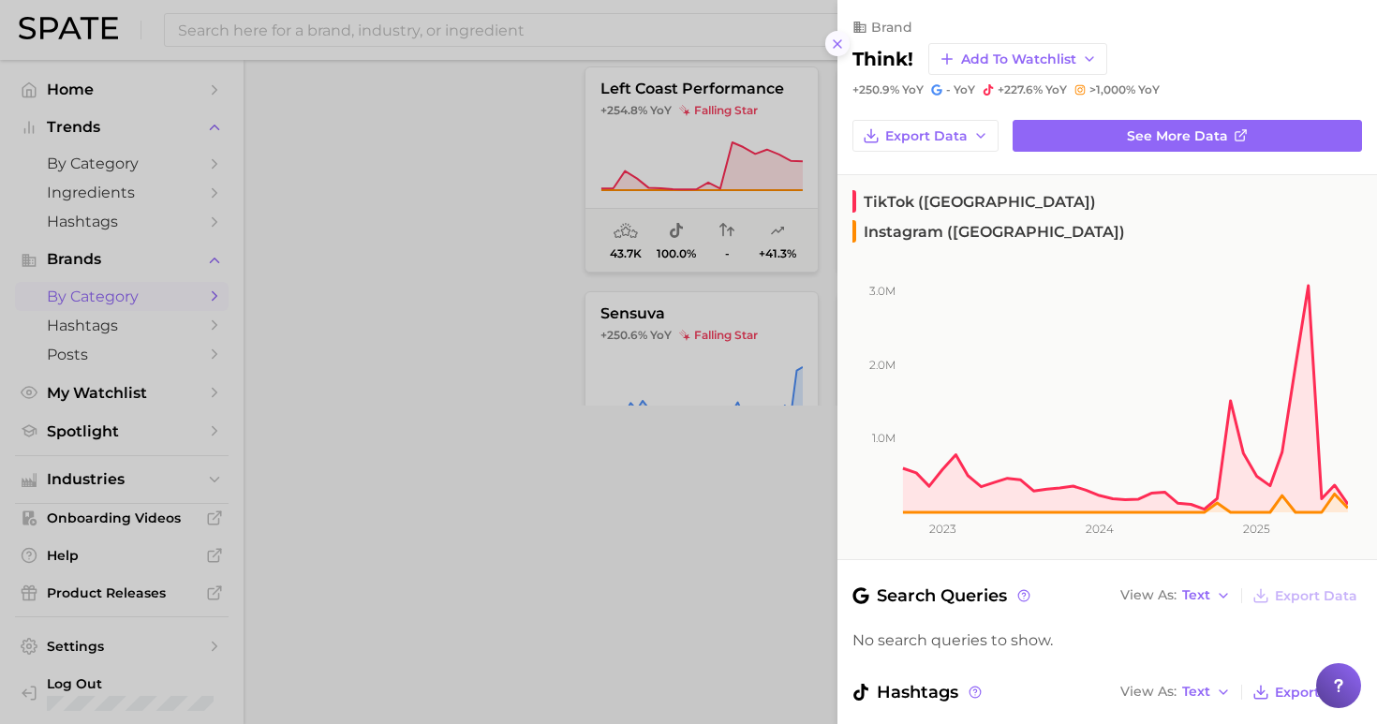
click at [837, 37] on icon at bounding box center [837, 44] width 15 height 15
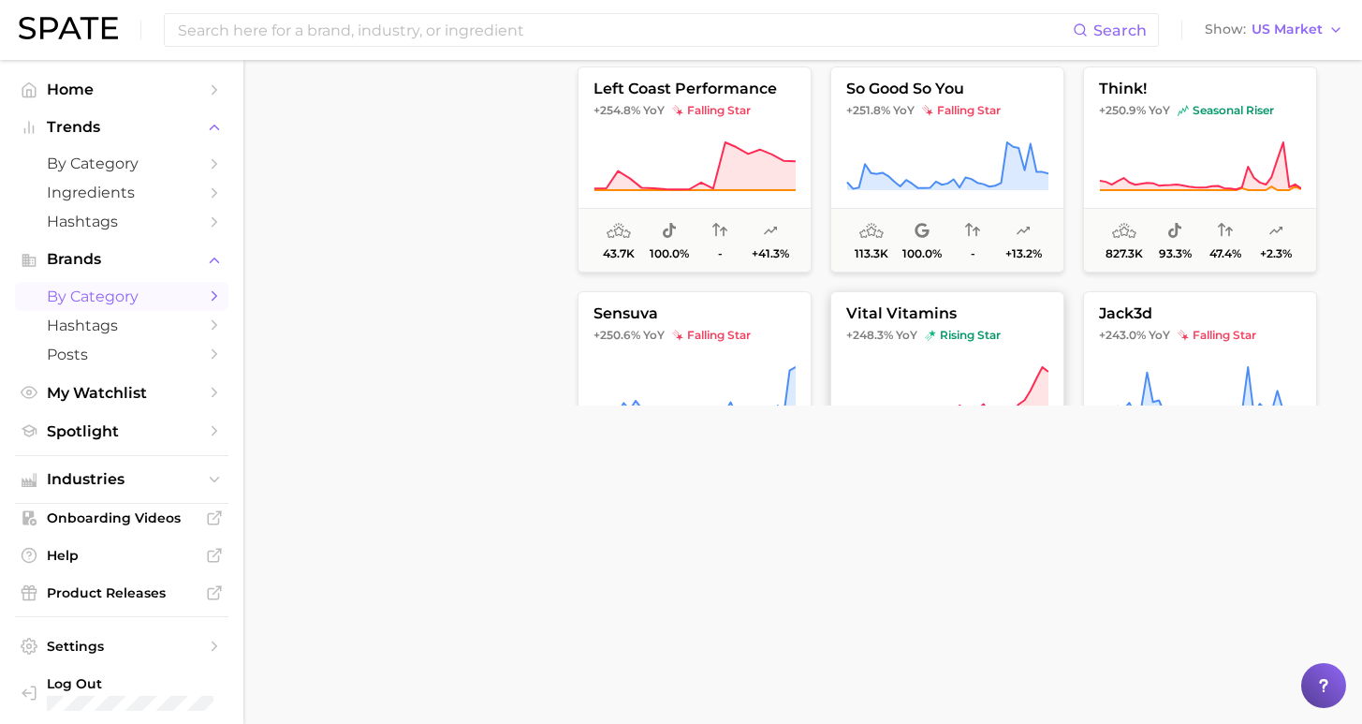
click at [988, 323] on button "vital vitamins +248.3% YoY rising star 571.5k 80.3% 17.8% +31.9%" at bounding box center [948, 394] width 234 height 206
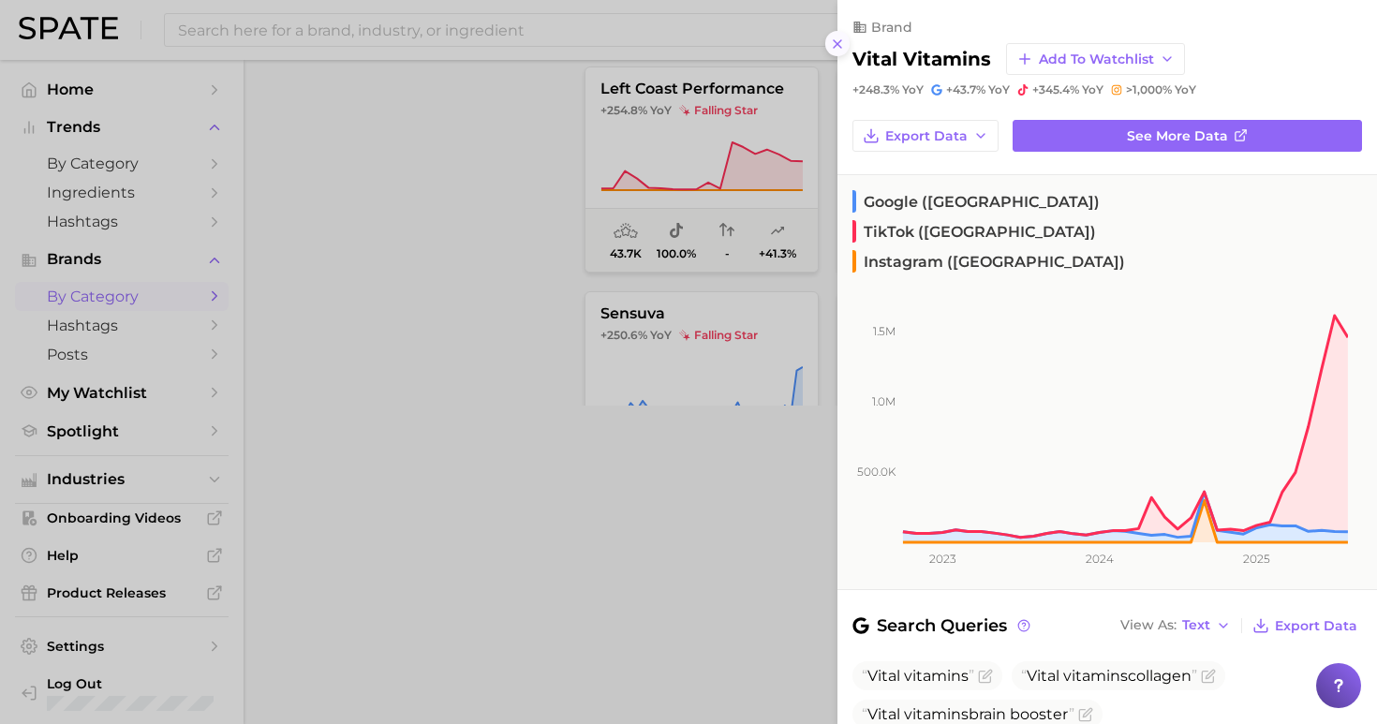
click at [841, 37] on icon at bounding box center [837, 44] width 15 height 15
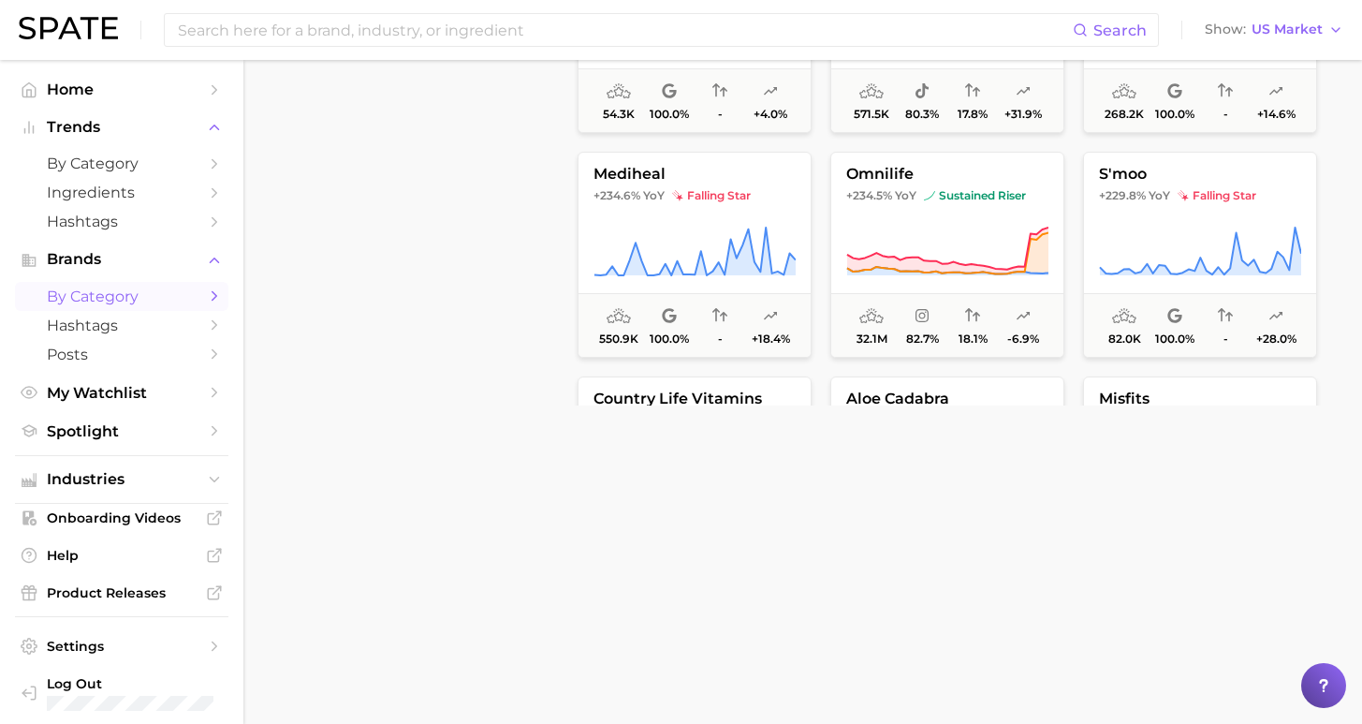
scroll to position [9915, 0]
click at [958, 231] on icon at bounding box center [948, 250] width 202 height 52
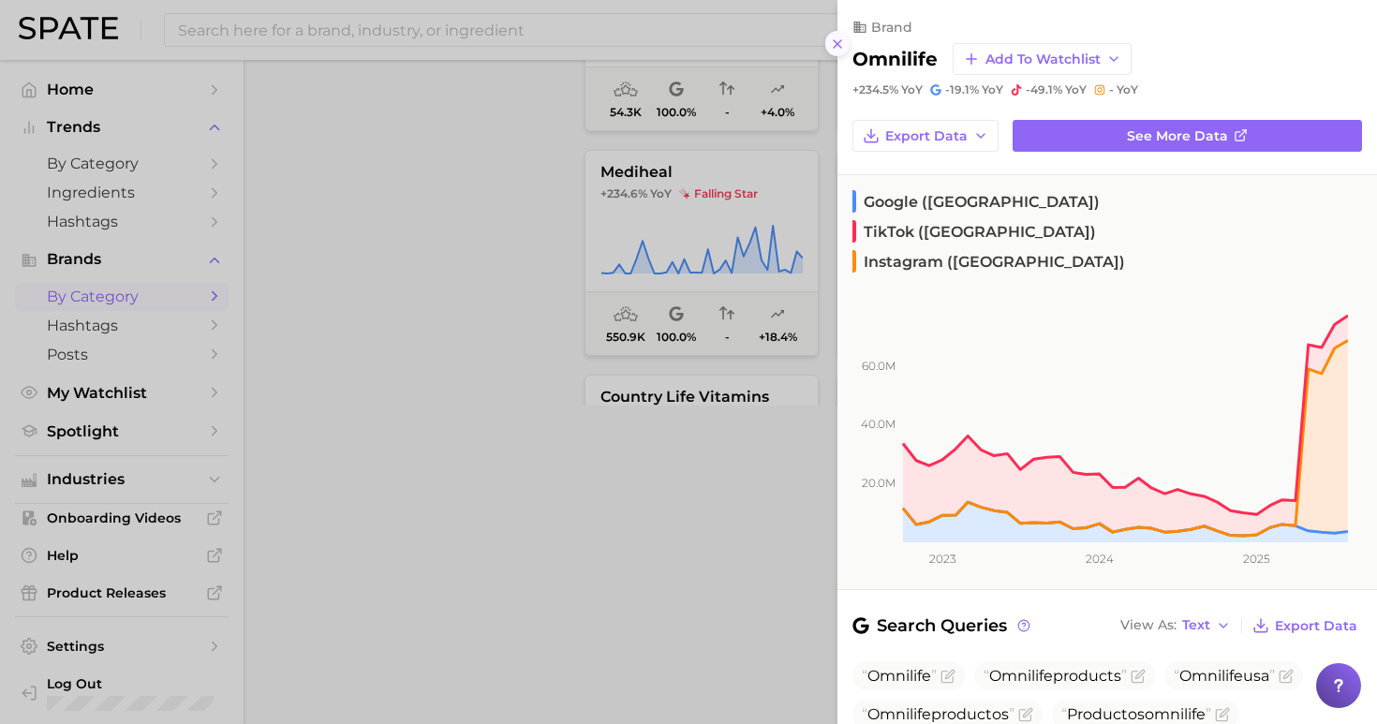
click at [832, 37] on icon at bounding box center [837, 44] width 15 height 15
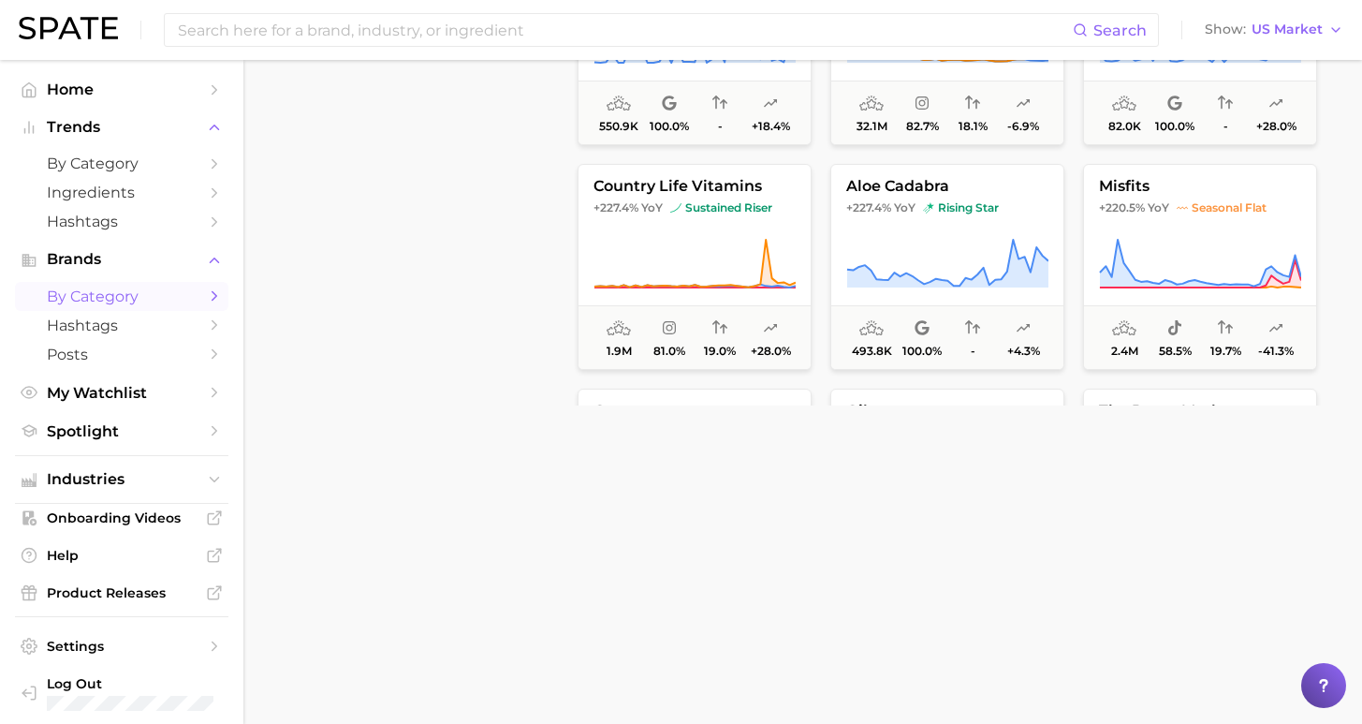
scroll to position [10126, 0]
click at [697, 241] on icon at bounding box center [695, 263] width 202 height 52
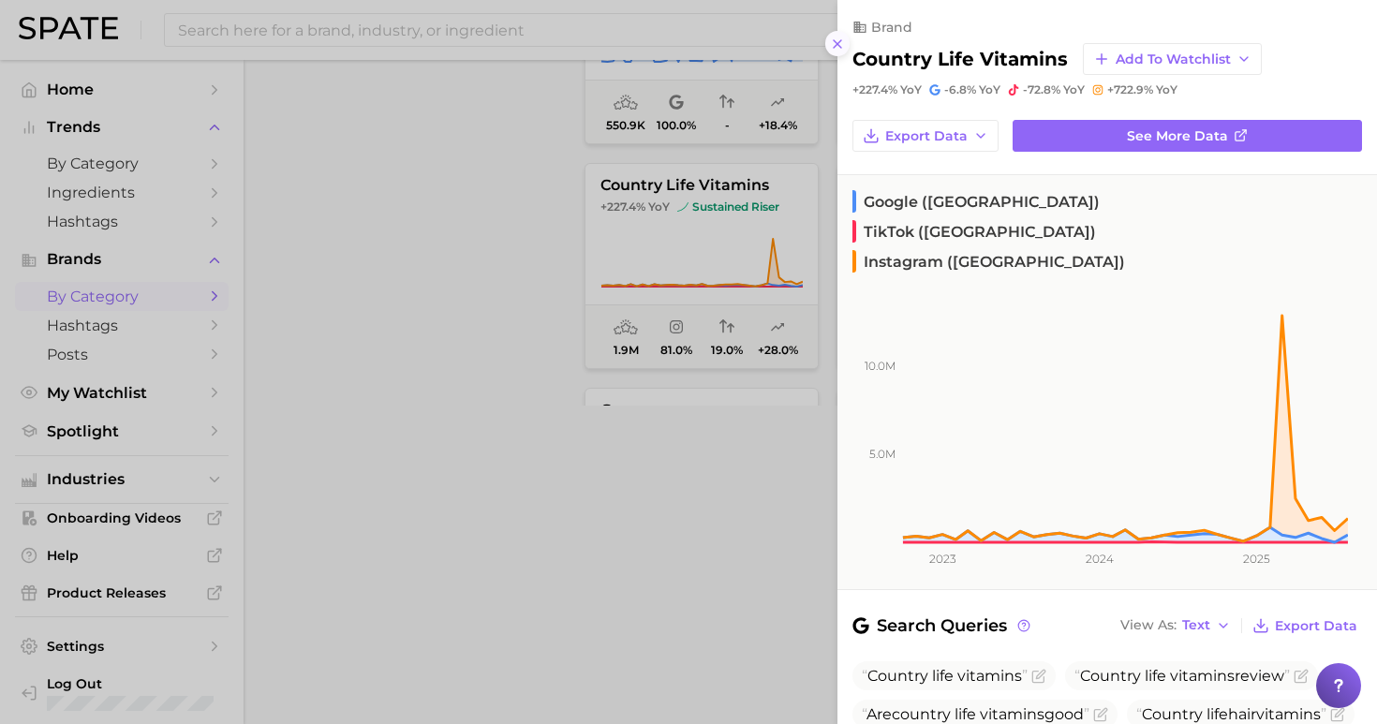
click at [832, 37] on icon at bounding box center [837, 44] width 15 height 15
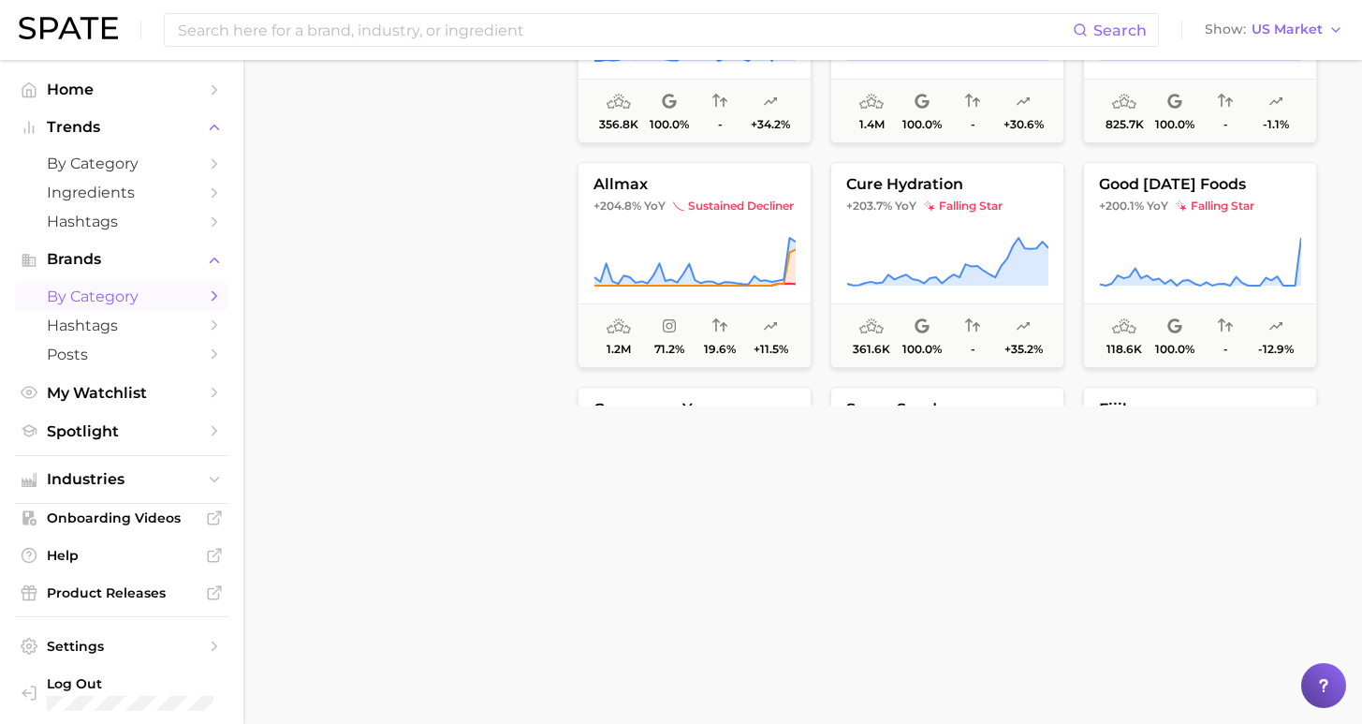
scroll to position [10580, 0]
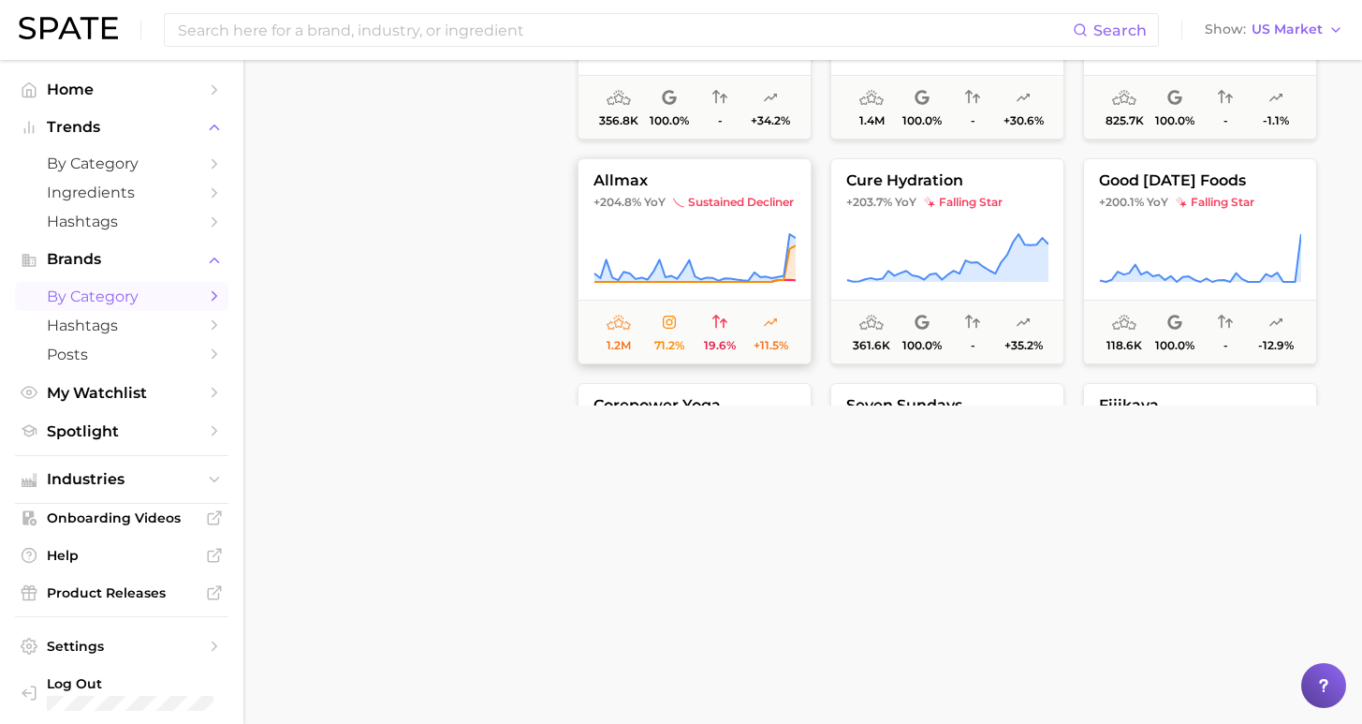
click at [719, 219] on button "allmax +204.8% YoY sustained decliner 1.2m 71.2% 19.6% +11.5%" at bounding box center [695, 261] width 234 height 206
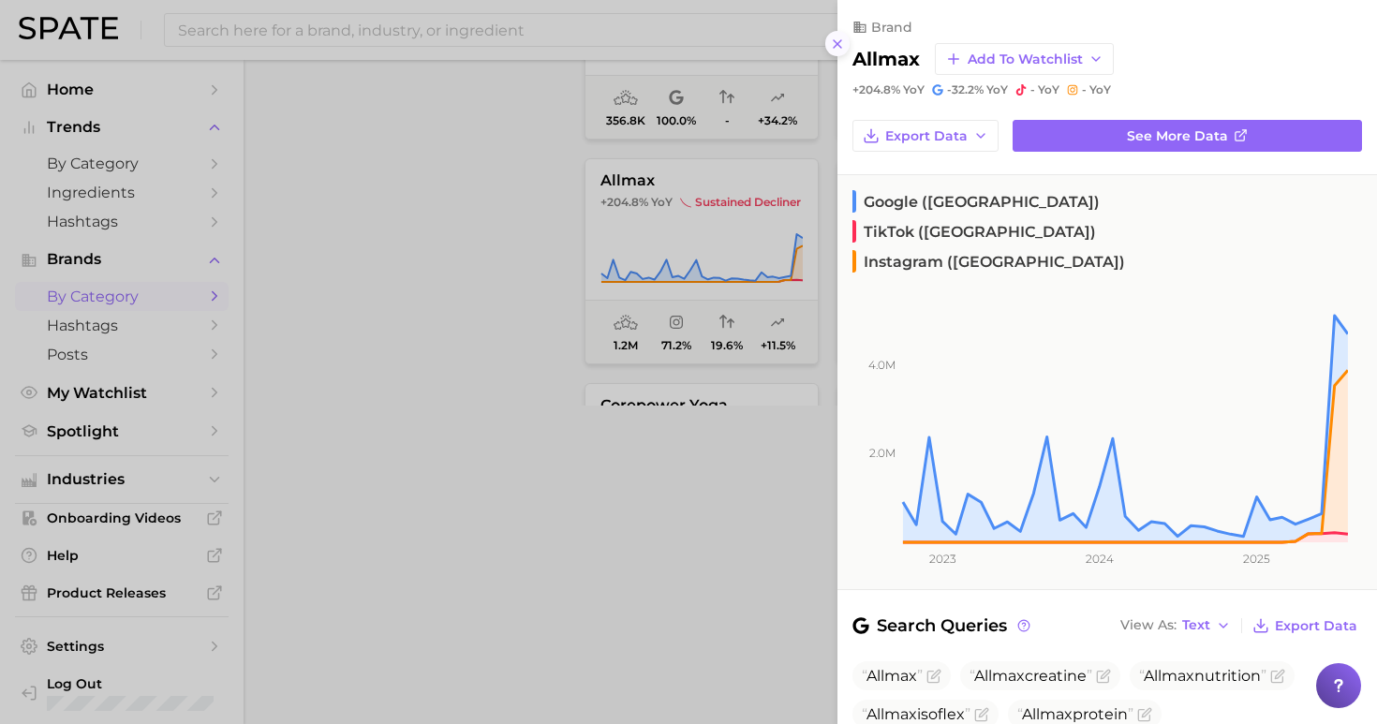
click at [835, 40] on icon at bounding box center [837, 44] width 15 height 15
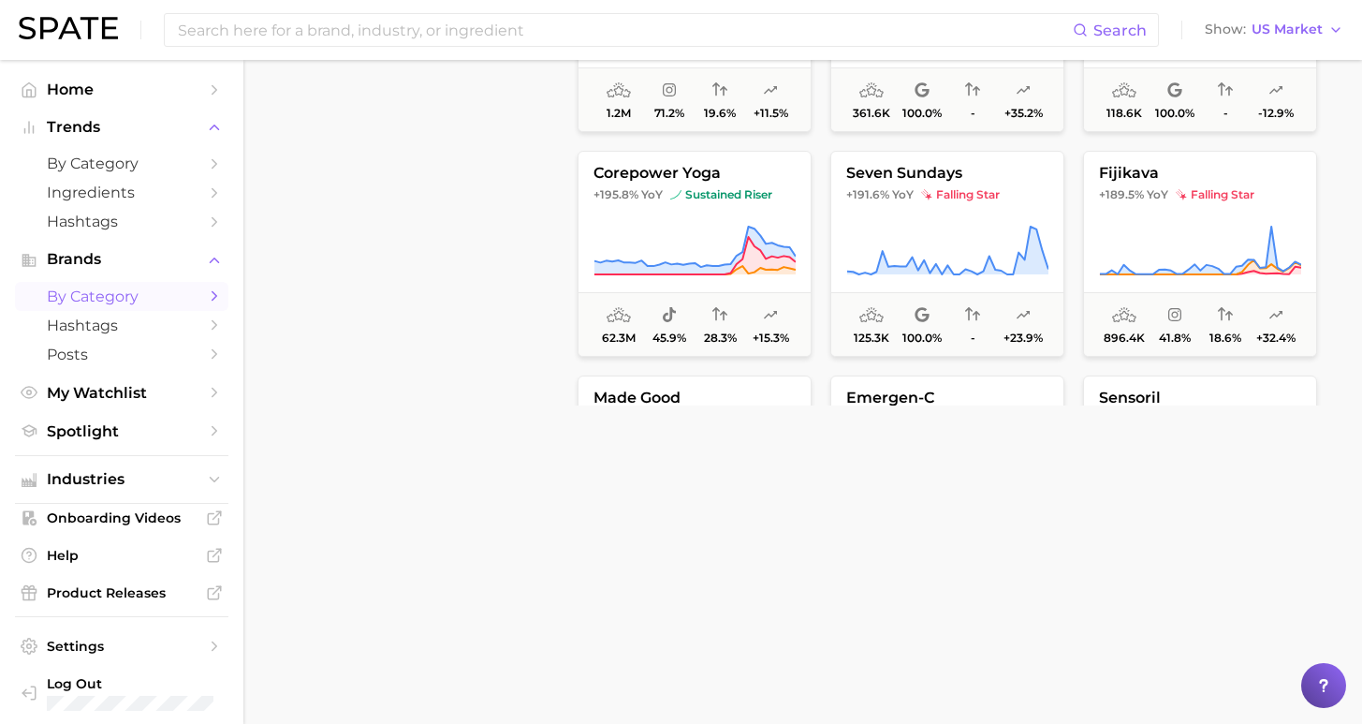
scroll to position [10814, 0]
click at [1156, 221] on button "fijikava +189.5% YoY falling star 896.4k 41.8% 18.6% +32.4%" at bounding box center [1200, 253] width 234 height 206
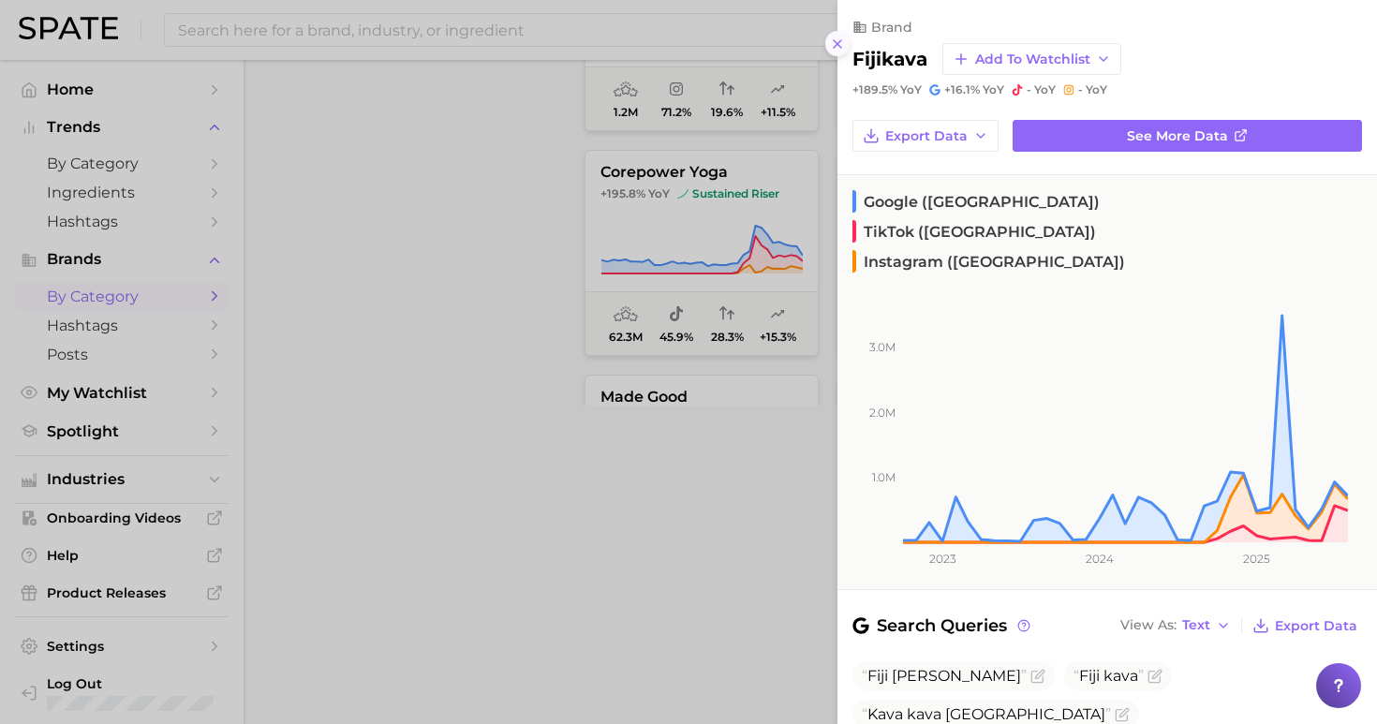
click at [828, 32] on button at bounding box center [837, 43] width 25 height 25
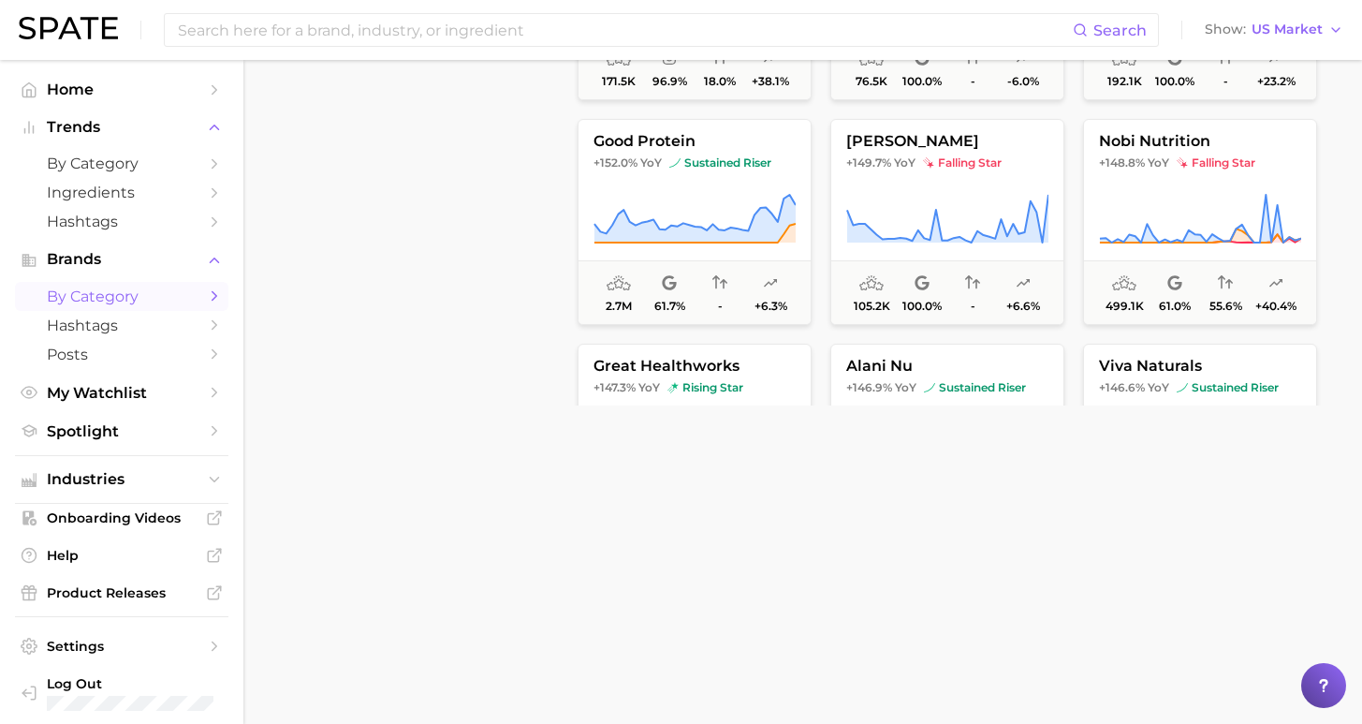
scroll to position [11750, 0]
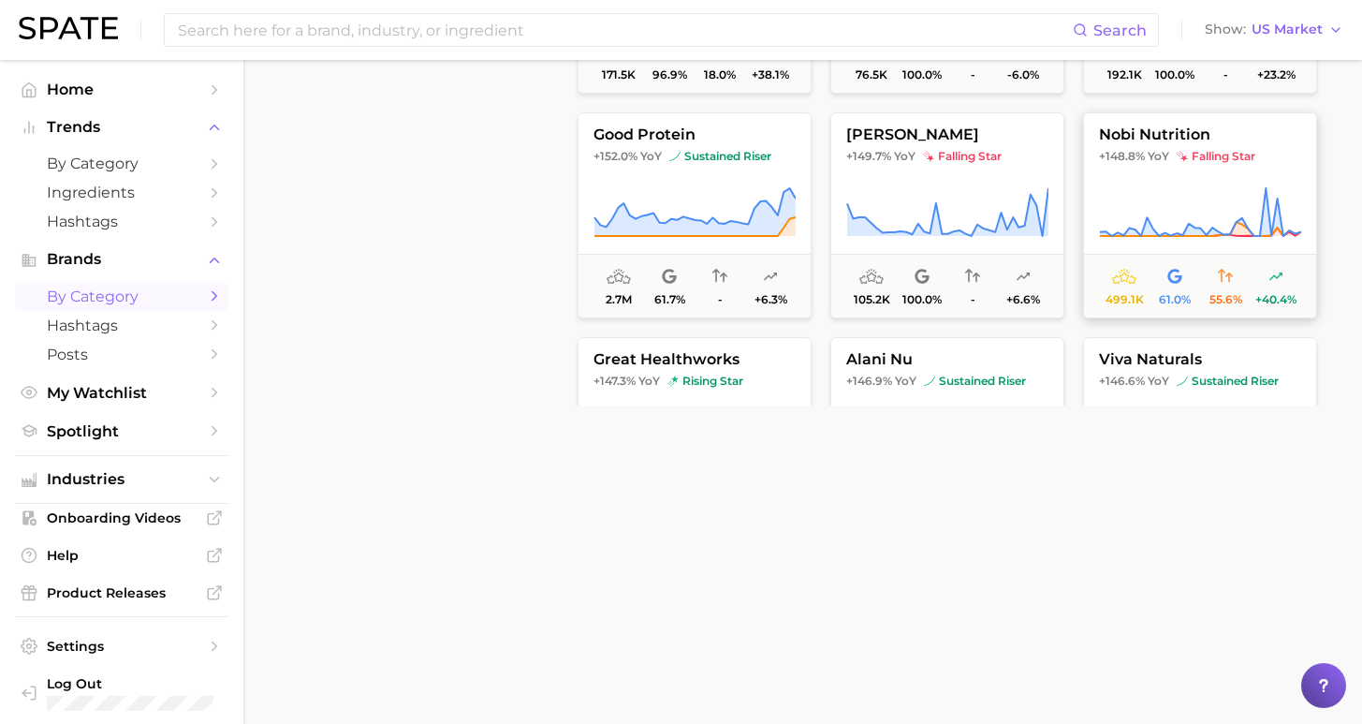
click at [1236, 173] on button "nobi nutrition +148.8% YoY falling star 499.1k 61.0% 55.6% +40.4%" at bounding box center [1200, 215] width 234 height 206
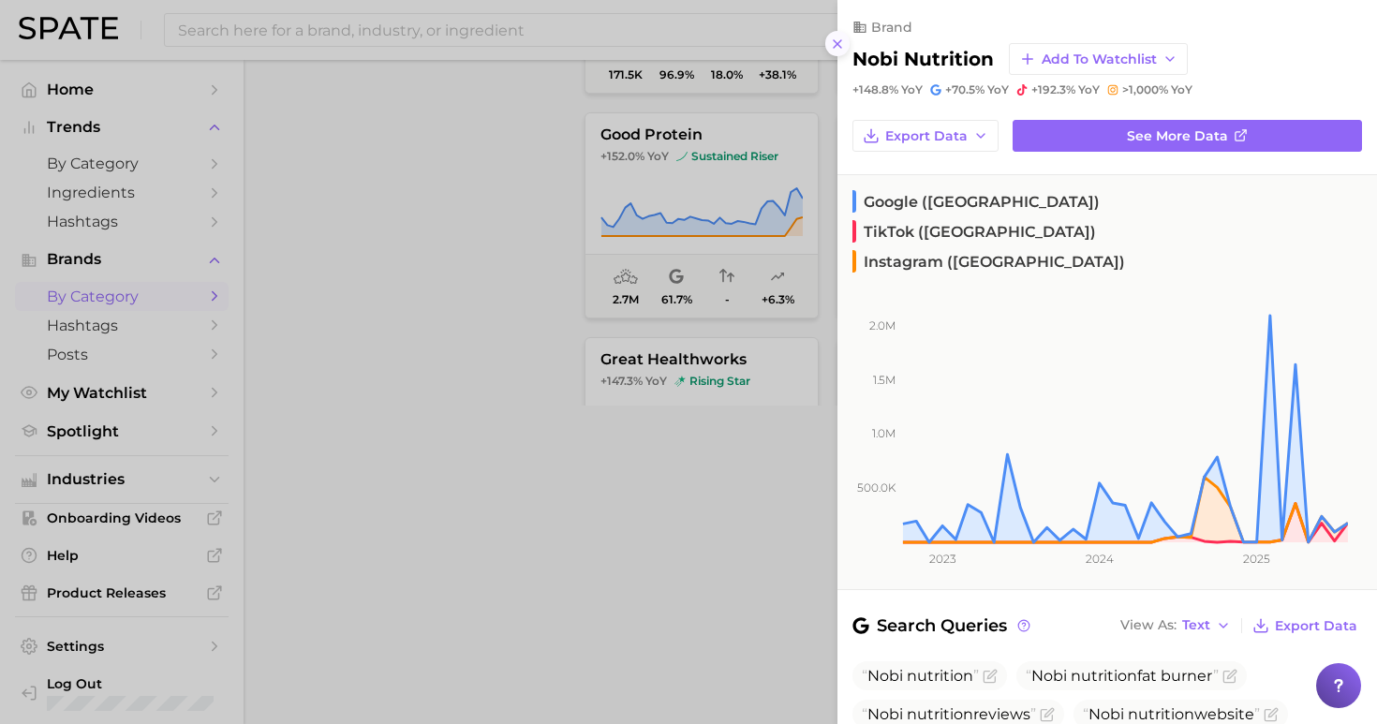
click at [835, 37] on icon at bounding box center [837, 44] width 15 height 15
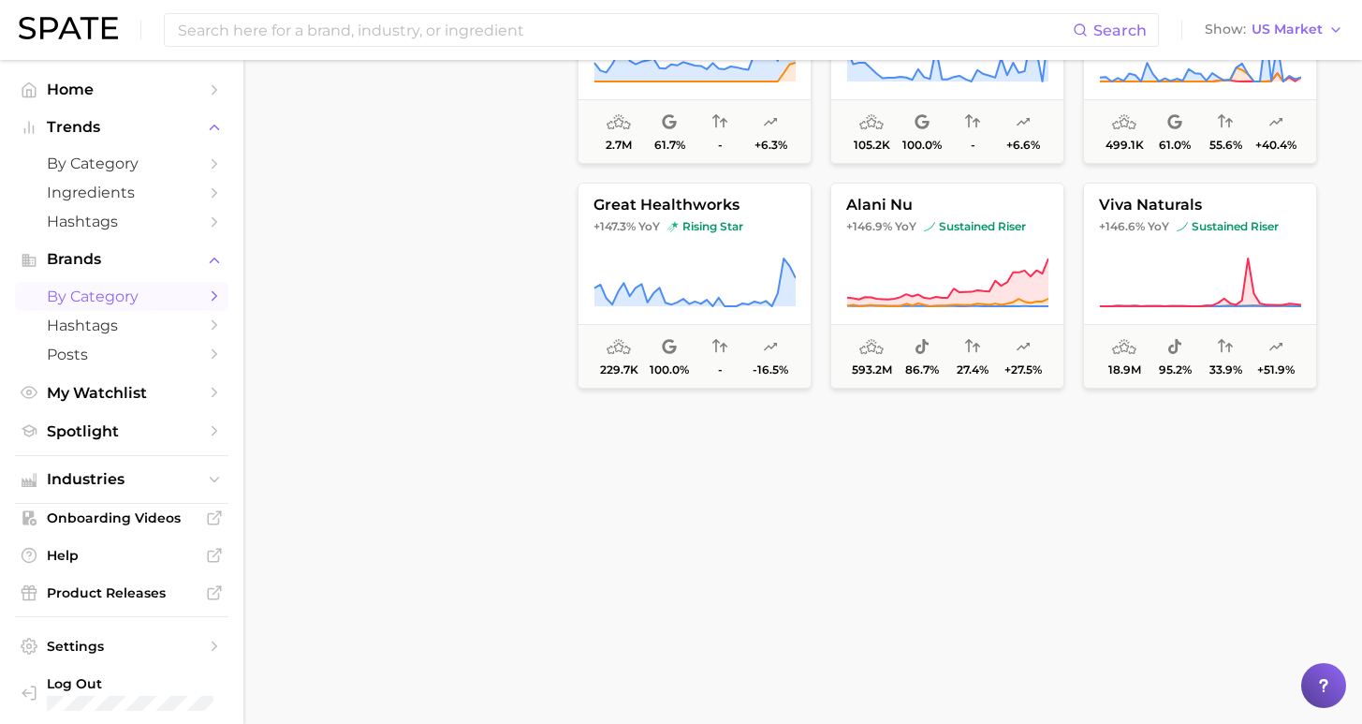
scroll to position [11905, 0]
click at [715, 257] on icon at bounding box center [695, 282] width 202 height 52
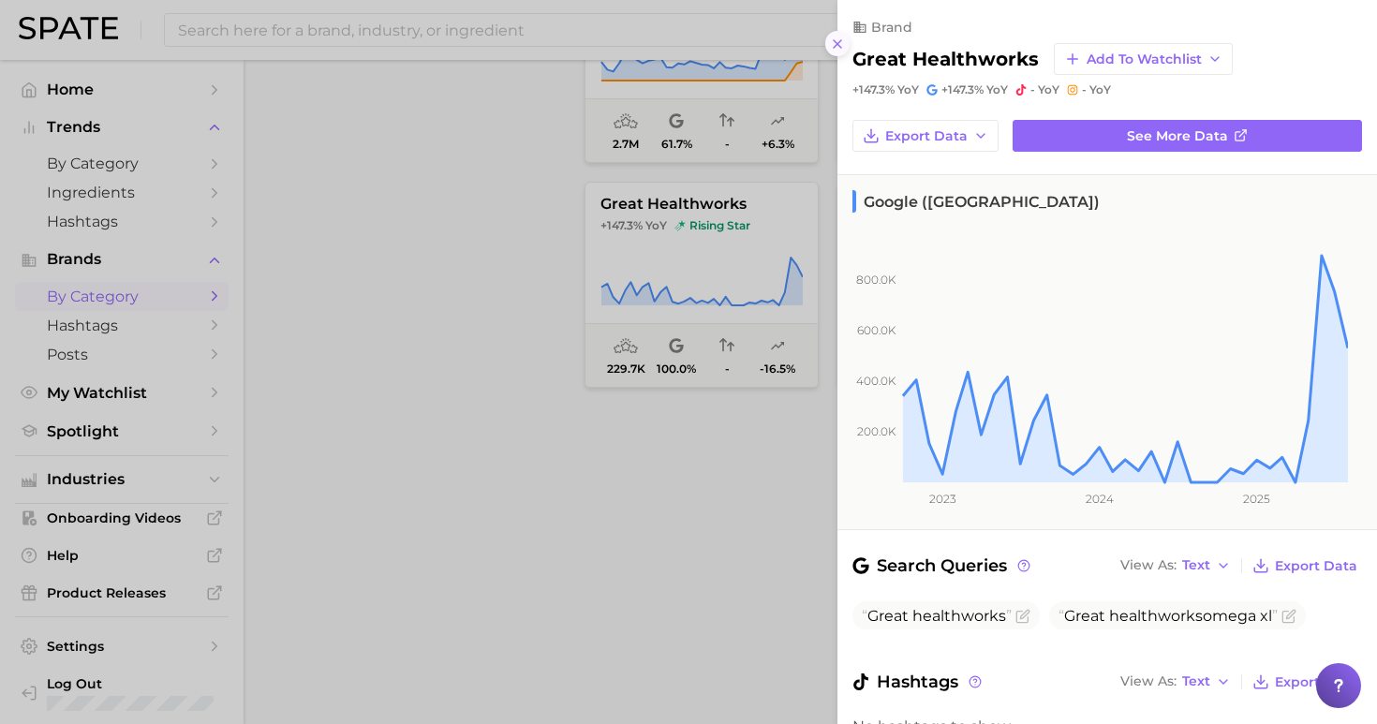
click at [834, 40] on line at bounding box center [836, 43] width 7 height 7
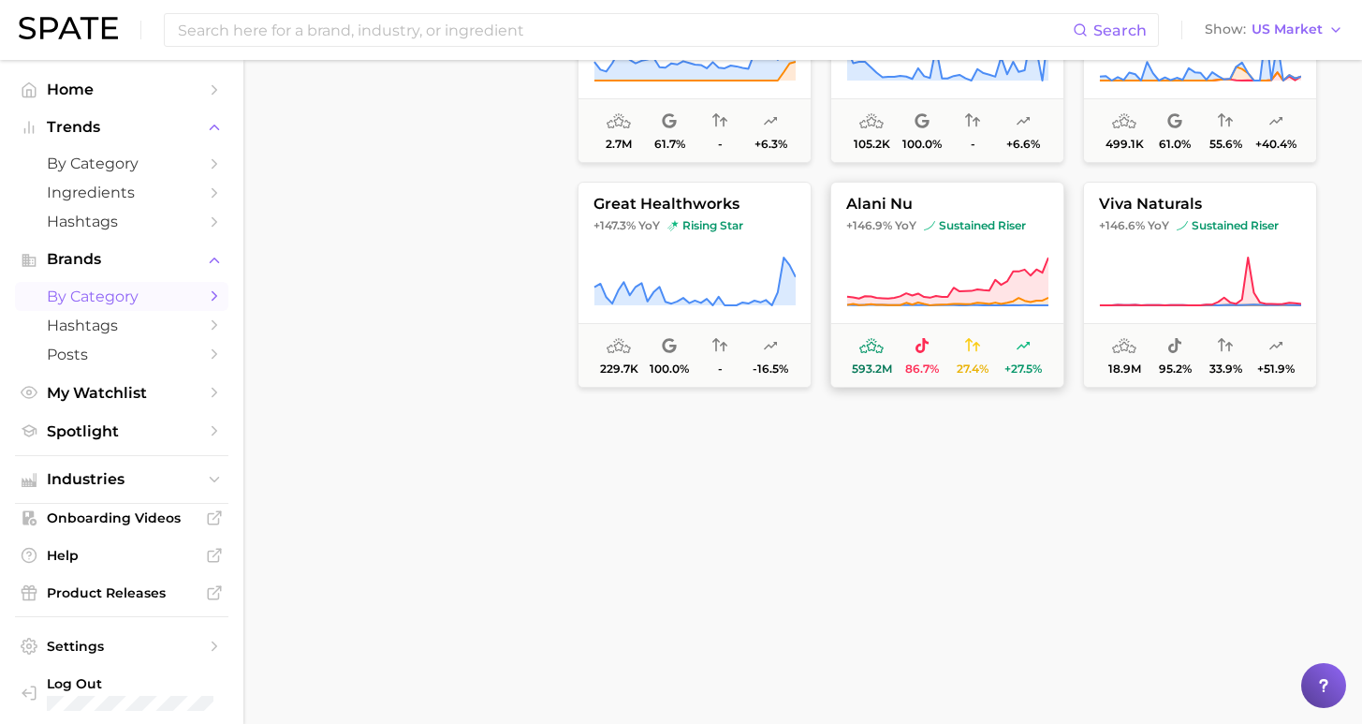
click at [913, 228] on span "YoY" at bounding box center [906, 225] width 22 height 15
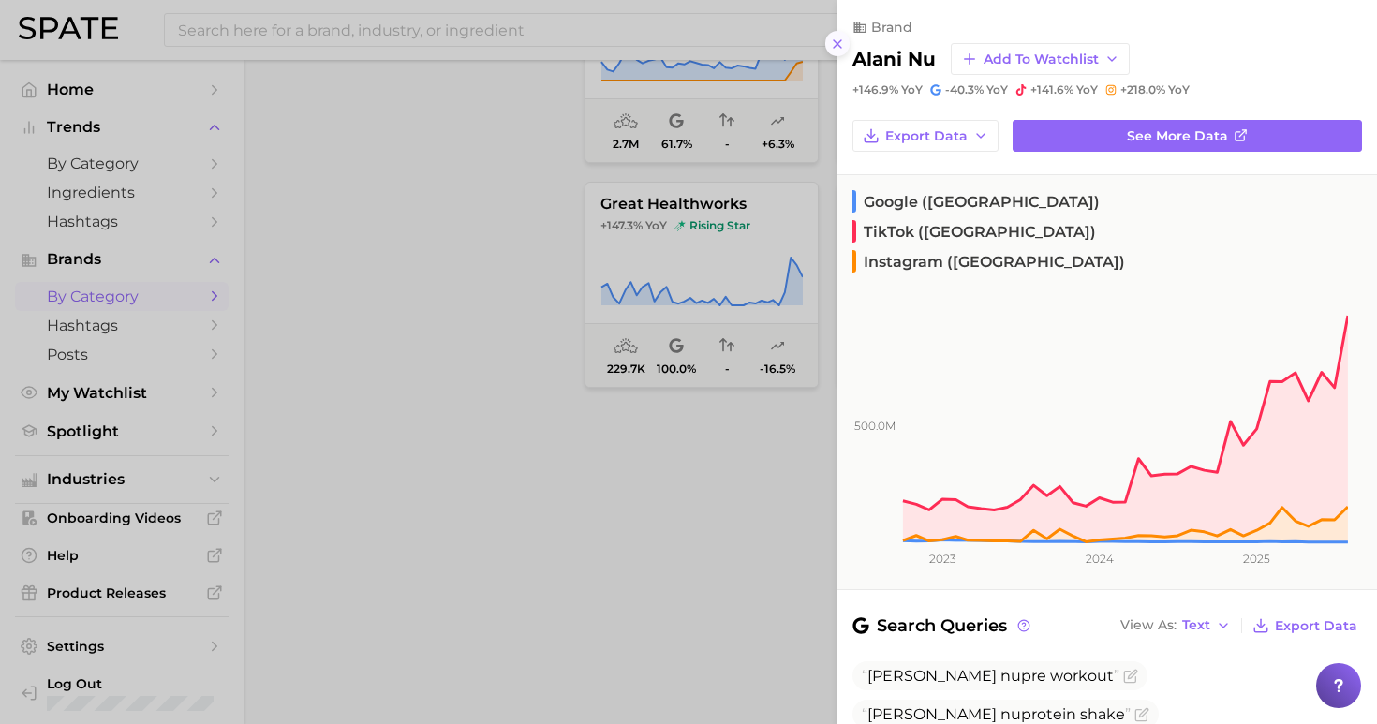
click at [837, 40] on icon at bounding box center [837, 44] width 15 height 15
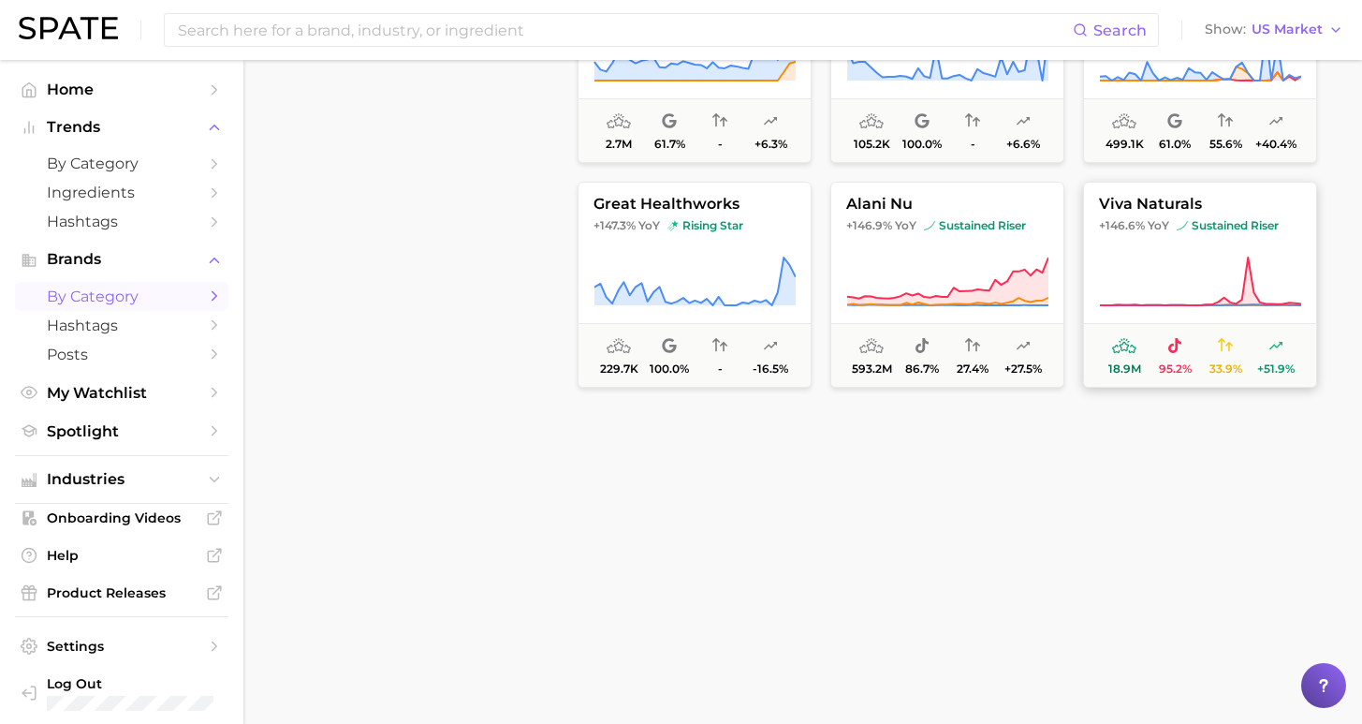
click at [1151, 268] on icon at bounding box center [1200, 282] width 202 height 52
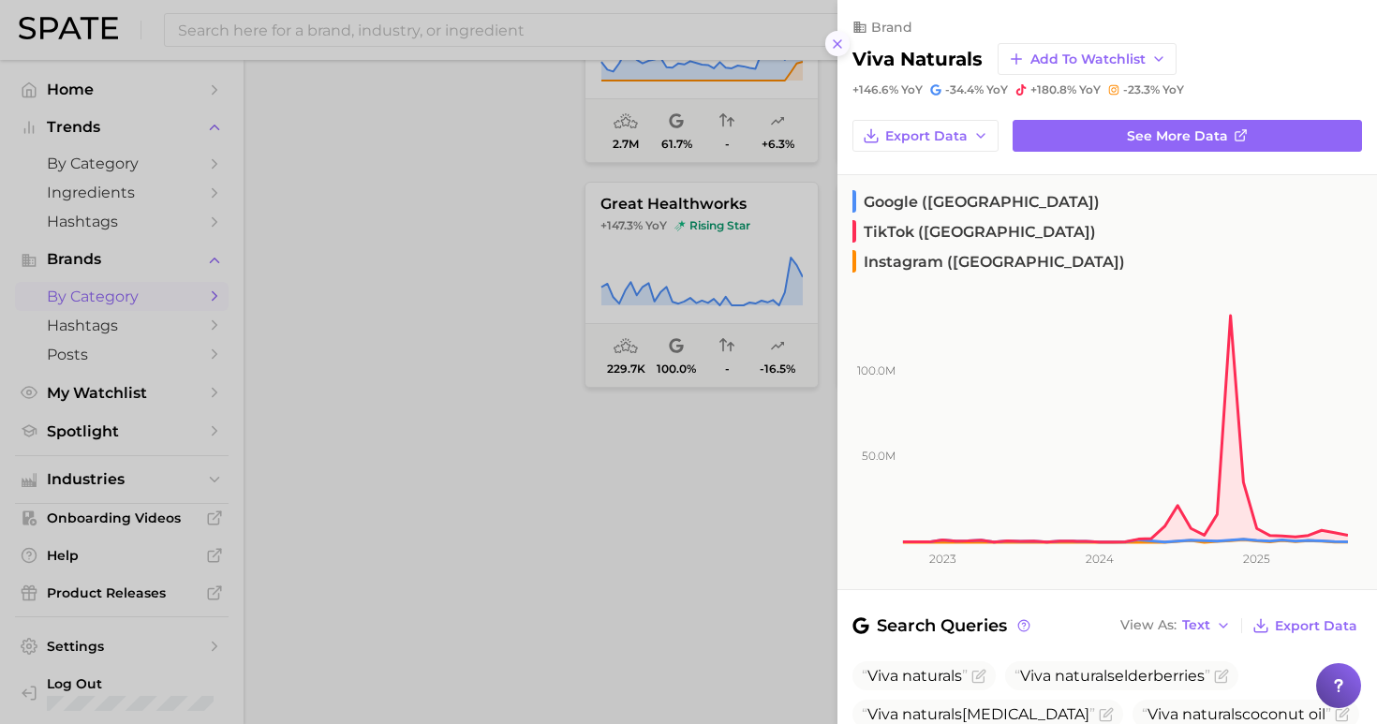
click at [843, 41] on icon at bounding box center [837, 44] width 15 height 15
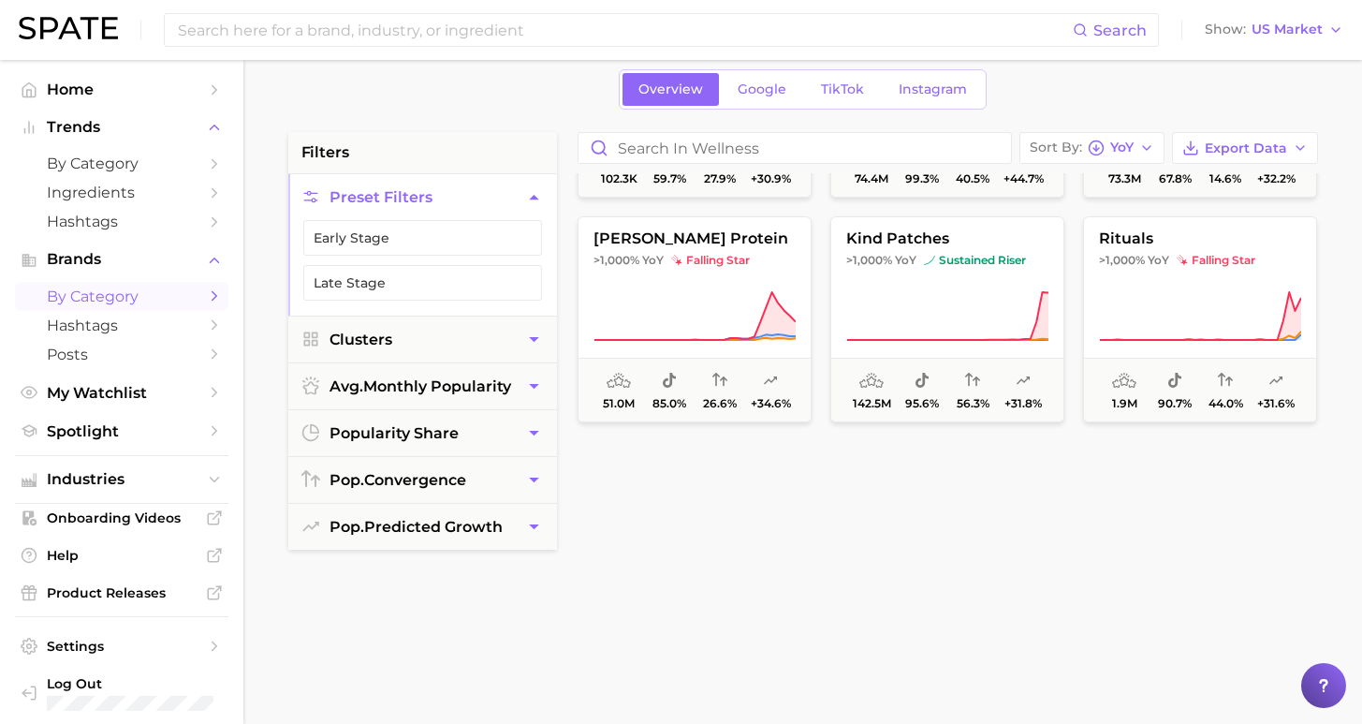
scroll to position [0, 0]
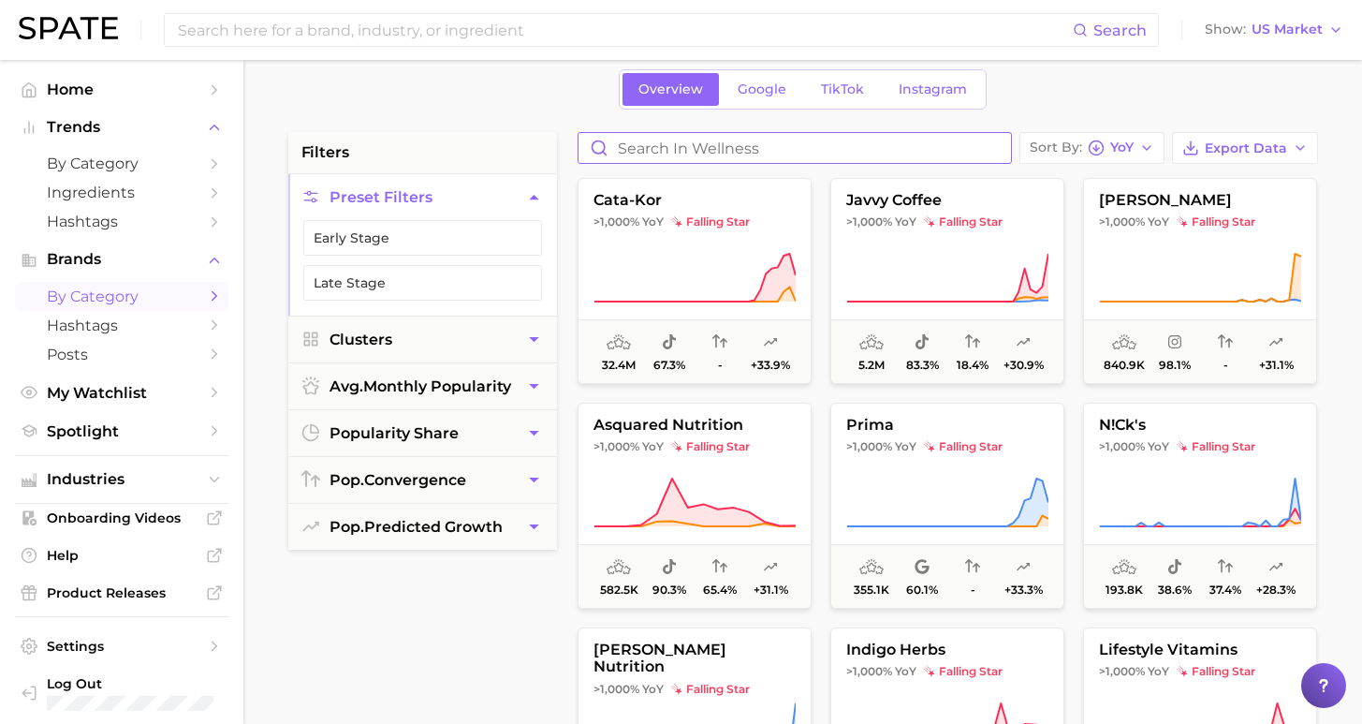
click at [705, 156] on input "Search in wellness" at bounding box center [795, 148] width 433 height 30
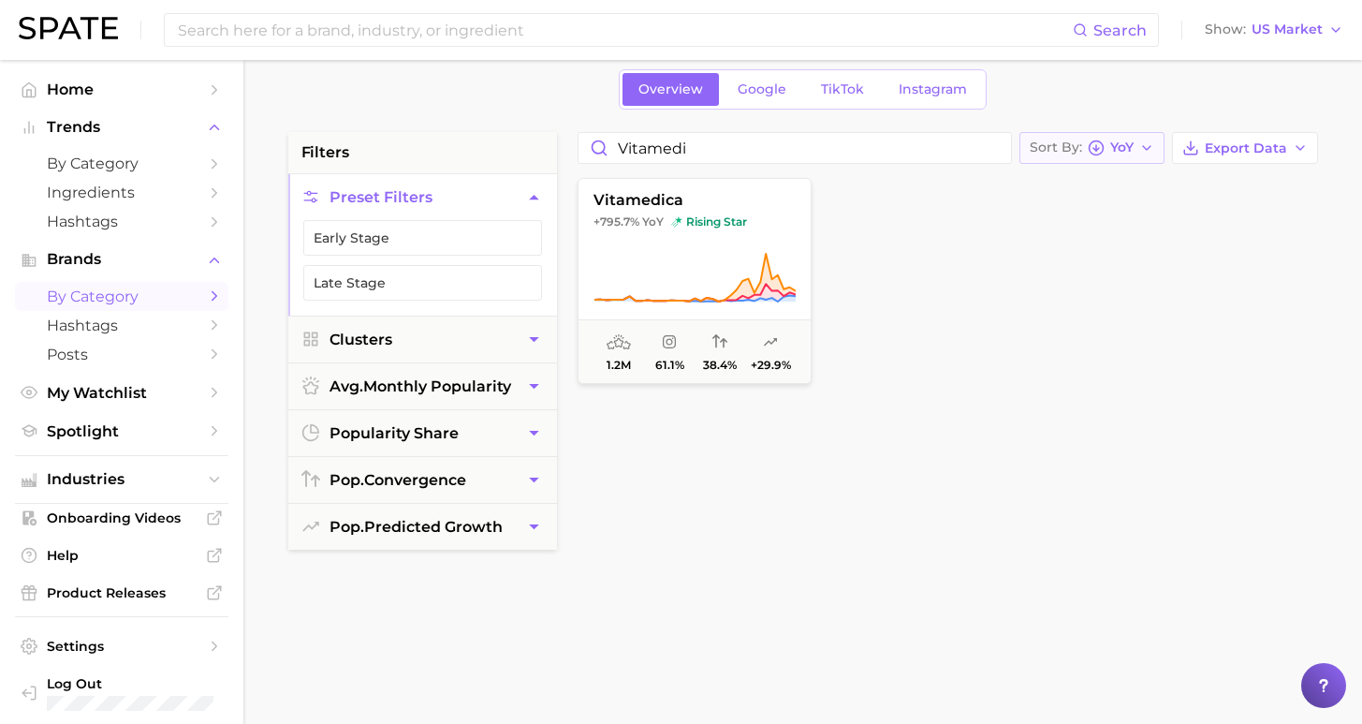
click at [1134, 146] on span "YoY" at bounding box center [1122, 147] width 23 height 10
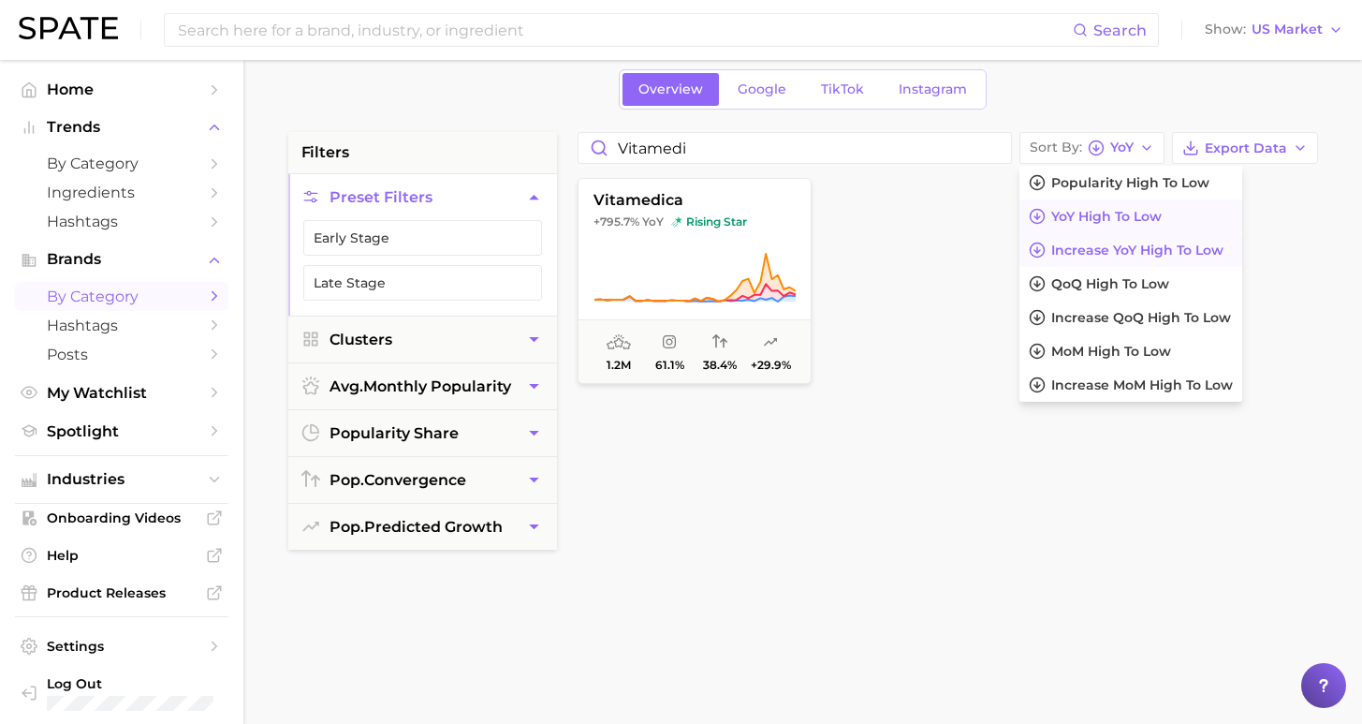
click at [1123, 249] on span "Increase YoY high to low" at bounding box center [1138, 251] width 172 height 16
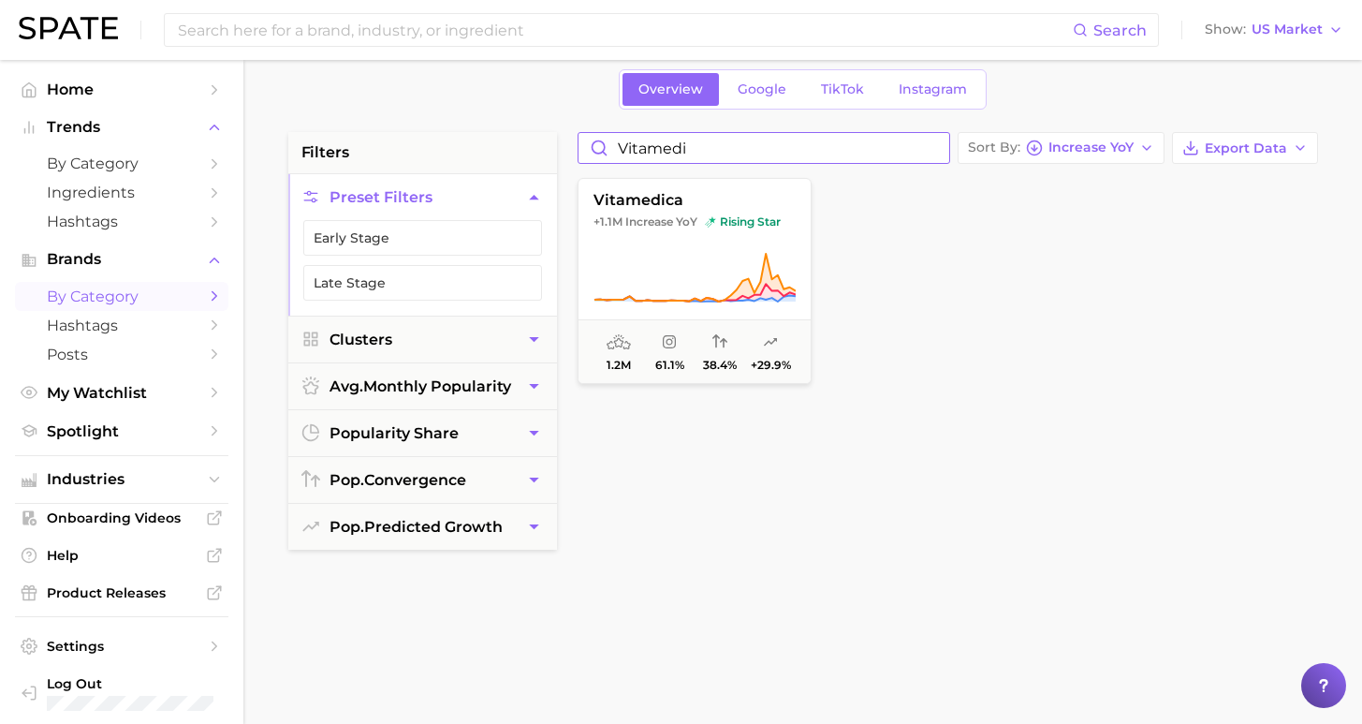
drag, startPoint x: 802, startPoint y: 140, endPoint x: 541, endPoint y: 157, distance: 261.9
click at [541, 157] on div "filters Preset Filters Early Stage Late Stage Clusters avg. monthly popularity …" at bounding box center [807, 719] width 1039 height 1174
type input "vitamedigoli"
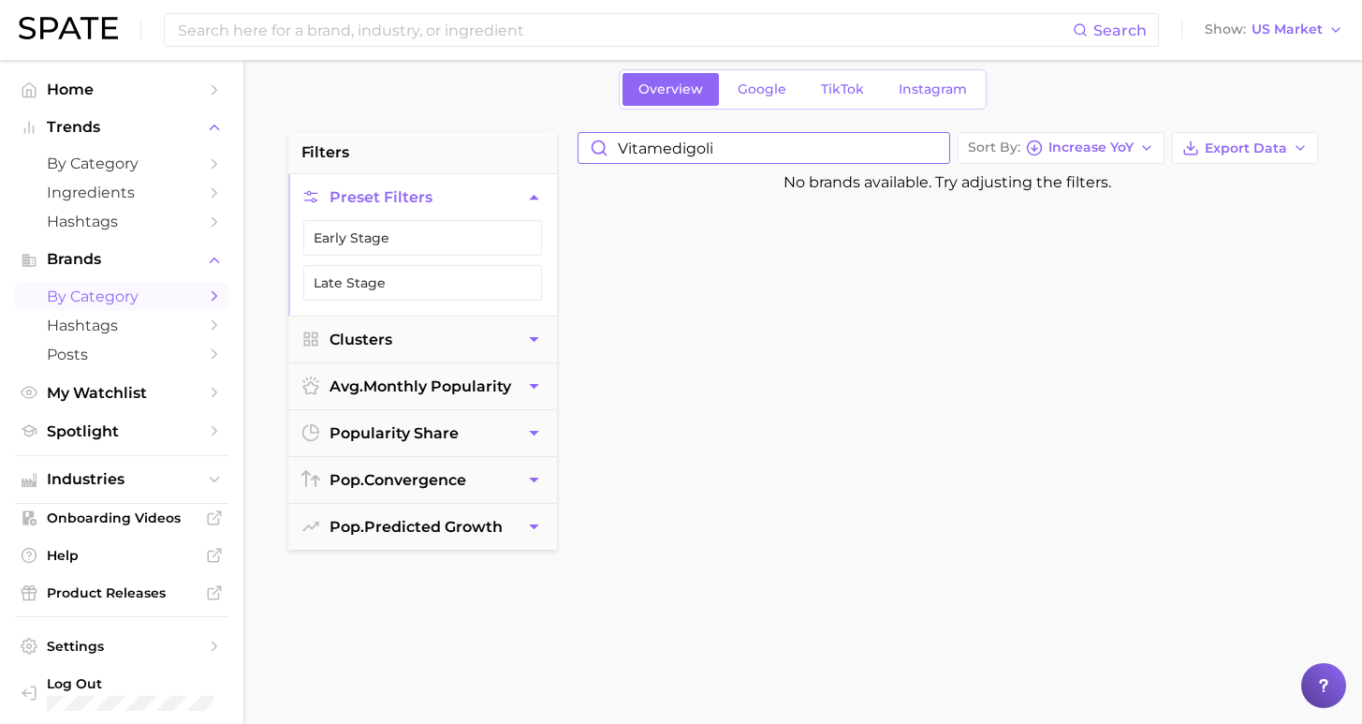
click at [949, 152] on input "vitamedigoli" at bounding box center [764, 148] width 371 height 30
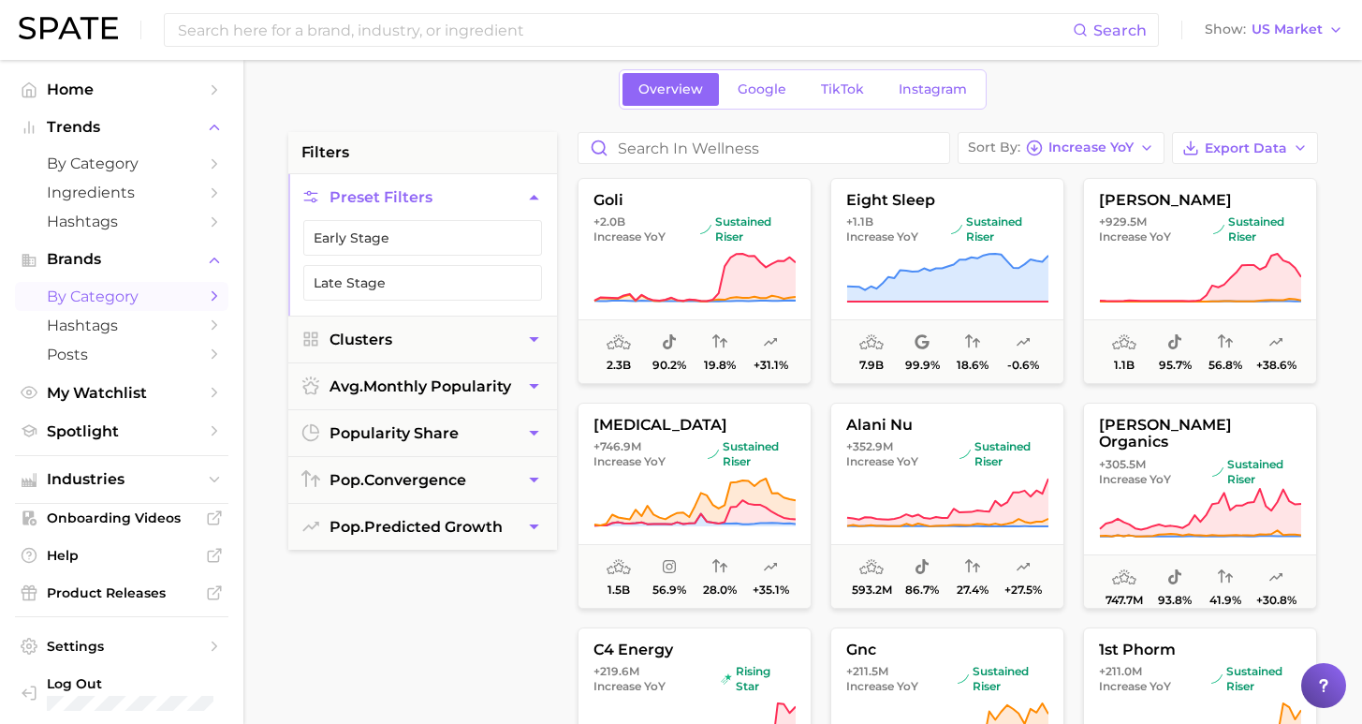
click at [847, 167] on div "Sort By Increase YoY Export Data goli +2.0b Increase YoY sustained riser 2.3b 9…" at bounding box center [947, 607] width 759 height 950
click at [710, 144] on input "Search in wellness" at bounding box center [764, 148] width 371 height 30
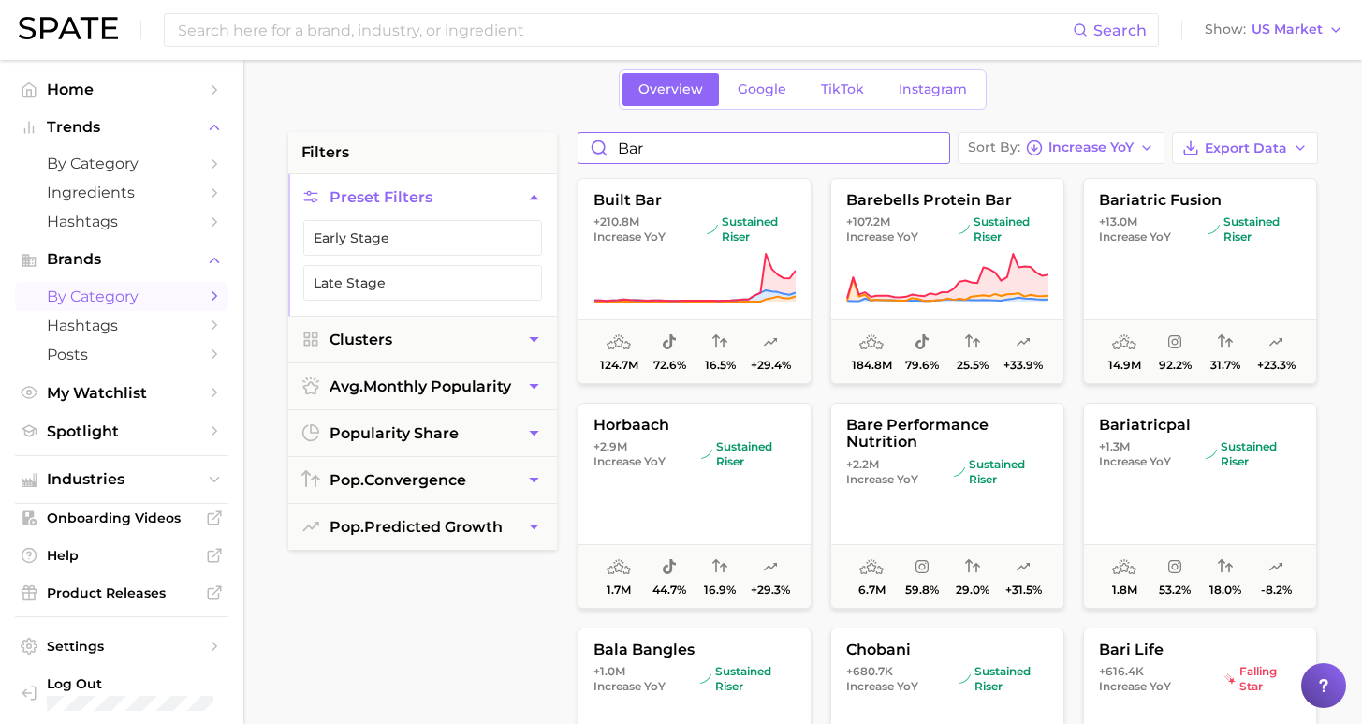
type input "bari"
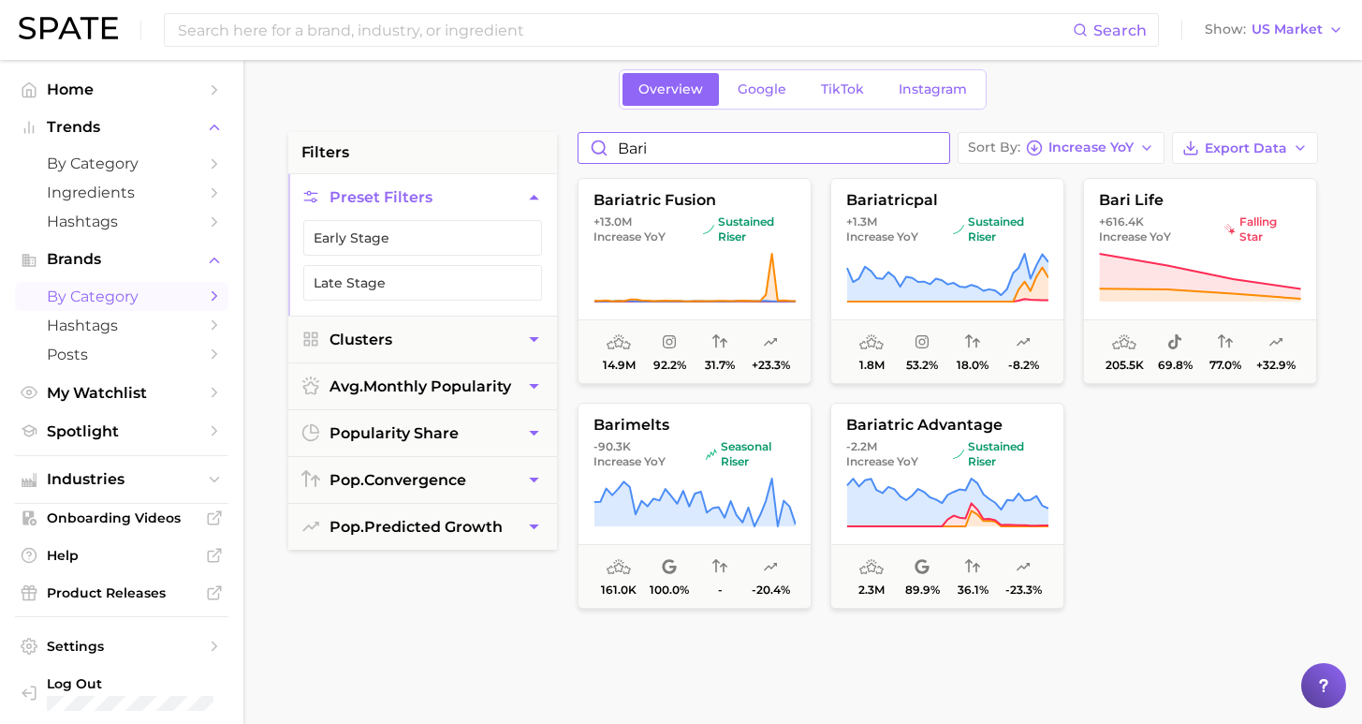
click at [946, 150] on input "bari" at bounding box center [764, 148] width 371 height 30
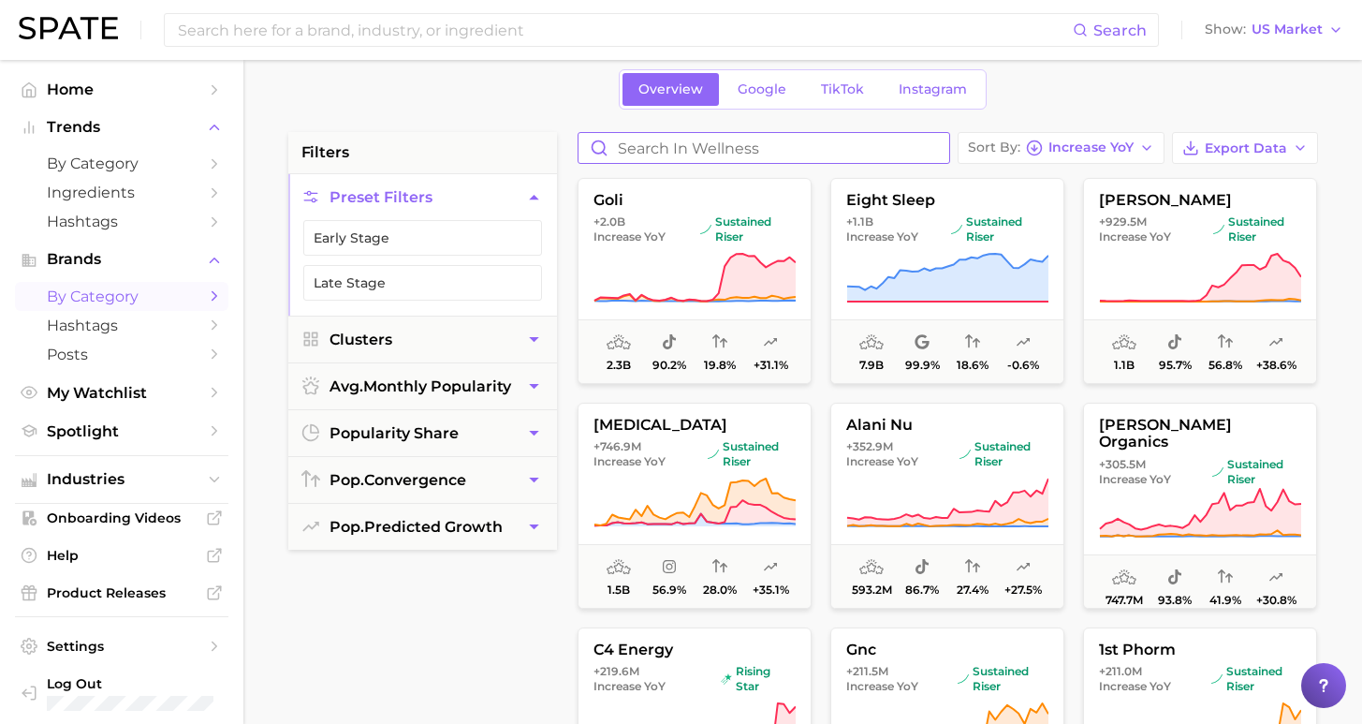
click at [877, 152] on input "Search in wellness" at bounding box center [764, 148] width 371 height 30
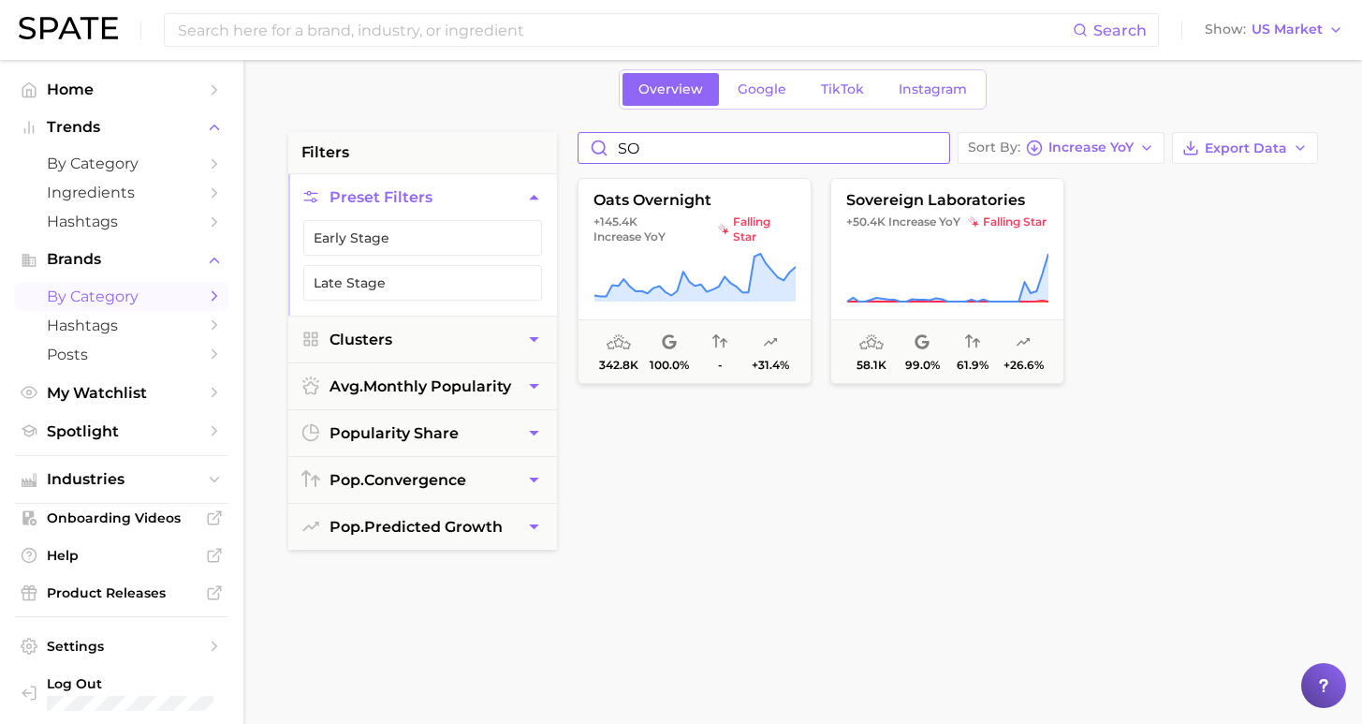
type input "S"
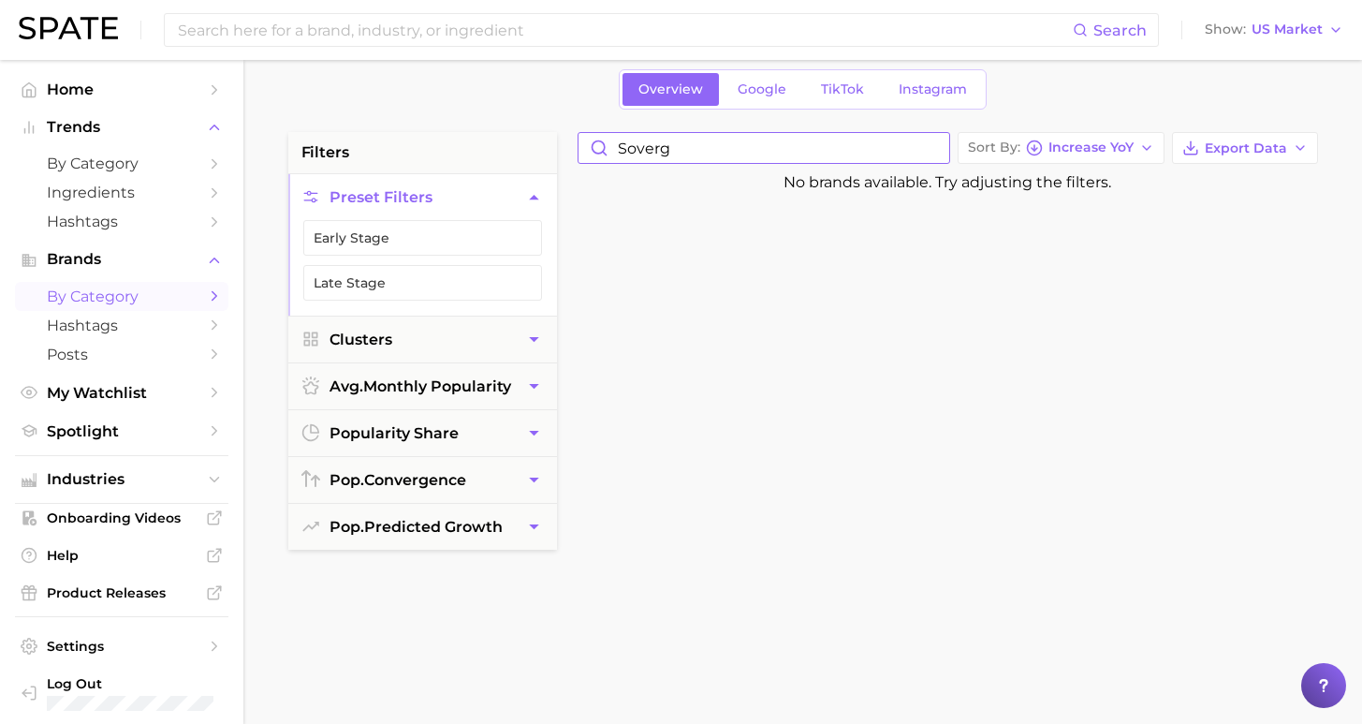
type input "sover"
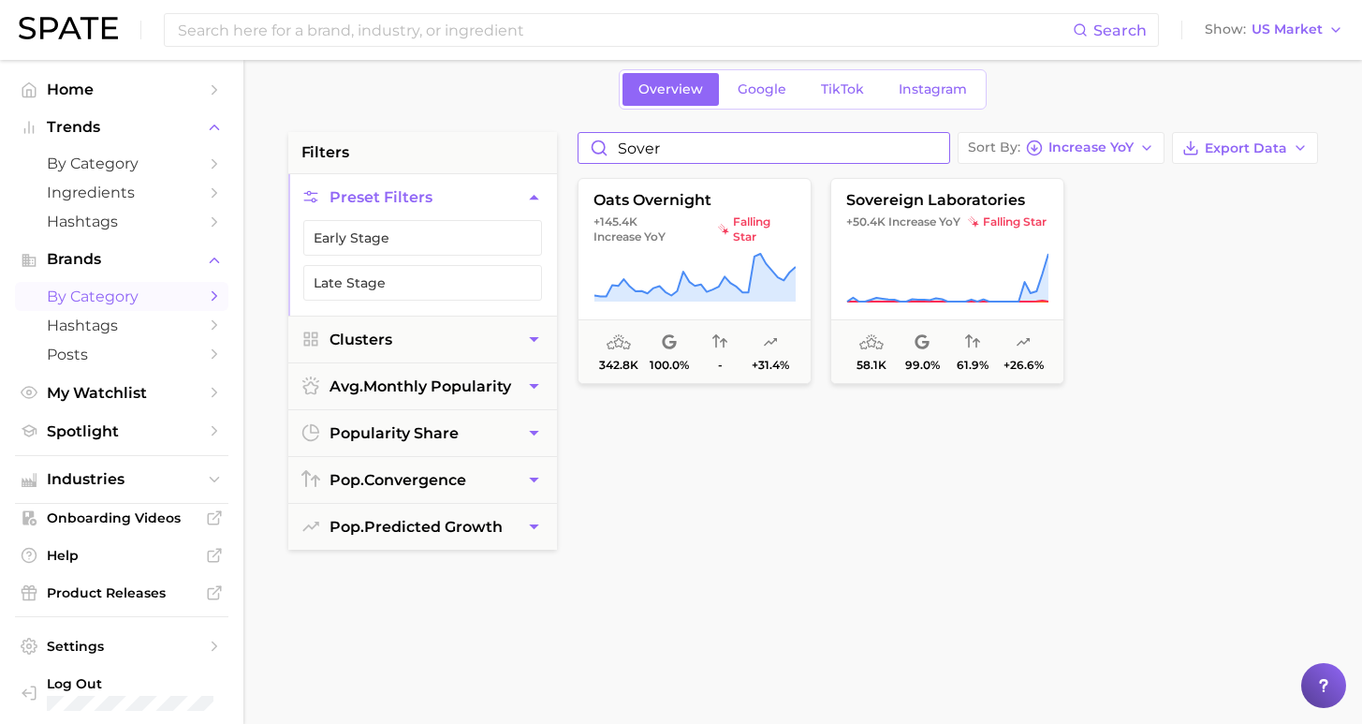
click at [946, 151] on input "sover" at bounding box center [764, 148] width 371 height 30
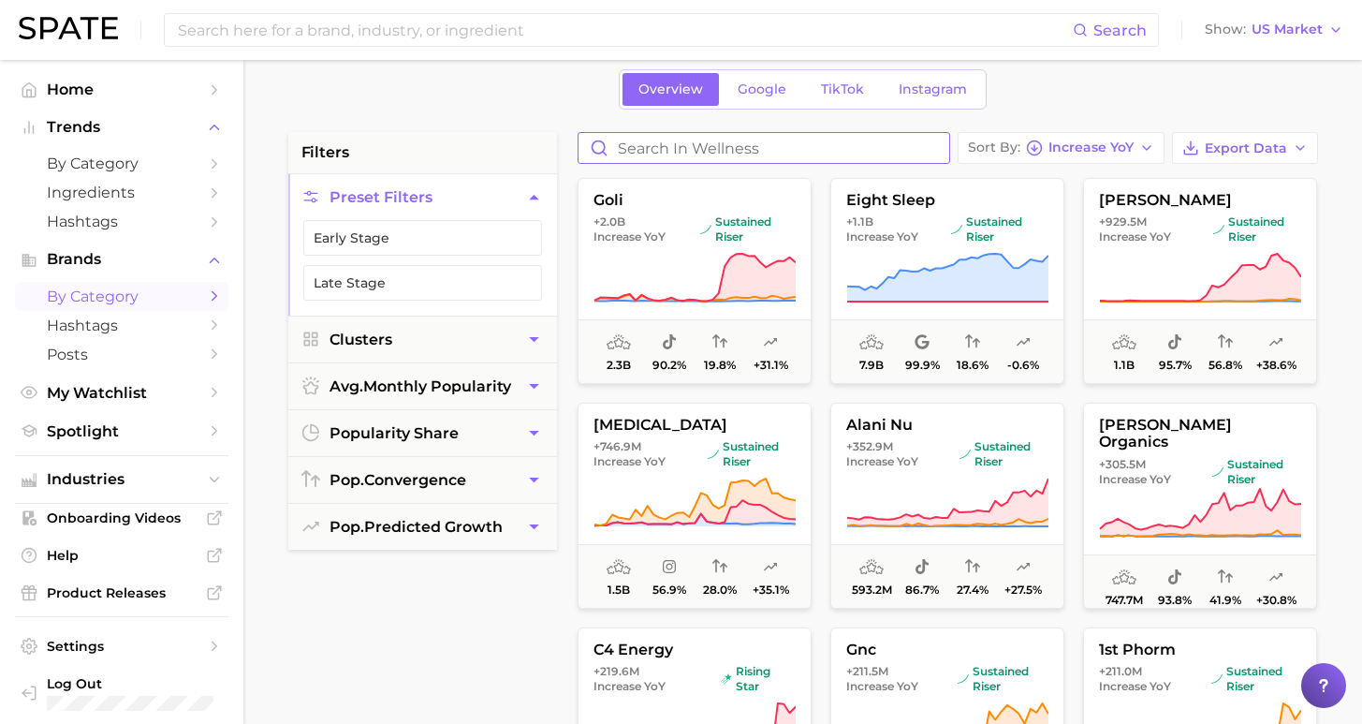
click at [877, 151] on input "Search in wellness" at bounding box center [764, 148] width 371 height 30
type input "wholesome wellness"
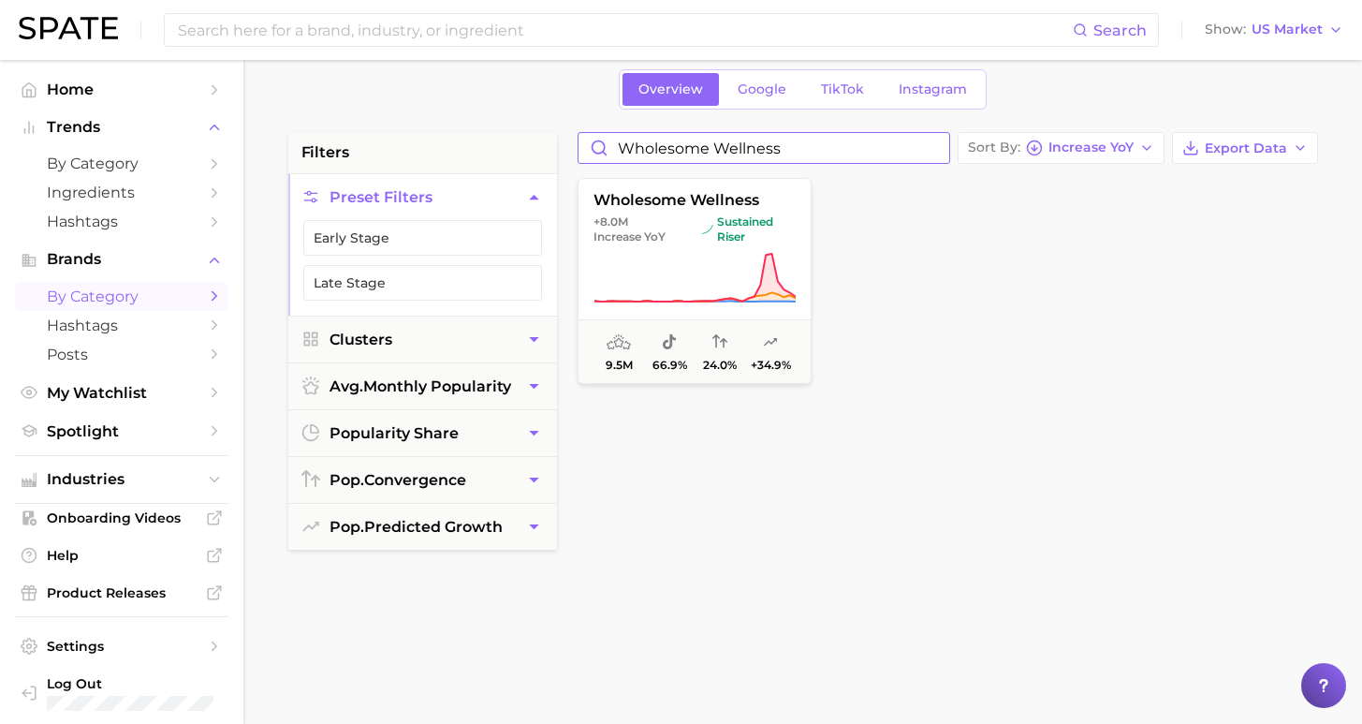
click at [945, 148] on input "wholesome wellness" at bounding box center [764, 148] width 371 height 30
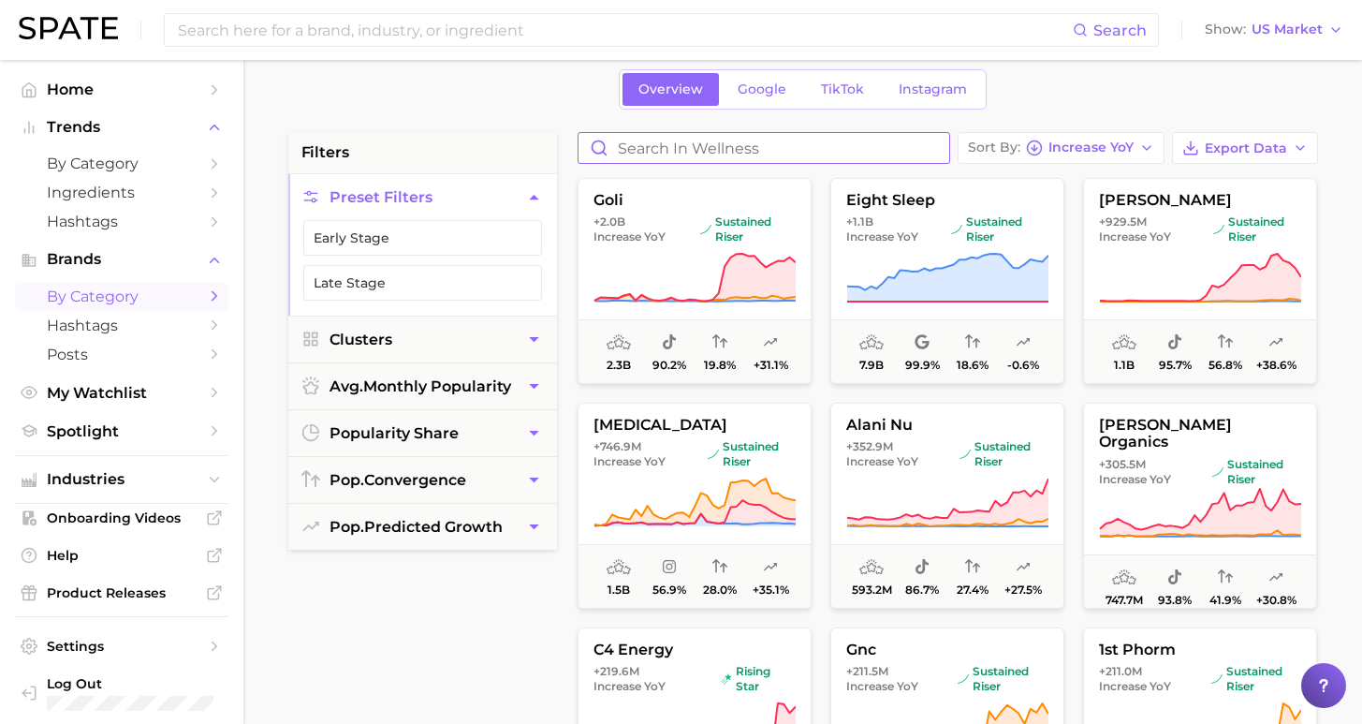
click at [836, 150] on input "Search in wellness" at bounding box center [764, 148] width 371 height 30
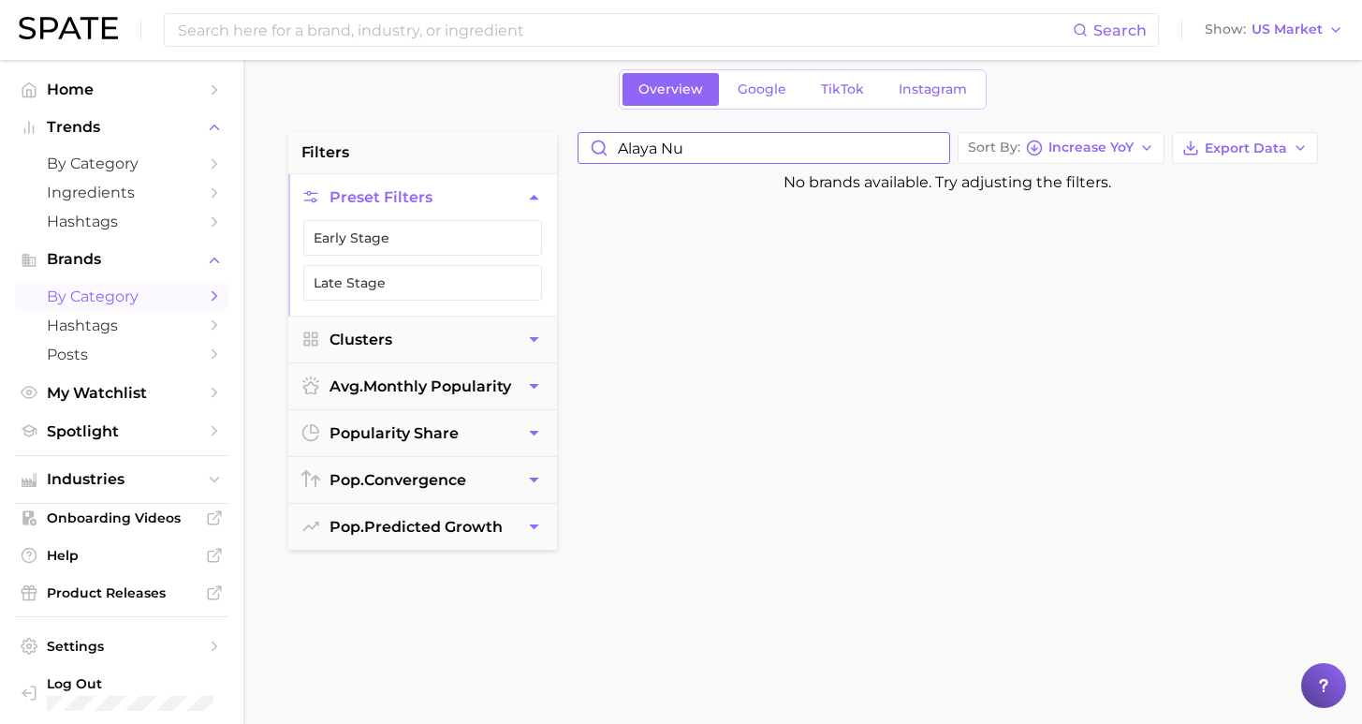
type input "alaya n"
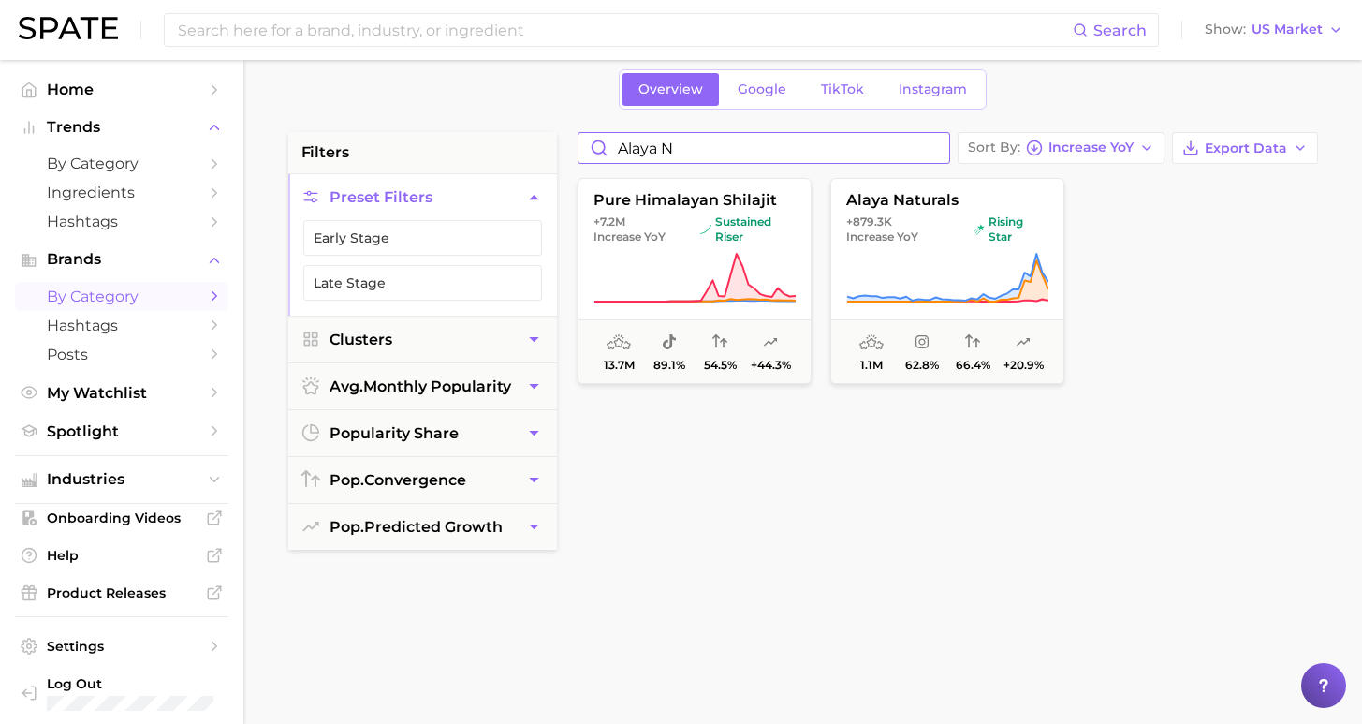
click at [949, 140] on input "alaya n" at bounding box center [764, 148] width 371 height 30
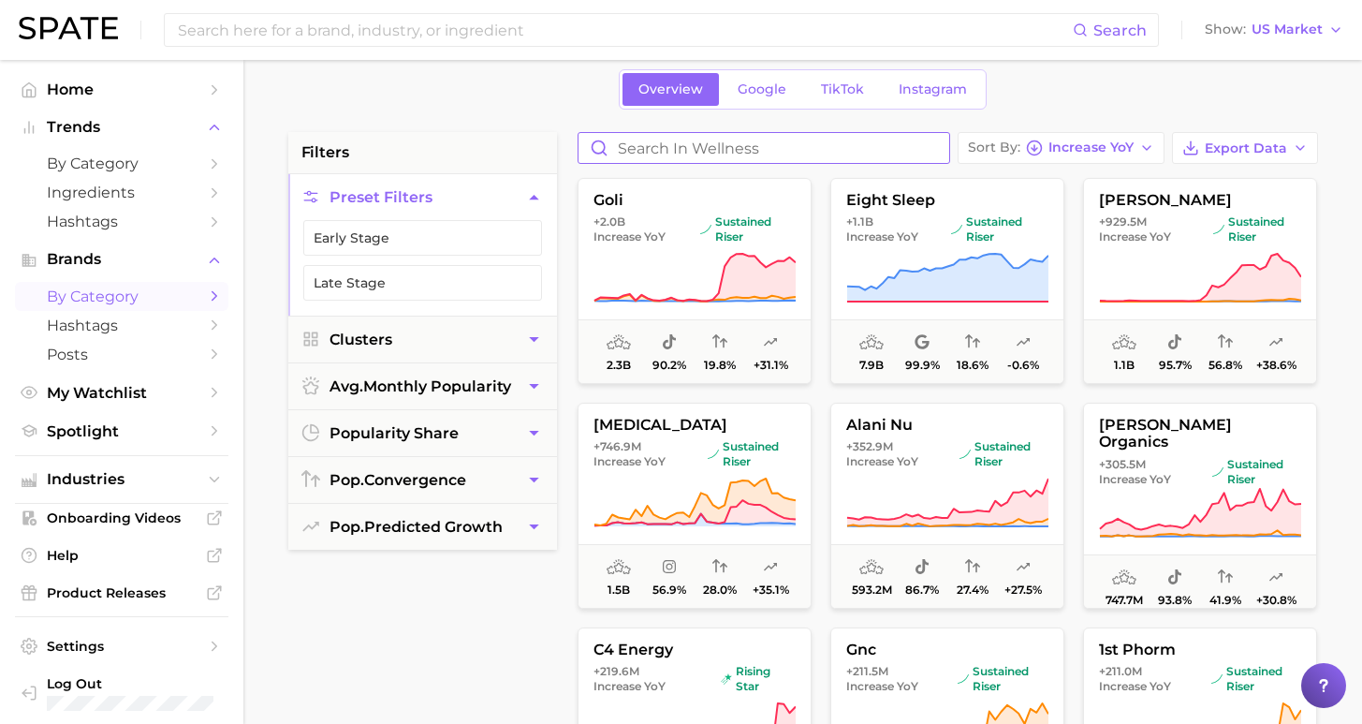
click at [897, 140] on input "Search in wellness" at bounding box center [764, 148] width 371 height 30
type input "snap supp"
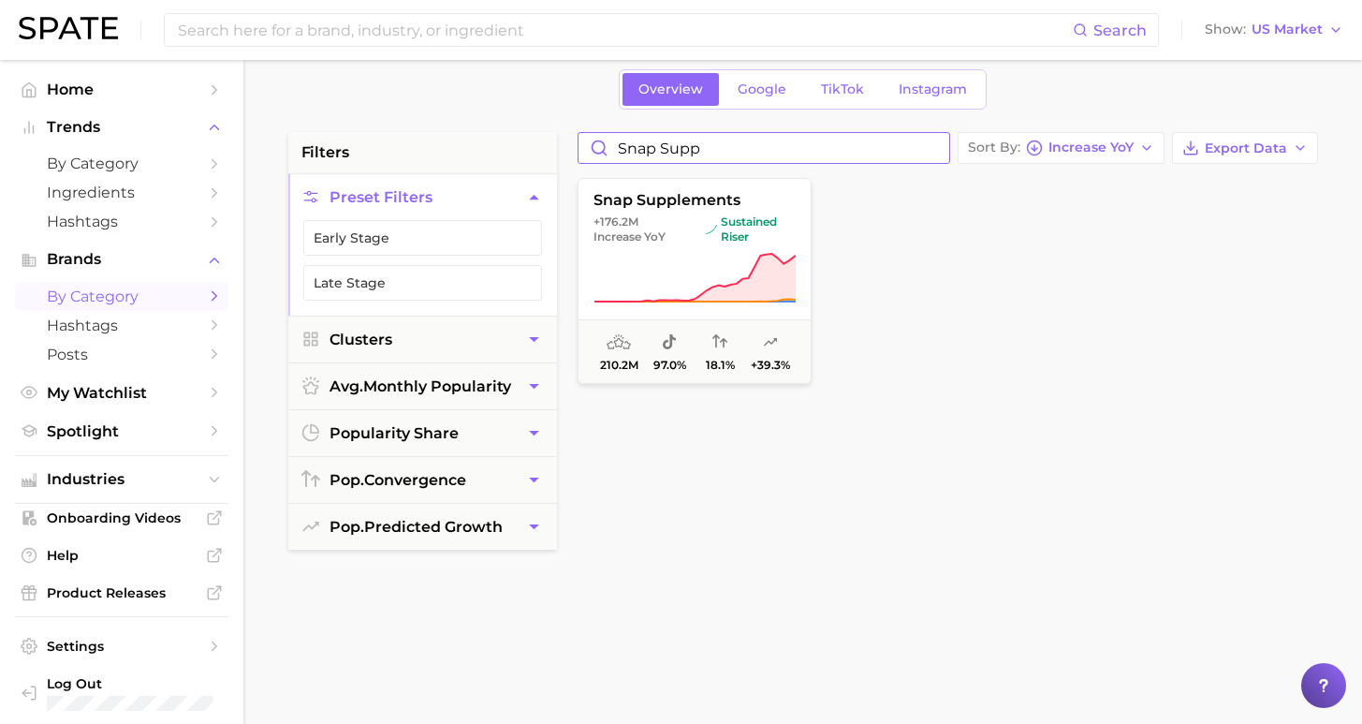
click at [945, 151] on input "snap supp" at bounding box center [764, 148] width 371 height 30
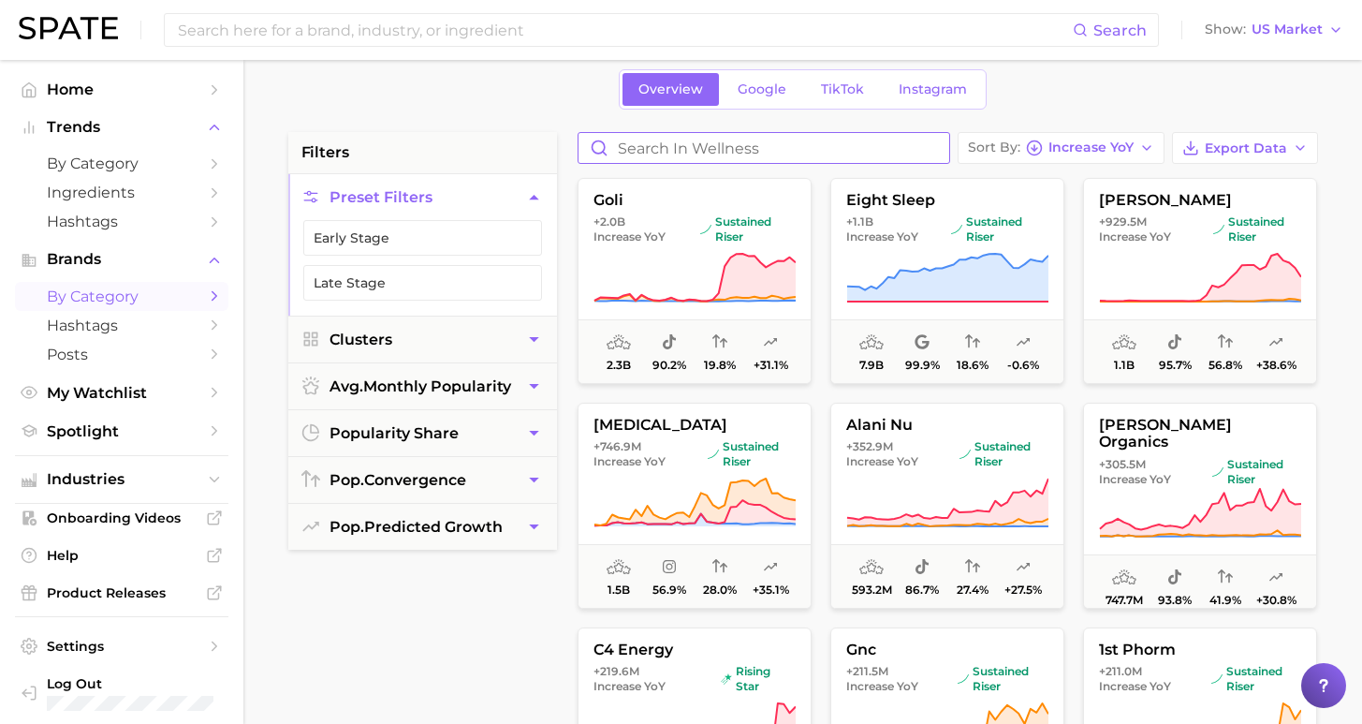
click at [894, 152] on input "Search in wellness" at bounding box center [764, 148] width 371 height 30
type input "lemme"
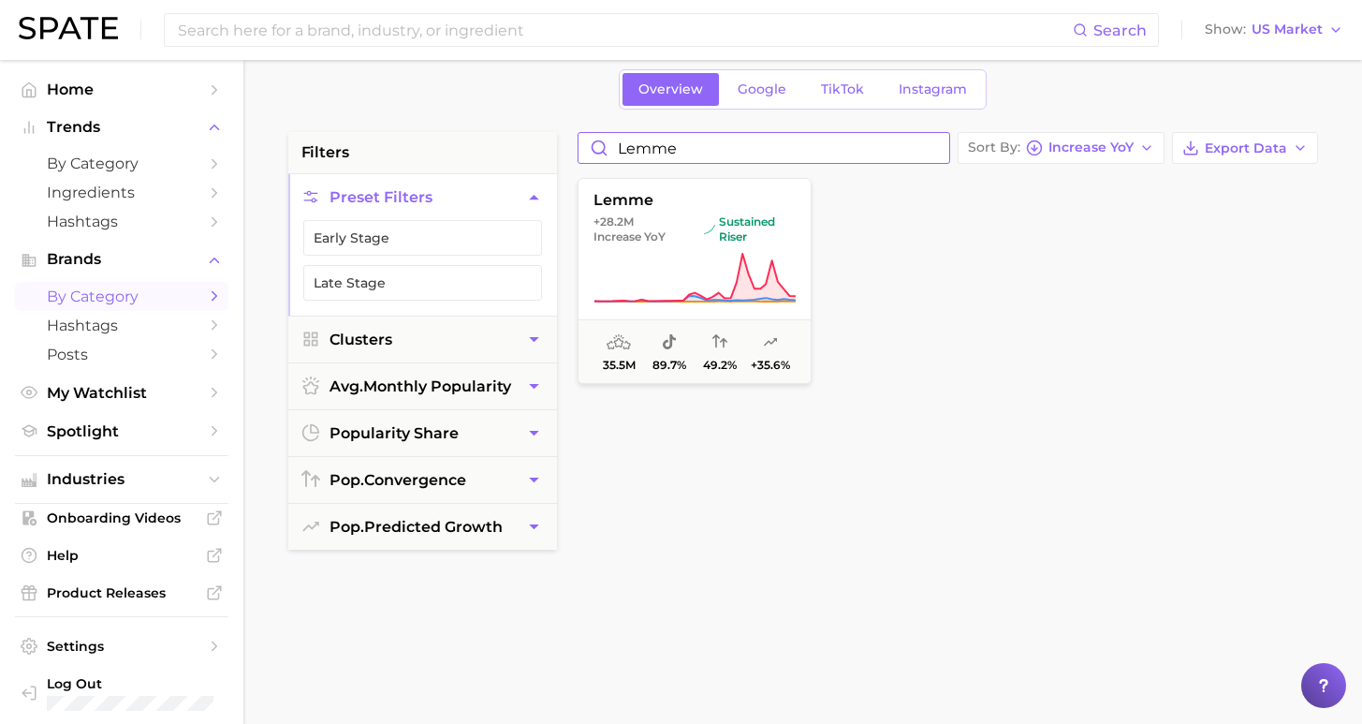
click at [949, 148] on input "lemme" at bounding box center [764, 148] width 371 height 30
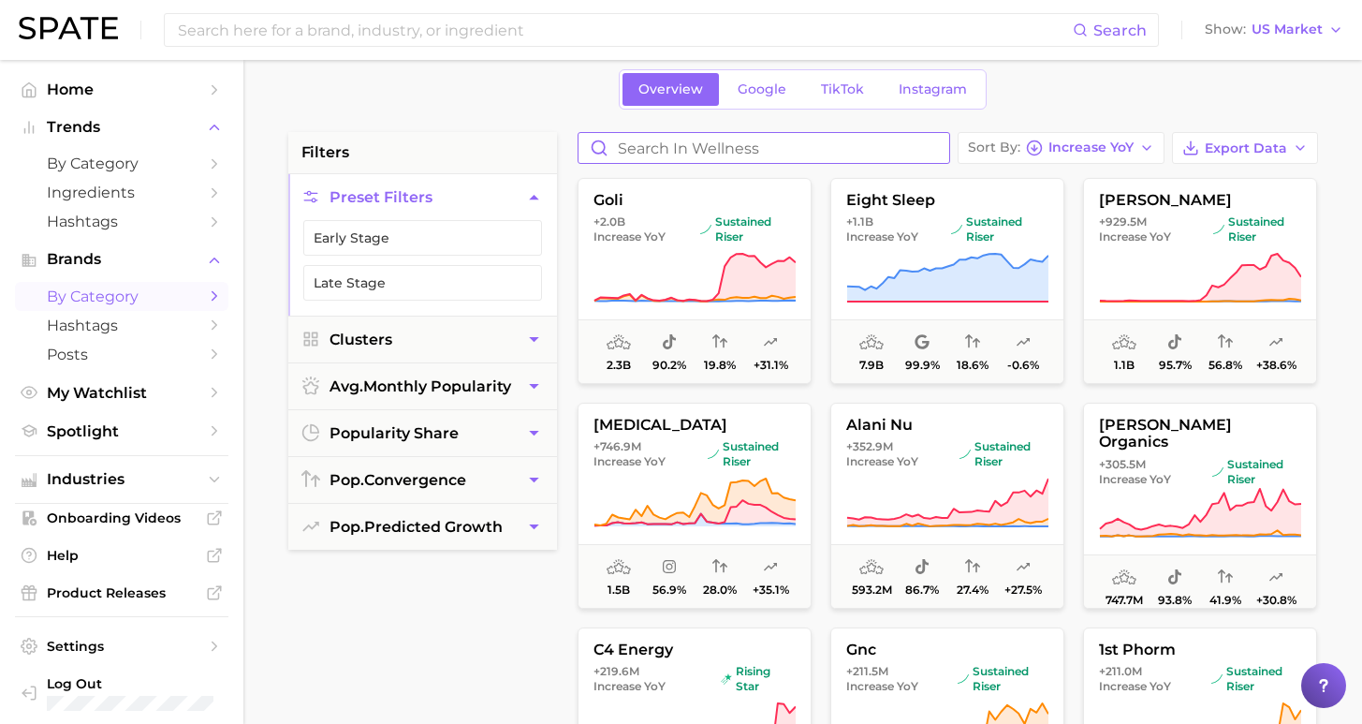
click at [888, 152] on input "Search in wellness" at bounding box center [764, 148] width 371 height 30
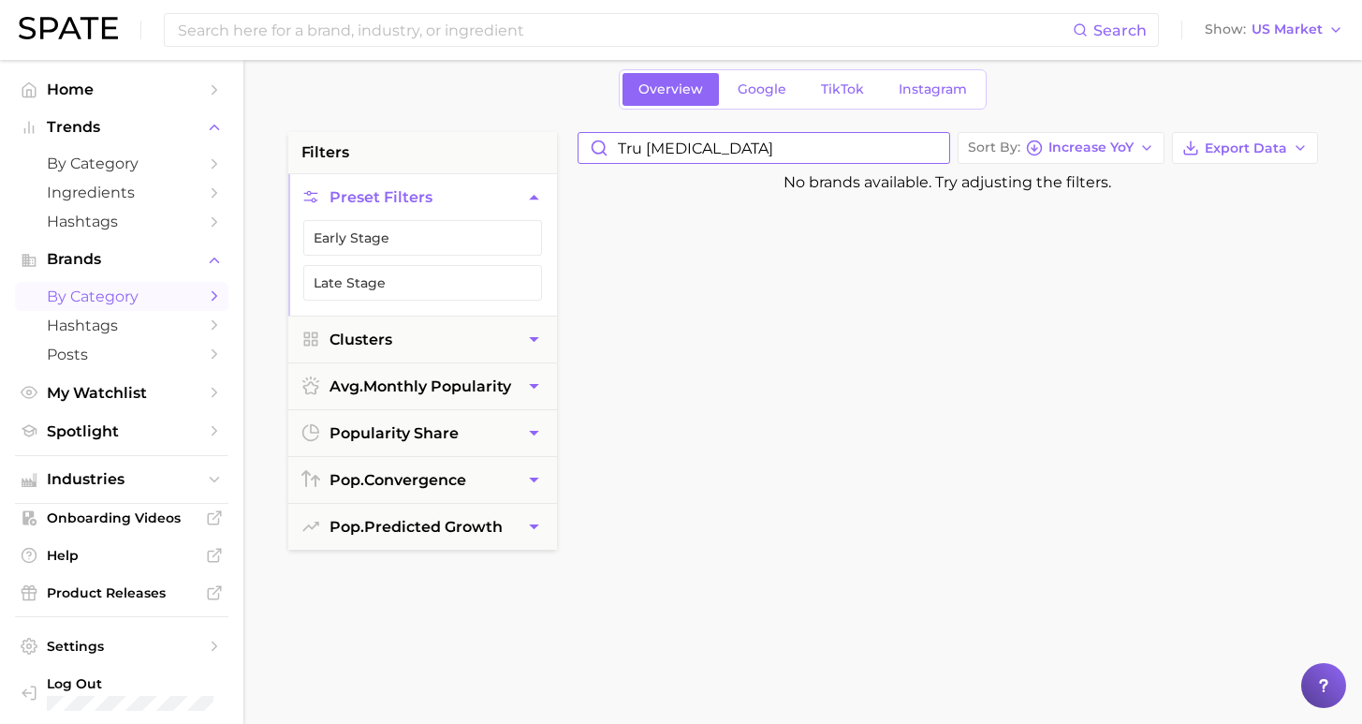
drag, startPoint x: 703, startPoint y: 148, endPoint x: 467, endPoint y: 154, distance: 236.0
click at [470, 152] on div "filters Preset Filters Early Stage Late Stage Clusters avg. monthly popularity …" at bounding box center [807, 719] width 1039 height 1174
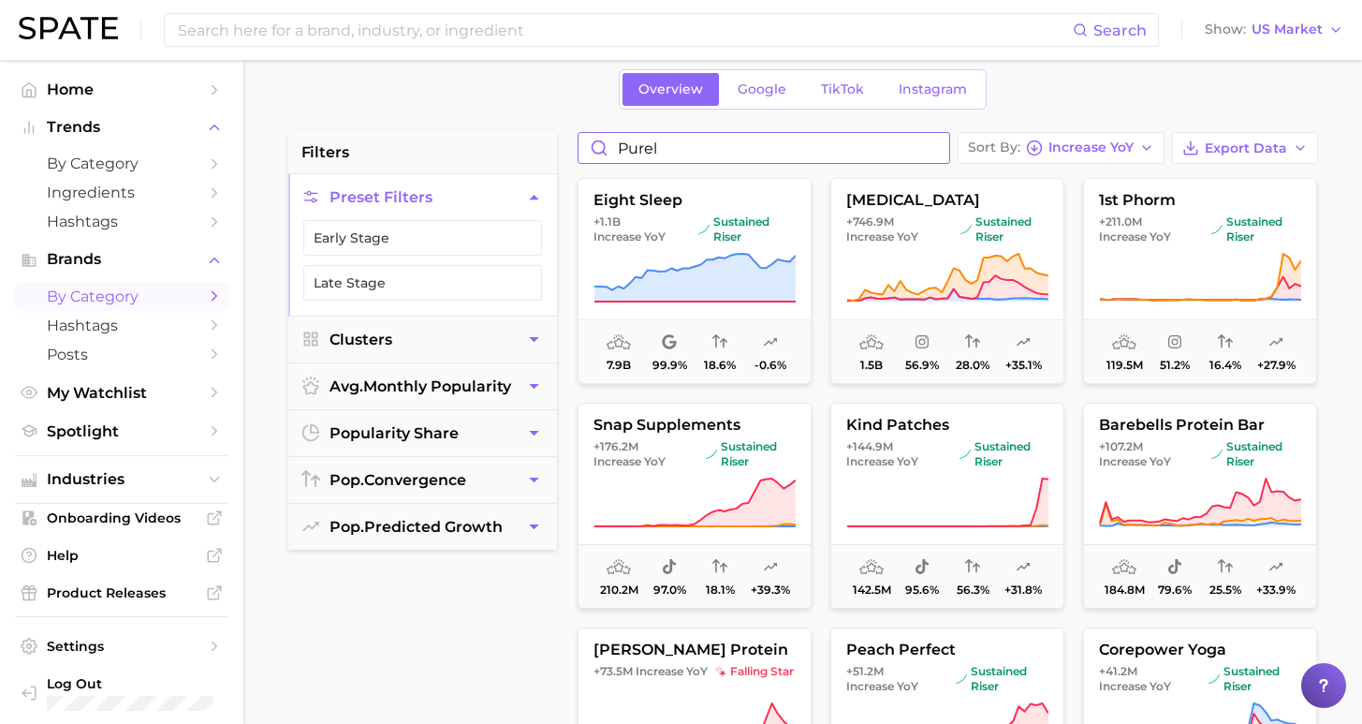
type input "purely"
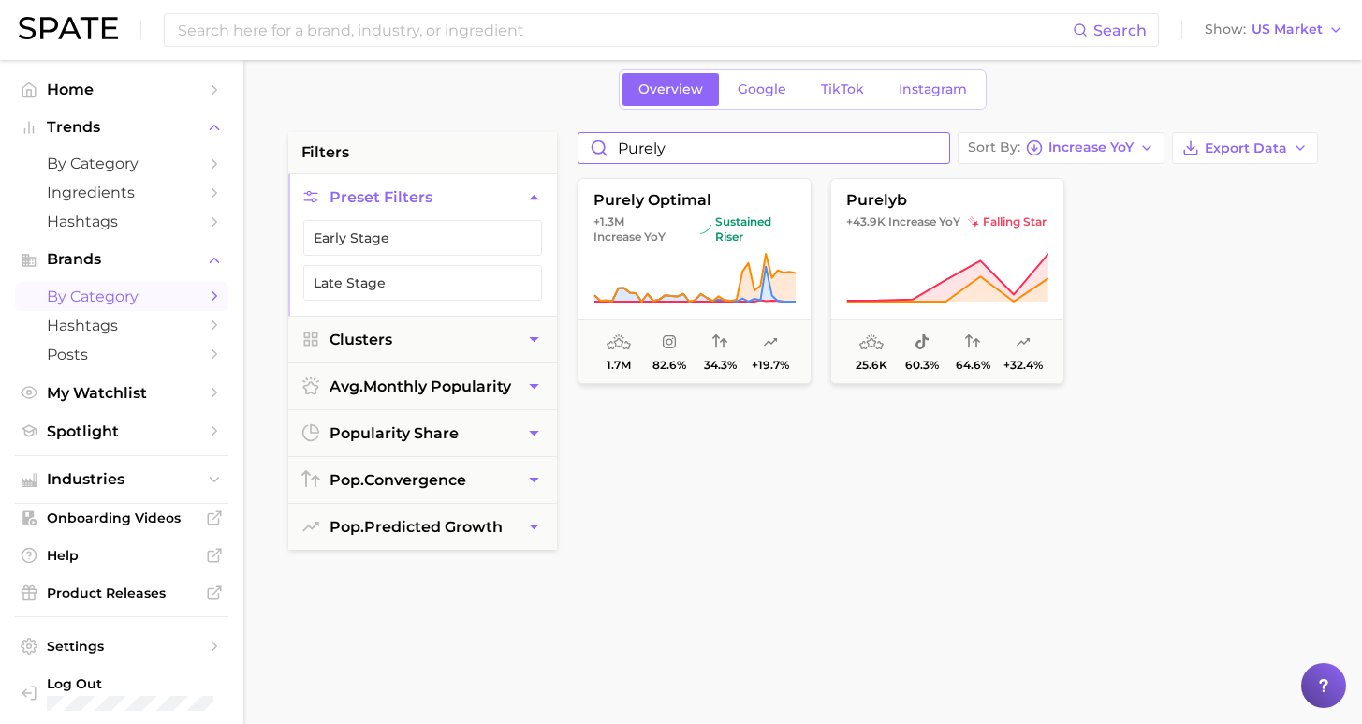
click at [947, 147] on input "purely" at bounding box center [764, 148] width 371 height 30
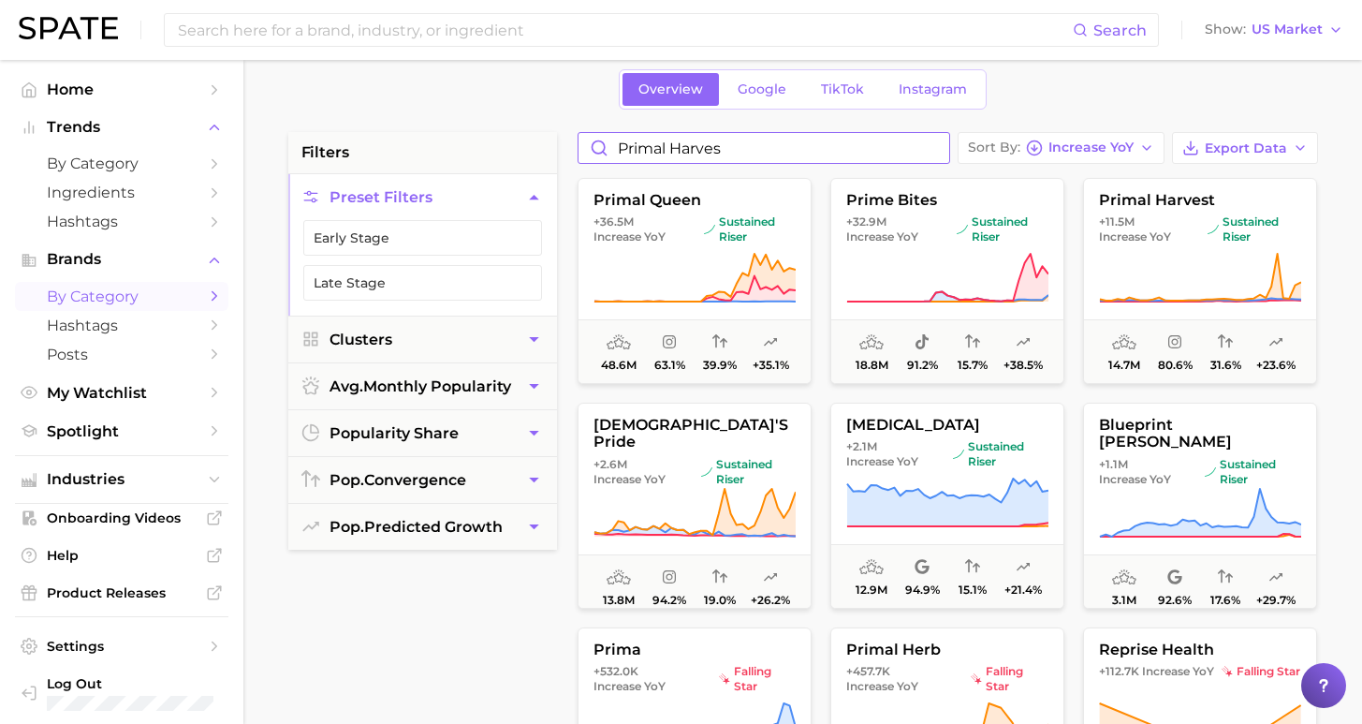
type input "primal harvest"
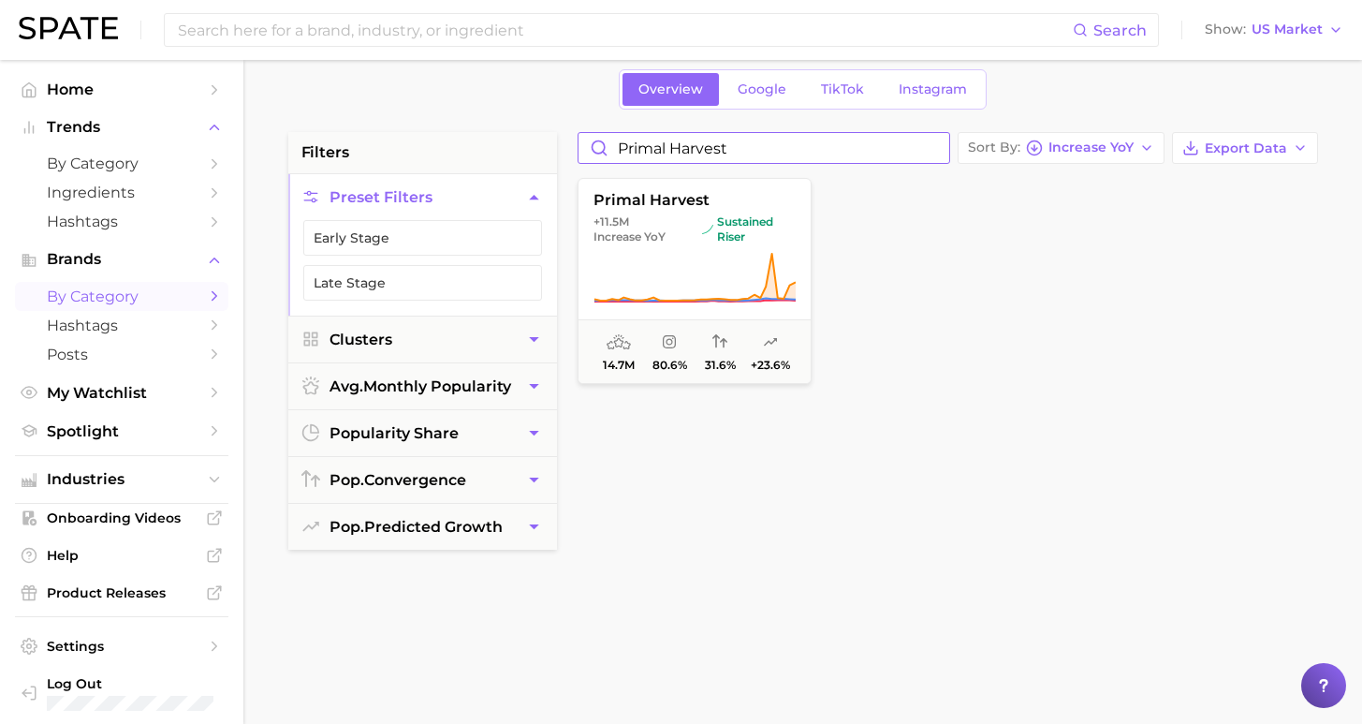
click at [945, 142] on input "primal harvest" at bounding box center [764, 148] width 371 height 30
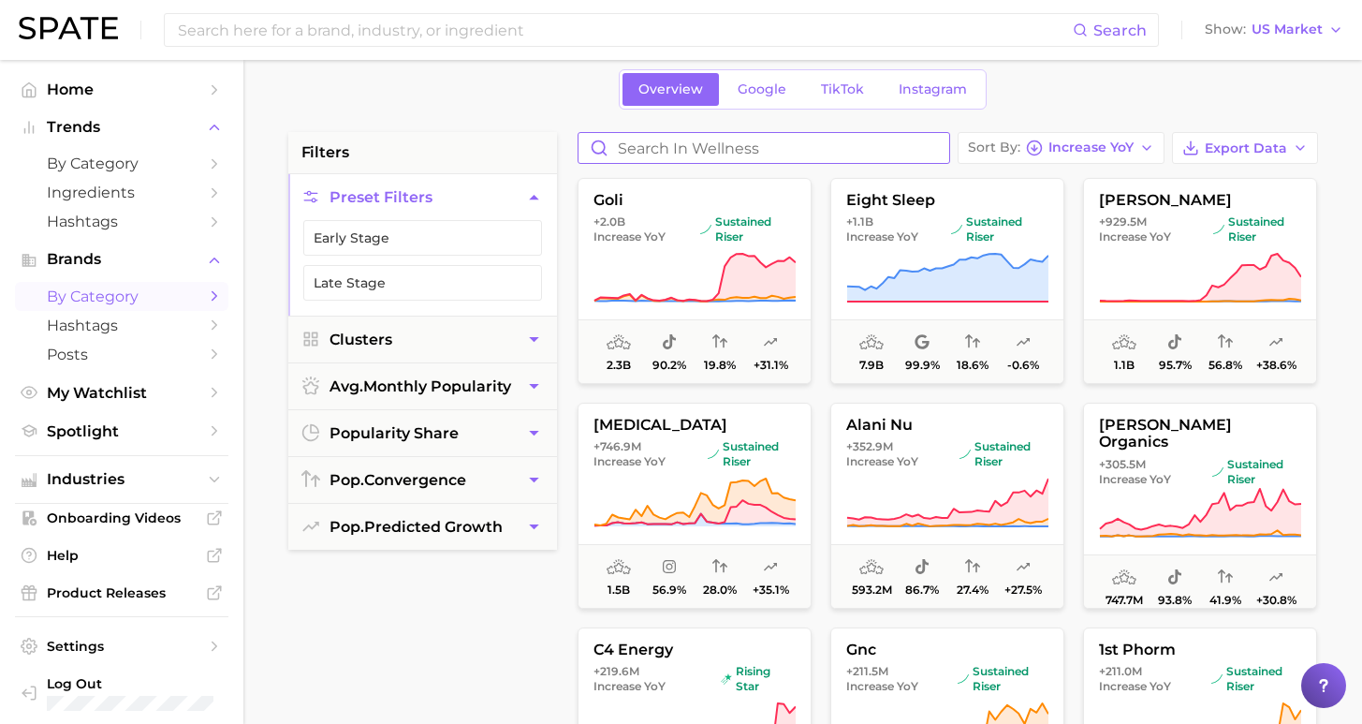
click at [885, 138] on input "Search in wellness" at bounding box center [764, 148] width 371 height 30
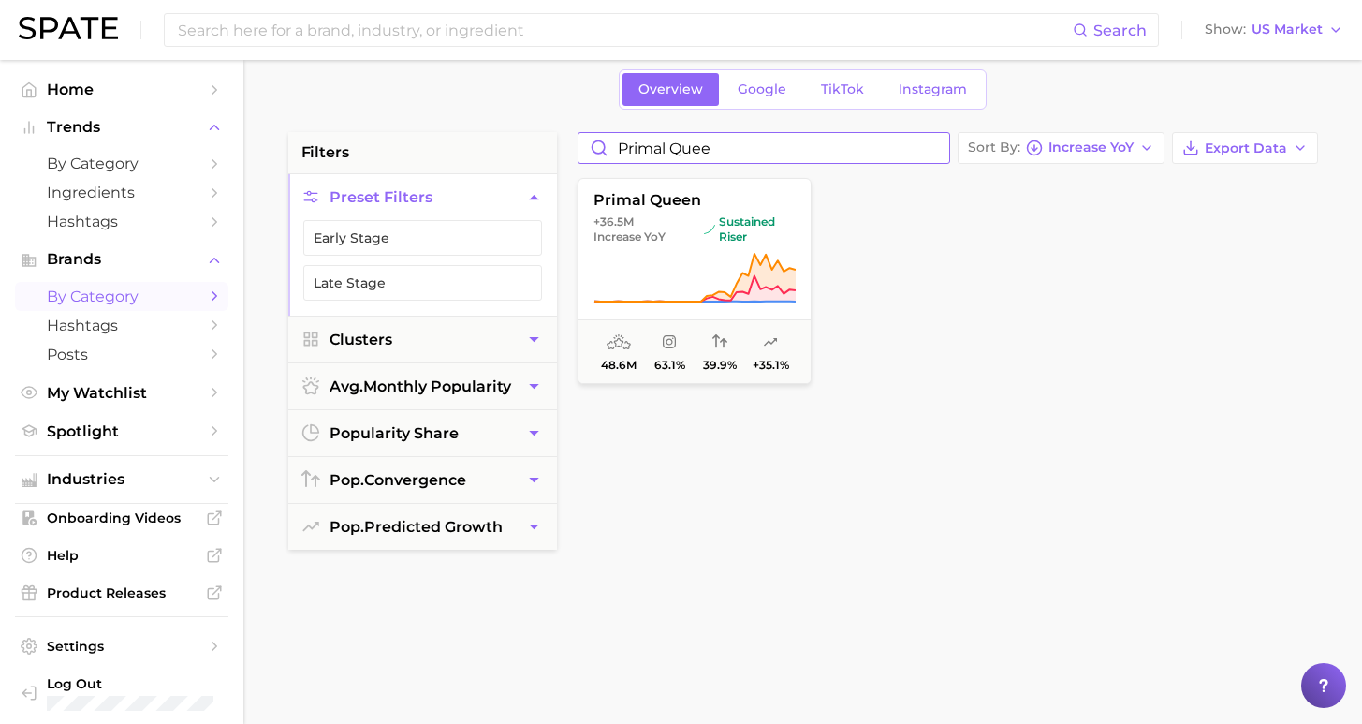
type input "Primal queen"
click at [945, 150] on input "Primal queen" at bounding box center [764, 148] width 371 height 30
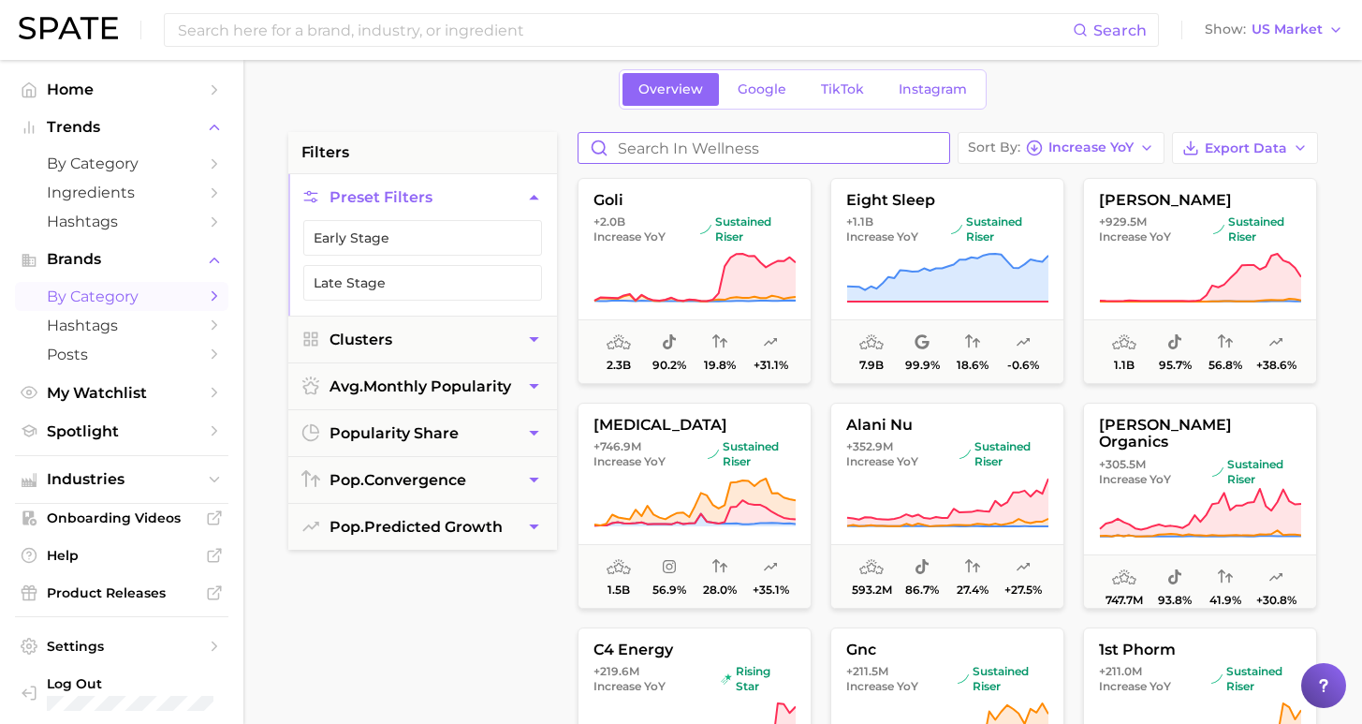
click at [882, 157] on input "Search in wellness" at bounding box center [764, 148] width 371 height 30
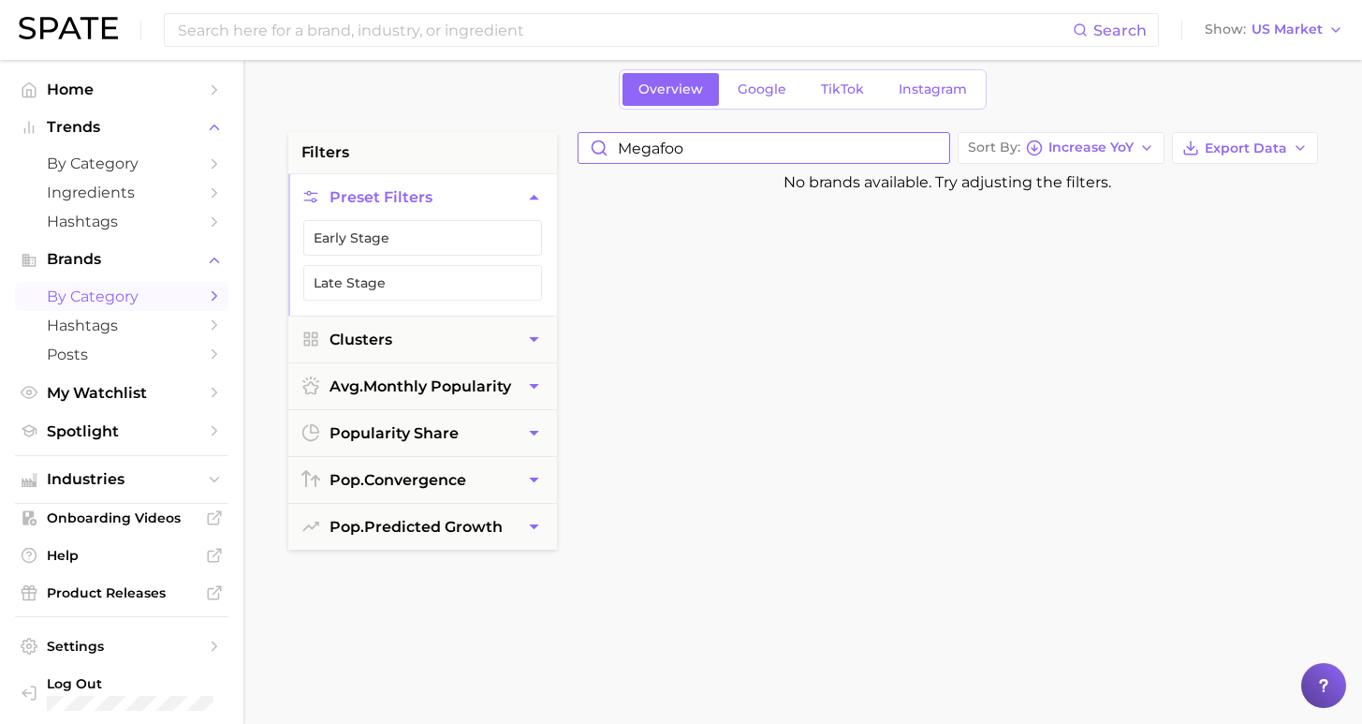
type input "megafood"
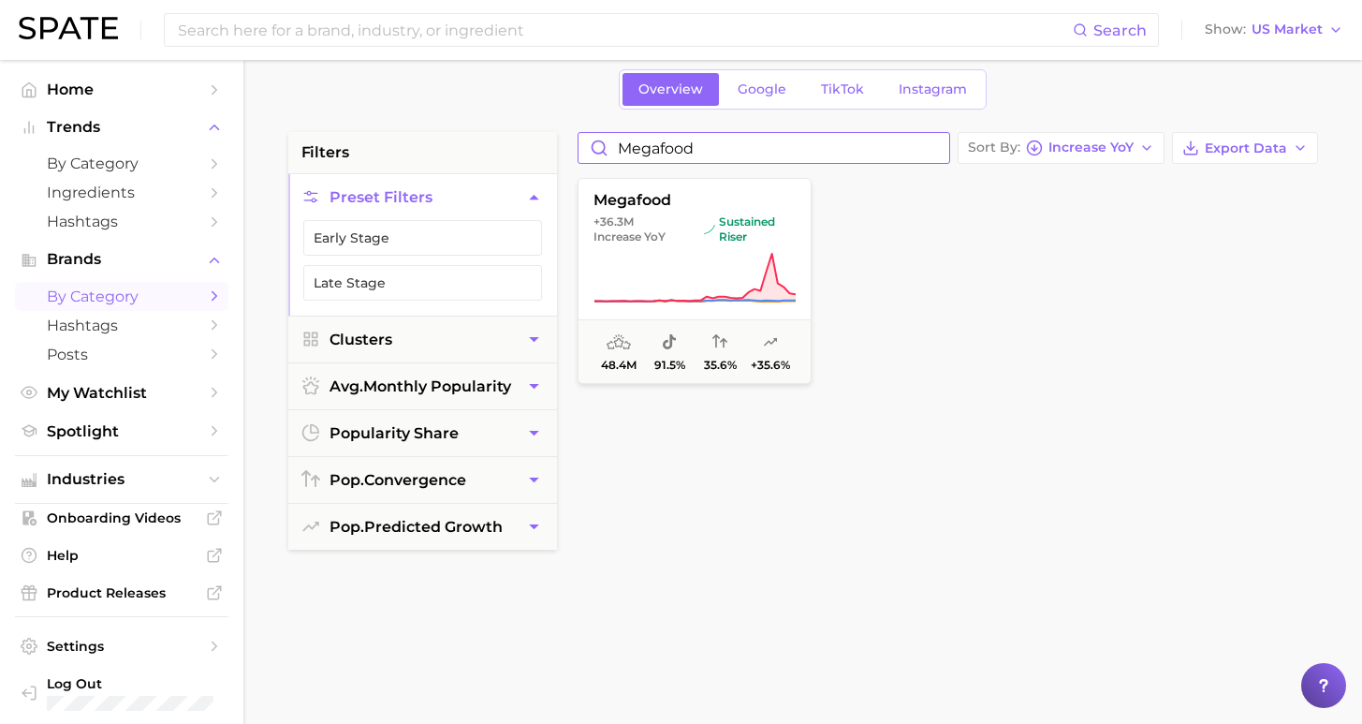
click at [941, 155] on input "megafood" at bounding box center [764, 148] width 371 height 30
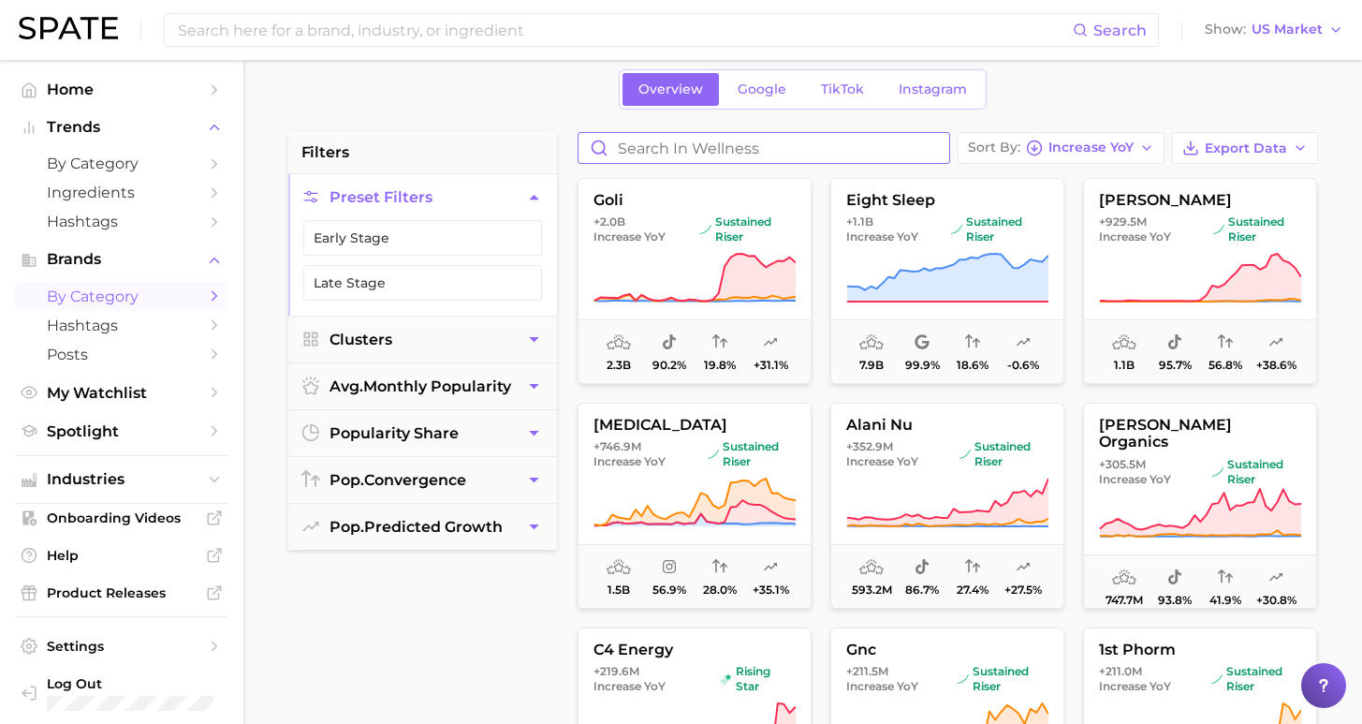
click at [922, 149] on input "Search in wellness" at bounding box center [764, 148] width 371 height 30
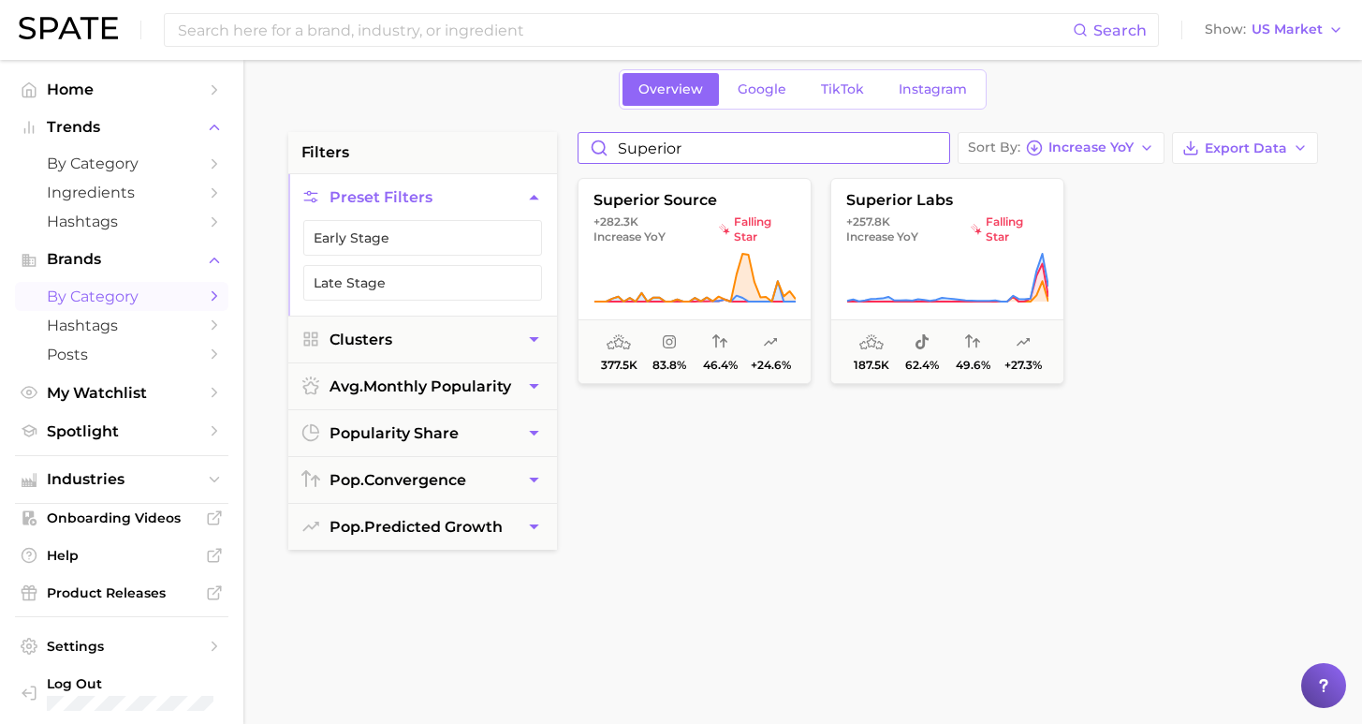
type input "superior"
click at [947, 141] on input "superior" at bounding box center [764, 148] width 371 height 30
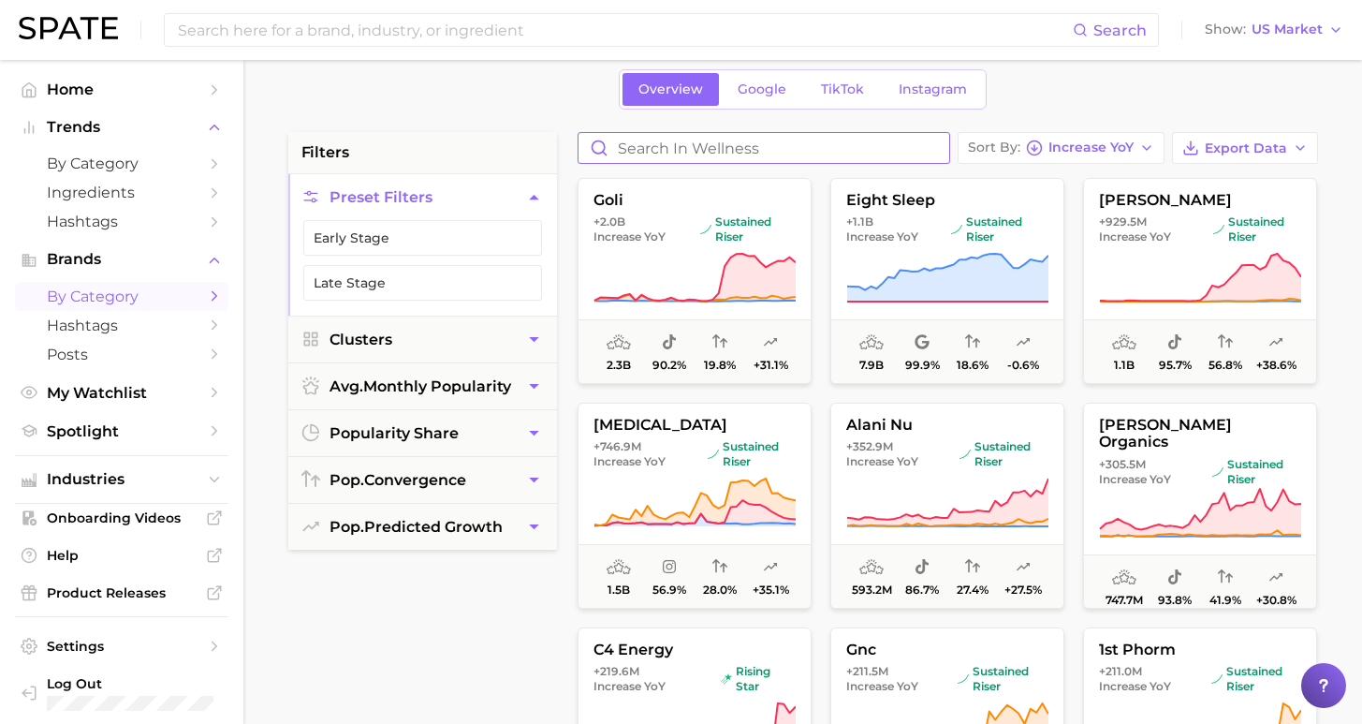
click at [917, 149] on input "Search in wellness" at bounding box center [764, 148] width 371 height 30
type input "peach perfect"
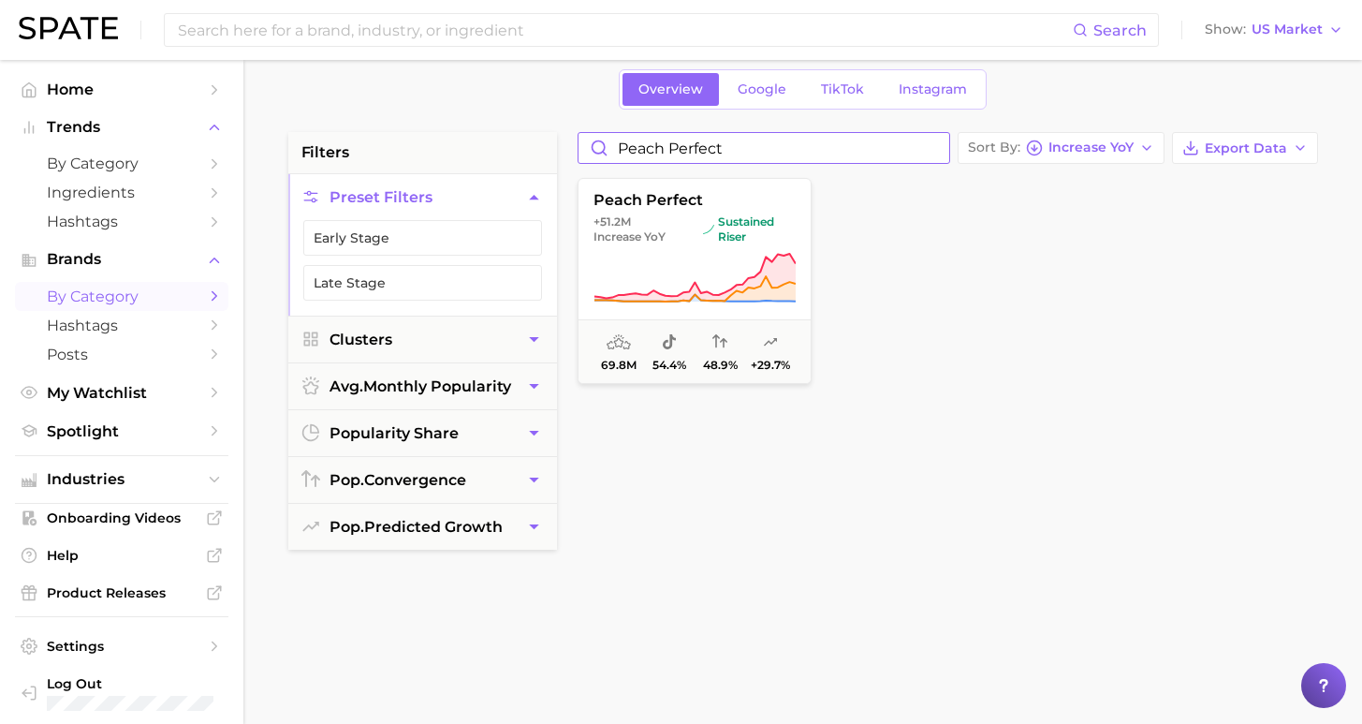
click at [949, 148] on input "peach perfect" at bounding box center [764, 148] width 371 height 30
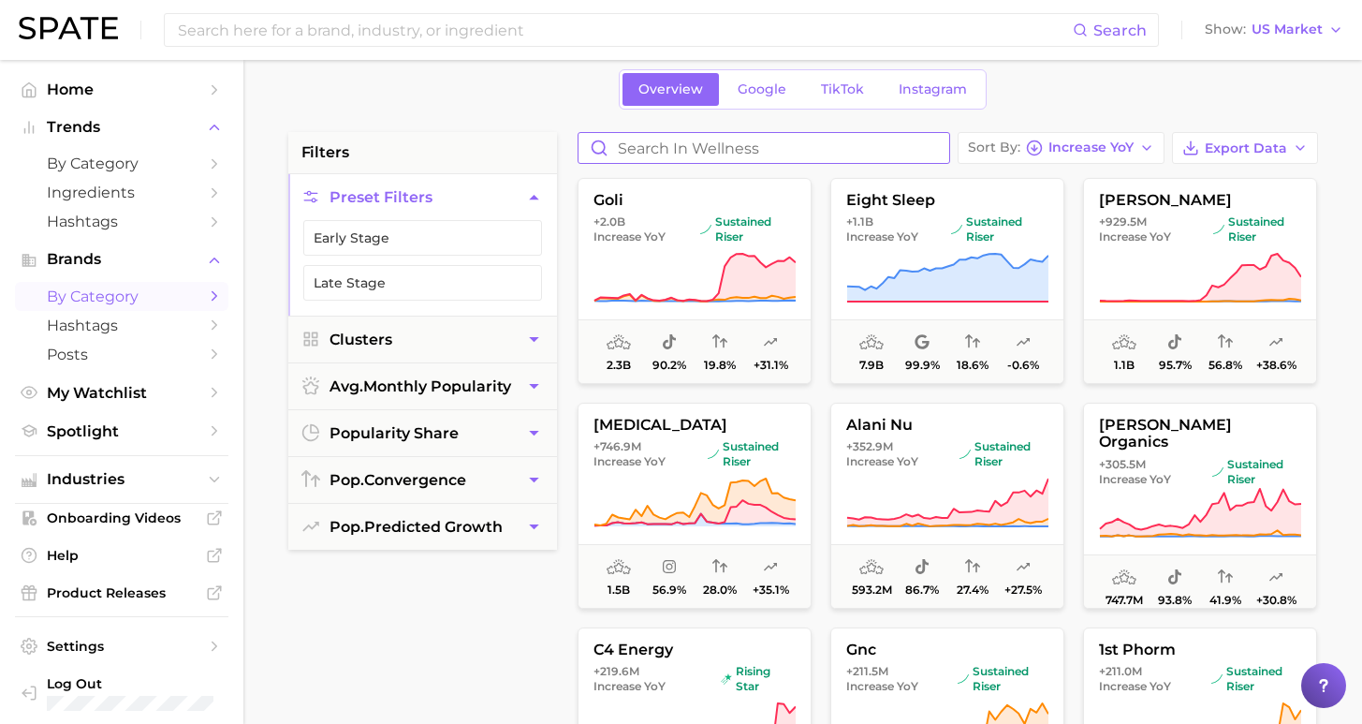
click at [911, 151] on input "Search in wellness" at bounding box center [764, 148] width 371 height 30
type input "vital vita"
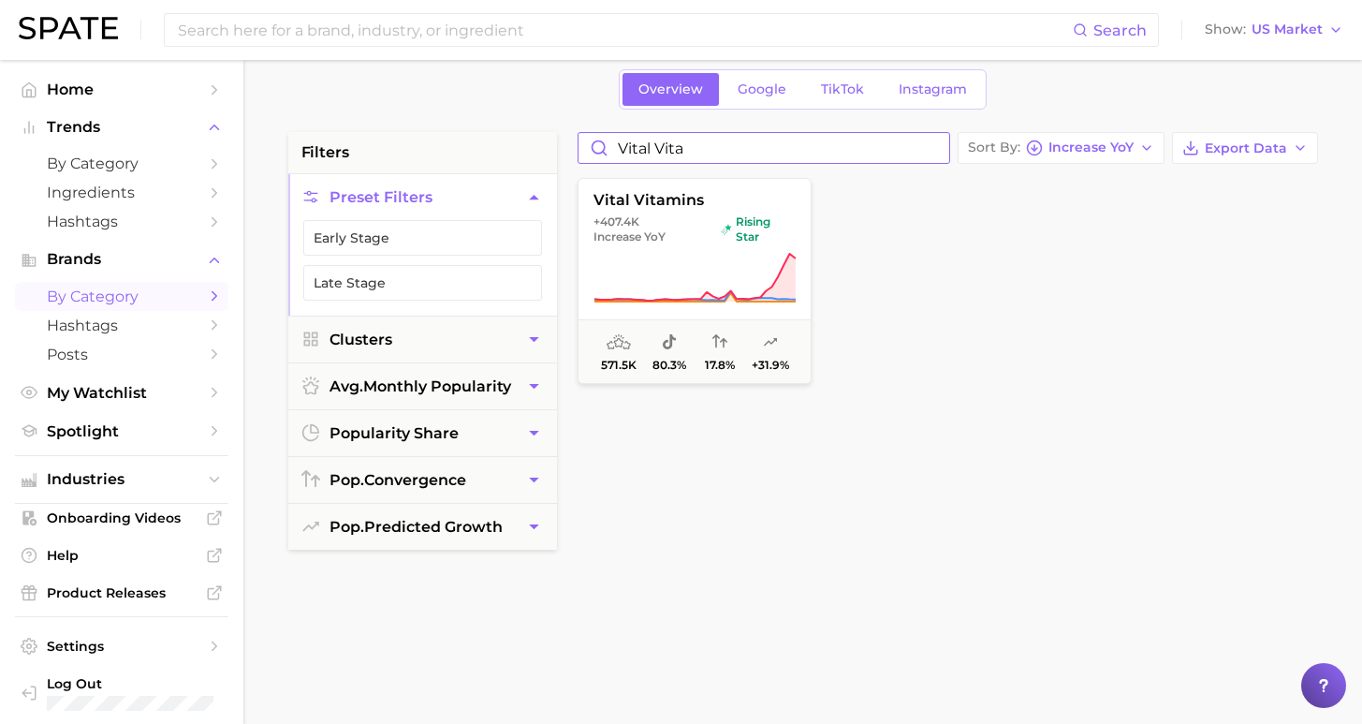
click at [950, 147] on input "vital vita" at bounding box center [764, 148] width 371 height 30
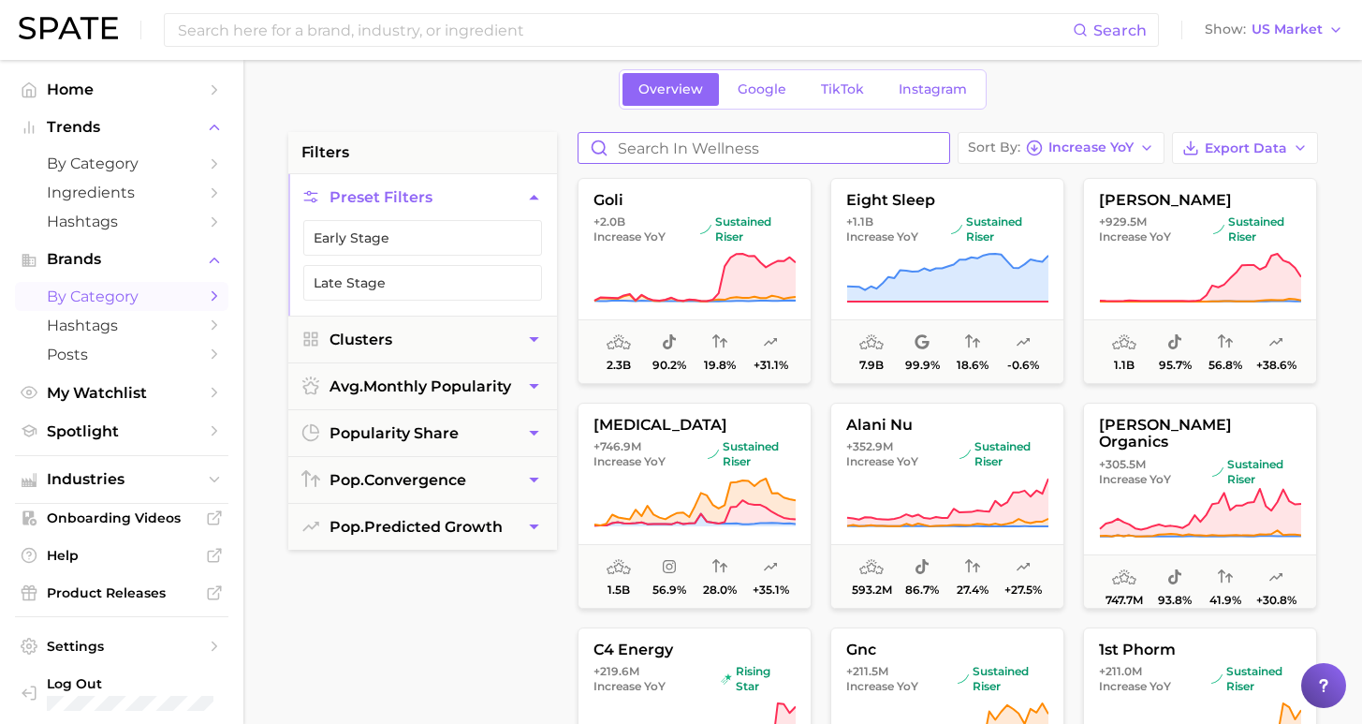
click at [908, 147] on input "Search in wellness" at bounding box center [764, 148] width 371 height 30
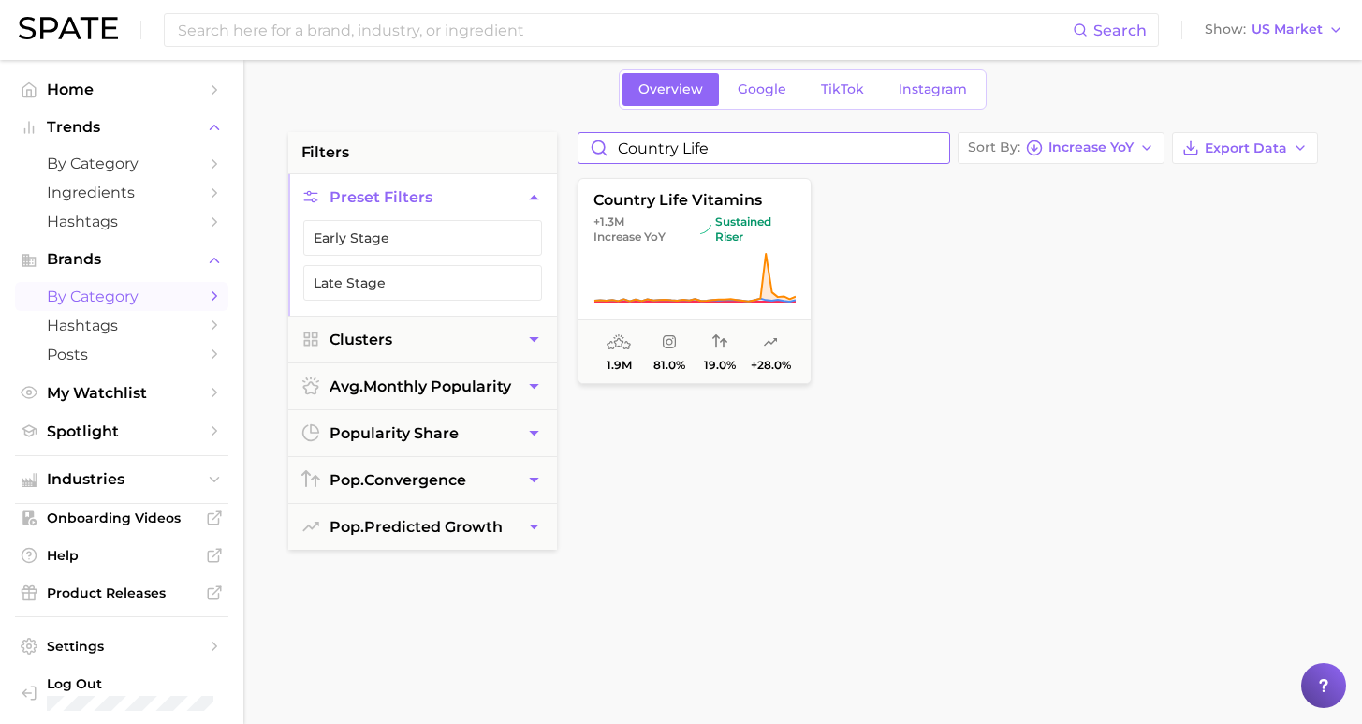
drag, startPoint x: 729, startPoint y: 142, endPoint x: 542, endPoint y: 145, distance: 187.3
click at [542, 145] on div "filters Preset Filters Early Stage Late Stage Clusters avg. monthly popularity …" at bounding box center [807, 719] width 1039 height 1174
type input "nobi"
click at [942, 151] on input "nobi" at bounding box center [764, 148] width 371 height 30
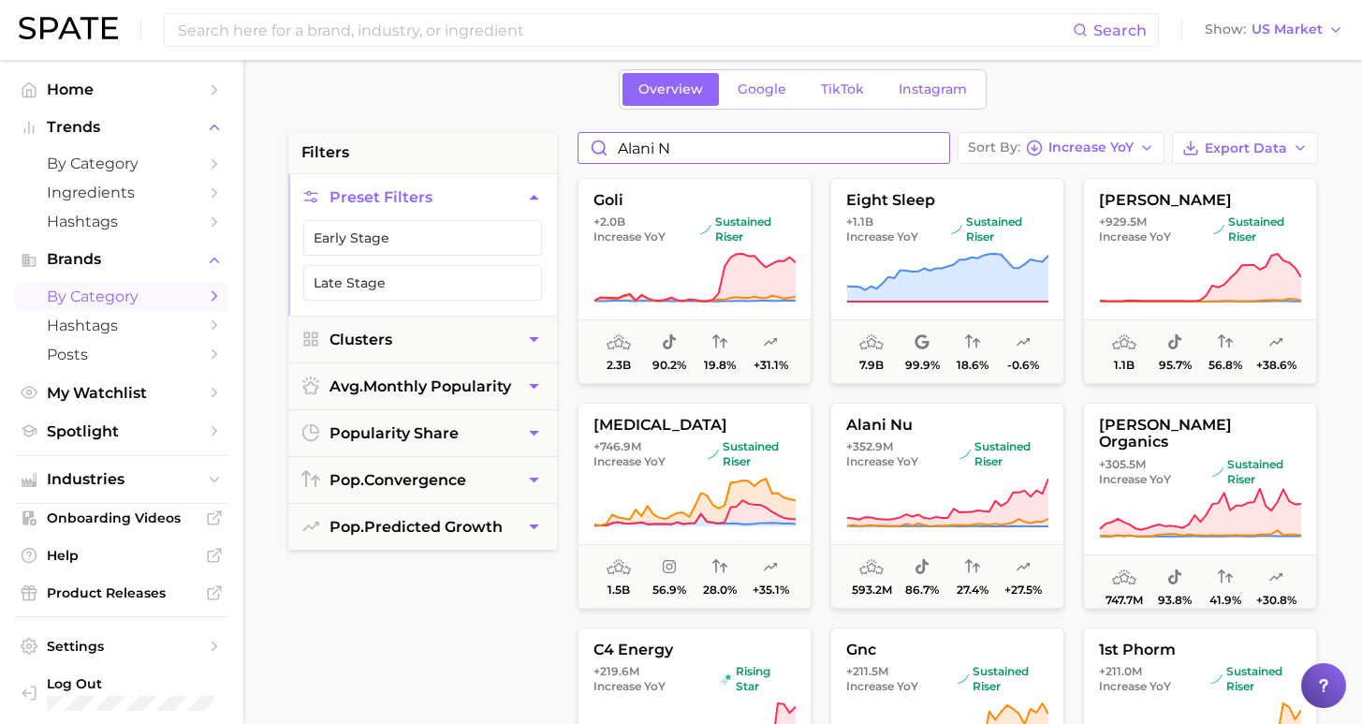
type input "alani nu"
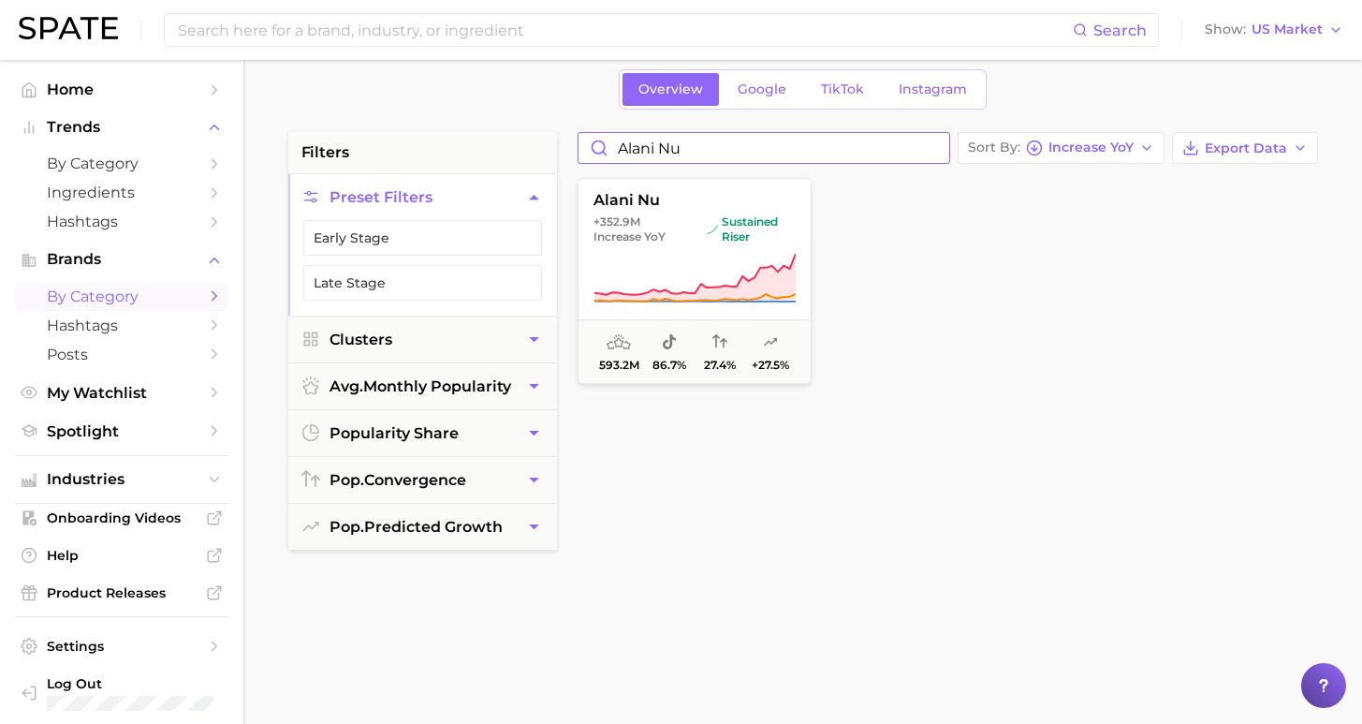
click at [950, 150] on input "alani nu" at bounding box center [764, 148] width 371 height 30
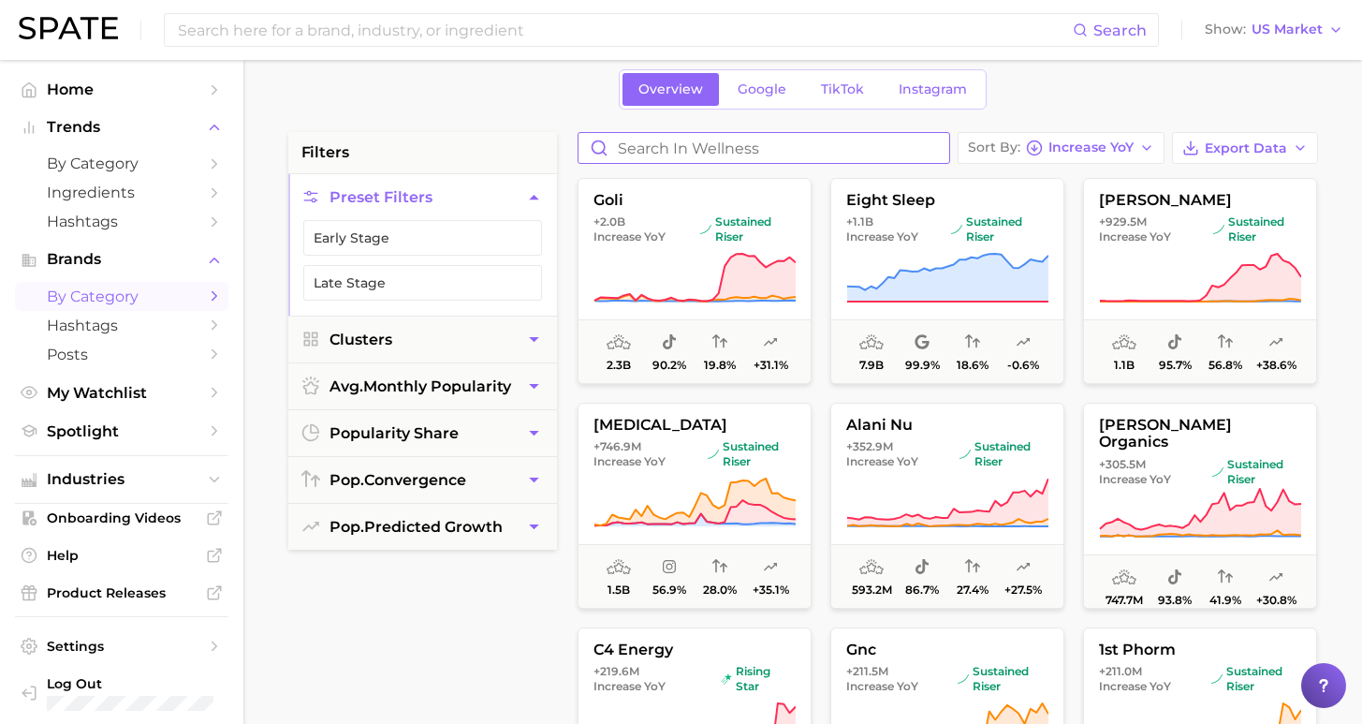
click at [893, 151] on input "Search in wellness" at bounding box center [764, 148] width 371 height 30
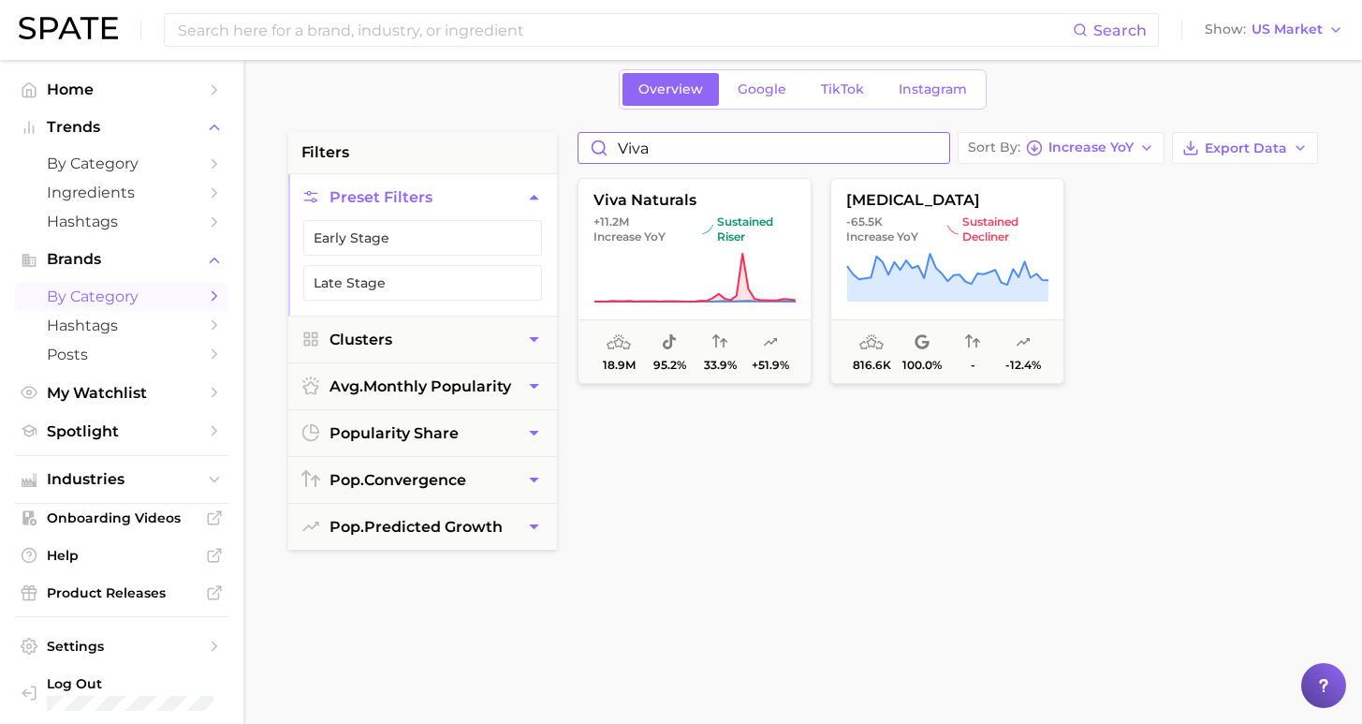
click at [950, 148] on input "viva" at bounding box center [764, 148] width 371 height 30
type input "viva"
click at [1081, 142] on span "Increase YoY" at bounding box center [1091, 147] width 85 height 10
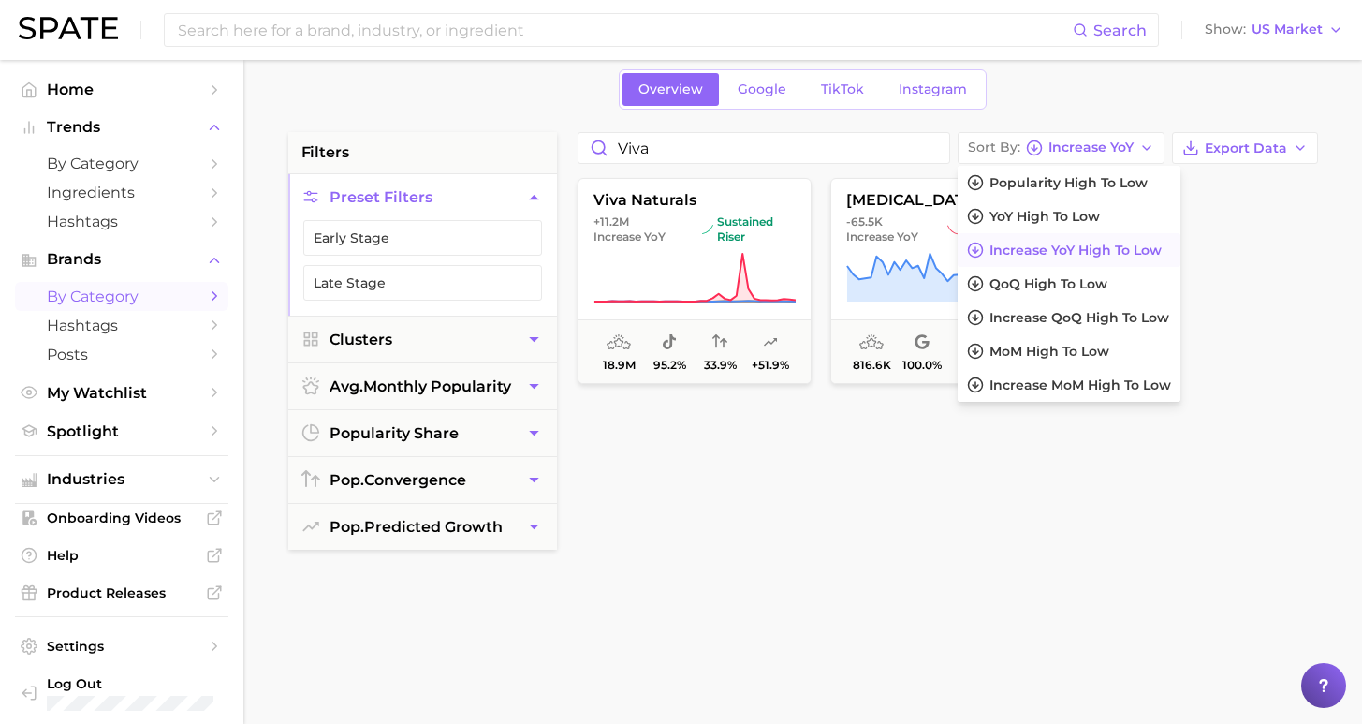
click at [1052, 244] on span "Increase YoY high to low" at bounding box center [1076, 251] width 172 height 16
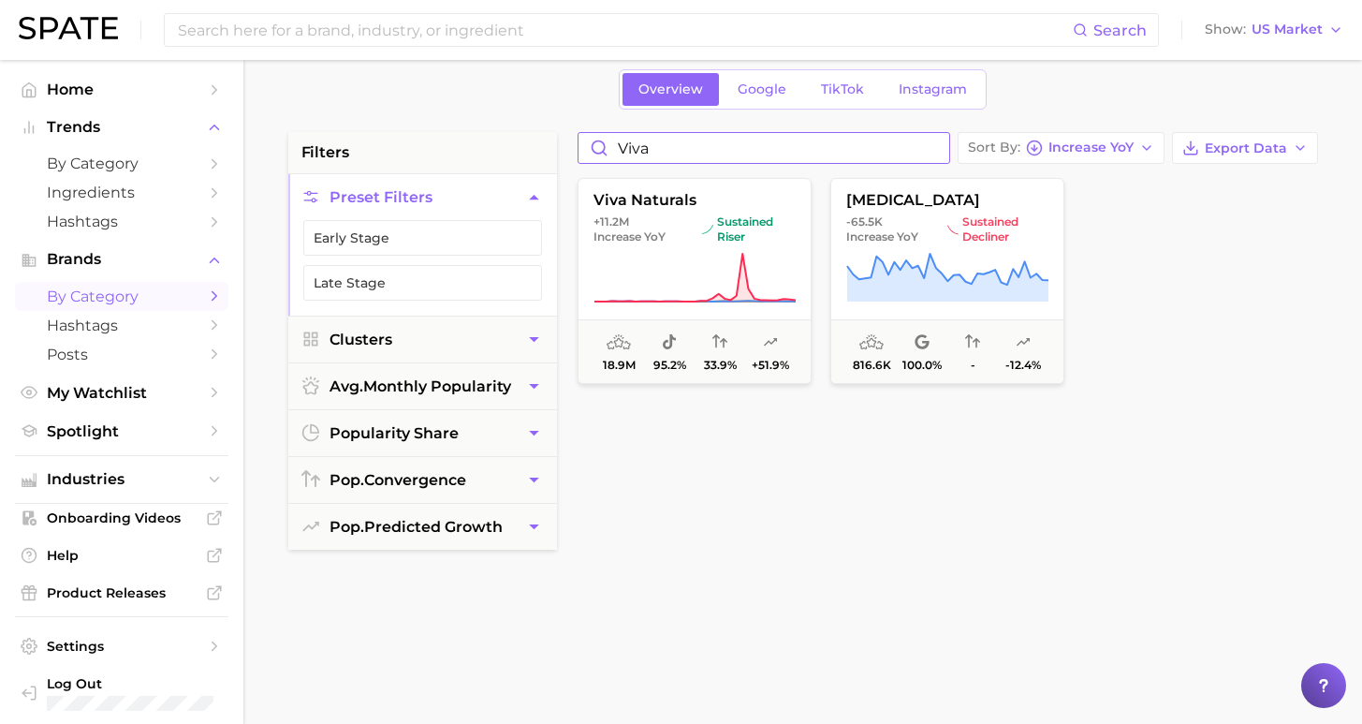
click at [950, 145] on input "viva" at bounding box center [764, 148] width 371 height 30
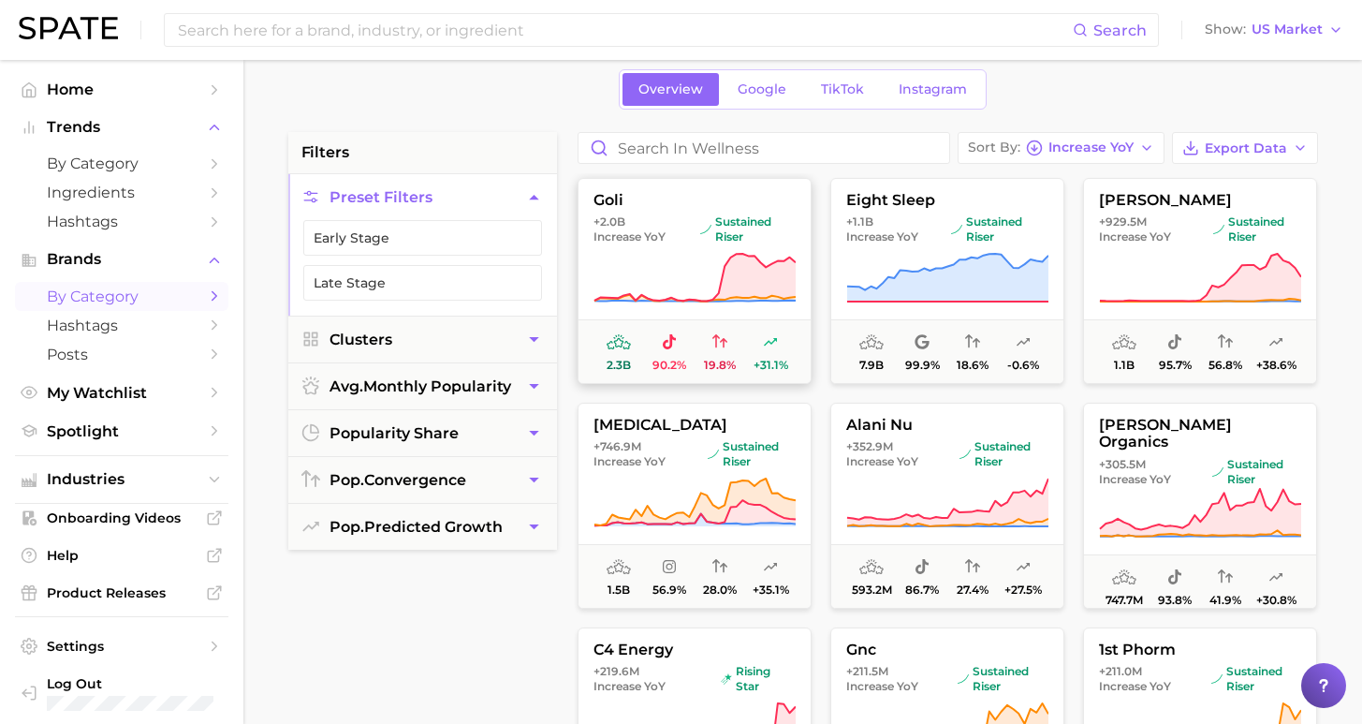
click at [692, 262] on icon at bounding box center [695, 278] width 202 height 52
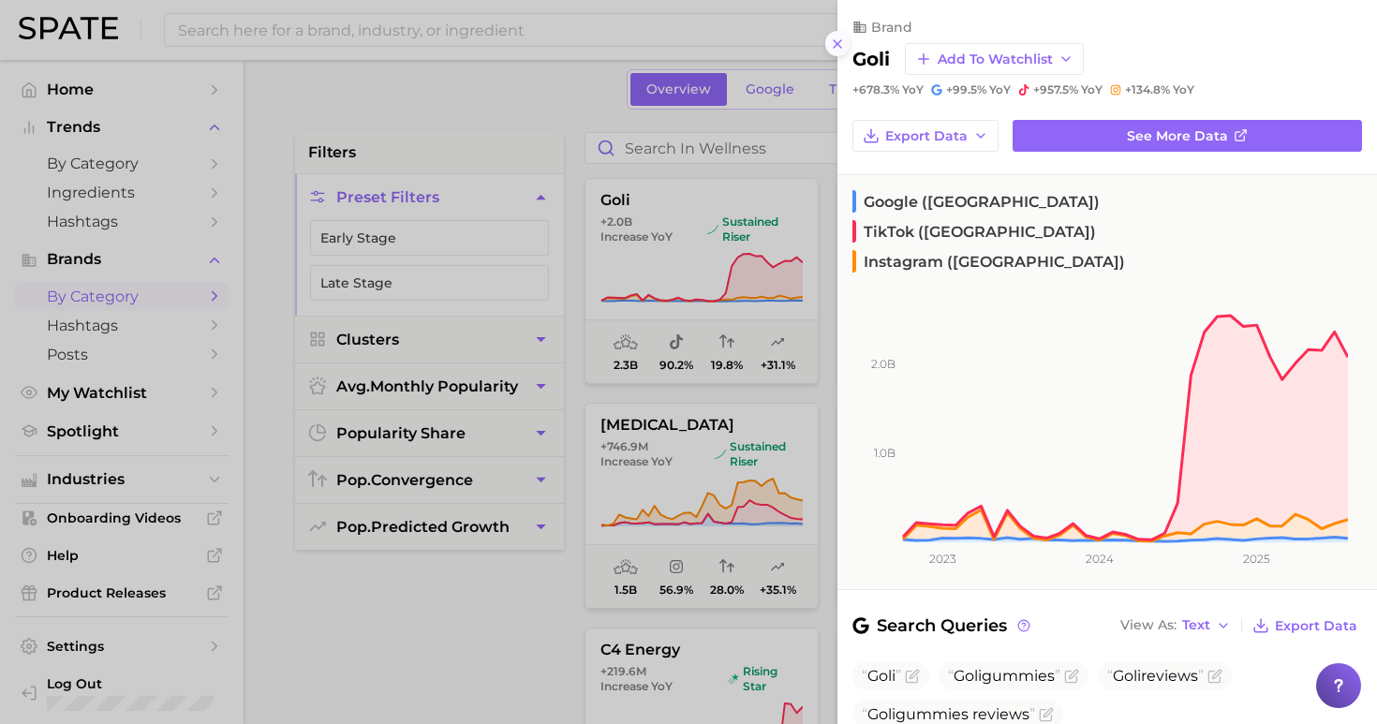
click at [838, 39] on icon at bounding box center [837, 44] width 15 height 15
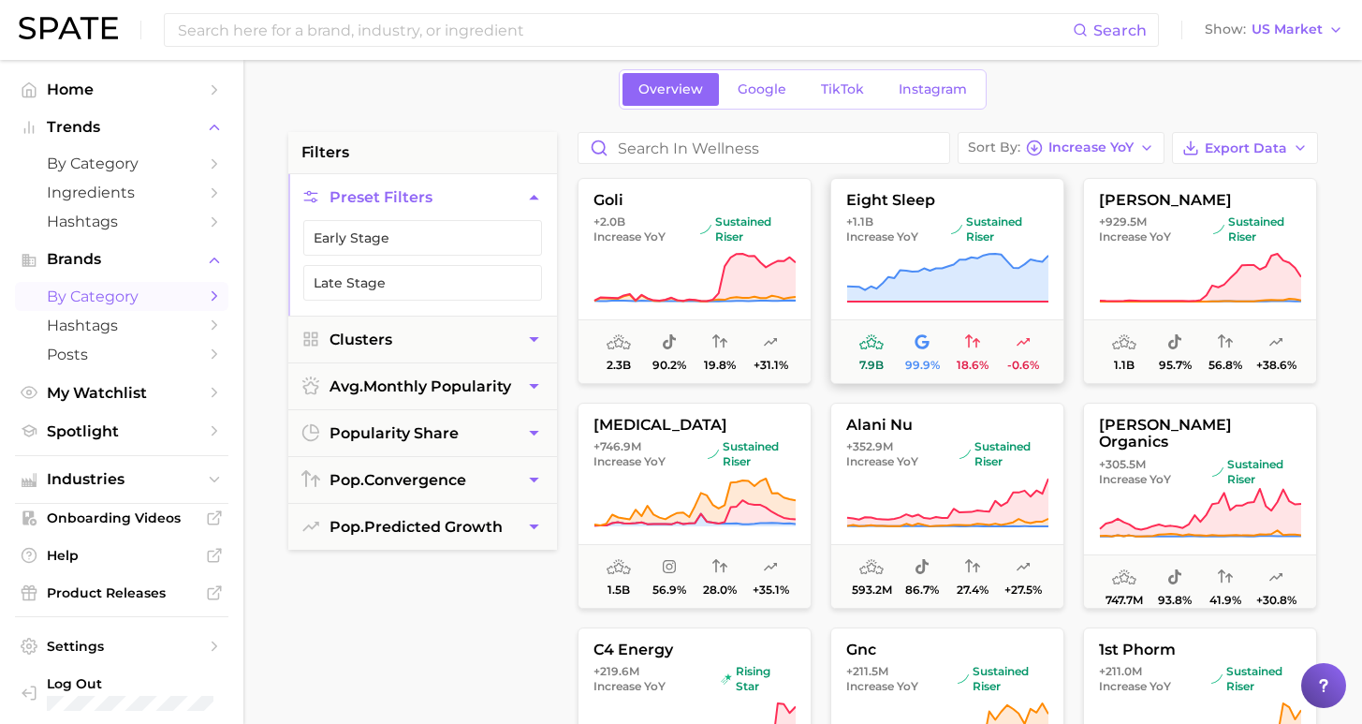
click at [914, 216] on span "+1.1b Increase YoY" at bounding box center [895, 229] width 97 height 30
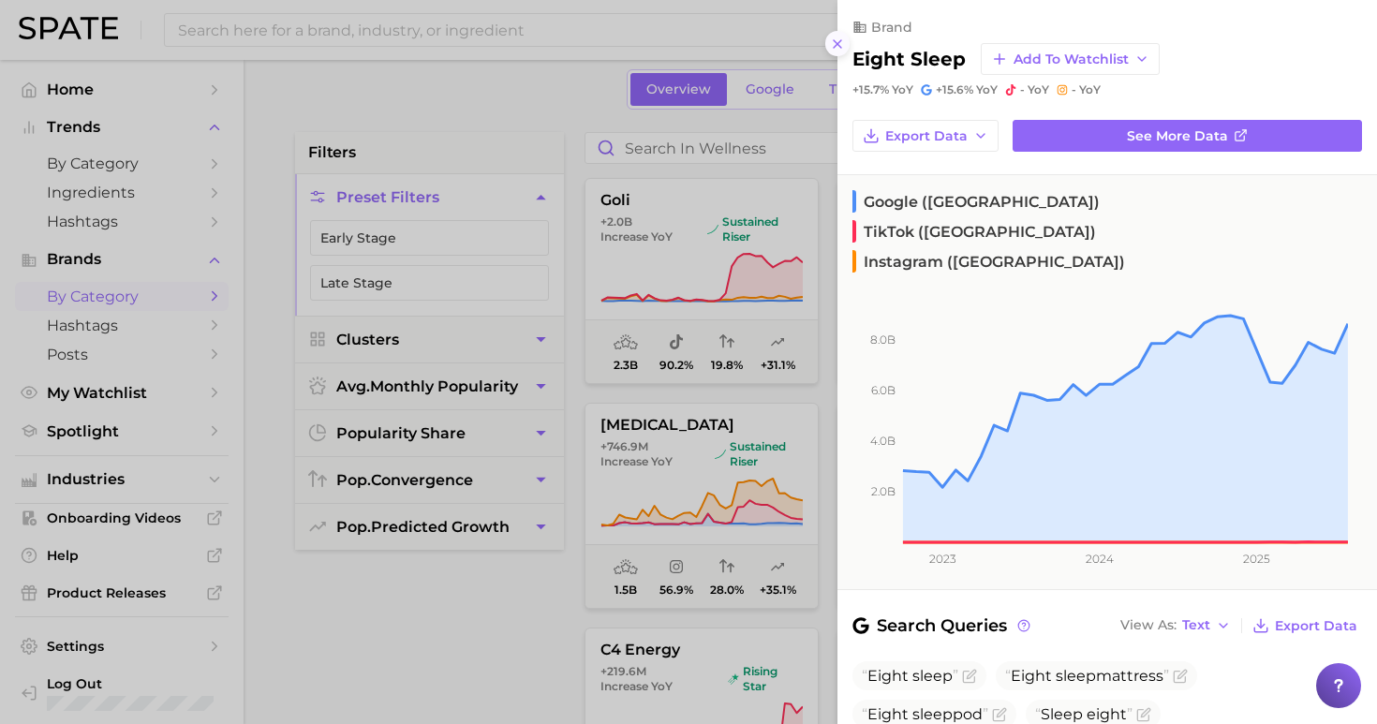
click at [834, 37] on icon at bounding box center [837, 44] width 15 height 15
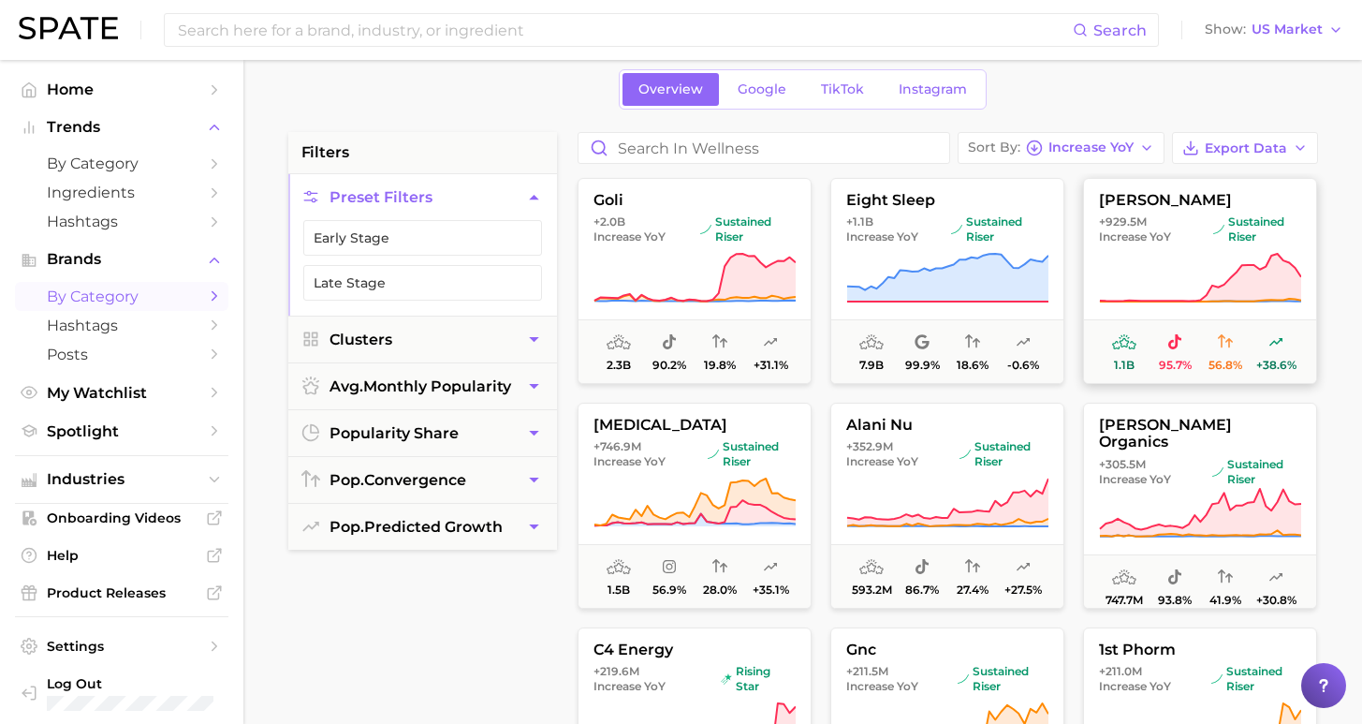
click at [1158, 275] on icon at bounding box center [1200, 278] width 202 height 52
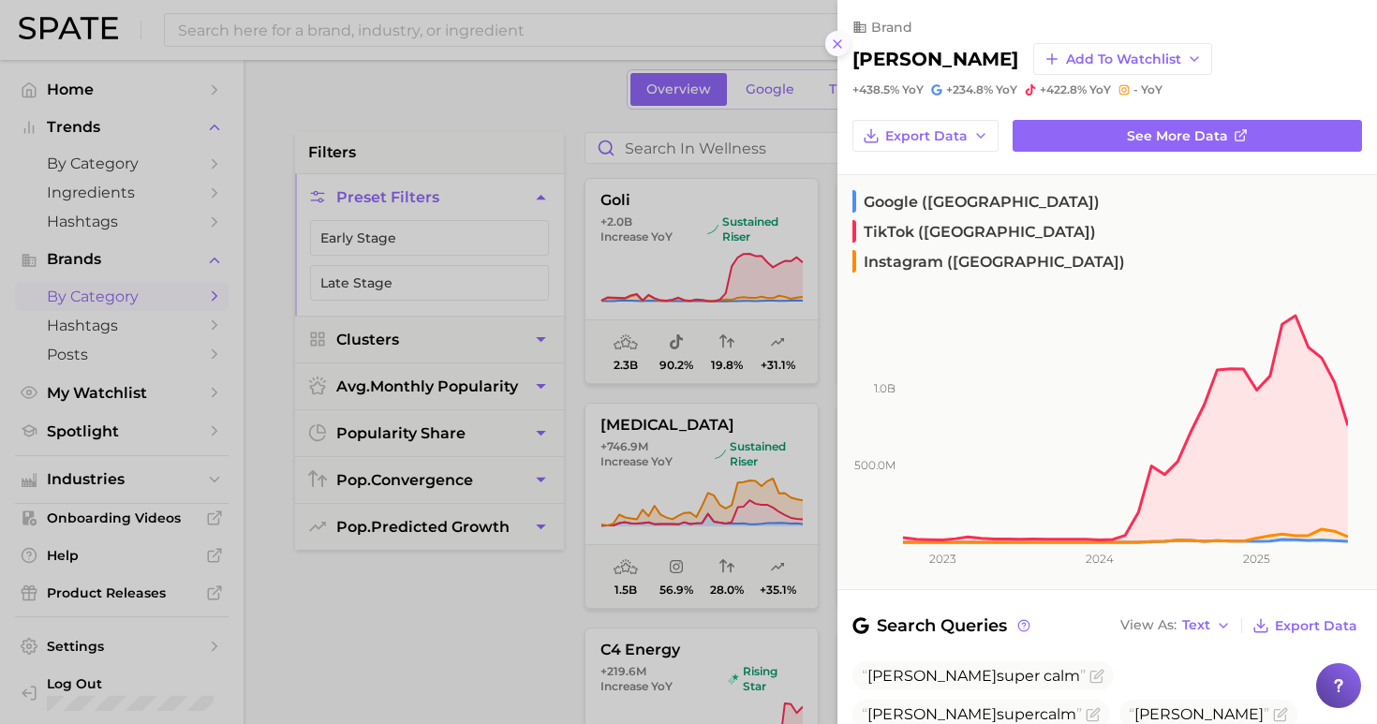
click at [836, 40] on line at bounding box center [836, 43] width 7 height 7
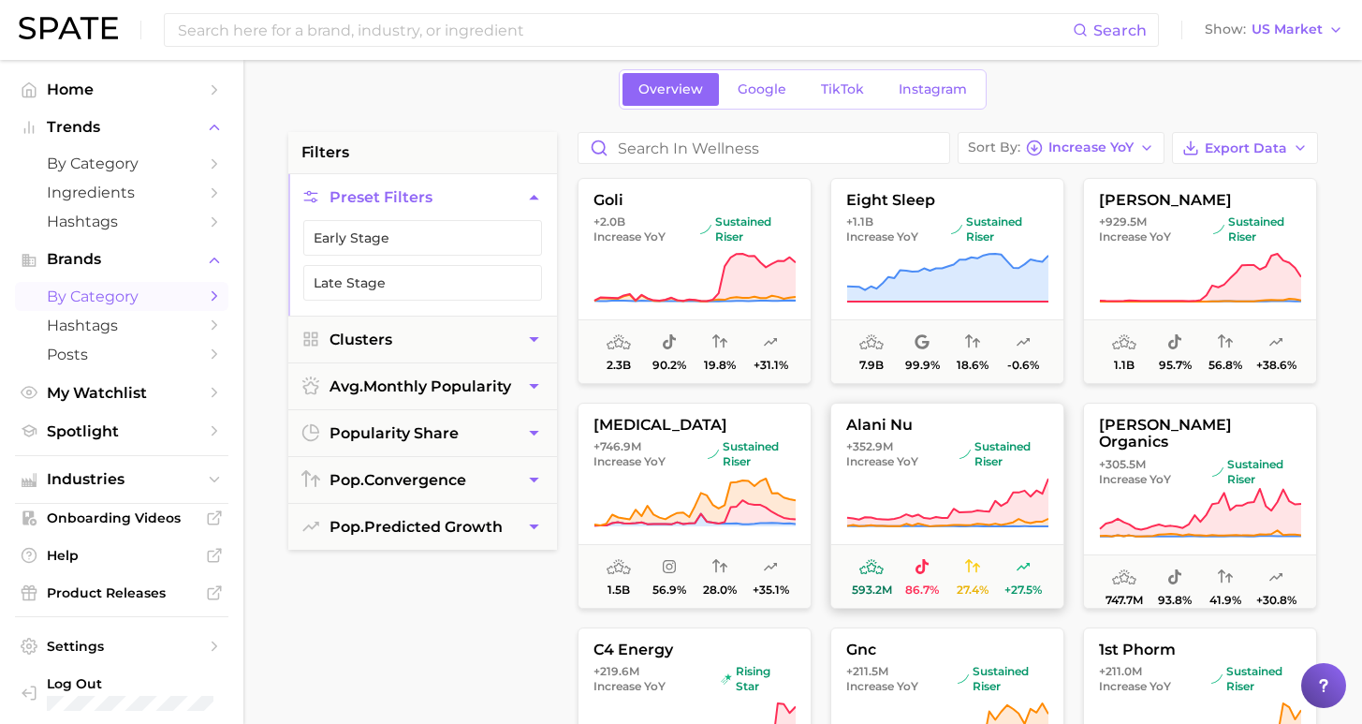
click at [879, 446] on span "+352.9m" at bounding box center [870, 446] width 47 height 14
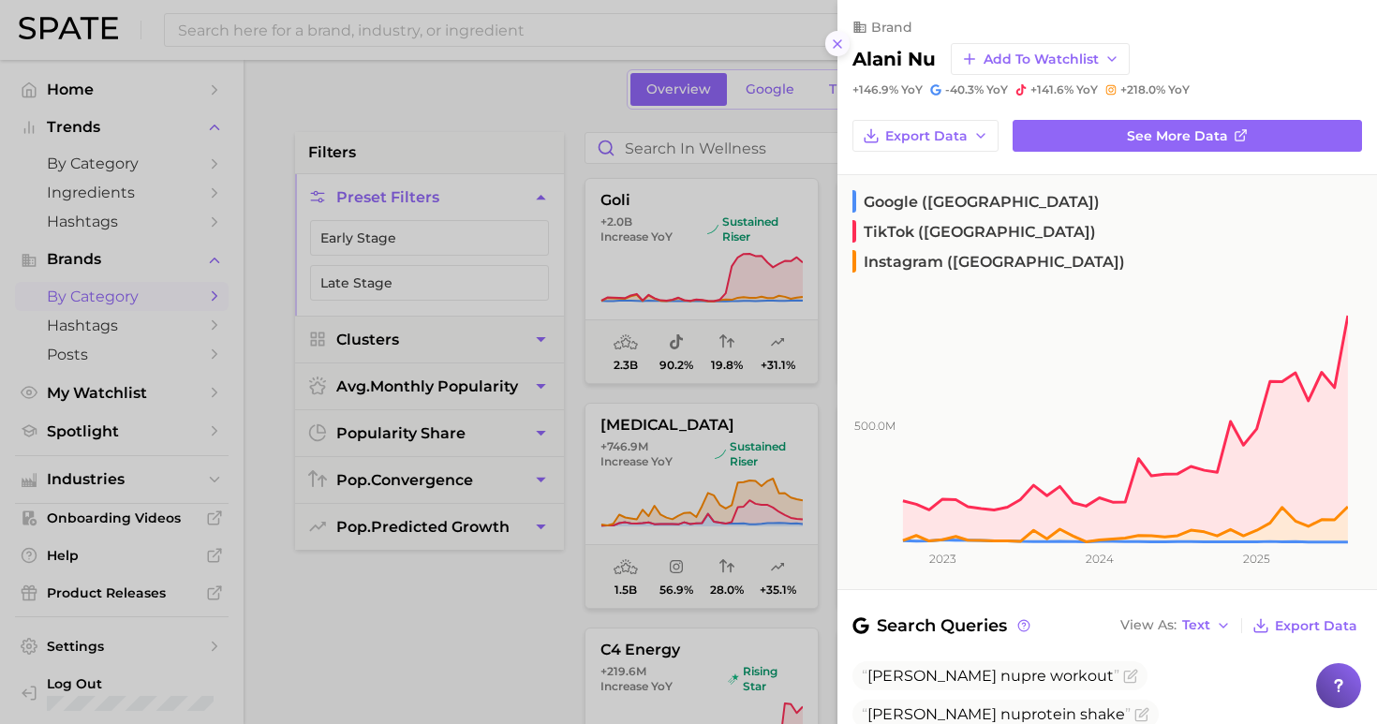
click at [833, 37] on icon at bounding box center [837, 44] width 15 height 15
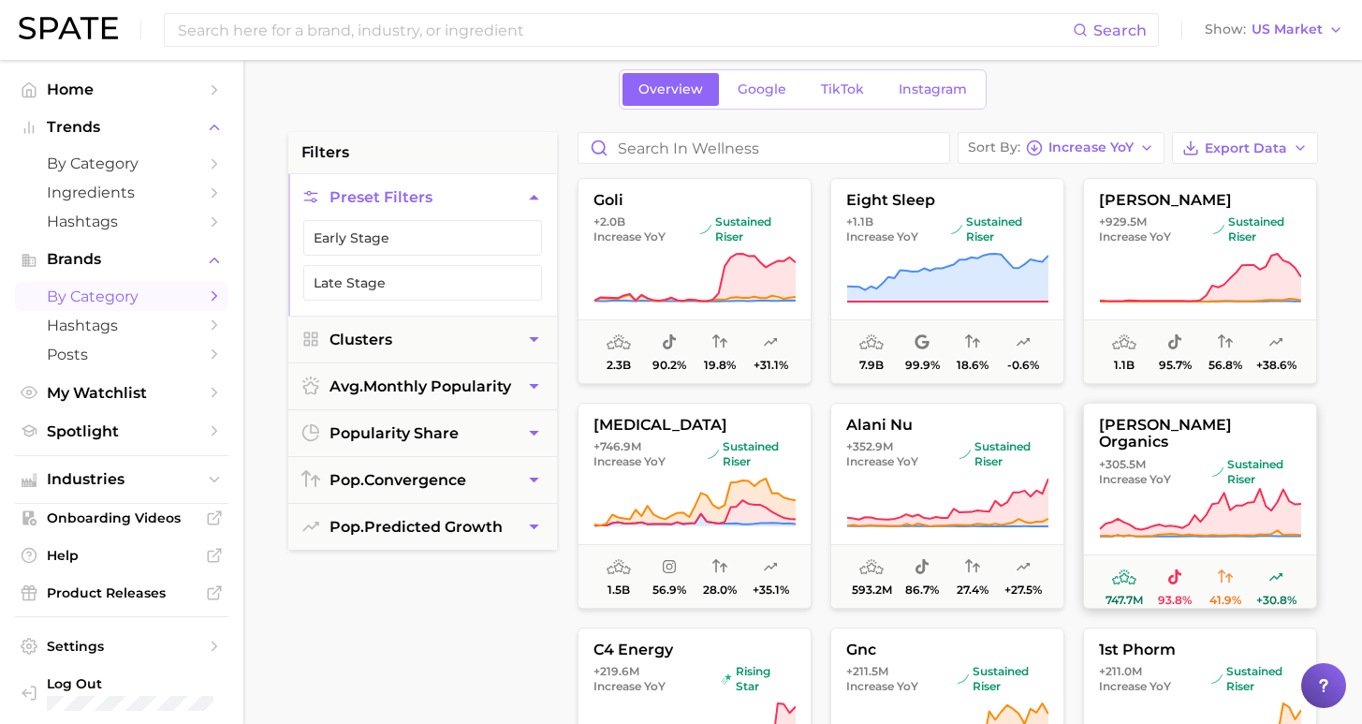
click at [1187, 459] on span "+305.5m Increase YoY" at bounding box center [1152, 472] width 106 height 30
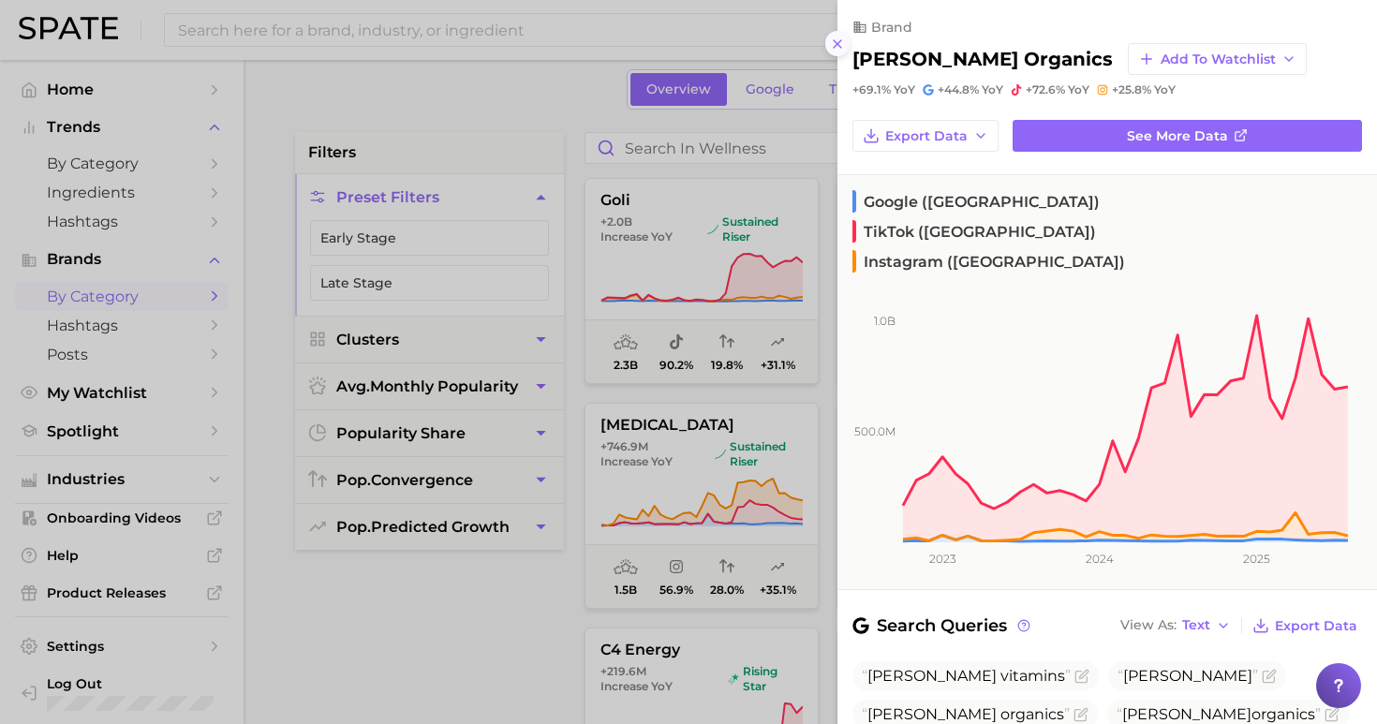
click at [832, 37] on icon at bounding box center [837, 44] width 15 height 15
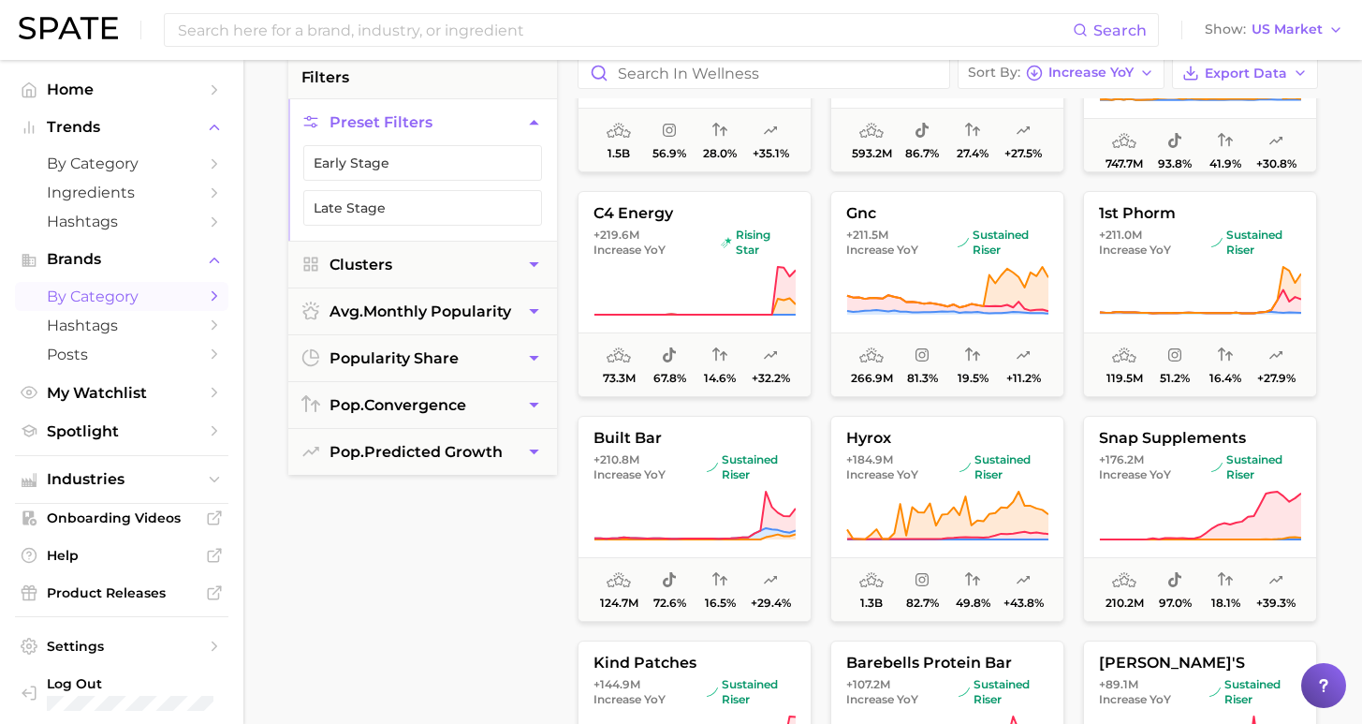
scroll to position [359, 0]
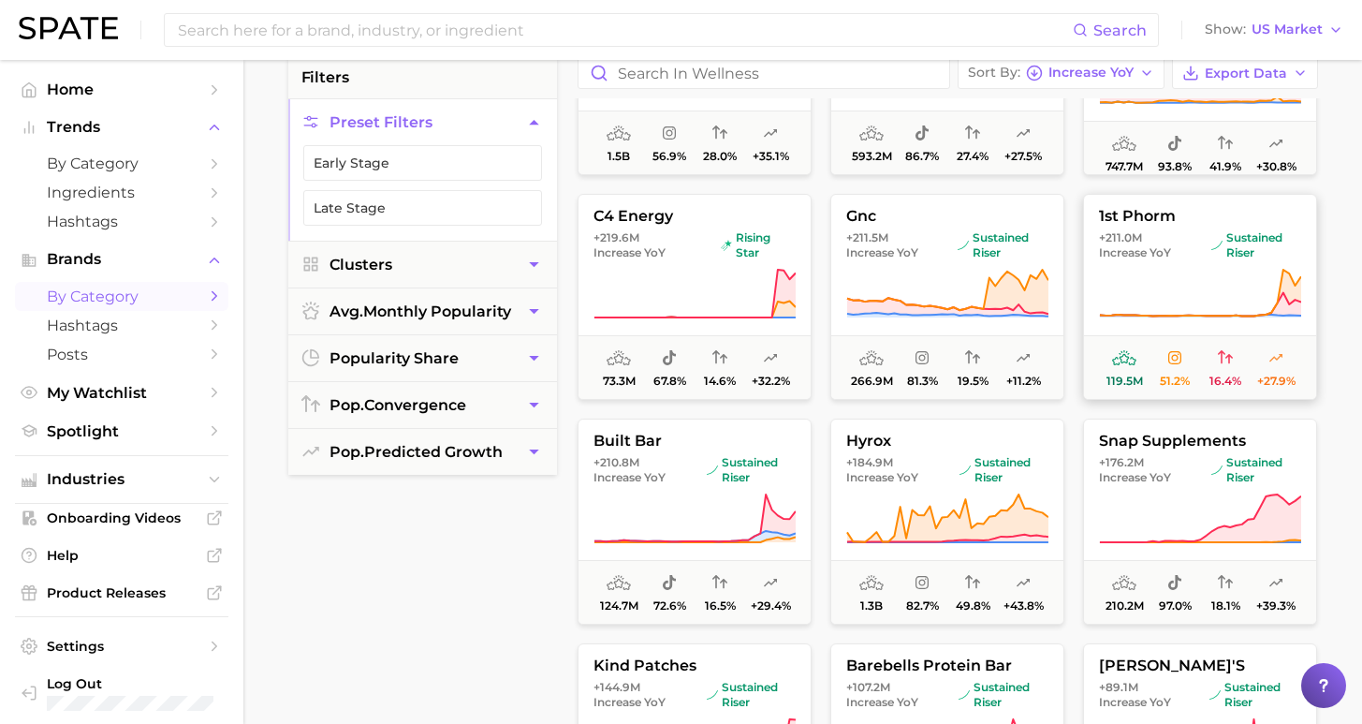
click at [1229, 221] on span "1st phorm" at bounding box center [1200, 216] width 232 height 17
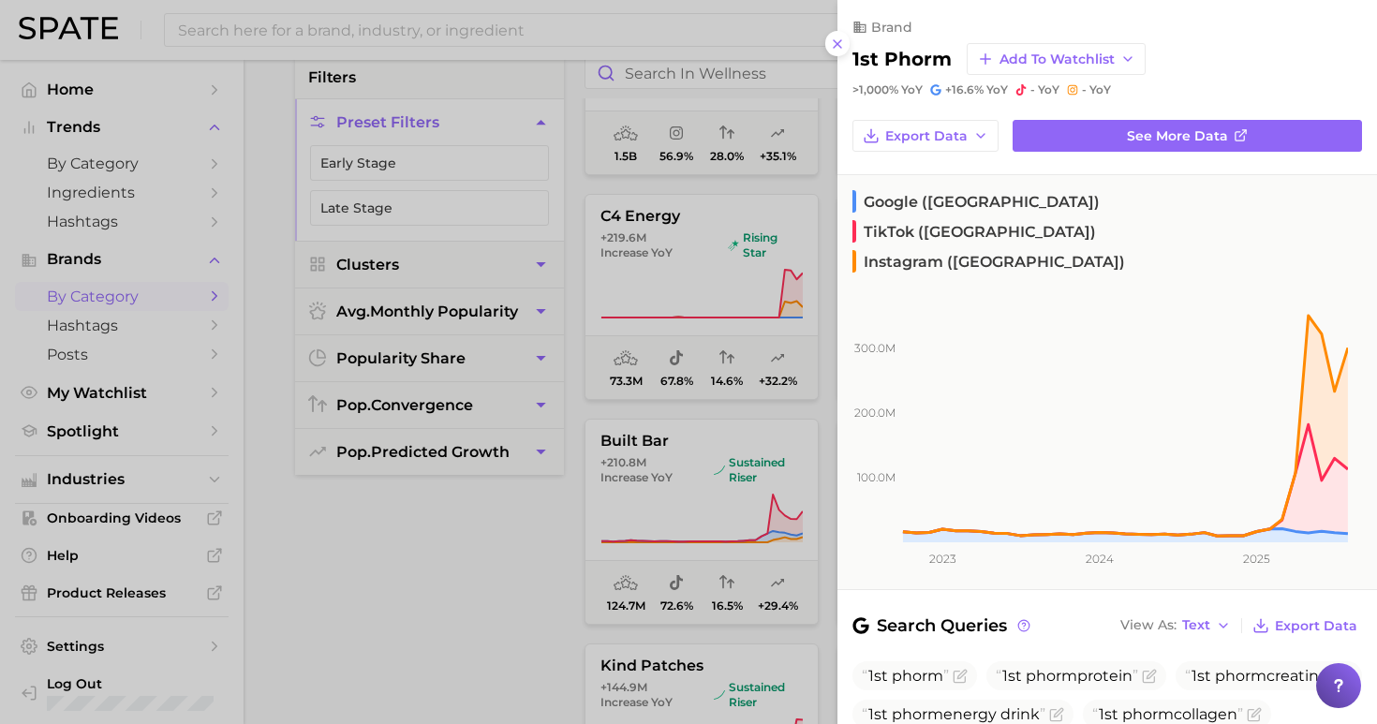
click at [739, 494] on div at bounding box center [688, 362] width 1377 height 724
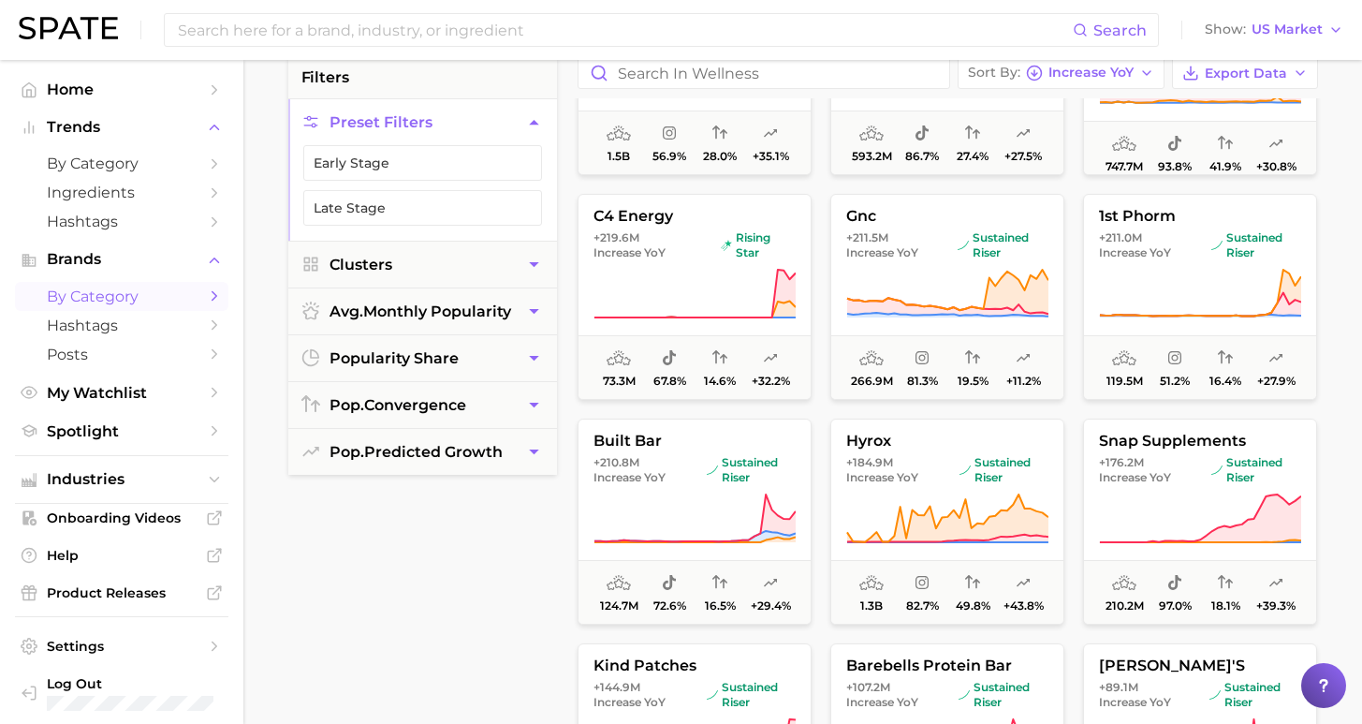
click at [739, 494] on icon at bounding box center [695, 519] width 202 height 52
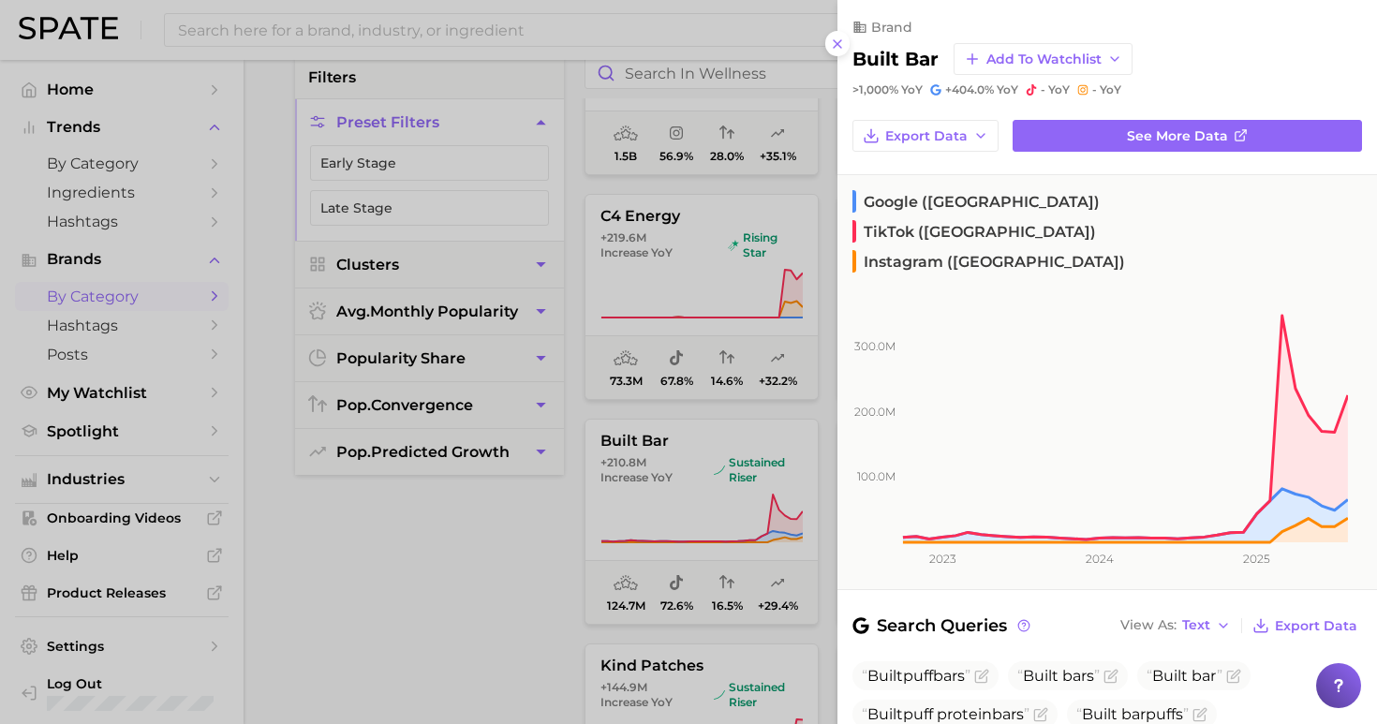
click at [469, 557] on div at bounding box center [688, 362] width 1377 height 724
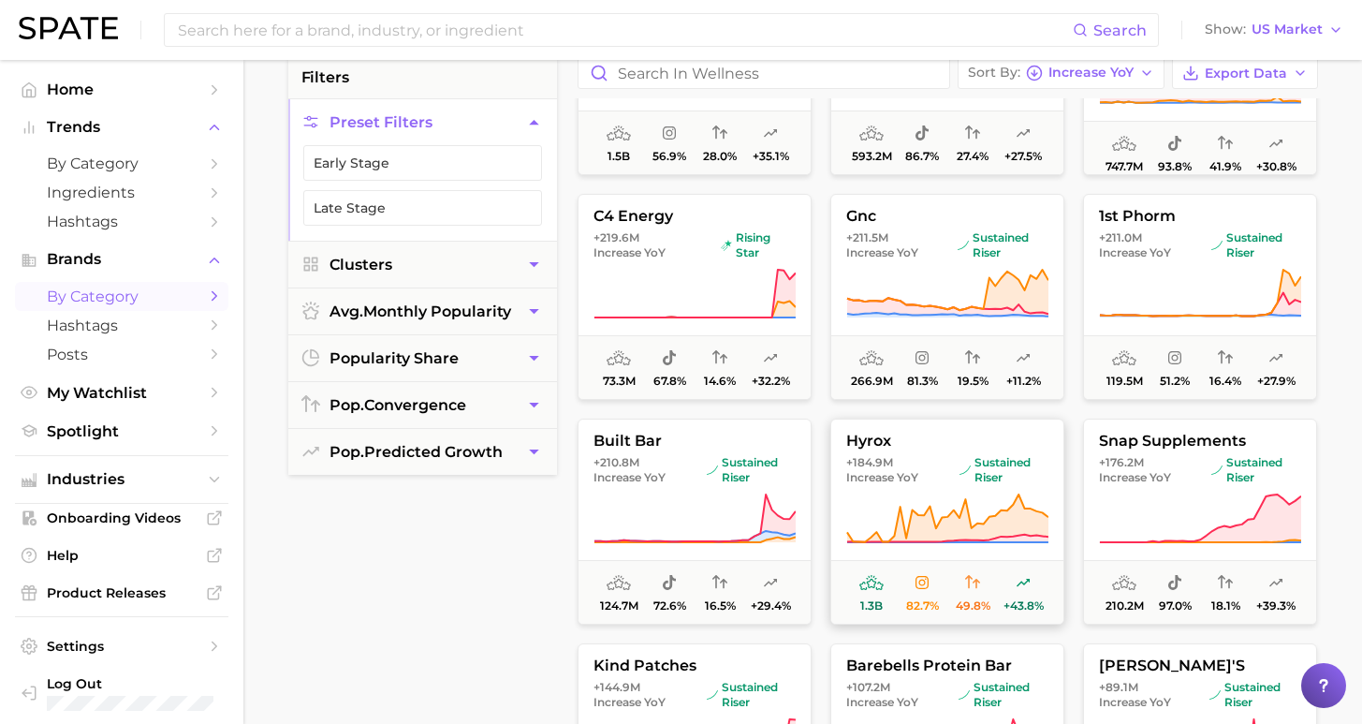
click at [996, 526] on icon at bounding box center [947, 518] width 201 height 48
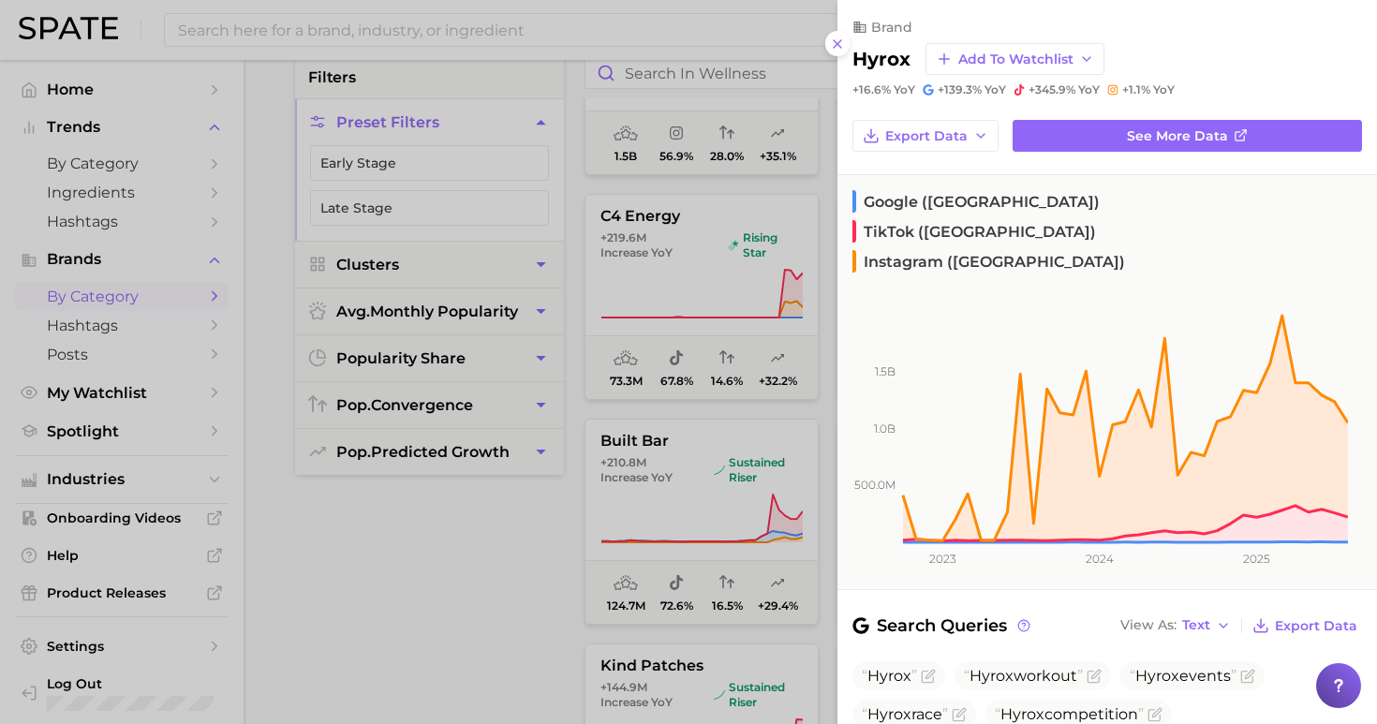
click at [848, 37] on div "brand hyrox Add to Watchlist +16.6% YoY +139.3% YoY +345.9% YoY +1.1% YoY" at bounding box center [1106, 48] width 539 height 97
click at [838, 37] on icon at bounding box center [837, 44] width 15 height 15
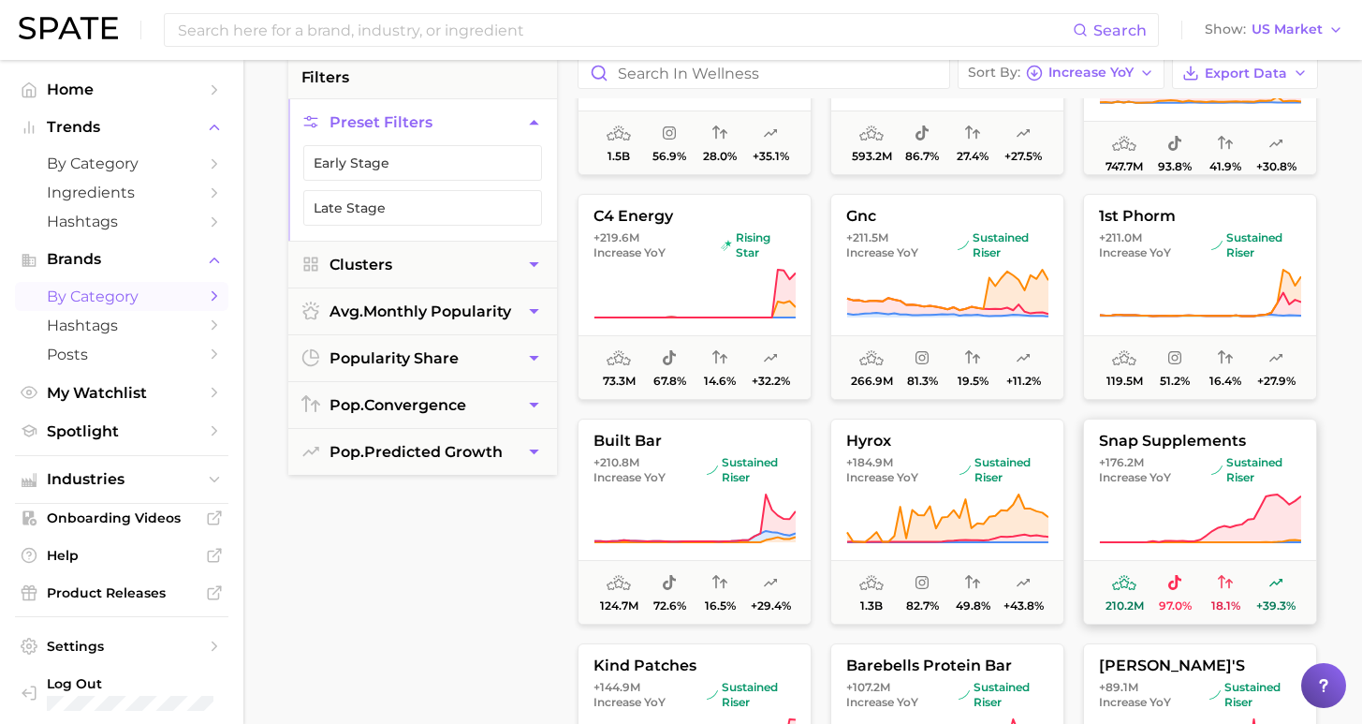
click at [1196, 475] on span "+176.2m Increase YoY" at bounding box center [1151, 470] width 105 height 30
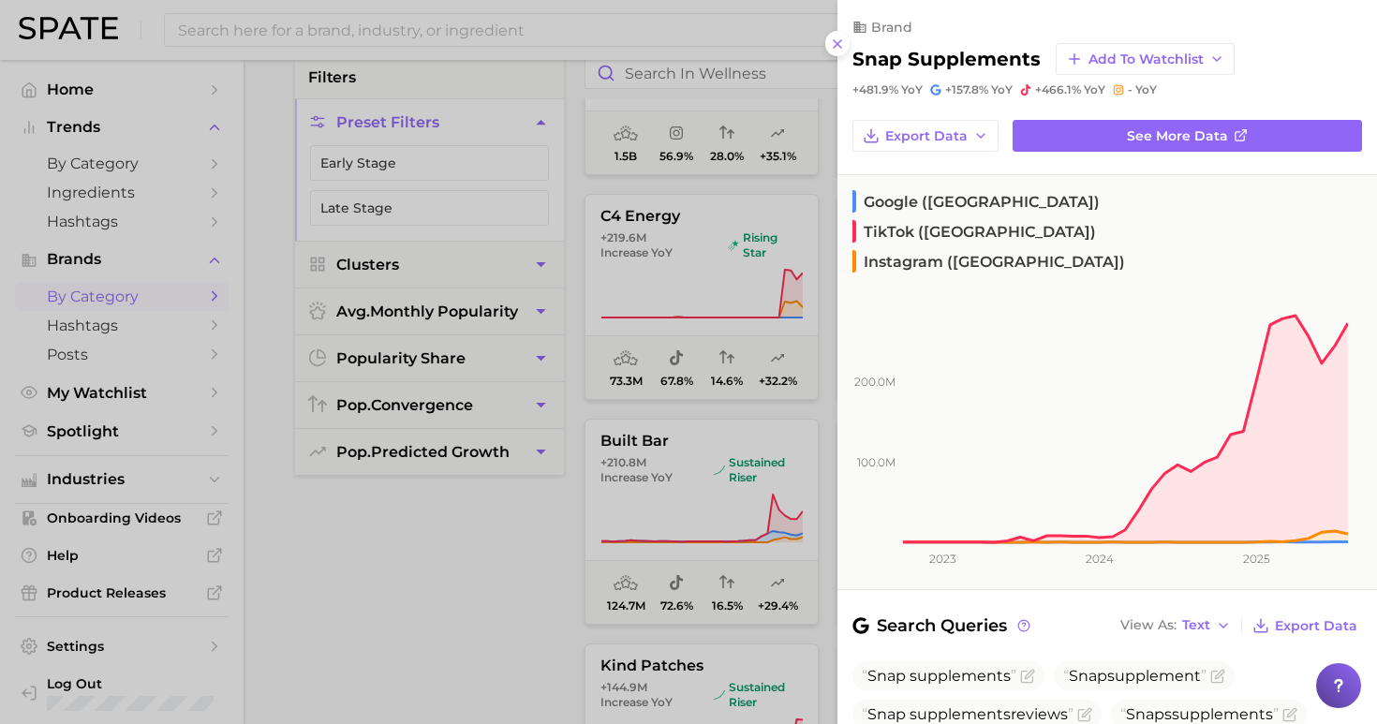
click at [684, 666] on div at bounding box center [688, 362] width 1377 height 724
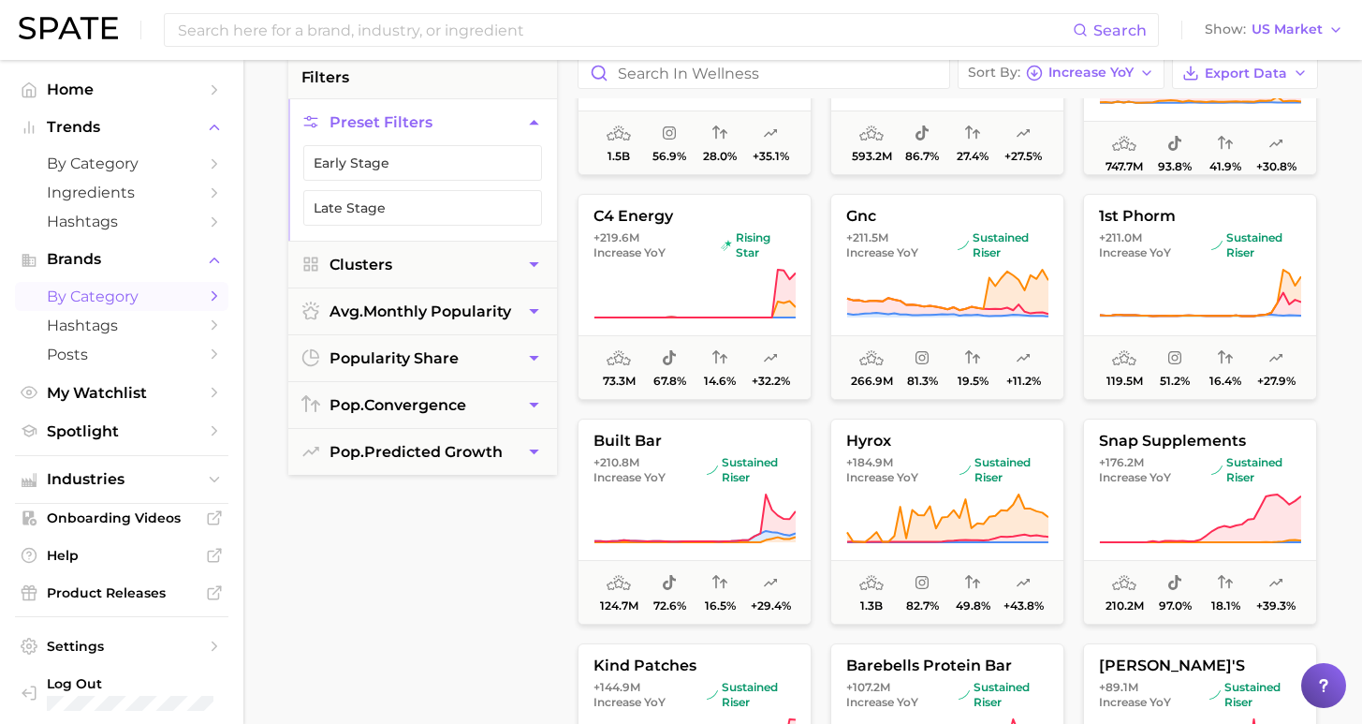
click at [684, 666] on span "kind patches" at bounding box center [695, 665] width 232 height 17
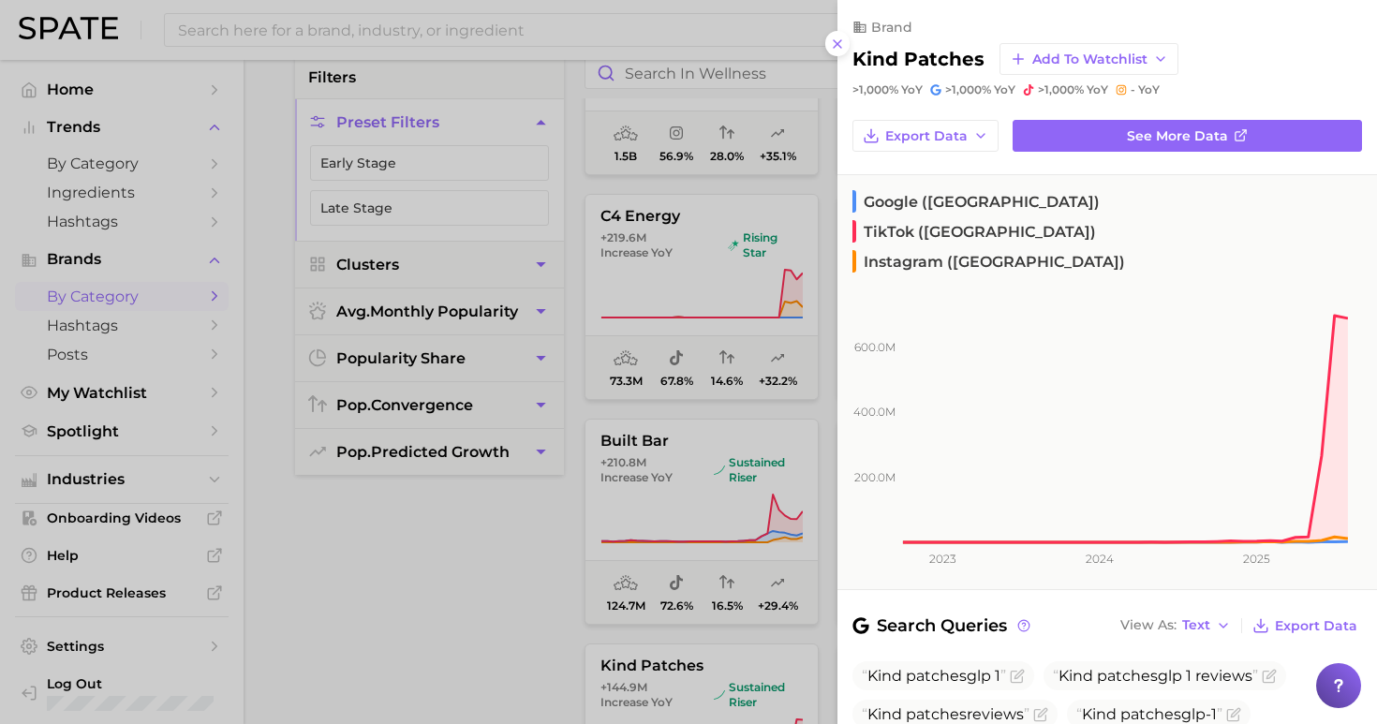
click at [477, 630] on div at bounding box center [688, 362] width 1377 height 724
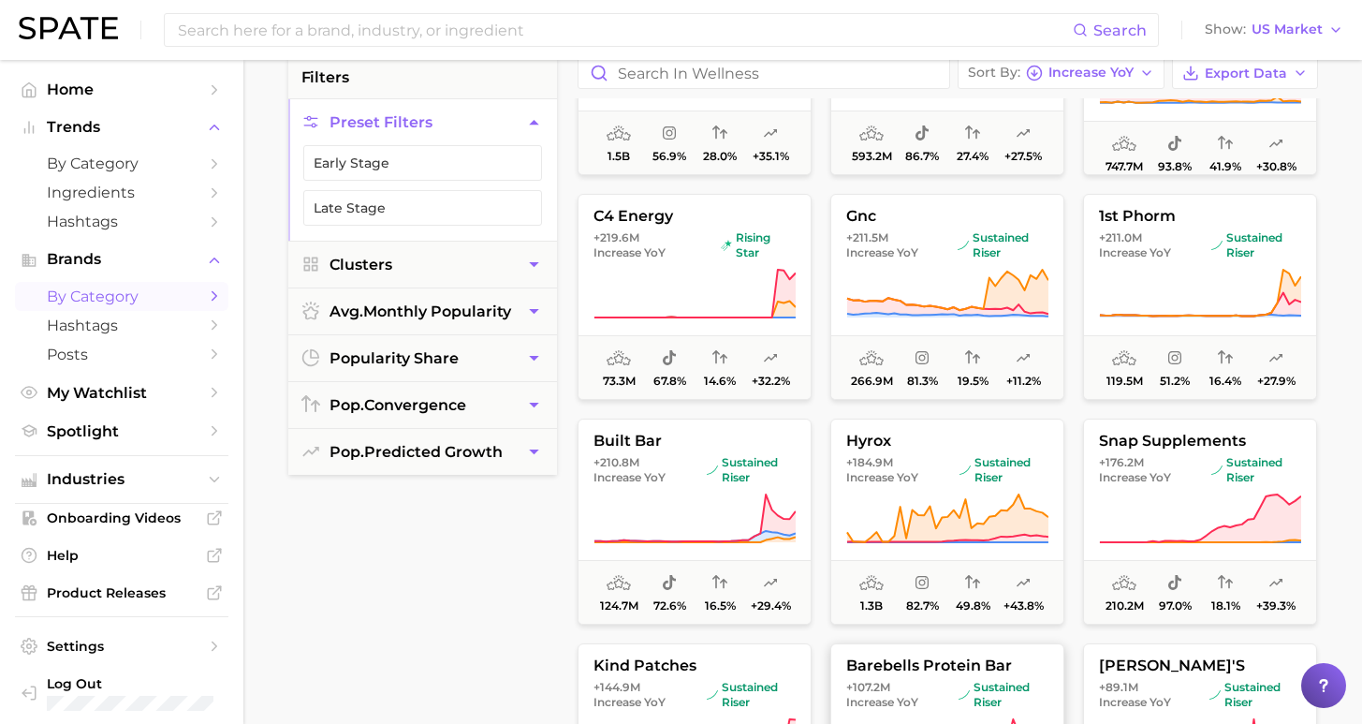
click at [963, 697] on img at bounding box center [963, 694] width 11 height 11
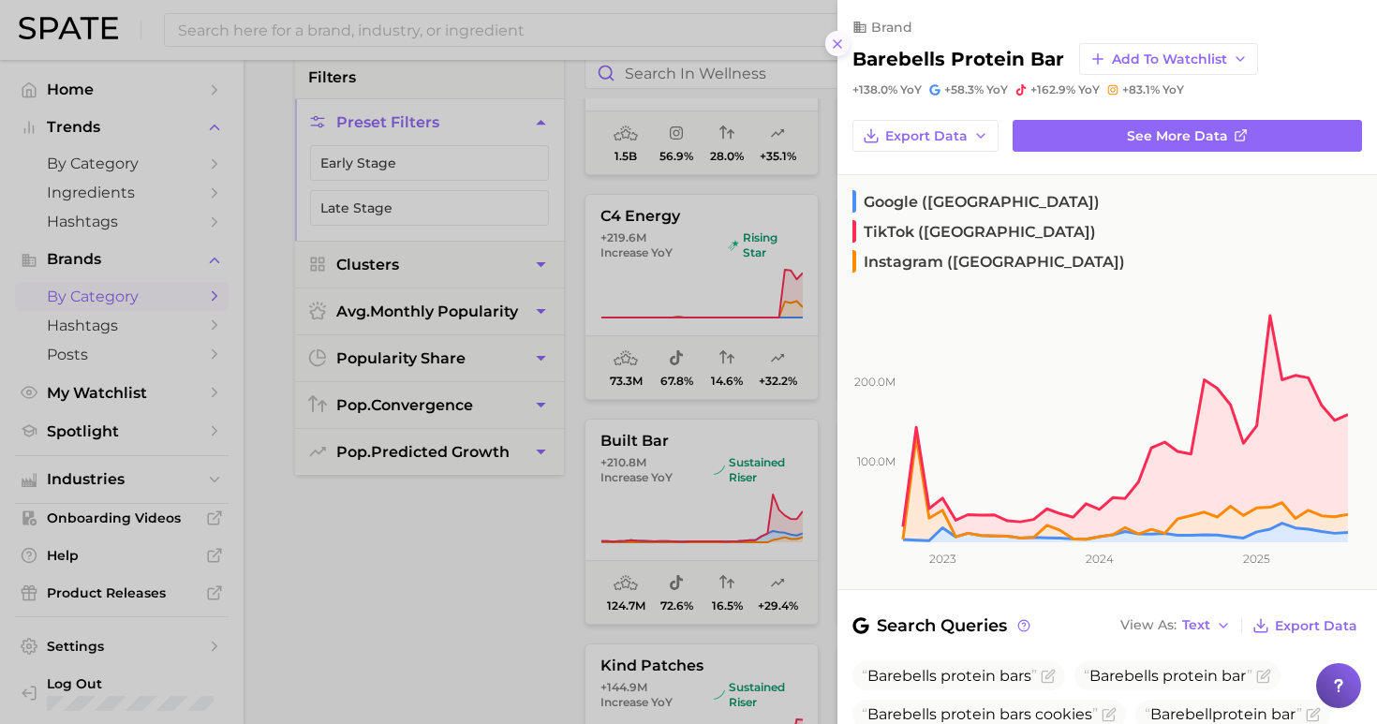
click at [831, 37] on icon at bounding box center [837, 44] width 15 height 15
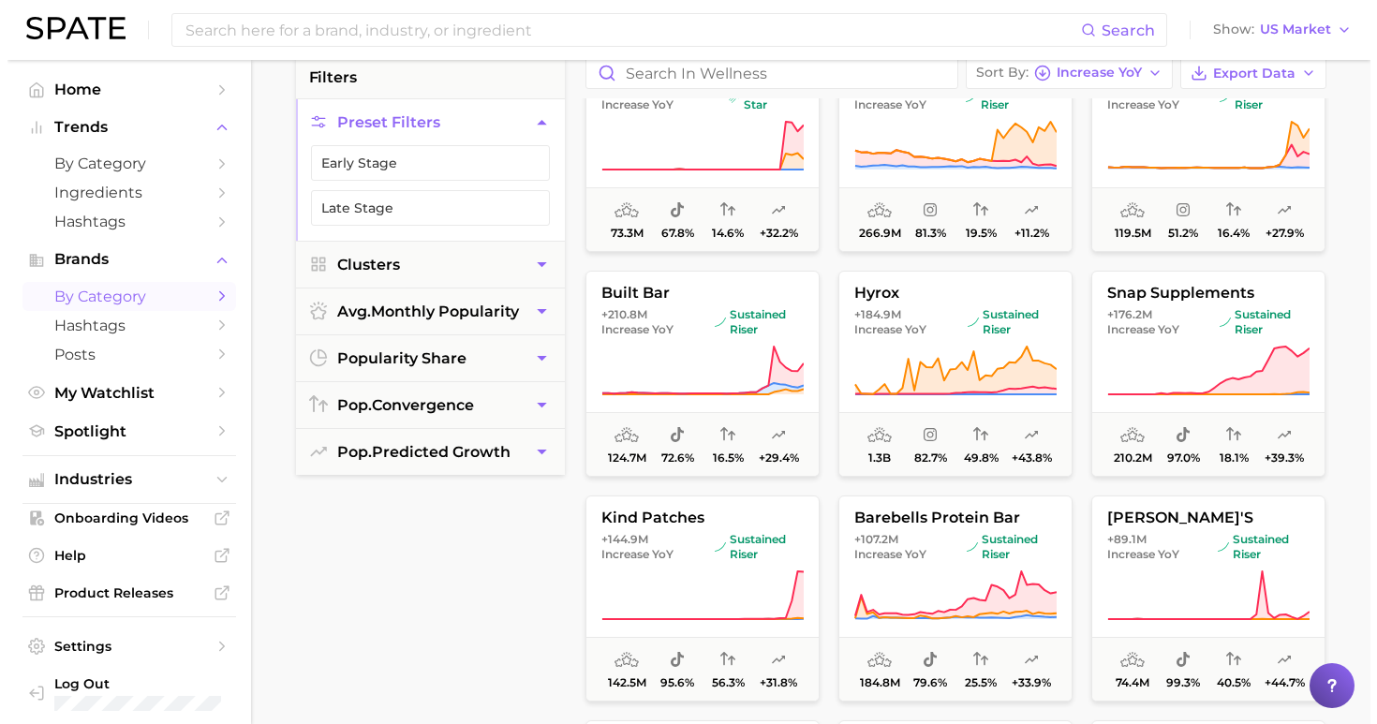
scroll to position [508, 0]
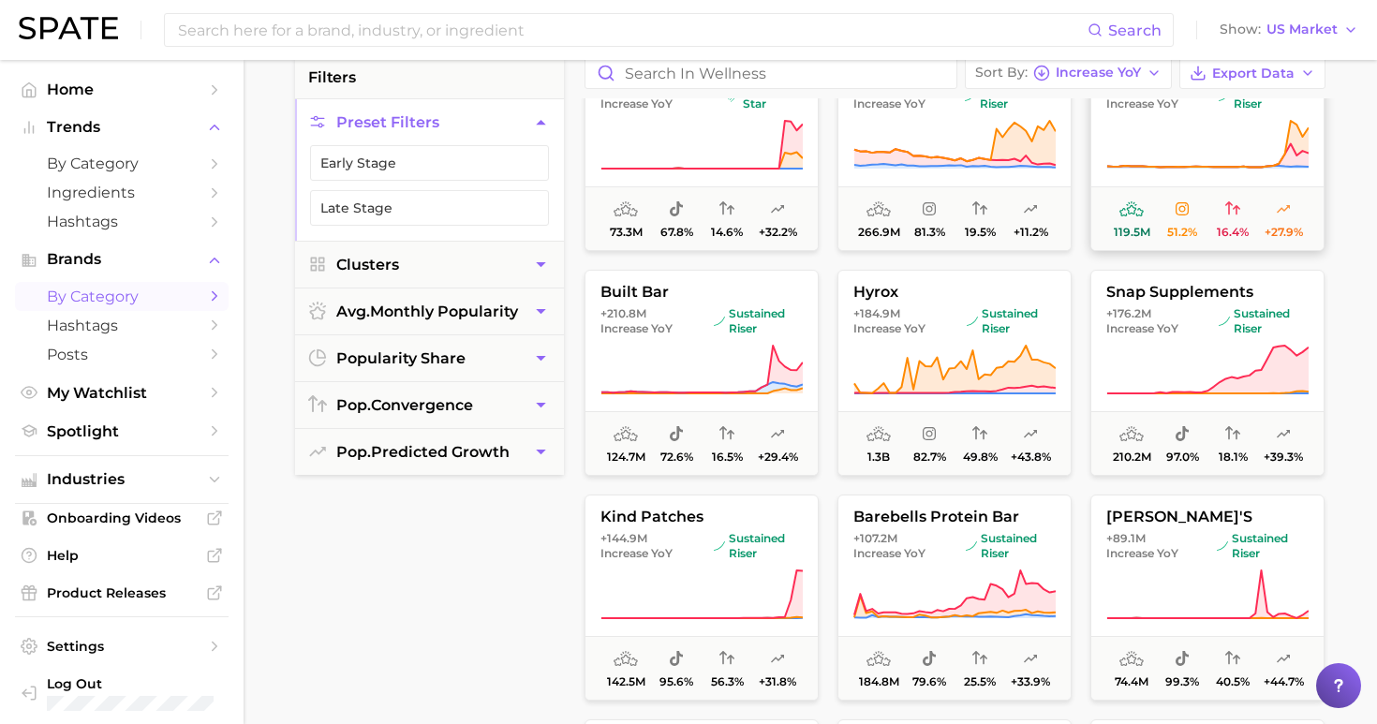
click at [1322, 118] on button "1st phorm +211.0m Increase YoY sustained riser 119.5m 51.2% 16.4% +27.9%" at bounding box center [1207, 148] width 234 height 206
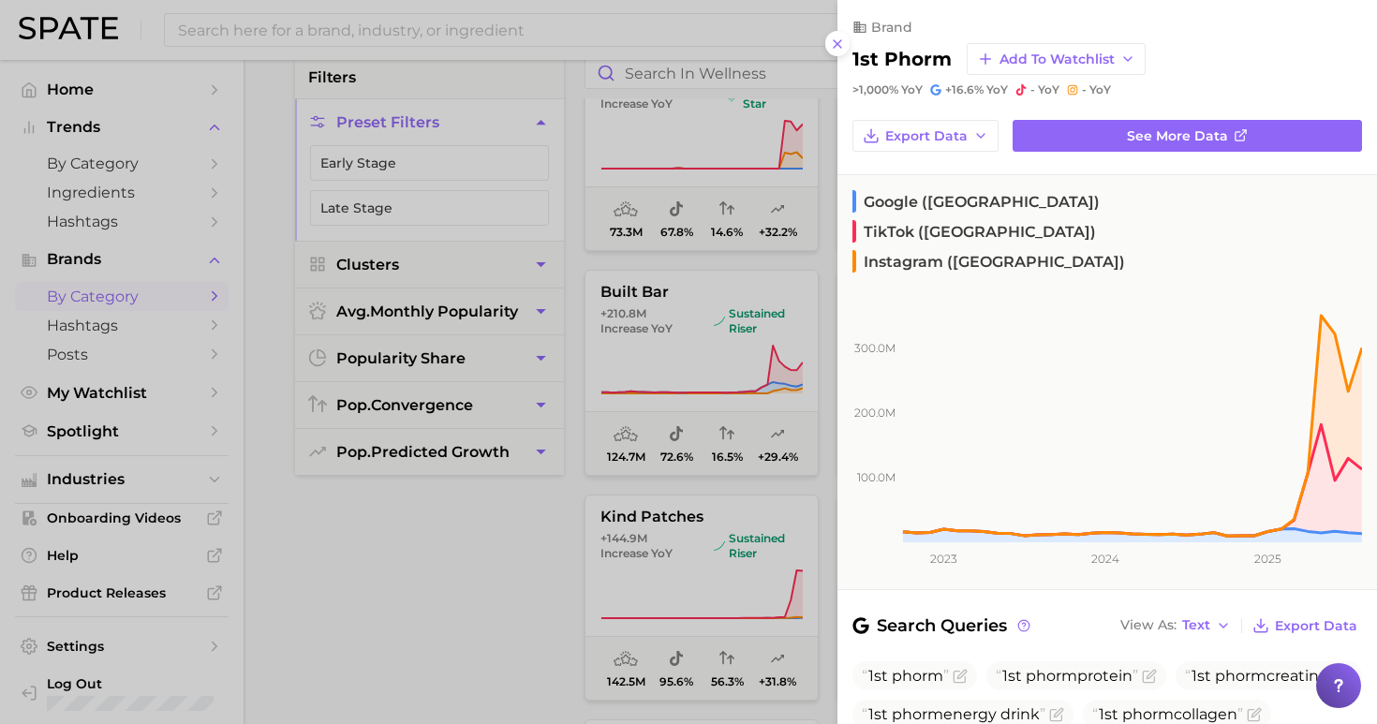
click at [556, 507] on div at bounding box center [688, 362] width 1377 height 724
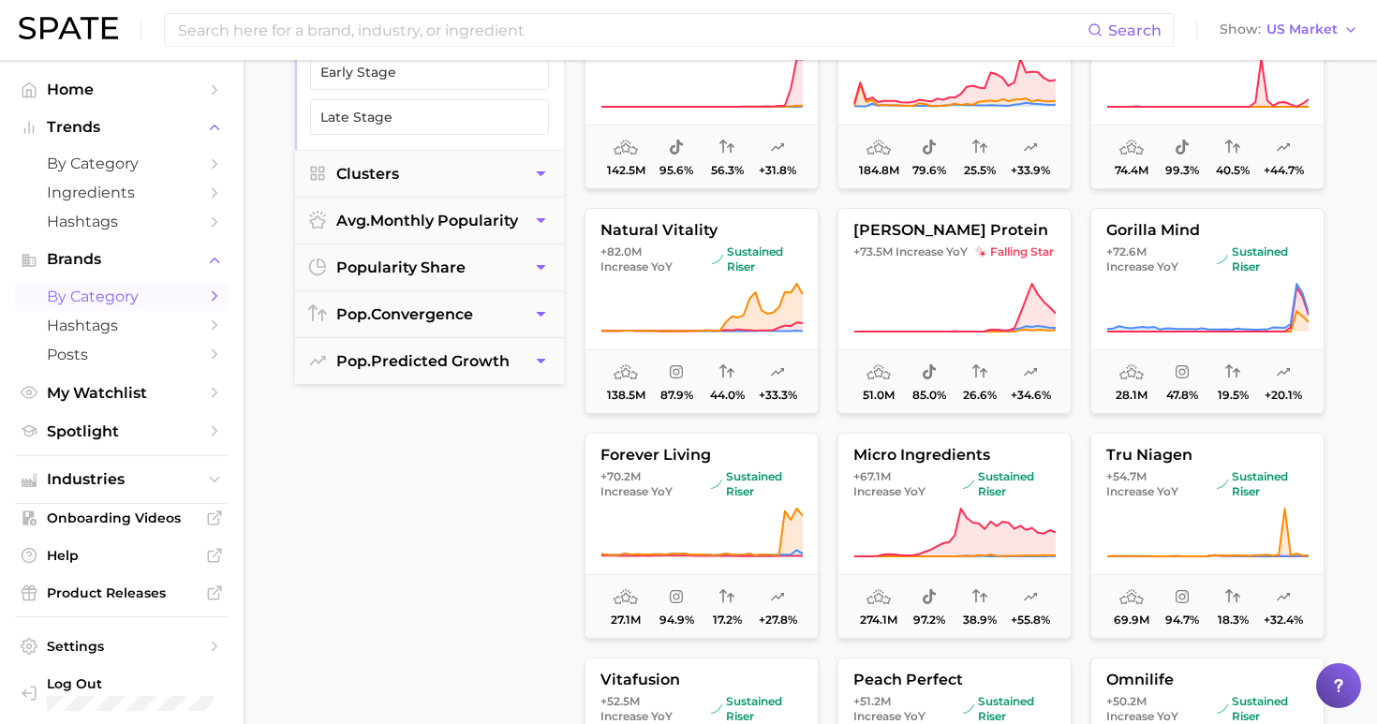
scroll to position [248, 0]
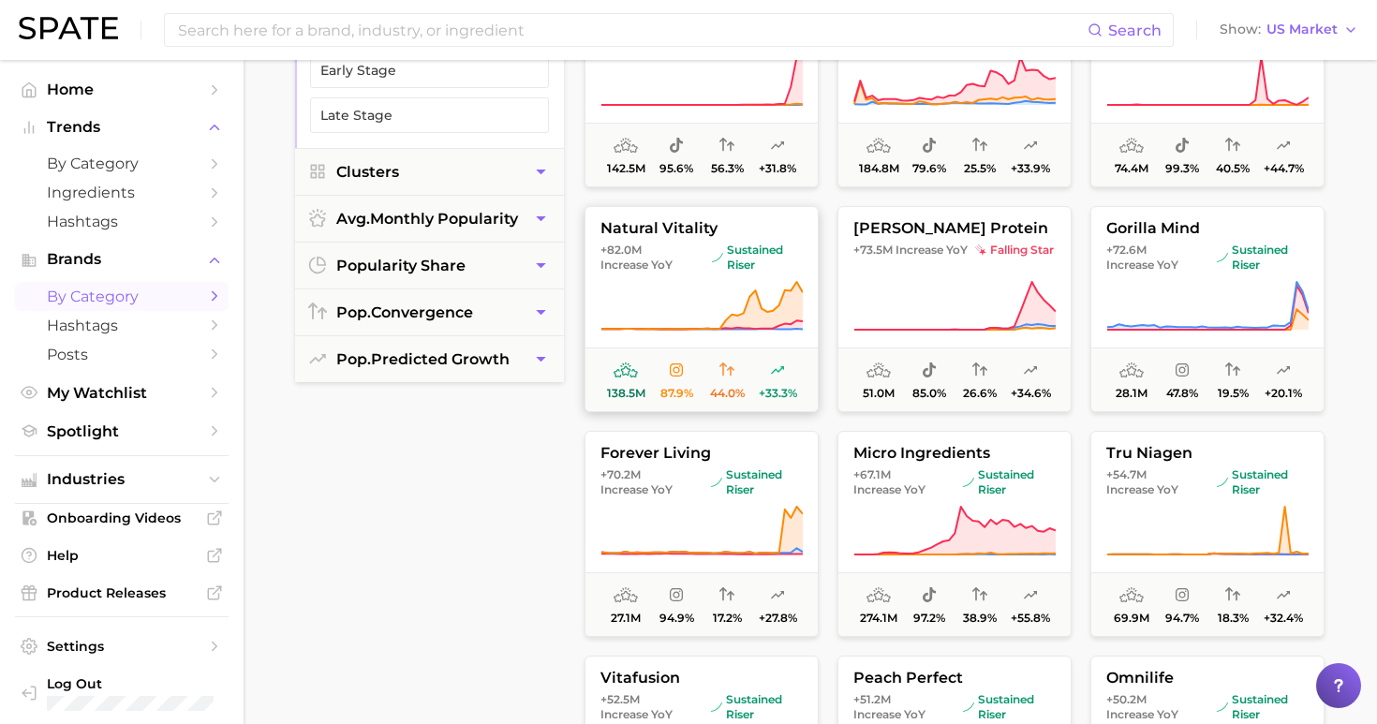
click at [714, 298] on icon at bounding box center [701, 306] width 202 height 52
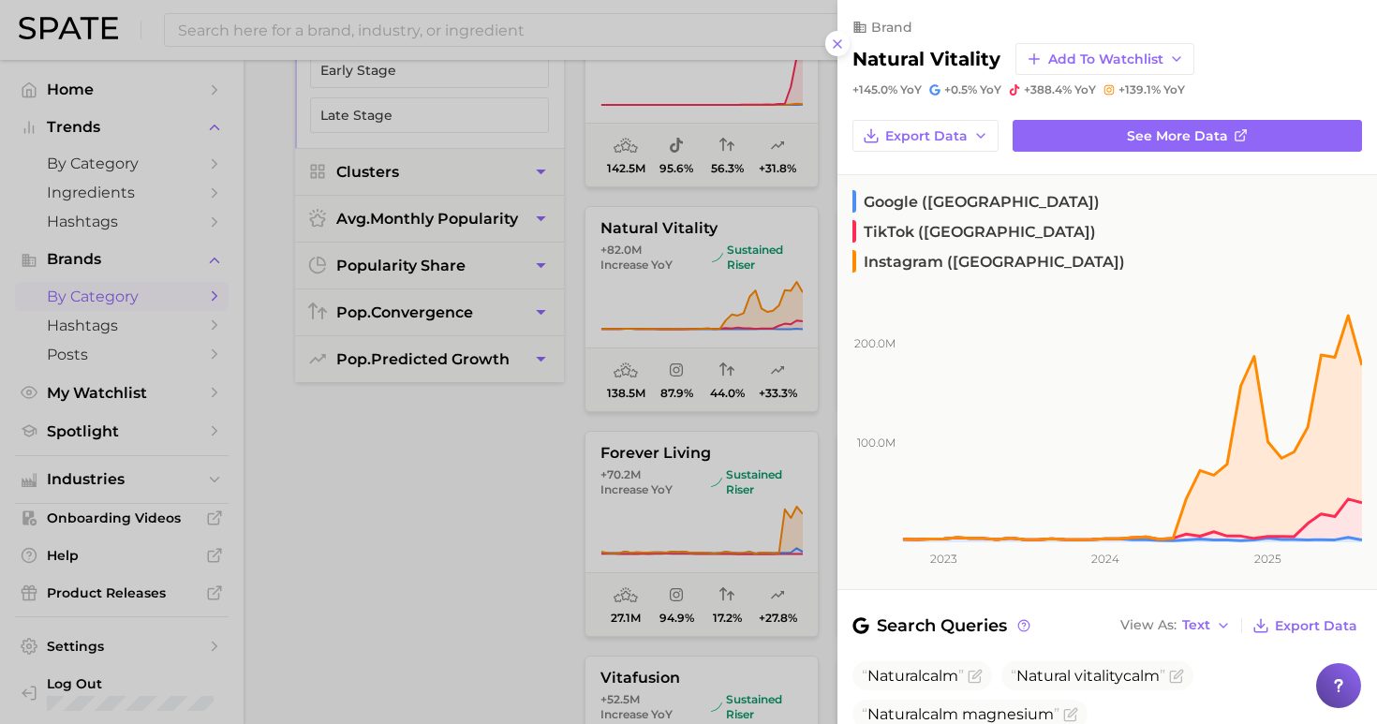
click at [346, 575] on div at bounding box center [688, 362] width 1377 height 724
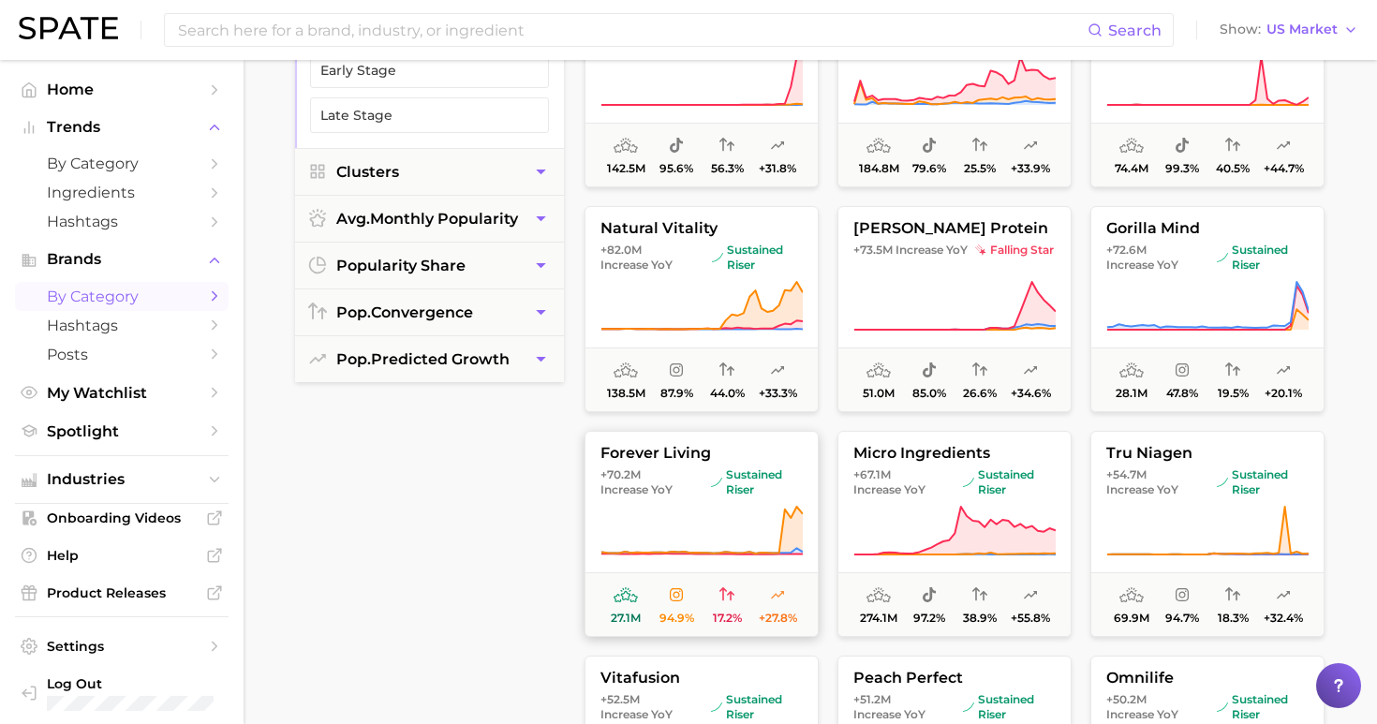
click at [730, 503] on button "forever living +70.2m Increase YoY sustained riser 27.1m 94.9% 17.2% +27.8%" at bounding box center [701, 534] width 234 height 206
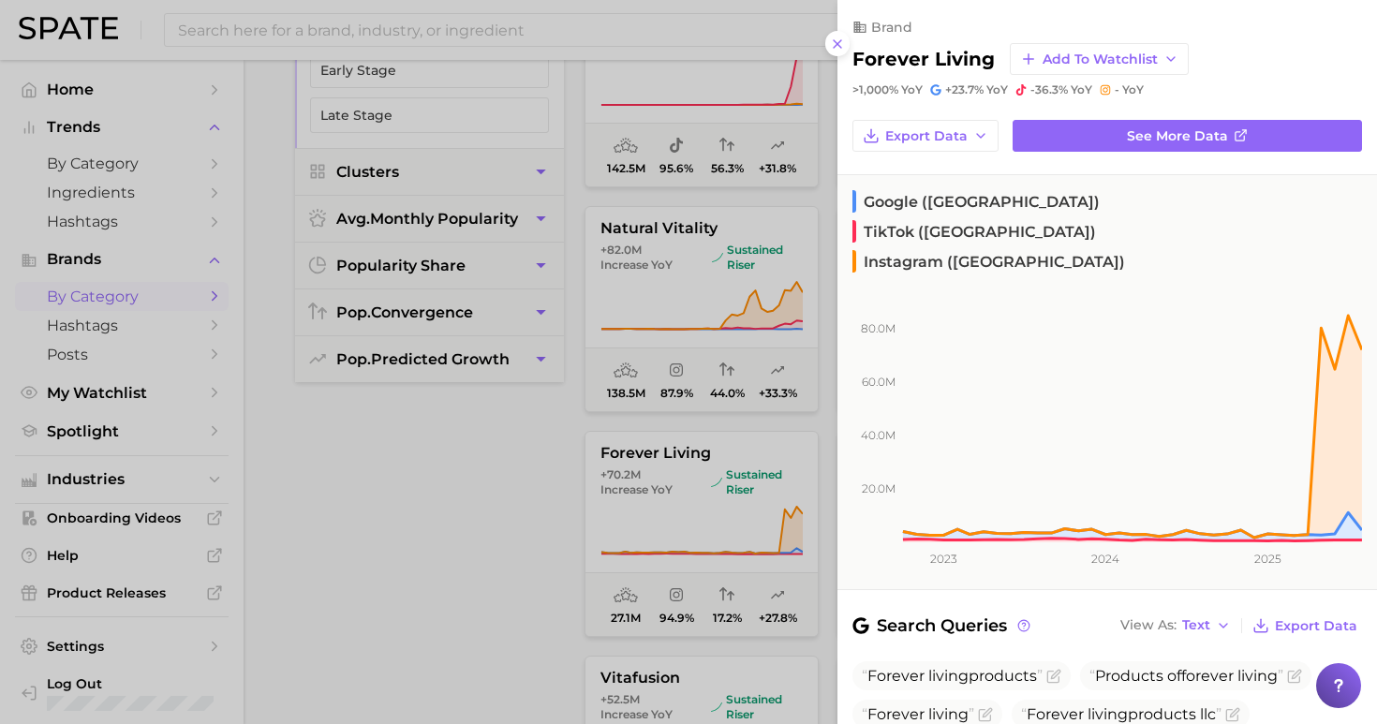
click at [515, 532] on div at bounding box center [688, 362] width 1377 height 724
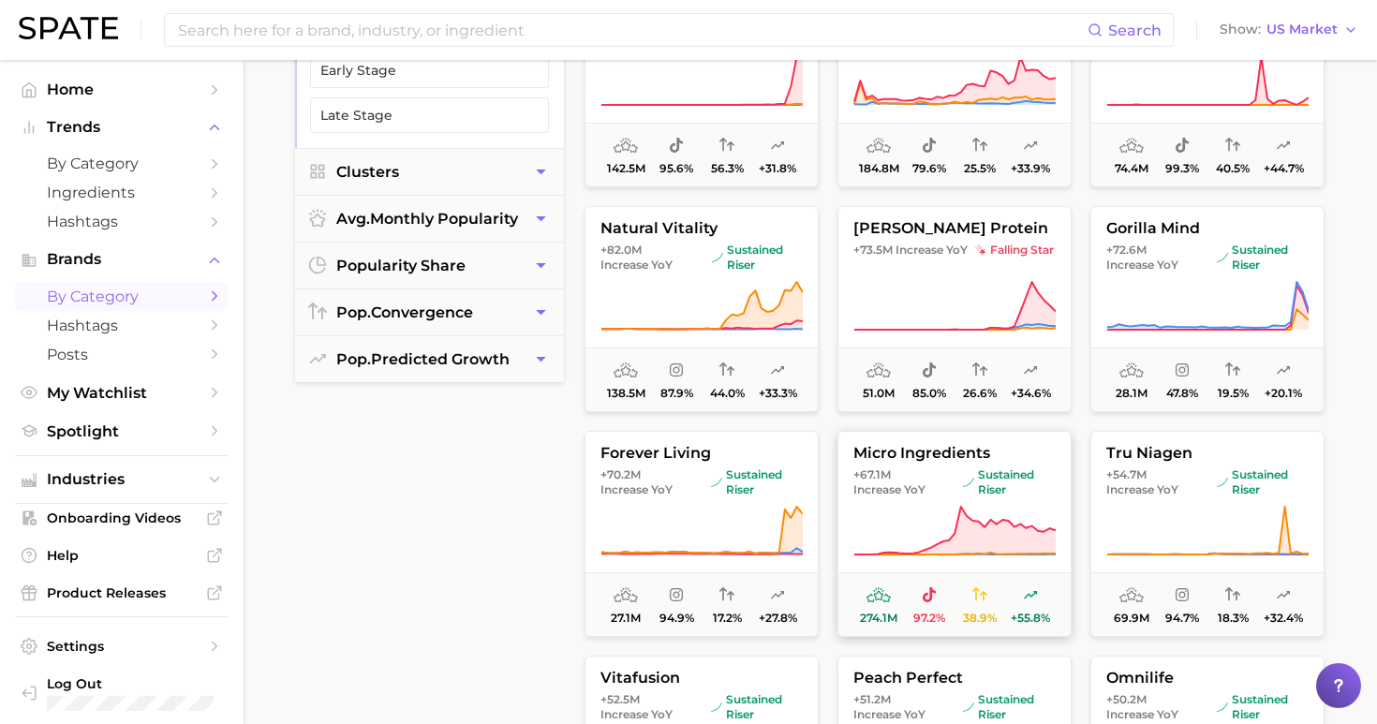
click at [981, 497] on button "micro ingredients +67.1m Increase YoY sustained riser 274.1m 97.2% 38.9% +55.8%" at bounding box center [954, 534] width 234 height 206
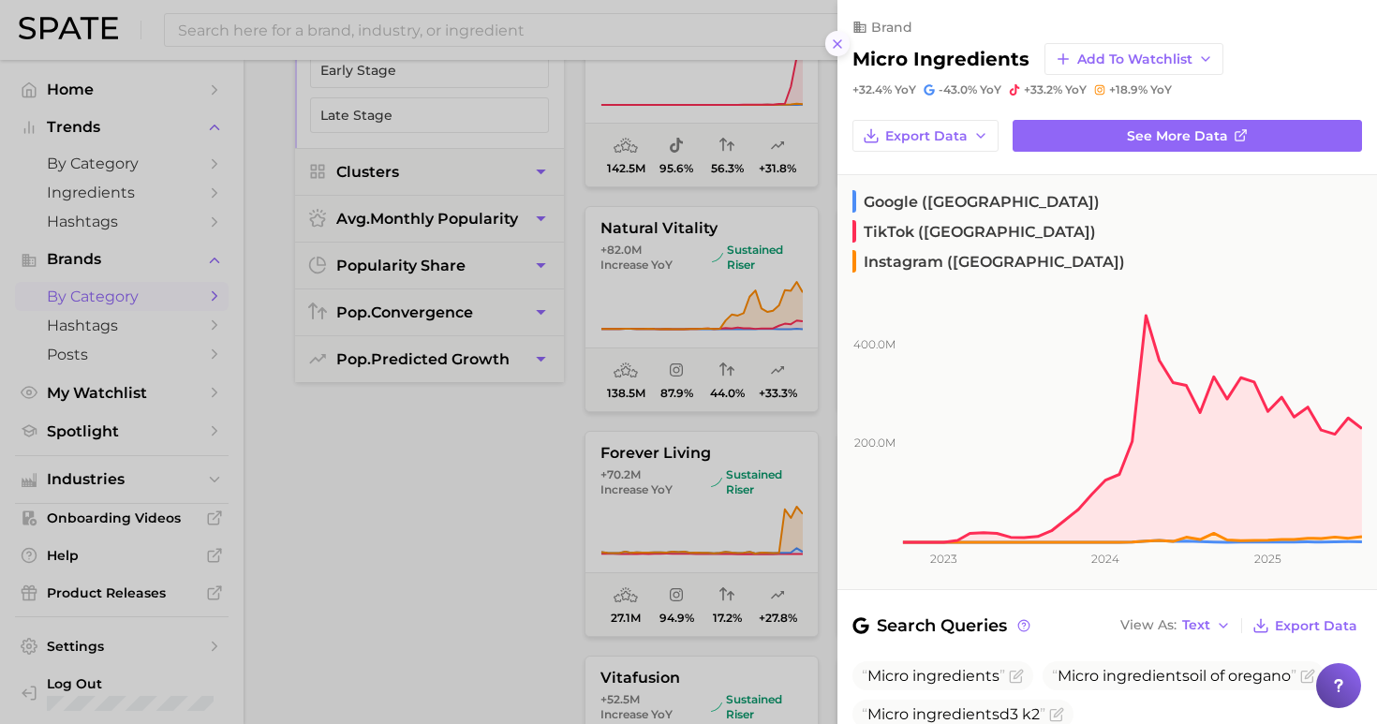
click at [841, 37] on icon at bounding box center [837, 44] width 15 height 15
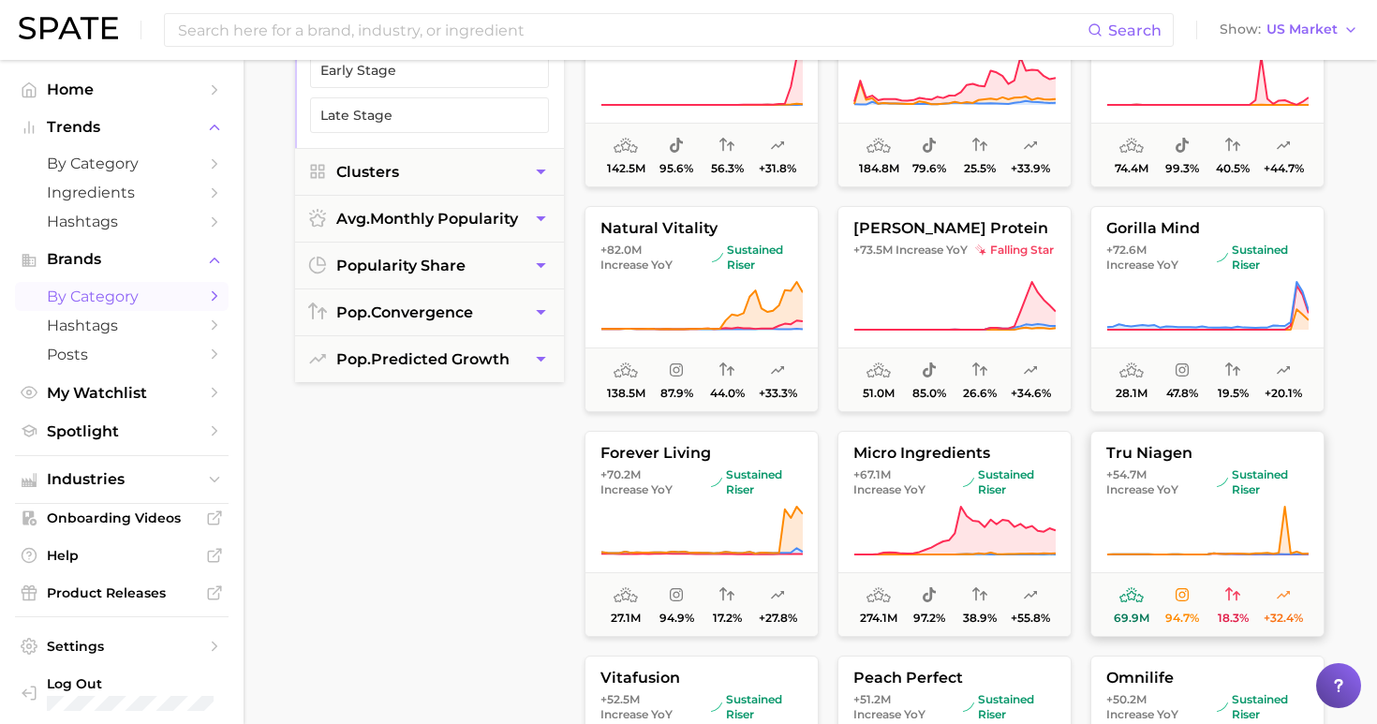
click at [1167, 488] on span "Increase YoY" at bounding box center [1142, 489] width 72 height 15
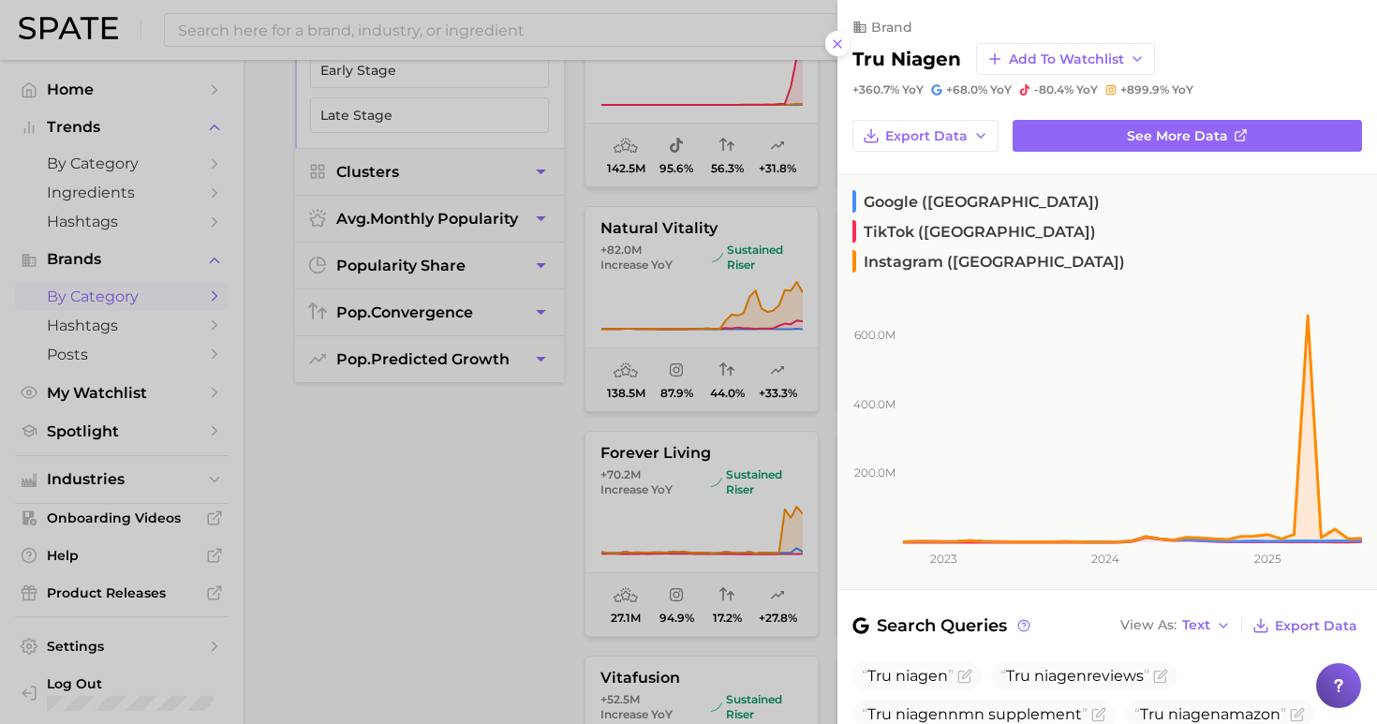
click at [481, 452] on div at bounding box center [688, 362] width 1377 height 724
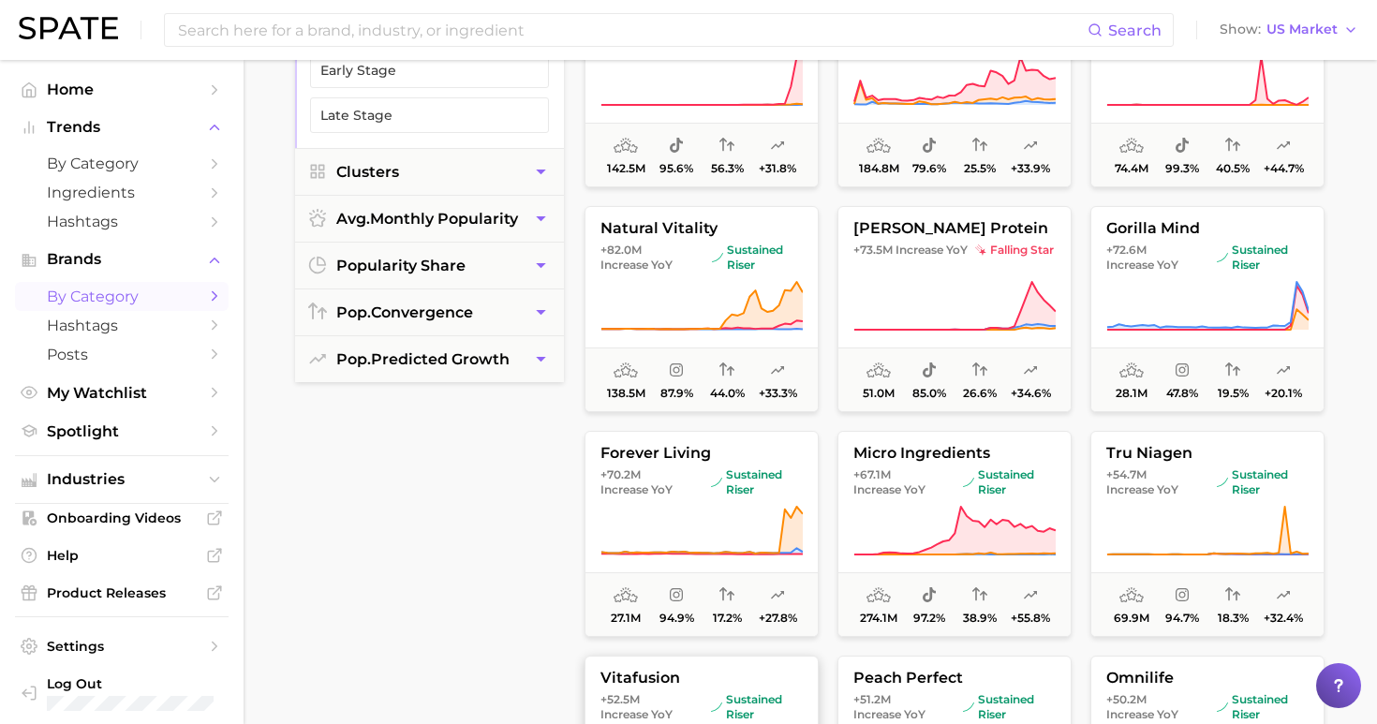
click at [699, 685] on span "vitafusion" at bounding box center [701, 678] width 232 height 17
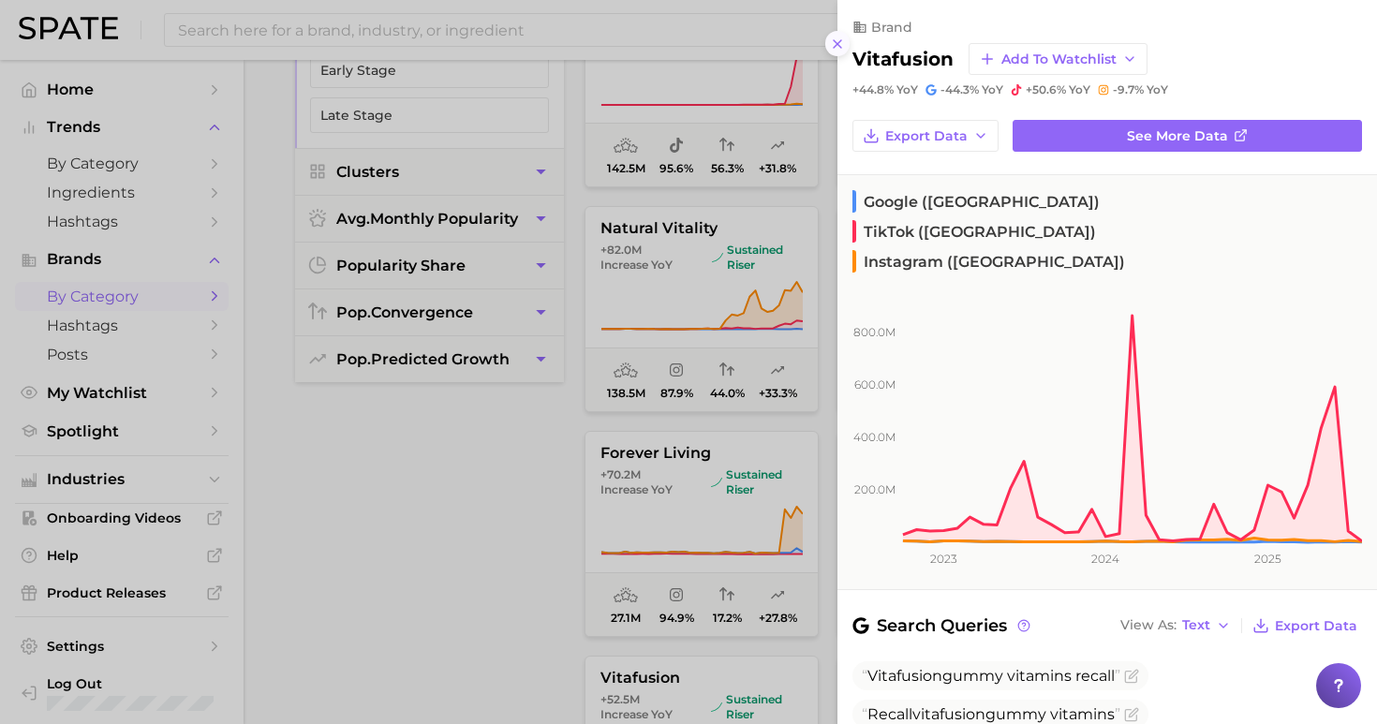
click at [841, 38] on icon at bounding box center [837, 44] width 15 height 15
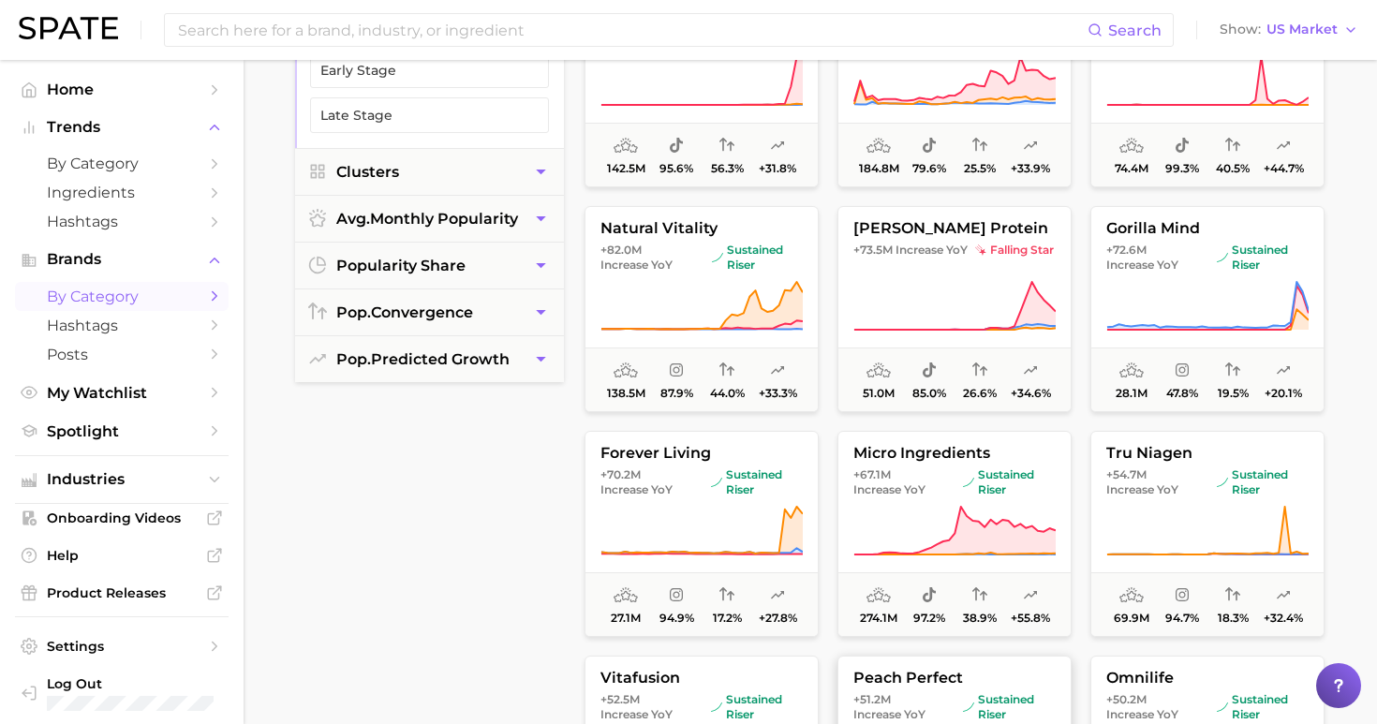
click at [946, 685] on span "peach perfect" at bounding box center [954, 678] width 232 height 17
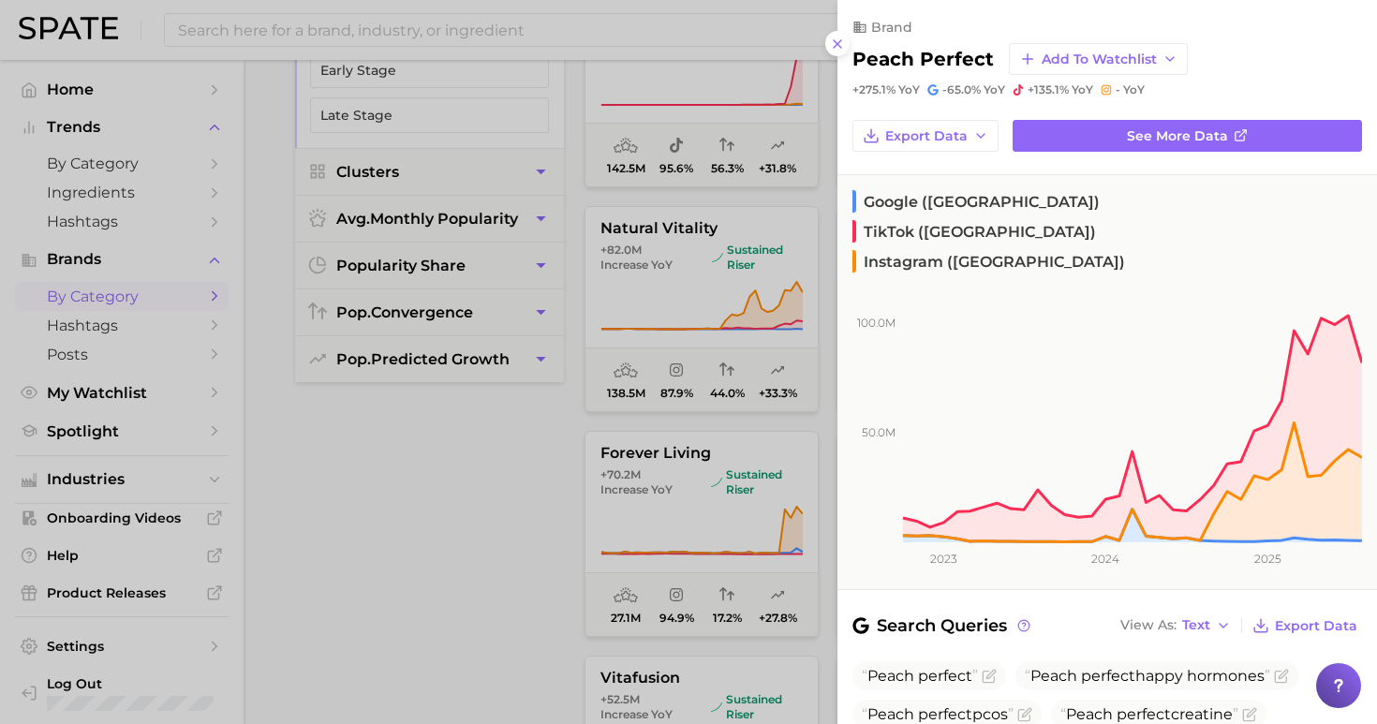
click at [514, 489] on div at bounding box center [688, 362] width 1377 height 724
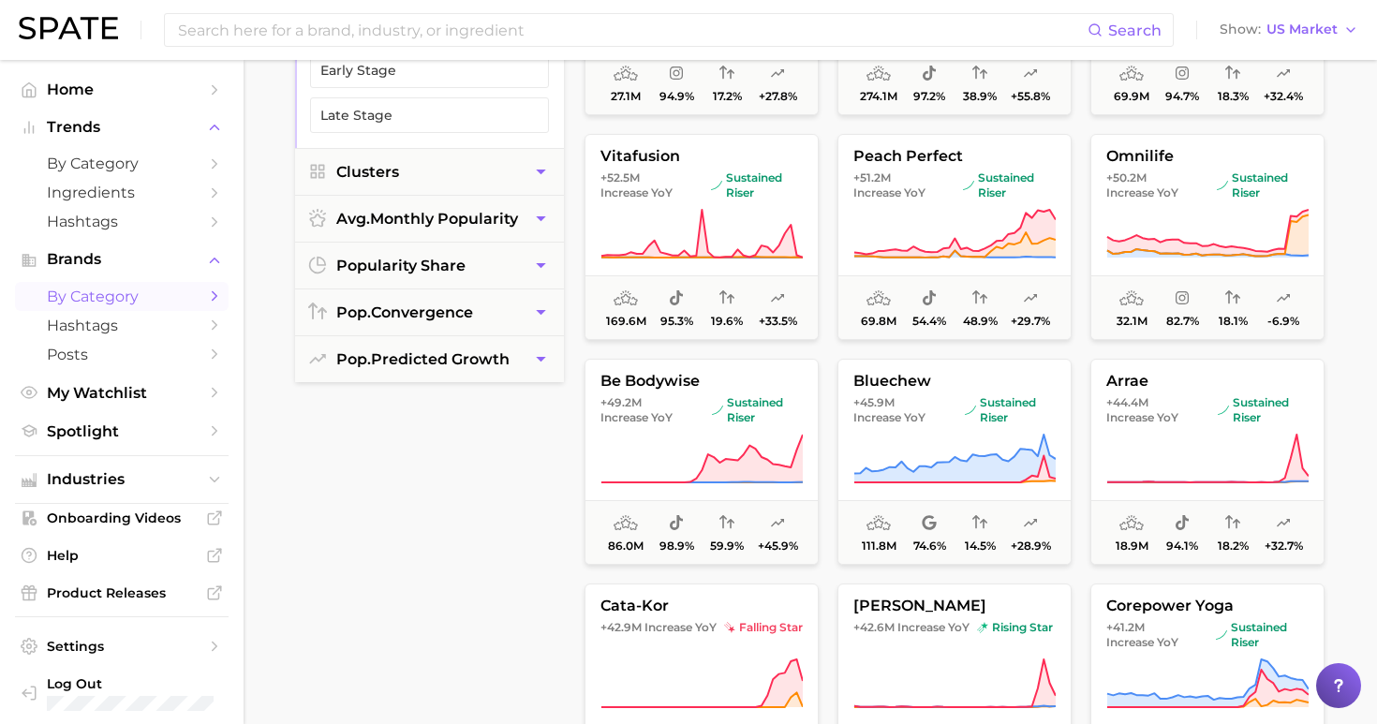
scroll to position [1450, 0]
click at [1288, 241] on icon at bounding box center [1207, 233] width 201 height 41
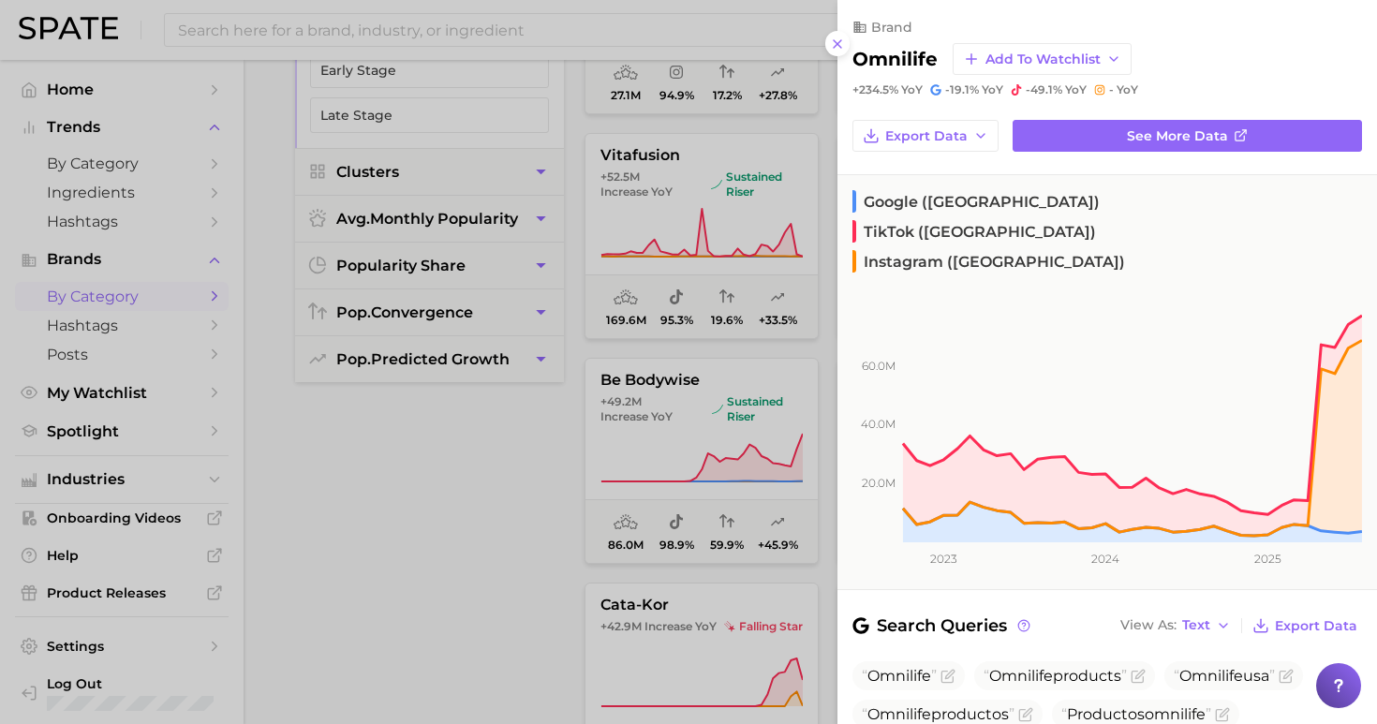
click at [529, 470] on div at bounding box center [688, 362] width 1377 height 724
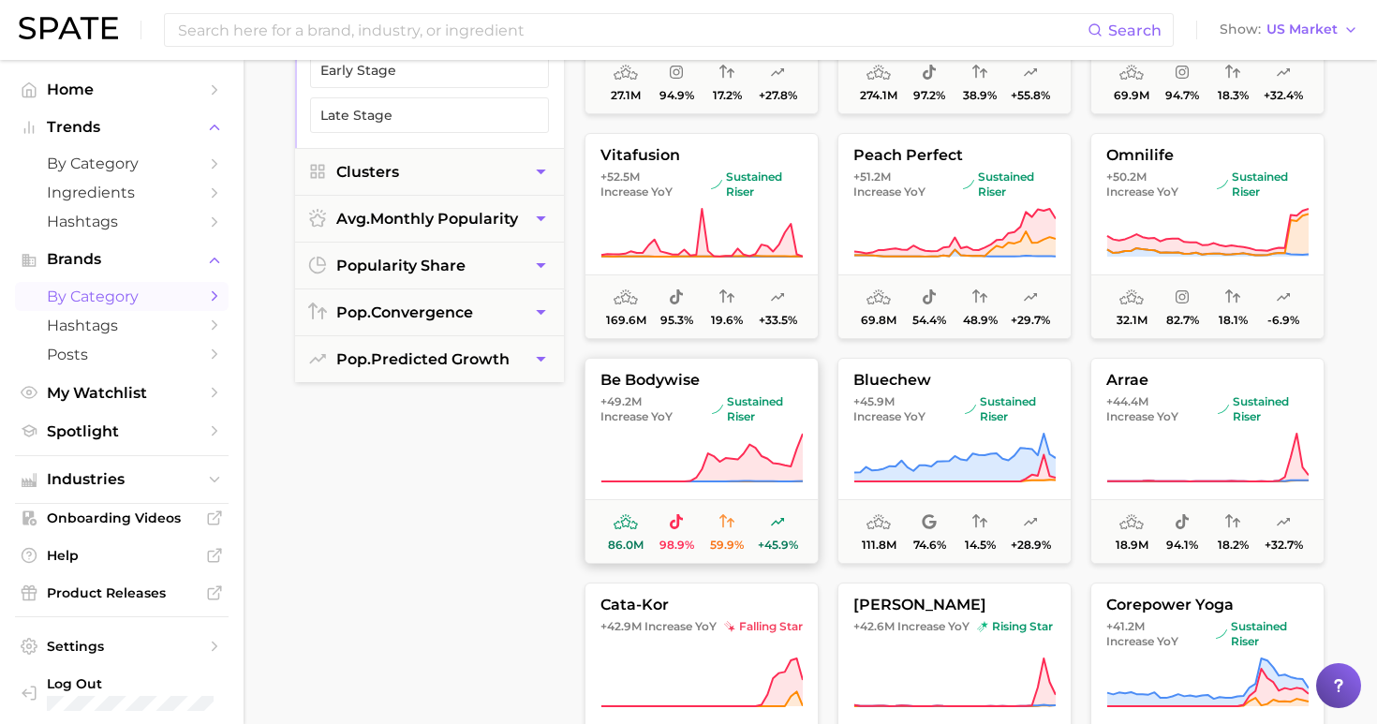
click at [688, 425] on button "be bodywise +49.2m Increase YoY sustained riser 86.0m 98.9% 59.9% +45.9%" at bounding box center [701, 461] width 234 height 206
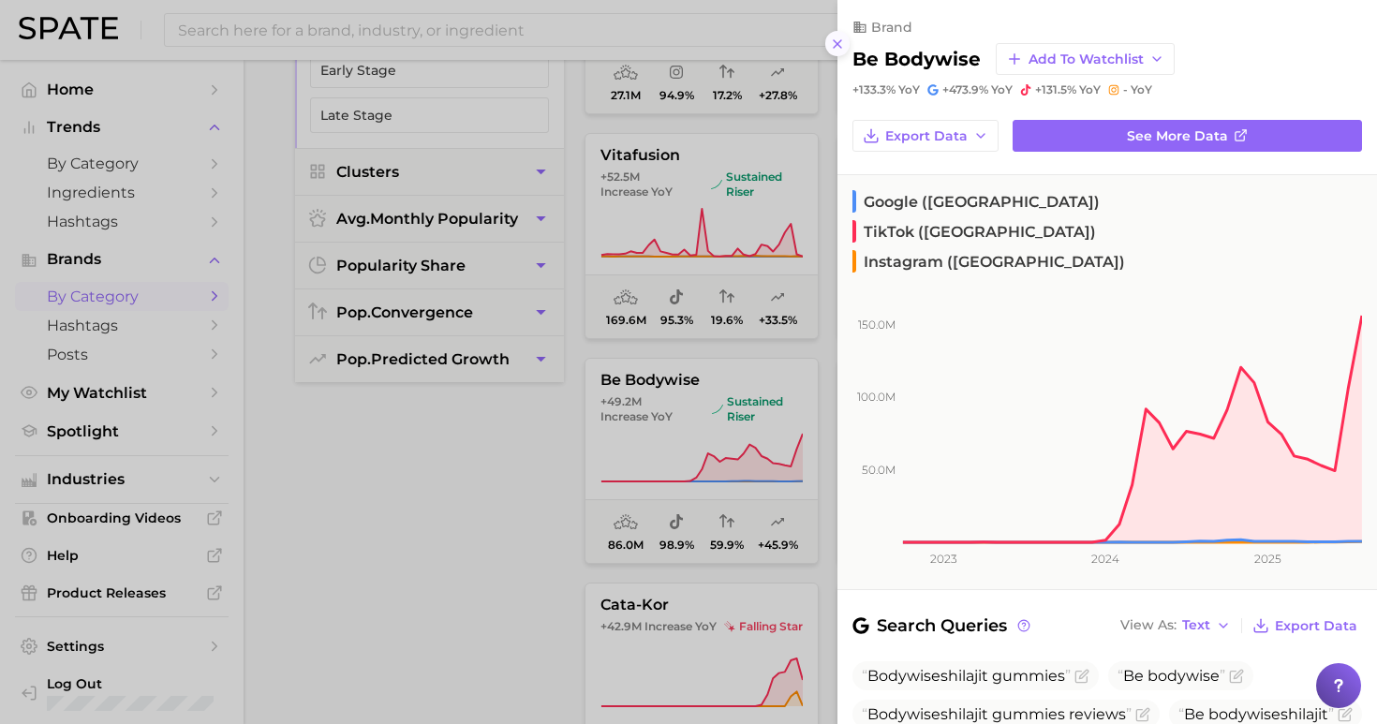
click at [833, 37] on icon at bounding box center [837, 44] width 15 height 15
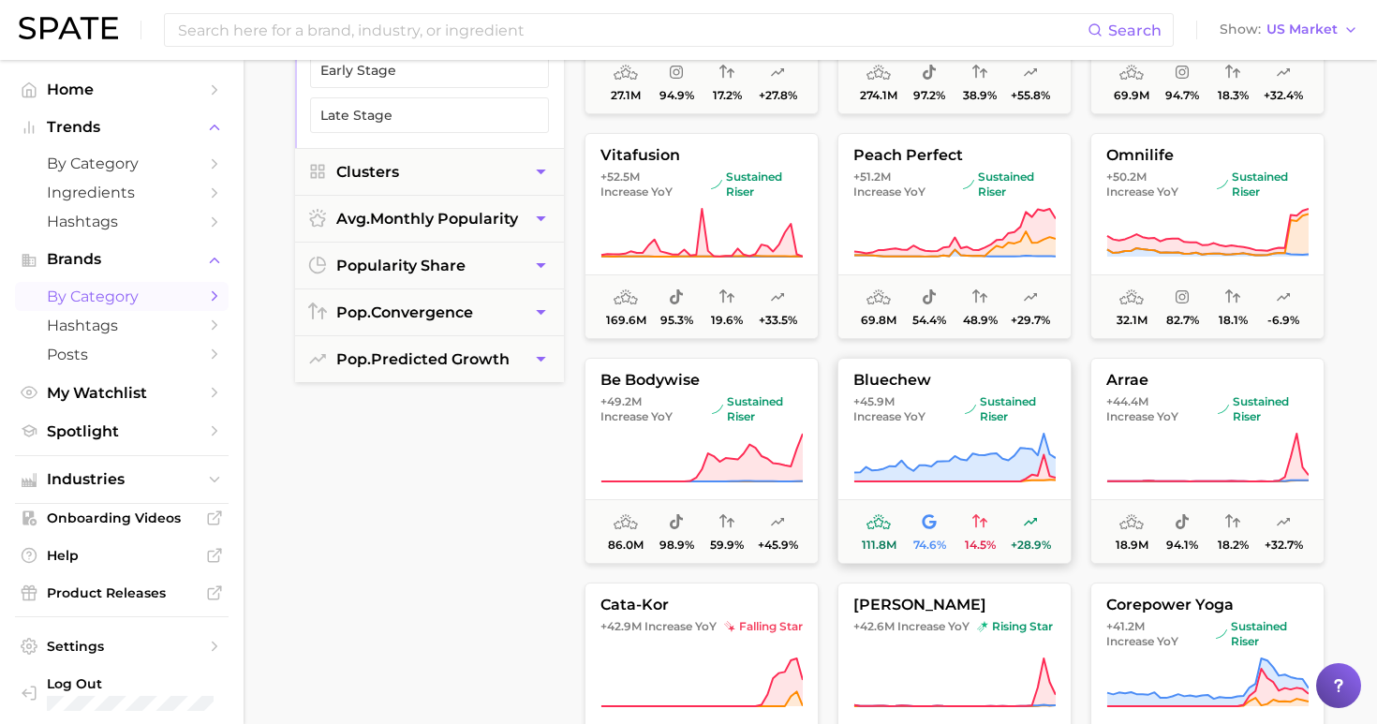
click at [945, 421] on span "+45.9m Increase YoY" at bounding box center [905, 409] width 104 height 30
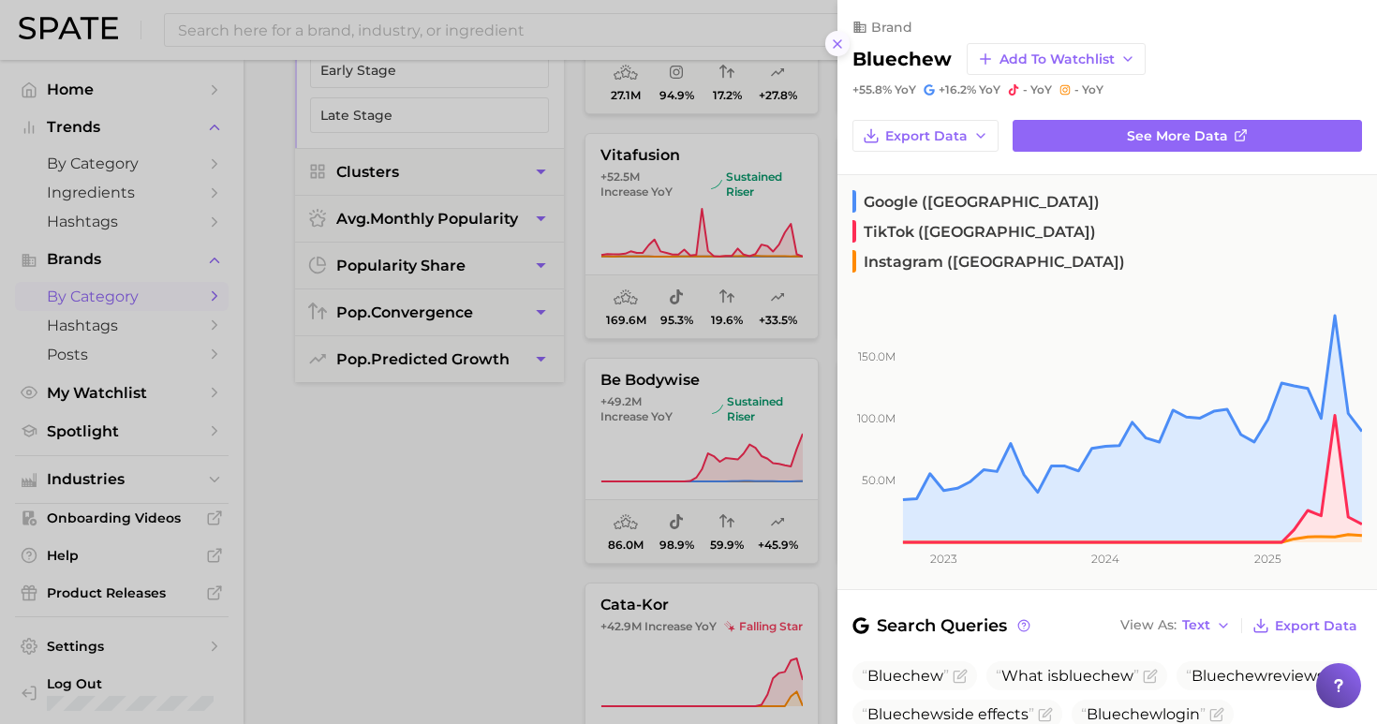
click at [834, 40] on line at bounding box center [836, 43] width 7 height 7
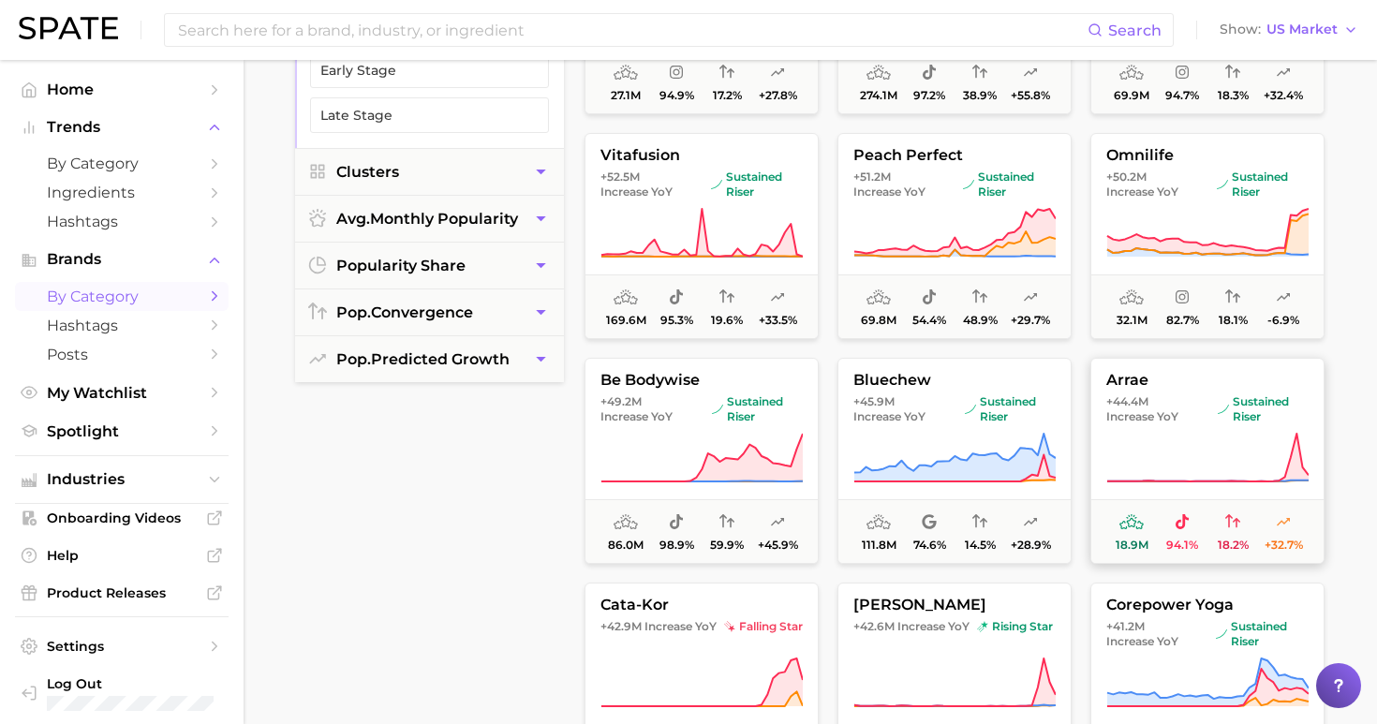
click at [1149, 417] on span "Increase YoY" at bounding box center [1142, 416] width 72 height 15
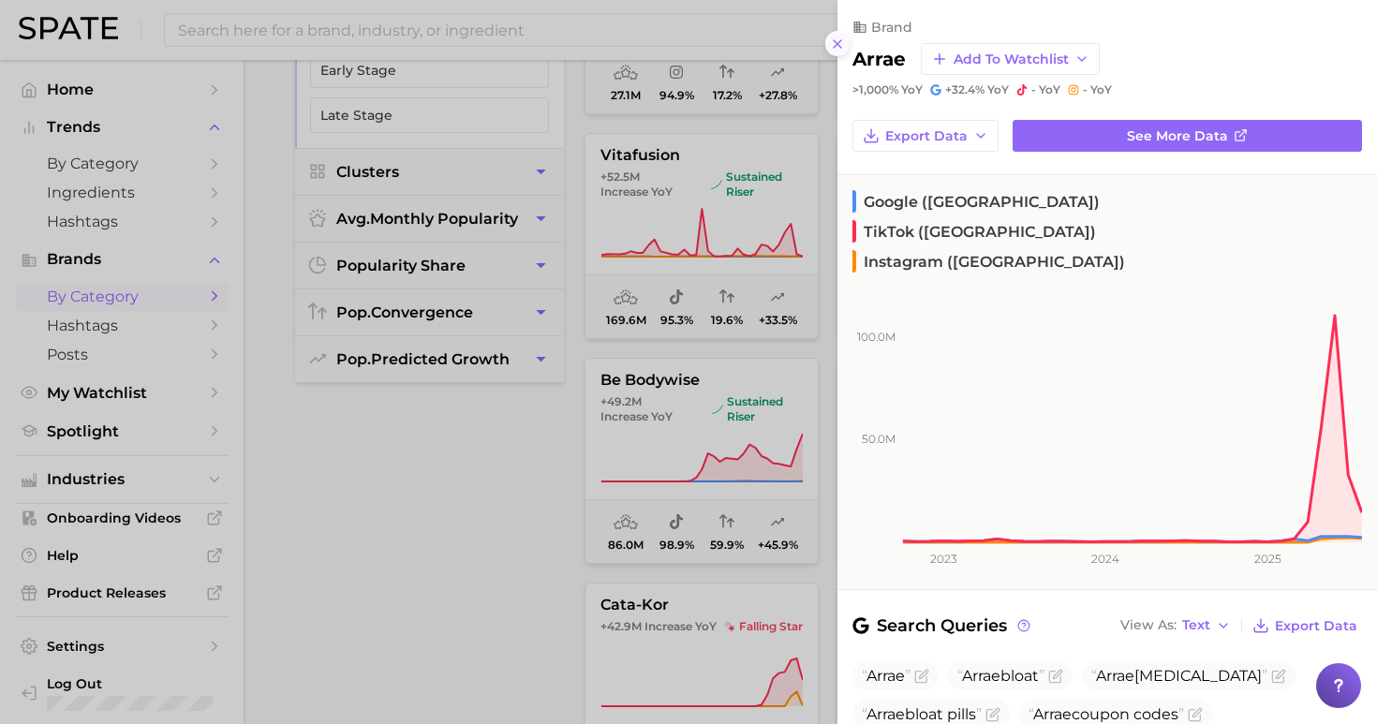
click at [841, 37] on icon at bounding box center [837, 44] width 15 height 15
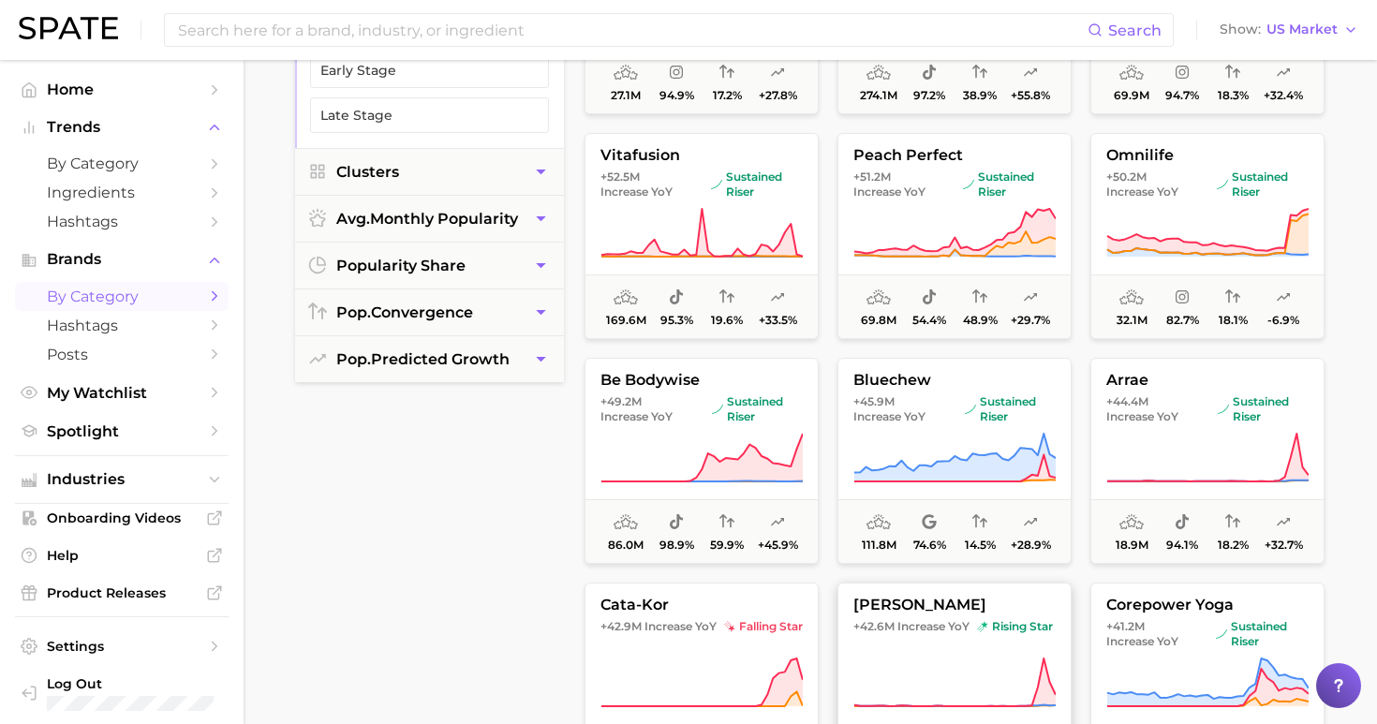
click at [941, 653] on button "[PERSON_NAME] +42.6m Increase YoY rising star 14.6m 96.4% 16.6% +30.7%" at bounding box center [954, 685] width 234 height 206
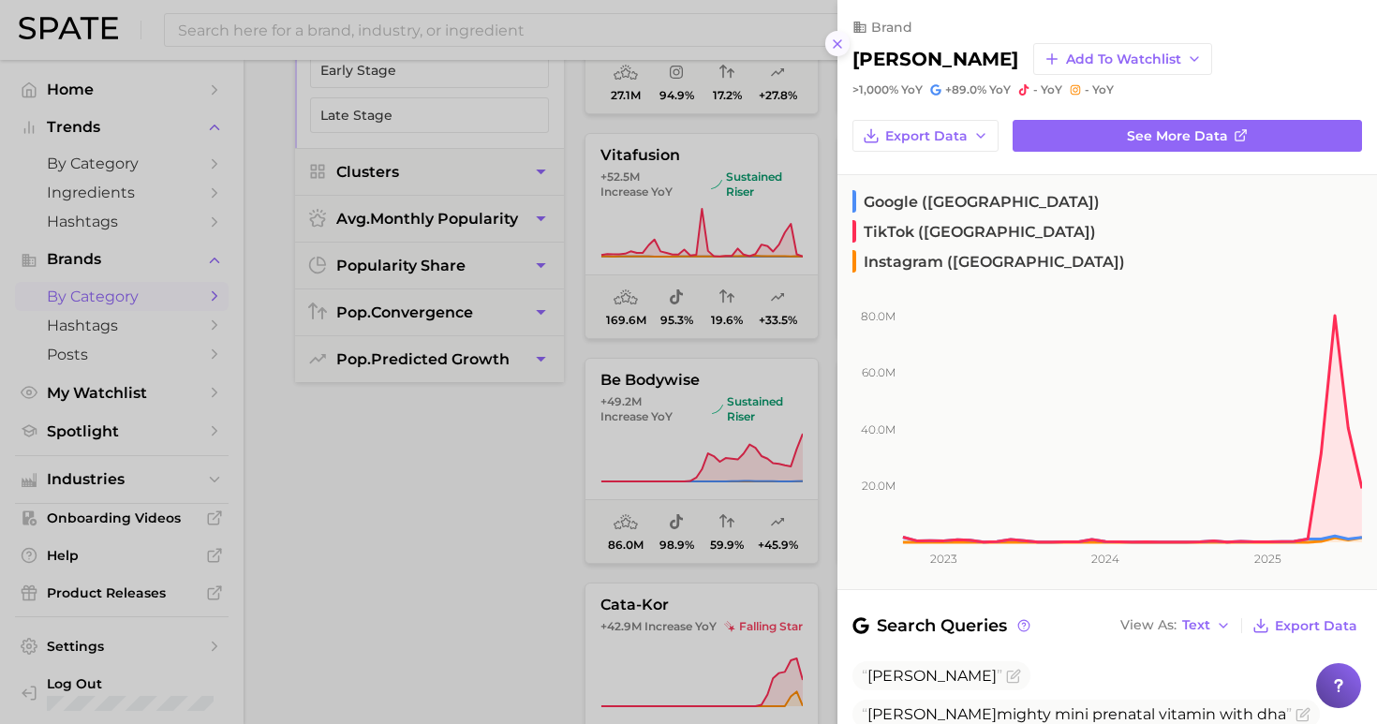
click at [839, 37] on icon at bounding box center [837, 44] width 15 height 15
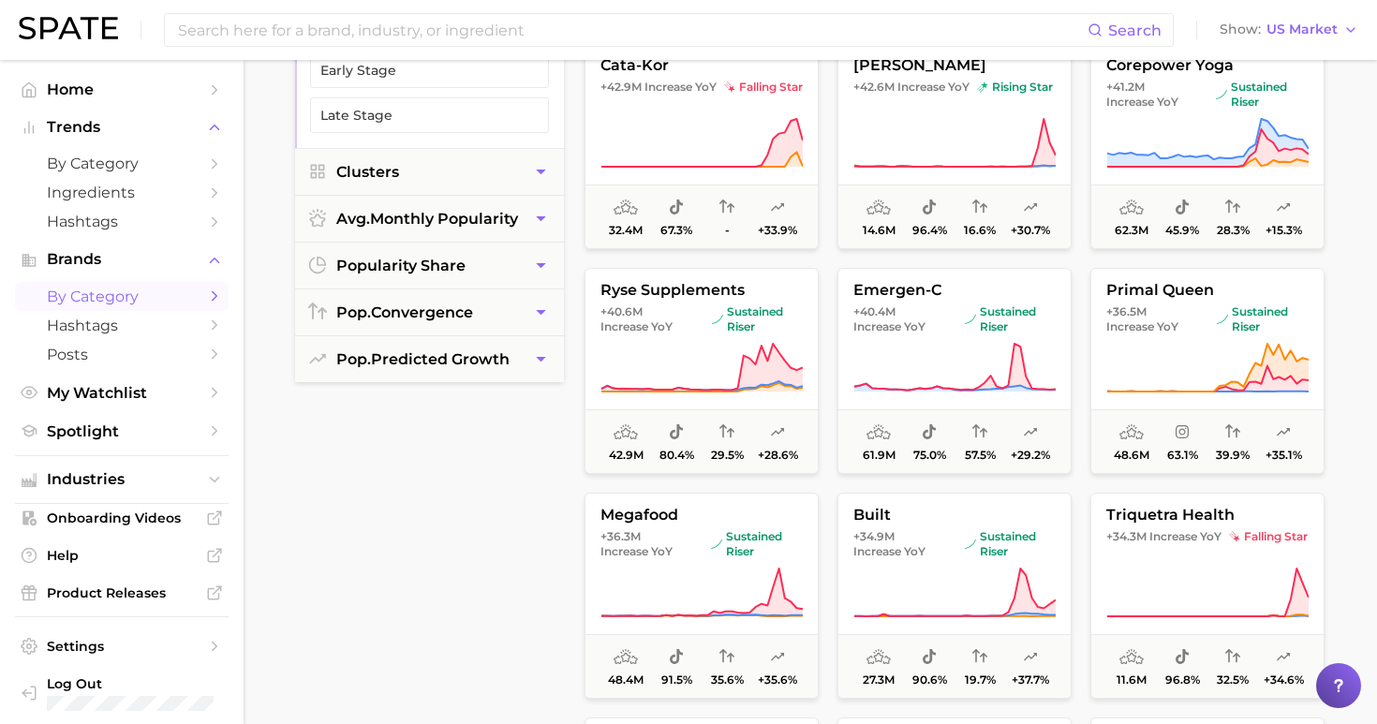
scroll to position [1993, 0]
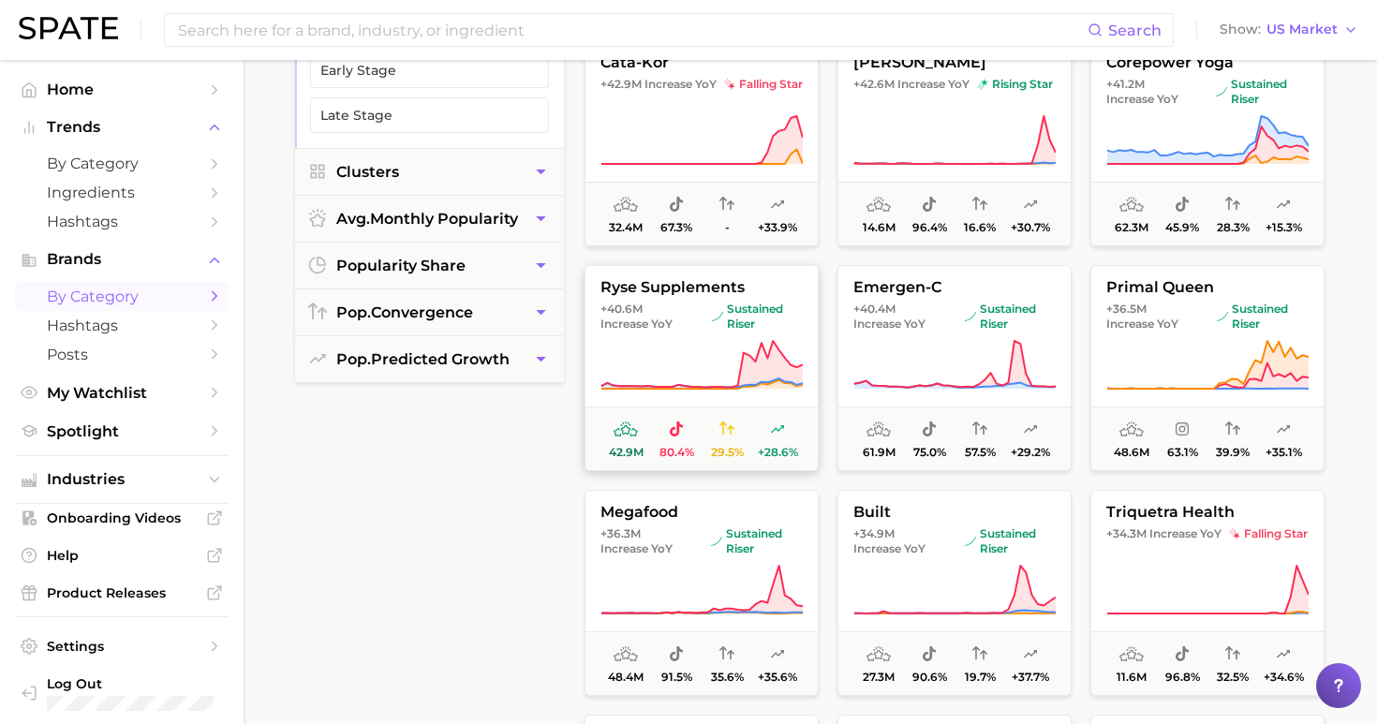
click at [802, 378] on icon at bounding box center [701, 364] width 201 height 47
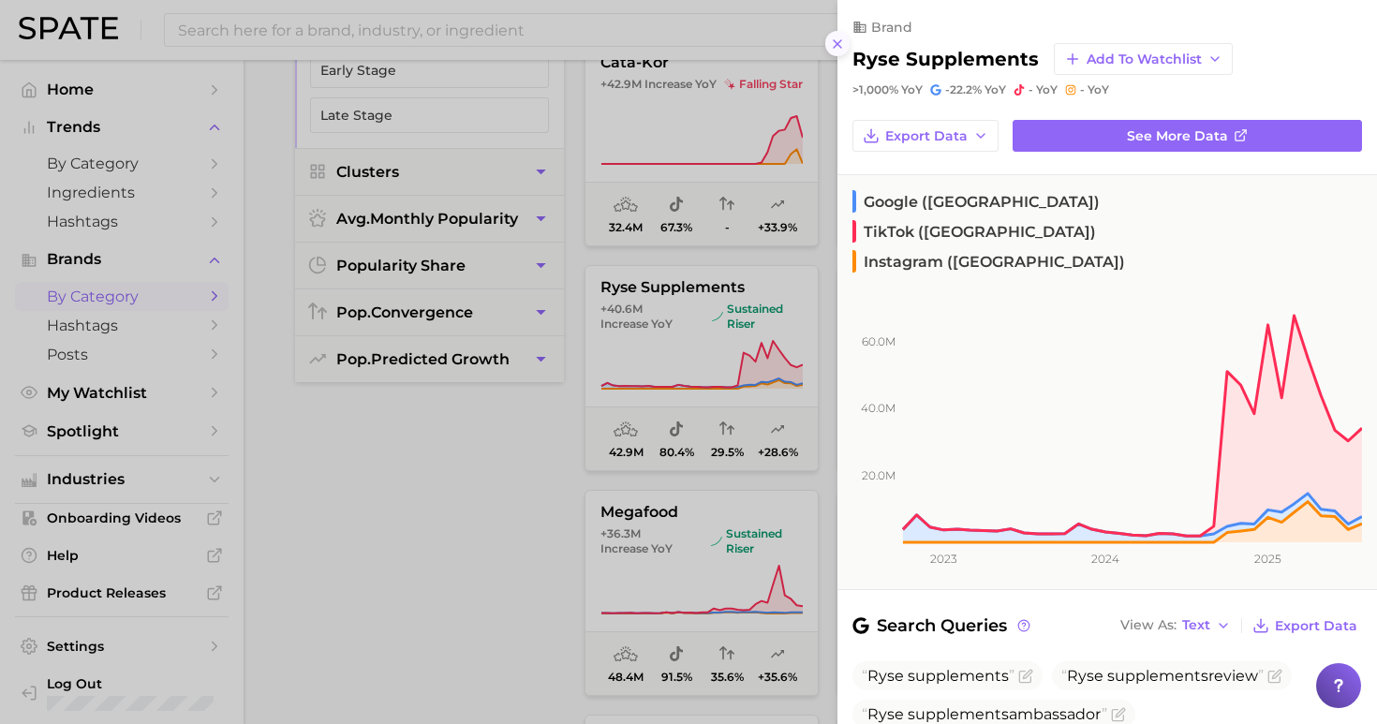
click at [840, 40] on line at bounding box center [836, 43] width 7 height 7
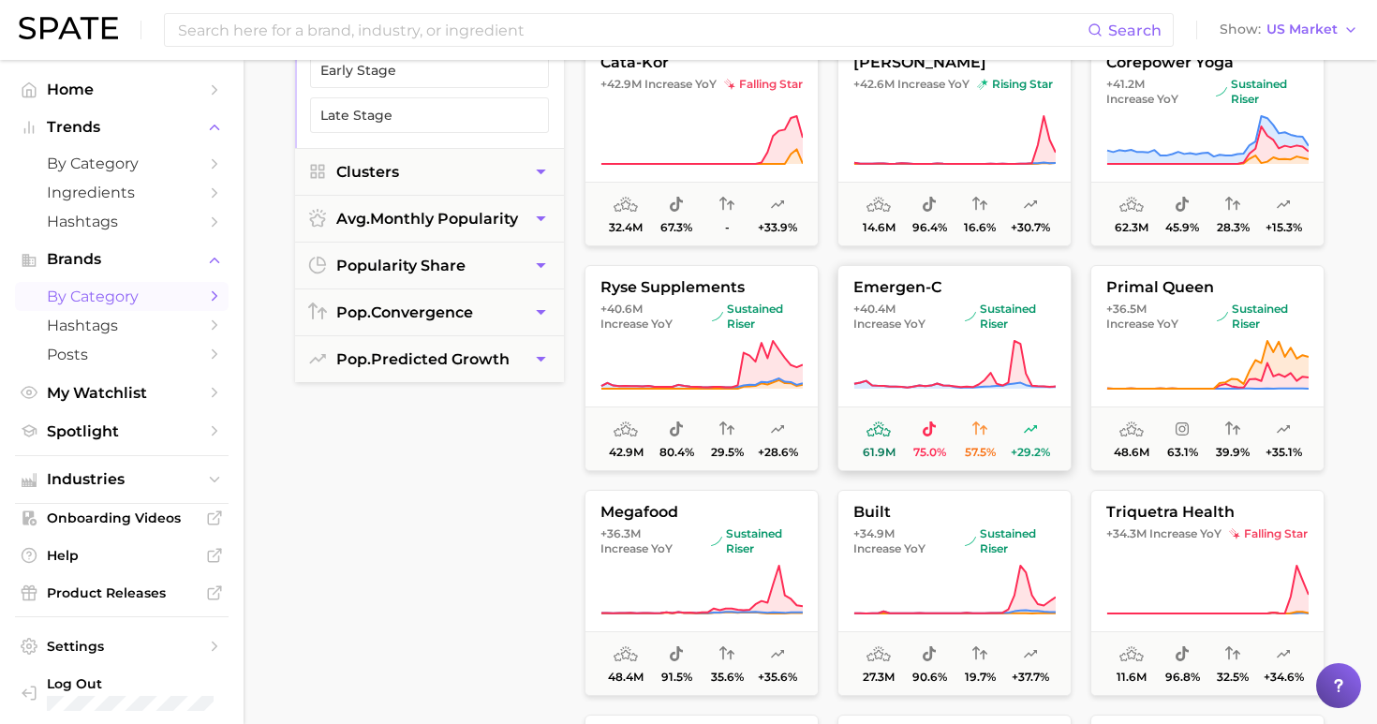
click at [986, 302] on span "sustained riser" at bounding box center [1009, 317] width 91 height 30
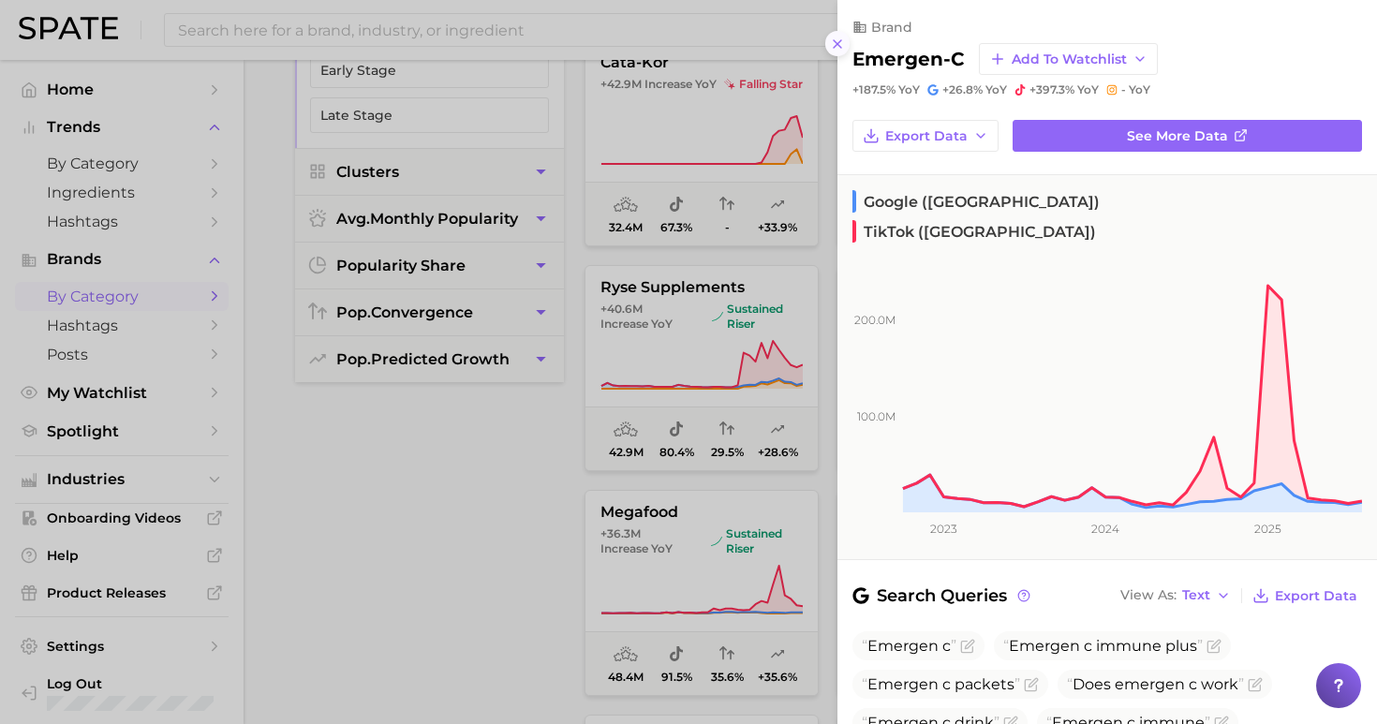
click at [843, 37] on icon at bounding box center [837, 44] width 15 height 15
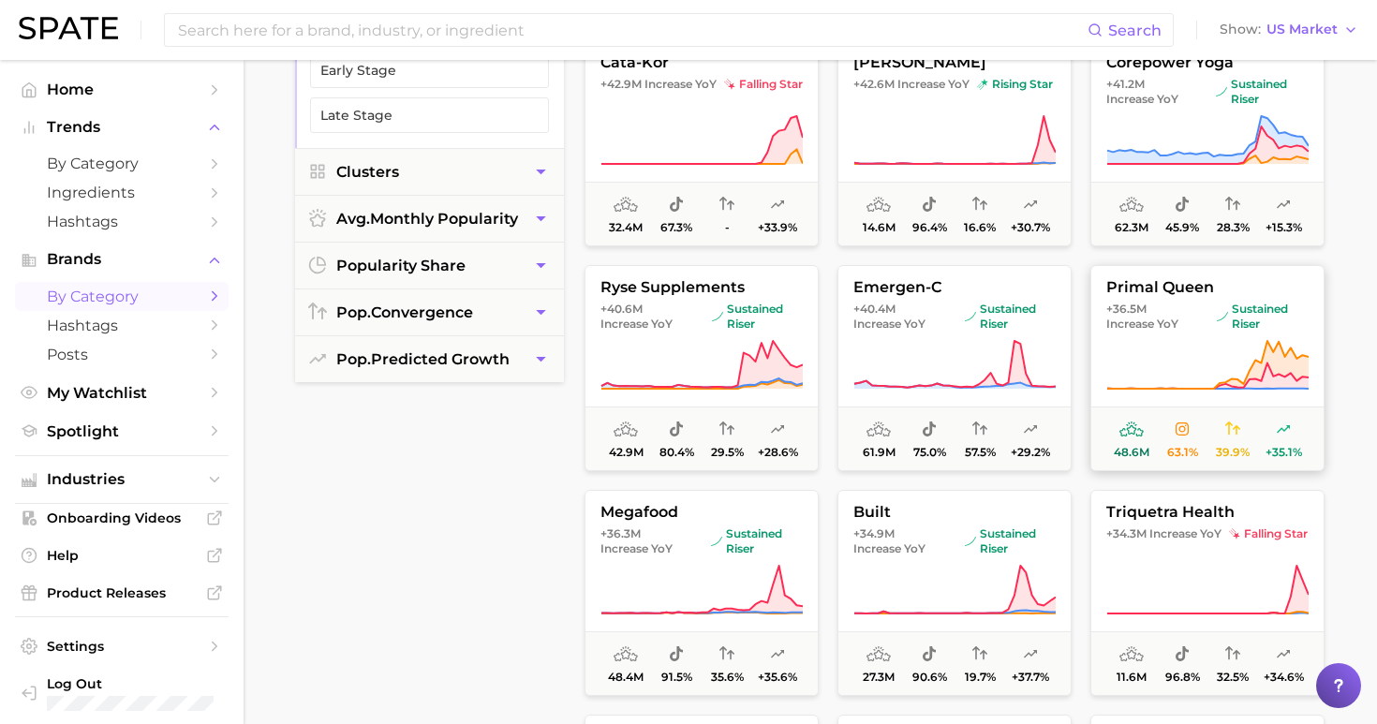
click at [1203, 291] on span "primal queen" at bounding box center [1207, 287] width 232 height 17
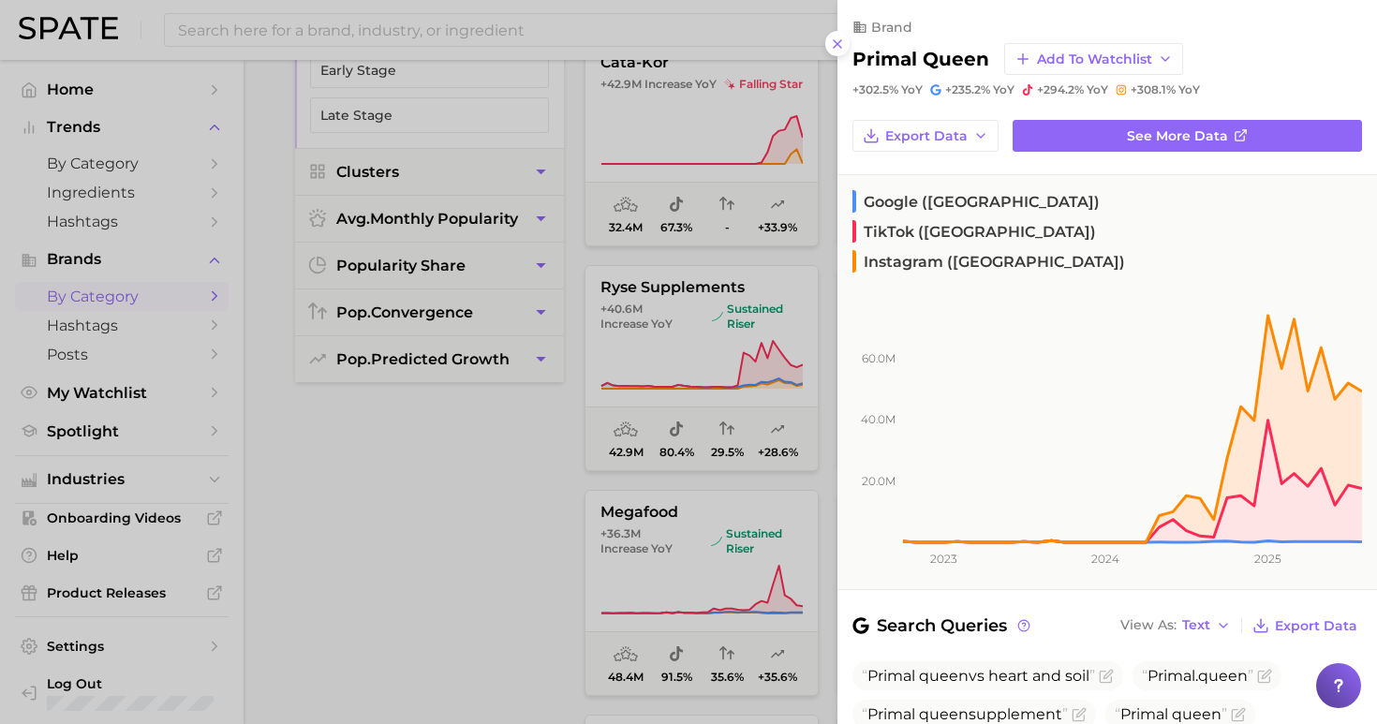
click at [487, 485] on div at bounding box center [688, 362] width 1377 height 724
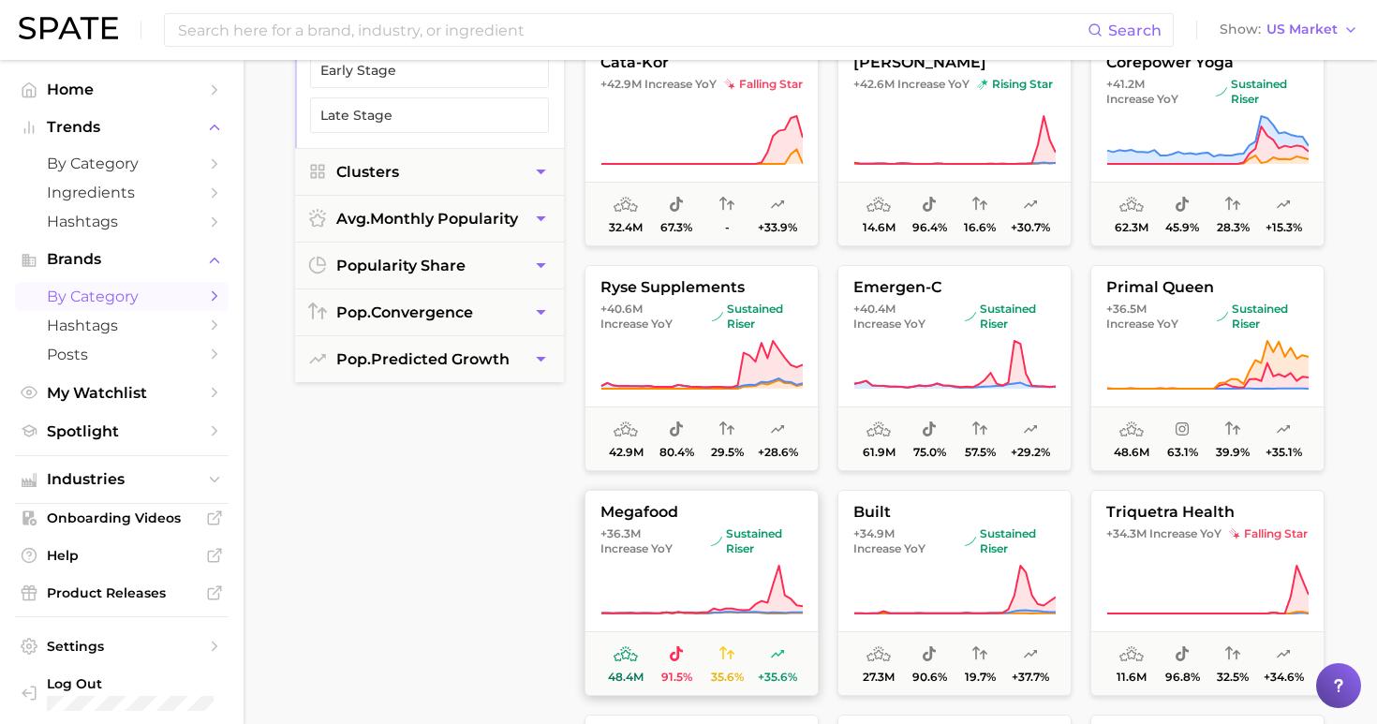
click at [676, 561] on button "megafood +36.3m Increase YoY sustained riser 48.4m 91.5% 35.6% +35.6%" at bounding box center [701, 593] width 234 height 206
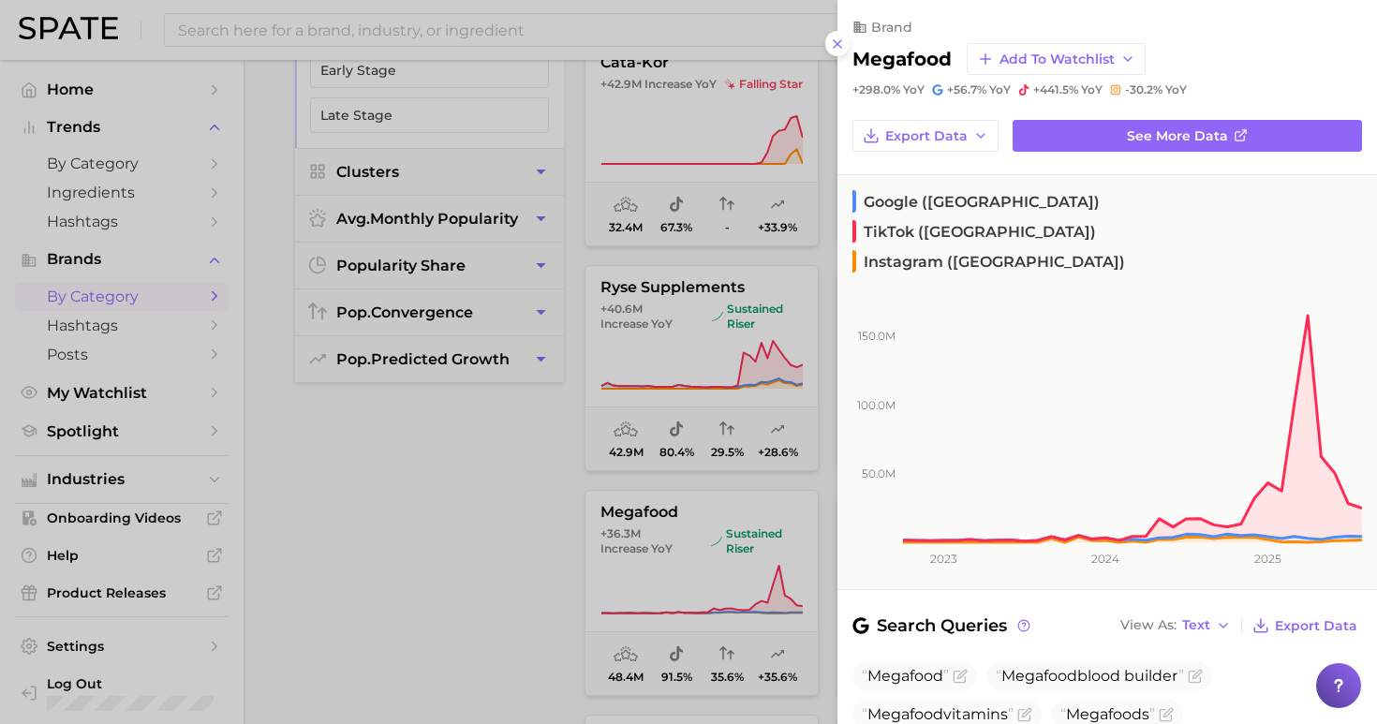
click at [397, 453] on div at bounding box center [688, 362] width 1377 height 724
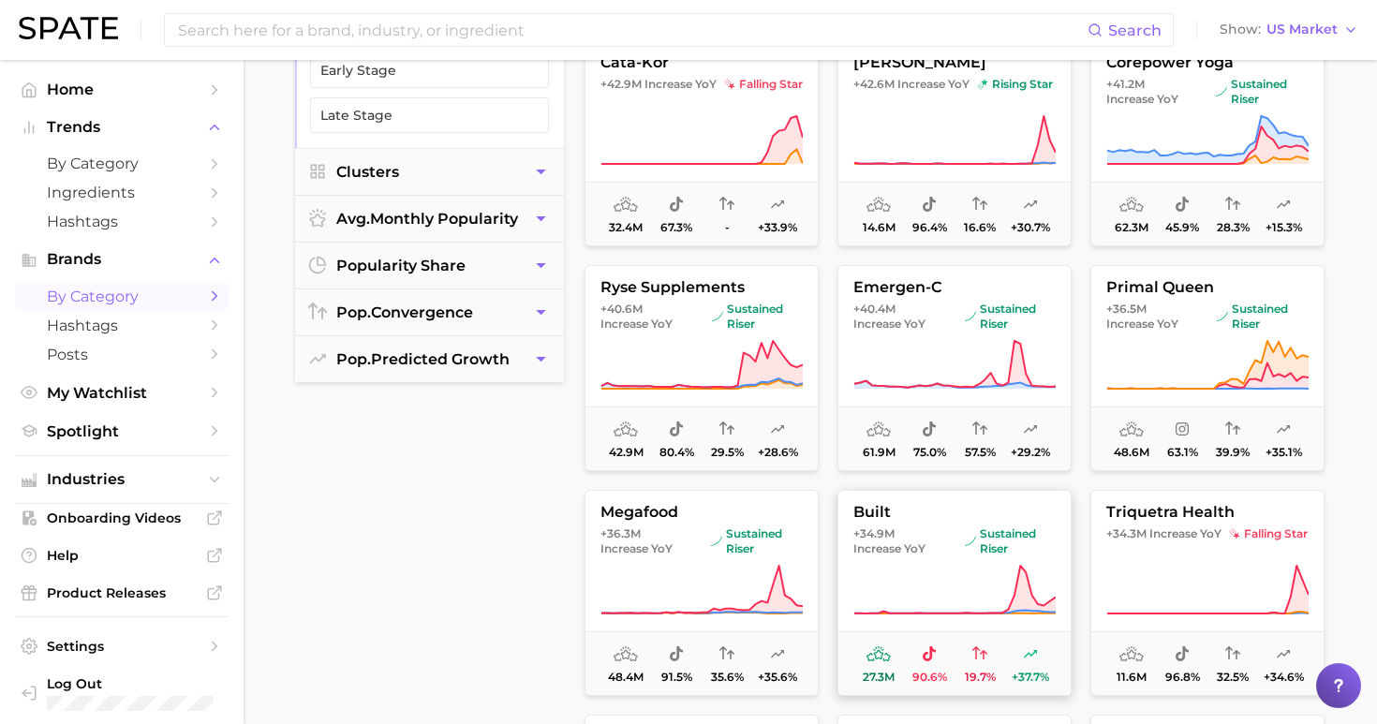
click at [968, 524] on button "built +34.9m Increase YoY sustained riser 27.3m 90.6% 19.7% +37.7%" at bounding box center [954, 593] width 234 height 206
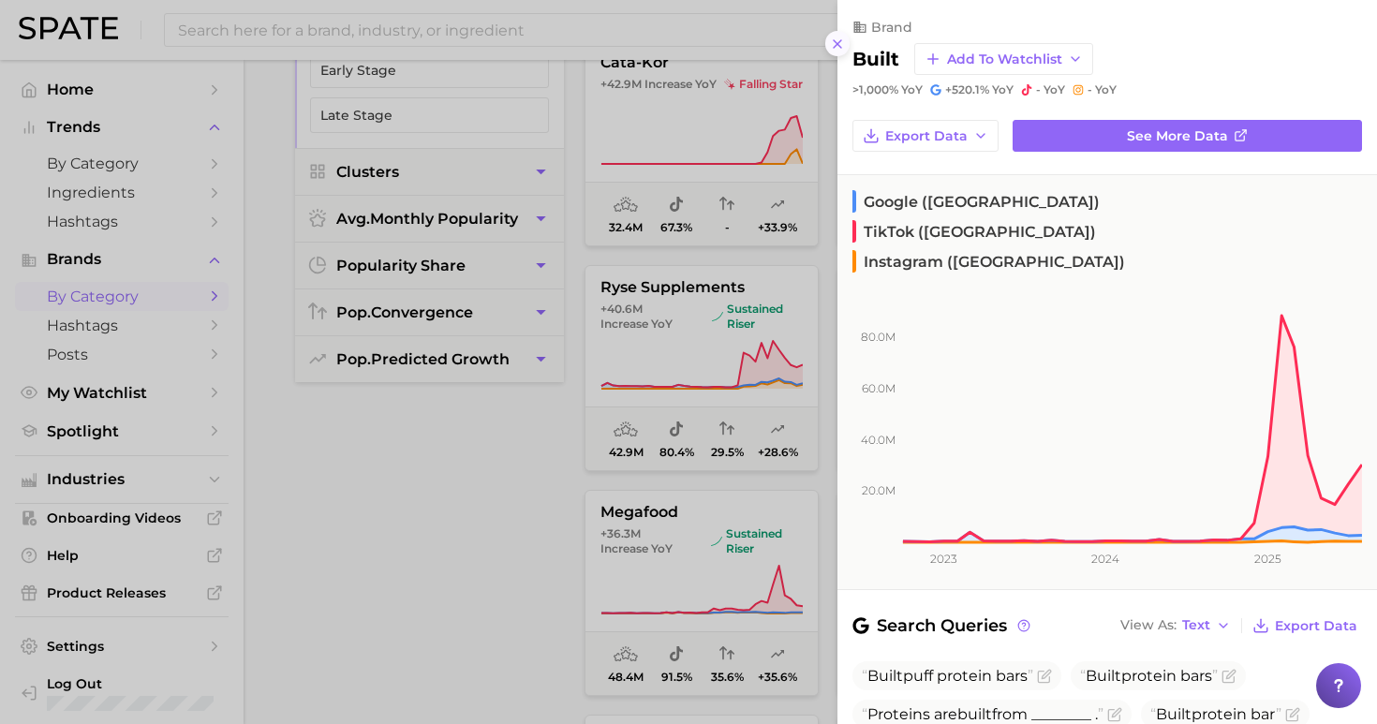
click at [831, 38] on icon at bounding box center [837, 44] width 15 height 15
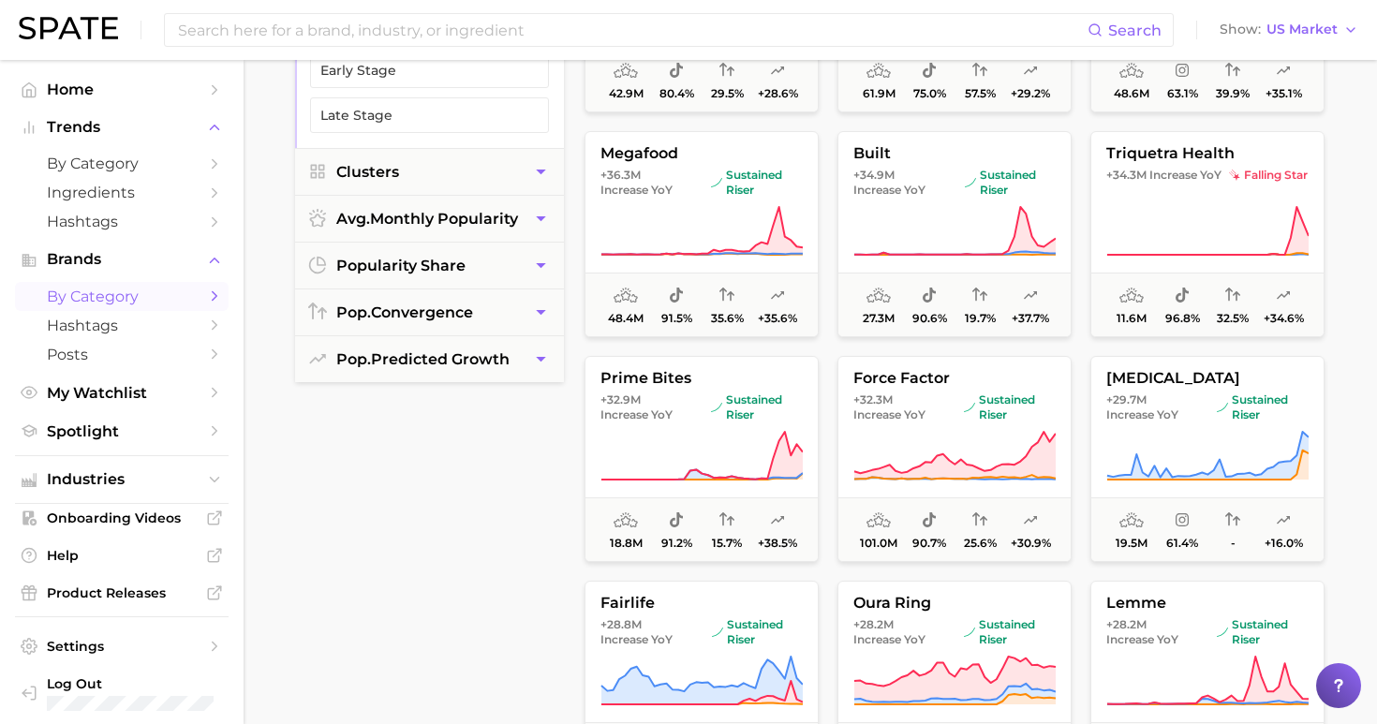
scroll to position [2363, 0]
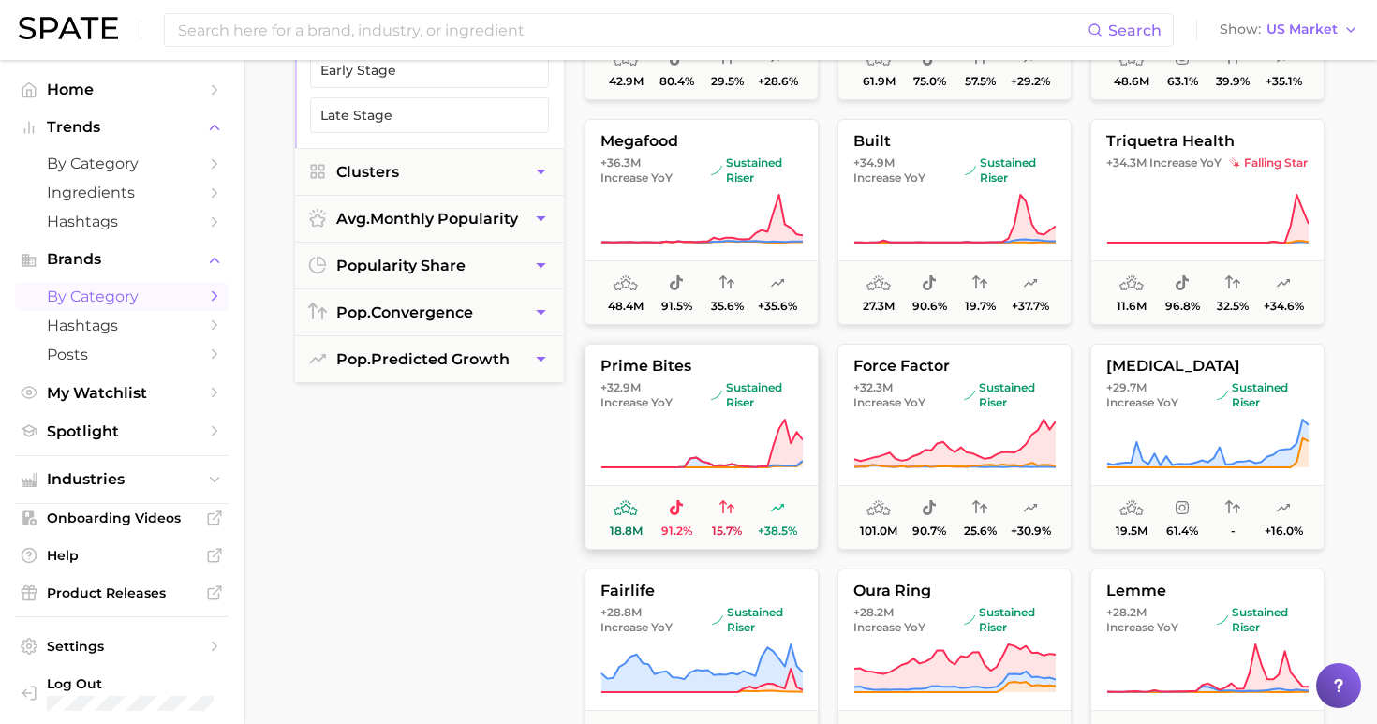
click at [771, 449] on icon at bounding box center [701, 444] width 202 height 52
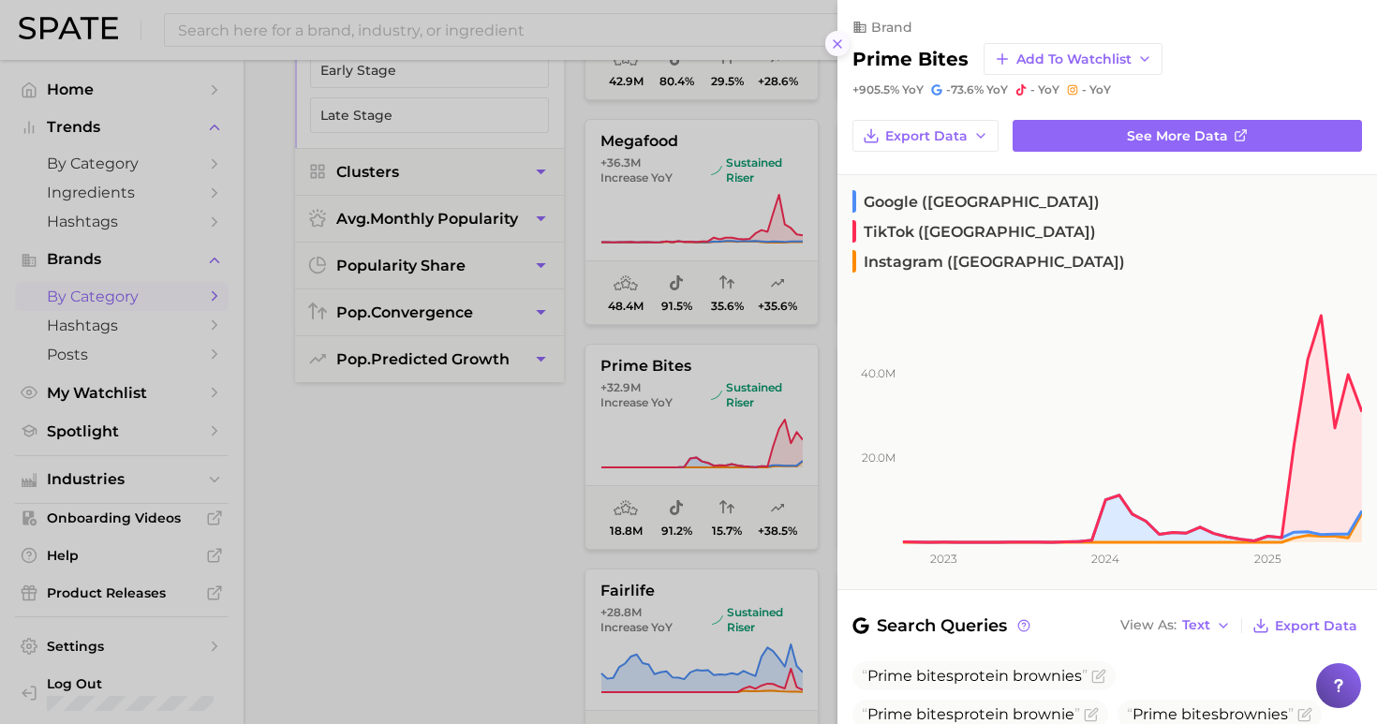
click at [839, 40] on line at bounding box center [836, 43] width 7 height 7
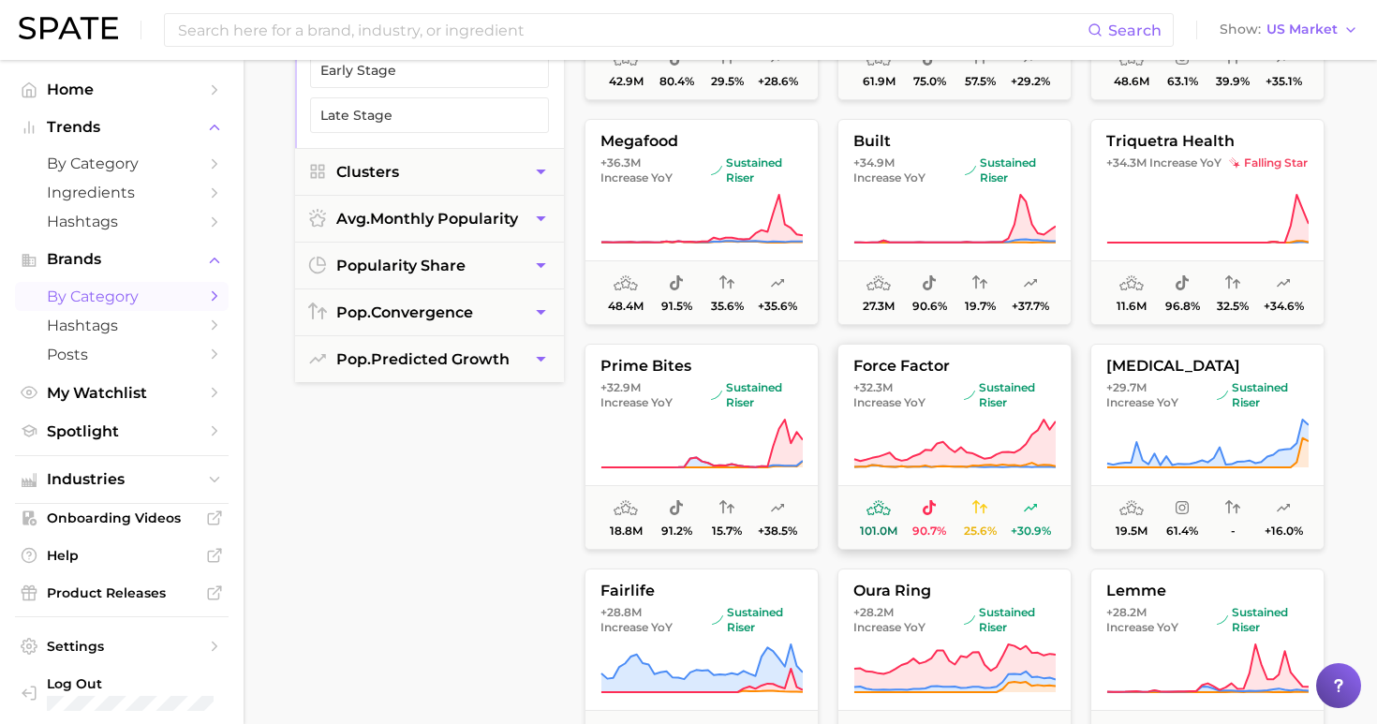
click at [939, 429] on icon at bounding box center [954, 444] width 202 height 52
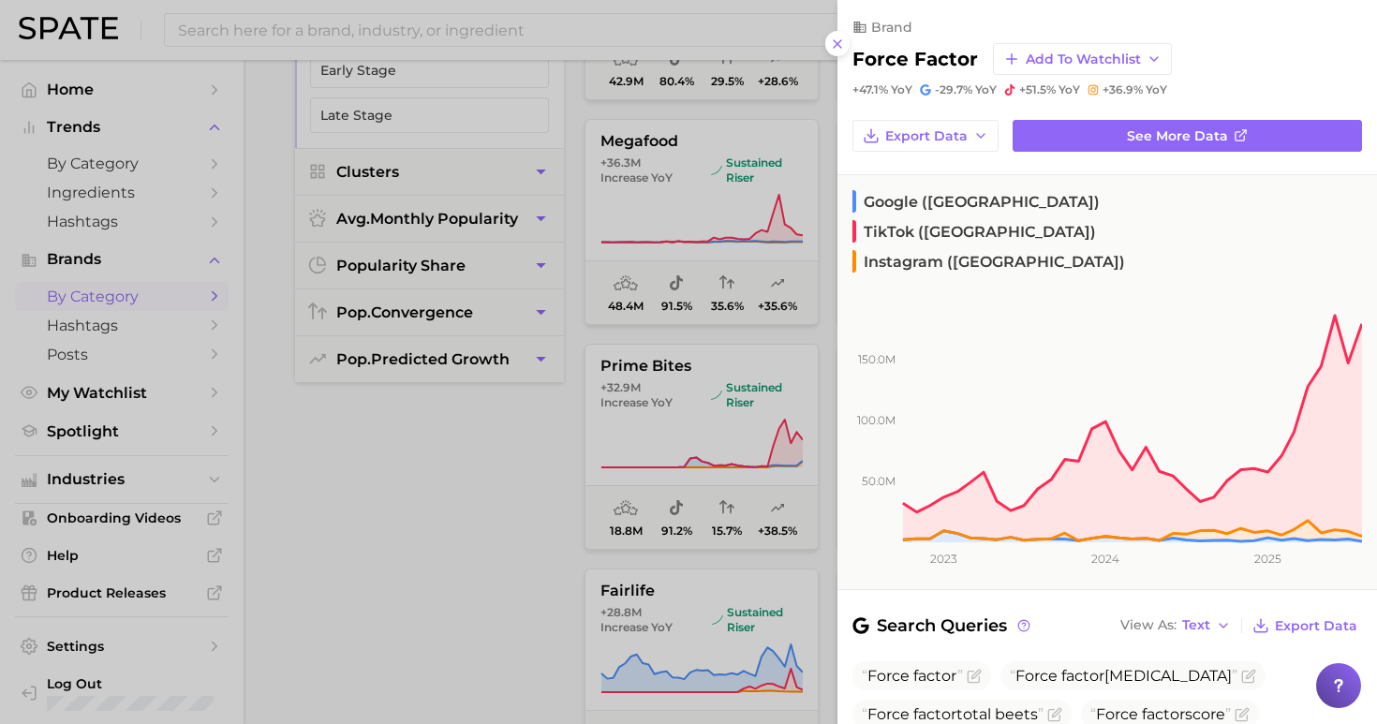
click at [500, 521] on div at bounding box center [688, 362] width 1377 height 724
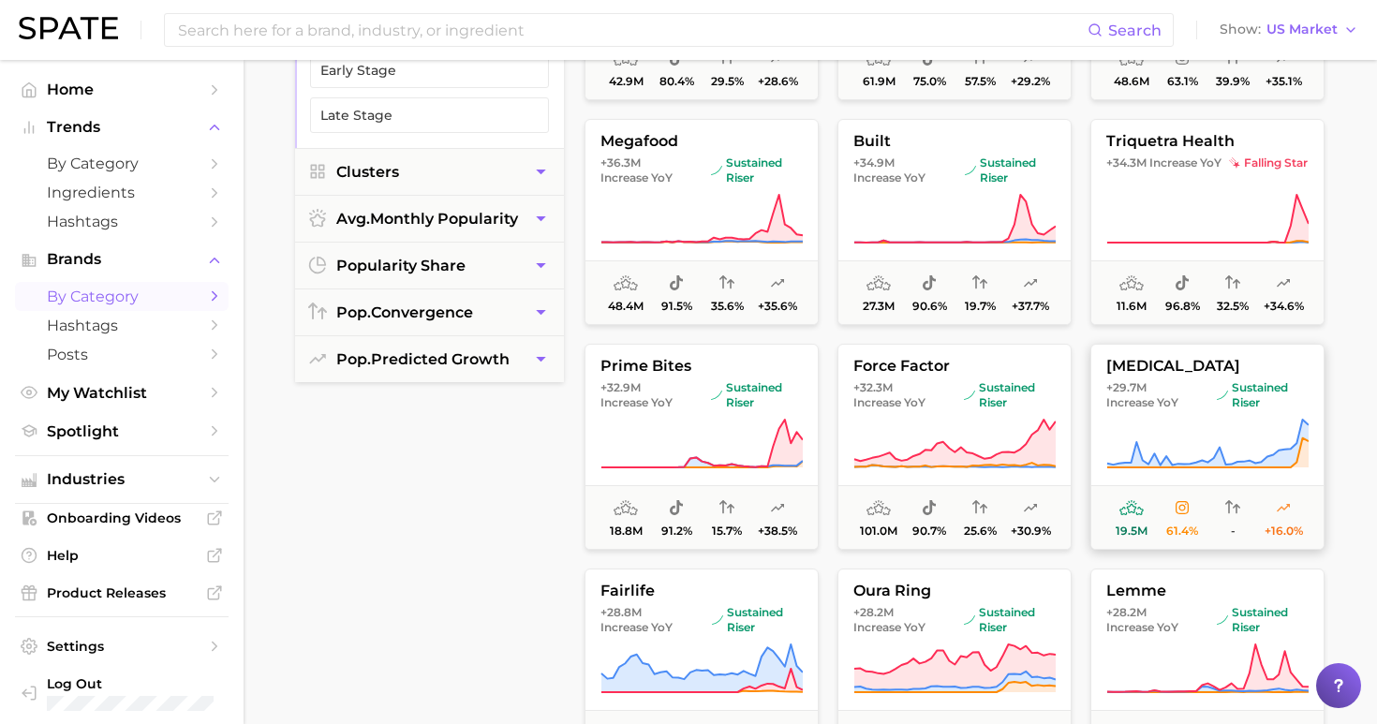
click at [1176, 415] on button "[MEDICAL_DATA] +29.7m Increase YoY sustained riser 19.5m 61.4% - +16.0%" at bounding box center [1207, 447] width 234 height 206
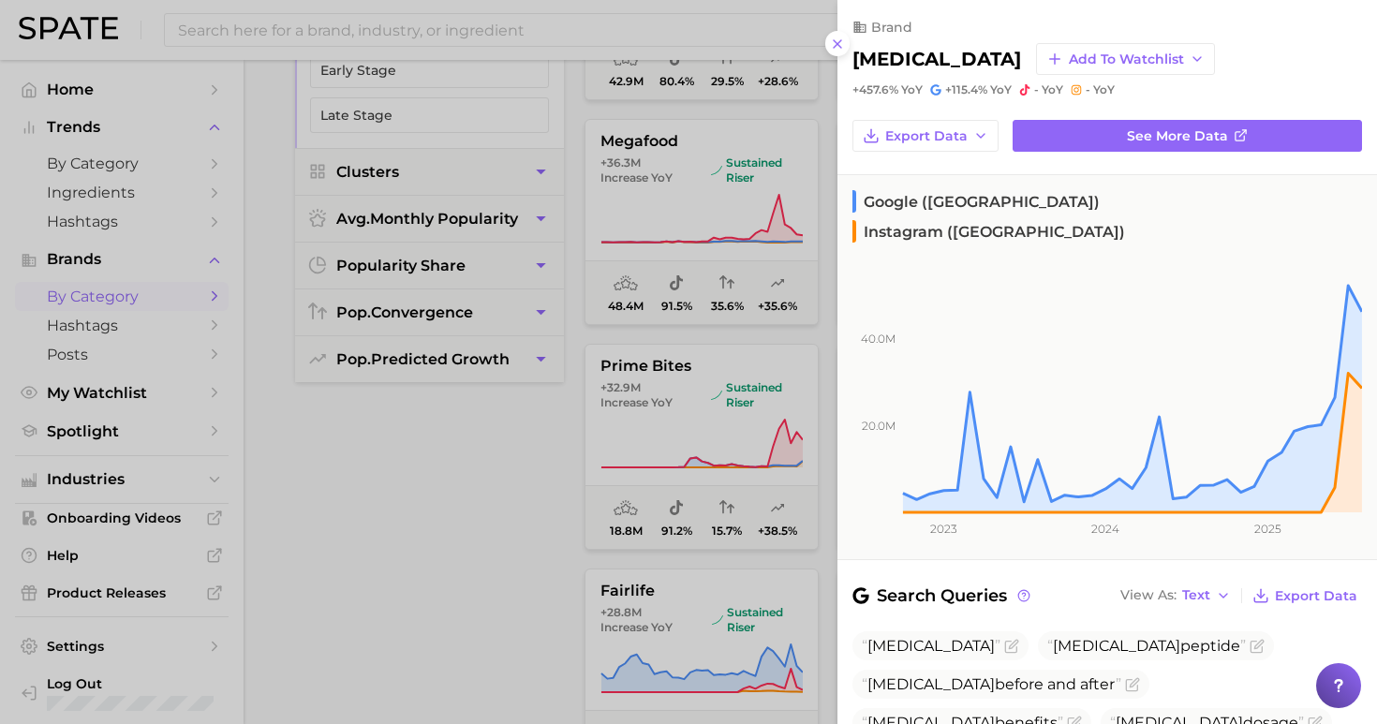
click at [848, 42] on div "brand [MEDICAL_DATA] Add to Watchlist +457.6% YoY +115.4% [PERSON_NAME]" at bounding box center [1106, 48] width 539 height 97
click at [836, 40] on line at bounding box center [836, 43] width 7 height 7
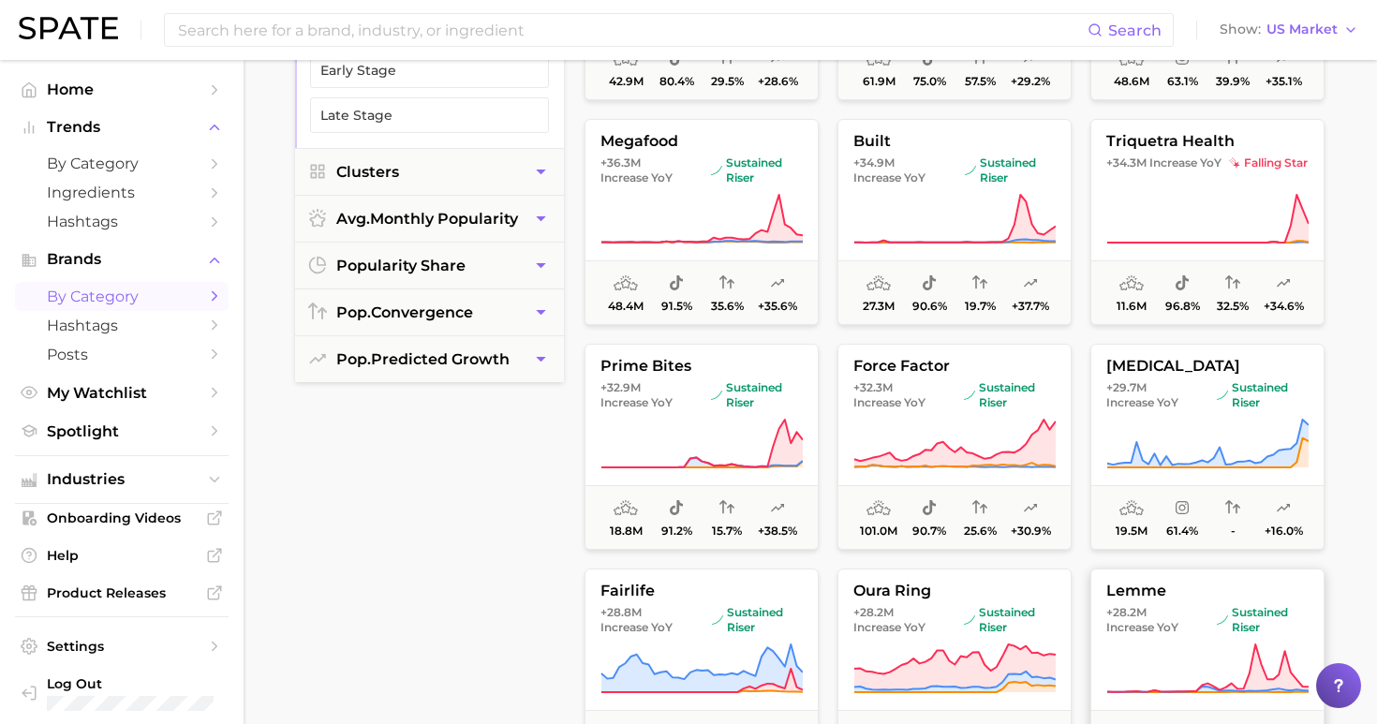
click at [1186, 638] on button "lemme +28.2m Increase YoY sustained riser 35.5m 89.7% 49.2% +35.6%" at bounding box center [1207, 671] width 234 height 206
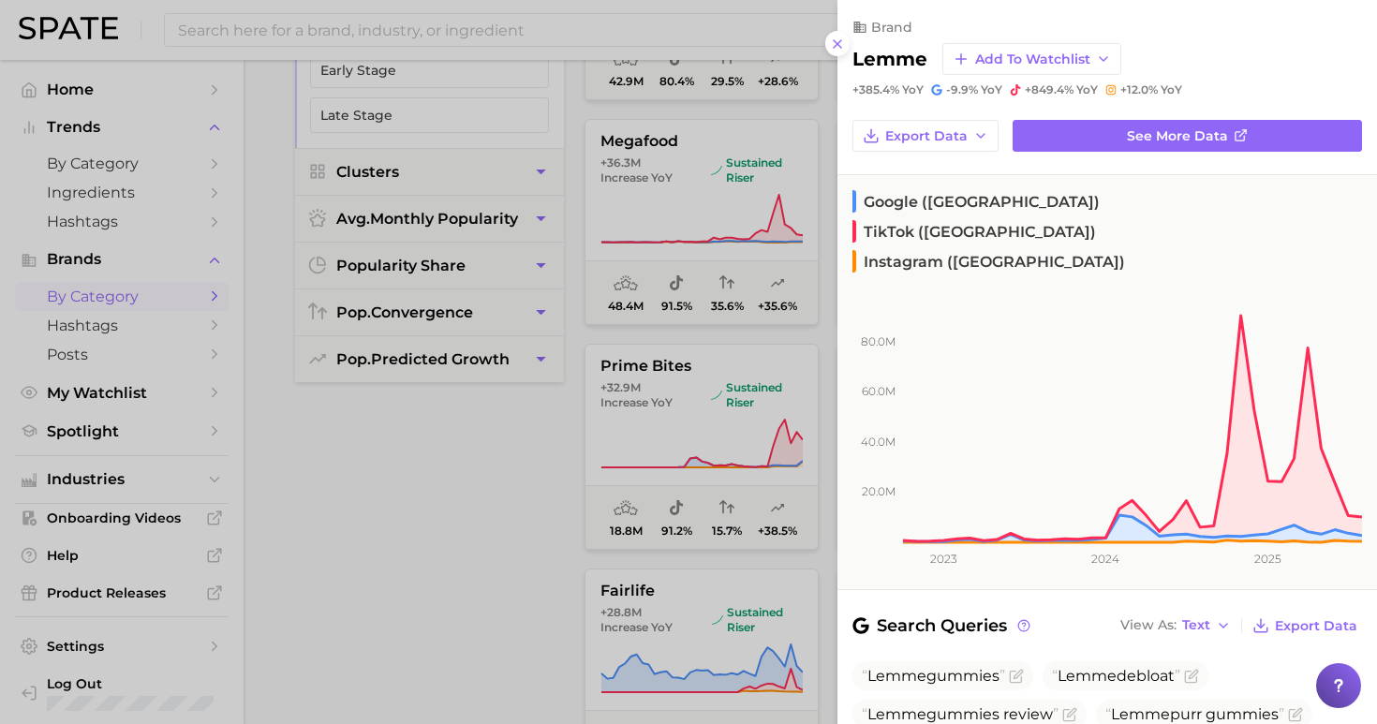
click at [441, 463] on div at bounding box center [688, 362] width 1377 height 724
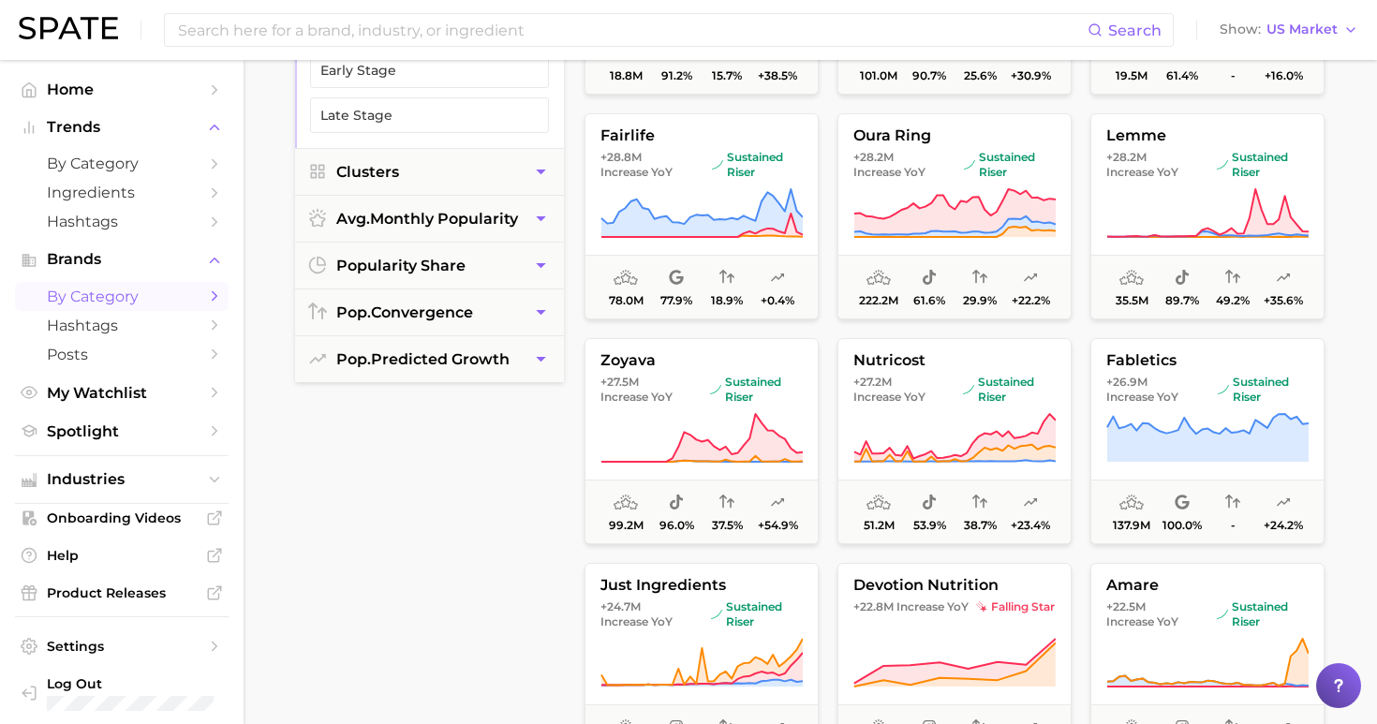
scroll to position [2826, 0]
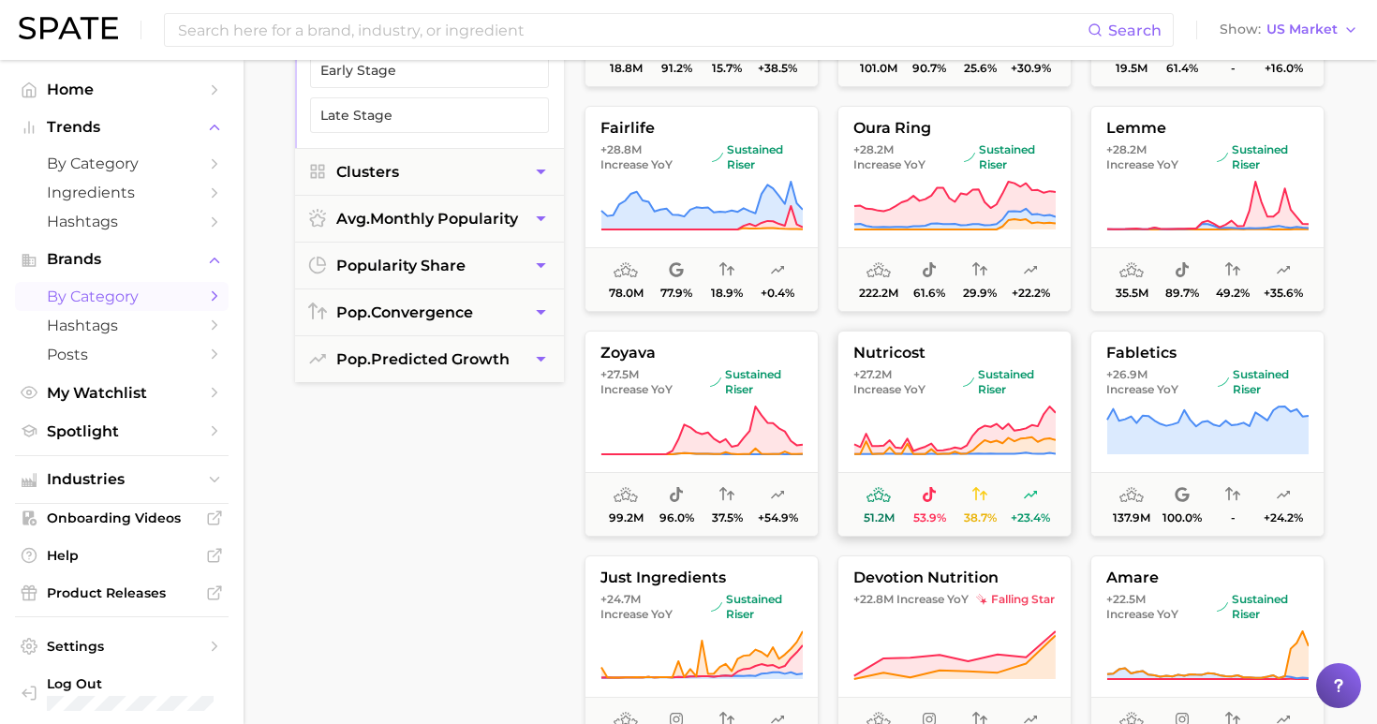
click at [891, 386] on span "Increase YoY" at bounding box center [889, 389] width 72 height 15
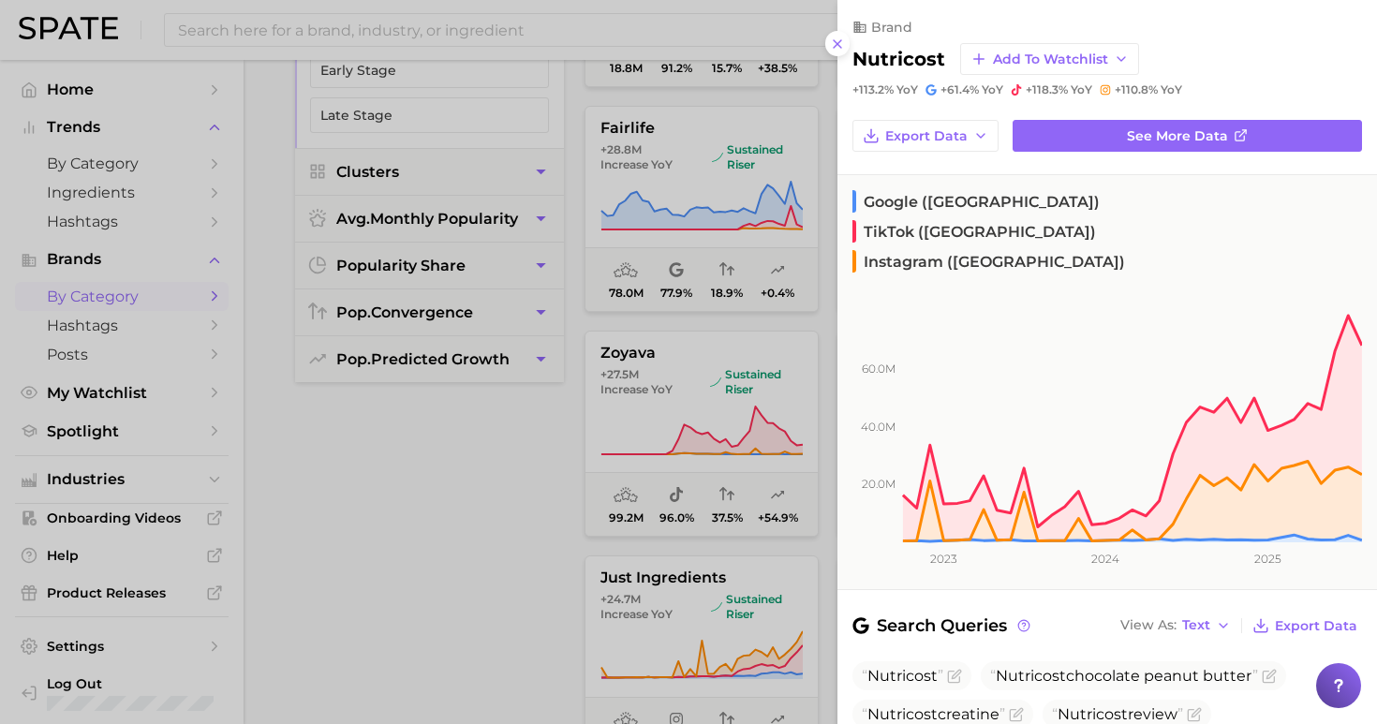
click at [478, 441] on div at bounding box center [688, 362] width 1377 height 724
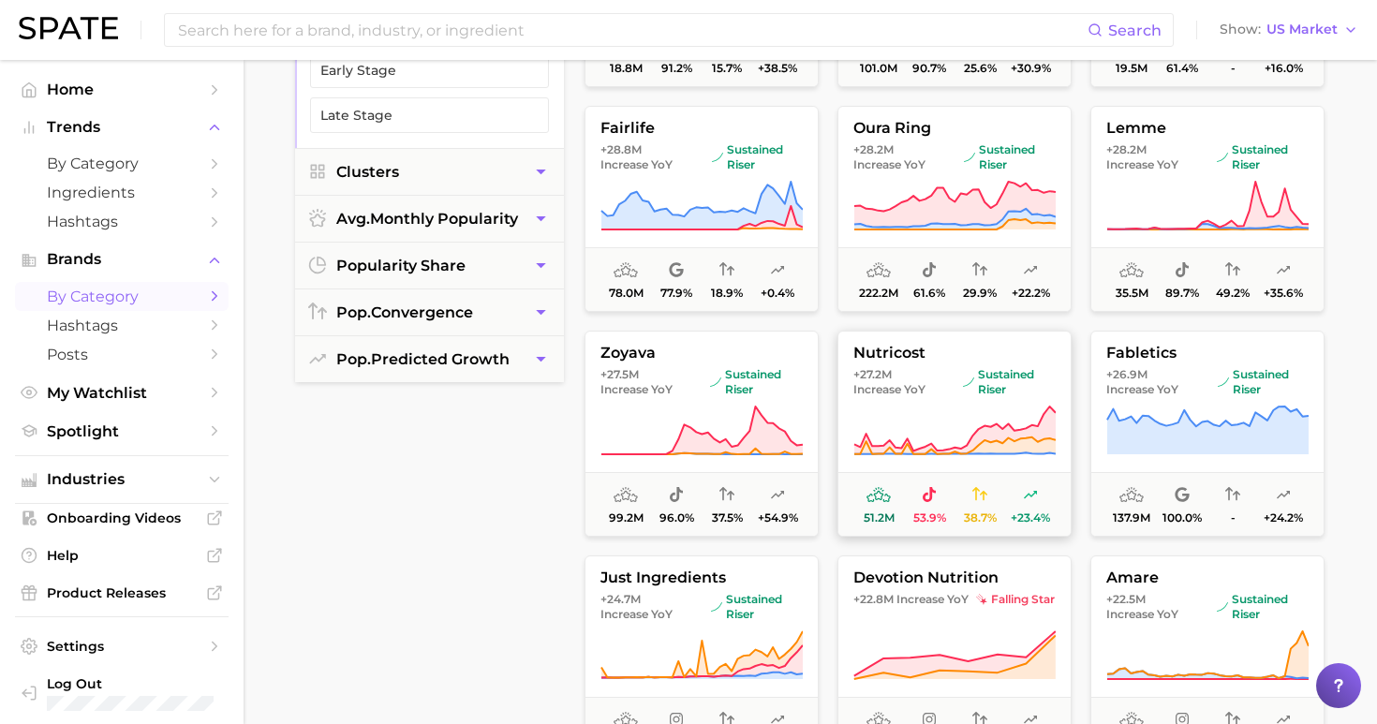
click at [902, 375] on span "+27.2m Increase YoY" at bounding box center [904, 382] width 102 height 30
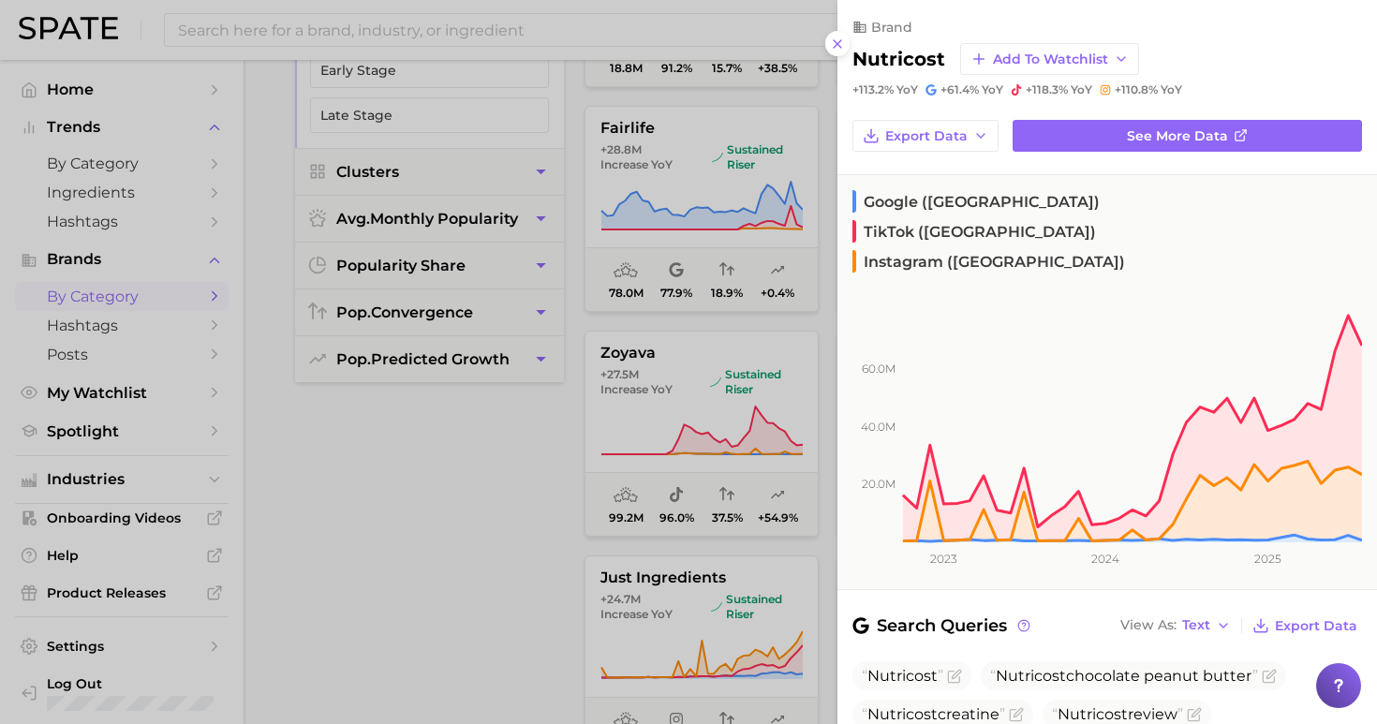
click at [482, 458] on div at bounding box center [688, 362] width 1377 height 724
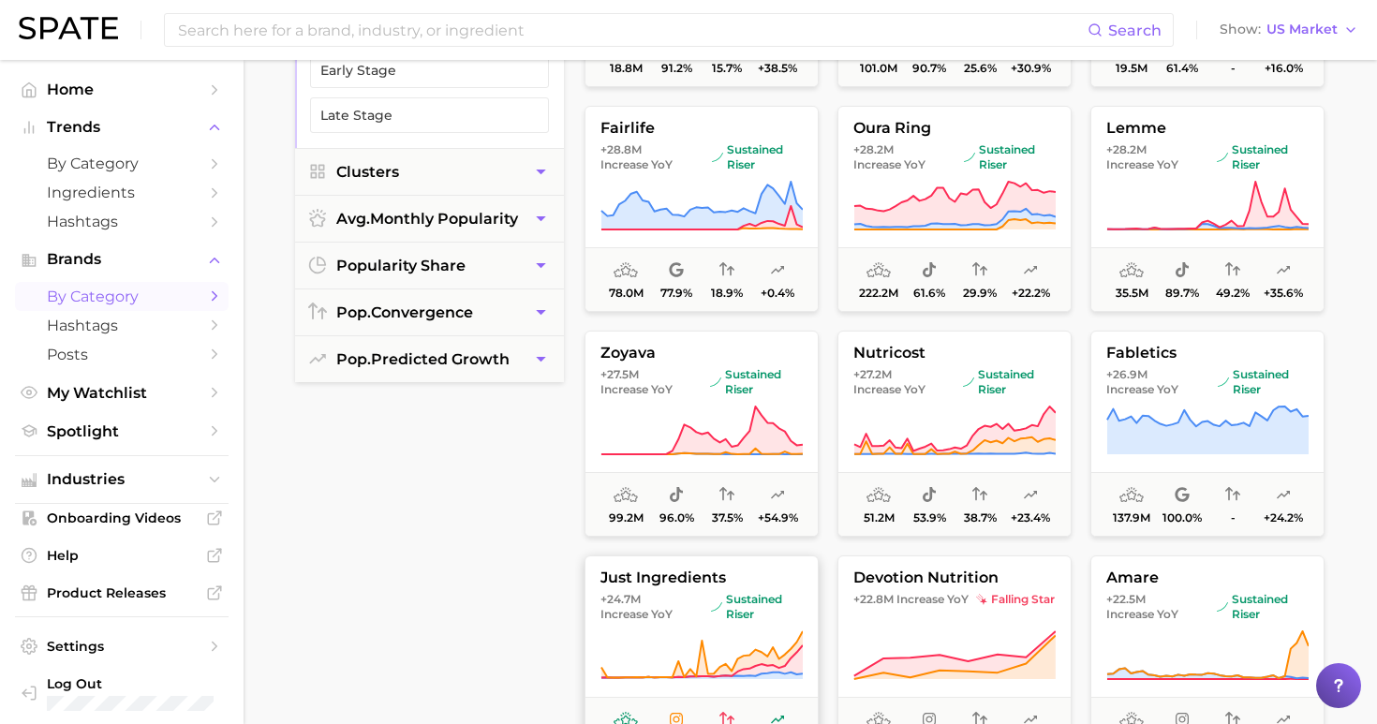
click at [648, 596] on span "+24.7m Increase YoY" at bounding box center [651, 607] width 103 height 30
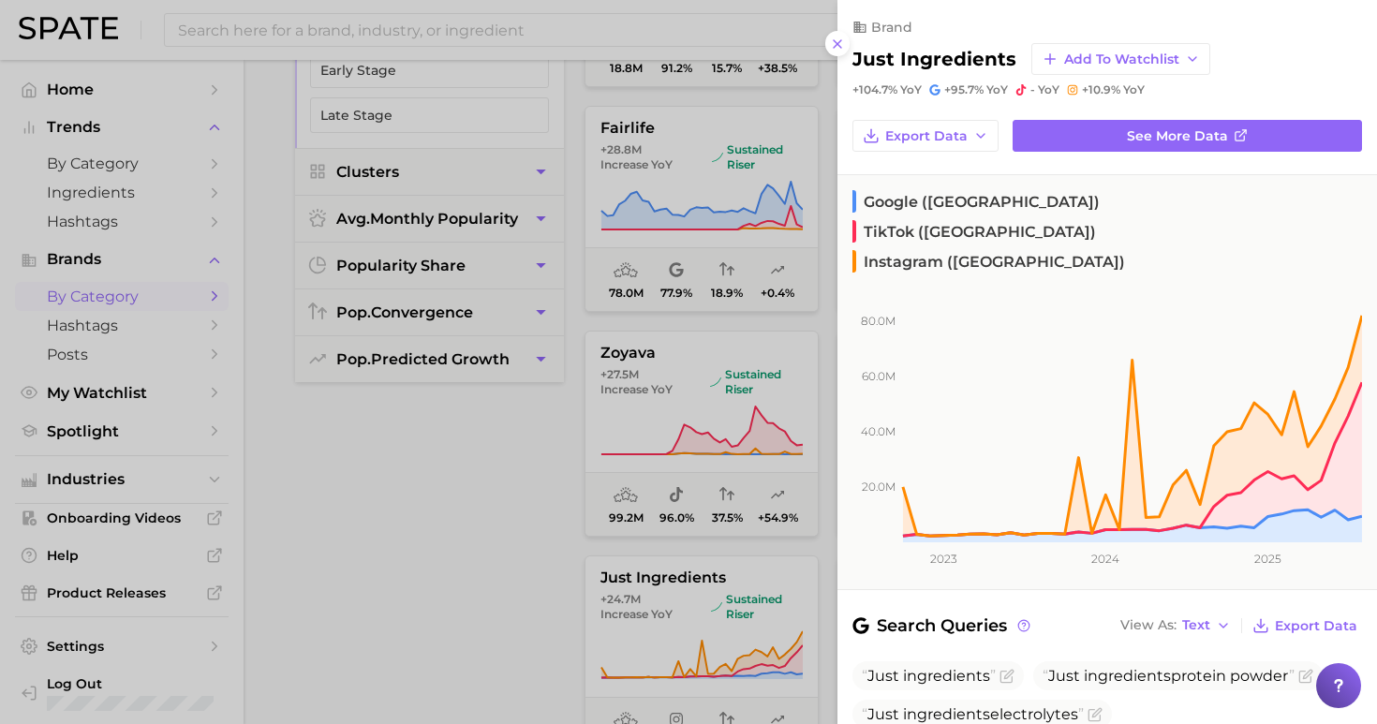
click at [490, 564] on div at bounding box center [688, 362] width 1377 height 724
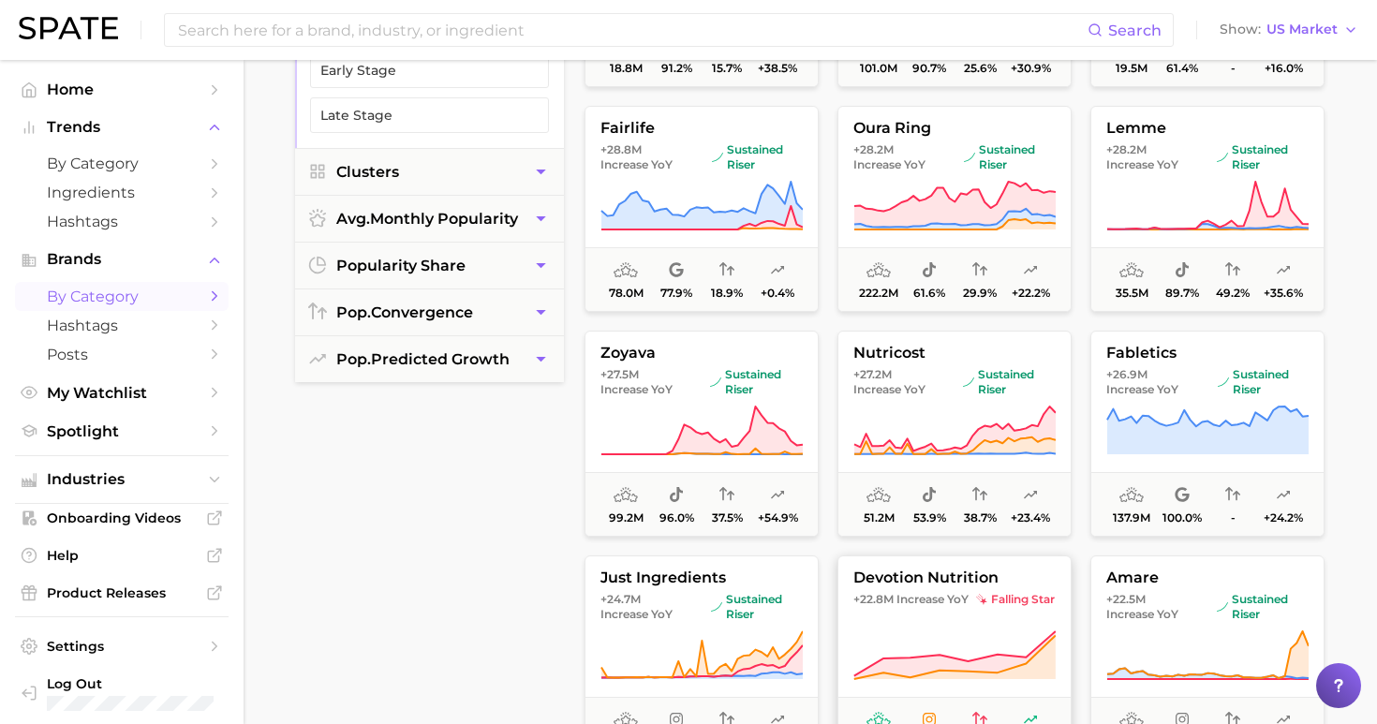
click at [891, 603] on span "+22.8m Increase YoY" at bounding box center [910, 599] width 115 height 15
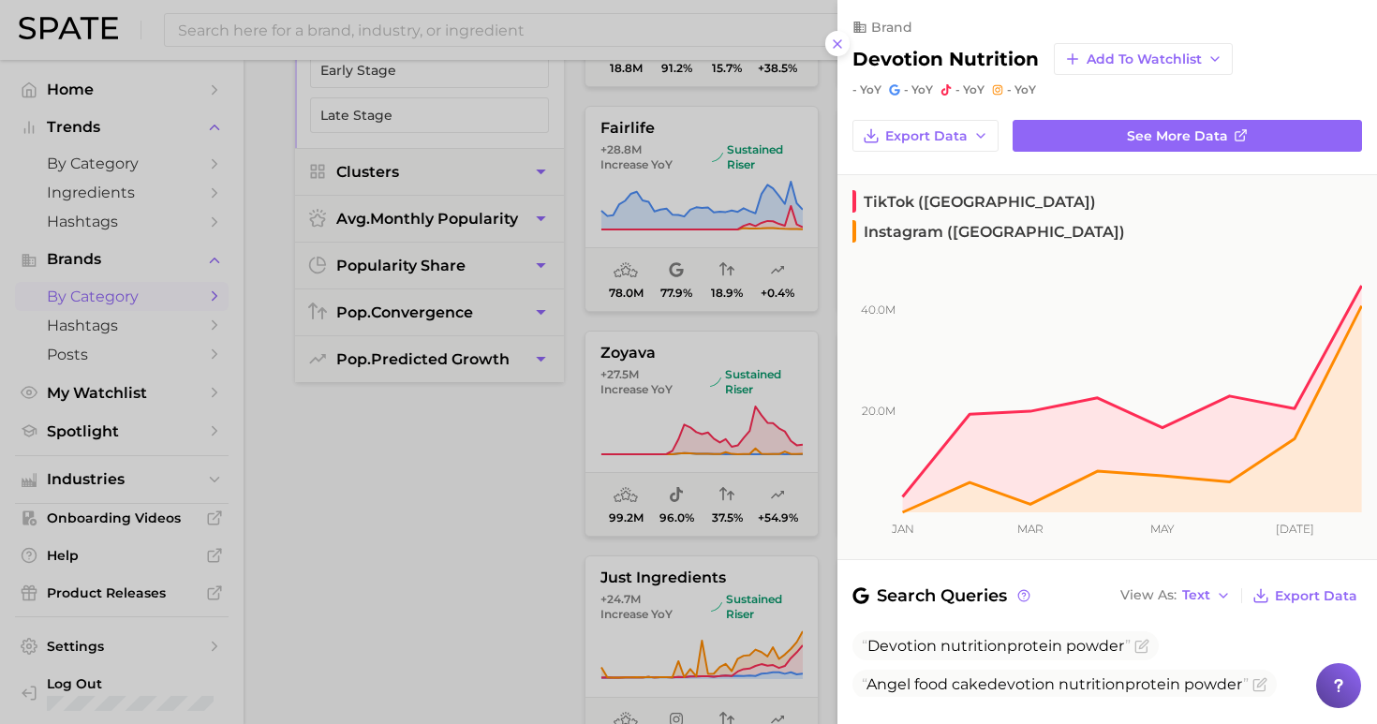
click at [483, 434] on div at bounding box center [688, 362] width 1377 height 724
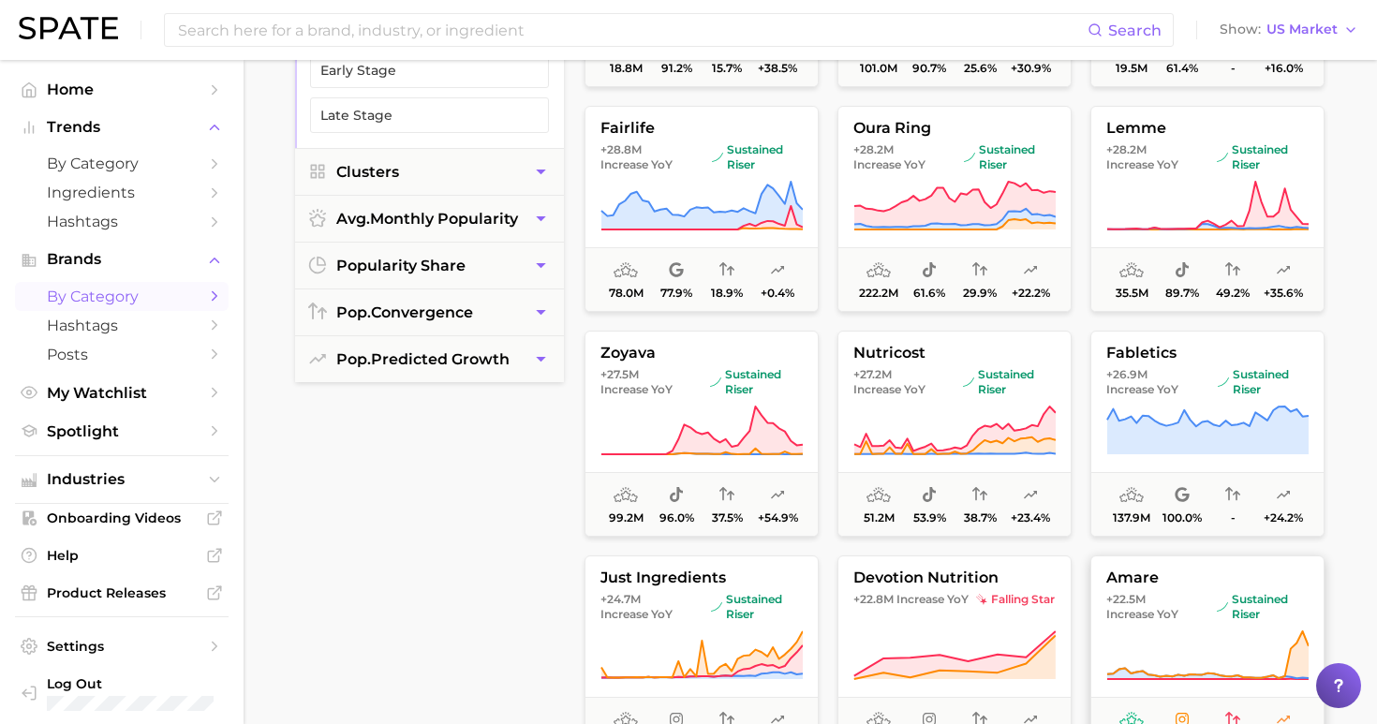
click at [1179, 644] on icon at bounding box center [1207, 655] width 202 height 52
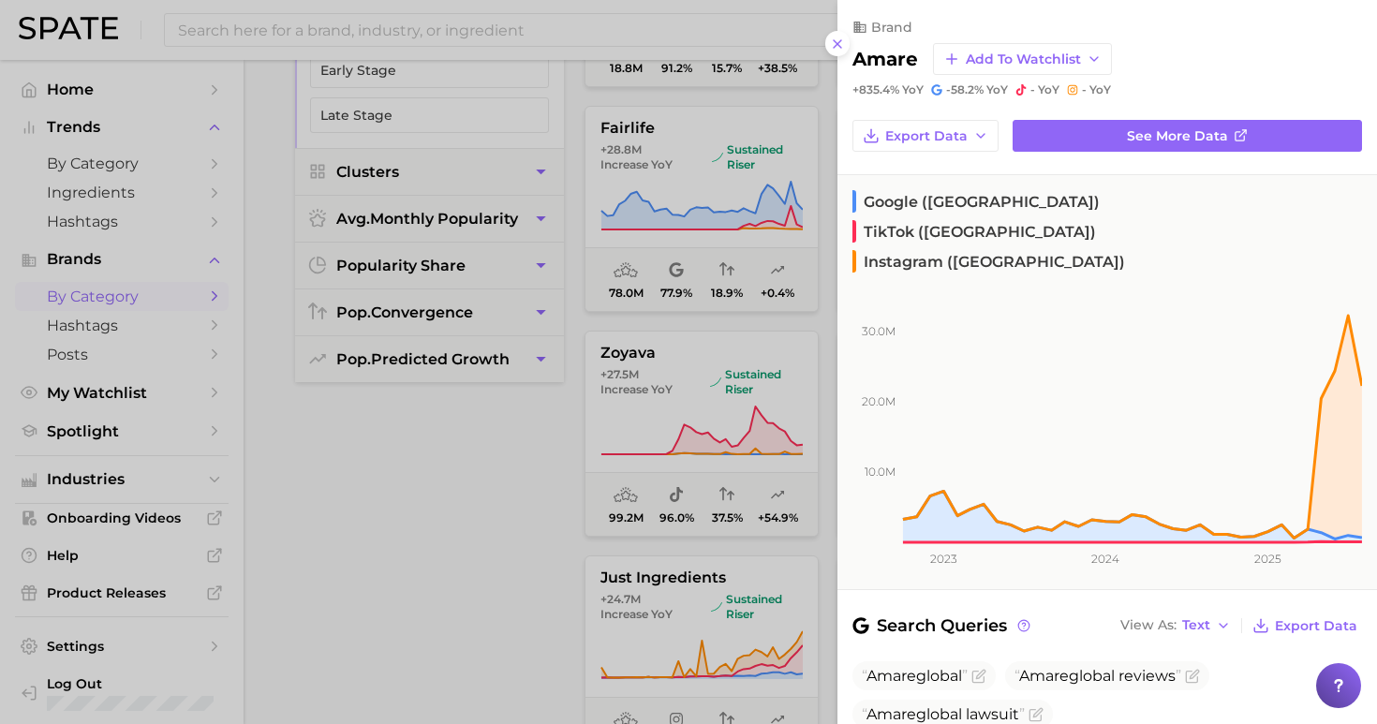
click at [534, 500] on div at bounding box center [688, 362] width 1377 height 724
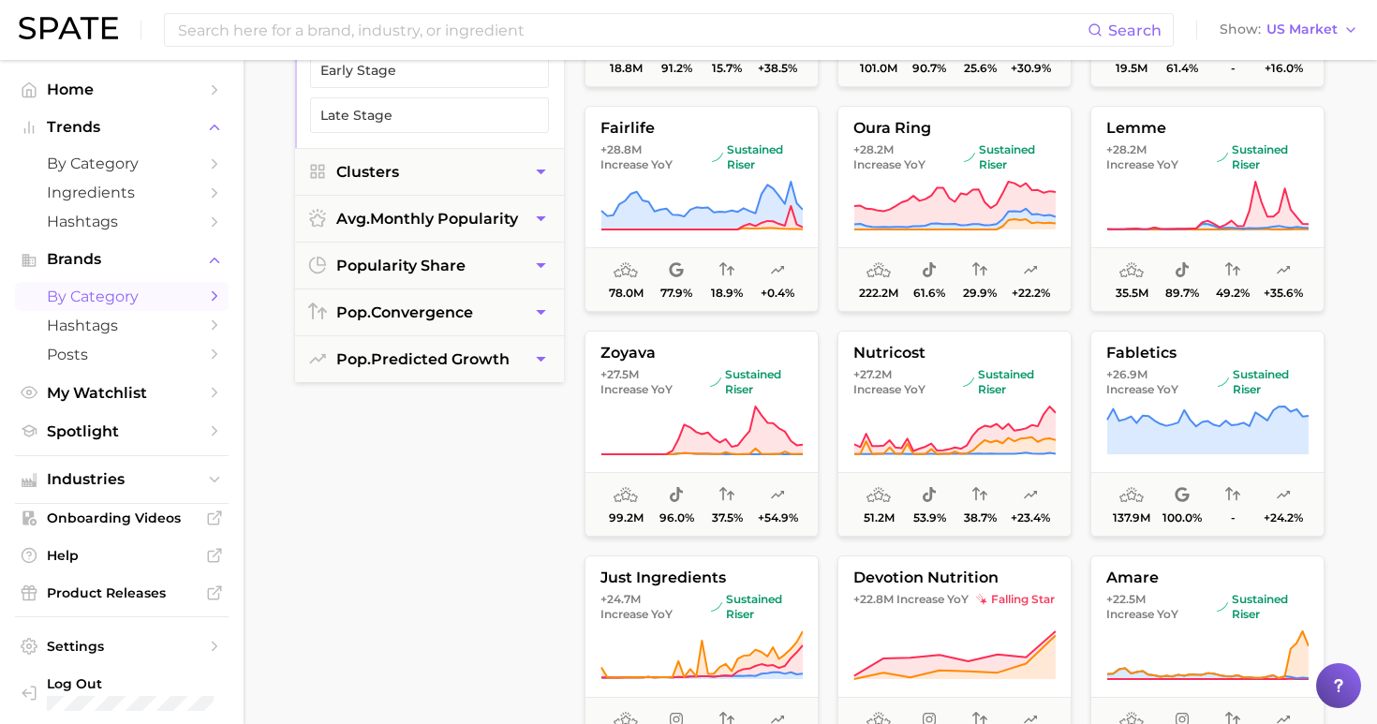
click at [568, 452] on div "filters Preset Filters Early Stage Late Stage Clusters avg. monthly popularity …" at bounding box center [814, 551] width 1039 height 1174
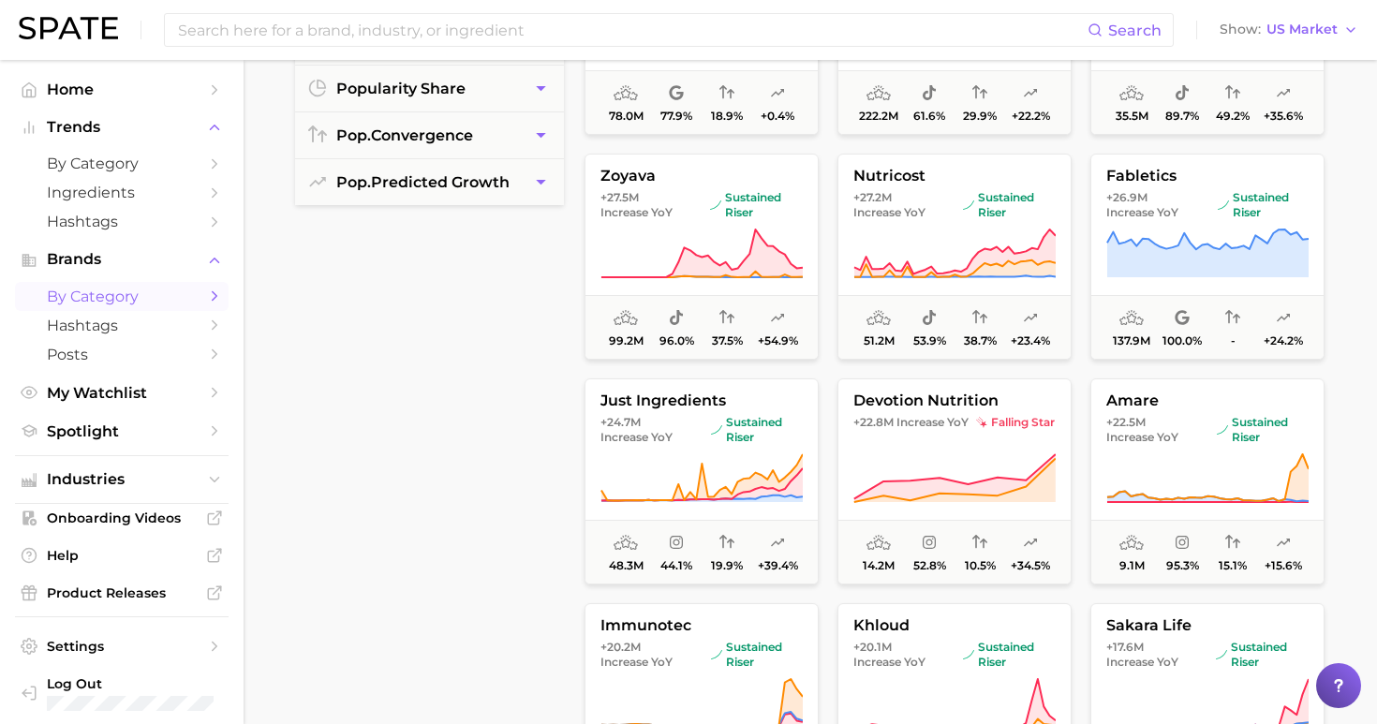
scroll to position [430, 0]
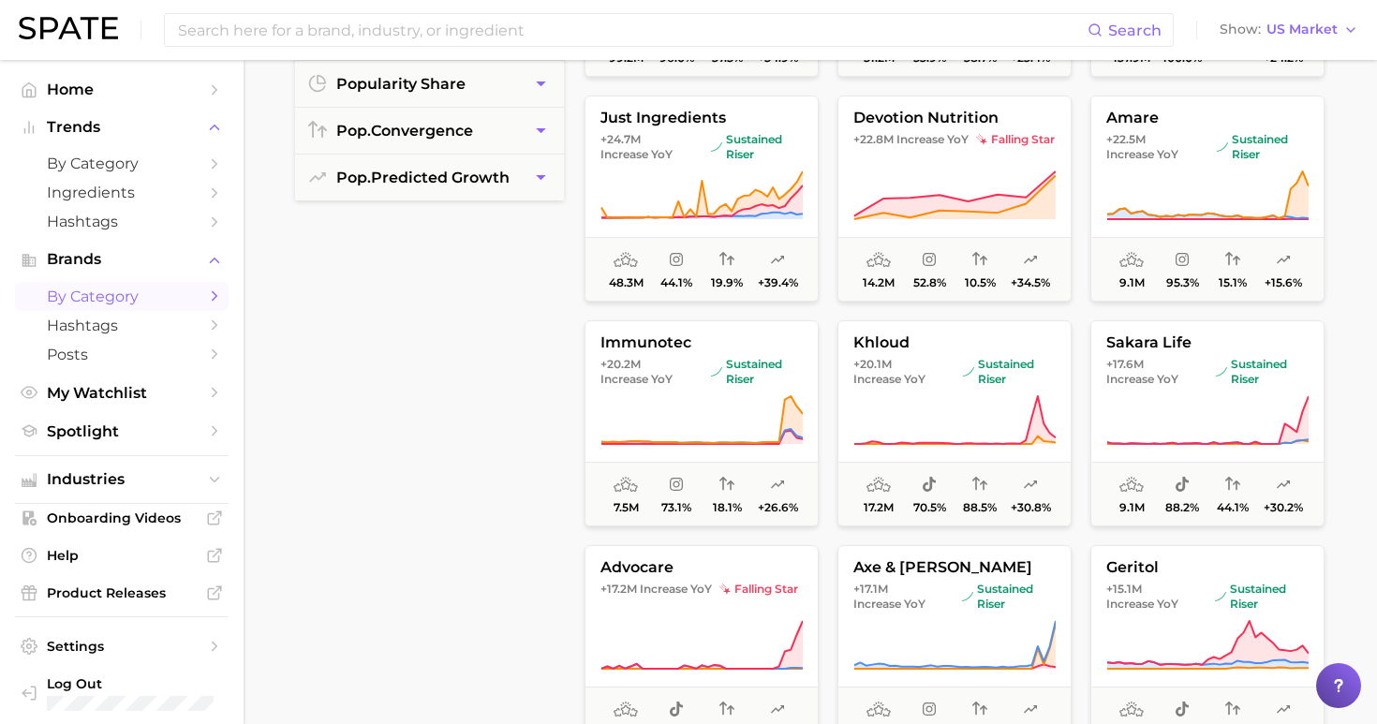
scroll to position [3105, 0]
click at [705, 390] on button "immunotec +20.2m Increase YoY sustained riser 7.5m 73.1% 18.1% +26.6%" at bounding box center [701, 422] width 234 height 206
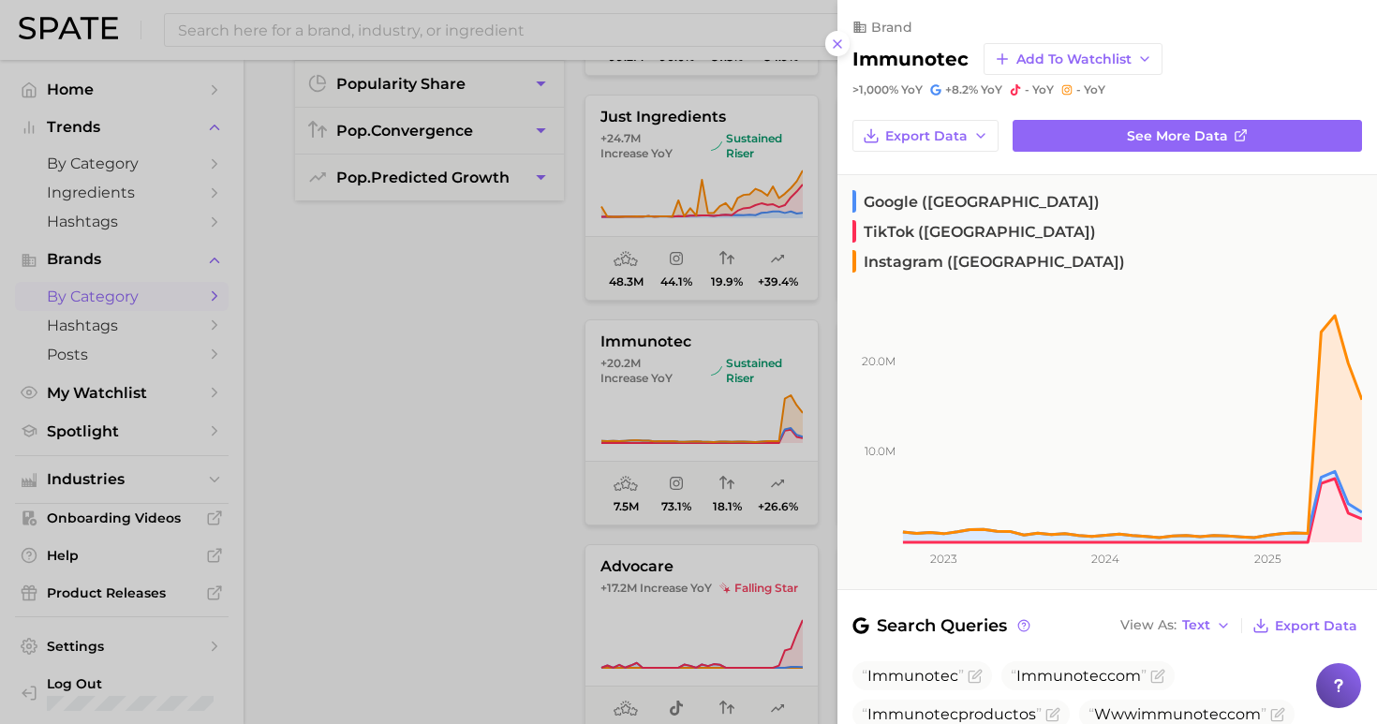
click at [420, 390] on div at bounding box center [688, 362] width 1377 height 724
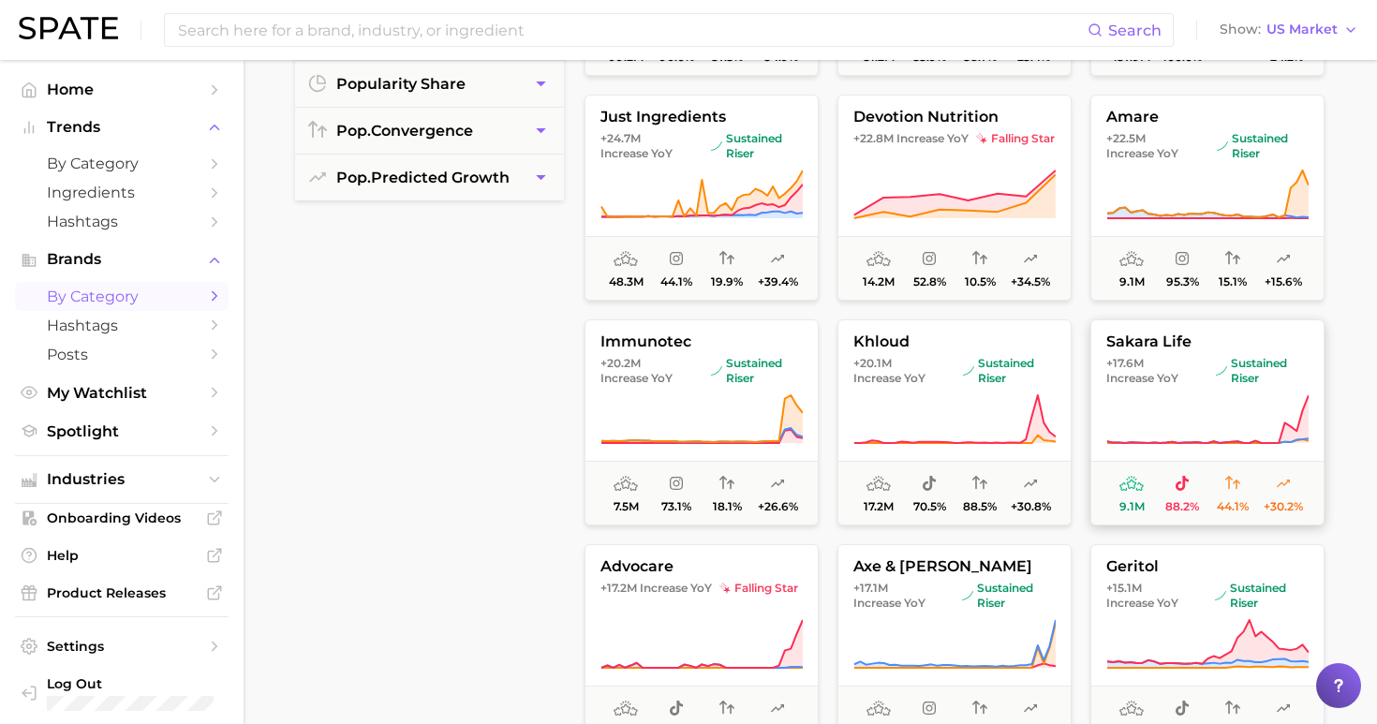
click at [1187, 425] on icon at bounding box center [1207, 419] width 202 height 52
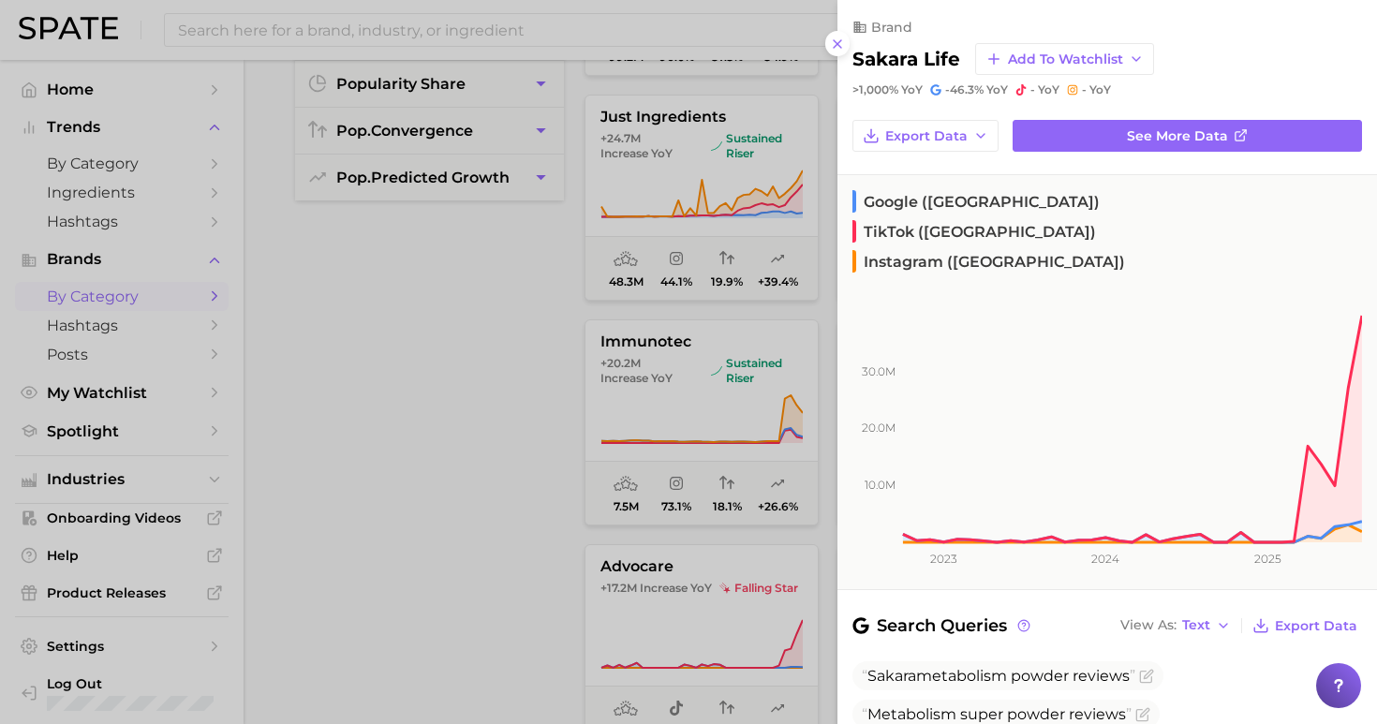
click at [488, 410] on div at bounding box center [688, 362] width 1377 height 724
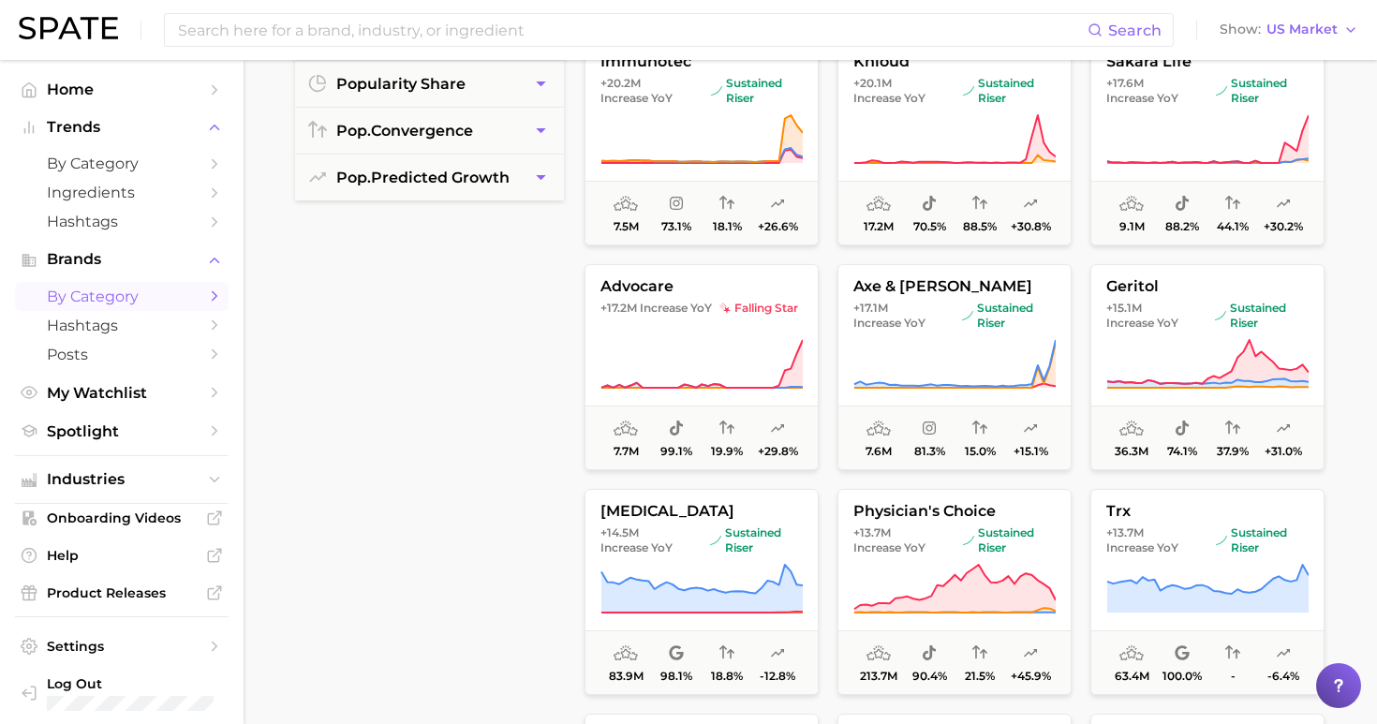
scroll to position [3400, 0]
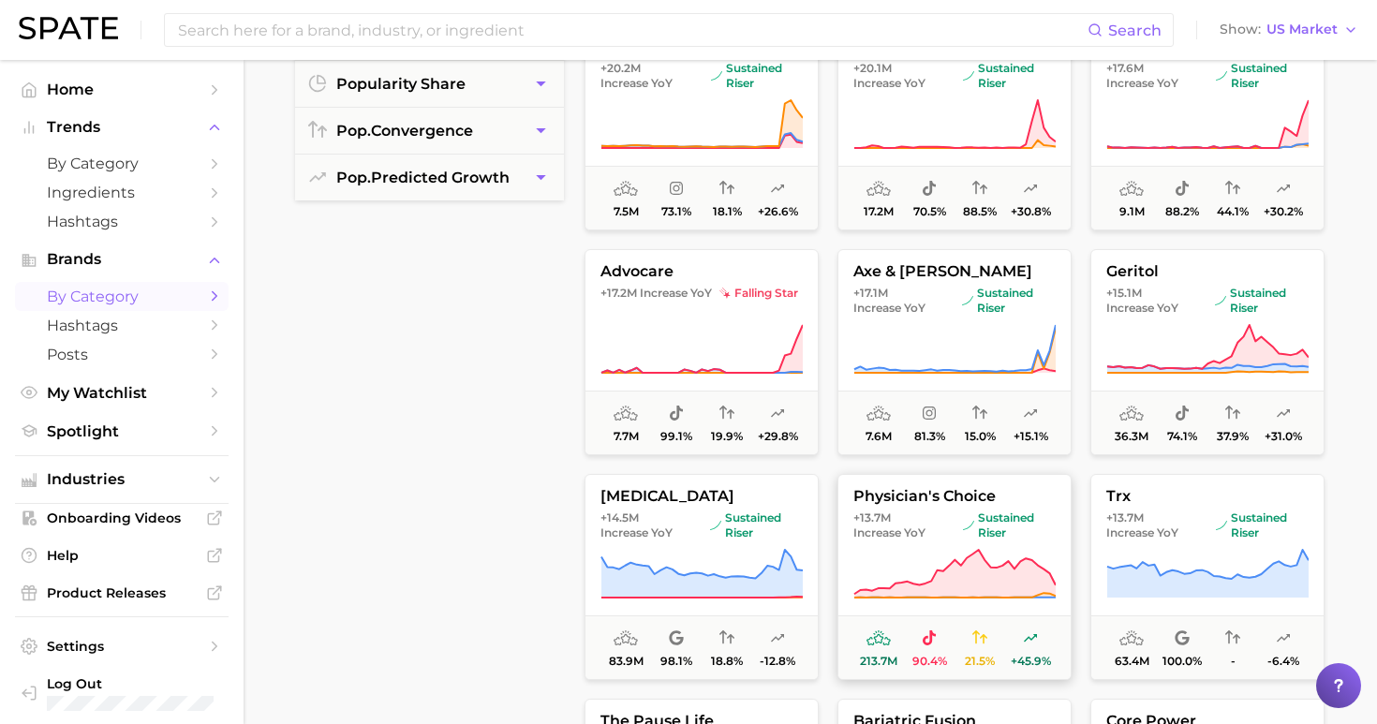
click at [898, 569] on icon at bounding box center [954, 574] width 202 height 52
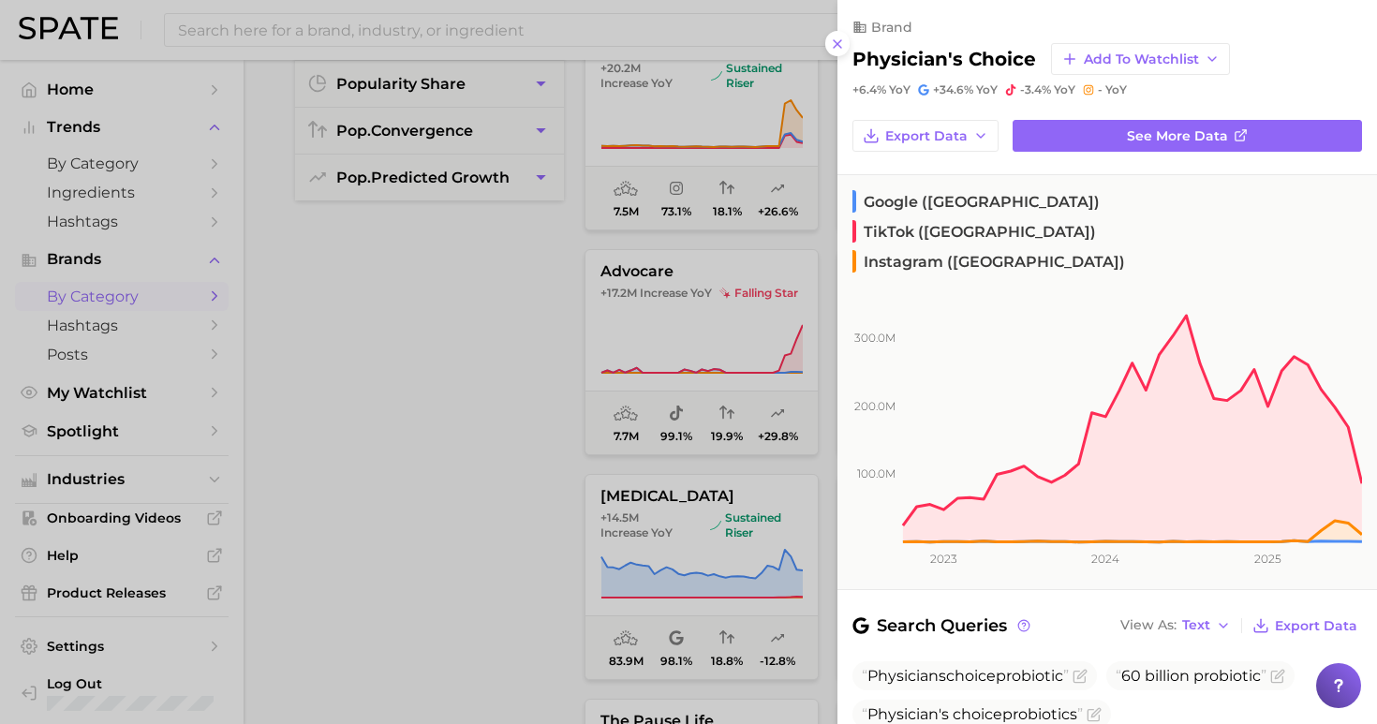
click at [465, 445] on div at bounding box center [688, 362] width 1377 height 724
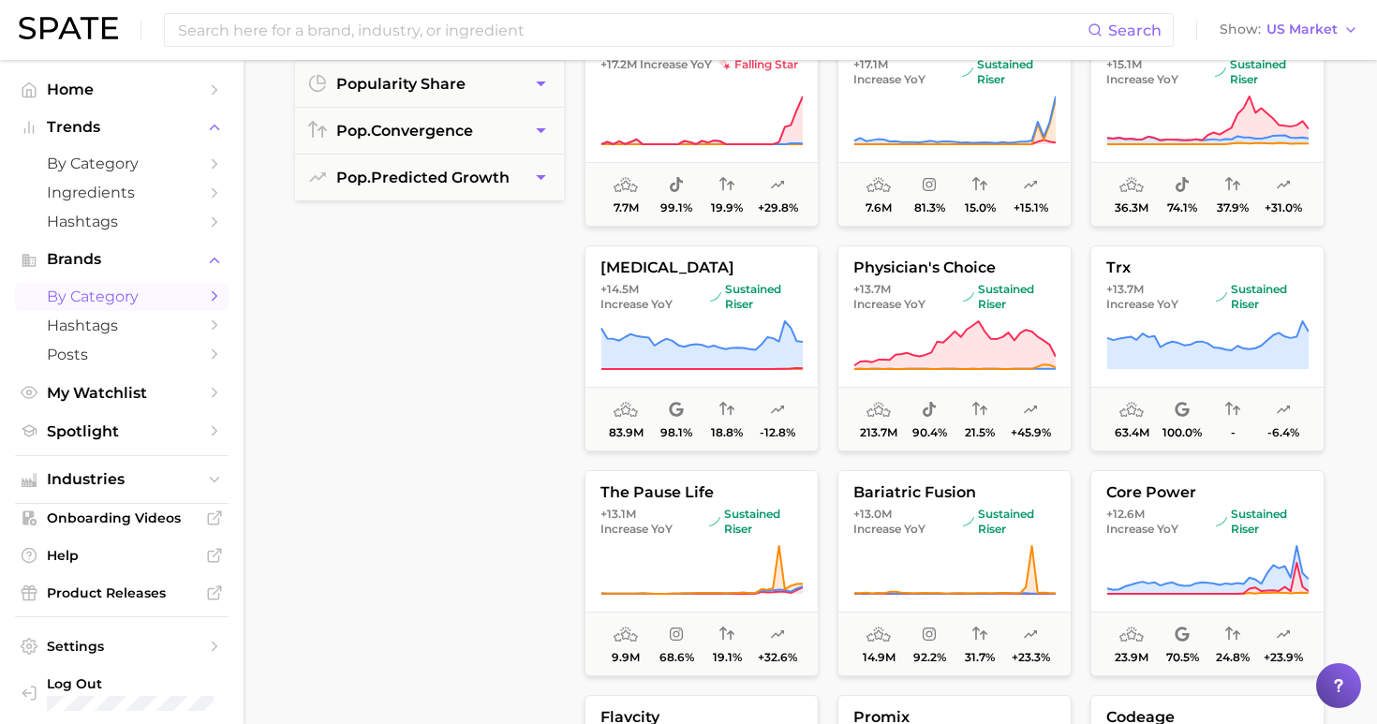
scroll to position [3638, 0]
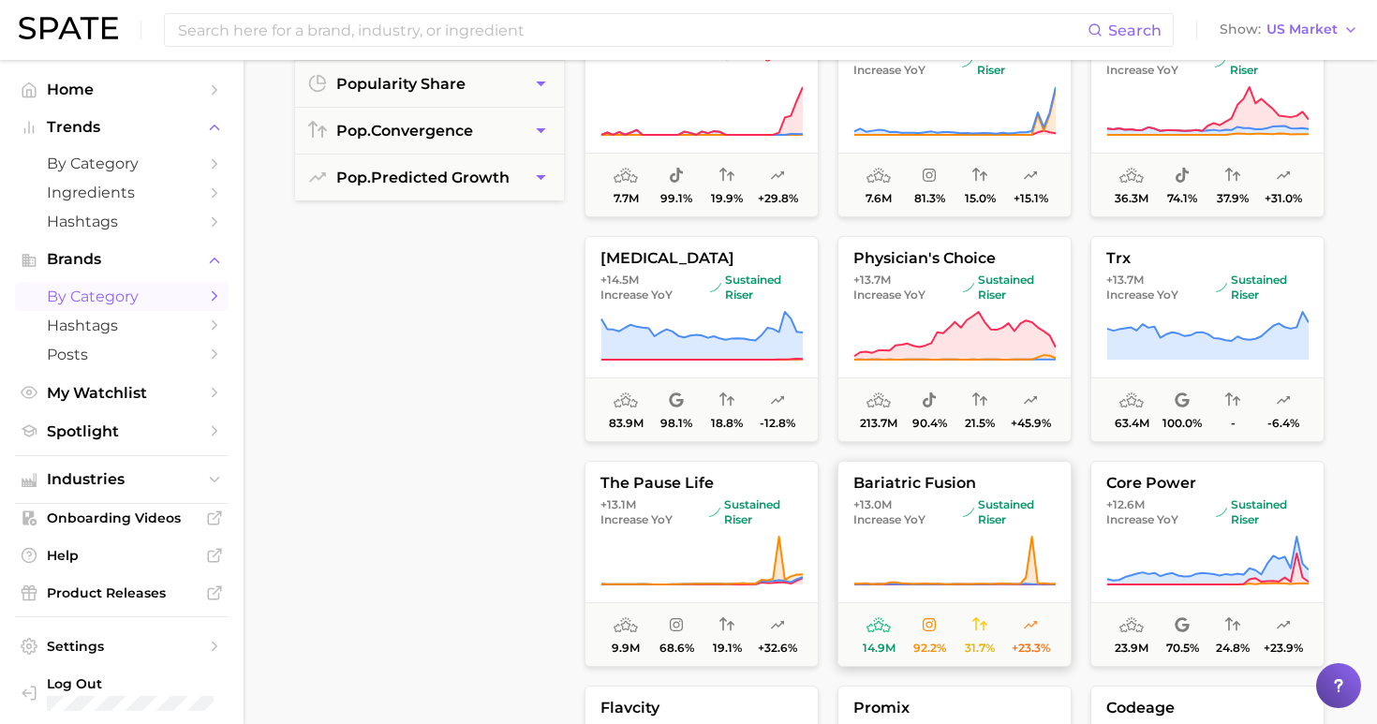
click at [995, 558] on icon at bounding box center [954, 561] width 202 height 52
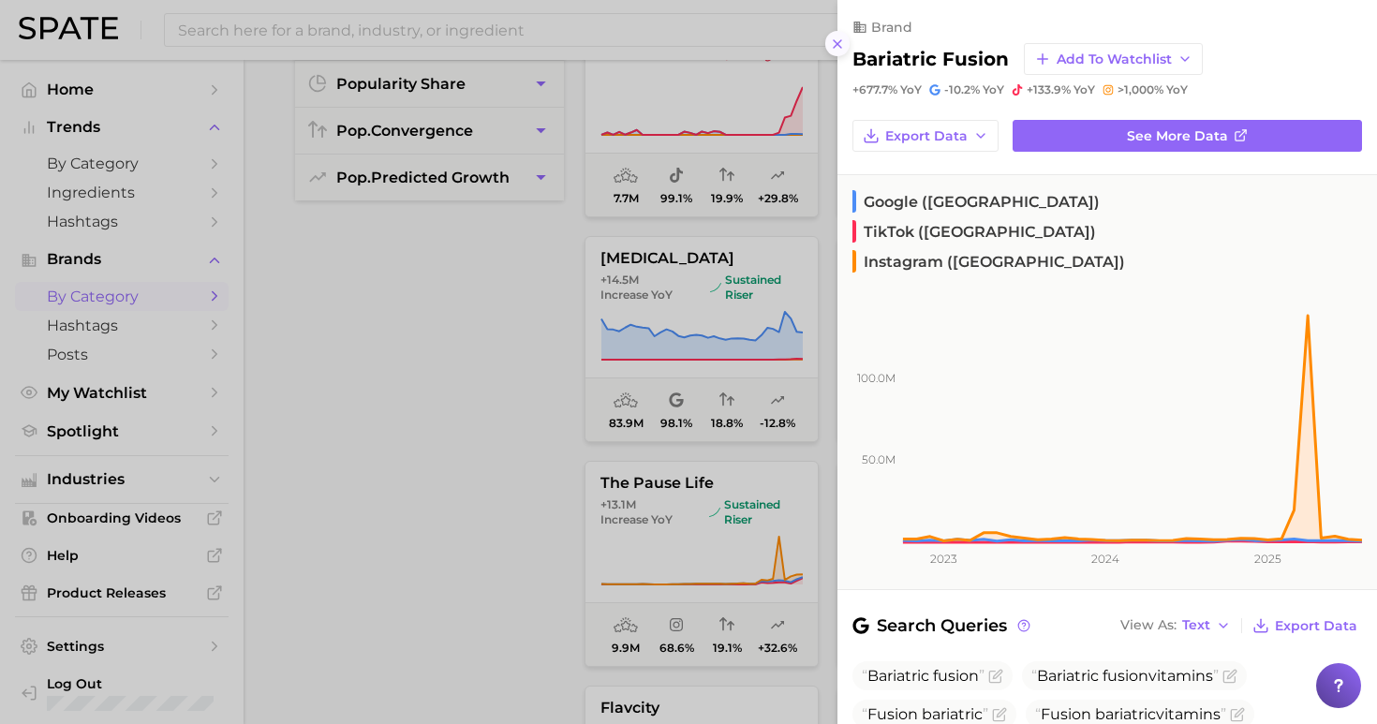
click at [835, 37] on icon at bounding box center [837, 44] width 15 height 15
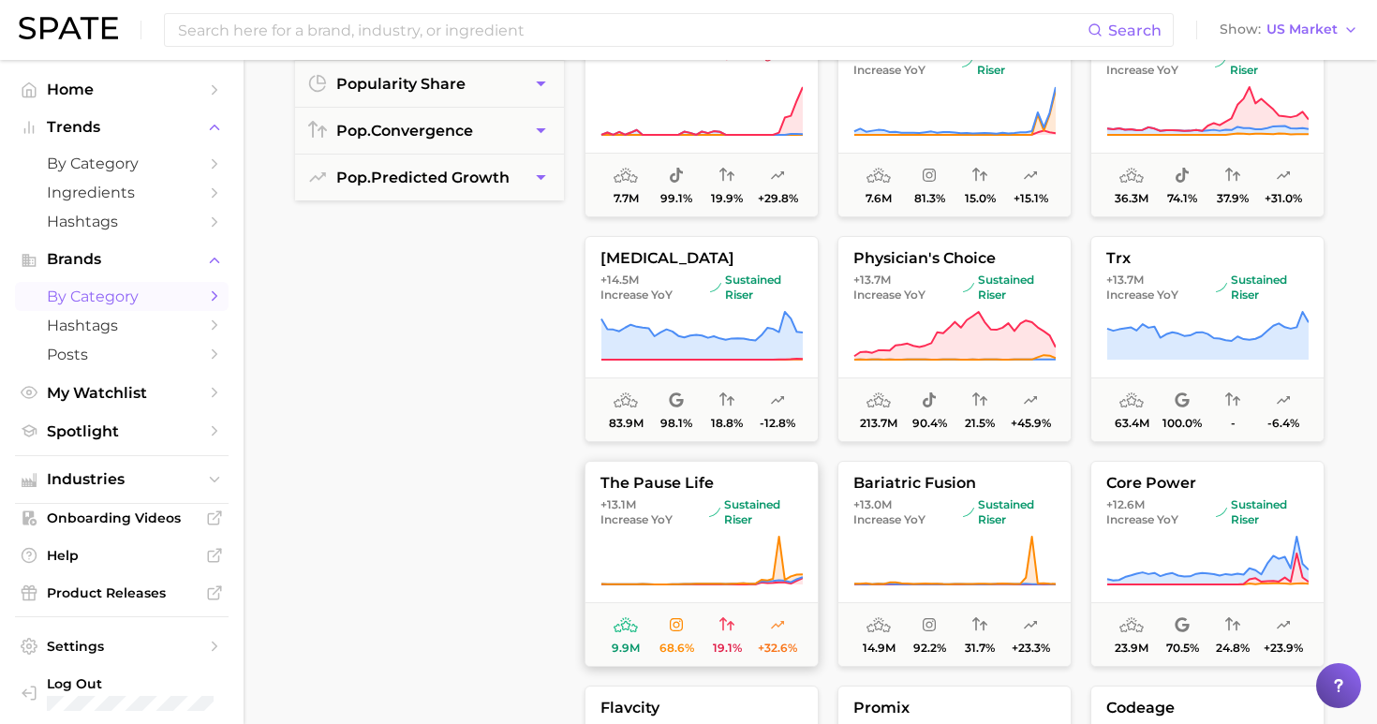
click at [728, 548] on icon at bounding box center [701, 561] width 202 height 52
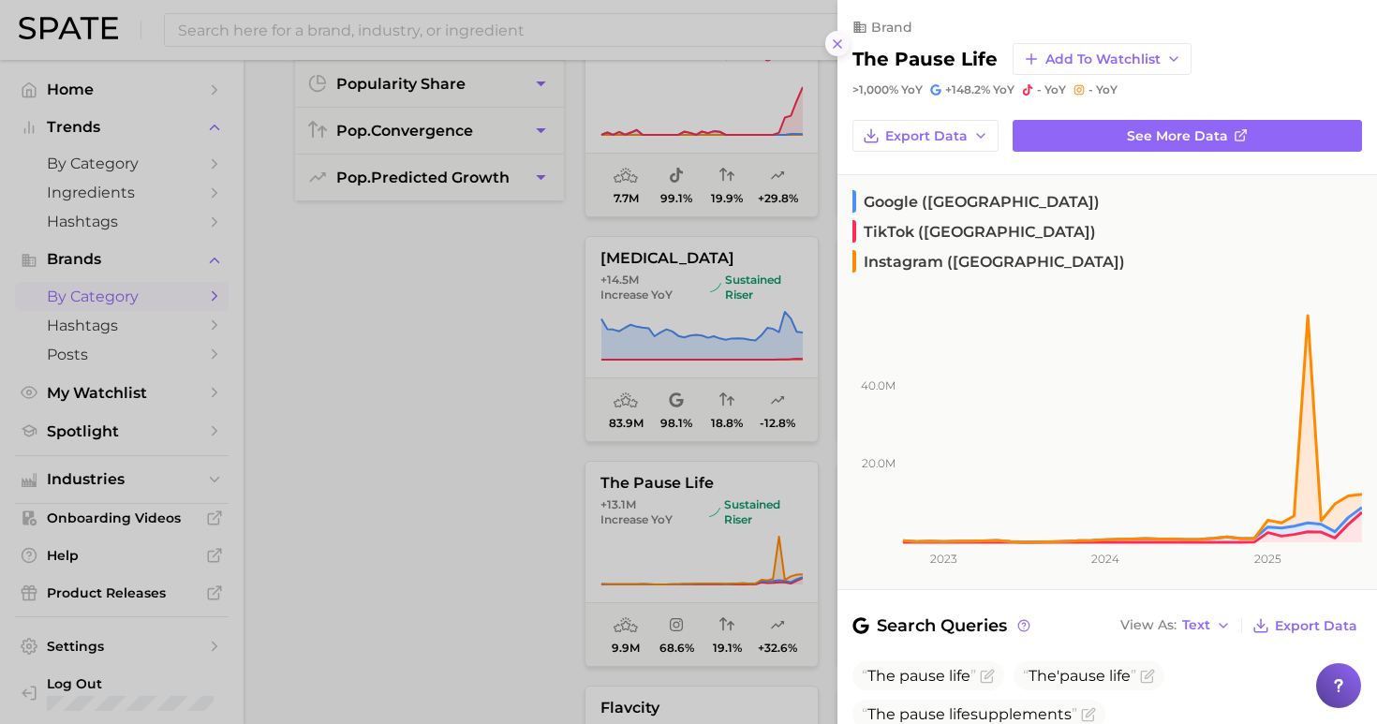
click at [834, 37] on icon at bounding box center [837, 44] width 15 height 15
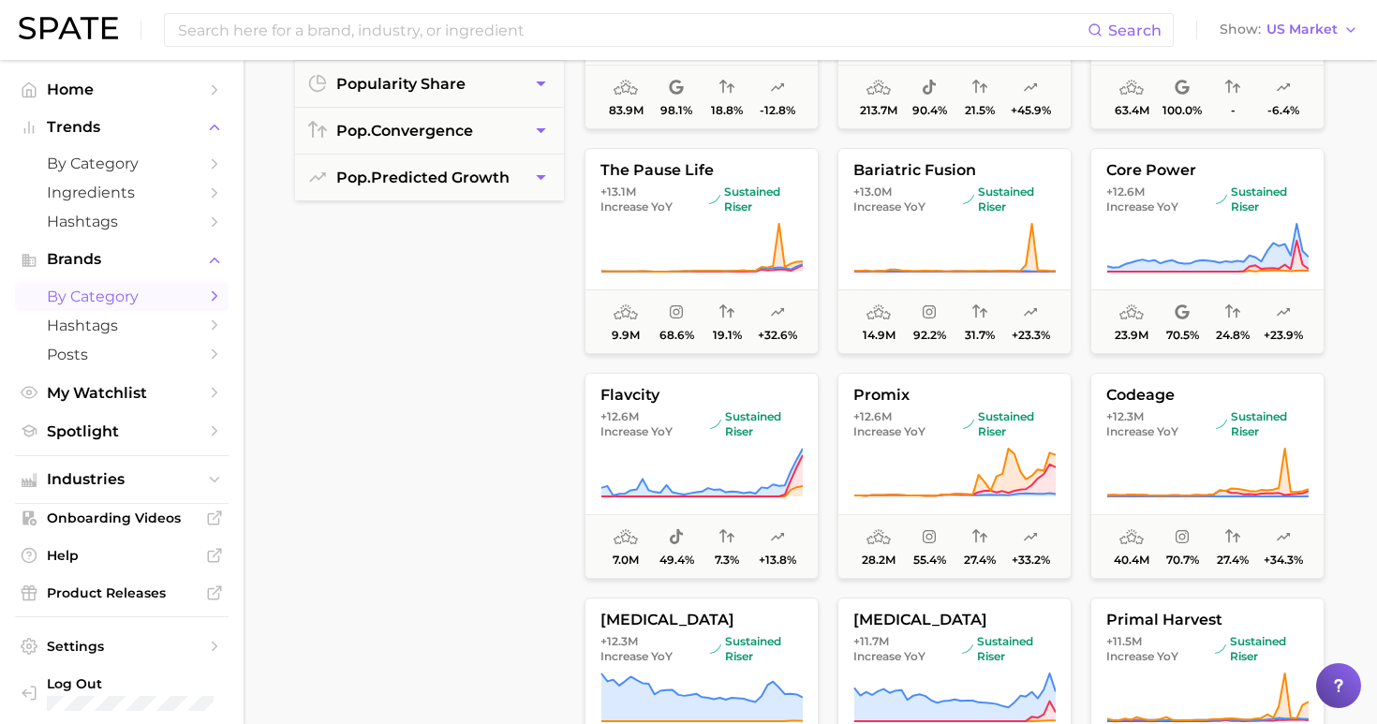
scroll to position [3953, 0]
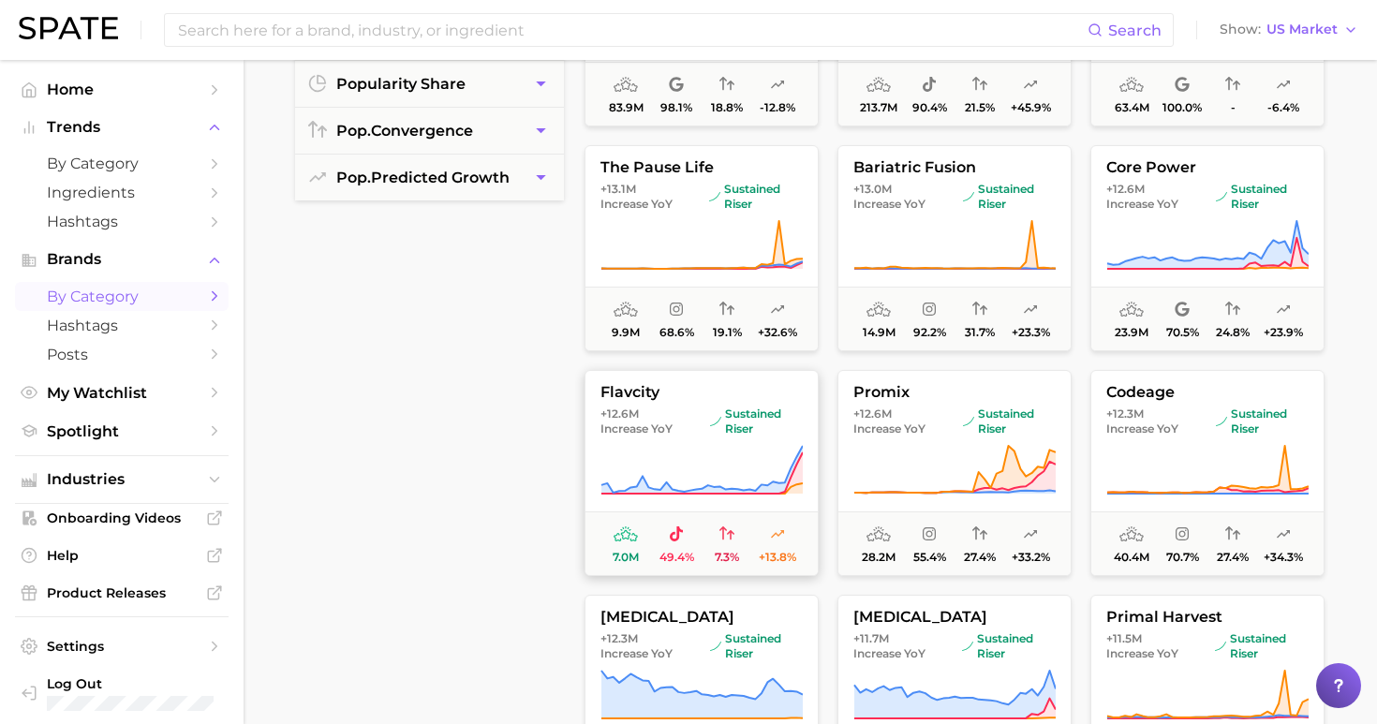
click at [779, 453] on icon at bounding box center [701, 470] width 202 height 52
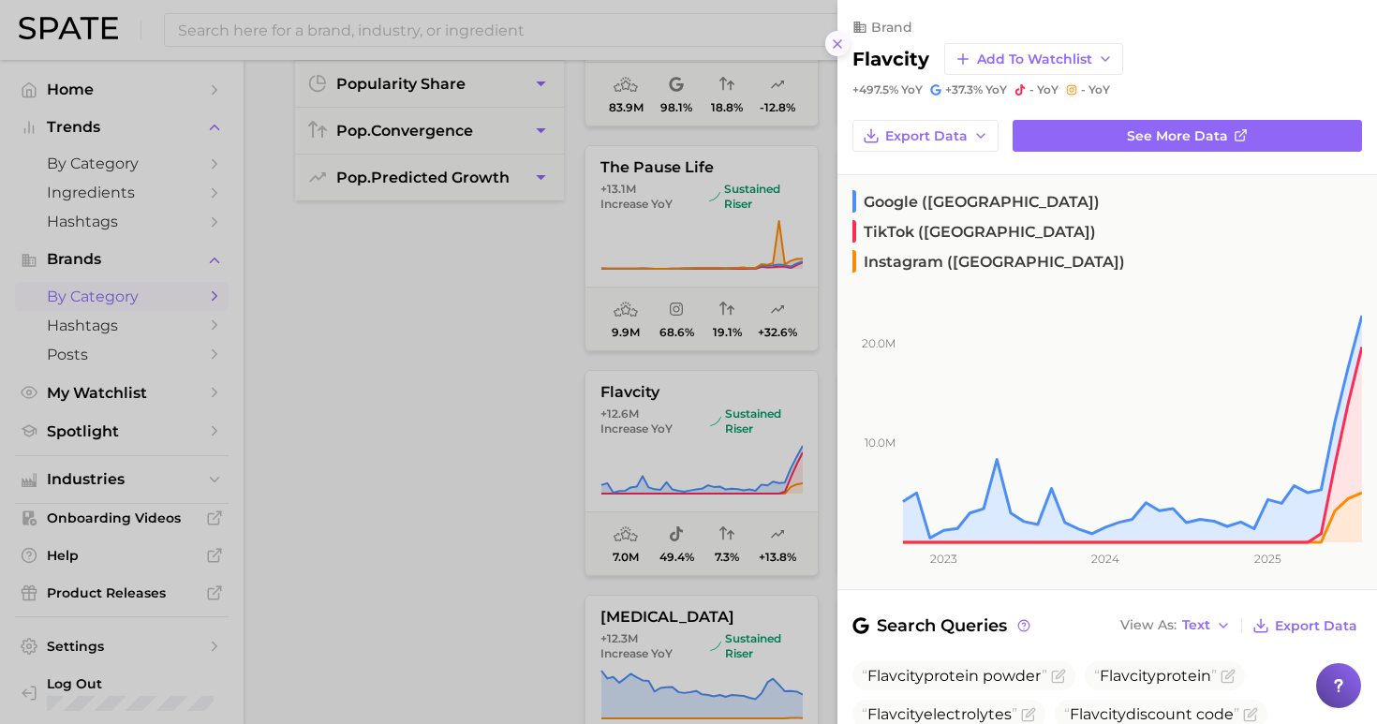
click at [842, 42] on icon at bounding box center [837, 44] width 15 height 15
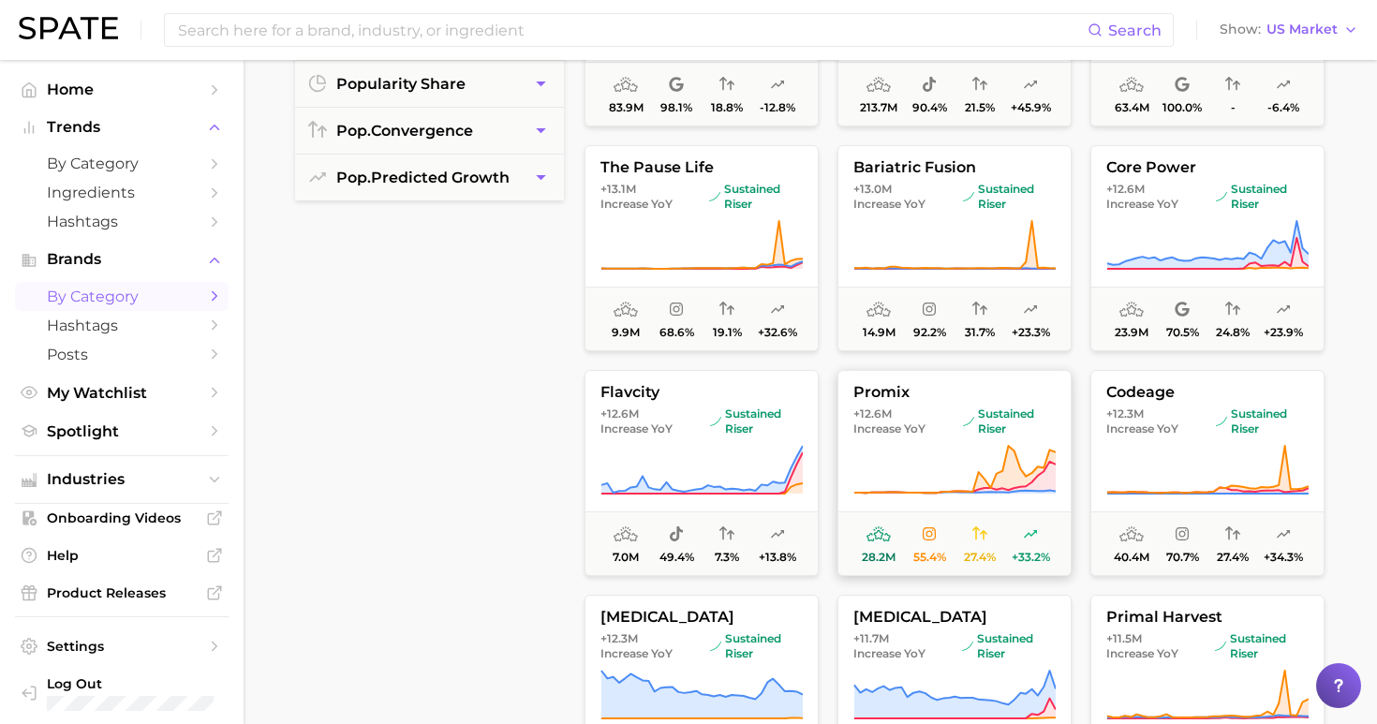
click at [954, 427] on span "+12.6m Increase YoY" at bounding box center [904, 421] width 102 height 30
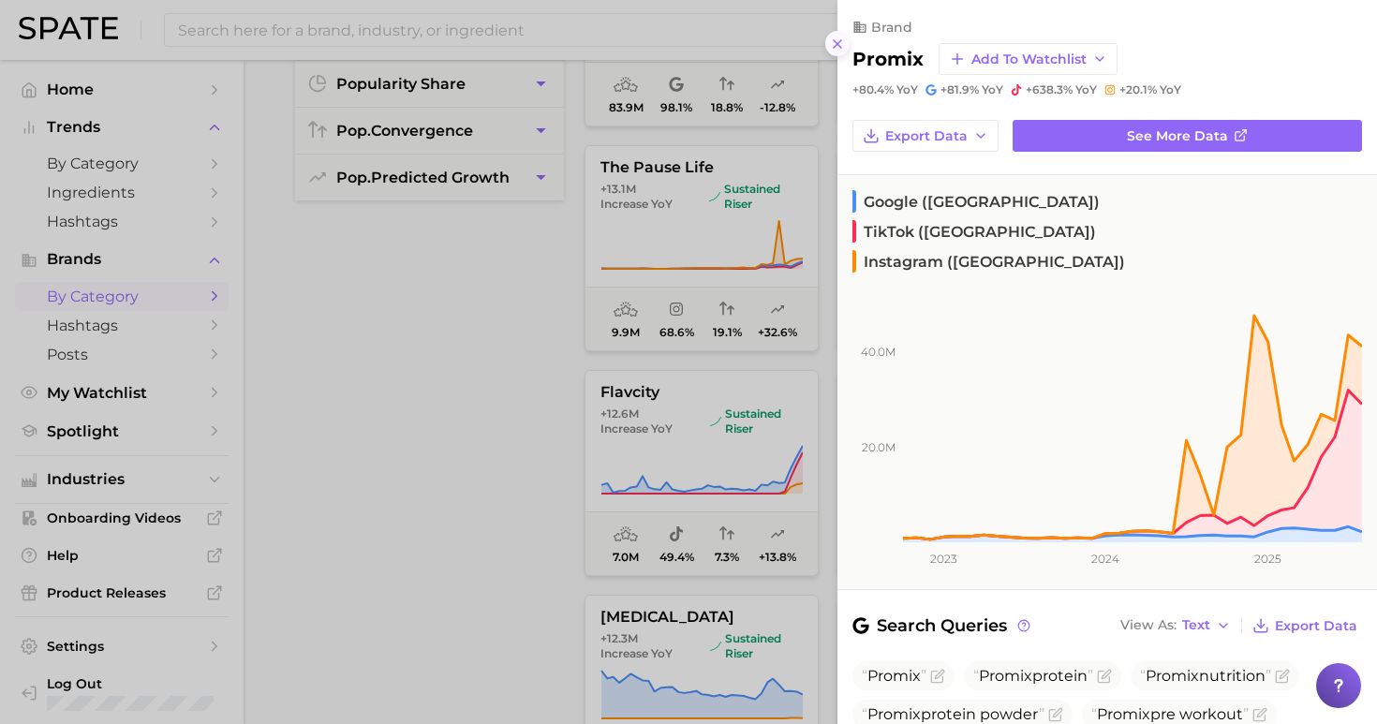
click at [836, 37] on icon at bounding box center [837, 44] width 15 height 15
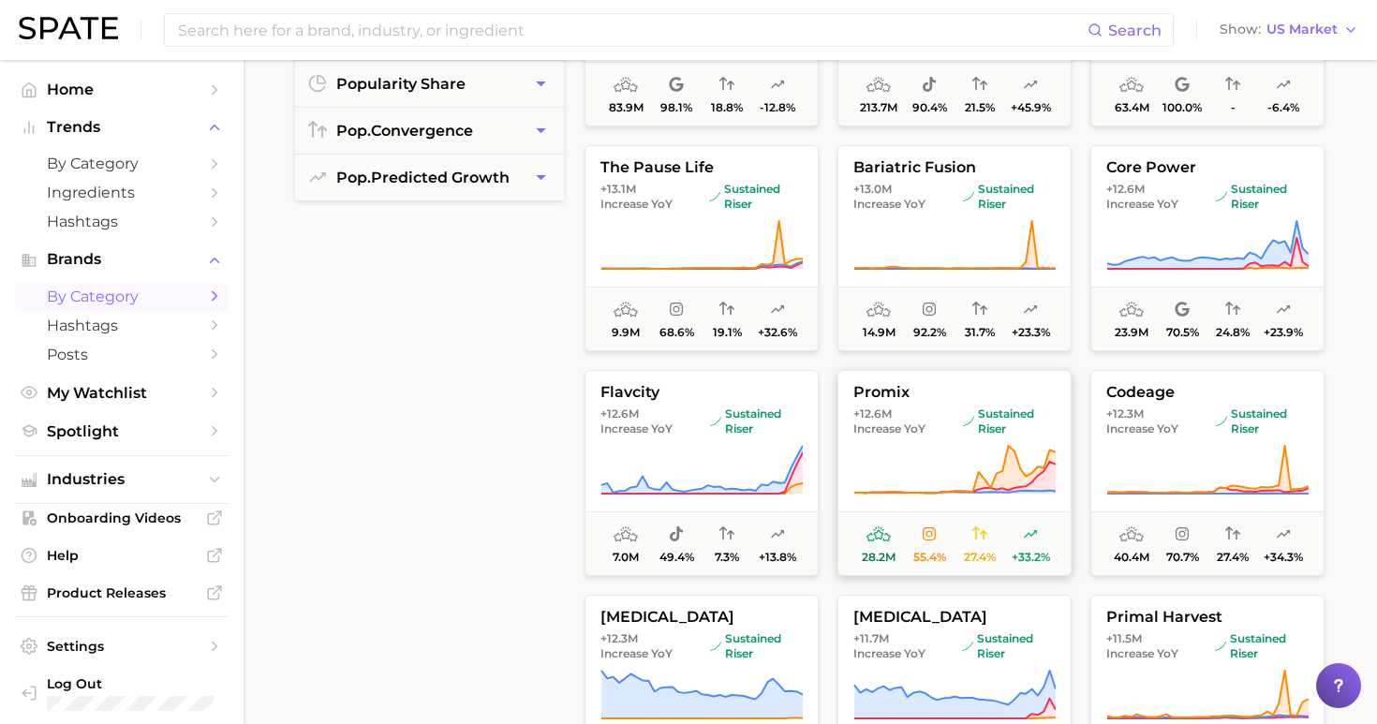
click at [946, 411] on span "+12.6m Increase YoY" at bounding box center [904, 421] width 102 height 30
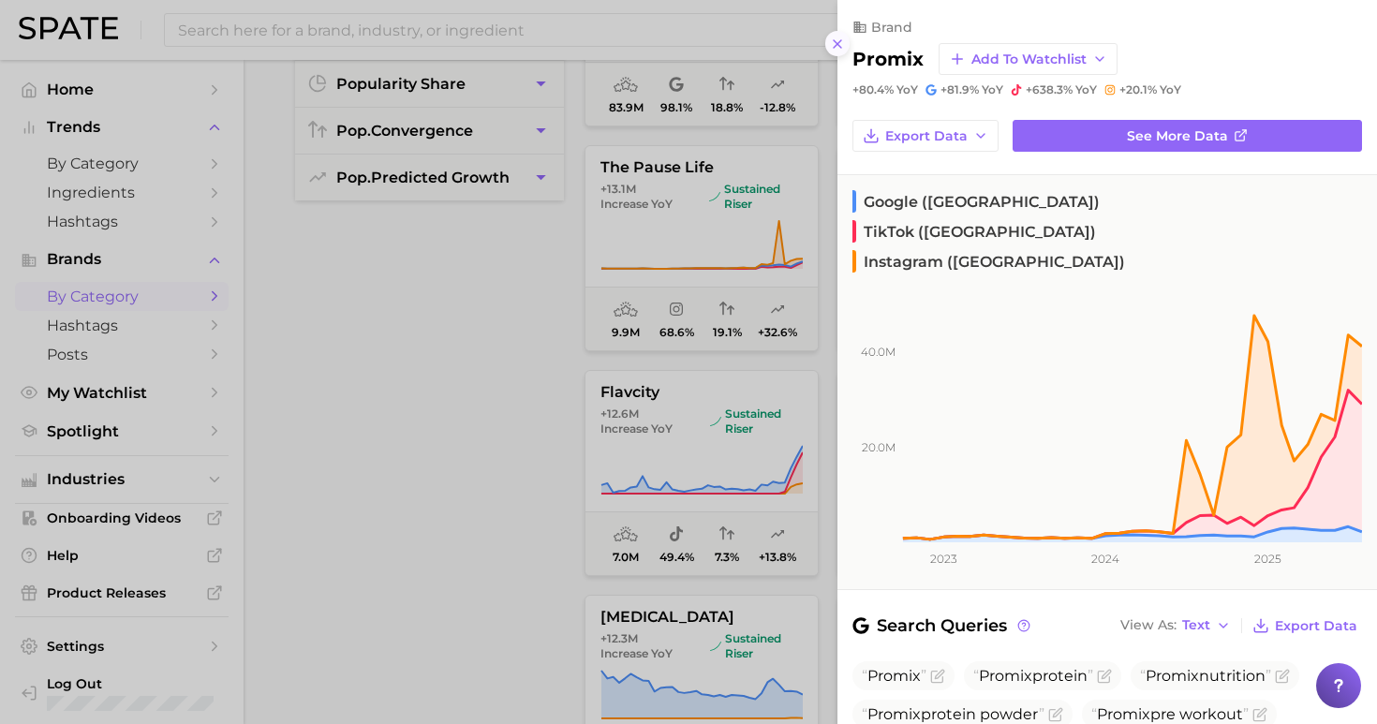
click at [839, 37] on icon at bounding box center [837, 44] width 15 height 15
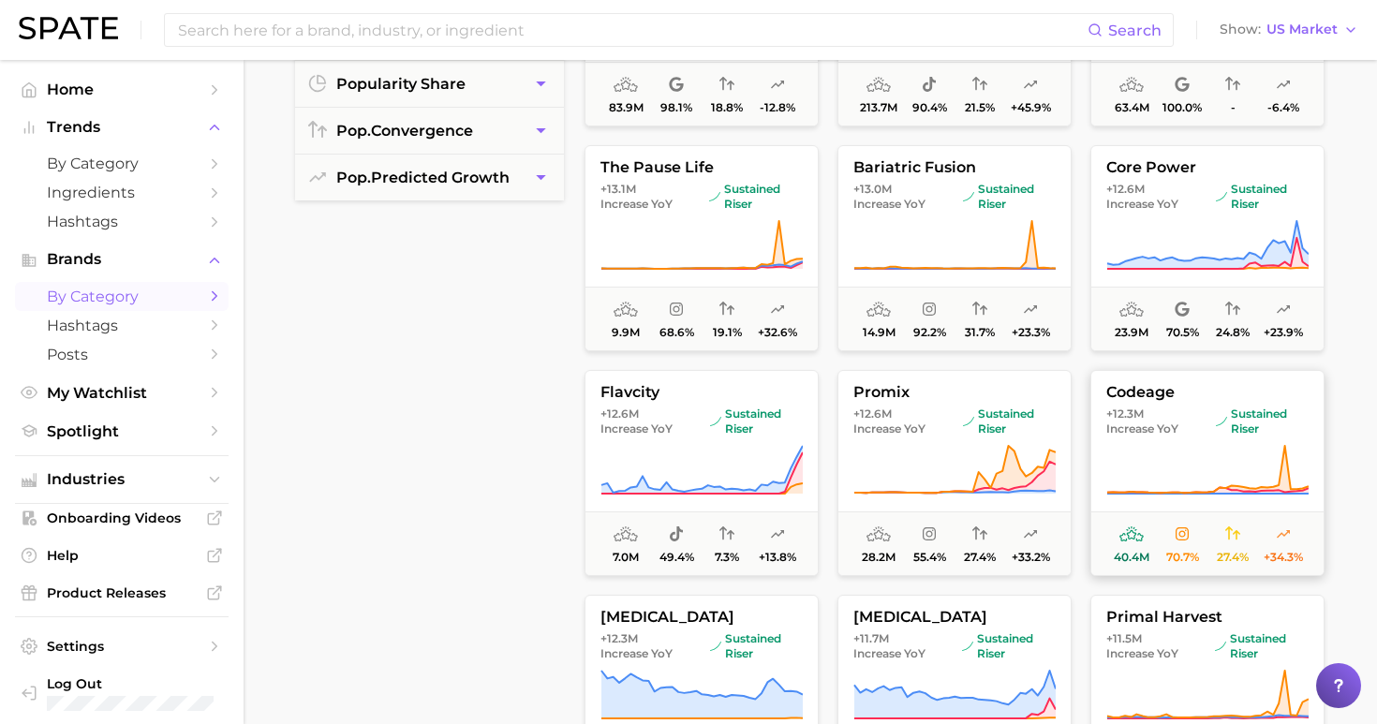
click at [1185, 409] on span "+12.3m Increase YoY" at bounding box center [1157, 421] width 102 height 30
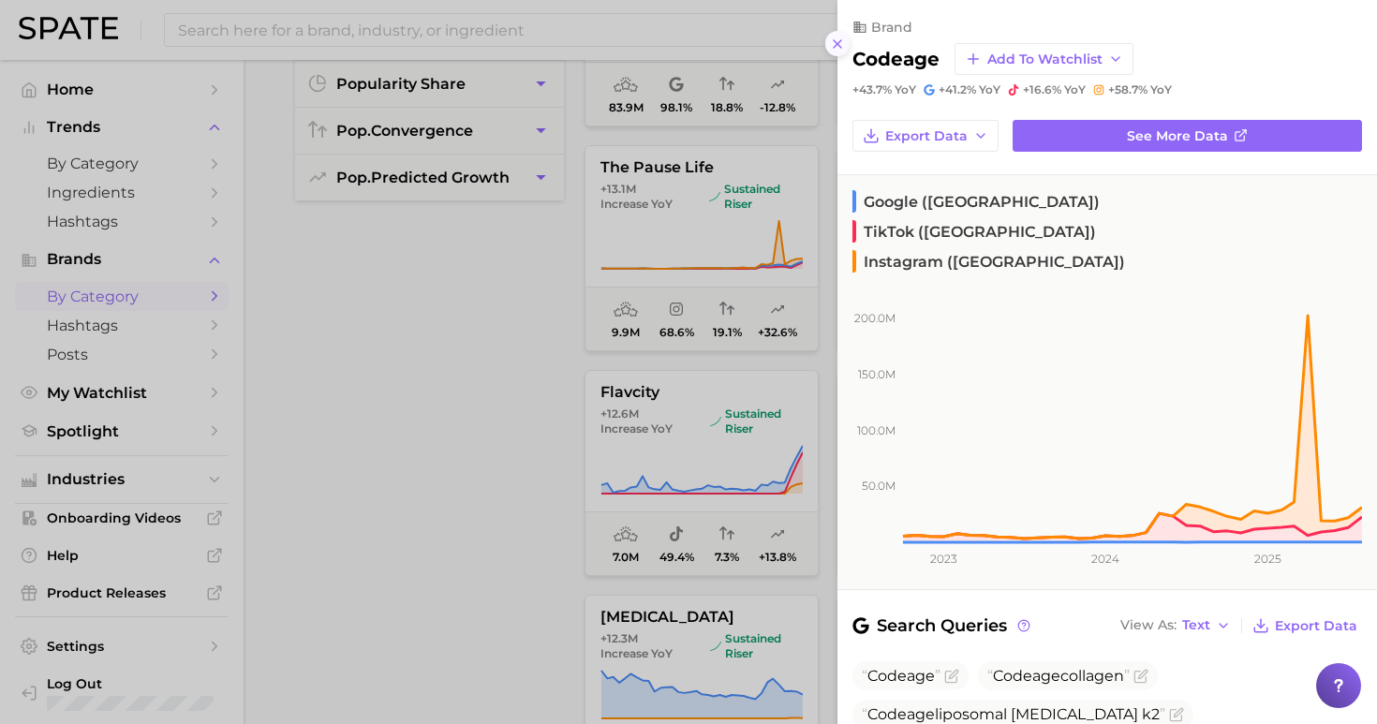
click at [830, 40] on icon at bounding box center [837, 44] width 15 height 15
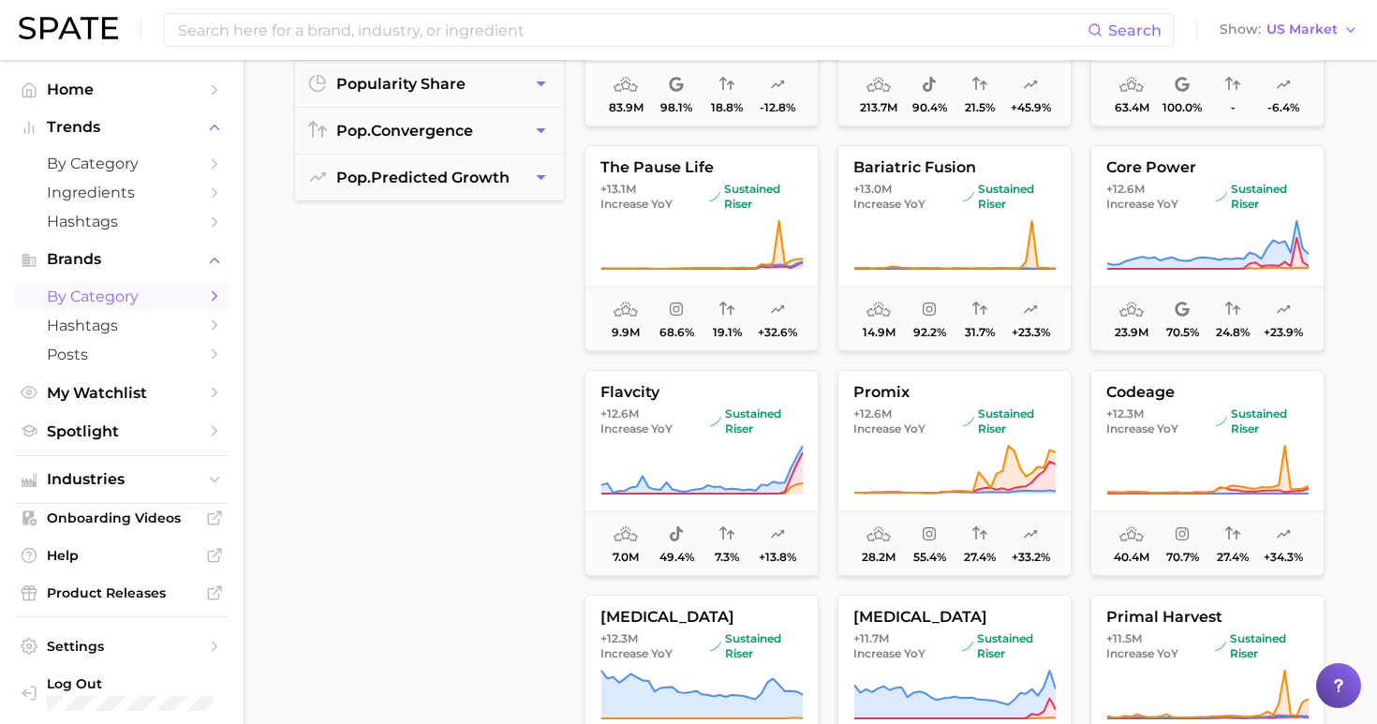
click at [1363, 396] on main "wellness Overview Google TikTok Instagram filters Preset Filters Early Stage La…" at bounding box center [809, 340] width 1133 height 1421
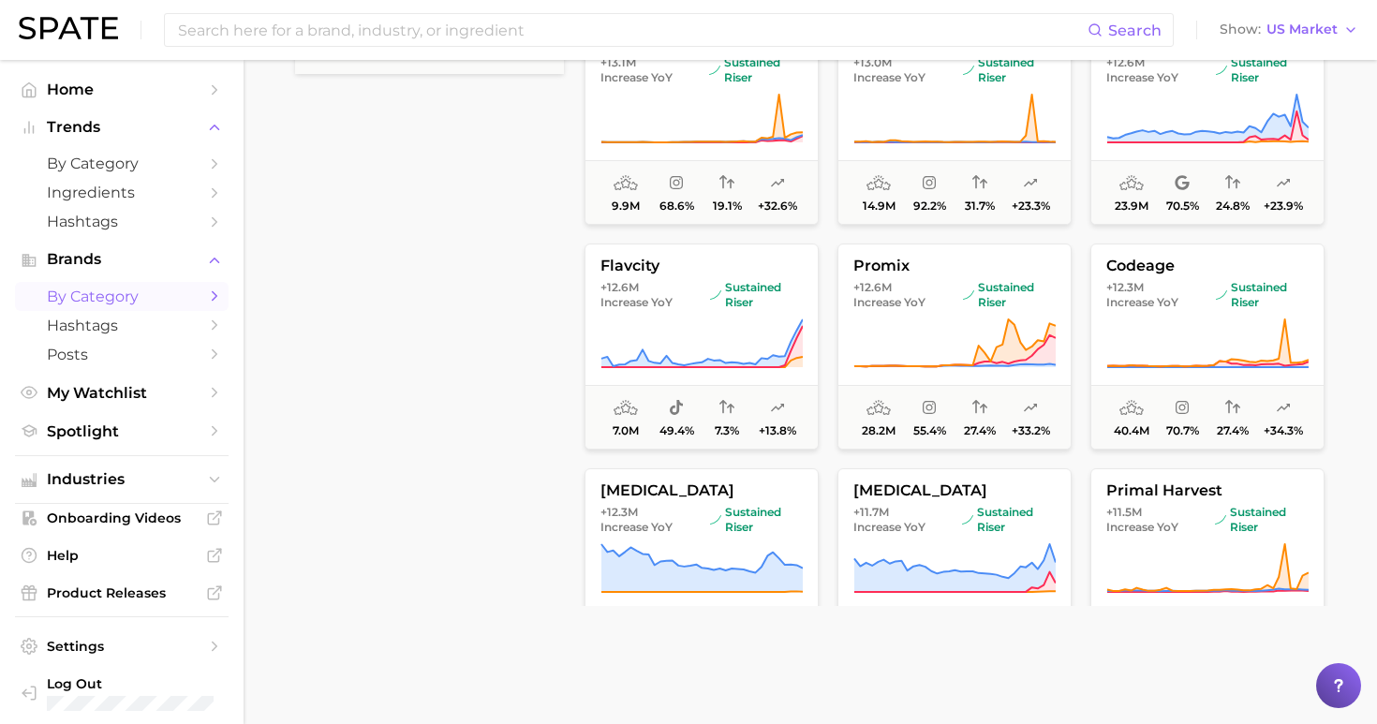
scroll to position [558, 0]
click at [1244, 484] on span "primal harvest" at bounding box center [1207, 488] width 232 height 17
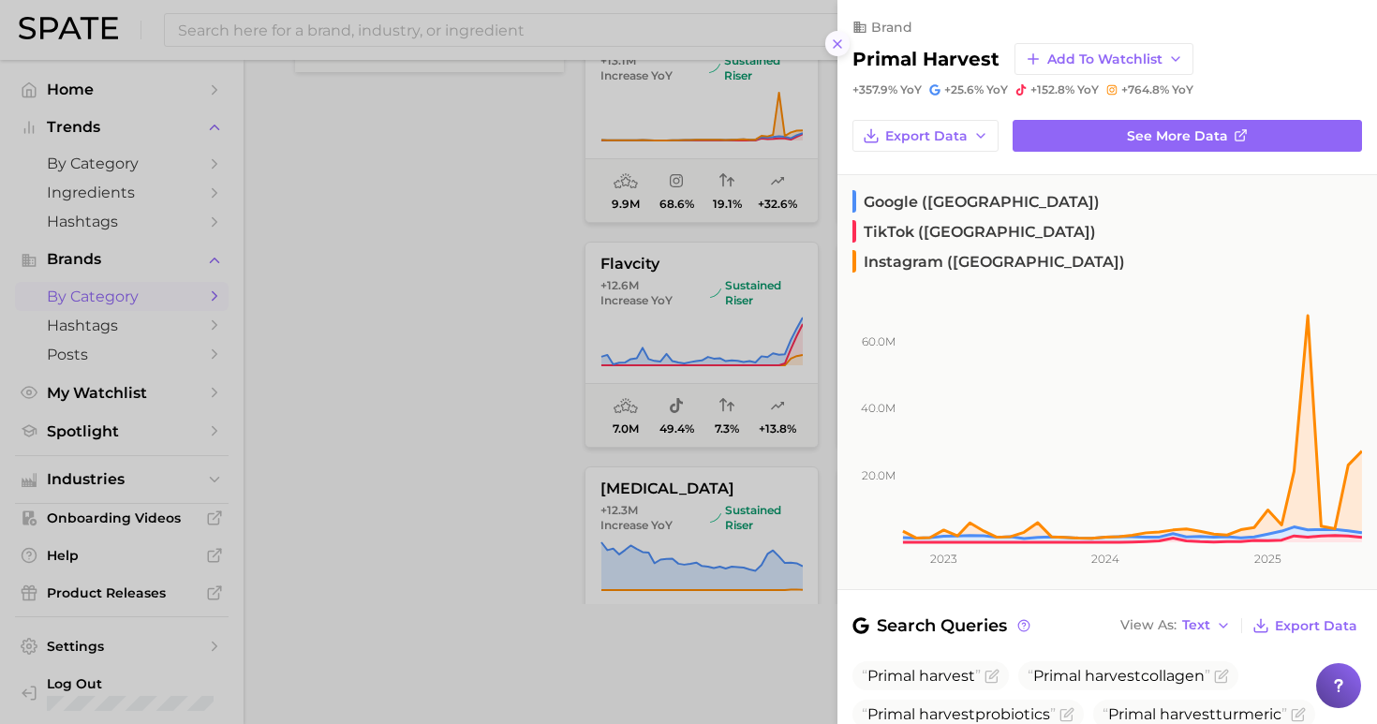
click at [831, 37] on icon at bounding box center [837, 44] width 15 height 15
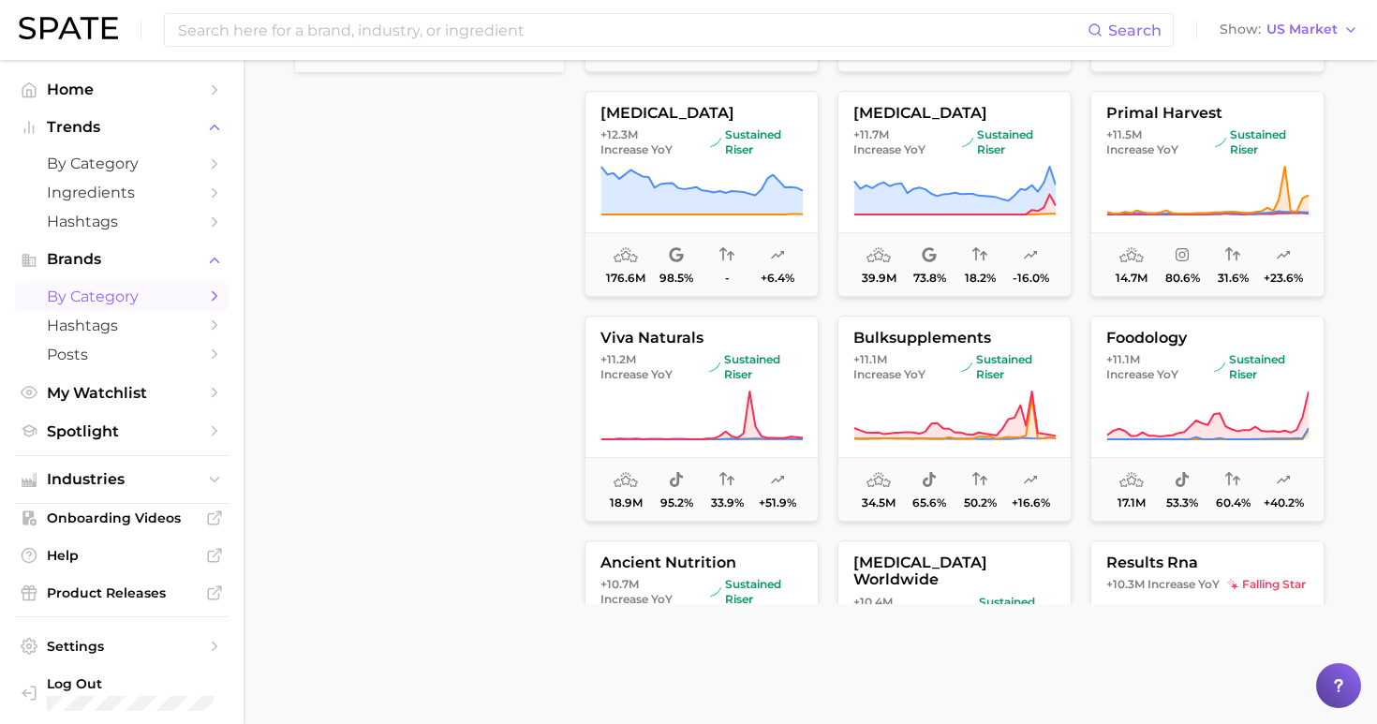
scroll to position [4331, 0]
click at [655, 383] on button "viva naturals +11.2m Increase YoY sustained riser 18.9m 95.2% 33.9% +51.9%" at bounding box center [701, 417] width 234 height 206
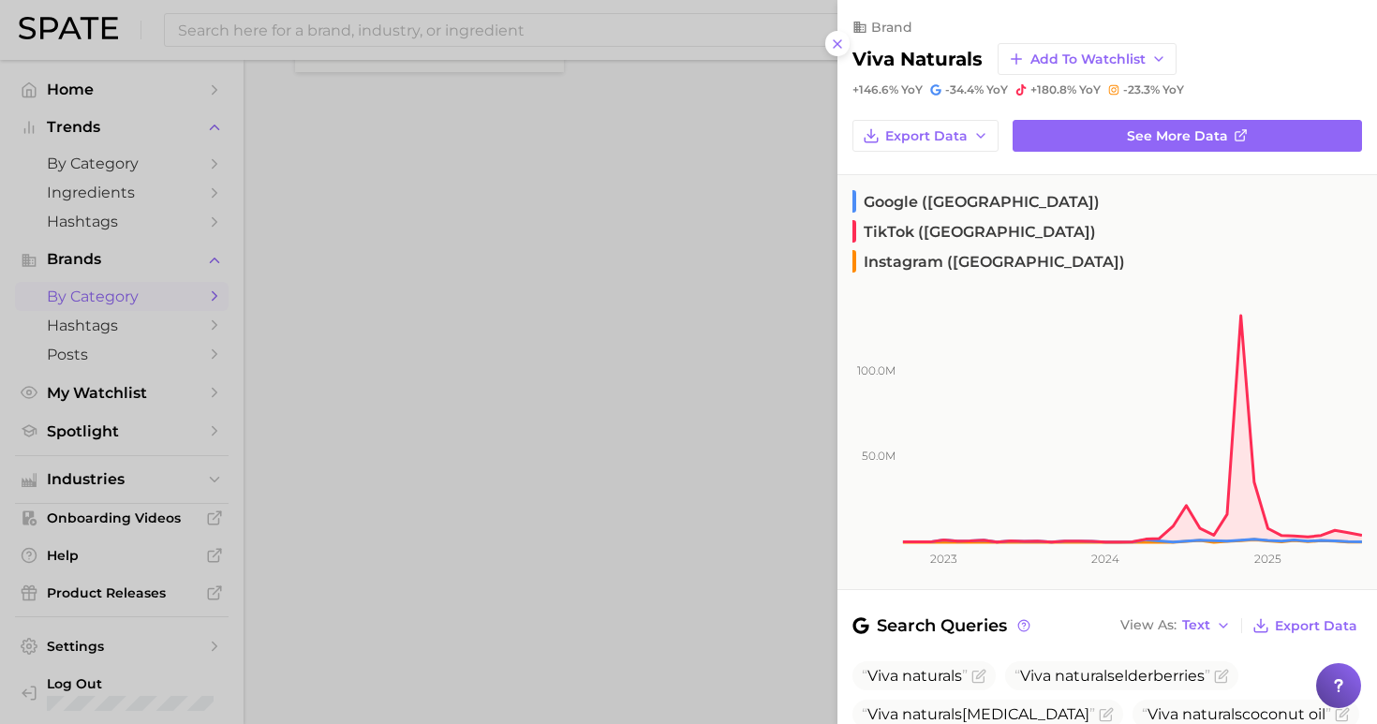
scroll to position [4331, 0]
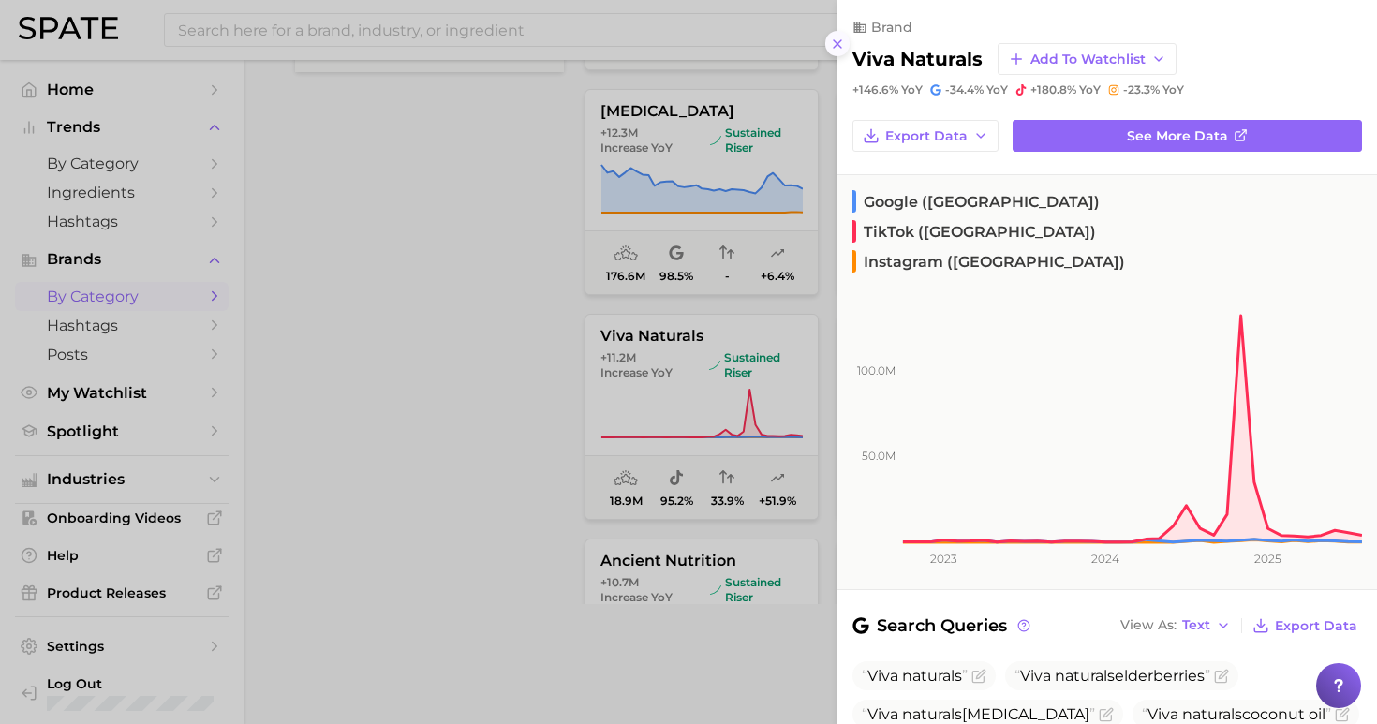
click at [829, 37] on button at bounding box center [837, 43] width 25 height 25
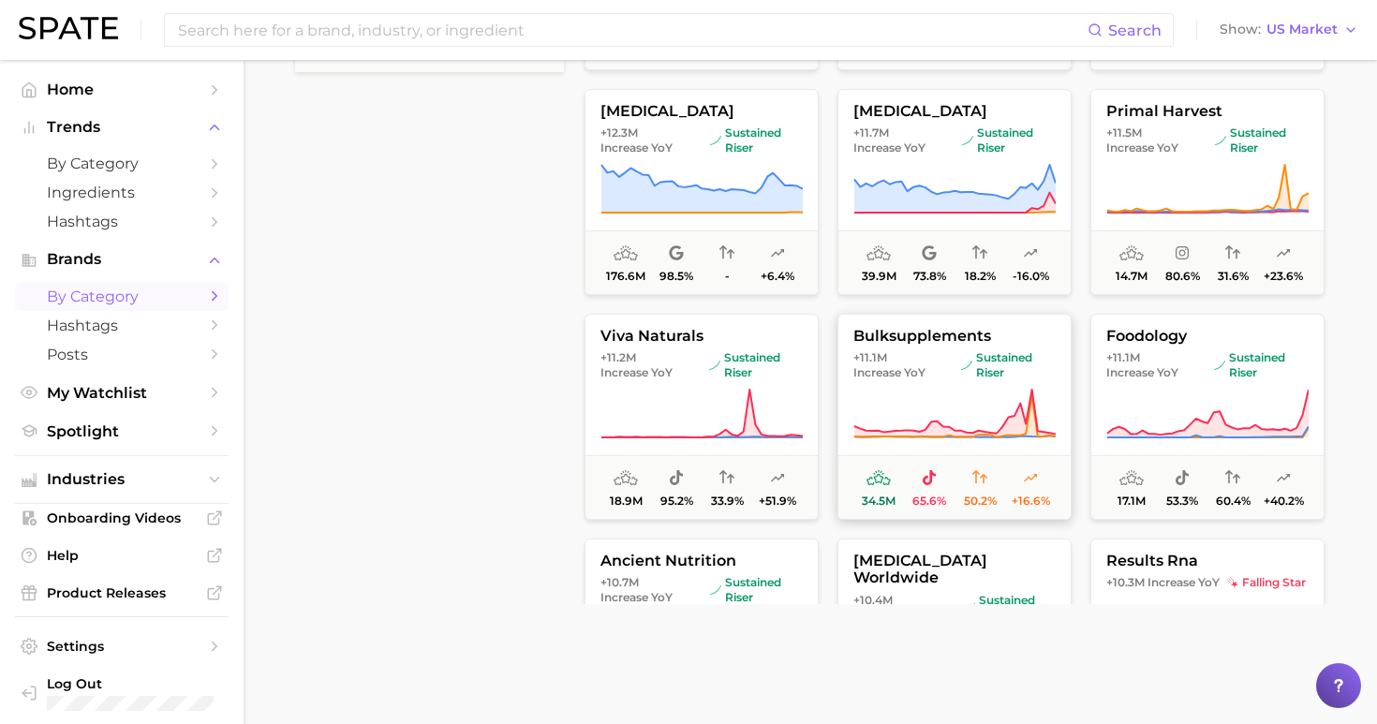
click at [986, 344] on span "bulksupplements" at bounding box center [954, 336] width 232 height 17
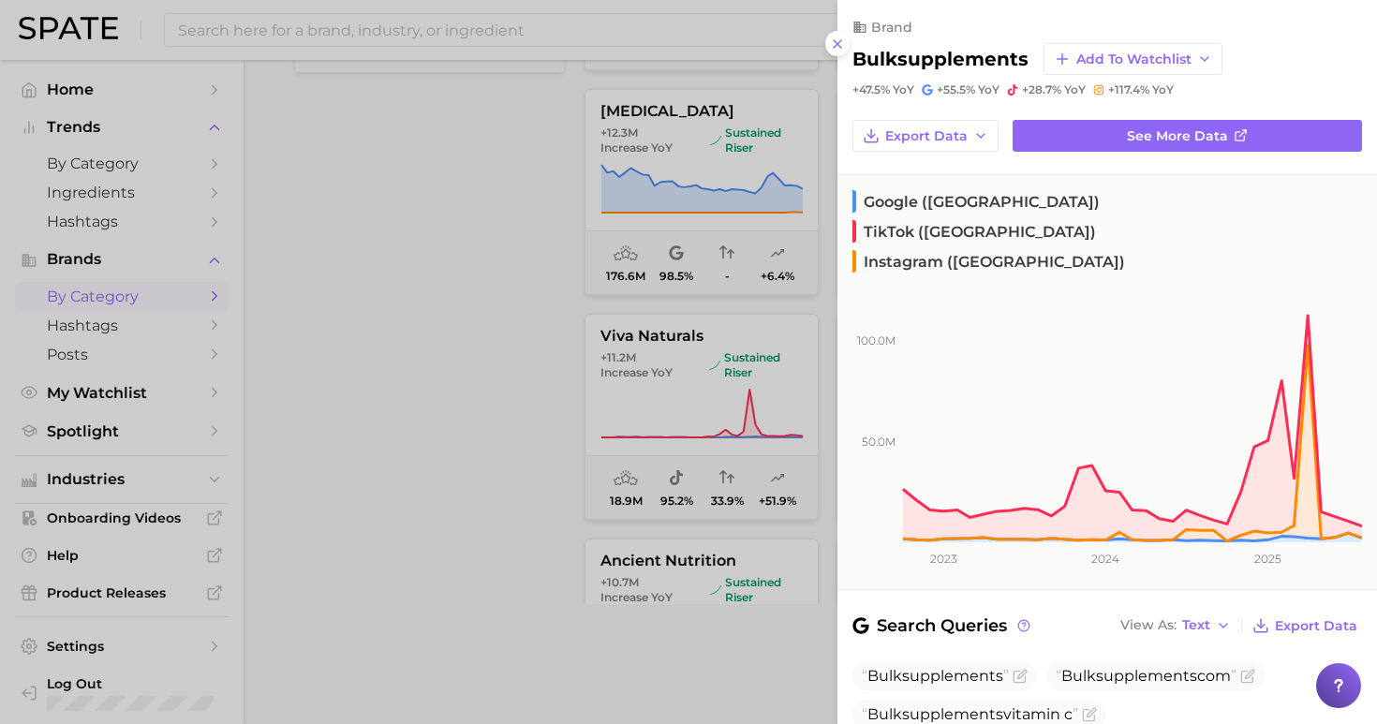
click at [513, 398] on div at bounding box center [688, 362] width 1377 height 724
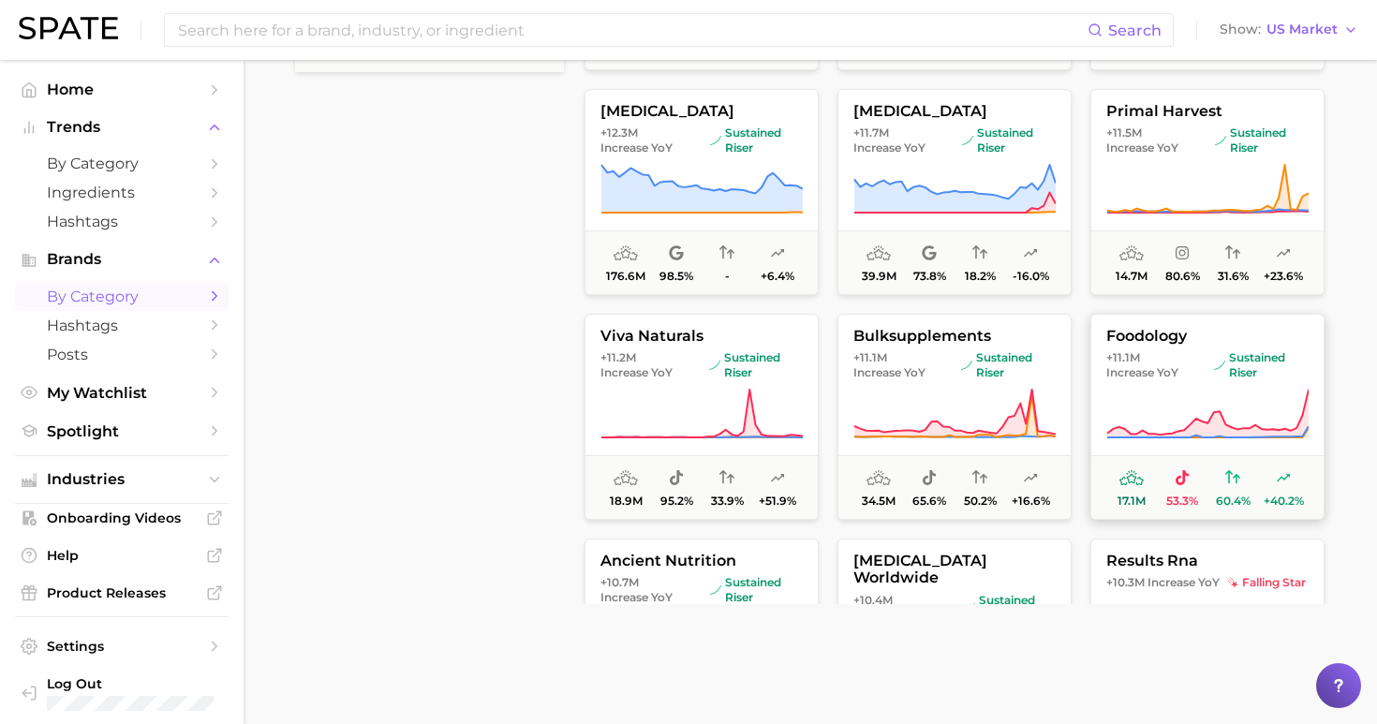
click at [1136, 378] on span "Increase YoY" at bounding box center [1142, 372] width 72 height 15
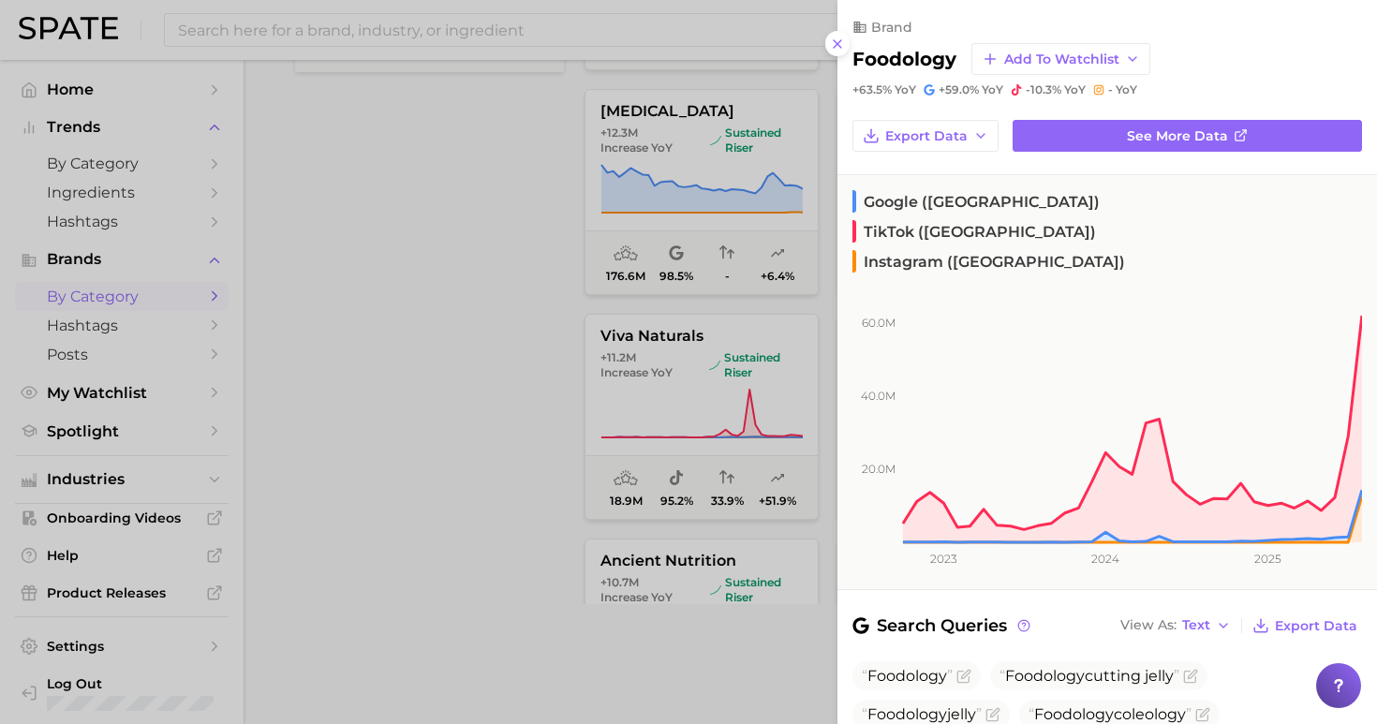
click at [537, 556] on div at bounding box center [688, 362] width 1377 height 724
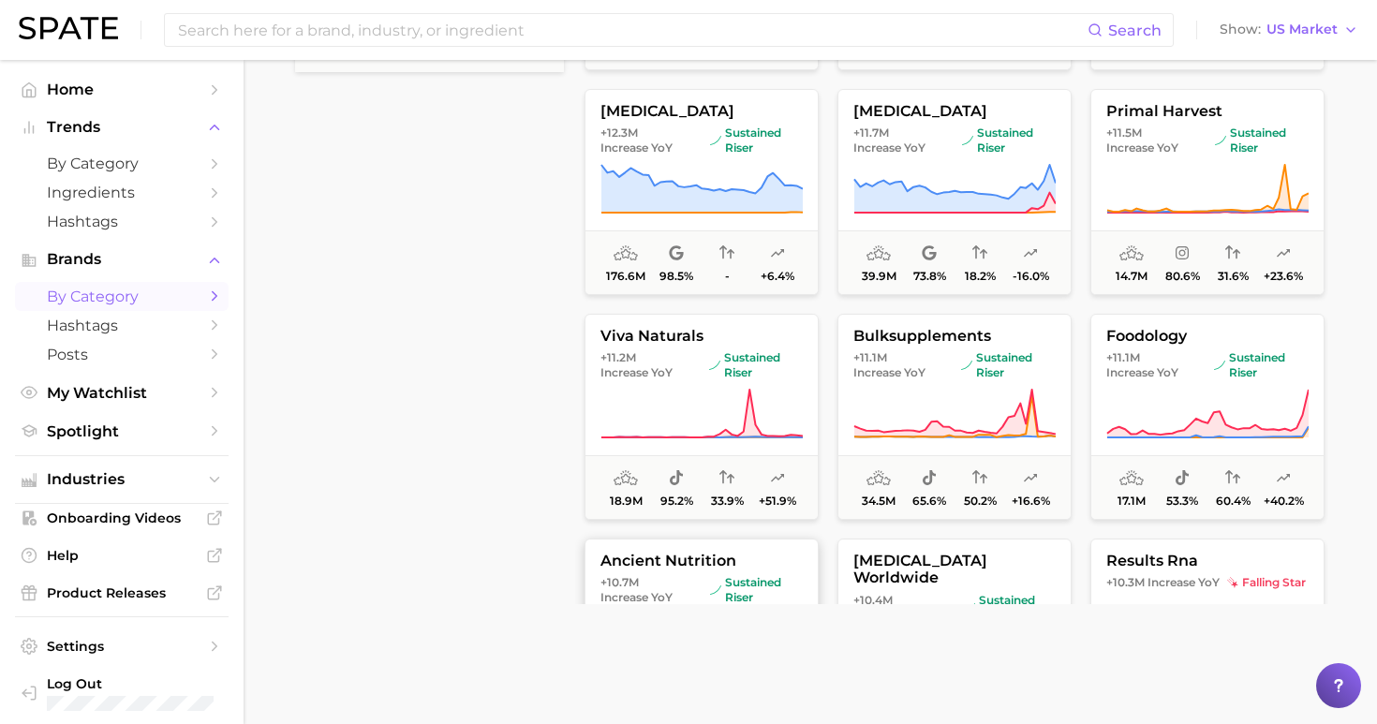
click at [636, 568] on span "ancient nutrition" at bounding box center [701, 560] width 232 height 17
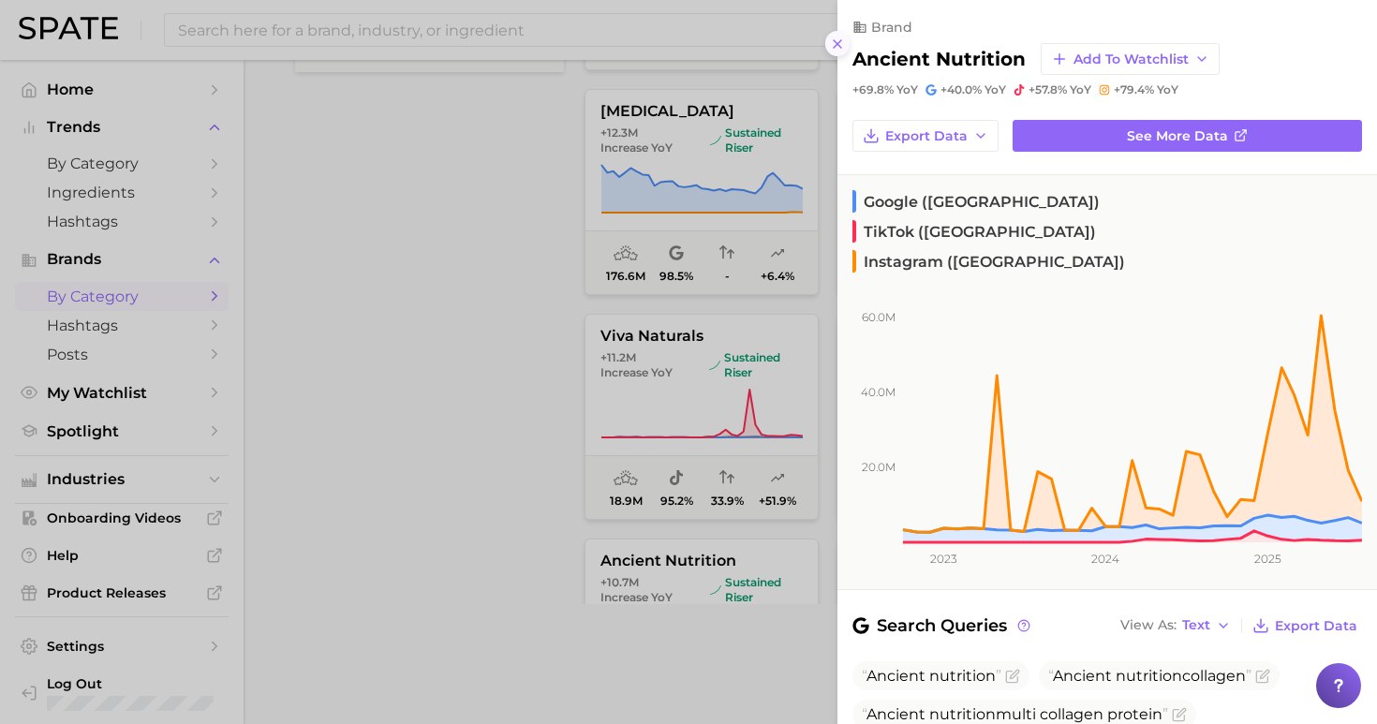
click at [837, 37] on icon at bounding box center [837, 44] width 15 height 15
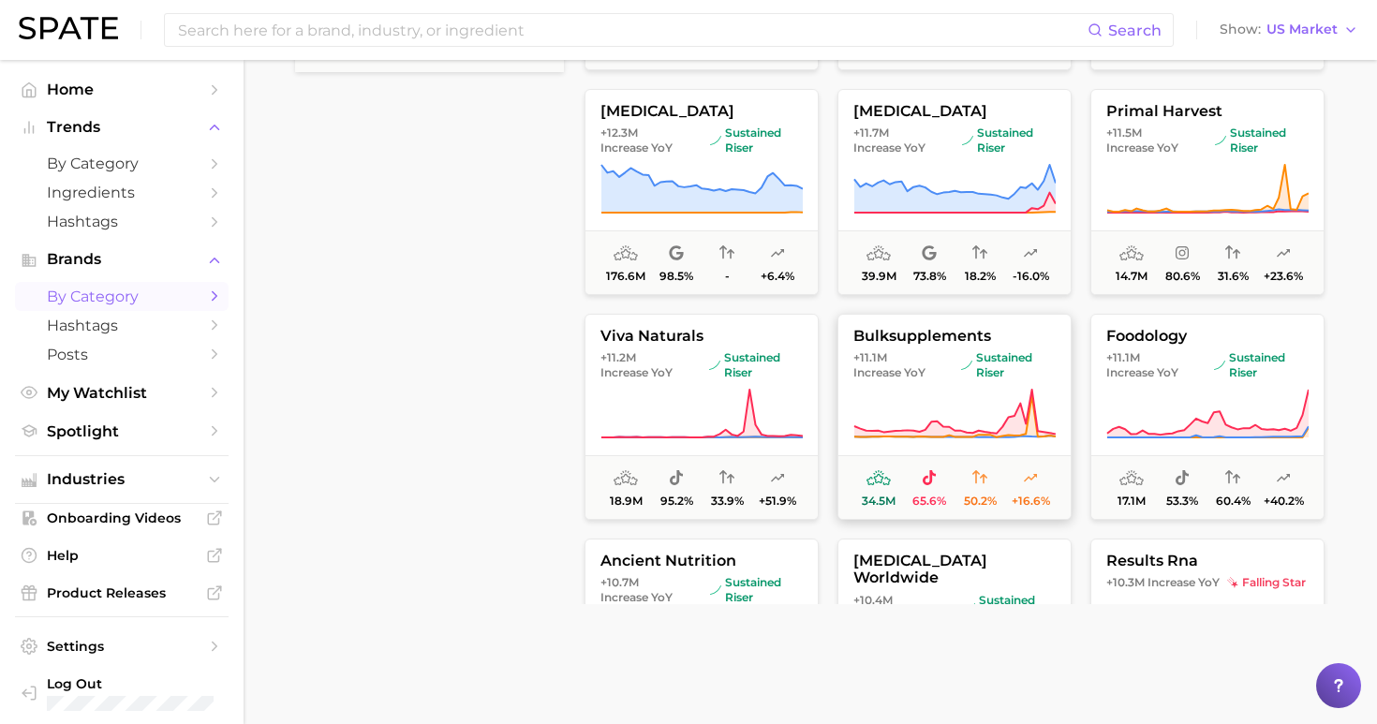
click at [943, 356] on span "+11.1m Increase YoY" at bounding box center [903, 365] width 100 height 30
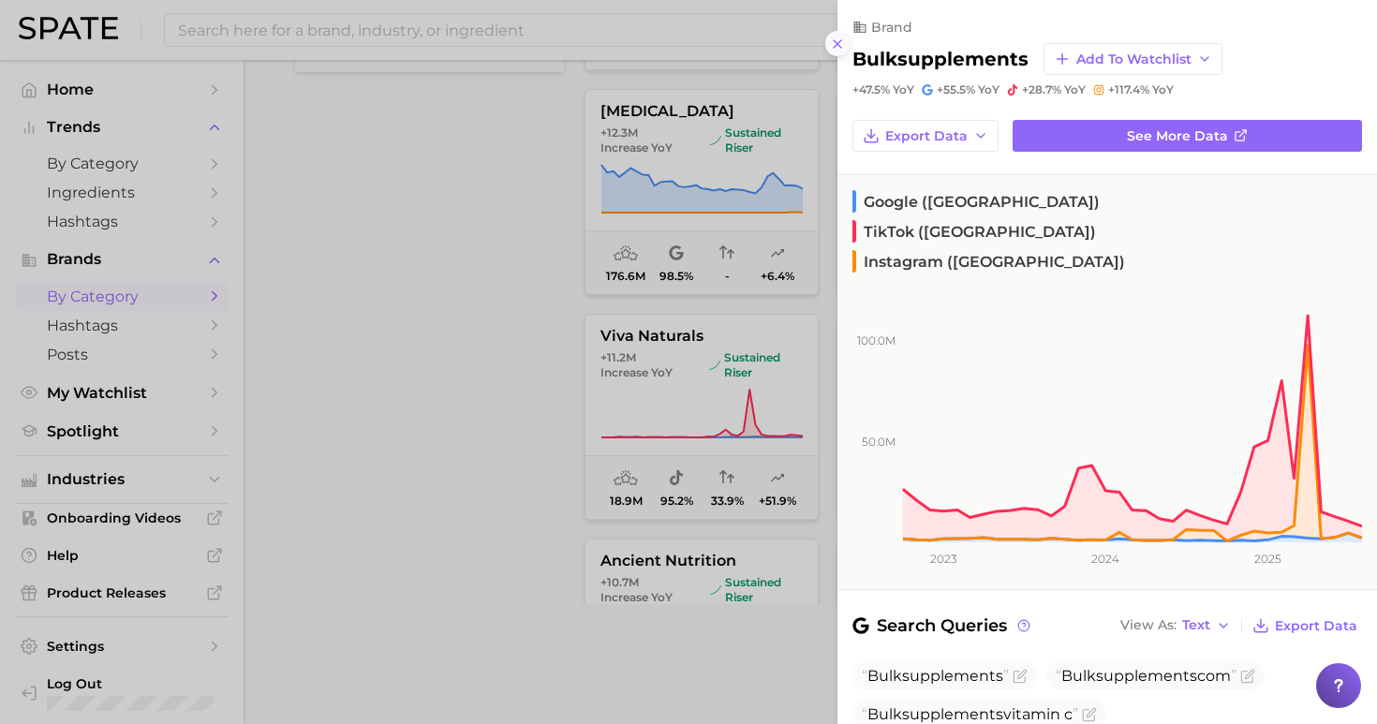
click at [838, 40] on line at bounding box center [836, 43] width 7 height 7
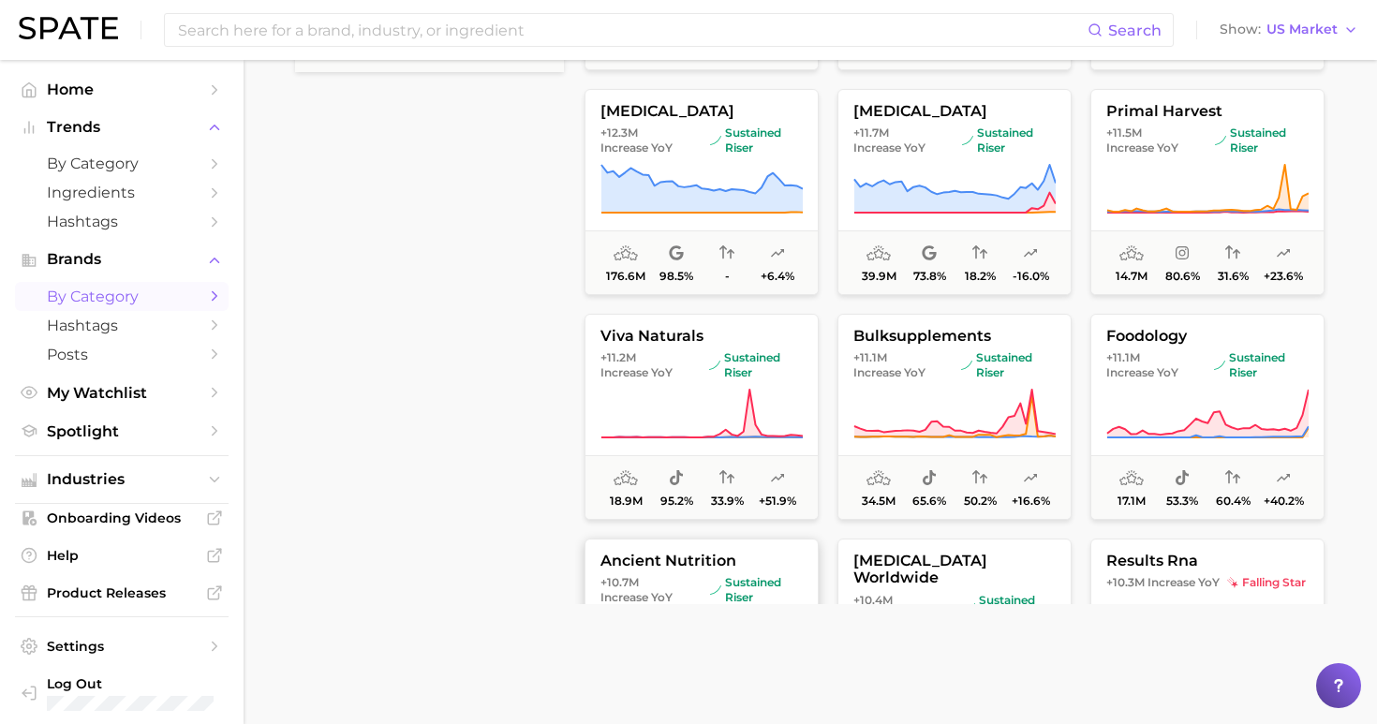
click at [689, 565] on span "ancient nutrition" at bounding box center [701, 560] width 232 height 17
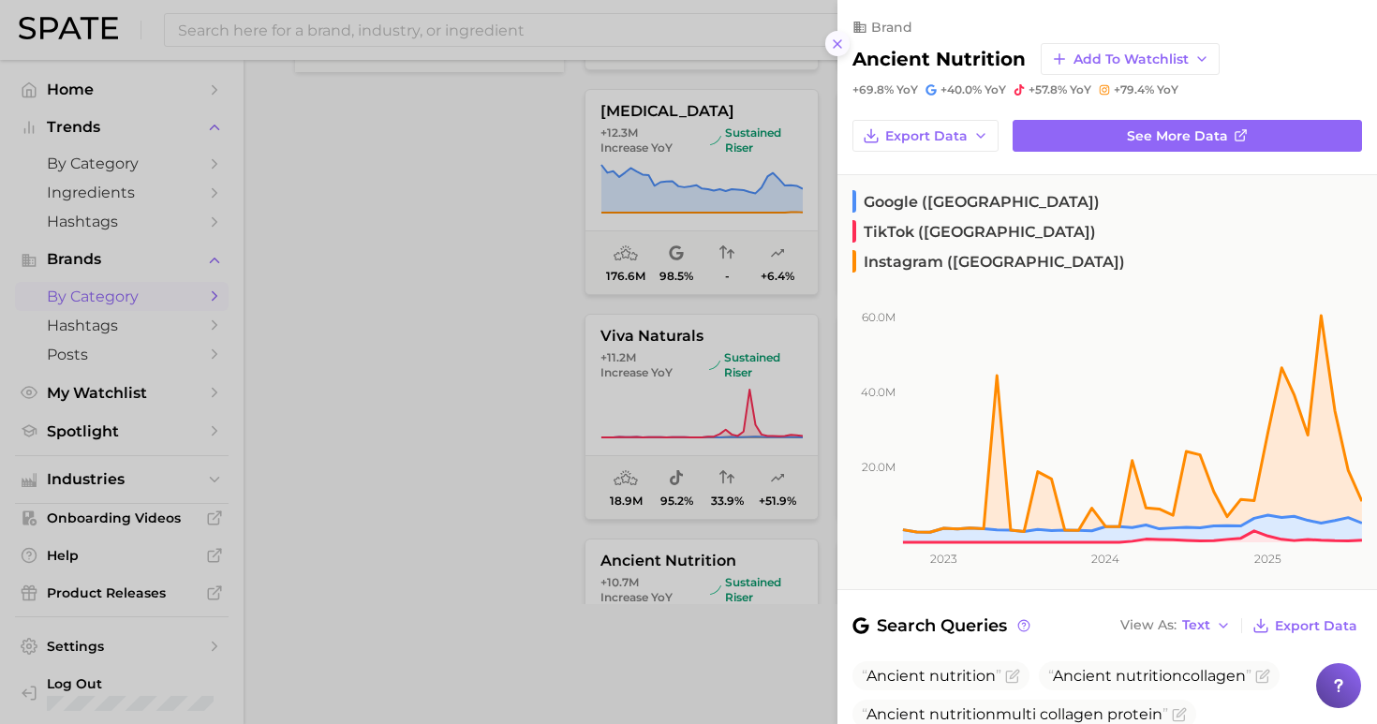
click at [835, 39] on icon at bounding box center [837, 44] width 15 height 15
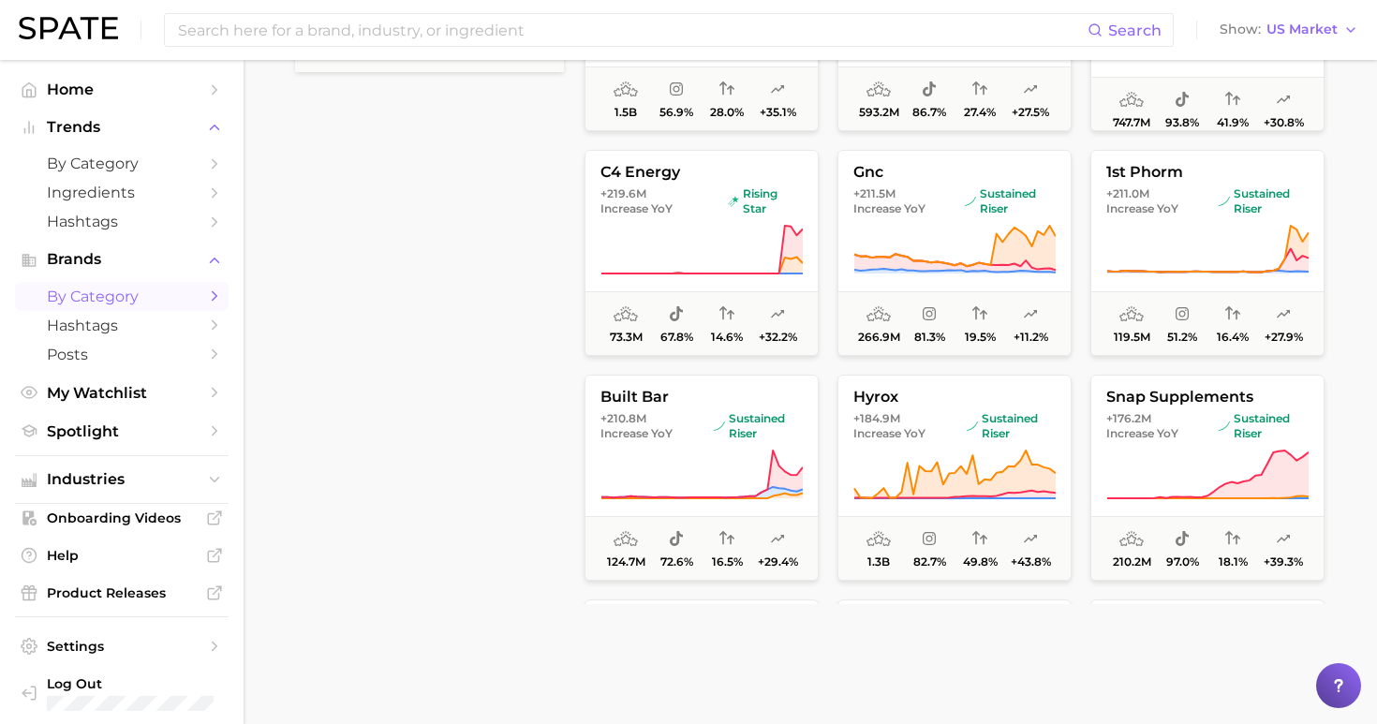
scroll to position [0, 0]
click at [1363, 427] on main "wellness Overview Google TikTok Instagram filters Preset Filters Early Stage La…" at bounding box center [809, 212] width 1133 height 1421
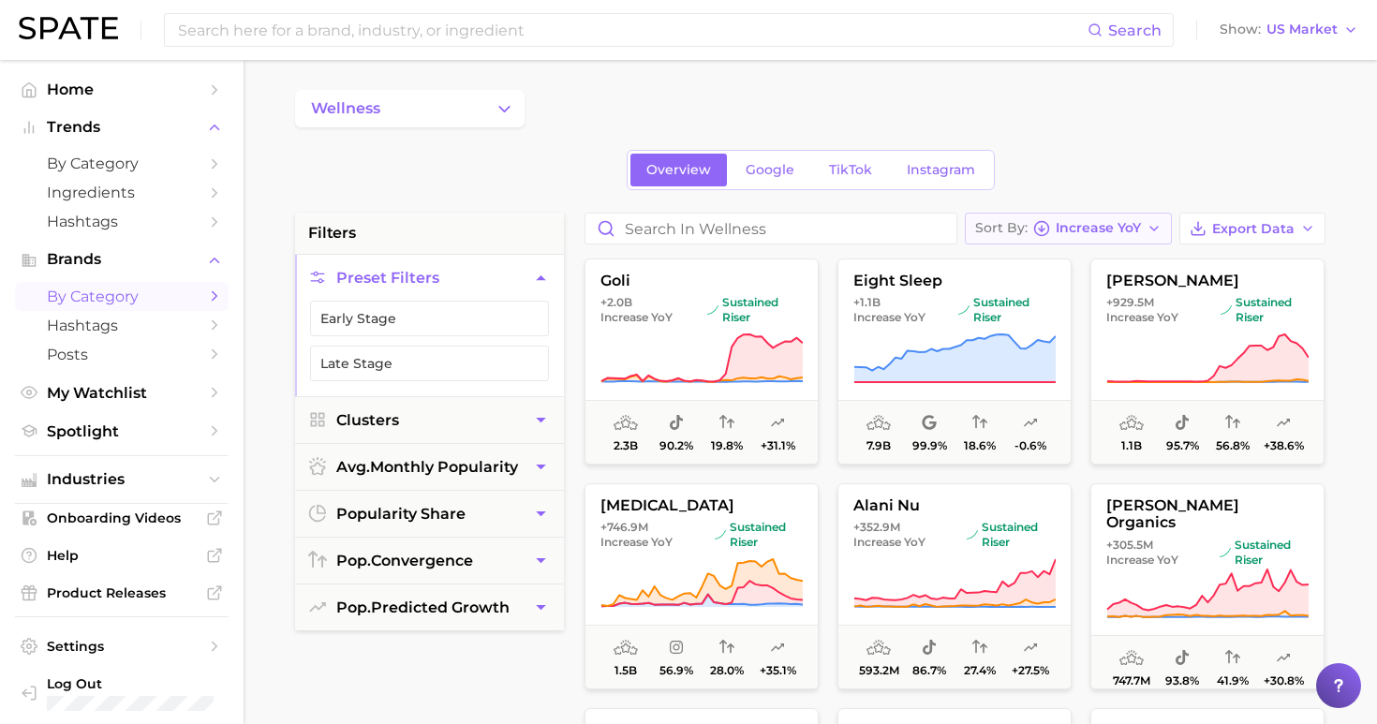
click at [1155, 225] on icon "button" at bounding box center [1153, 228] width 15 height 15
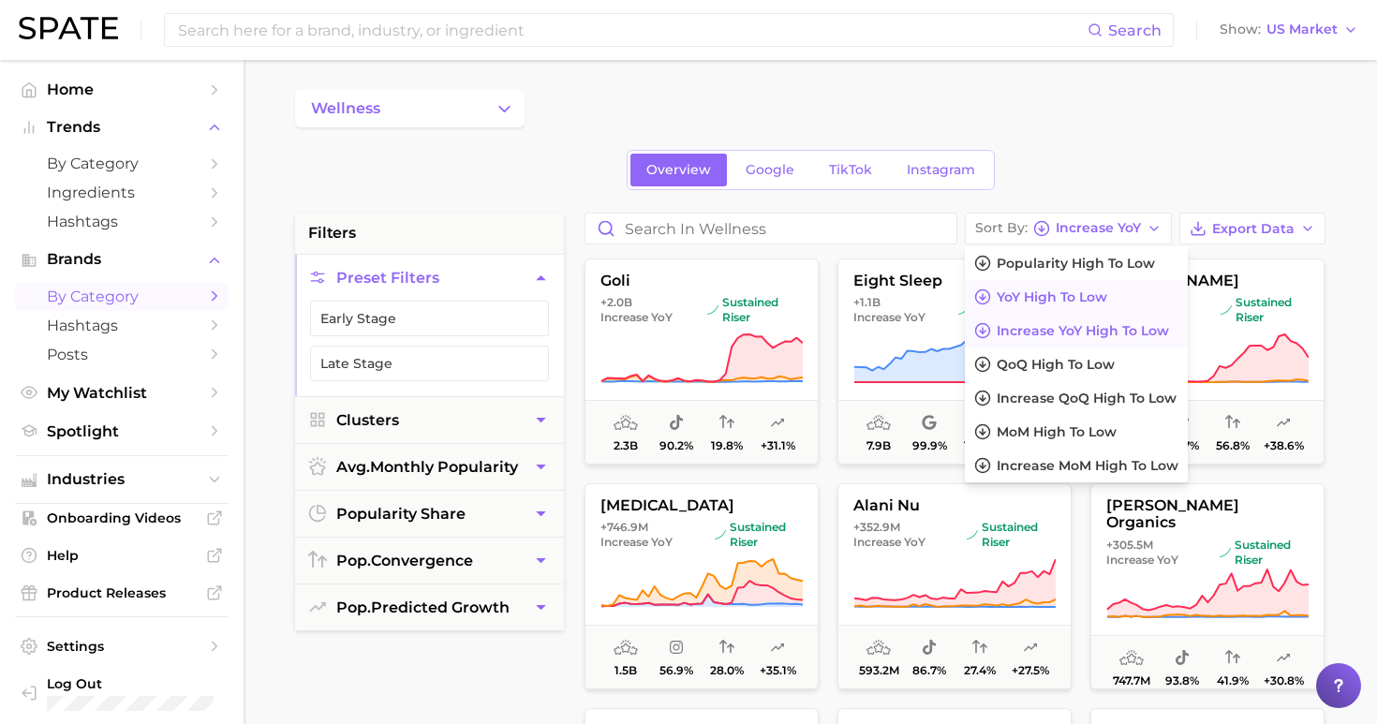
click at [1099, 284] on button "YoY high to low" at bounding box center [1075, 297] width 223 height 34
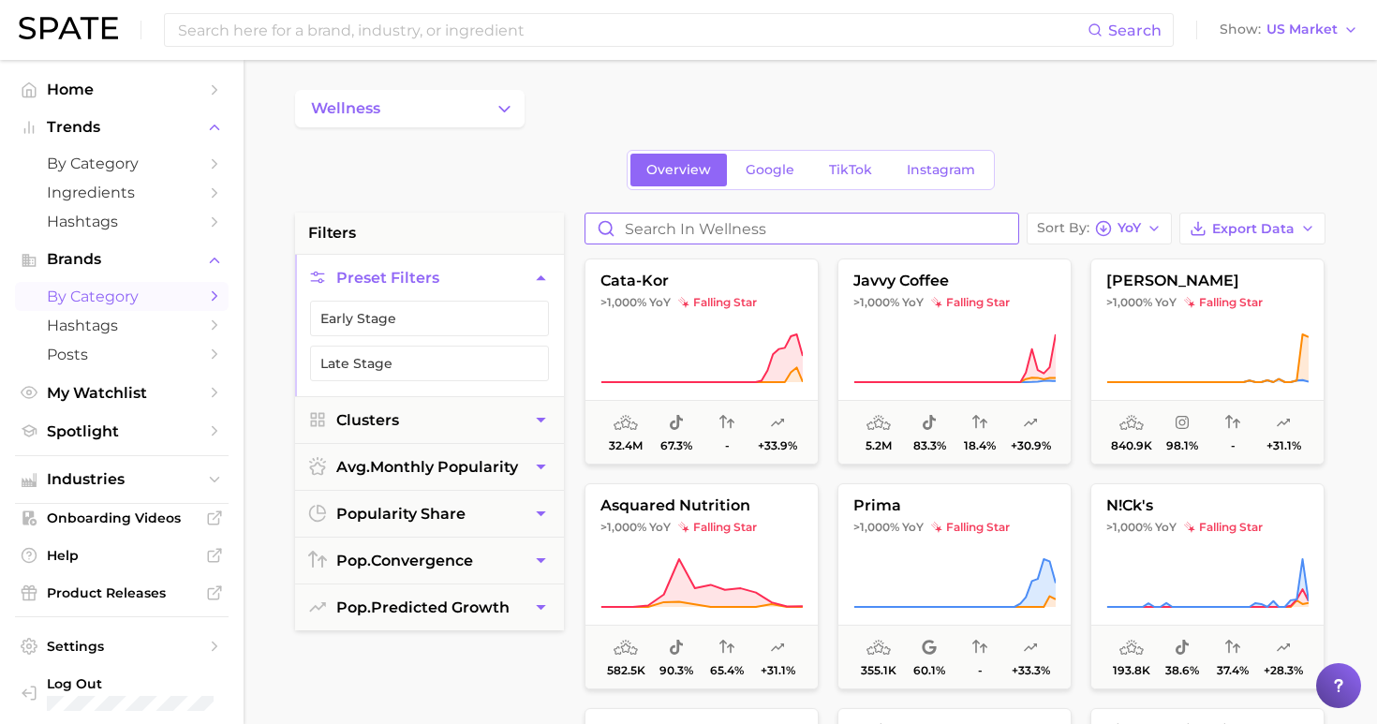
click at [832, 221] on input "Search in wellness" at bounding box center [801, 228] width 433 height 30
type input "primal queen"
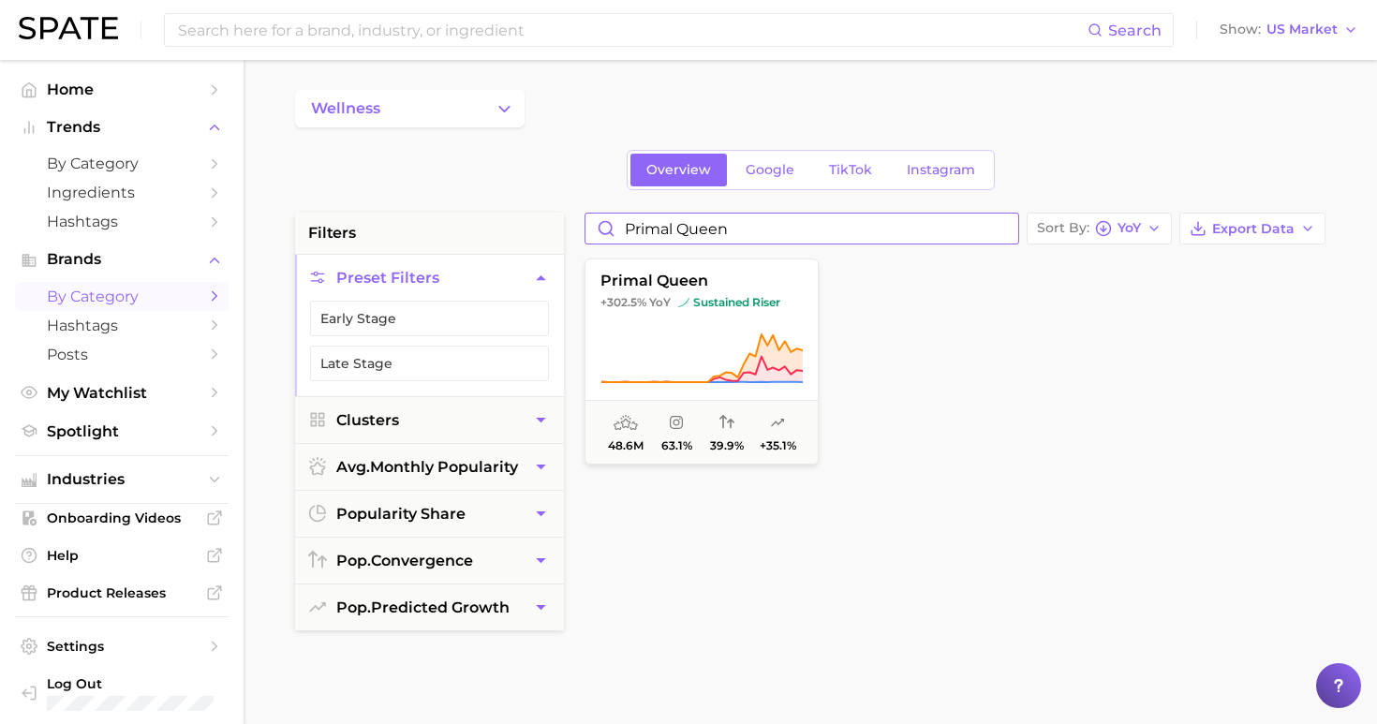
click at [1018, 226] on input "primal queen" at bounding box center [801, 228] width 433 height 30
click at [1009, 227] on input "primal queen" at bounding box center [801, 228] width 433 height 30
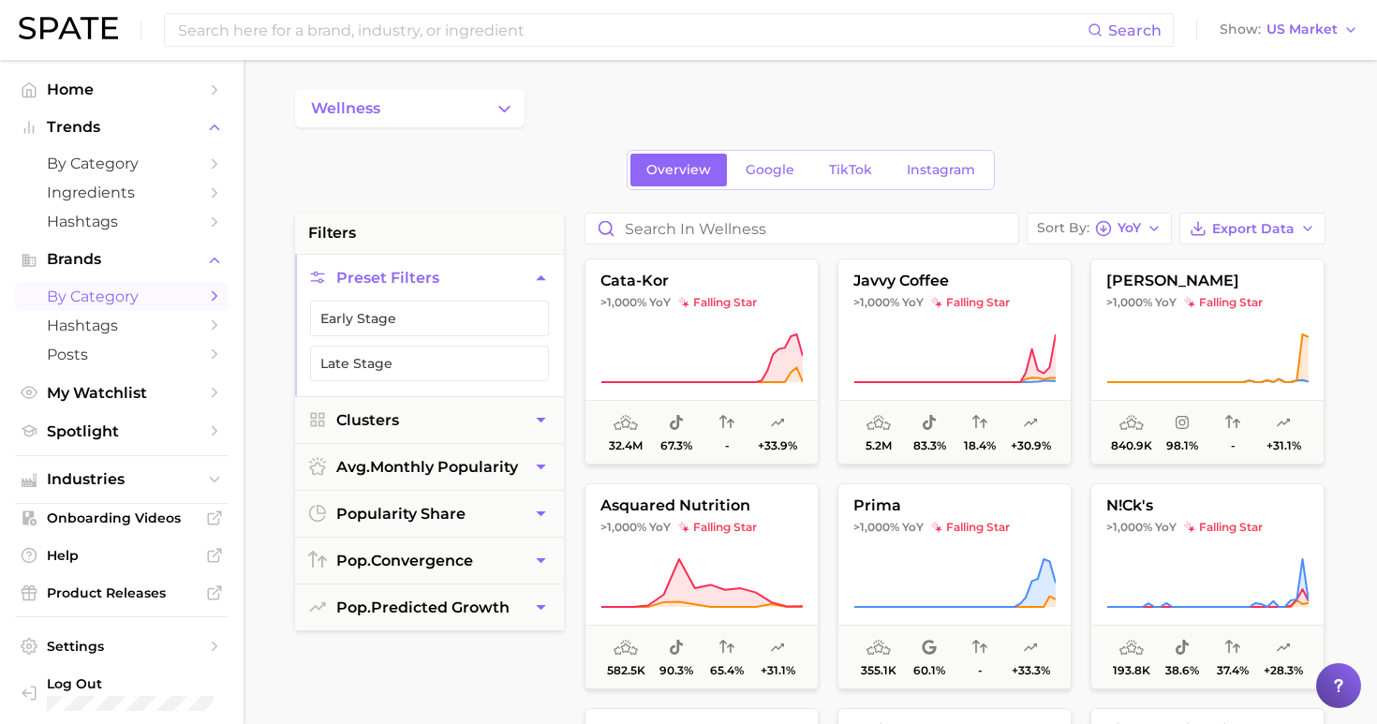
click at [968, 245] on div "Sort By YoY Export Data cata-kor >1,000% YoY falling star 32.4m 67.3% - +33.9% …" at bounding box center [954, 688] width 759 height 950
click at [965, 234] on input "Search in wellness" at bounding box center [801, 228] width 433 height 30
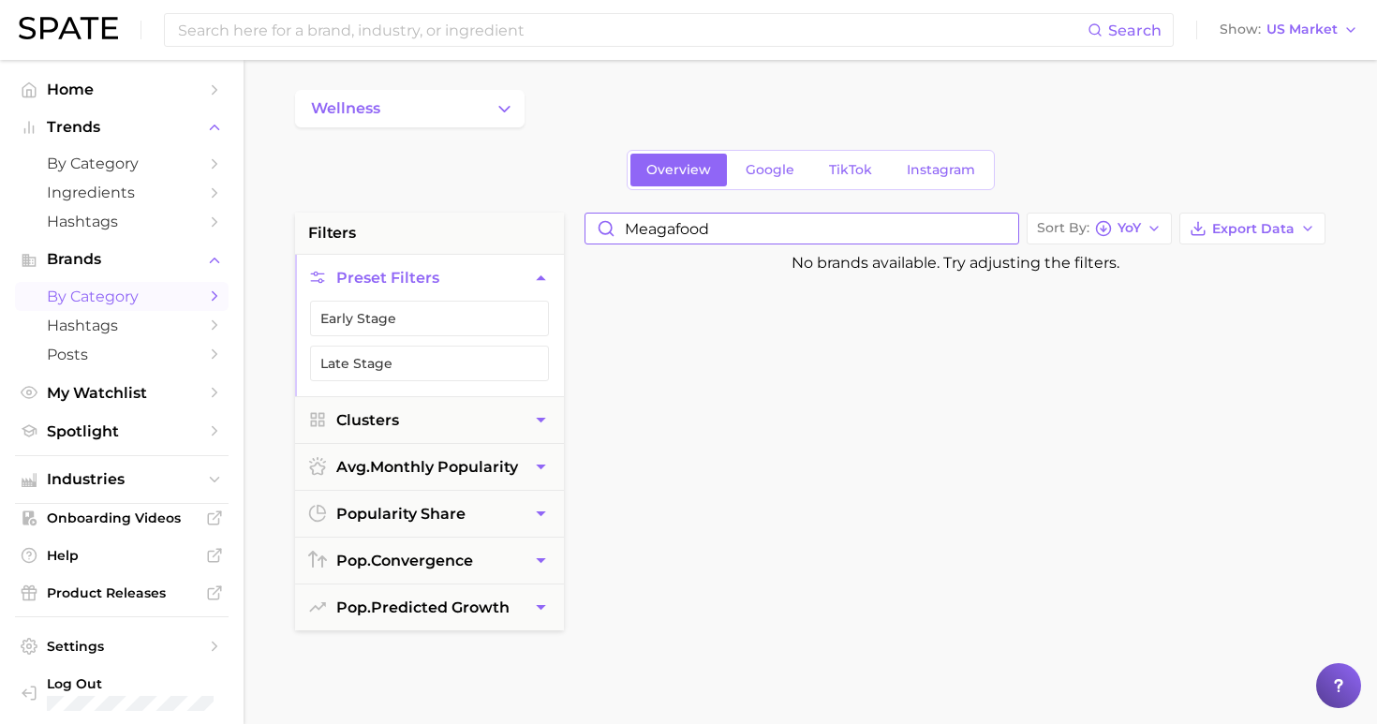
click at [652, 230] on input "meagafood" at bounding box center [801, 228] width 433 height 30
type input "megafood"
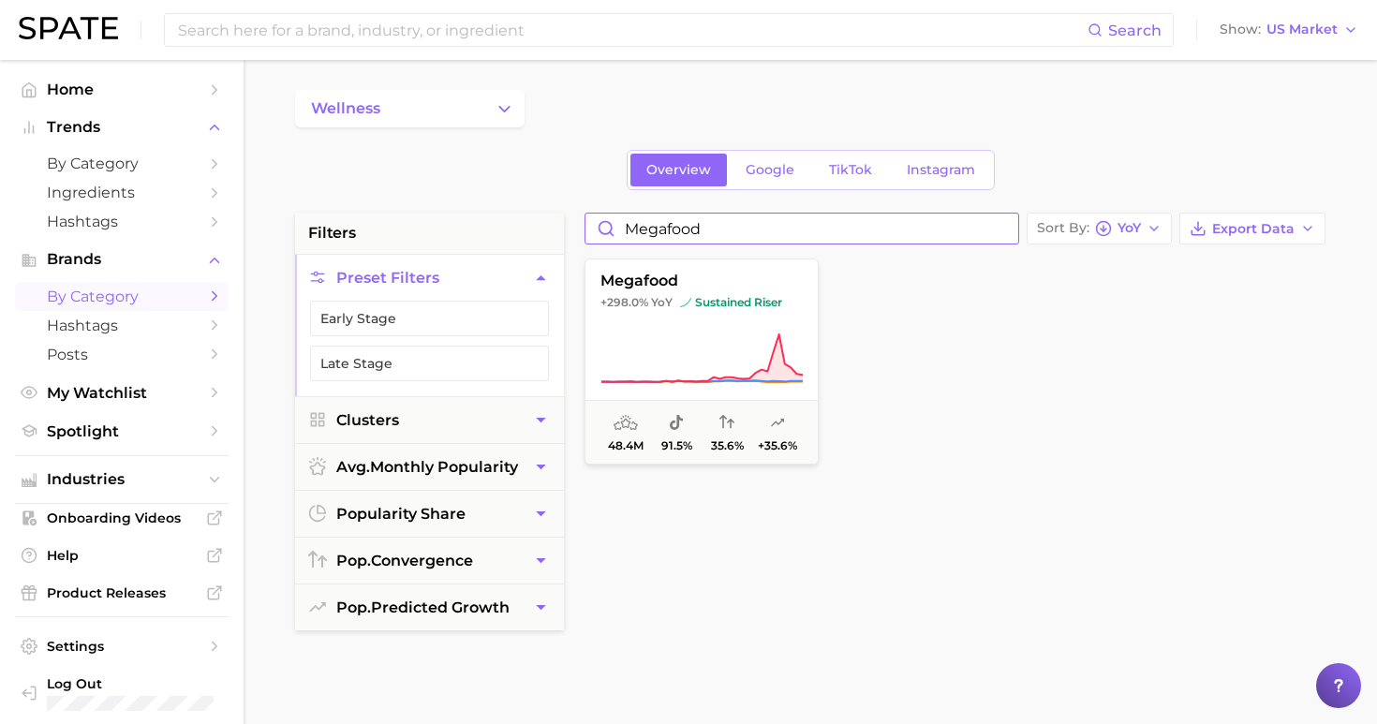
click at [1014, 228] on input "megafood" at bounding box center [801, 228] width 433 height 30
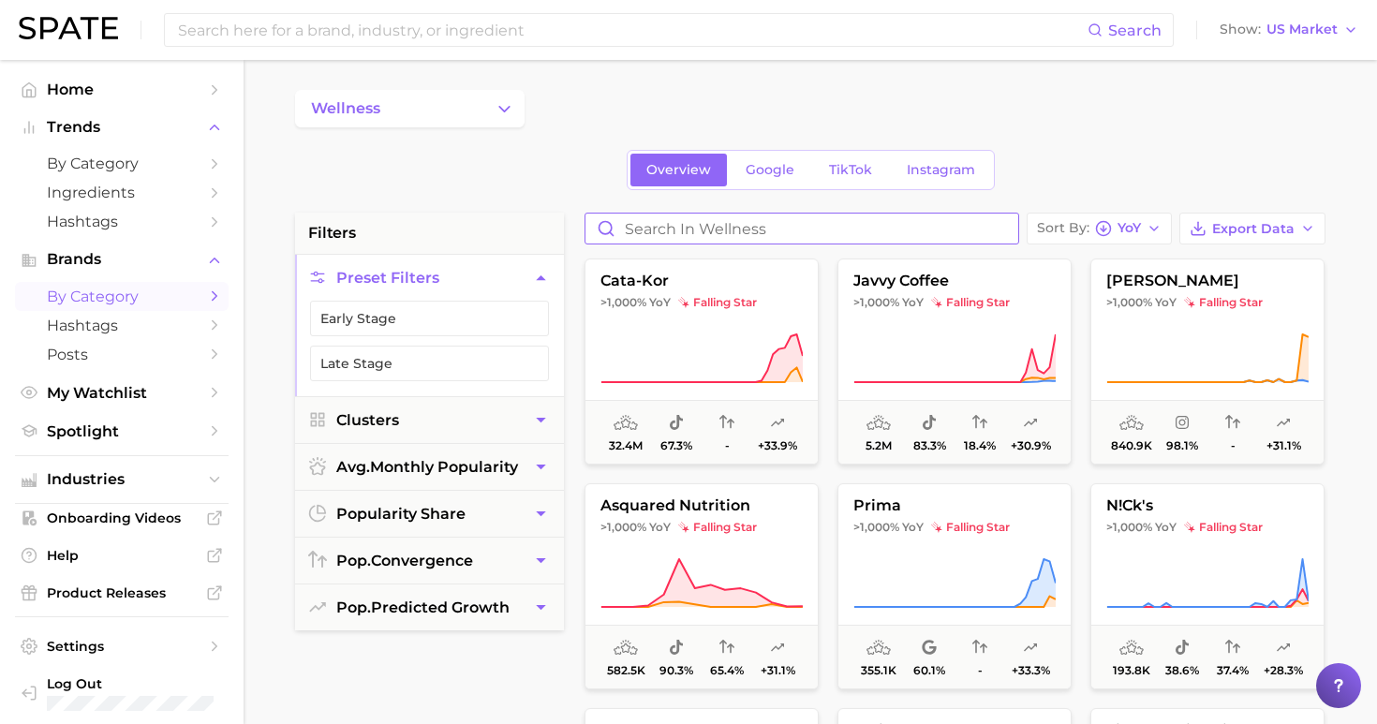
click at [933, 230] on input "Search in wellness" at bounding box center [801, 228] width 433 height 30
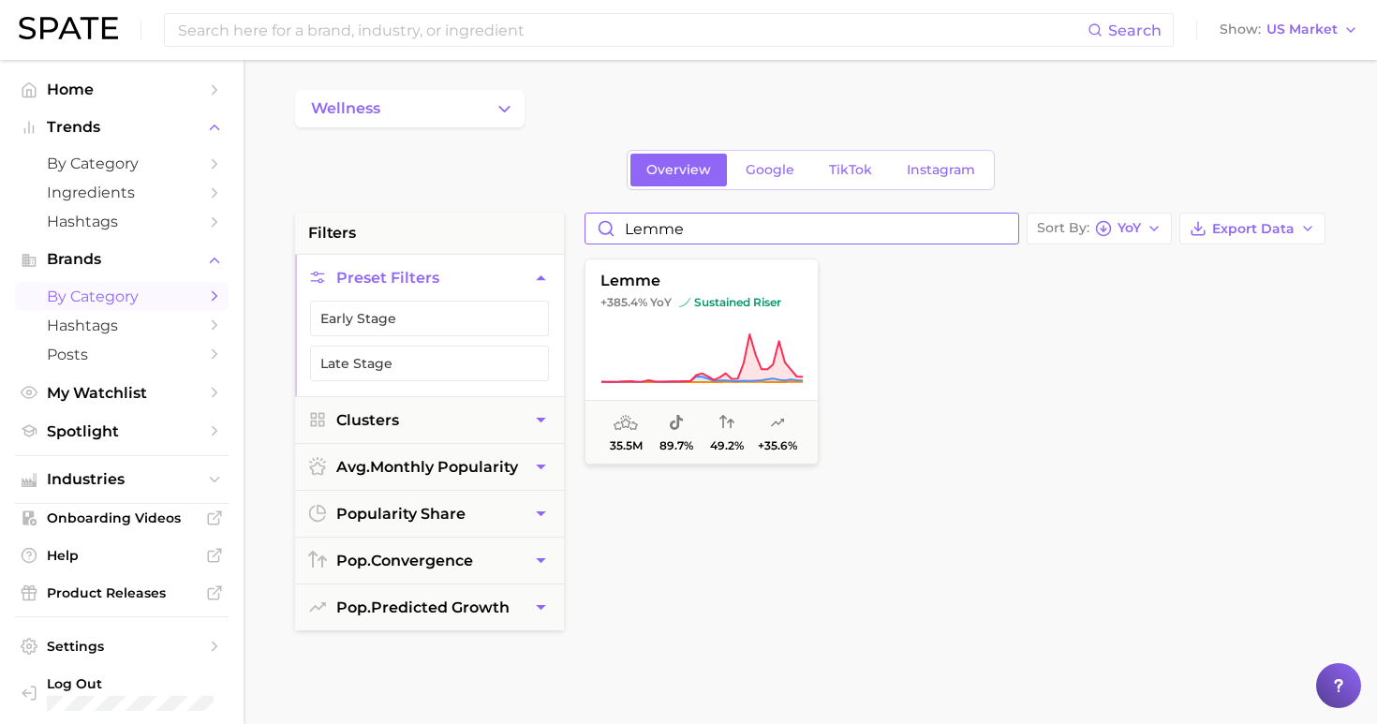
click at [758, 225] on input "lemme" at bounding box center [801, 228] width 433 height 30
drag, startPoint x: 702, startPoint y: 230, endPoint x: 547, endPoint y: 232, distance: 155.5
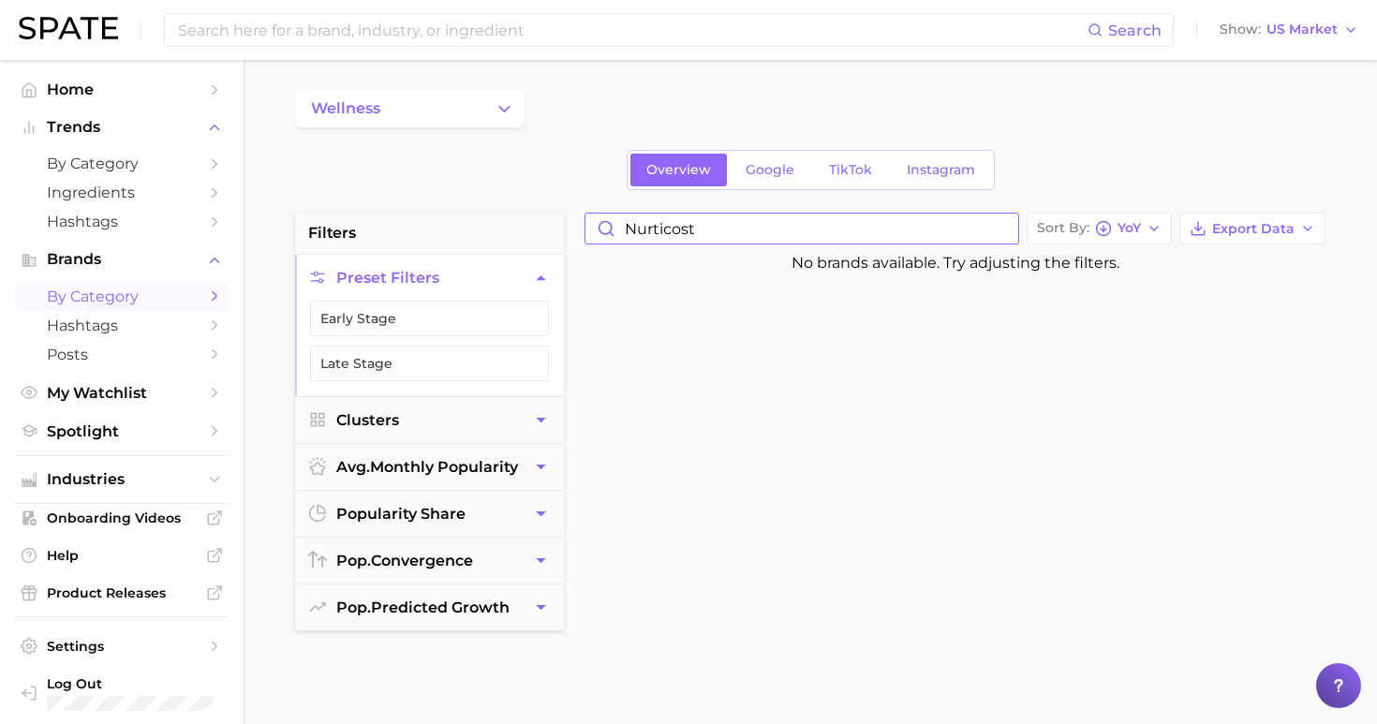
drag, startPoint x: 1013, startPoint y: 232, endPoint x: 944, endPoint y: 232, distance: 69.3
click at [944, 232] on input "nurticost" at bounding box center [801, 228] width 433 height 30
click at [659, 231] on input "nurticost" at bounding box center [801, 228] width 433 height 30
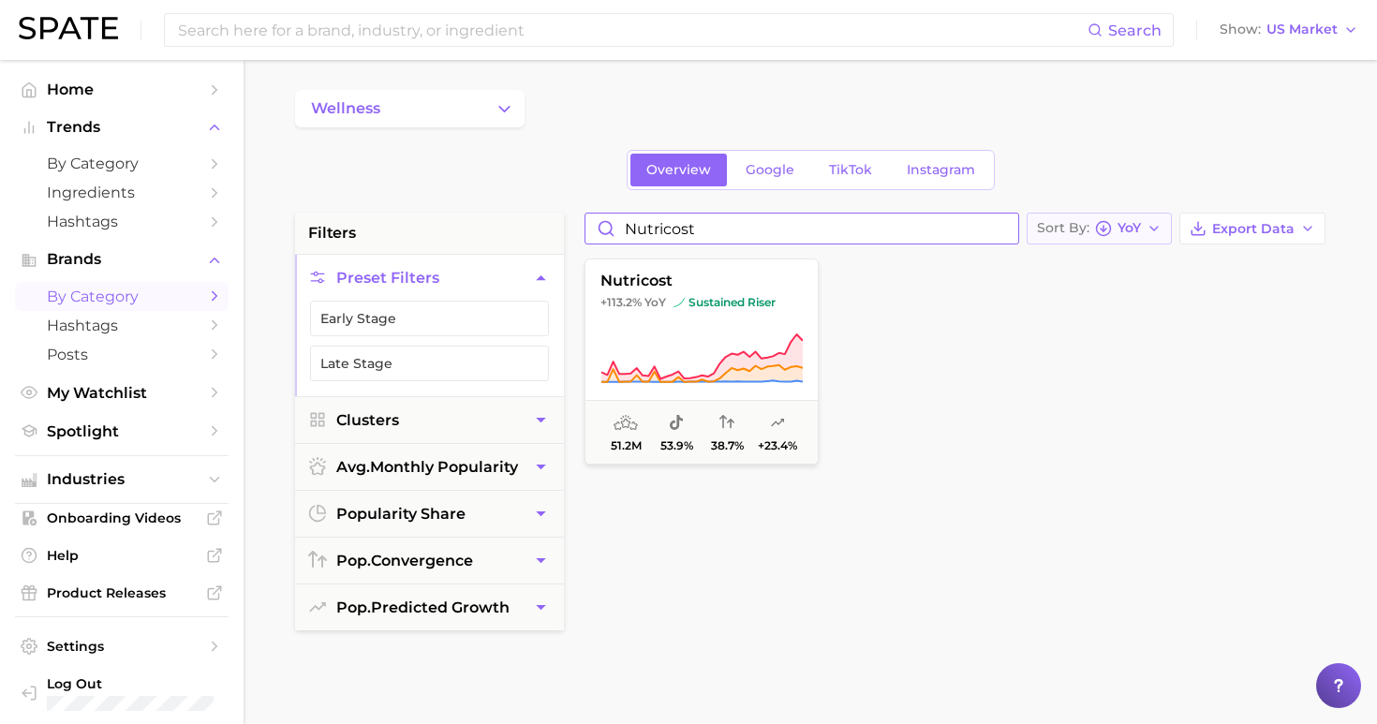
type input "nutricost"
click at [1137, 224] on span "YoY" at bounding box center [1128, 228] width 23 height 10
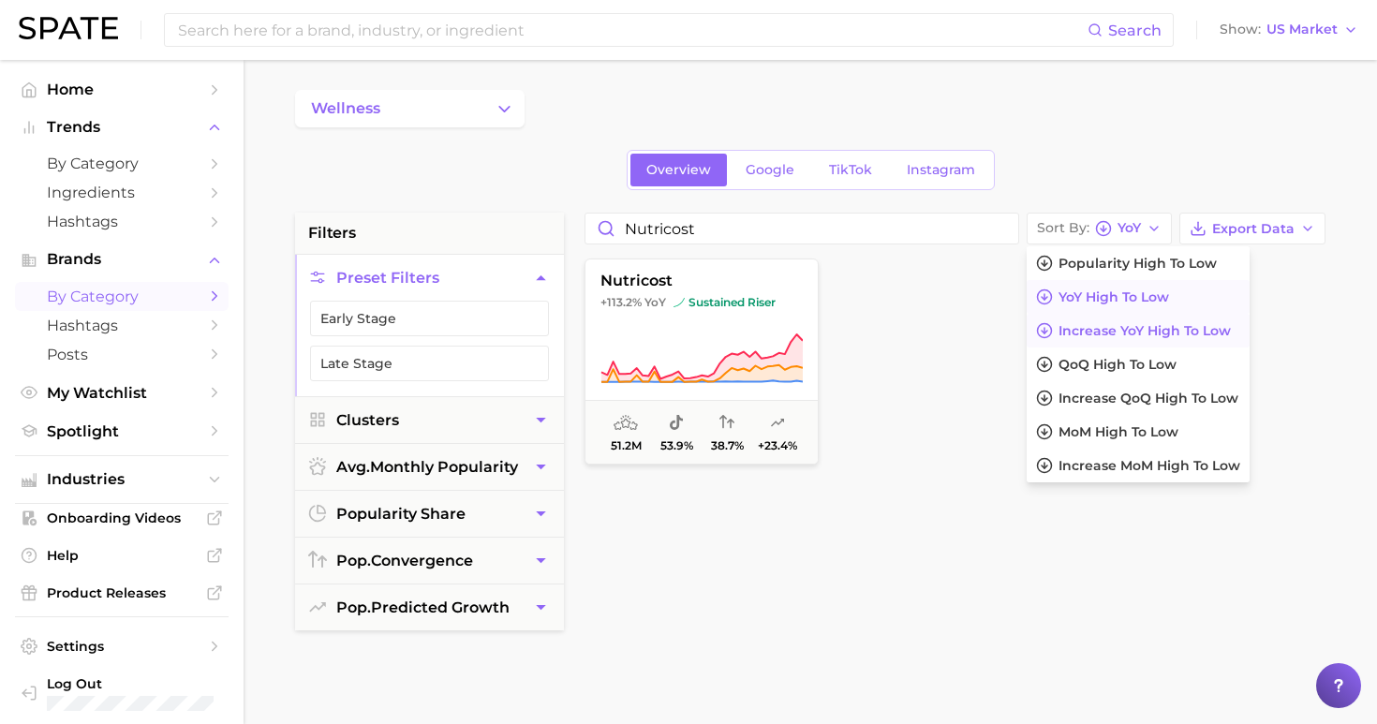
click at [1109, 323] on span "Increase YoY high to low" at bounding box center [1144, 331] width 172 height 16
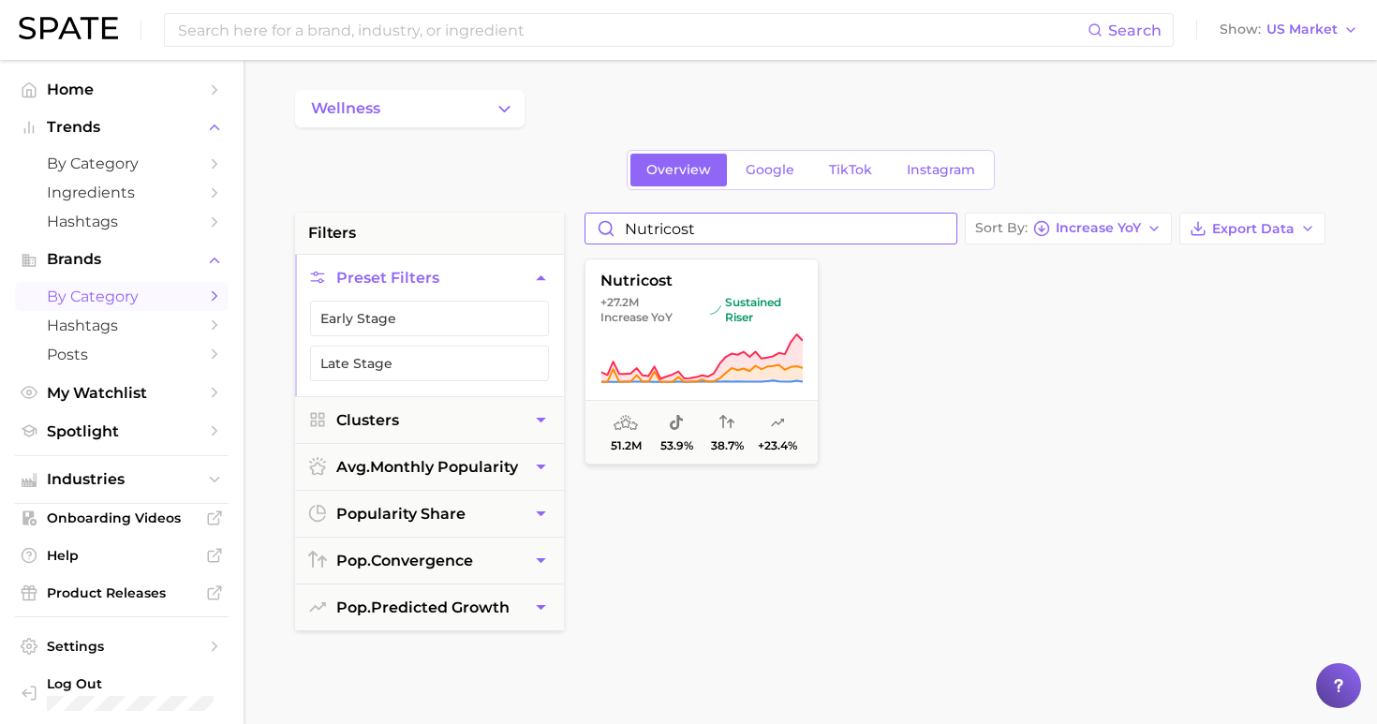
click at [956, 235] on input "nutricost" at bounding box center [770, 228] width 371 height 30
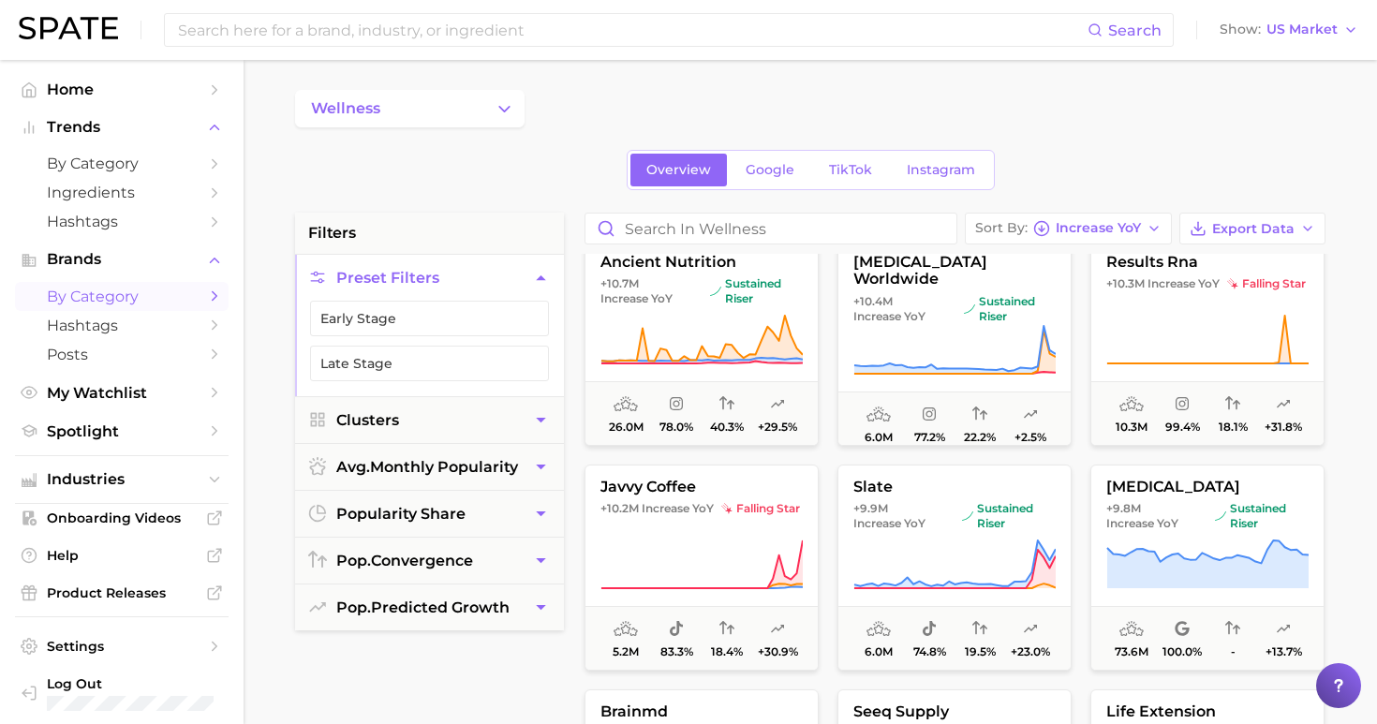
scroll to position [5190, 0]
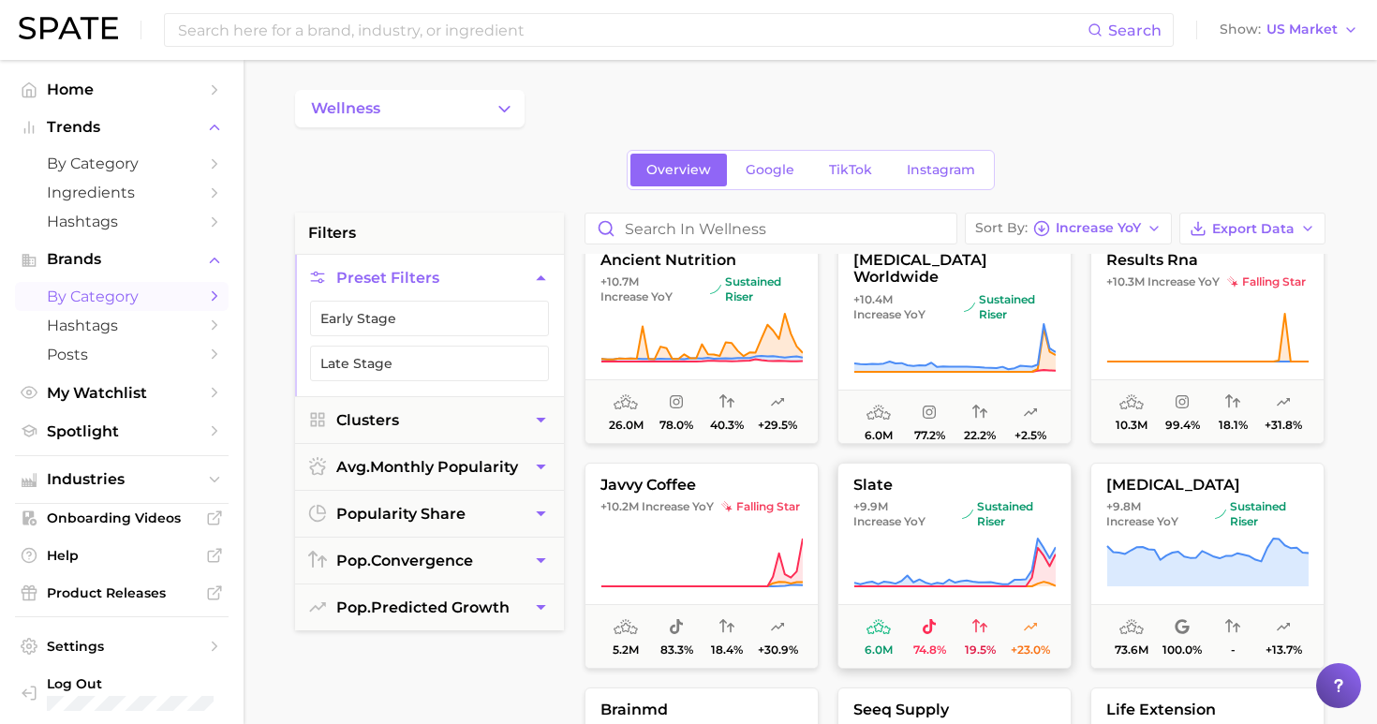
click at [882, 523] on span "Increase YoY" at bounding box center [889, 521] width 72 height 15
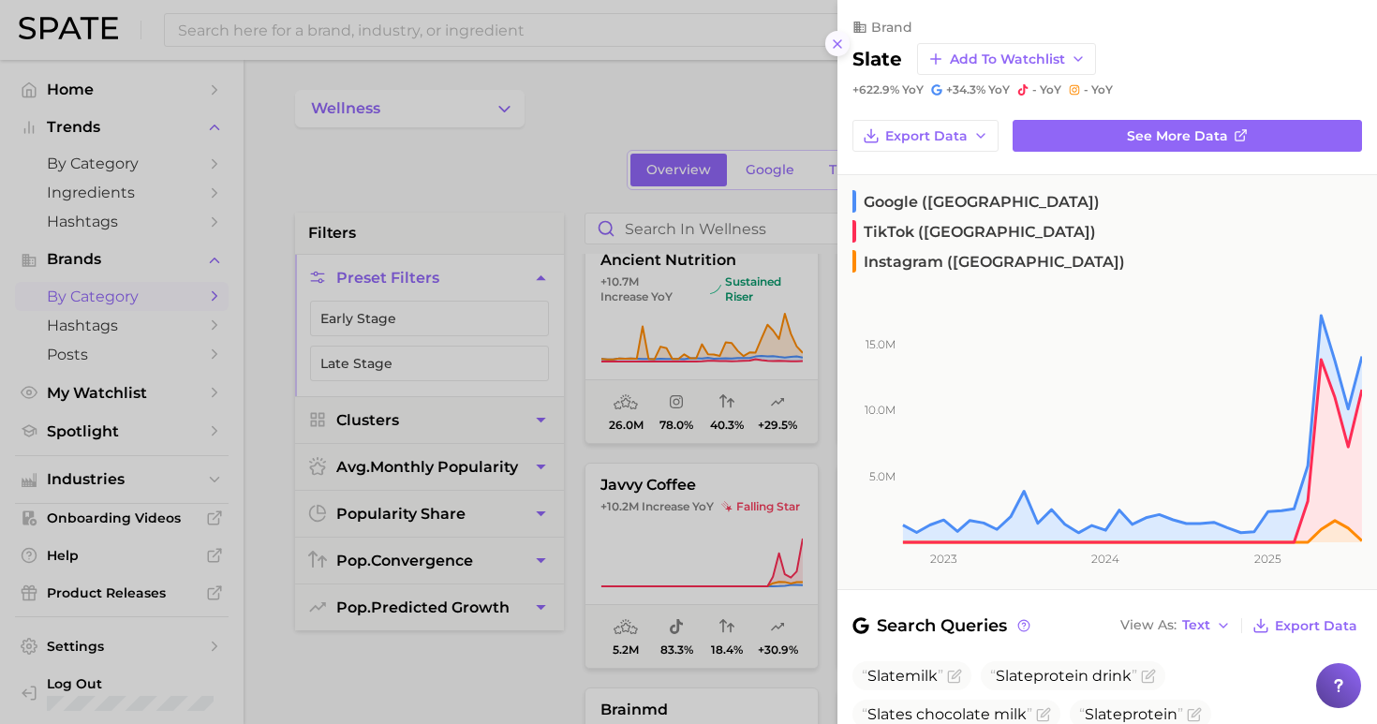
click at [836, 37] on icon at bounding box center [837, 44] width 15 height 15
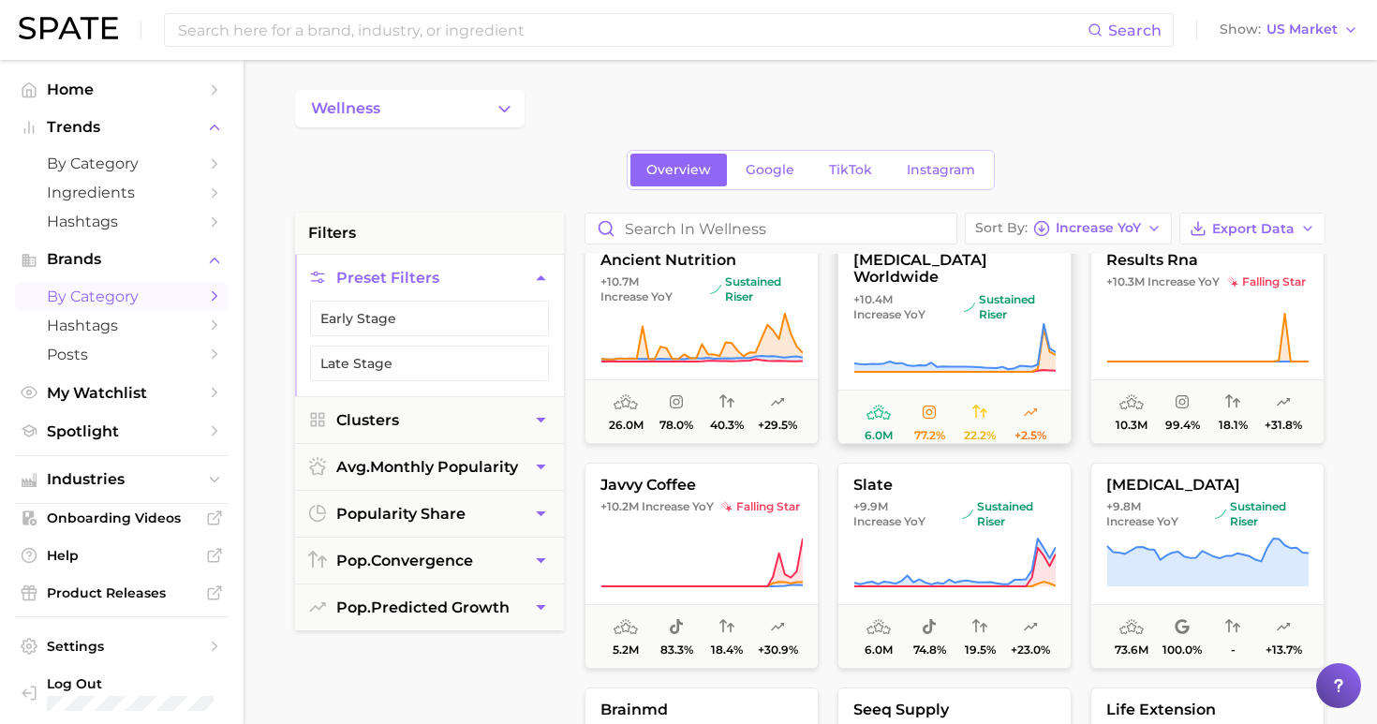
click at [1009, 322] on icon at bounding box center [954, 348] width 202 height 52
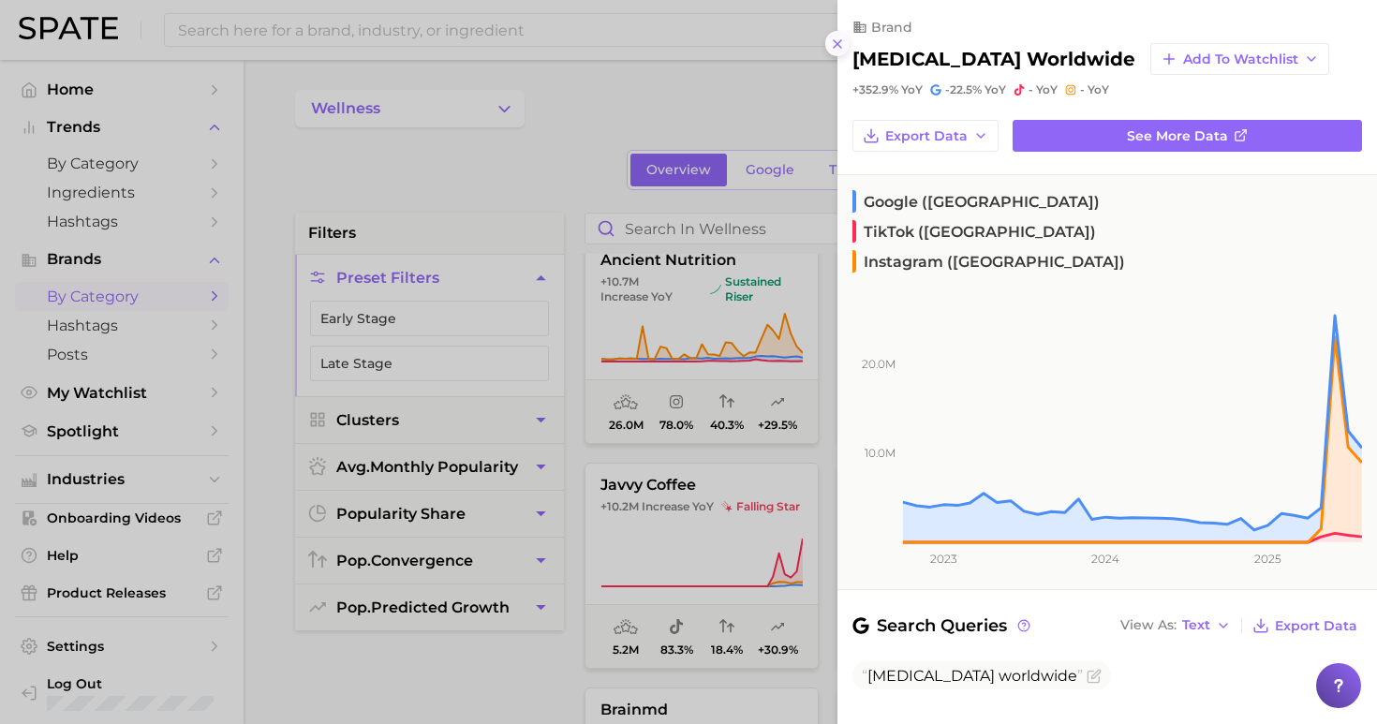
click at [837, 43] on icon at bounding box center [837, 44] width 15 height 15
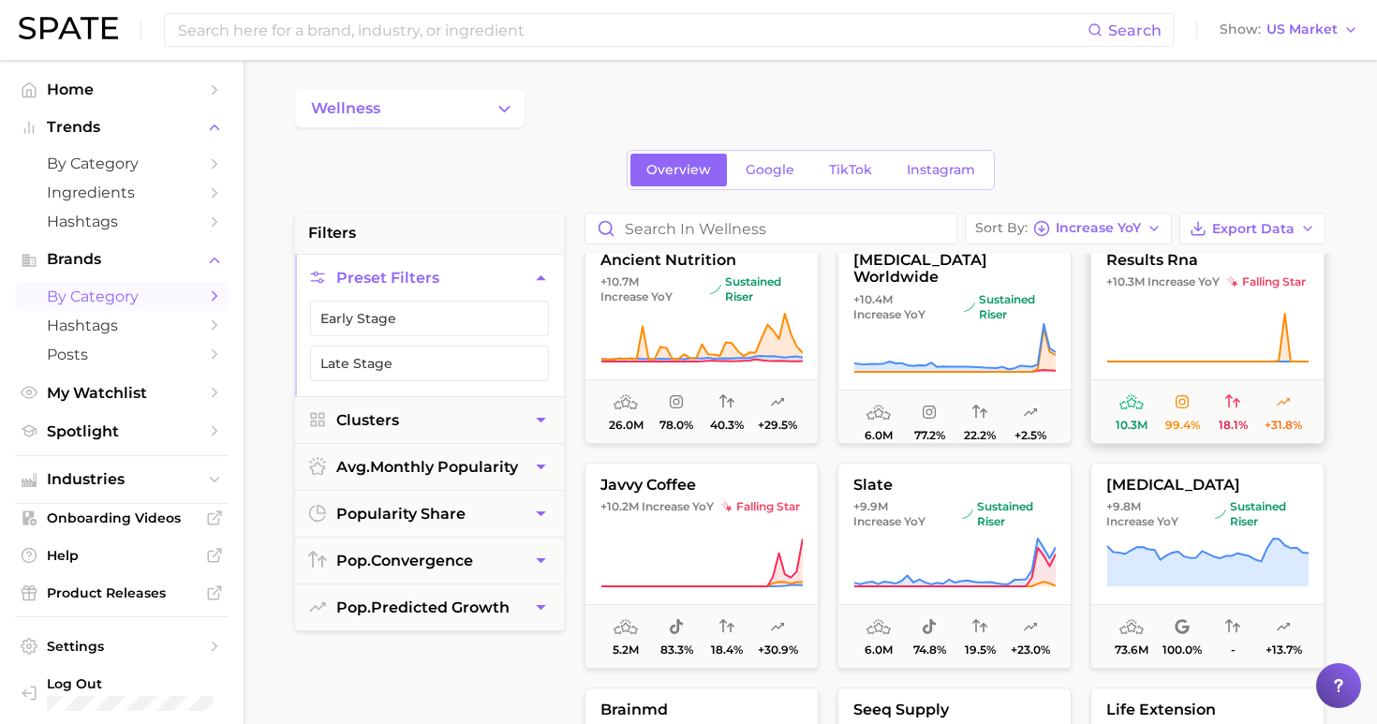
click at [1130, 378] on button "results rna +10.3m Increase YoY falling star 10.3m 99.4% 18.1% +31.8%" at bounding box center [1207, 341] width 234 height 206
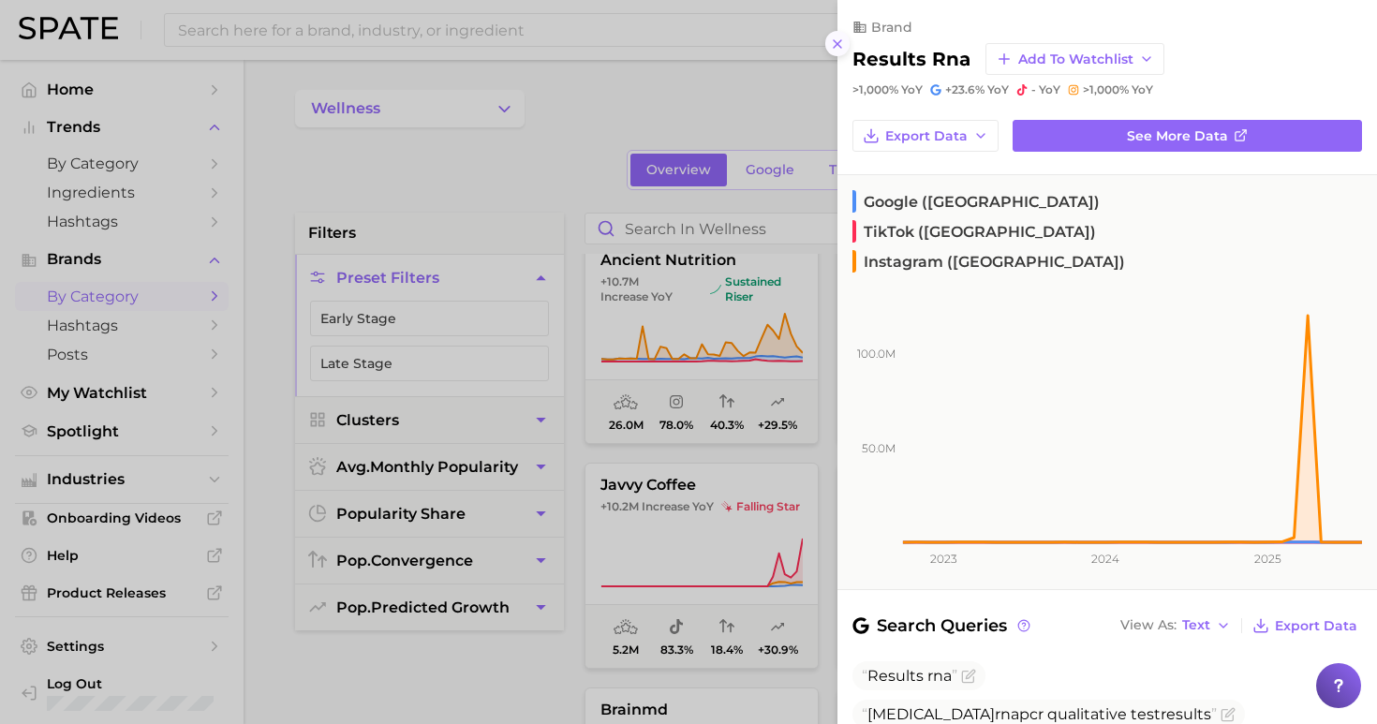
click at [844, 37] on icon at bounding box center [837, 44] width 15 height 15
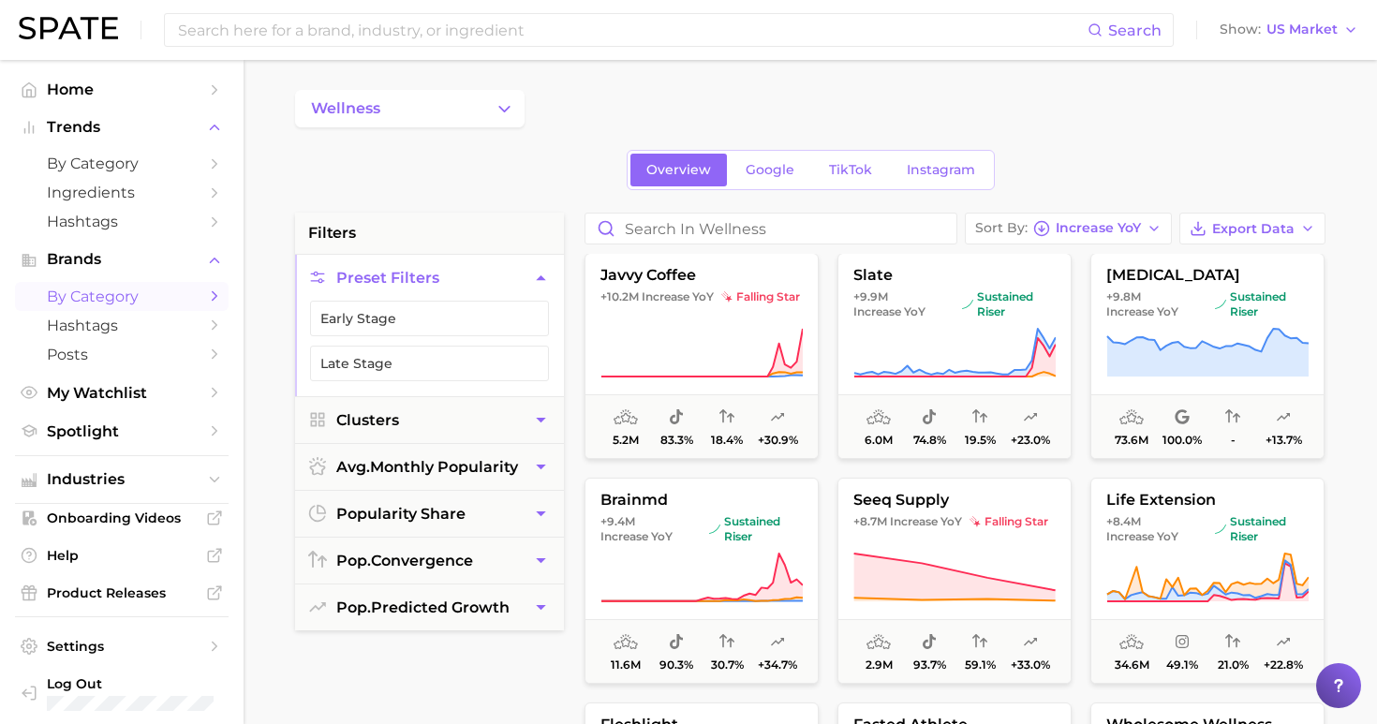
scroll to position [5410, 0]
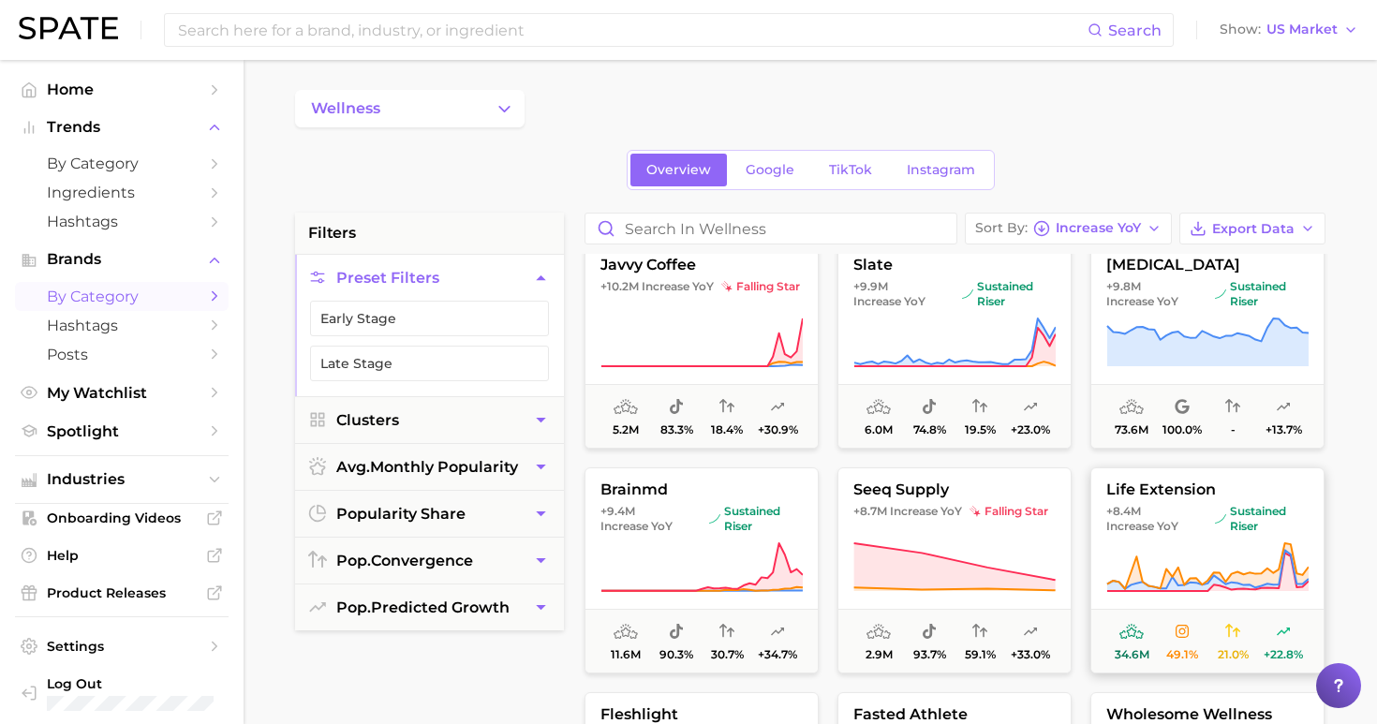
click at [1239, 517] on span "sustained riser" at bounding box center [1262, 519] width 94 height 30
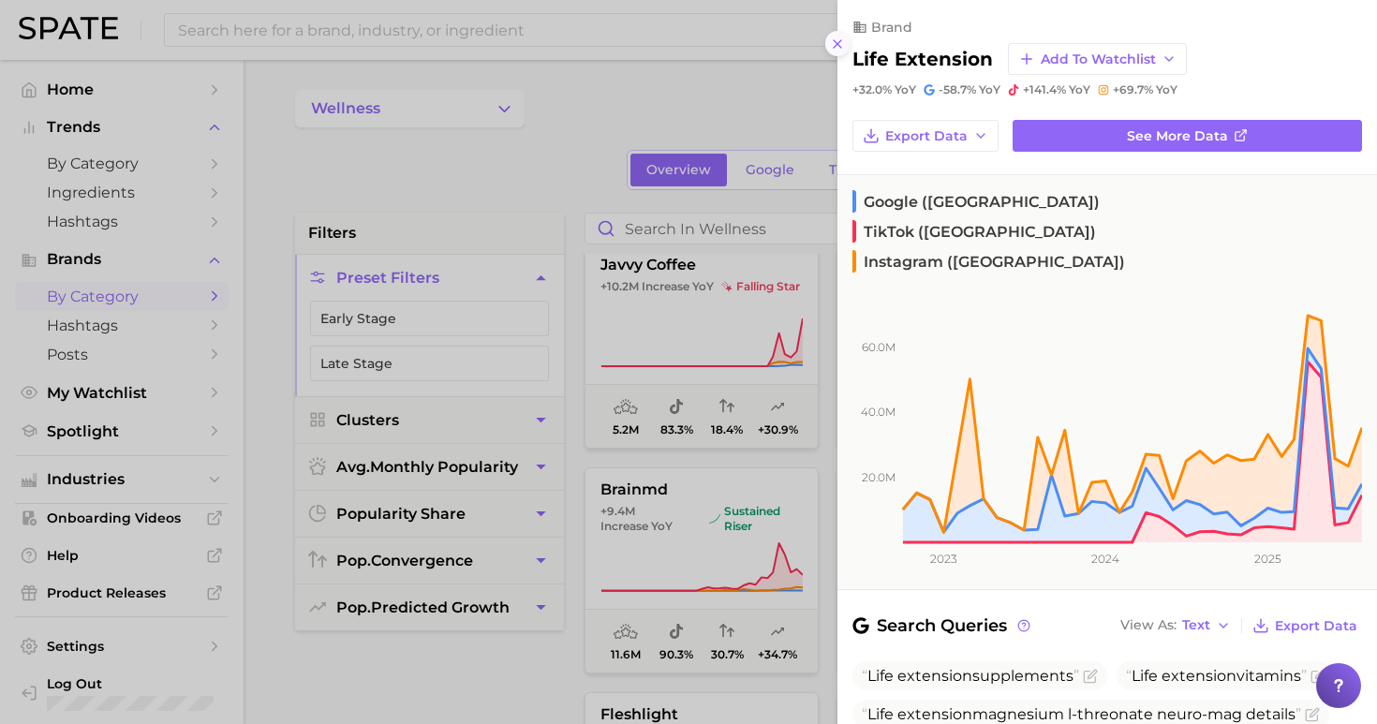
click at [837, 37] on icon at bounding box center [837, 44] width 15 height 15
